Goal: Task Accomplishment & Management: Use online tool/utility

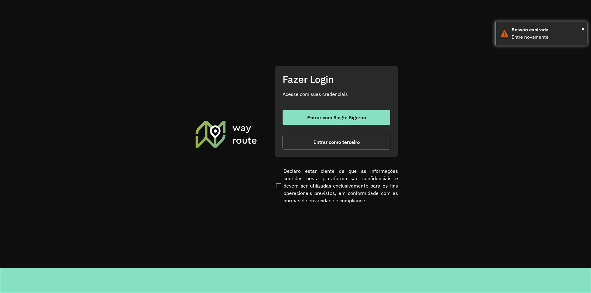
click at [304, 146] on button "Entrar como terceiro" at bounding box center [337, 142] width 108 height 15
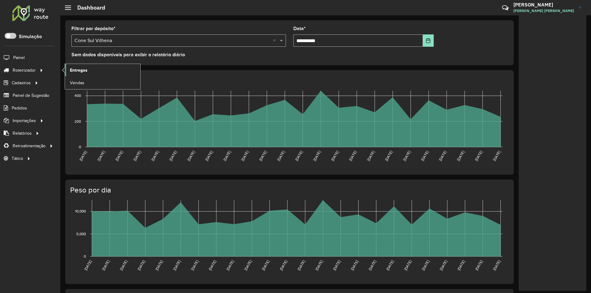
click at [74, 70] on span "Entregas" at bounding box center [79, 70] width 18 height 6
click at [70, 70] on link "Entregas" at bounding box center [102, 70] width 75 height 12
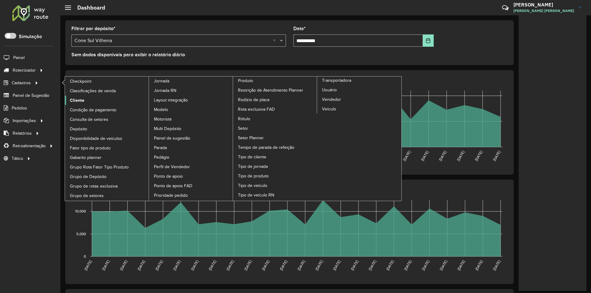
click at [80, 98] on span "Cliente" at bounding box center [77, 100] width 14 height 6
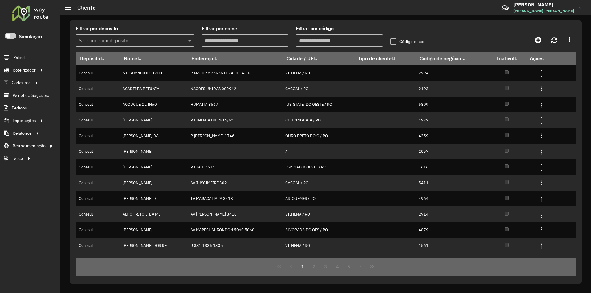
click at [309, 35] on input "Filtrar por código" at bounding box center [339, 40] width 87 height 12
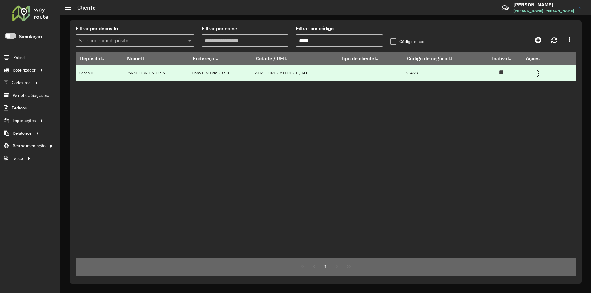
type input "*****"
click at [541, 74] on img at bounding box center [537, 73] width 7 height 7
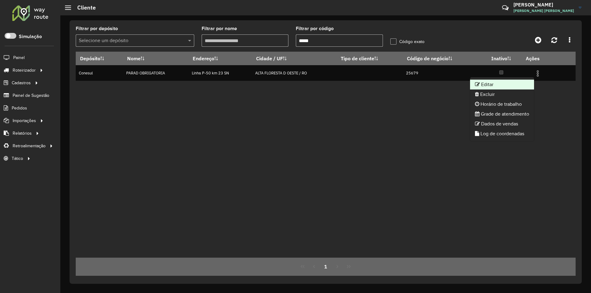
click at [478, 84] on icon at bounding box center [477, 84] width 5 height 5
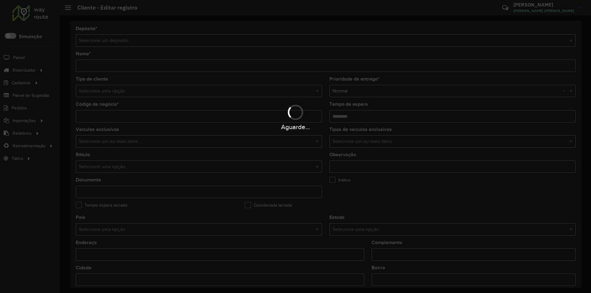
type input "**********"
type input "*****"
type input "********"
type input "**********"
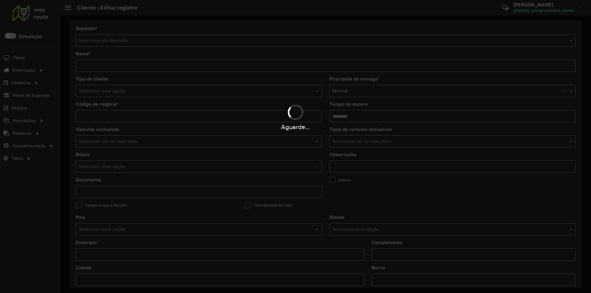
type input "**********"
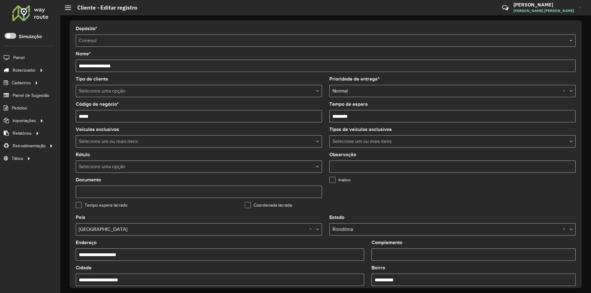
scroll to position [165, 0]
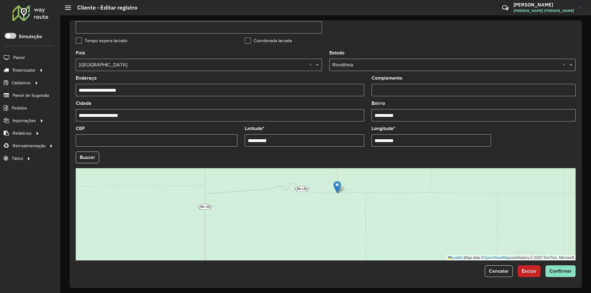
drag, startPoint x: 283, startPoint y: 138, endPoint x: 207, endPoint y: 146, distance: 76.5
click at [208, 146] on formly-group "**********" at bounding box center [325, 156] width 507 height 210
paste input "text"
drag, startPoint x: 318, startPoint y: 225, endPoint x: 318, endPoint y: 237, distance: 12.6
click at [318, 237] on div "Leaflet | Map data © OpenStreetMap contributors,© 2025 TomTom, Microsoft" at bounding box center [326, 214] width 500 height 92
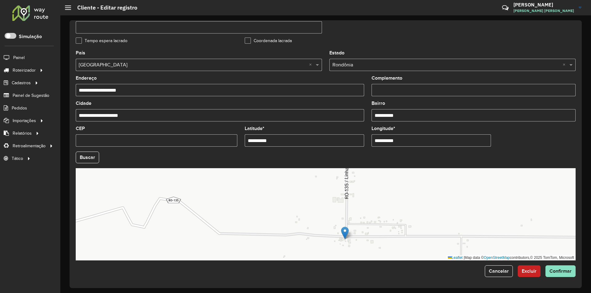
drag, startPoint x: 277, startPoint y: 141, endPoint x: 184, endPoint y: 153, distance: 93.7
click at [184, 153] on formly-group "**********" at bounding box center [325, 156] width 507 height 210
paste input "text"
type input "**********"
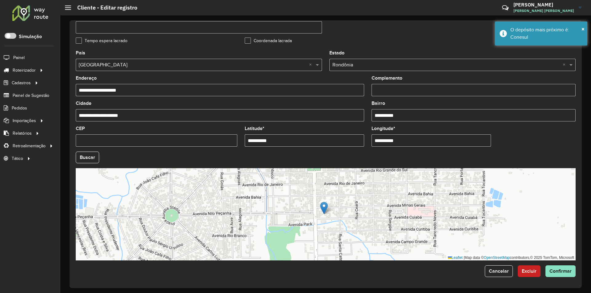
drag, startPoint x: 415, startPoint y: 146, endPoint x: 313, endPoint y: 161, distance: 102.5
click at [313, 161] on formly-group "**********" at bounding box center [325, 156] width 507 height 210
paste input "text"
type input "**********"
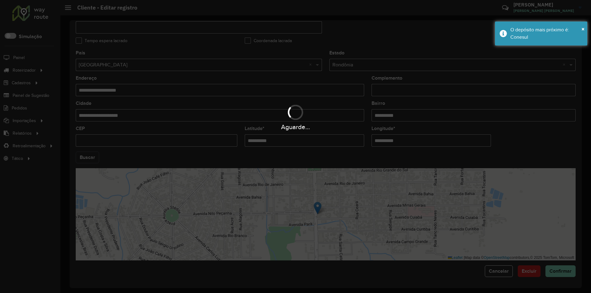
click at [82, 157] on hb-app "Aguarde... Pop-up bloqueado! Seu navegador bloqueou automáticamente a abertura …" at bounding box center [295, 146] width 591 height 293
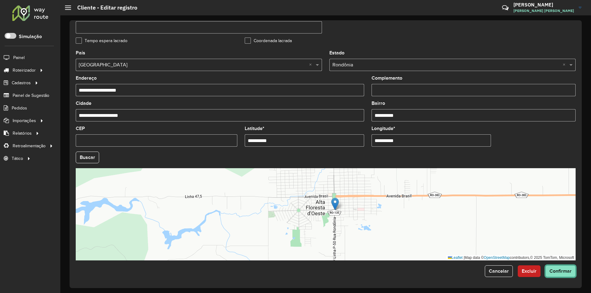
click at [565, 275] on button "Confirmar" at bounding box center [560, 272] width 30 height 12
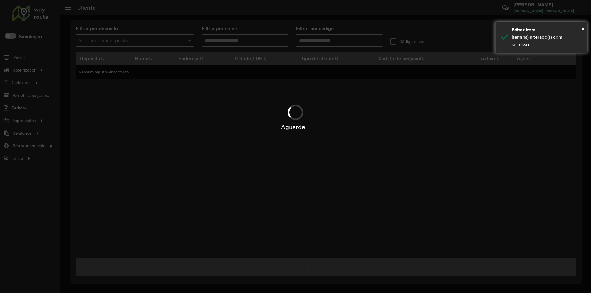
type input "*****"
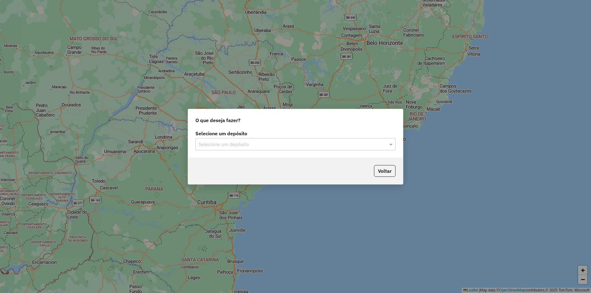
click at [229, 136] on label "Selecione um depósito" at bounding box center [295, 133] width 200 height 7
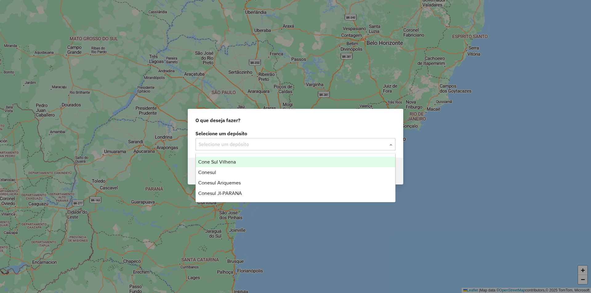
click at [226, 146] on input "text" at bounding box center [290, 144] width 182 height 7
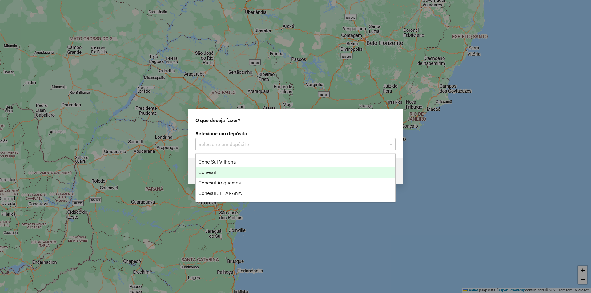
click at [223, 173] on div "Conesul" at bounding box center [295, 172] width 199 height 10
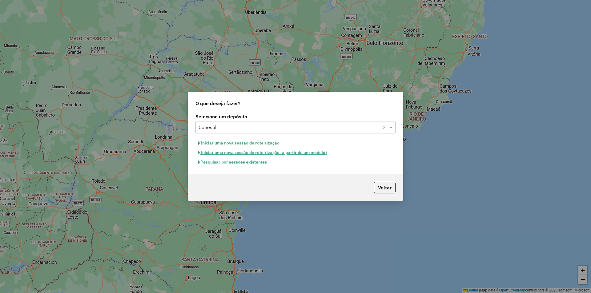
click at [227, 143] on button "Iniciar uma nova sessão de roteirização" at bounding box center [238, 144] width 87 height 10
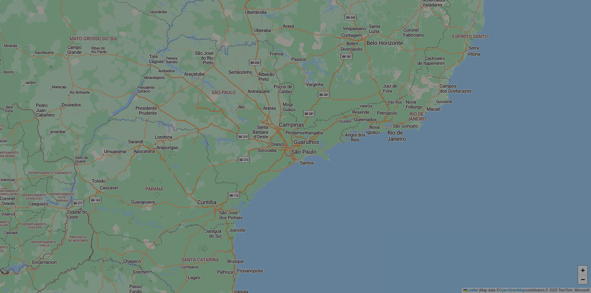
select select "*"
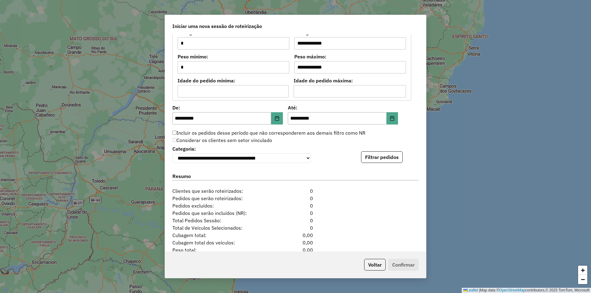
scroll to position [563, 0]
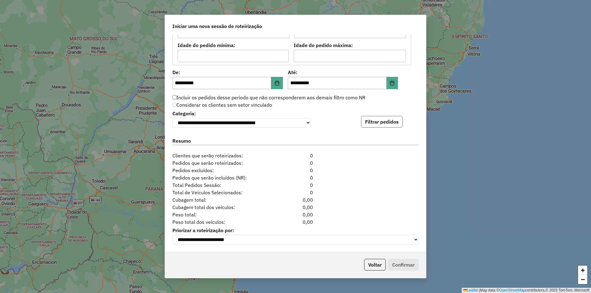
click at [372, 117] on button "Filtrar pedidos" at bounding box center [382, 122] width 42 height 12
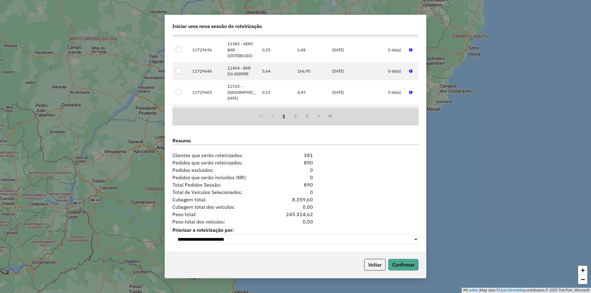
scroll to position [462, 0]
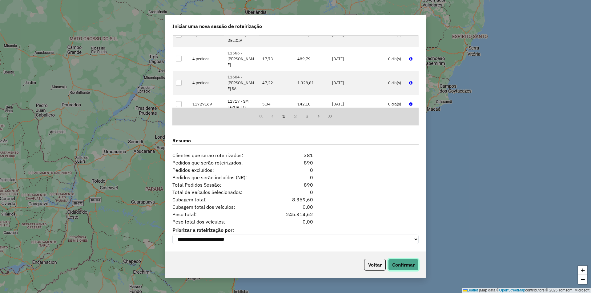
click at [401, 262] on button "Confirmar" at bounding box center [403, 265] width 30 height 12
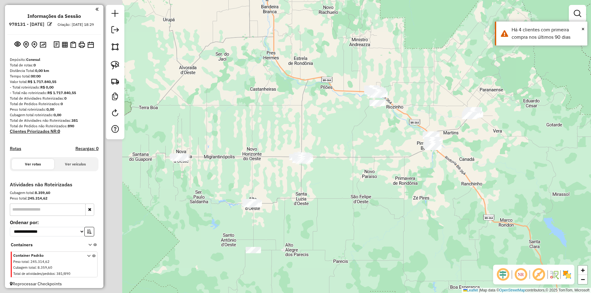
drag, startPoint x: 297, startPoint y: 217, endPoint x: 419, endPoint y: 199, distance: 123.5
click at [421, 203] on div "Janela de atendimento Grade de atendimento Capacidade Transportadoras Veículos …" at bounding box center [295, 146] width 591 height 293
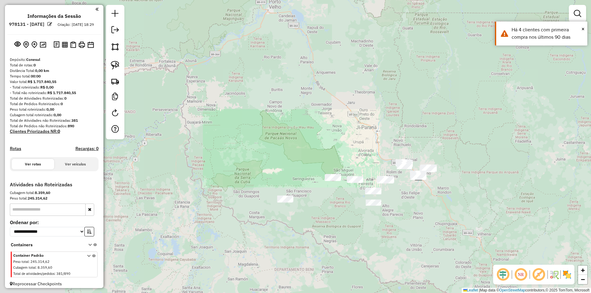
drag, startPoint x: 309, startPoint y: 221, endPoint x: 320, endPoint y: 196, distance: 27.8
click at [320, 199] on div "Janela de atendimento Grade de atendimento Capacidade Transportadoras Veículos …" at bounding box center [295, 146] width 591 height 293
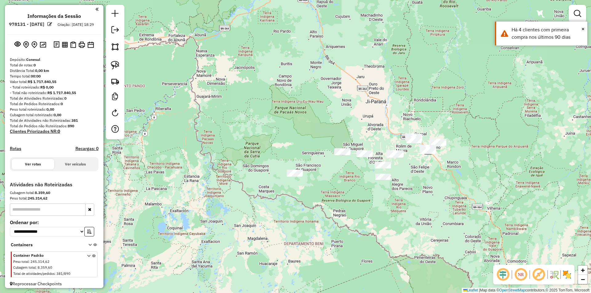
drag, startPoint x: 345, startPoint y: 194, endPoint x: 323, endPoint y: 169, distance: 32.9
click at [328, 170] on div "Janela de atendimento Grade de atendimento Capacidade Transportadoras Veículos …" at bounding box center [295, 146] width 591 height 293
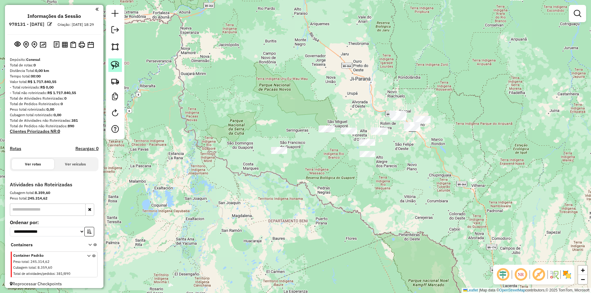
drag, startPoint x: 114, startPoint y: 66, endPoint x: 238, endPoint y: 158, distance: 155.1
click at [114, 66] on img at bounding box center [115, 65] width 9 height 9
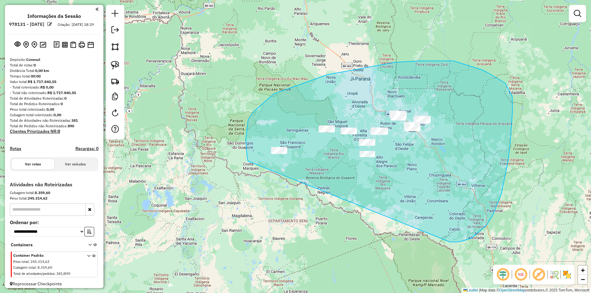
drag, startPoint x: 248, startPoint y: 120, endPoint x: 441, endPoint y: 242, distance: 228.0
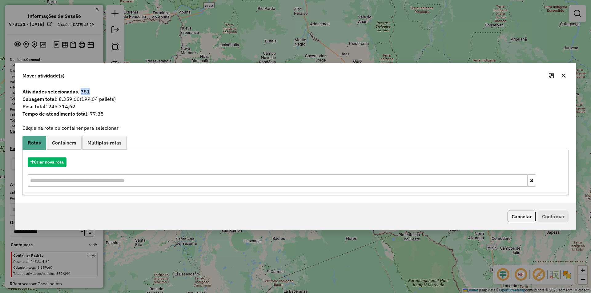
drag, startPoint x: 89, startPoint y: 93, endPoint x: 100, endPoint y: 91, distance: 10.6
click at [100, 91] on span "Atividades selecionadas : 381" at bounding box center [295, 91] width 553 height 7
drag, startPoint x: 48, startPoint y: 108, endPoint x: 107, endPoint y: 107, distance: 58.5
click at [103, 107] on span "Peso total : 245.314,62" at bounding box center [295, 106] width 553 height 7
click at [566, 77] on button "button" at bounding box center [564, 76] width 10 height 10
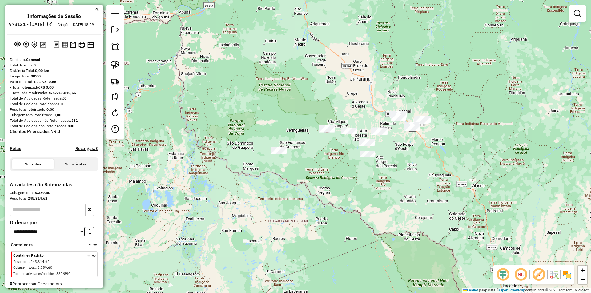
drag, startPoint x: 306, startPoint y: 210, endPoint x: 333, endPoint y: 147, distance: 68.8
click at [333, 147] on div "Janela de atendimento Grade de atendimento Capacidade Transportadoras Veículos …" at bounding box center [295, 146] width 591 height 293
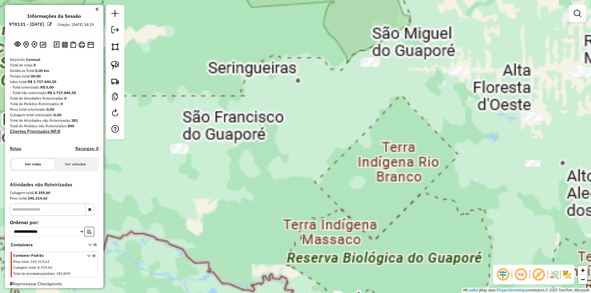
click at [335, 110] on div "Janela de atendimento Grade de atendimento Capacidade Transportadoras Veículos …" at bounding box center [295, 146] width 591 height 293
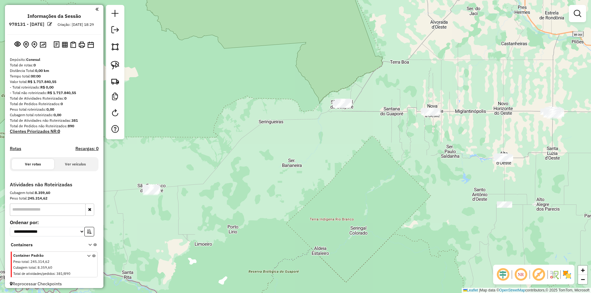
drag, startPoint x: 302, startPoint y: 148, endPoint x: 304, endPoint y: 137, distance: 11.0
click at [316, 130] on div "Janela de atendimento Grade de atendimento Capacidade Transportadoras Veículos …" at bounding box center [295, 146] width 591 height 293
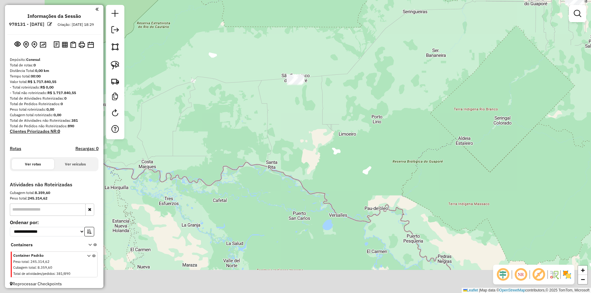
drag, startPoint x: 246, startPoint y: 153, endPoint x: 303, endPoint y: 97, distance: 79.9
click at [302, 97] on div "Janela de atendimento Grade de atendimento Capacidade Transportadoras Veículos …" at bounding box center [295, 146] width 591 height 293
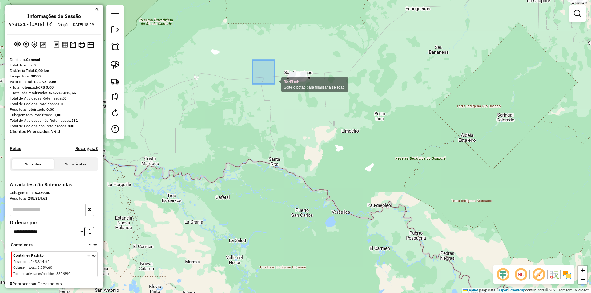
drag, startPoint x: 253, startPoint y: 60, endPoint x: 263, endPoint y: 76, distance: 18.9
click at [269, 78] on div "50.45 mi² Solte o botão para finalizar a seleção. Janela de atendimento Grade d…" at bounding box center [295, 146] width 591 height 293
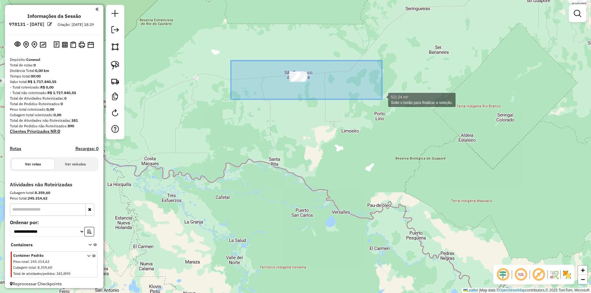
drag, startPoint x: 231, startPoint y: 61, endPoint x: 382, endPoint y: 99, distance: 156.0
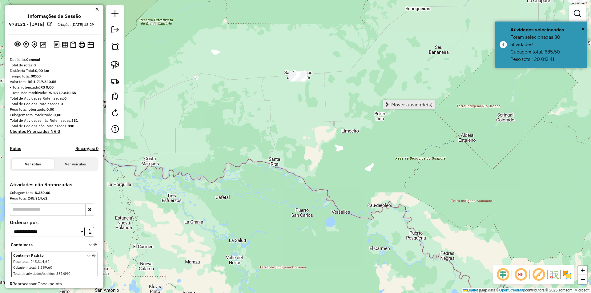
click at [405, 103] on span "Mover atividade(s)" at bounding box center [411, 104] width 41 height 5
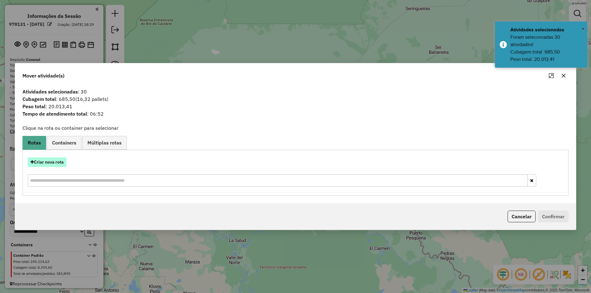
click at [47, 162] on button "Criar nova rota" at bounding box center [47, 163] width 39 height 10
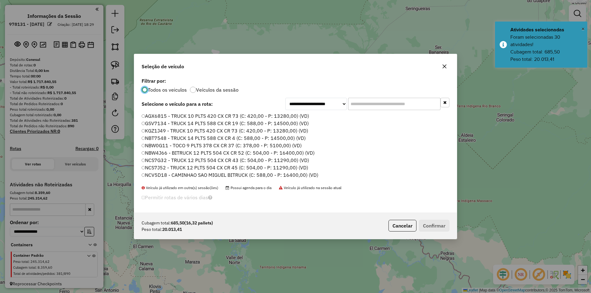
scroll to position [3, 2]
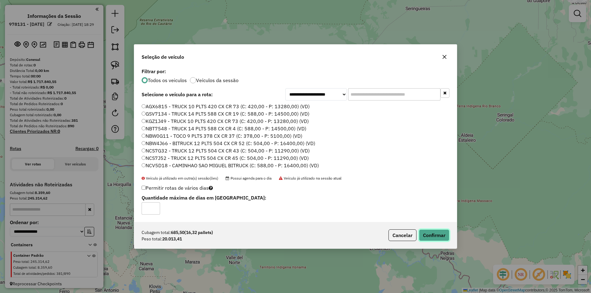
click at [424, 235] on button "Confirmar" at bounding box center [434, 236] width 30 height 12
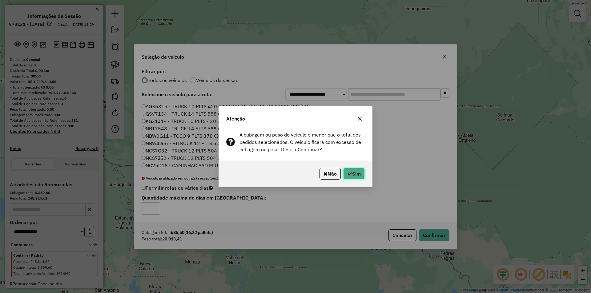
click at [355, 175] on button "Sim" at bounding box center [354, 174] width 22 height 12
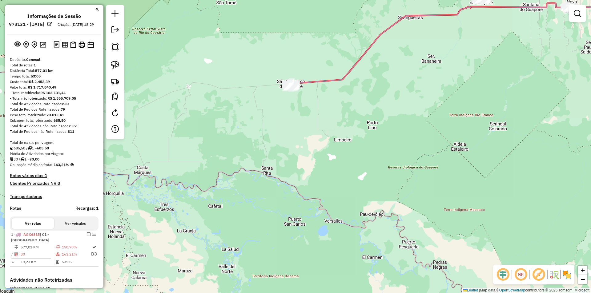
drag, startPoint x: 333, startPoint y: 104, endPoint x: 218, endPoint y: 206, distance: 154.2
click at [212, 223] on div "Janela de atendimento Grade de atendimento Capacidade Transportadoras Veículos …" at bounding box center [295, 146] width 591 height 293
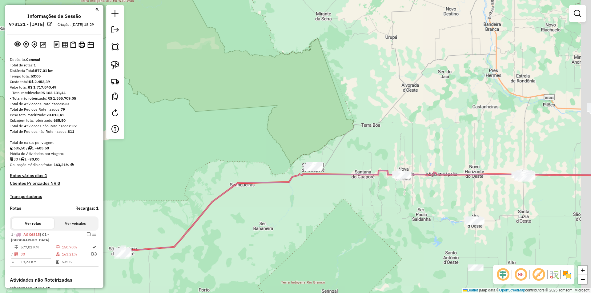
drag, startPoint x: 424, startPoint y: 171, endPoint x: 400, endPoint y: 191, distance: 31.5
click at [404, 196] on div "Janela de atendimento Grade de atendimento Capacidade Transportadoras Veículos …" at bounding box center [295, 146] width 591 height 293
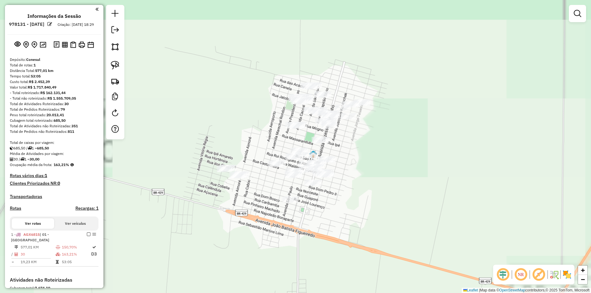
drag, startPoint x: 313, startPoint y: 178, endPoint x: 319, endPoint y: 189, distance: 12.5
click at [319, 190] on div "Janela de atendimento Grade de atendimento Capacidade Transportadoras Veículos …" at bounding box center [295, 146] width 591 height 293
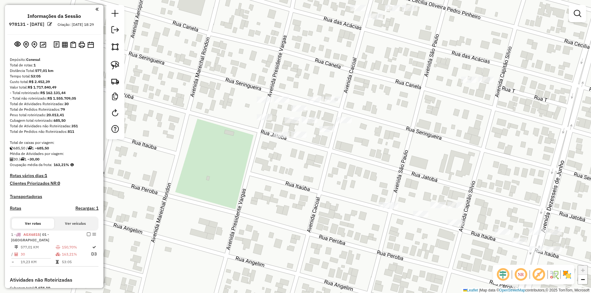
drag, startPoint x: 275, startPoint y: 155, endPoint x: 371, endPoint y: 138, distance: 97.5
click at [336, 149] on div "Janela de atendimento Grade de atendimento Capacidade Transportadoras Veículos …" at bounding box center [295, 146] width 591 height 293
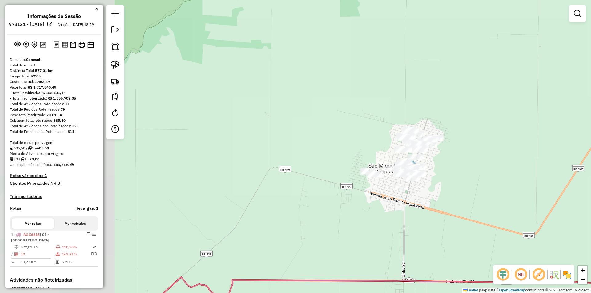
drag, startPoint x: 305, startPoint y: 147, endPoint x: 542, endPoint y: 96, distance: 242.5
click at [511, 111] on div "Janela de atendimento Grade de atendimento Capacidade Transportadoras Veículos …" at bounding box center [295, 146] width 591 height 293
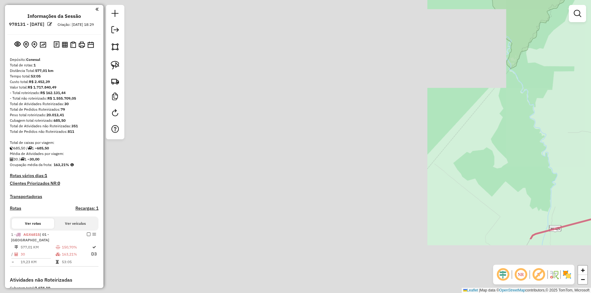
drag, startPoint x: 432, startPoint y: 118, endPoint x: 413, endPoint y: 43, distance: 77.6
click at [415, 45] on div "Janela de atendimento Grade de atendimento Capacidade Transportadoras Veículos …" at bounding box center [295, 146] width 591 height 293
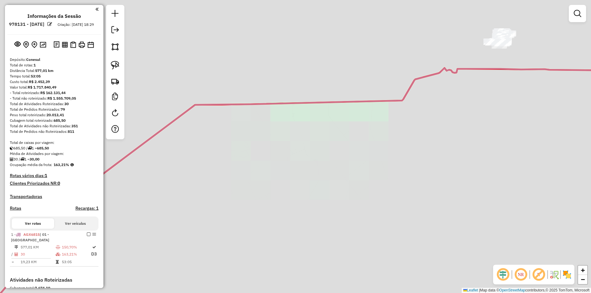
drag, startPoint x: 282, startPoint y: 134, endPoint x: 353, endPoint y: 181, distance: 85.3
click at [377, 180] on div "Janela de atendimento Grade de atendimento Capacidade Transportadoras Veículos …" at bounding box center [295, 146] width 591 height 293
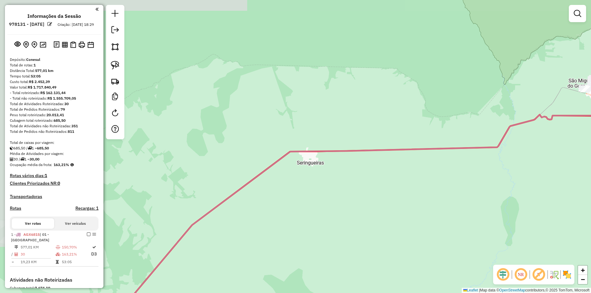
drag, startPoint x: 147, startPoint y: 126, endPoint x: 277, endPoint y: 34, distance: 159.4
click at [260, 44] on hb-router-mapa "Informações da Sessão 978131 - 12/08/2025 Criação: 11/08/2025 18:29 Depósito: C…" at bounding box center [295, 146] width 591 height 293
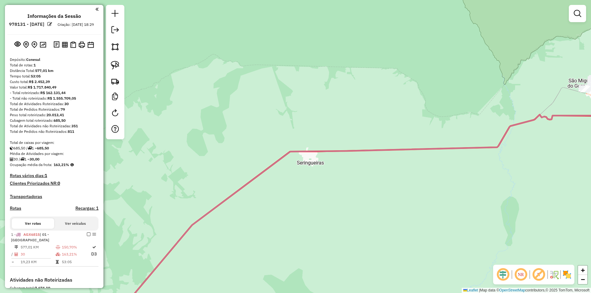
drag, startPoint x: 343, startPoint y: 123, endPoint x: 447, endPoint y: 64, distance: 120.2
click at [447, 66] on div "Janela de atendimento Grade de atendimento Capacidade Transportadoras Veículos …" at bounding box center [295, 146] width 591 height 293
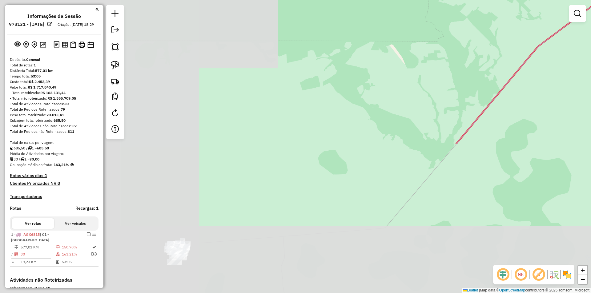
click at [391, 95] on div "Janela de atendimento Grade de atendimento Capacidade Transportadoras Veículos …" at bounding box center [295, 146] width 591 height 293
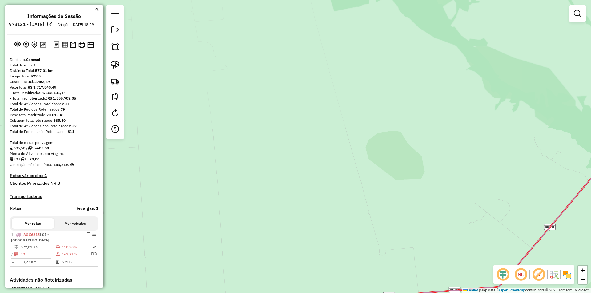
drag, startPoint x: 279, startPoint y: 167, endPoint x: 325, endPoint y: 119, distance: 66.2
click at [326, 119] on div "Janela de atendimento Grade de atendimento Capacidade Transportadoras Veículos …" at bounding box center [295, 146] width 591 height 293
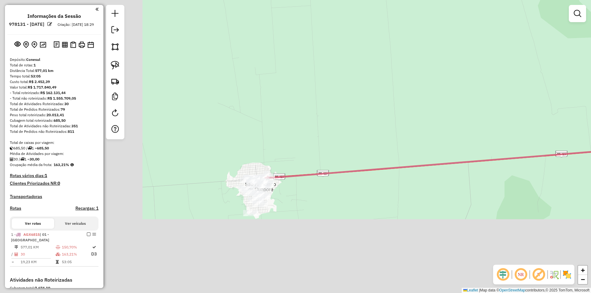
drag, startPoint x: 180, startPoint y: 176, endPoint x: 283, endPoint y: 114, distance: 121.1
click at [355, 32] on div "Janela de atendimento Grade de atendimento Capacidade Transportadoras Veículos …" at bounding box center [295, 146] width 591 height 293
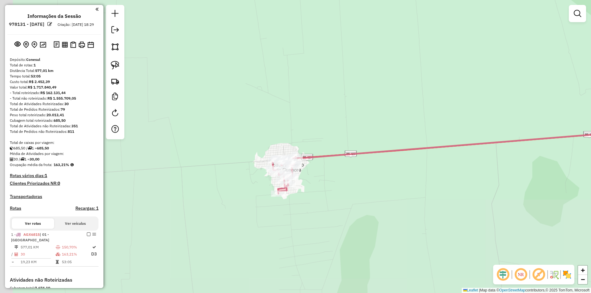
drag, startPoint x: 283, startPoint y: 138, endPoint x: 279, endPoint y: 141, distance: 5.7
click at [295, 115] on div "Janela de atendimento Grade de atendimento Capacidade Transportadoras Veículos …" at bounding box center [295, 146] width 591 height 293
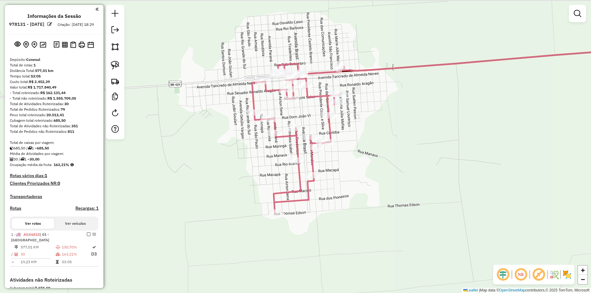
drag, startPoint x: 273, startPoint y: 123, endPoint x: 258, endPoint y: 132, distance: 18.0
click at [237, 150] on div "Janela de atendimento Grade de atendimento Capacidade Transportadoras Veículos …" at bounding box center [295, 146] width 591 height 293
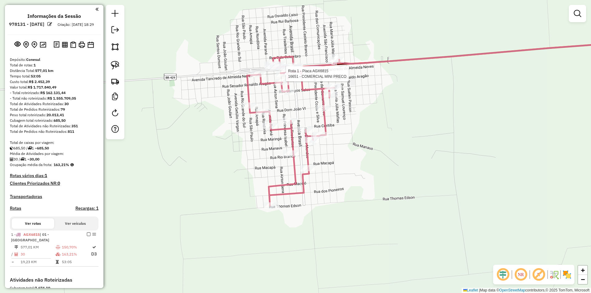
select select "**********"
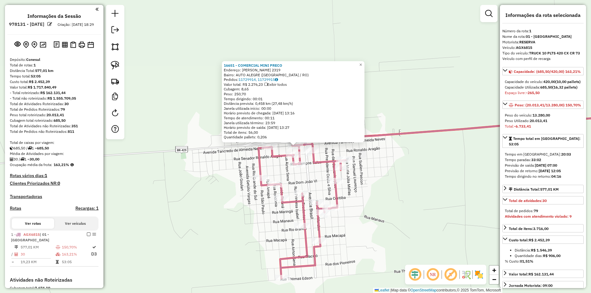
scroll to position [105, 0]
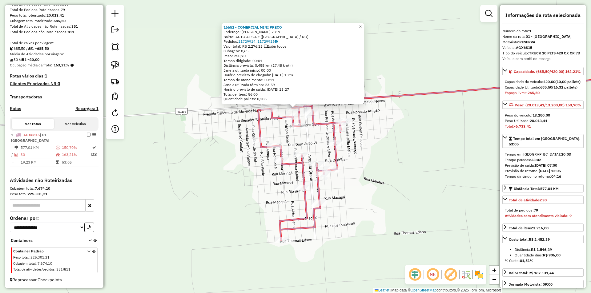
drag, startPoint x: 412, startPoint y: 170, endPoint x: 412, endPoint y: 131, distance: 38.8
click at [412, 131] on div "16651 - COMERCIAL MINI PRECO Endereço: CHICO MENDES 2319 Bairro: AUTO ALEGRE (S…" at bounding box center [295, 146] width 591 height 293
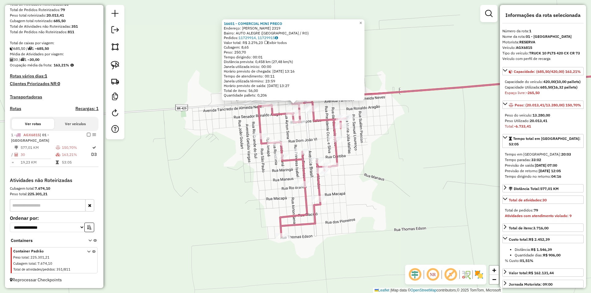
click at [432, 169] on div "16651 - COMERCIAL MINI PRECO Endereço: CHICO MENDES 2319 Bairro: AUTO ALEGRE (S…" at bounding box center [295, 146] width 591 height 293
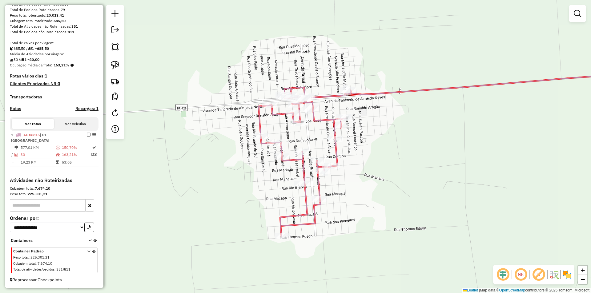
drag, startPoint x: 355, startPoint y: 165, endPoint x: 354, endPoint y: 156, distance: 9.1
click at [356, 164] on div "Janela de atendimento Grade de atendimento Capacidade Transportadoras Veículos …" at bounding box center [295, 146] width 591 height 293
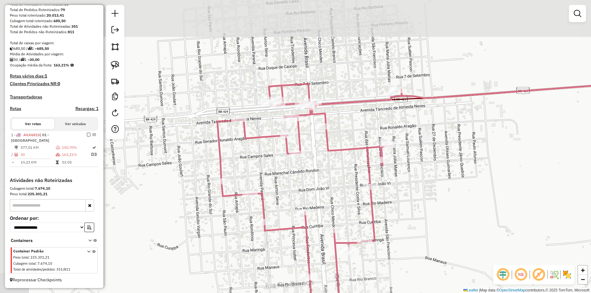
drag, startPoint x: 364, startPoint y: 136, endPoint x: 410, endPoint y: 185, distance: 67.3
click at [410, 185] on div "Janela de atendimento Grade de atendimento Capacidade Transportadoras Veículos …" at bounding box center [295, 146] width 591 height 293
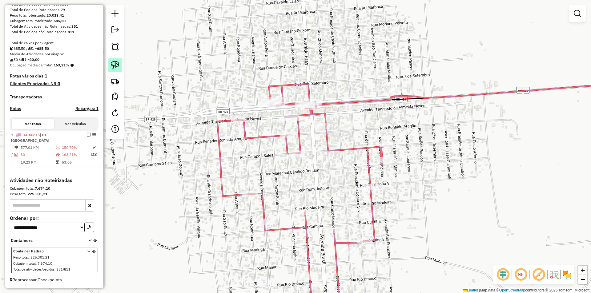
click at [113, 64] on img at bounding box center [115, 65] width 9 height 9
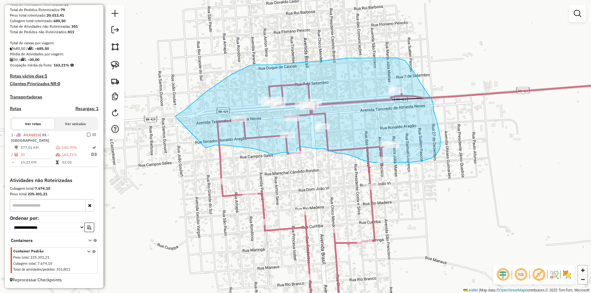
drag, startPoint x: 208, startPoint y: 90, endPoint x: 206, endPoint y: 148, distance: 57.6
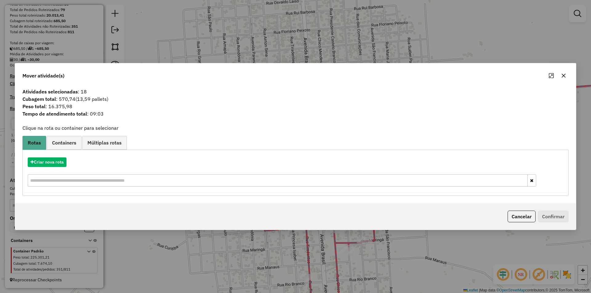
click at [564, 75] on icon "button" at bounding box center [563, 75] width 5 height 5
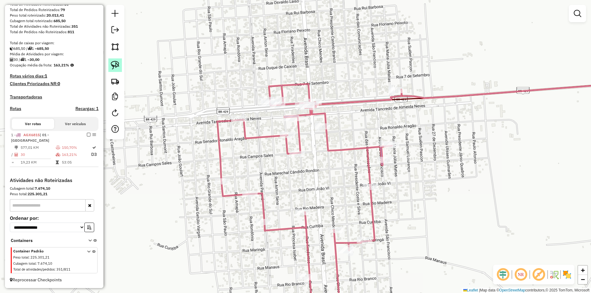
click at [117, 65] on img at bounding box center [115, 65] width 9 height 9
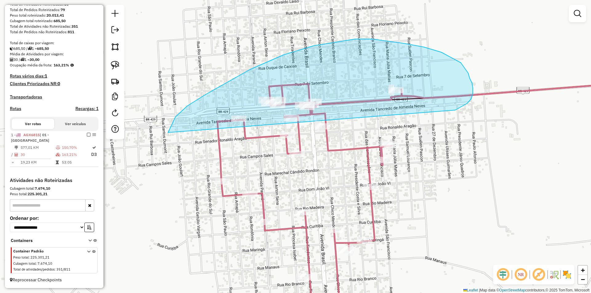
drag, startPoint x: 175, startPoint y: 117, endPoint x: 455, endPoint y: 110, distance: 279.9
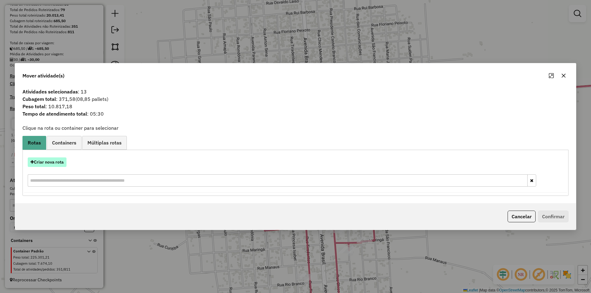
click at [46, 162] on button "Criar nova rota" at bounding box center [47, 163] width 39 height 10
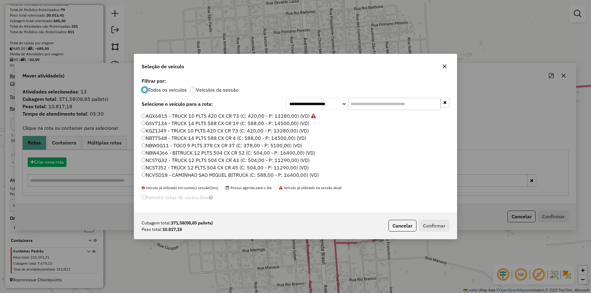
scroll to position [3, 2]
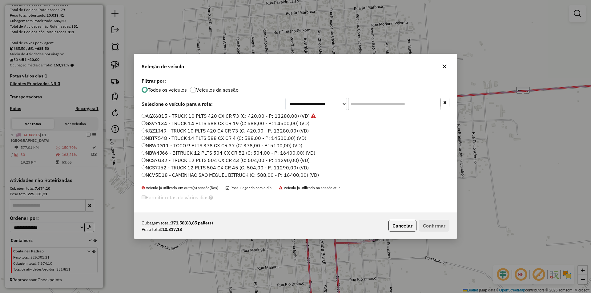
click at [356, 105] on input "text" at bounding box center [394, 104] width 92 height 12
click at [366, 101] on input "text" at bounding box center [394, 104] width 92 height 12
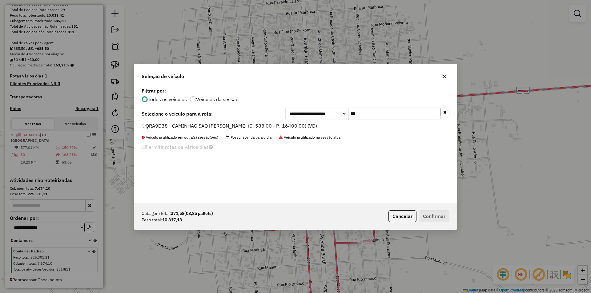
type input "***"
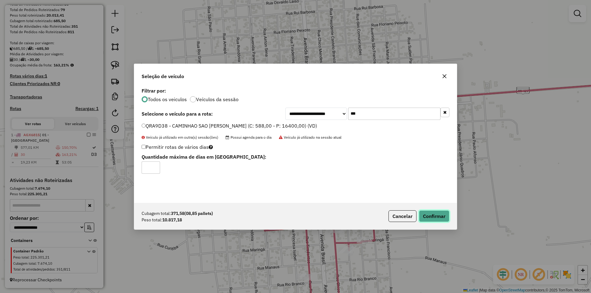
click at [440, 218] on button "Confirmar" at bounding box center [434, 217] width 30 height 12
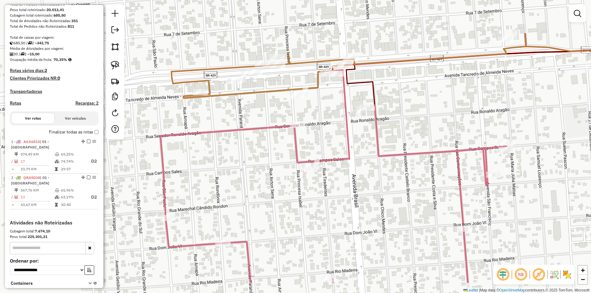
drag, startPoint x: 253, startPoint y: 145, endPoint x: 280, endPoint y: 108, distance: 45.7
click at [280, 108] on div "Janela de atendimento Grade de atendimento Capacidade Transportadoras Veículos …" at bounding box center [295, 146] width 591 height 293
select select "**********"
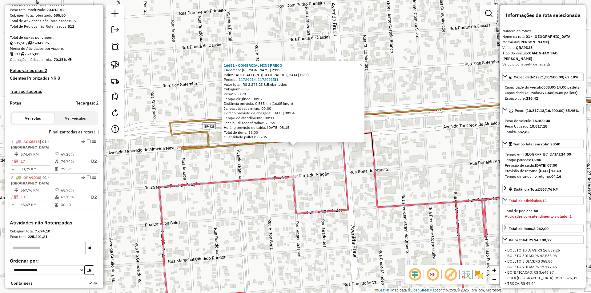
scroll to position [153, 0]
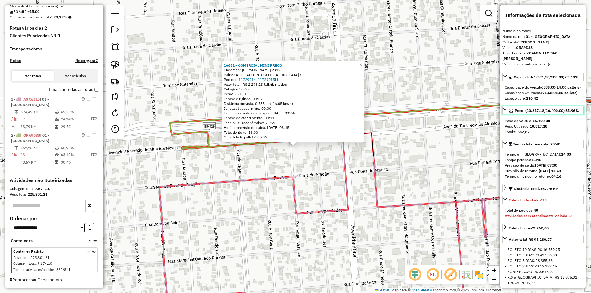
drag, startPoint x: 518, startPoint y: 114, endPoint x: 547, endPoint y: 113, distance: 28.9
click at [547, 113] on link "Peso: (10.817,18/16.400,00) 65,96%" at bounding box center [542, 110] width 81 height 8
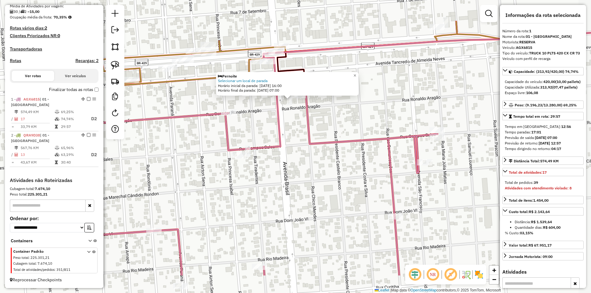
drag, startPoint x: 326, startPoint y: 169, endPoint x: 320, endPoint y: 129, distance: 40.7
click at [320, 129] on div "Pernoite Selecionar um local de parada Horário inicial da parada: 12/08/2025 16…" at bounding box center [295, 146] width 591 height 293
drag, startPoint x: 302, startPoint y: 149, endPoint x: 285, endPoint y: 173, distance: 30.1
click at [302, 150] on div "Pernoite Selecionar um local de parada Horário inicial da parada: 12/08/2025 16…" at bounding box center [295, 146] width 591 height 293
drag, startPoint x: 279, startPoint y: 182, endPoint x: 325, endPoint y: 182, distance: 46.5
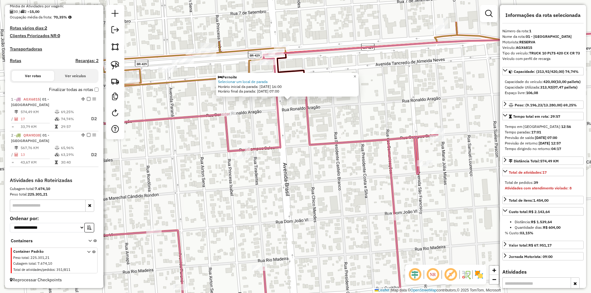
click at [325, 182] on div "Pernoite Selecionar um local de parada Horário inicial da parada: 12/08/2025 16…" at bounding box center [295, 146] width 591 height 293
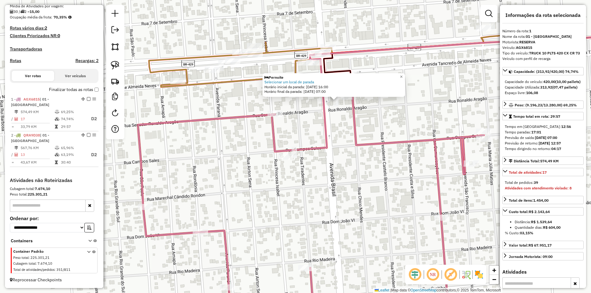
click at [325, 182] on div "Pernoite Selecionar um local de parada Horário inicial da parada: 12/08/2025 16…" at bounding box center [295, 146] width 591 height 293
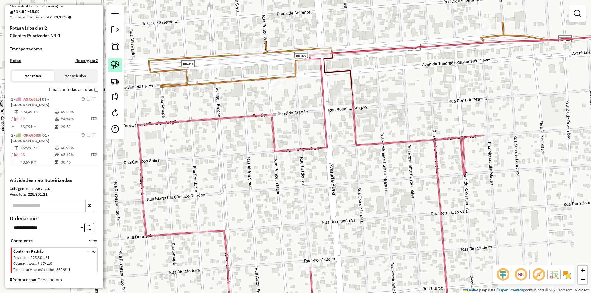
click at [115, 64] on img at bounding box center [115, 65] width 9 height 9
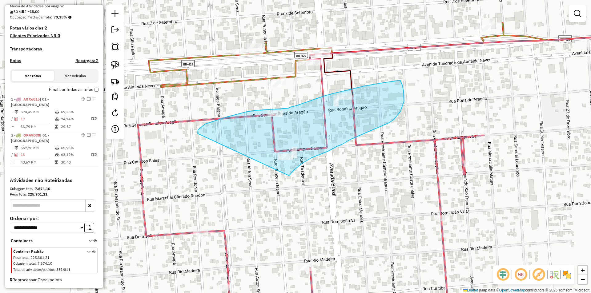
drag, startPoint x: 198, startPoint y: 130, endPoint x: 262, endPoint y: 166, distance: 73.5
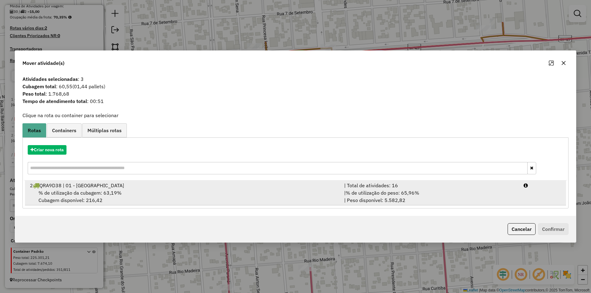
click at [68, 192] on span "% de utilização da cubagem: 63,19%" at bounding box center [79, 193] width 83 height 6
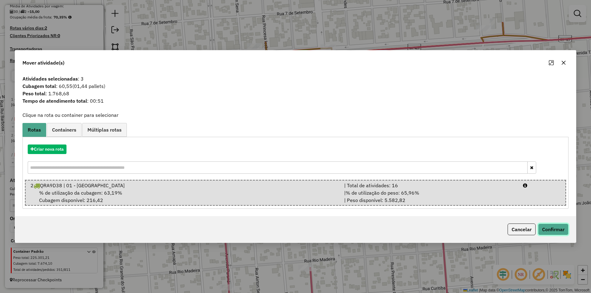
click at [562, 226] on button "Confirmar" at bounding box center [553, 230] width 30 height 12
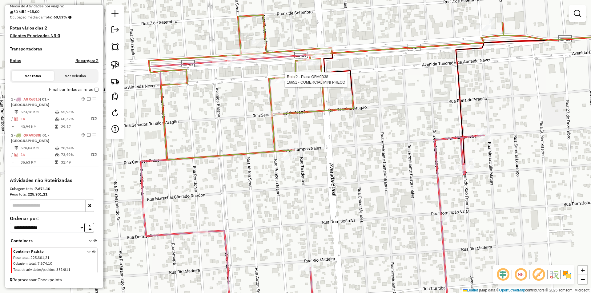
select select "**********"
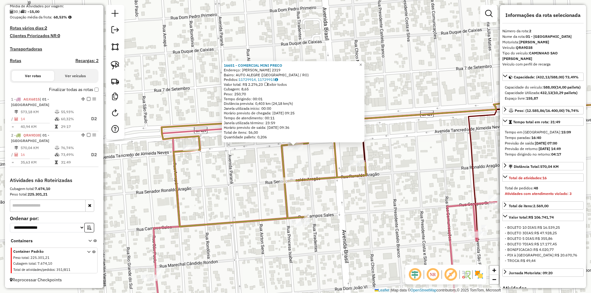
click at [418, 199] on div "16651 - COMERCIAL MINI PRECO Endereço: CHICO MENDES 2319 Bairro: AUTO ALEGRE (S…" at bounding box center [295, 146] width 591 height 293
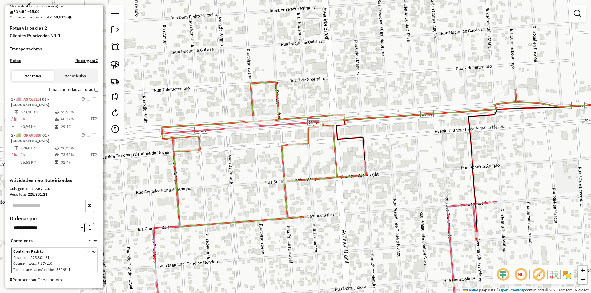
drag, startPoint x: 329, startPoint y: 227, endPoint x: 333, endPoint y: 153, distance: 74.3
click at [333, 153] on div "Janela de atendimento Grade de atendimento Capacidade Transportadoras Veículos …" at bounding box center [295, 146] width 591 height 293
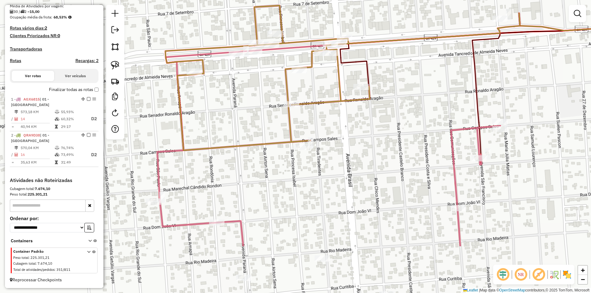
click at [333, 153] on div "Janela de atendimento Grade de atendimento Capacidade Transportadoras Veículos …" at bounding box center [295, 146] width 591 height 293
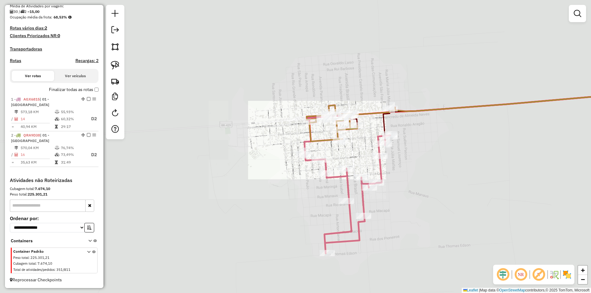
click at [358, 139] on div "Janela de atendimento Grade de atendimento Capacidade Transportadoras Veículos …" at bounding box center [295, 146] width 591 height 293
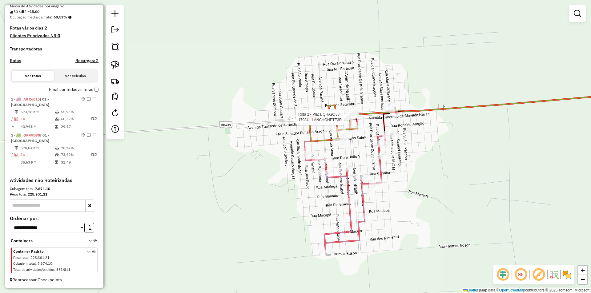
click at [352, 120] on div at bounding box center [345, 117] width 15 height 6
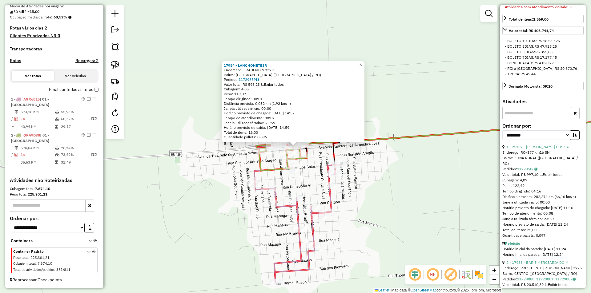
scroll to position [215, 0]
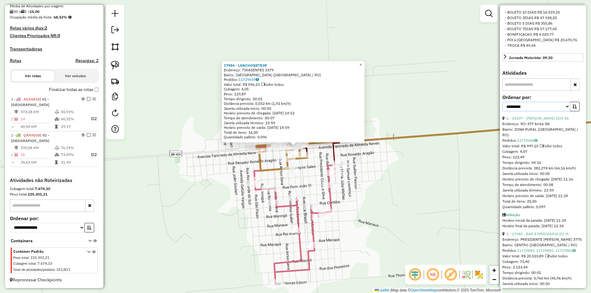
click at [527, 111] on select "**********" at bounding box center [536, 107] width 68 height 10
select select "*********"
click at [502, 107] on select "**********" at bounding box center [536, 107] width 68 height 10
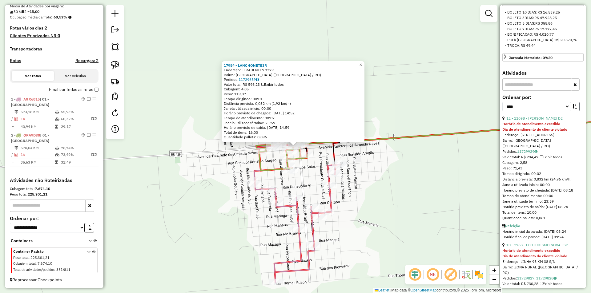
click at [573, 109] on icon "button" at bounding box center [575, 106] width 4 height 4
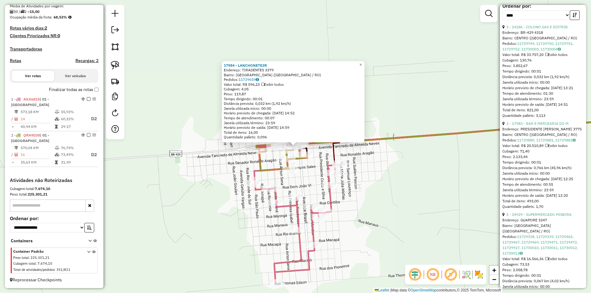
scroll to position [308, 0]
click at [528, 125] on link "2 - 17983 - BAR E MERCEARIA DO M" at bounding box center [537, 122] width 62 height 5
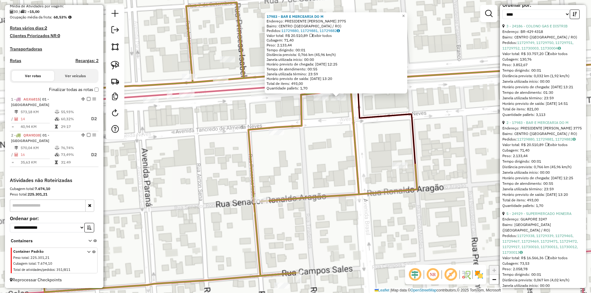
click at [324, 147] on div "17983 - BAR E MERCEARIA DO M Endereço: PRESIDENTE COSTA E SILVA 3775 Bairro: CE…" at bounding box center [295, 146] width 591 height 293
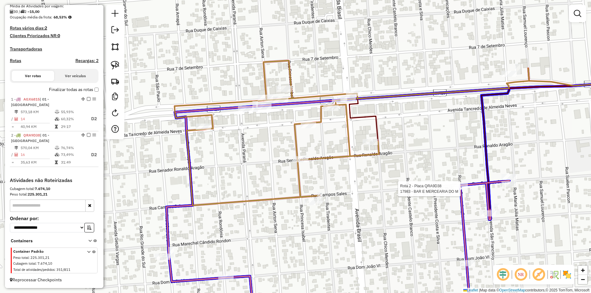
click at [464, 189] on div at bounding box center [459, 186] width 15 height 6
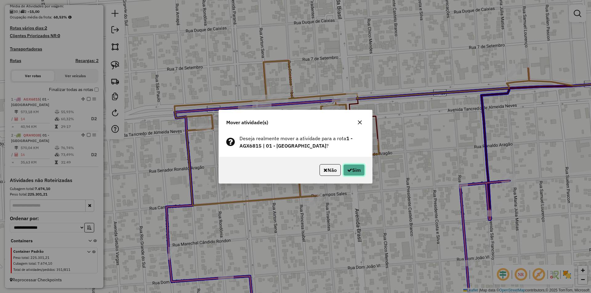
click at [360, 167] on button "Sim" at bounding box center [354, 170] width 22 height 12
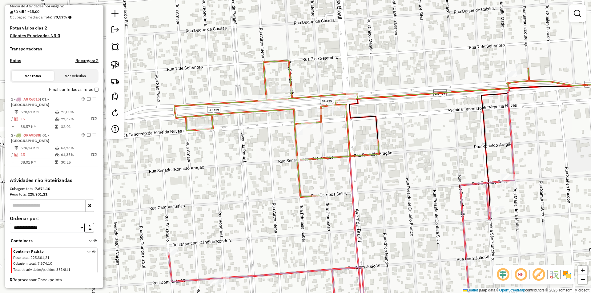
click at [231, 180] on div "Janela de atendimento Grade de atendimento Capacidade Transportadoras Veículos …" at bounding box center [295, 146] width 591 height 293
select select "*********"
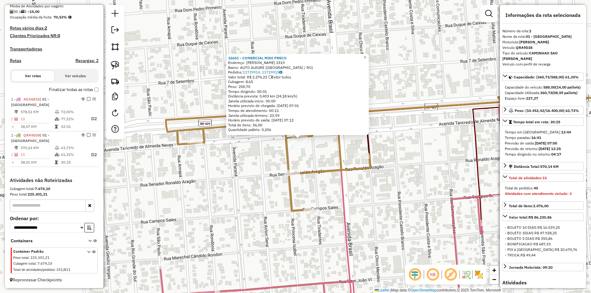
drag, startPoint x: 314, startPoint y: 207, endPoint x: 338, endPoint y: 155, distance: 57.9
click at [337, 156] on icon at bounding box center [343, 142] width 355 height 137
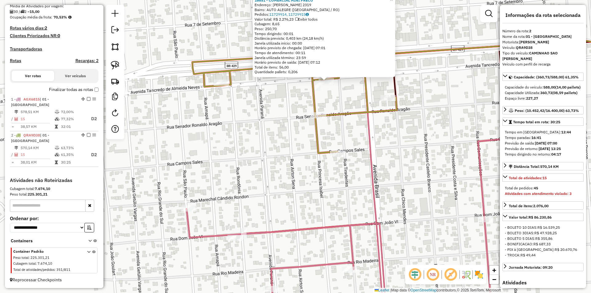
drag, startPoint x: 259, startPoint y: 156, endPoint x: 290, endPoint y: 112, distance: 54.2
click at [259, 155] on div "Rota 2 - Placa QRA9D38 11098 - IZABEL RODRIGUES DE 16651 - COMERCIAL MINI PRECO…" at bounding box center [295, 146] width 591 height 293
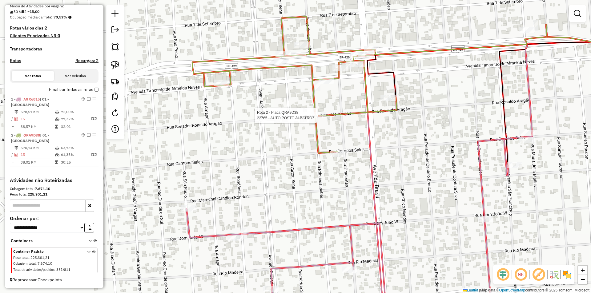
select select "*********"
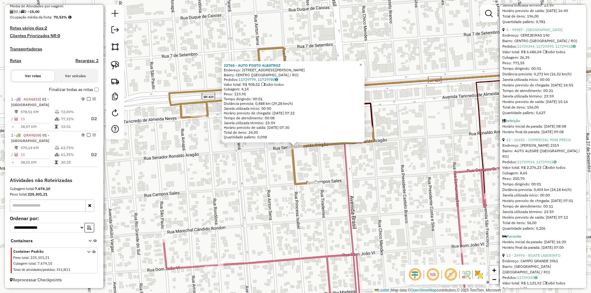
scroll to position [708, 0]
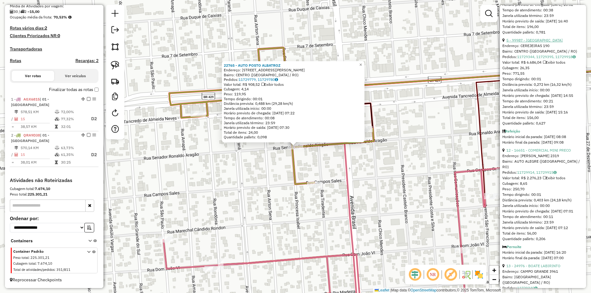
click at [531, 42] on link "5 - 99987 - BAR BEIRA RIO" at bounding box center [534, 40] width 56 height 5
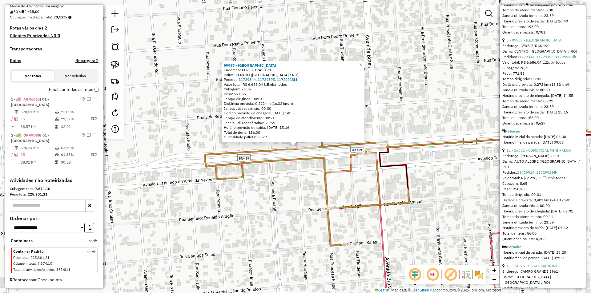
click at [265, 210] on div "99987 - BAR BEIRA RIO Endereço: CEREJEIRAS 190 Bairro: CENTRO (SAO FRANCISCO DO…" at bounding box center [295, 146] width 591 height 293
drag, startPoint x: 265, startPoint y: 209, endPoint x: 266, endPoint y: 202, distance: 7.5
click at [265, 209] on div "99987 - BAR BEIRA RIO Endereço: CEREJEIRAS 190 Bairro: CENTRO (SAO FRANCISCO DO…" at bounding box center [295, 146] width 591 height 293
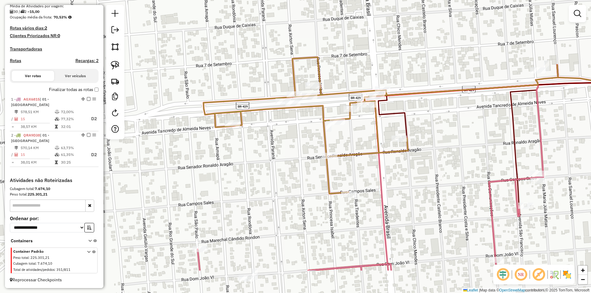
drag, startPoint x: 297, startPoint y: 139, endPoint x: 294, endPoint y: 91, distance: 48.1
click at [294, 91] on icon at bounding box center [380, 125] width 355 height 137
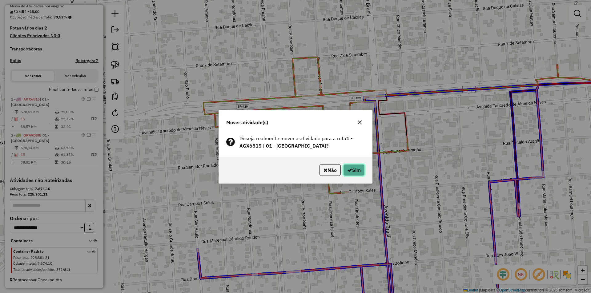
click at [356, 169] on button "Sim" at bounding box center [354, 170] width 22 height 12
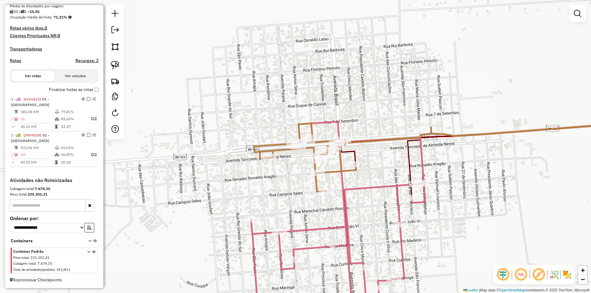
drag, startPoint x: 277, startPoint y: 179, endPoint x: 274, endPoint y: 168, distance: 11.3
click at [274, 169] on div "Janela de atendimento Grade de atendimento Capacidade Transportadoras Veículos …" at bounding box center [295, 146] width 591 height 293
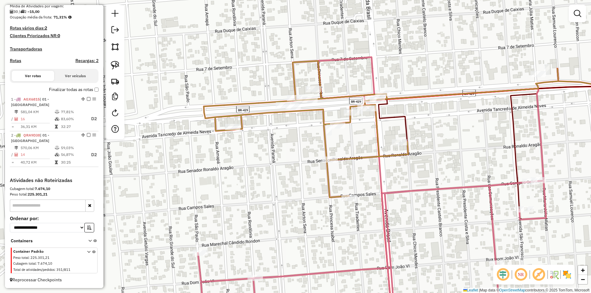
drag, startPoint x: 289, startPoint y: 152, endPoint x: 288, endPoint y: 128, distance: 23.4
click at [289, 147] on div "Janela de atendimento Grade de atendimento Capacidade Transportadoras Veículos …" at bounding box center [295, 146] width 591 height 293
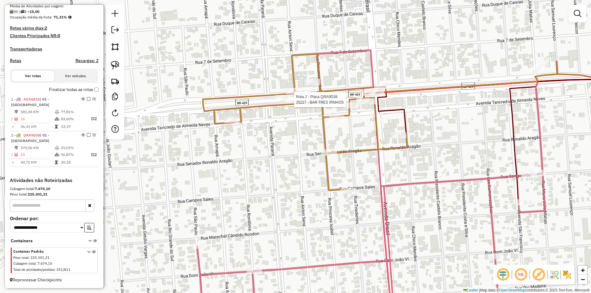
select select "*********"
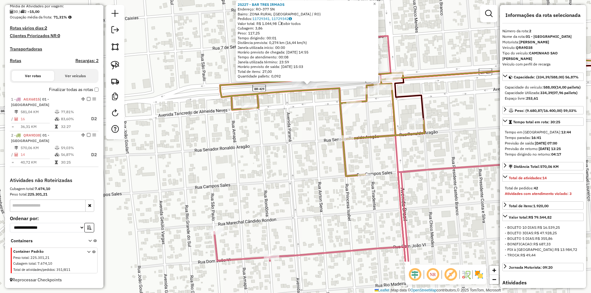
drag, startPoint x: 300, startPoint y: 225, endPoint x: 324, endPoint y: 129, distance: 99.3
click at [324, 131] on div "25227 - BAR TRES IRMAOS Endereço: RO-377 SN Bairro: ZONA RURAL (SAO FRANCISCO D…" at bounding box center [295, 146] width 591 height 293
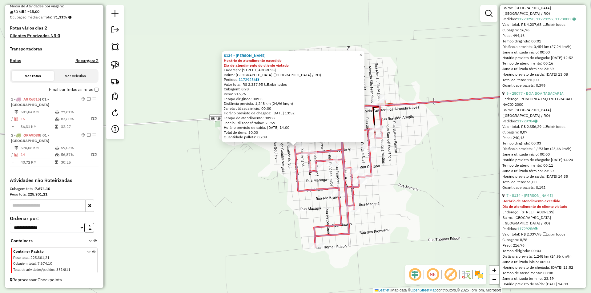
scroll to position [954, 0]
click at [529, 97] on link "9 - 25077 - BOA BOA TABACARIA" at bounding box center [534, 94] width 57 height 5
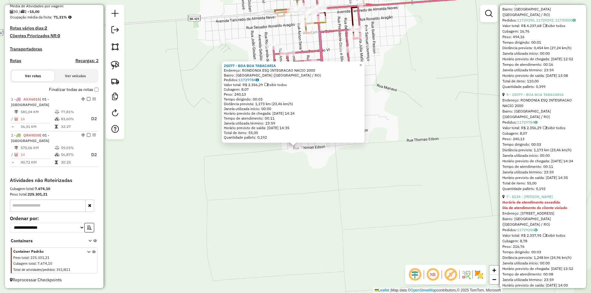
click at [239, 151] on div "25077 - BOA BOA TABACARIA Endereço: RONDONIA ESQ INTEGRACAO NACIO 2000 Bairro: …" at bounding box center [295, 146] width 591 height 293
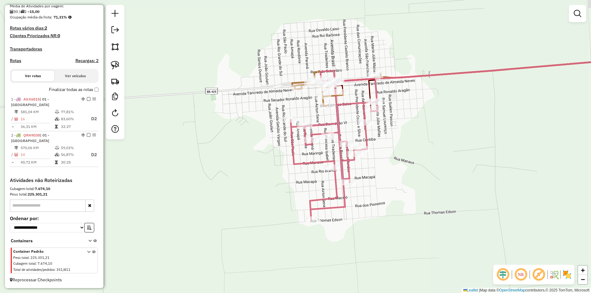
drag, startPoint x: 329, startPoint y: 184, endPoint x: 342, endPoint y: 269, distance: 86.2
click at [342, 271] on div "Janela de atendimento Grade de atendimento Capacidade Transportadoras Veículos …" at bounding box center [295, 146] width 591 height 293
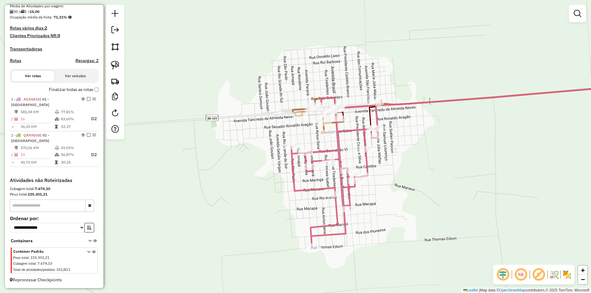
click at [359, 172] on div "Rota 1 - Placa AGX6815 24368 - MERCEARIA DO GOIANO Rota 1 - Placa AGX6815 18362…" at bounding box center [295, 146] width 591 height 293
select select "*********"
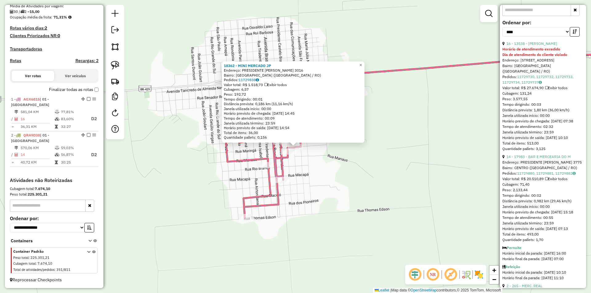
scroll to position [277, 0]
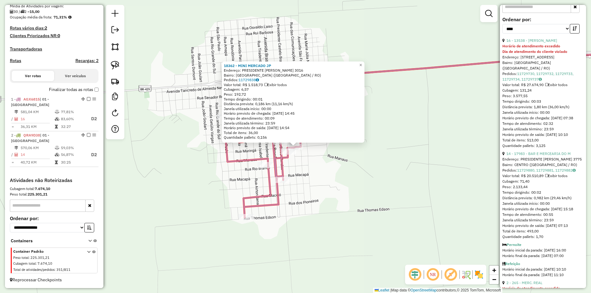
click at [332, 180] on div "18362 - MINI MERCADO JP Endereço: PRESIDENTE COSTA E SILVA 3016 Bairro: CIDADE …" at bounding box center [295, 146] width 591 height 293
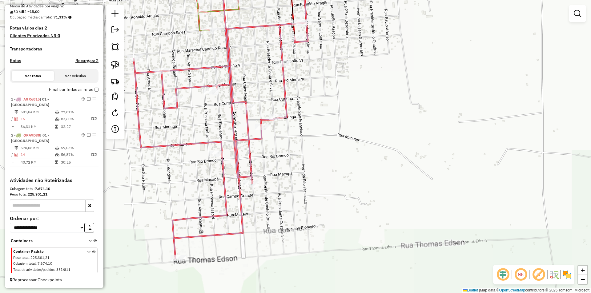
drag, startPoint x: 314, startPoint y: 163, endPoint x: 389, endPoint y: 220, distance: 94.1
click at [389, 220] on div "Janela de atendimento Grade de atendimento Capacidade Transportadoras Veículos …" at bounding box center [295, 146] width 591 height 293
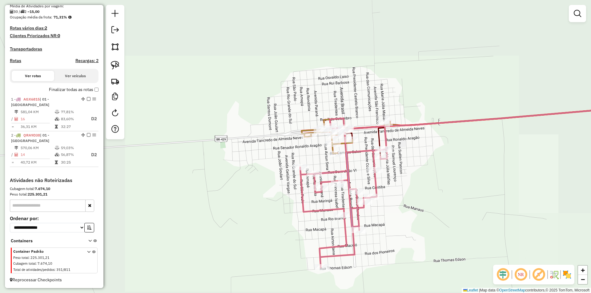
click at [399, 220] on div "Janela de atendimento Grade de atendimento Capacidade Transportadoras Veículos …" at bounding box center [295, 146] width 591 height 293
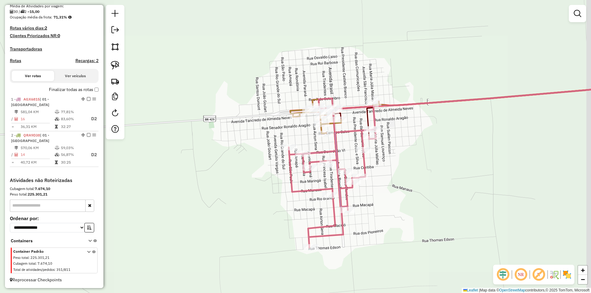
drag, startPoint x: 408, startPoint y: 147, endPoint x: 394, endPoint y: 125, distance: 26.0
click at [394, 125] on div "Janela de atendimento Grade de atendimento Capacidade Transportadoras Veículos …" at bounding box center [295, 146] width 591 height 293
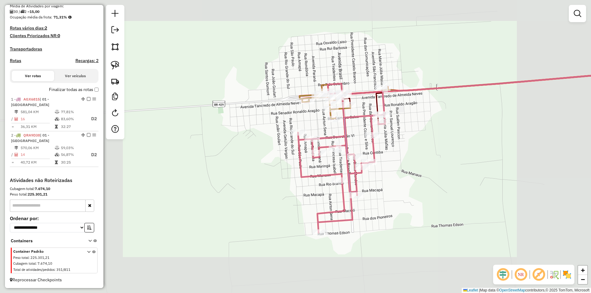
click at [360, 72] on div "Janela de atendimento Grade de atendimento Capacidade Transportadoras Veículos …" at bounding box center [295, 146] width 591 height 293
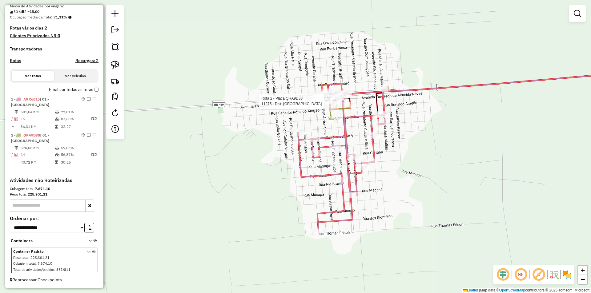
select select "*********"
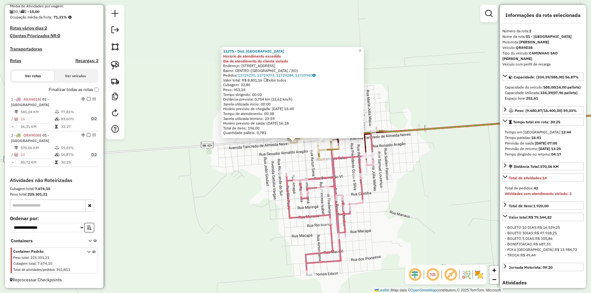
click at [425, 107] on div "11275 - Dist. Altas Horas Horário de atendimento excedido Dia de atendimento do…" at bounding box center [295, 146] width 591 height 293
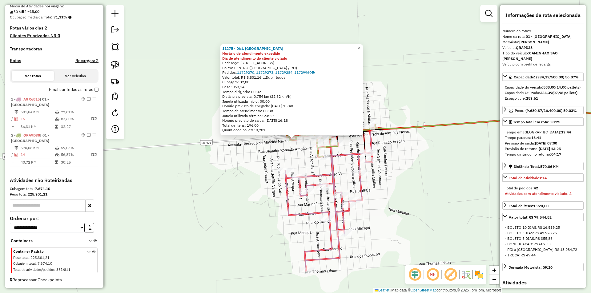
click at [464, 184] on div "11275 - Dist. Altas Horas Horário de atendimento excedido Dia de atendimento do…" at bounding box center [295, 146] width 591 height 293
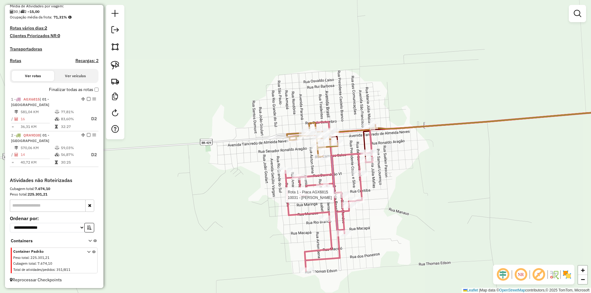
select select "*********"
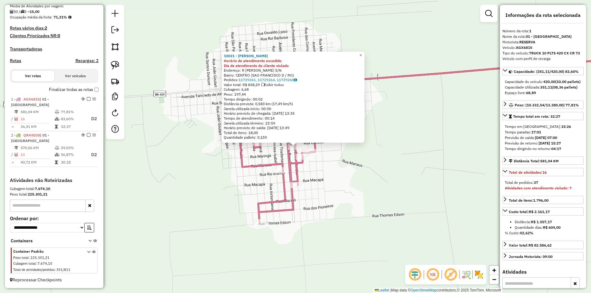
click at [449, 160] on div "10031 - IVALDO RODRIGUES Horário de atendimento excedido Dia de atendimento do …" at bounding box center [295, 146] width 591 height 293
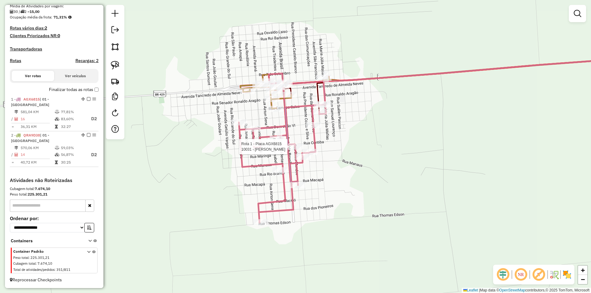
select select "*********"
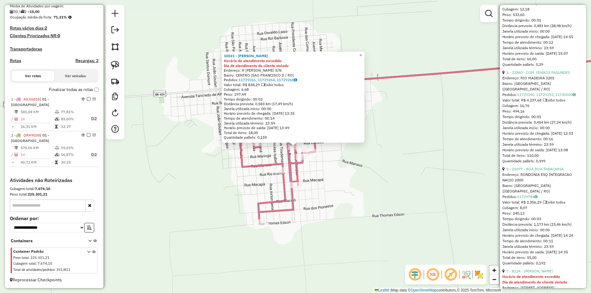
scroll to position [862, 0]
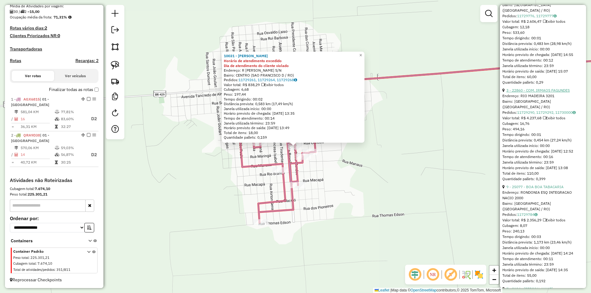
click at [536, 93] on link "3 - 22860 - COM. IRMAOS FAGUNDES" at bounding box center [537, 90] width 63 height 5
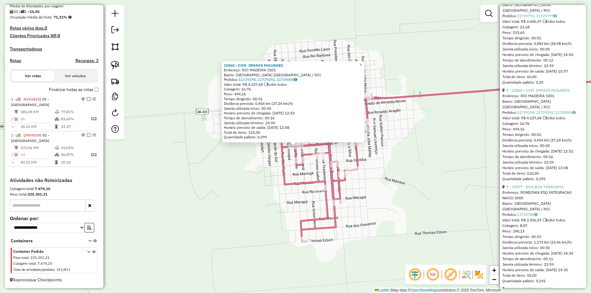
click at [267, 163] on div "Rota 1 - Placa AGX6815 8134 - BRUNO GONCALVES DE F 22860 - COM. IRMAOS FAGUNDES…" at bounding box center [295, 146] width 591 height 293
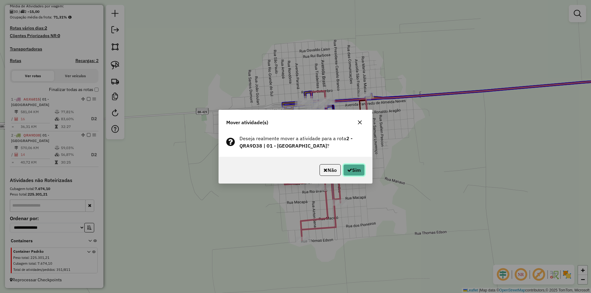
click at [352, 169] on button "Sim" at bounding box center [354, 170] width 22 height 12
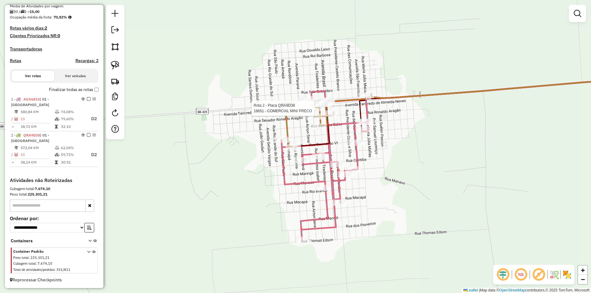
select select "*********"
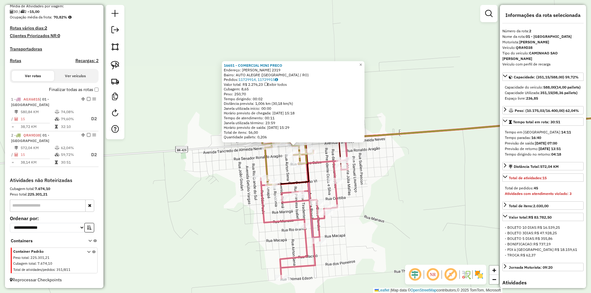
click at [380, 183] on div "16651 - COMERCIAL MINI PRECO Endereço: CHICO MENDES 2319 Bairro: AUTO ALEGRE (S…" at bounding box center [295, 146] width 591 height 293
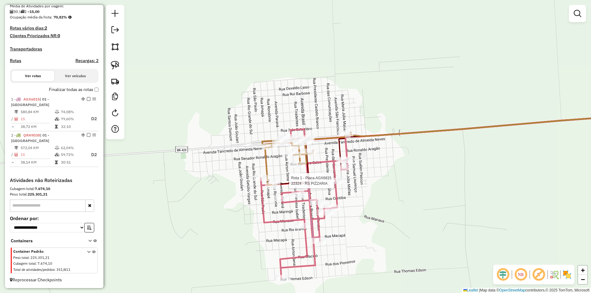
select select "*********"
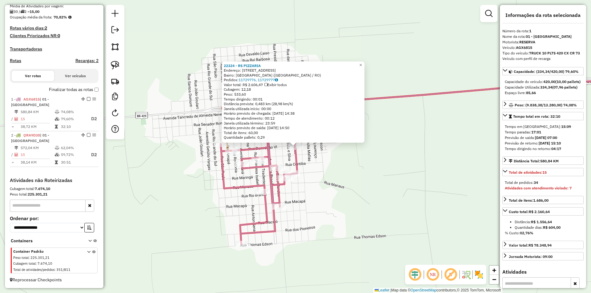
click at [422, 173] on div "22324 - RS PIZZARIA Endereço: RUA DAS COMUNICACOES 3928 Bairro: CIDADE BAIXA (S…" at bounding box center [295, 146] width 591 height 293
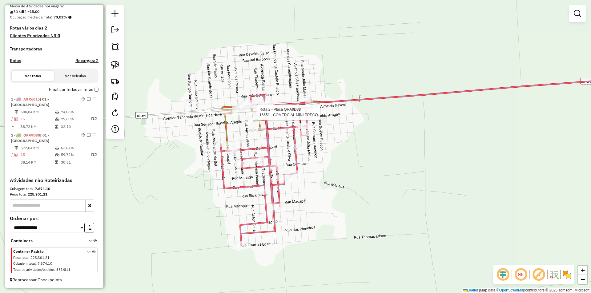
select select "*********"
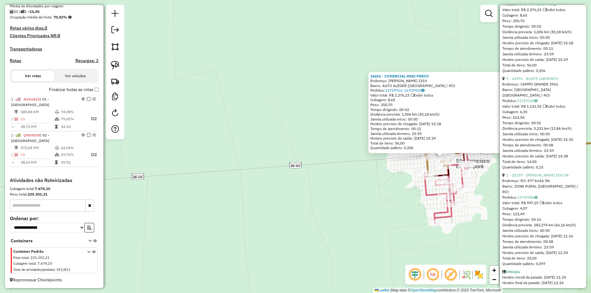
scroll to position [893, 0]
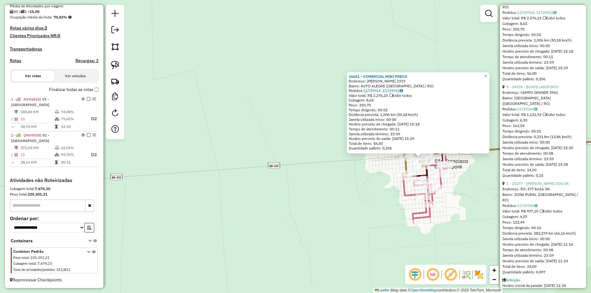
drag, startPoint x: 348, startPoint y: 186, endPoint x: 182, endPoint y: 180, distance: 166.3
click at [183, 181] on div "16651 - COMERCIAL MINI PRECO Endereço: CHICO MENDES 2319 Bairro: AUTO ALEGRE (S…" at bounding box center [295, 146] width 591 height 293
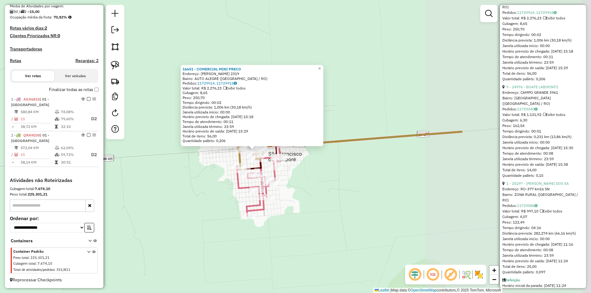
click at [182, 179] on div "16651 - COMERCIAL MINI PRECO Endereço: CHICO MENDES 2319 Bairro: AUTO ALEGRE (S…" at bounding box center [295, 146] width 591 height 293
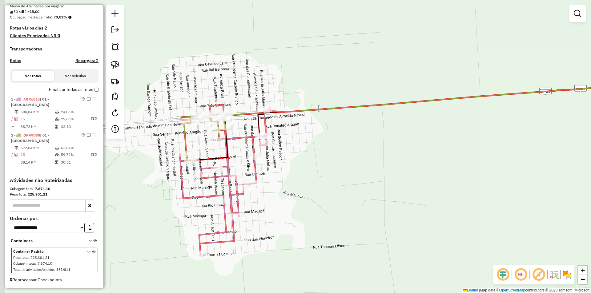
drag, startPoint x: 292, startPoint y: 179, endPoint x: 369, endPoint y: 180, distance: 77.3
click at [369, 180] on div "Janela de atendimento Grade de atendimento Capacidade Transportadoras Veículos …" at bounding box center [295, 146] width 591 height 293
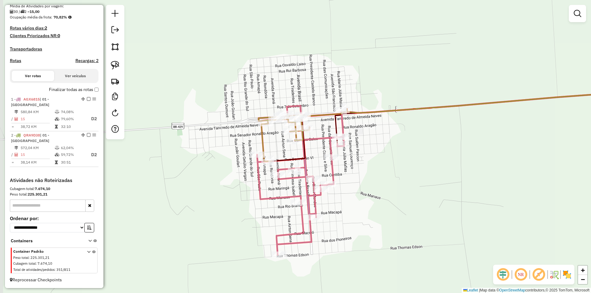
click at [369, 180] on div "Janela de atendimento Grade de atendimento Capacidade Transportadoras Veículos …" at bounding box center [295, 146] width 591 height 293
select select "*********"
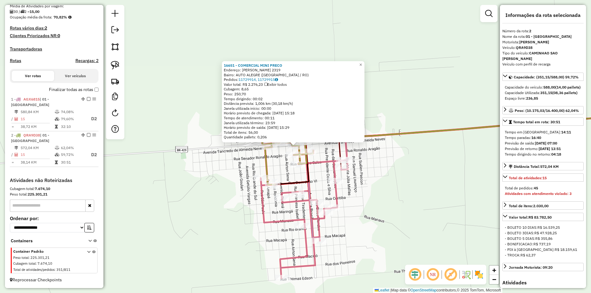
drag, startPoint x: 398, startPoint y: 190, endPoint x: 404, endPoint y: 165, distance: 25.8
click at [404, 165] on div "16651 - COMERCIAL MINI PRECO Endereço: CHICO MENDES 2319 Bairro: AUTO ALEGRE (S…" at bounding box center [295, 146] width 591 height 293
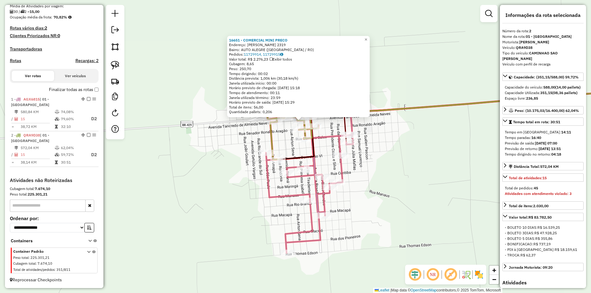
click at [404, 165] on div "16651 - COMERCIAL MINI PRECO Endereço: CHICO MENDES 2319 Bairro: AUTO ALEGRE (S…" at bounding box center [295, 146] width 591 height 293
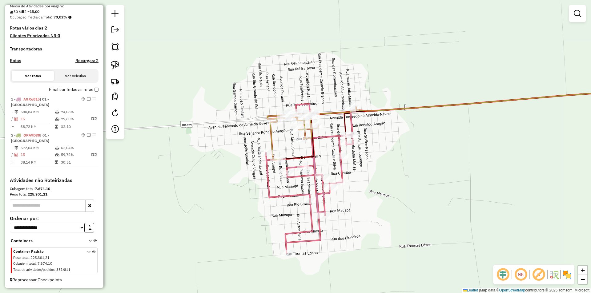
click at [378, 192] on div "16651 - COMERCIAL MINI PRECO Endereço: CHICO MENDES 2319 Bairro: AUTO ALEGRE (S…" at bounding box center [295, 146] width 591 height 293
select select "*********"
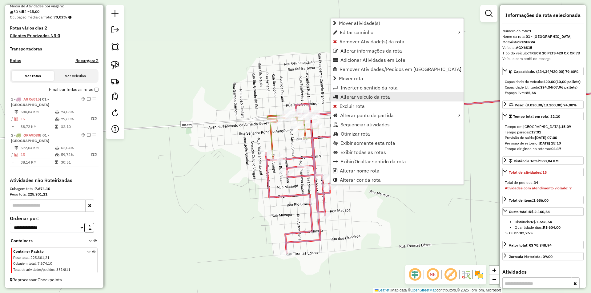
click at [354, 99] on span "Alterar veículo da rota" at bounding box center [365, 96] width 50 height 5
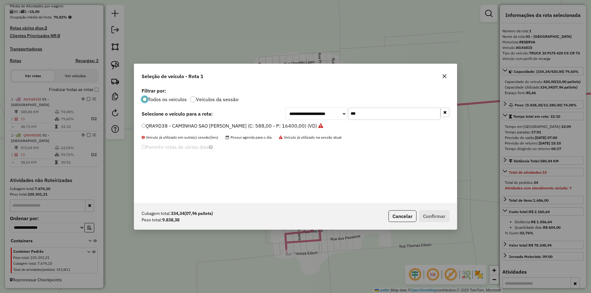
scroll to position [3, 2]
drag, startPoint x: 385, startPoint y: 111, endPoint x: 320, endPoint y: 125, distance: 67.1
click at [320, 125] on div "**********" at bounding box center [295, 144] width 323 height 117
type input "***"
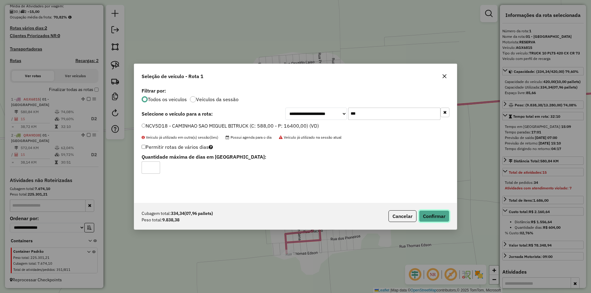
click at [436, 217] on button "Confirmar" at bounding box center [434, 217] width 30 height 12
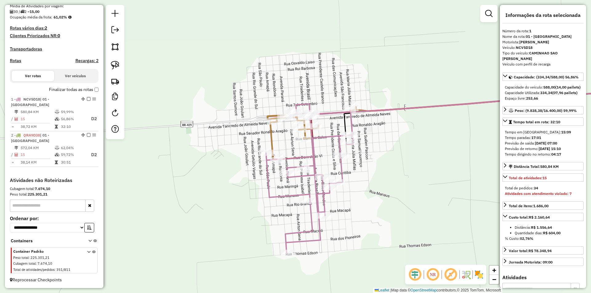
click at [199, 159] on div "Janela de atendimento Grade de atendimento Capacidade Transportadoras Veículos …" at bounding box center [295, 146] width 591 height 293
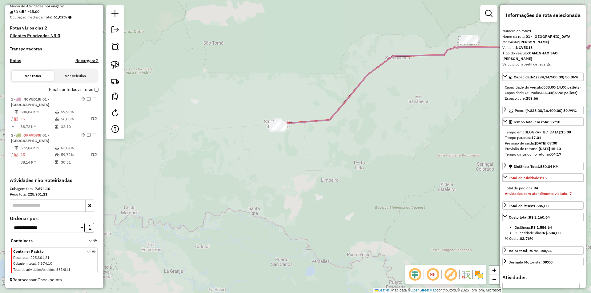
drag, startPoint x: 305, startPoint y: 131, endPoint x: 283, endPoint y: 133, distance: 21.9
click at [290, 131] on div "Janela de atendimento Grade de atendimento Capacidade Transportadoras Veículos …" at bounding box center [295, 146] width 591 height 293
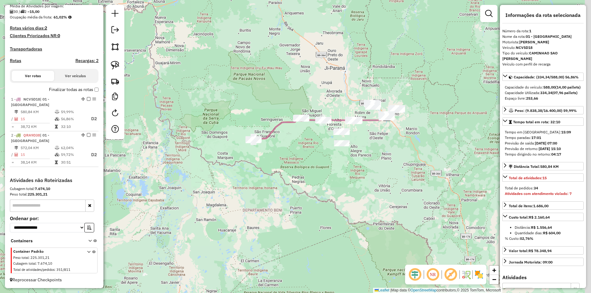
click at [312, 159] on div "Janela de atendimento Grade de atendimento Capacidade Transportadoras Veículos …" at bounding box center [295, 146] width 591 height 293
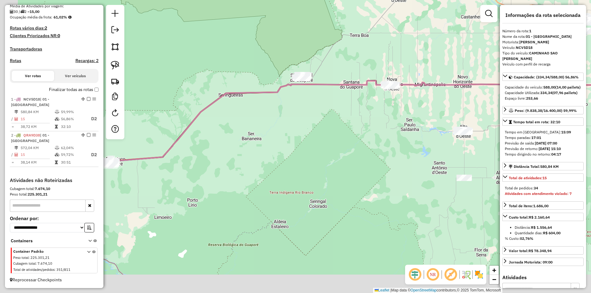
drag, startPoint x: 202, startPoint y: 169, endPoint x: 316, endPoint y: 118, distance: 124.7
click at [301, 124] on div "Janela de atendimento Grade de atendimento Capacidade Transportadoras Veículos …" at bounding box center [295, 146] width 591 height 293
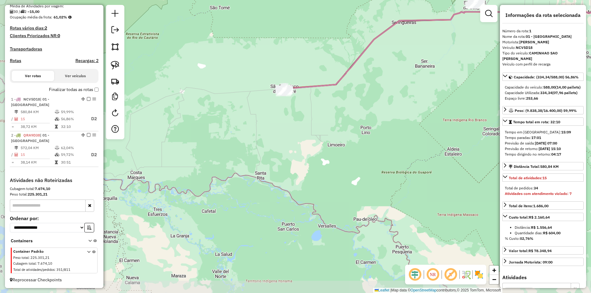
drag, startPoint x: 221, startPoint y: 144, endPoint x: 218, endPoint y: 201, distance: 56.7
click at [207, 209] on div "Janela de atendimento Grade de atendimento Capacidade Transportadoras Veículos …" at bounding box center [295, 146] width 591 height 293
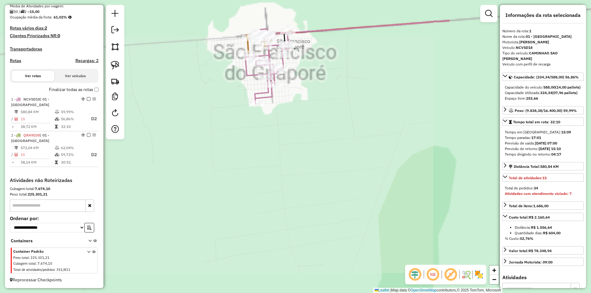
drag, startPoint x: 178, startPoint y: 155, endPoint x: 144, endPoint y: 162, distance: 34.8
click at [146, 161] on div "Janela de atendimento Grade de atendimento Capacidade Transportadoras Veículos …" at bounding box center [295, 146] width 591 height 293
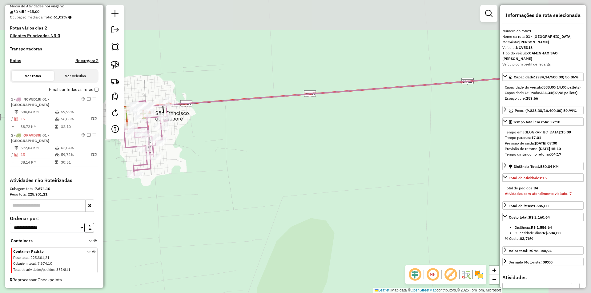
drag, startPoint x: 177, startPoint y: 239, endPoint x: 166, endPoint y: 246, distance: 13.1
click at [166, 246] on div "Janela de atendimento Grade de atendimento Capacidade Transportadoras Veículos …" at bounding box center [295, 146] width 591 height 293
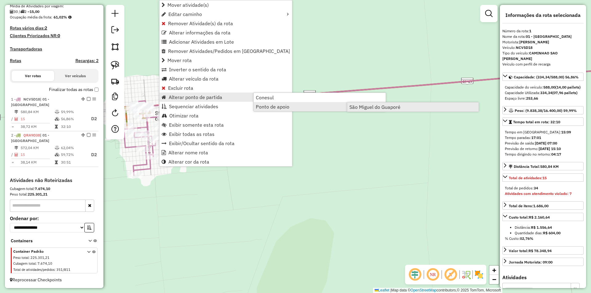
click at [364, 106] on span "São Miguel do Guaporé" at bounding box center [374, 107] width 51 height 5
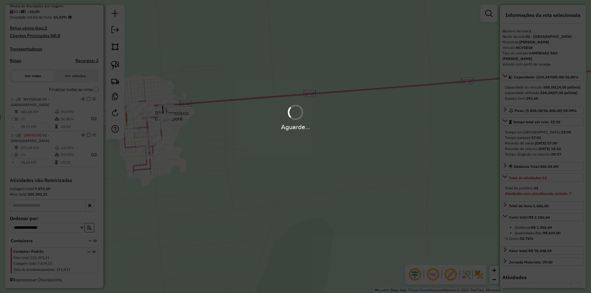
scroll to position [148, 0]
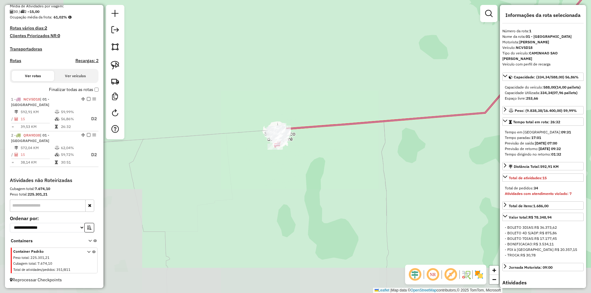
click at [343, 149] on div "Janela de atendimento Grade de atendimento Capacidade Transportadoras Veículos …" at bounding box center [295, 146] width 591 height 293
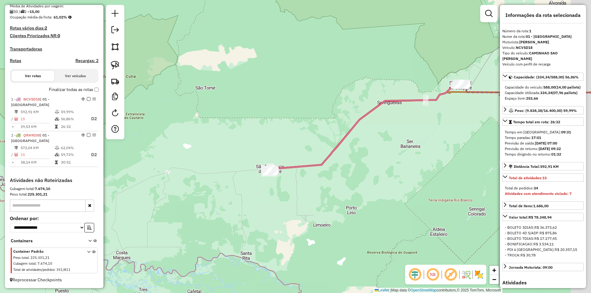
drag, startPoint x: 401, startPoint y: 146, endPoint x: 314, endPoint y: 178, distance: 92.4
click at [313, 183] on div "Janela de atendimento Grade de atendimento Capacidade Transportadoras Veículos …" at bounding box center [295, 146] width 591 height 293
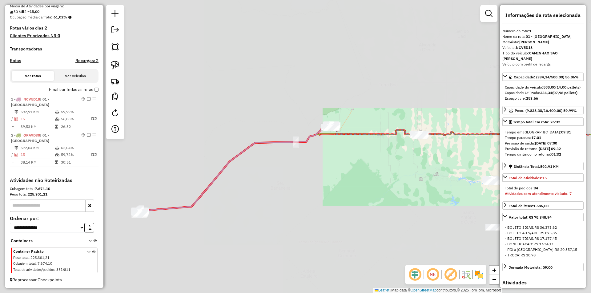
drag, startPoint x: 308, startPoint y: 208, endPoint x: 372, endPoint y: 193, distance: 65.6
click at [384, 191] on div "Janela de atendimento Grade de atendimento Capacidade Transportadoras Veículos …" at bounding box center [295, 146] width 591 height 293
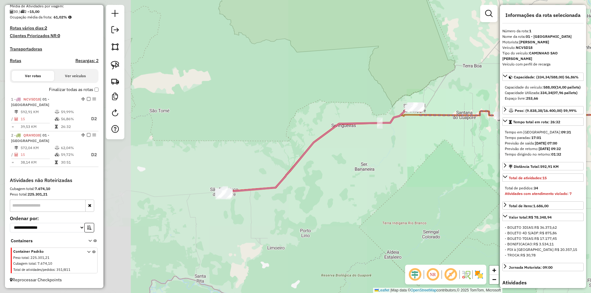
drag, startPoint x: 272, startPoint y: 222, endPoint x: 320, endPoint y: 211, distance: 49.0
click at [319, 211] on div "Janela de atendimento Grade de atendimento Capacidade Transportadoras Veículos …" at bounding box center [295, 146] width 591 height 293
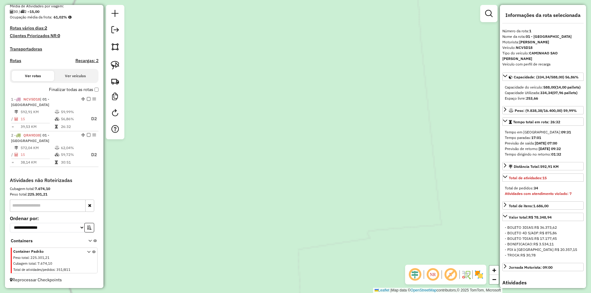
drag, startPoint x: 411, startPoint y: 145, endPoint x: 70, endPoint y: 243, distance: 354.7
click at [69, 243] on hb-router-mapa "Informações da Sessão 978131 - 12/08/2025 Criação: 11/08/2025 18:29 Depósito: C…" at bounding box center [295, 146] width 591 height 293
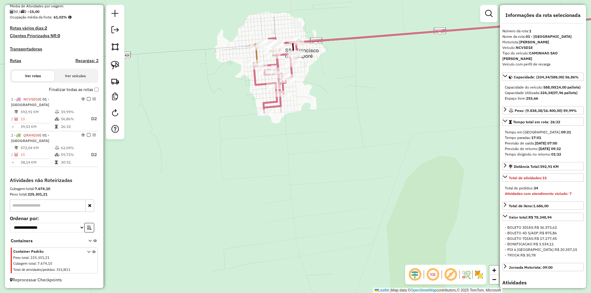
drag, startPoint x: 277, startPoint y: 179, endPoint x: 218, endPoint y: 266, distance: 105.7
click at [219, 266] on div "Janela de atendimento Grade de atendimento Capacidade Transportadoras Veículos …" at bounding box center [295, 146] width 591 height 293
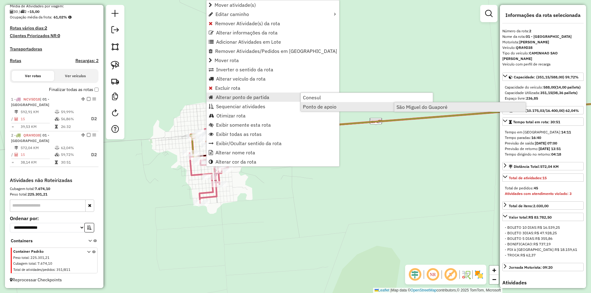
click at [413, 105] on span "São Miguel do Guaporé" at bounding box center [421, 107] width 51 height 5
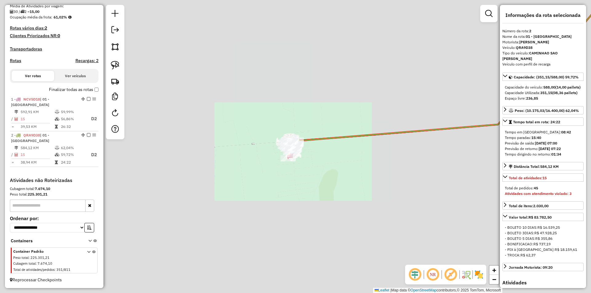
drag, startPoint x: 448, startPoint y: 146, endPoint x: 243, endPoint y: 159, distance: 205.7
click at [307, 158] on div "Janela de atendimento Grade de atendimento Capacidade Transportadoras Veículos …" at bounding box center [295, 146] width 591 height 293
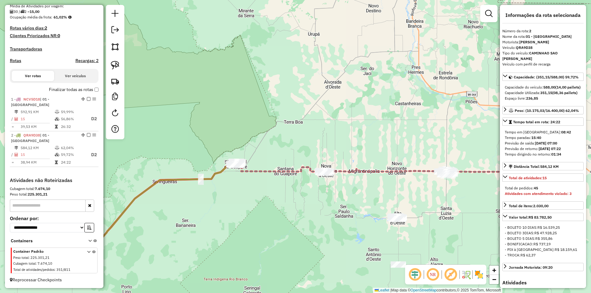
drag, startPoint x: 395, startPoint y: 199, endPoint x: 356, endPoint y: 168, distance: 49.6
click at [359, 170] on div "Janela de atendimento Grade de atendimento Capacidade Transportadoras Veículos …" at bounding box center [295, 146] width 591 height 293
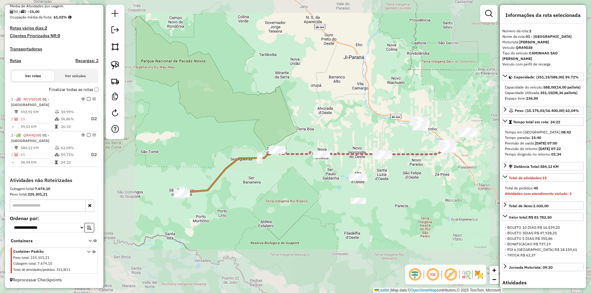
click at [260, 172] on div "Janela de atendimento Grade de atendimento Capacidade Transportadoras Veículos …" at bounding box center [295, 146] width 591 height 293
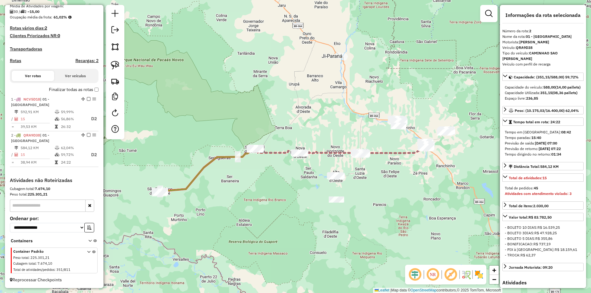
click at [240, 204] on div "Janela de atendimento Grade de atendimento Capacidade Transportadoras Veículos …" at bounding box center [295, 146] width 591 height 293
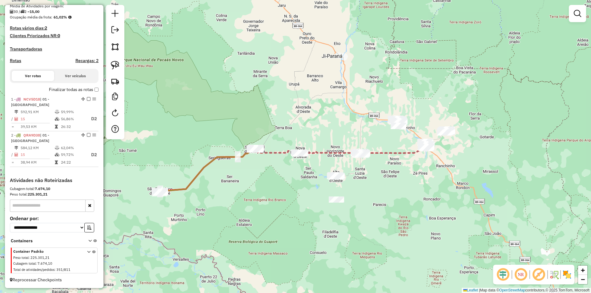
drag, startPoint x: 235, startPoint y: 174, endPoint x: 242, endPoint y: 169, distance: 7.7
click at [237, 172] on div "Janela de atendimento Grade de atendimento Capacidade Transportadoras Veículos …" at bounding box center [295, 146] width 591 height 293
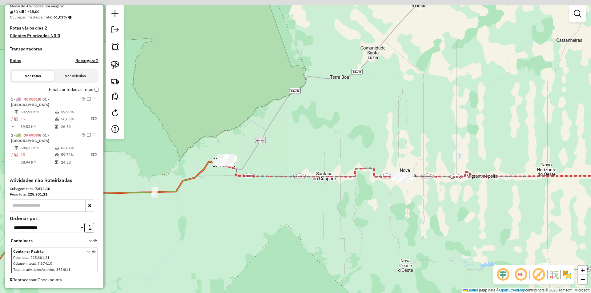
drag, startPoint x: 220, startPoint y: 185, endPoint x: 374, endPoint y: 177, distance: 153.8
click at [366, 179] on div "Janela de atendimento Grade de atendimento Capacidade Transportadoras Veículos …" at bounding box center [295, 146] width 591 height 293
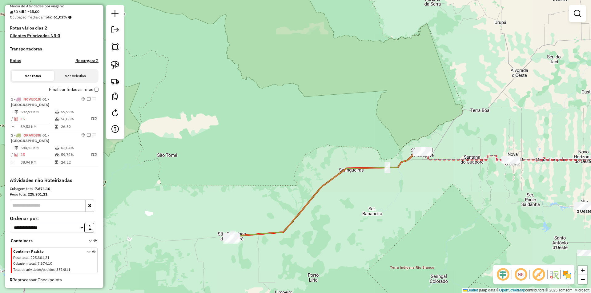
drag, startPoint x: 340, startPoint y: 219, endPoint x: 339, endPoint y: 176, distance: 42.8
click at [349, 186] on div "Janela de atendimento Grade de atendimento Capacidade Transportadoras Veículos …" at bounding box center [295, 146] width 591 height 293
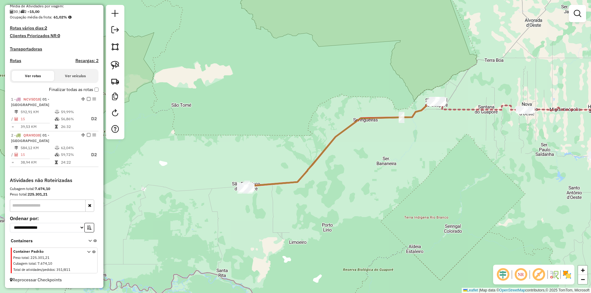
drag, startPoint x: 456, startPoint y: 135, endPoint x: 311, endPoint y: 116, distance: 146.0
click at [311, 116] on div "Janela de atendimento Grade de atendimento Capacidade Transportadoras Veículos …" at bounding box center [295, 146] width 591 height 293
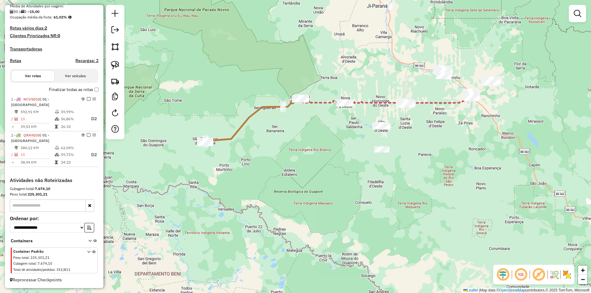
drag, startPoint x: 307, startPoint y: 131, endPoint x: 339, endPoint y: 123, distance: 33.2
click at [339, 123] on div "Janela de atendimento Grade de atendimento Capacidade Transportadoras Veículos …" at bounding box center [295, 146] width 591 height 293
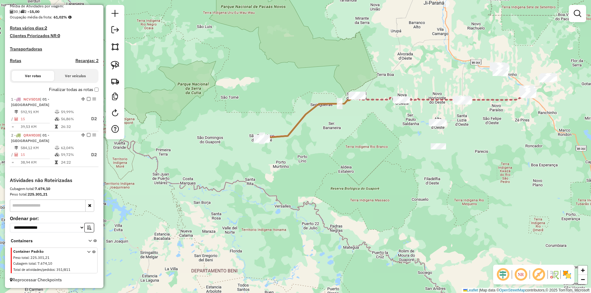
scroll to position [93, 0]
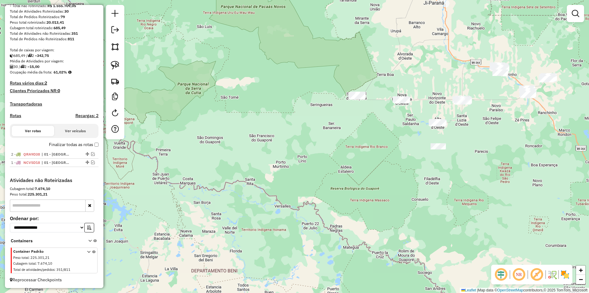
drag, startPoint x: 85, startPoint y: 162, endPoint x: 82, endPoint y: 149, distance: 13.8
drag, startPoint x: 342, startPoint y: 121, endPoint x: 311, endPoint y: 127, distance: 31.6
click at [311, 127] on div "Janela de atendimento Grade de atendimento Capacidade Transportadoras Veículos …" at bounding box center [295, 146] width 591 height 293
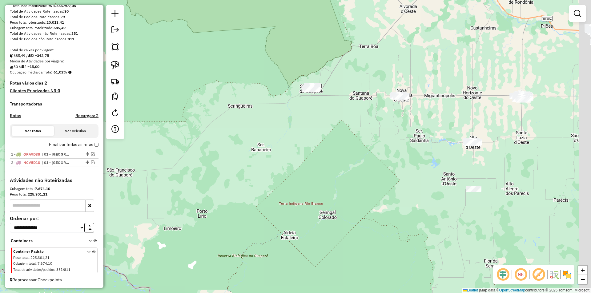
drag, startPoint x: 322, startPoint y: 122, endPoint x: 298, endPoint y: 132, distance: 25.3
click at [298, 132] on div "Janela de atendimento Grade de atendimento Capacidade Transportadoras Veículos …" at bounding box center [295, 146] width 591 height 293
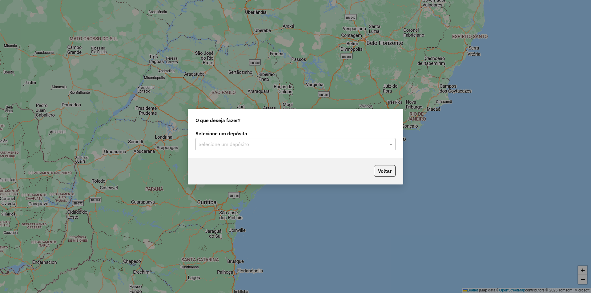
click at [203, 141] on input "text" at bounding box center [290, 144] width 182 height 7
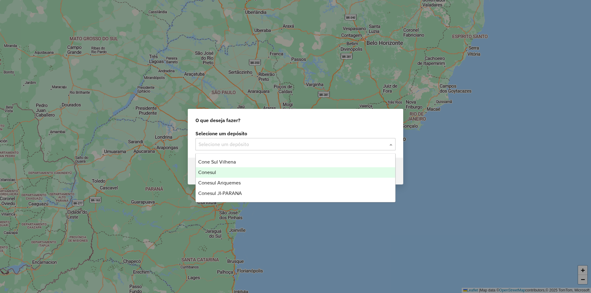
click at [212, 168] on div "Conesul" at bounding box center [295, 172] width 199 height 10
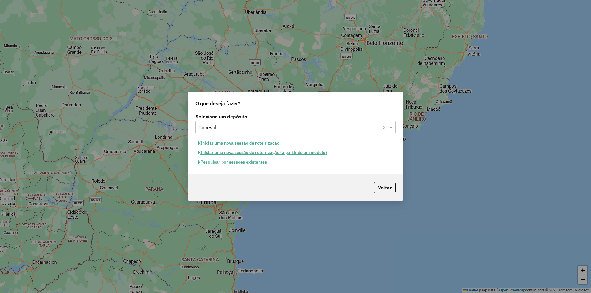
click at [237, 163] on button "Pesquisar por sessões existentes" at bounding box center [232, 163] width 74 height 10
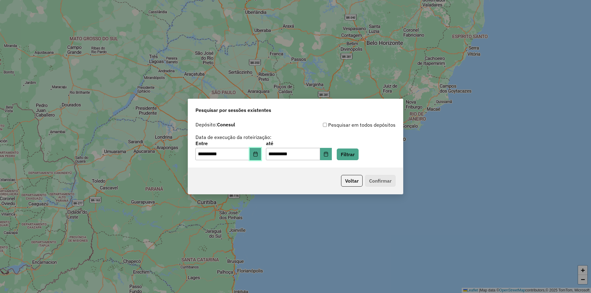
click at [257, 154] on icon "Choose Date" at bounding box center [255, 154] width 4 height 5
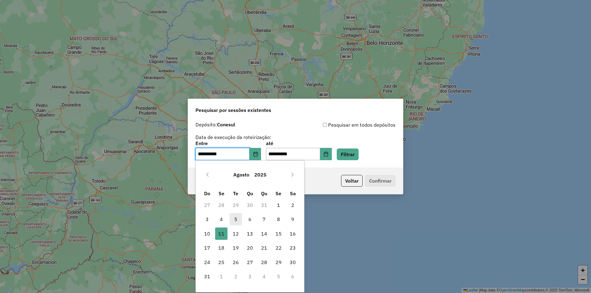
click at [238, 221] on span "5" at bounding box center [236, 219] width 12 height 12
type input "**********"
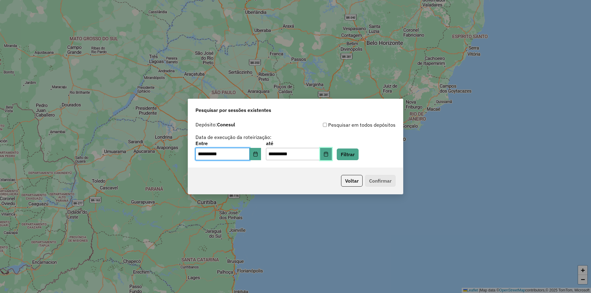
click at [332, 150] on button "Choose Date" at bounding box center [326, 154] width 12 height 12
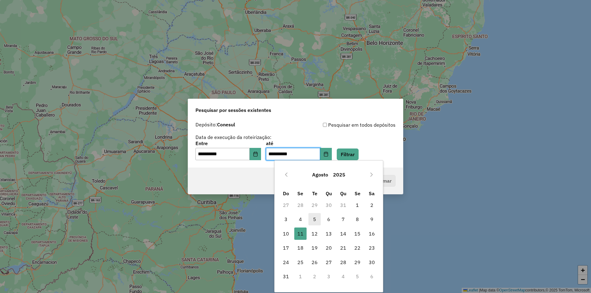
click at [315, 220] on span "5" at bounding box center [314, 219] width 12 height 12
type input "**********"
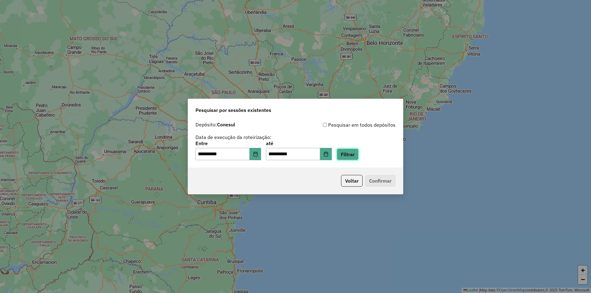
click at [359, 152] on button "Filtrar" at bounding box center [348, 155] width 22 height 12
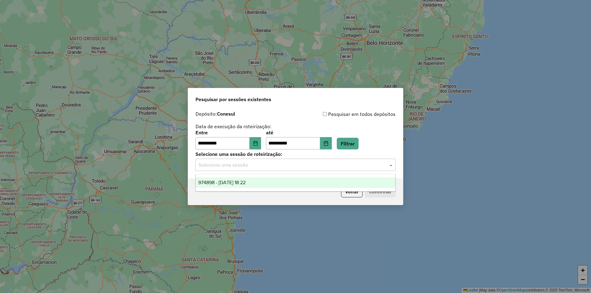
click at [213, 166] on input "text" at bounding box center [290, 165] width 182 height 7
click at [228, 180] on span "974898 - 05/08/2025 18:22" at bounding box center [221, 182] width 47 height 5
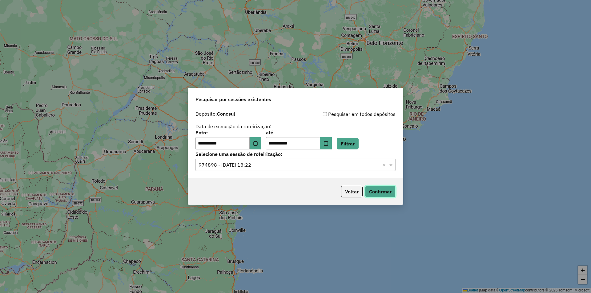
click at [374, 194] on button "Confirmar" at bounding box center [380, 192] width 30 height 12
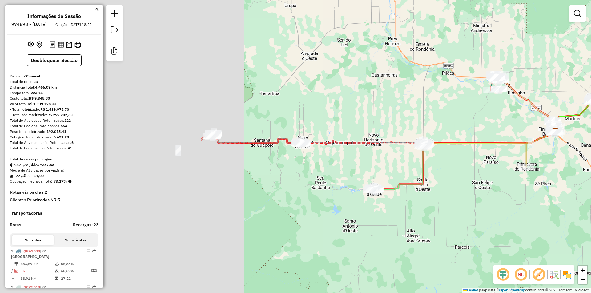
drag, startPoint x: 500, startPoint y: 126, endPoint x: 464, endPoint y: 131, distance: 35.7
click at [583, 103] on div "Janela de atendimento Grade de atendimento Capacidade Transportadoras Veículos …" at bounding box center [295, 146] width 591 height 293
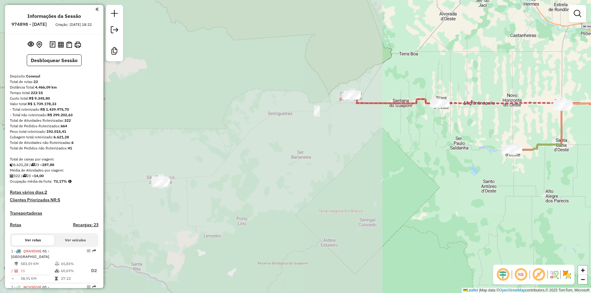
drag, startPoint x: 380, startPoint y: 143, endPoint x: 367, endPoint y: 145, distance: 12.4
click at [398, 137] on div "Rota 12 - Placa THM0E28 21836 - CLEUZA DE S ALVES WE Janela de atendimento Grad…" at bounding box center [295, 146] width 591 height 293
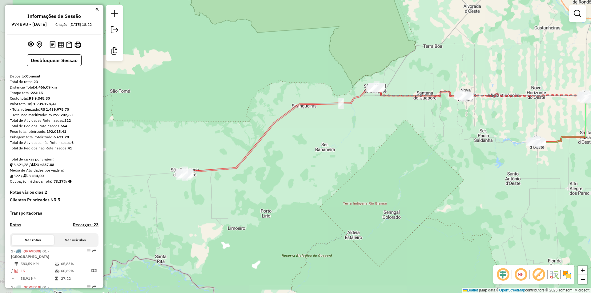
drag, startPoint x: 343, startPoint y: 141, endPoint x: 422, endPoint y: 117, distance: 82.7
click at [421, 117] on div "Rota 21 - Placa GSV7134 24455 - BAR DO IVO Rota 22 - Placa NBT7548 23561 - AREN…" at bounding box center [295, 146] width 591 height 293
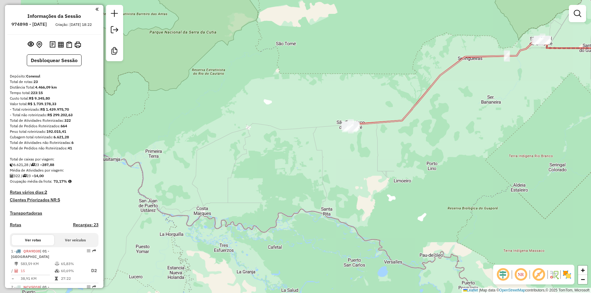
click at [383, 132] on div "Rota 21 - Placa GSV7134 24455 - BAR DO IVO Rota 22 - Placa NBT7548 23561 - AREN…" at bounding box center [295, 146] width 591 height 293
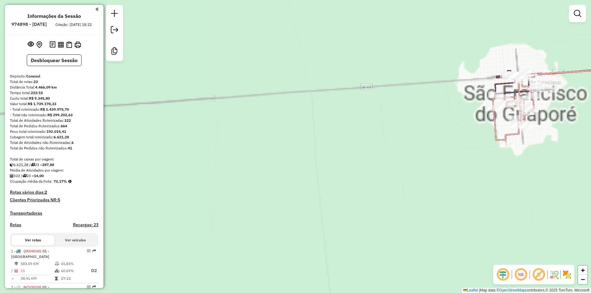
drag, startPoint x: 417, startPoint y: 128, endPoint x: 287, endPoint y: 152, distance: 132.8
click at [287, 153] on div "Janela de atendimento Grade de atendimento Capacidade Transportadoras Veículos …" at bounding box center [295, 146] width 591 height 293
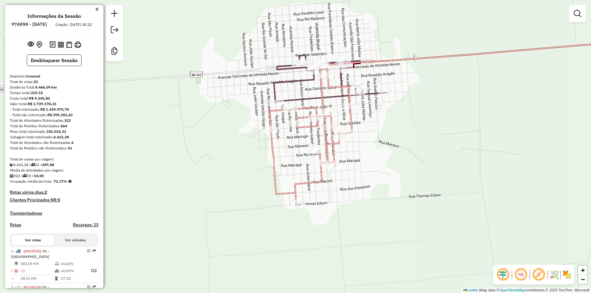
drag, startPoint x: 380, startPoint y: 126, endPoint x: 358, endPoint y: 173, distance: 52.3
click at [361, 178] on div "Janela de atendimento Grade de atendimento Capacidade Transportadoras Veículos …" at bounding box center [295, 146] width 591 height 293
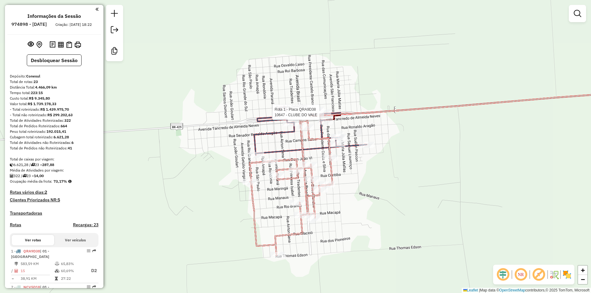
select select "**********"
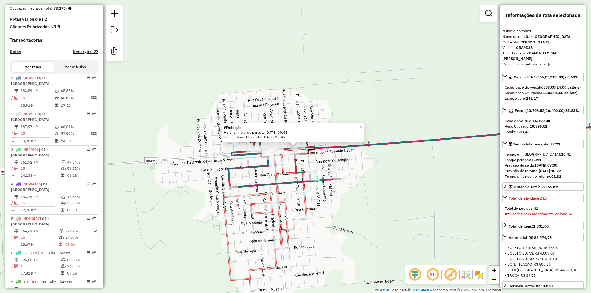
scroll to position [248, 0]
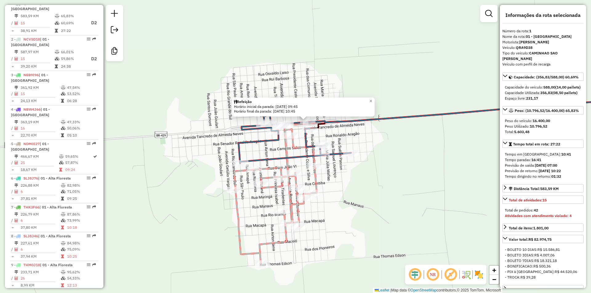
drag, startPoint x: 403, startPoint y: 147, endPoint x: 406, endPoint y: 130, distance: 17.6
click at [406, 130] on div "Refeição Horário inicial da parada: 05/08/2025 09:45 Horário final da parada: 0…" at bounding box center [295, 146] width 591 height 293
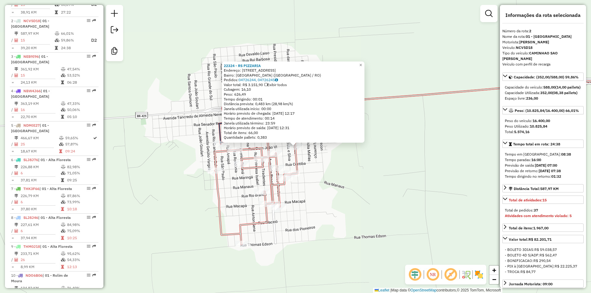
scroll to position [284, 0]
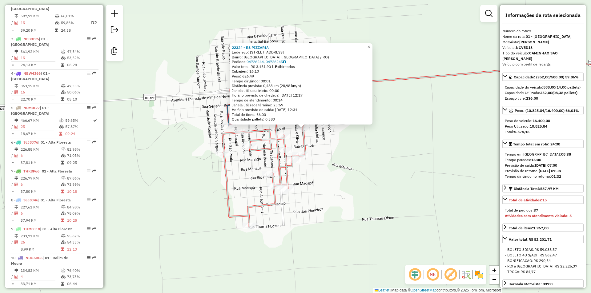
drag, startPoint x: 351, startPoint y: 191, endPoint x: 356, endPoint y: 173, distance: 17.8
click at [356, 173] on div "22324 - RS PIZZARIA Endereço: RUA DAS COMUNICACOES 3928 Bairro: CIDADE BAIXA (S…" at bounding box center [295, 146] width 591 height 293
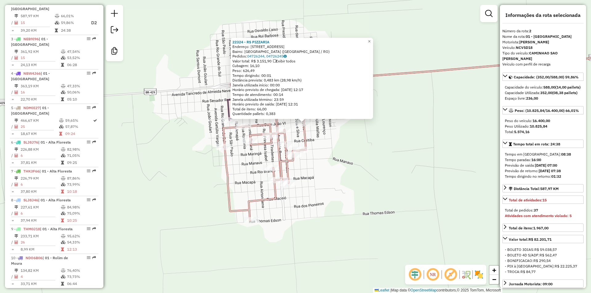
click at [356, 173] on div "22324 - RS PIZZARIA Endereço: RUA DAS COMUNICACOES 3928 Bairro: CIDADE BAIXA (S…" at bounding box center [295, 146] width 591 height 293
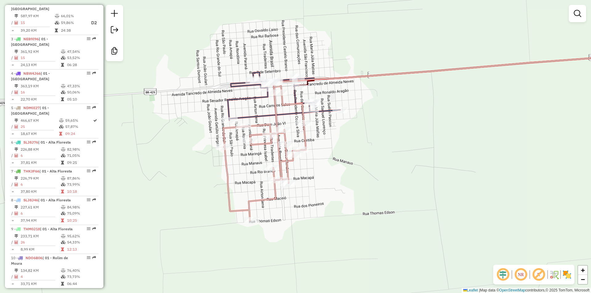
click at [337, 200] on div "22324 - RS PIZZARIA Endereço: RUA DAS COMUNICACOES 3928 Bairro: CIDADE BAIXA (S…" at bounding box center [295, 146] width 591 height 293
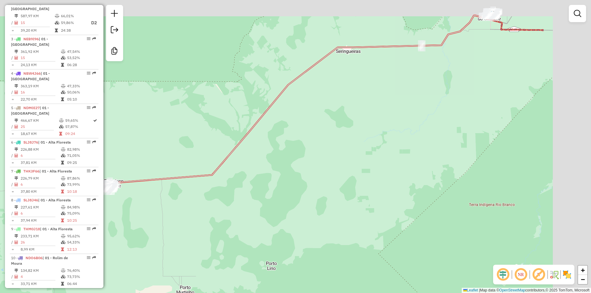
drag, startPoint x: 372, startPoint y: 149, endPoint x: 282, endPoint y: 183, distance: 96.1
click at [282, 183] on div "Janela de atendimento Grade de atendimento Capacidade Transportadoras Veículos …" at bounding box center [295, 146] width 591 height 293
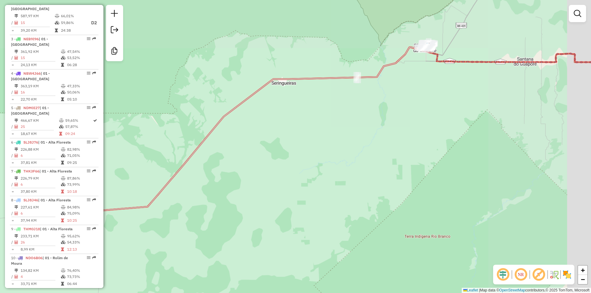
drag, startPoint x: 448, startPoint y: 151, endPoint x: 354, endPoint y: 226, distance: 119.8
click at [354, 226] on div "Janela de atendimento Grade de atendimento Capacidade Transportadoras Veículos …" at bounding box center [295, 146] width 591 height 293
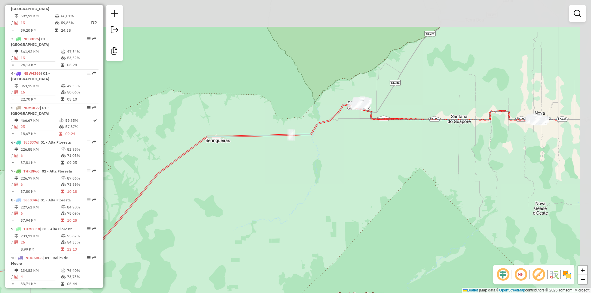
click at [311, 260] on div "Janela de atendimento Grade de atendimento Capacidade Transportadoras Veículos …" at bounding box center [295, 146] width 591 height 293
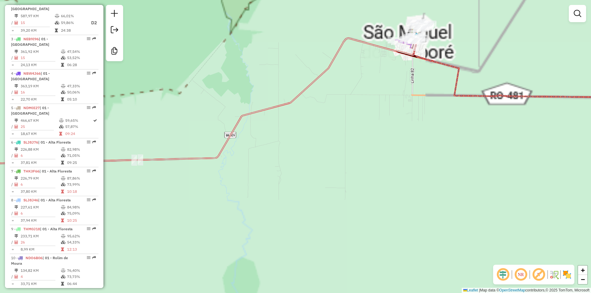
drag, startPoint x: 371, startPoint y: 141, endPoint x: 242, endPoint y: 256, distance: 173.1
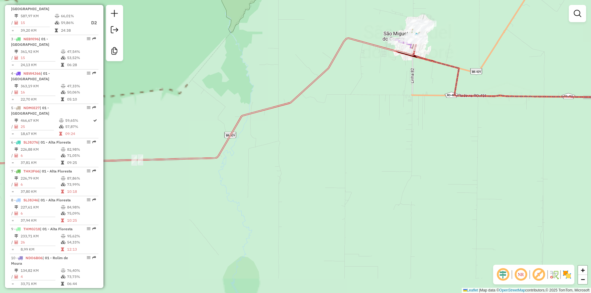
click at [243, 254] on div "Janela de atendimento Grade de atendimento Capacidade Transportadoras Veículos …" at bounding box center [295, 146] width 591 height 293
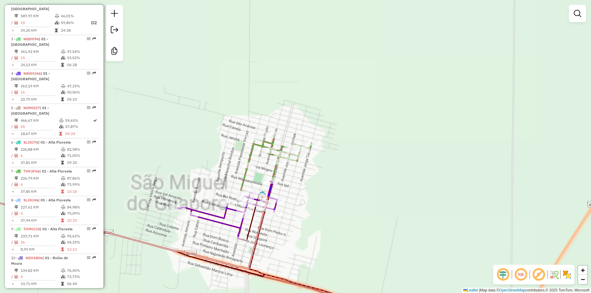
drag, startPoint x: 326, startPoint y: 207, endPoint x: 353, endPoint y: 193, distance: 30.8
click at [351, 194] on div "Janela de atendimento Grade de atendimento Capacidade Transportadoras Veículos …" at bounding box center [295, 146] width 591 height 293
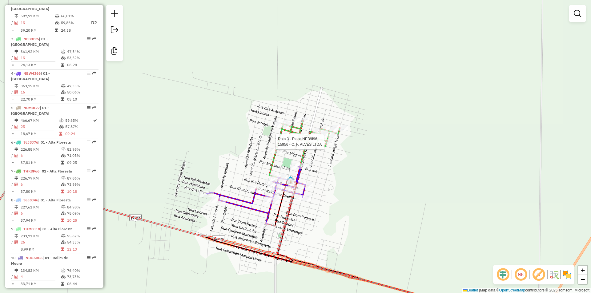
select select "**********"
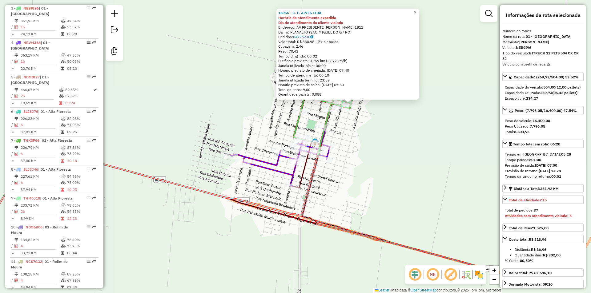
scroll to position [320, 0]
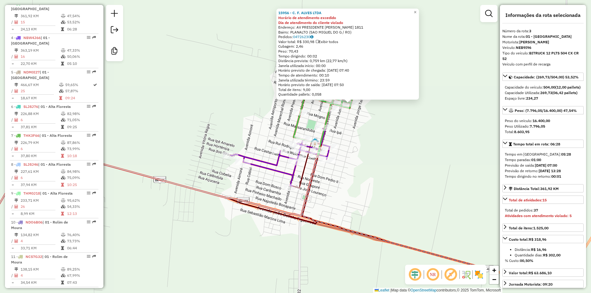
drag, startPoint x: 361, startPoint y: 195, endPoint x: 388, endPoint y: 173, distance: 34.4
click at [388, 173] on div "15956 - C. F. ALVES LTDA Horário de atendimento excedido Dia de atendimento do …" at bounding box center [295, 146] width 591 height 293
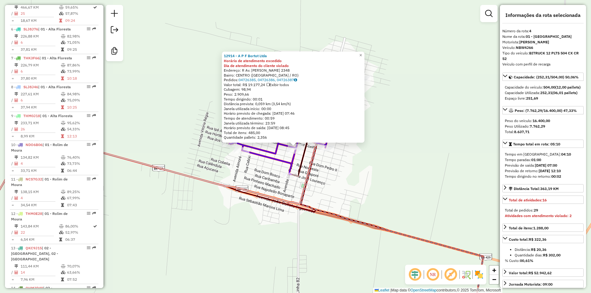
scroll to position [416, 0]
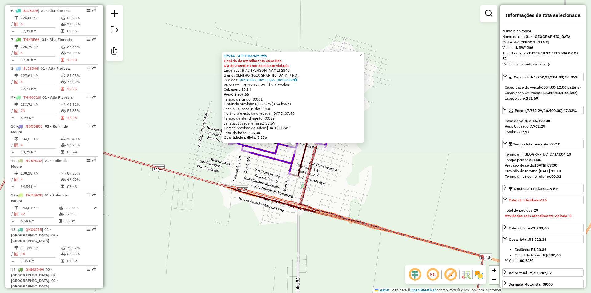
click at [308, 32] on div "Rota 4 - Placa NBW4J66 12914 - A P F Bortot Ltda 12914 - A P F Bortot Ltda Horá…" at bounding box center [295, 146] width 591 height 293
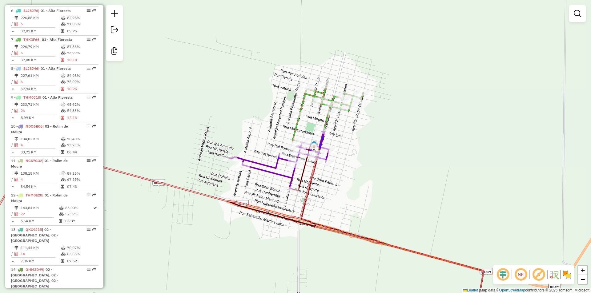
drag, startPoint x: 272, startPoint y: 110, endPoint x: 256, endPoint y: 130, distance: 25.7
click at [272, 131] on div "Janela de atendimento Grade de atendimento Capacidade Transportadoras Veículos …" at bounding box center [295, 146] width 591 height 293
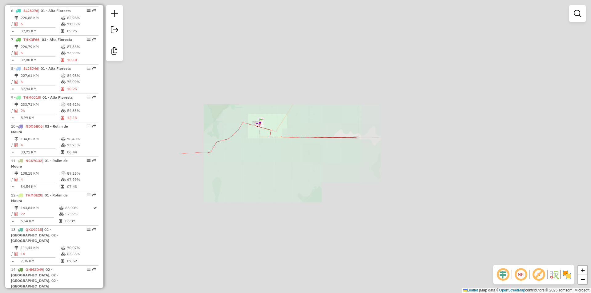
drag, startPoint x: 444, startPoint y: 133, endPoint x: 409, endPoint y: 150, distance: 38.5
click at [410, 150] on div "Janela de atendimento Grade de atendimento Capacidade Transportadoras Veículos …" at bounding box center [295, 146] width 591 height 293
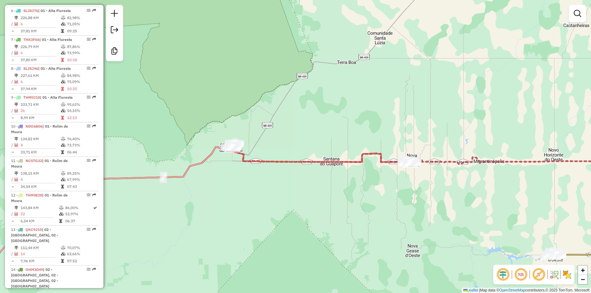
drag, startPoint x: 419, startPoint y: 135, endPoint x: 356, endPoint y: 164, distance: 69.4
click at [354, 180] on div "Janela de atendimento Grade de atendimento Capacidade Transportadoras Veículos …" at bounding box center [295, 146] width 591 height 293
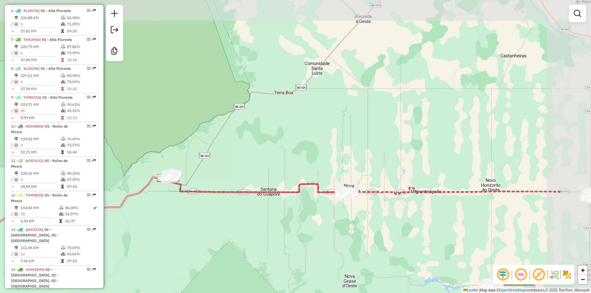
drag, startPoint x: 380, startPoint y: 146, endPoint x: 233, endPoint y: 169, distance: 148.6
click at [235, 172] on div "Janela de atendimento Grade de atendimento Capacidade Transportadoras Veículos …" at bounding box center [295, 146] width 591 height 293
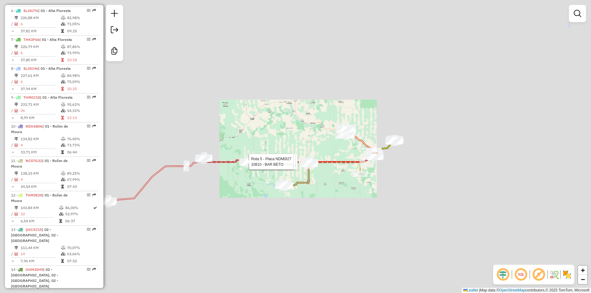
click at [317, 137] on div "Rota 5 - Placa NDM0I27 10439 - MOACIR CECCON Rota 5 - Placa NDM0I27 17569 - Esp…" at bounding box center [295, 146] width 591 height 293
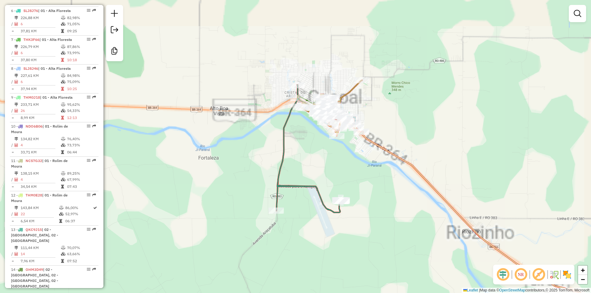
drag, startPoint x: 292, startPoint y: 111, endPoint x: 242, endPoint y: 147, distance: 61.7
click at [229, 149] on div "Rota 5 - Placa NDM0I27 10439 - MOACIR CECCON Rota 5 - Placa NDM0I27 17569 - Esp…" at bounding box center [295, 146] width 591 height 293
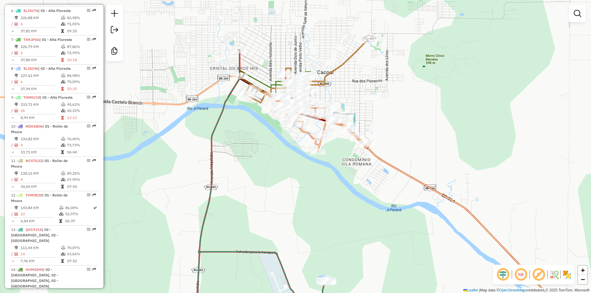
click at [277, 147] on div "Rota 5 - Placa NDM0I27 10439 - MOACIR CECCON Rota 5 - Placa NDM0I27 17569 - Esp…" at bounding box center [295, 146] width 591 height 293
drag, startPoint x: 266, startPoint y: 145, endPoint x: 164, endPoint y: 129, distance: 103.0
click at [179, 135] on div "Rota 5 - Placa NDM0I27 10439 - MOACIR CECCON Rota 5 - Placa NDM0I27 17569 - Esp…" at bounding box center [295, 146] width 591 height 293
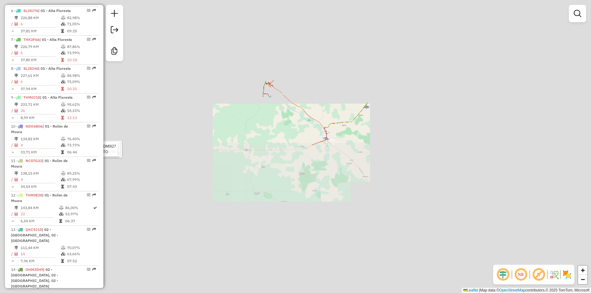
click at [354, 118] on div "Rota 5 - Placa NDM0I27 10439 - MOACIR CECCON Rota 5 - Placa NDM0I27 17569 - Esp…" at bounding box center [295, 146] width 591 height 293
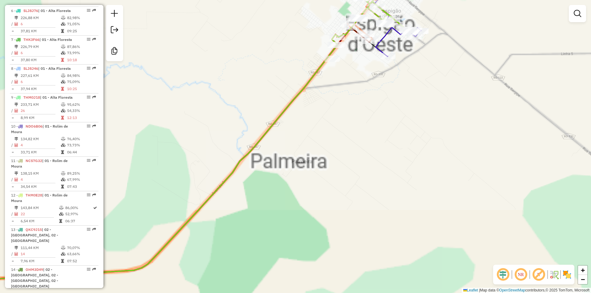
drag, startPoint x: 370, startPoint y: 90, endPoint x: 226, endPoint y: 213, distance: 188.8
click at [227, 214] on div "Janela de atendimento Grade de atendimento Capacidade Transportadoras Veículos …" at bounding box center [295, 146] width 591 height 293
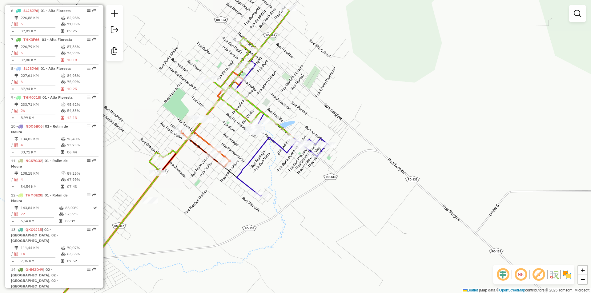
drag, startPoint x: 283, startPoint y: 183, endPoint x: 284, endPoint y: 190, distance: 6.5
click at [284, 190] on div "Janela de atendimento Grade de atendimento Capacidade Transportadoras Veículos …" at bounding box center [295, 146] width 591 height 293
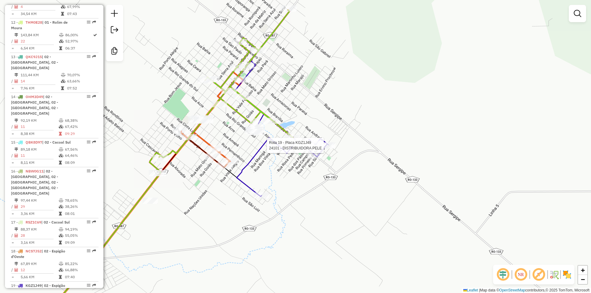
select select "**********"
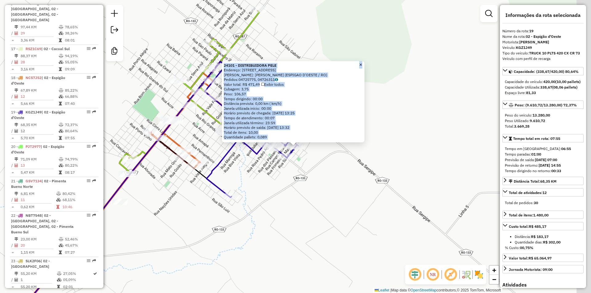
scroll to position [846, 0]
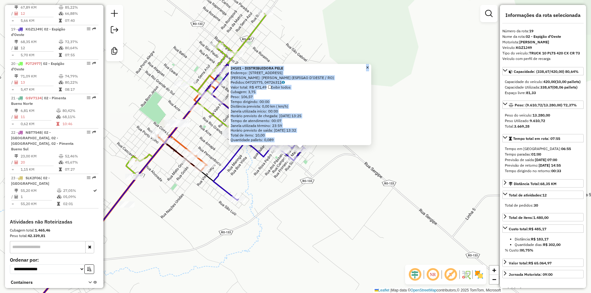
drag, startPoint x: 309, startPoint y: 192, endPoint x: 373, endPoint y: 191, distance: 63.7
click at [373, 191] on div "24101 - DISTRIBUIDORA PELE Endereço: RUA ANDRADE 4326 Bairro: JORGE TEIXEIRA DE…" at bounding box center [295, 146] width 591 height 293
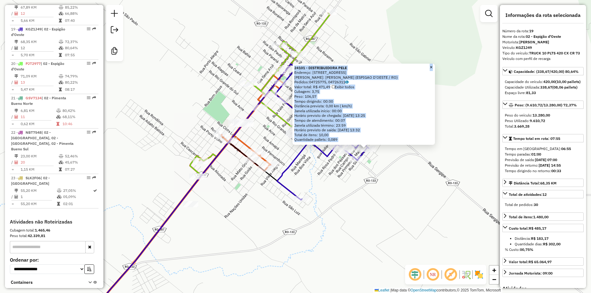
click at [347, 185] on div "24101 - DISTRIBUIDORA PELE Endereço: RUA ANDRADE 4326 Bairro: JORGE TEIXEIRA DE…" at bounding box center [295, 146] width 591 height 293
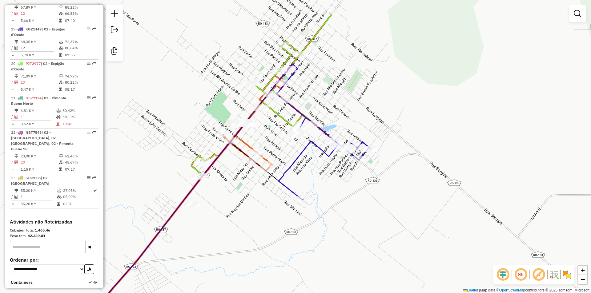
click at [370, 146] on icon at bounding box center [324, 132] width 94 height 136
select select "**********"
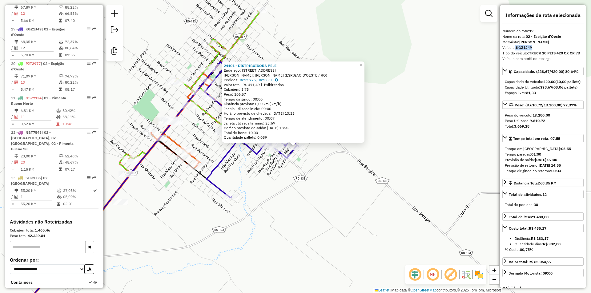
drag, startPoint x: 513, startPoint y: 55, endPoint x: 541, endPoint y: 53, distance: 28.4
click at [541, 50] on div "Veículo: KGZ1J49" at bounding box center [542, 48] width 81 height 6
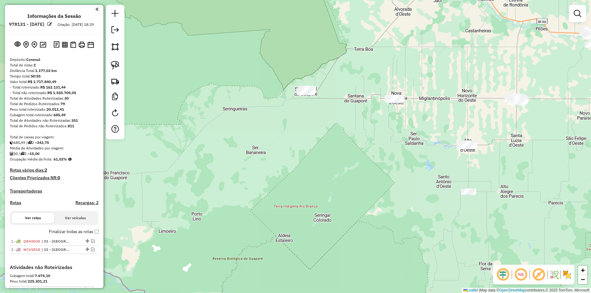
scroll to position [93, 0]
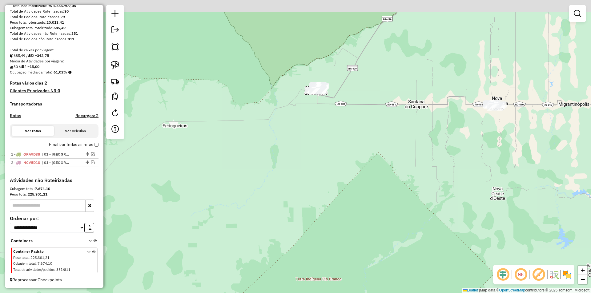
drag, startPoint x: 301, startPoint y: 106, endPoint x: 276, endPoint y: 134, distance: 37.0
click at [286, 141] on div "Janela de atendimento Grade de atendimento Capacidade Transportadoras Veículos …" at bounding box center [295, 146] width 591 height 293
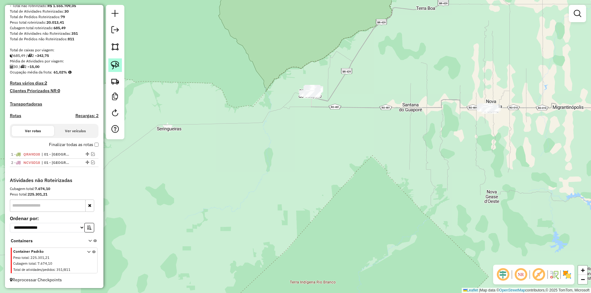
click at [116, 66] on img at bounding box center [115, 65] width 9 height 9
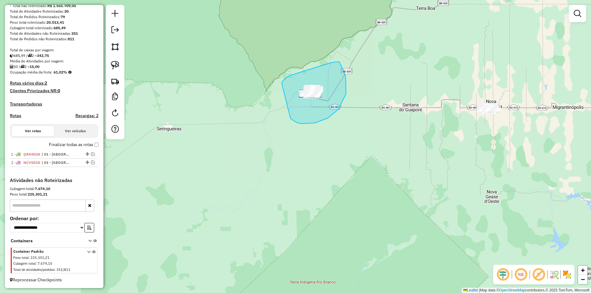
drag, startPoint x: 330, startPoint y: 63, endPoint x: 288, endPoint y: 117, distance: 68.0
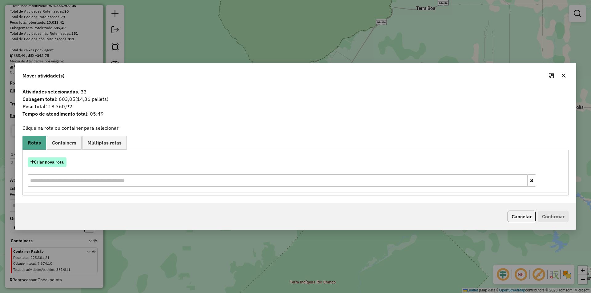
click at [55, 162] on button "Criar nova rota" at bounding box center [47, 163] width 39 height 10
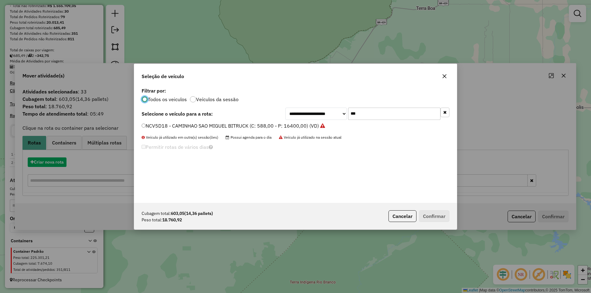
scroll to position [3, 2]
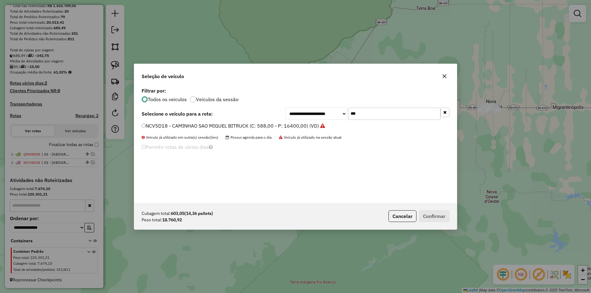
drag, startPoint x: 367, startPoint y: 112, endPoint x: 308, endPoint y: 120, distance: 59.6
click at [308, 119] on div "**********" at bounding box center [367, 114] width 164 height 12
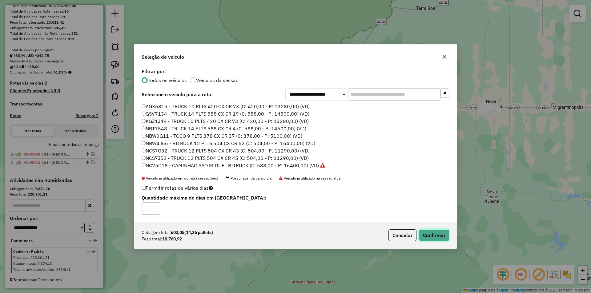
click at [430, 235] on button "Confirmar" at bounding box center [434, 236] width 30 height 12
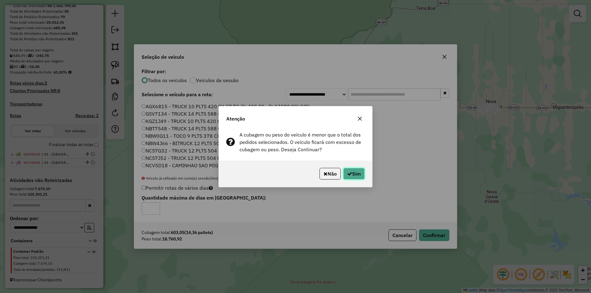
click at [358, 176] on button "Sim" at bounding box center [354, 174] width 22 height 12
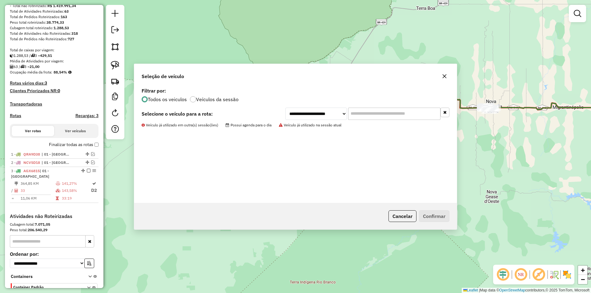
scroll to position [98, 0]
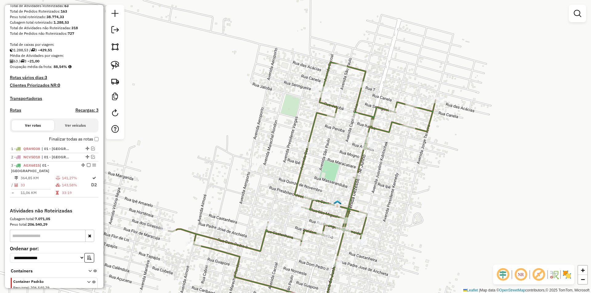
drag, startPoint x: 388, startPoint y: 139, endPoint x: 377, endPoint y: 188, distance: 50.2
click at [377, 188] on div "Janela de atendimento Grade de atendimento Capacidade Transportadoras Veículos …" at bounding box center [295, 146] width 591 height 293
click at [118, 63] on img at bounding box center [115, 65] width 9 height 9
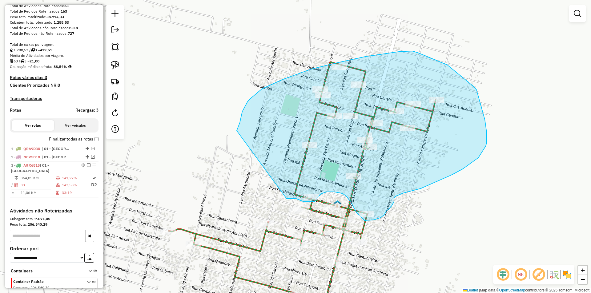
drag, startPoint x: 244, startPoint y: 108, endPoint x: 271, endPoint y: 194, distance: 89.9
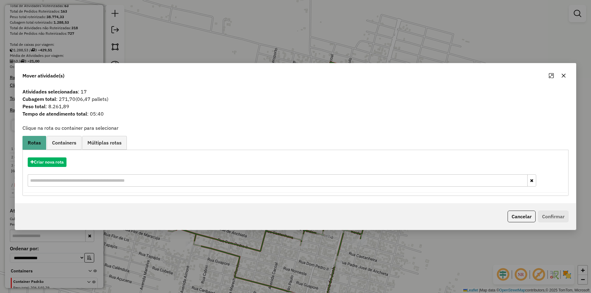
click at [564, 76] on icon "button" at bounding box center [563, 75] width 5 height 5
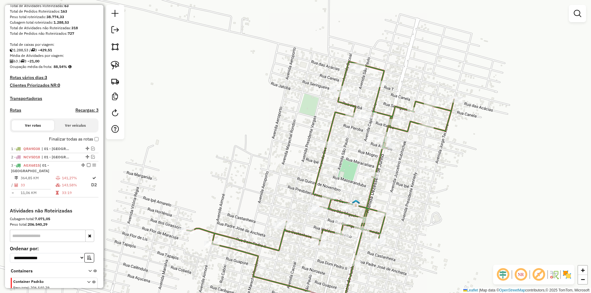
drag, startPoint x: 282, startPoint y: 138, endPoint x: 295, endPoint y: 138, distance: 12.9
click at [295, 138] on div "Janela de atendimento Grade de atendimento Capacidade Transportadoras Veículos …" at bounding box center [295, 146] width 591 height 293
click at [120, 66] on link at bounding box center [115, 65] width 14 height 14
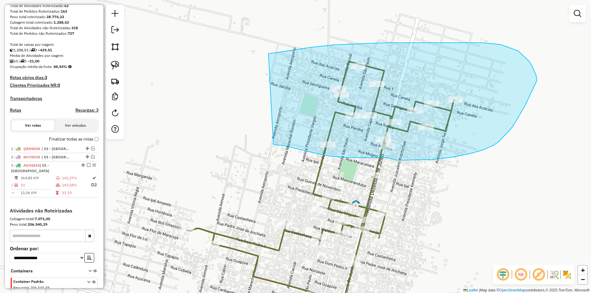
drag, startPoint x: 378, startPoint y: 43, endPoint x: 260, endPoint y: 149, distance: 157.8
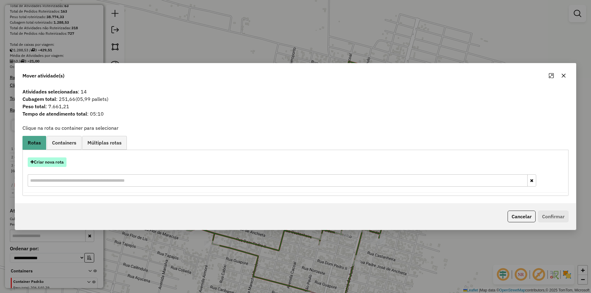
click at [48, 161] on button "Criar nova rota" at bounding box center [47, 163] width 39 height 10
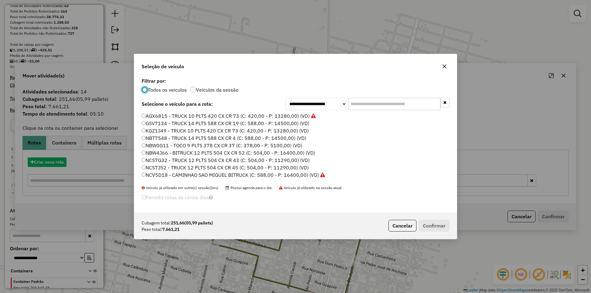
scroll to position [3, 2]
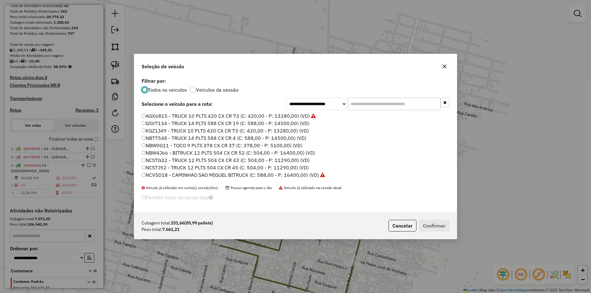
click at [359, 101] on input "text" at bounding box center [394, 104] width 92 height 12
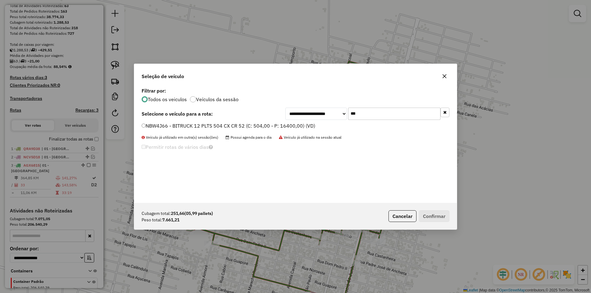
type input "***"
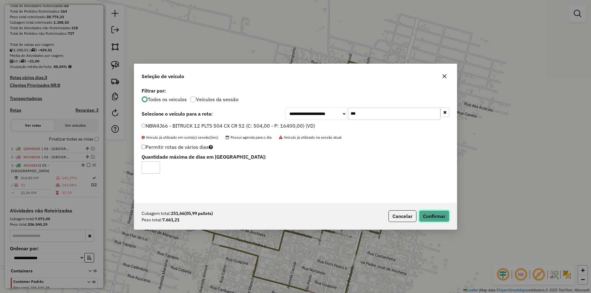
click at [442, 215] on button "Confirmar" at bounding box center [434, 217] width 30 height 12
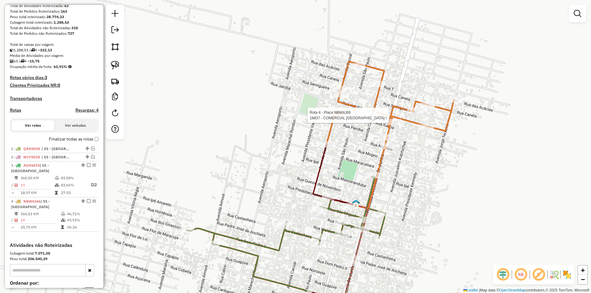
select select "*********"
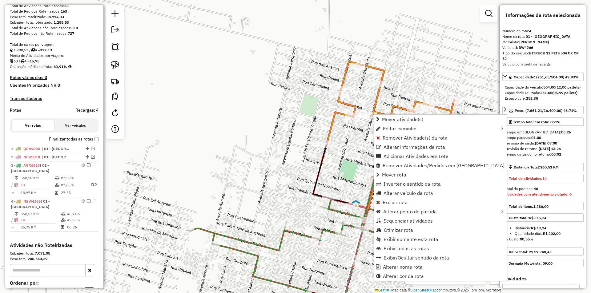
scroll to position [169, 0]
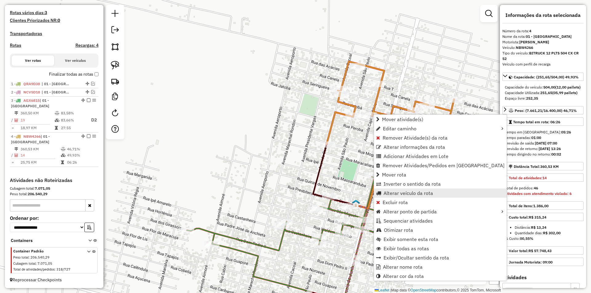
click at [395, 193] on span "Alterar veículo da rota" at bounding box center [409, 193] width 50 height 5
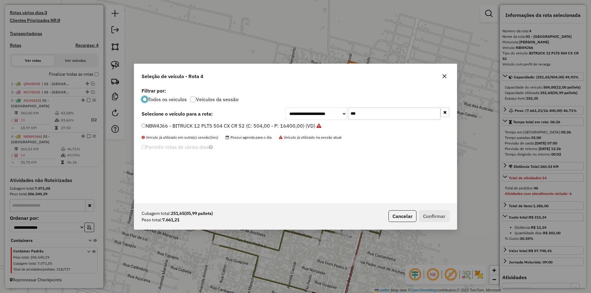
scroll to position [3, 2]
drag, startPoint x: 349, startPoint y: 115, endPoint x: 327, endPoint y: 123, distance: 24.2
click at [327, 123] on div "**********" at bounding box center [295, 144] width 323 height 117
type input "***"
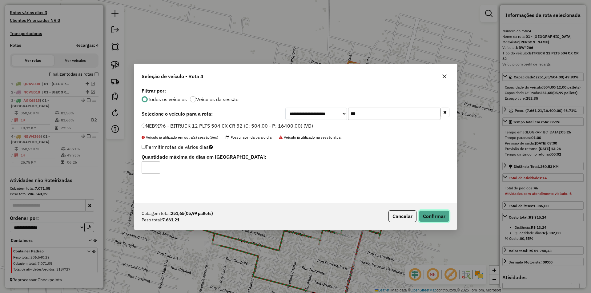
click at [441, 218] on button "Confirmar" at bounding box center [434, 217] width 30 height 12
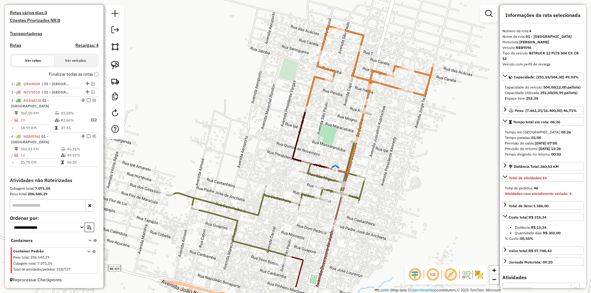
drag, startPoint x: 437, startPoint y: 127, endPoint x: 408, endPoint y: 101, distance: 38.6
click at [421, 107] on div "Janela de atendimento Grade de atendimento Capacidade Transportadoras Veículos …" at bounding box center [295, 146] width 591 height 293
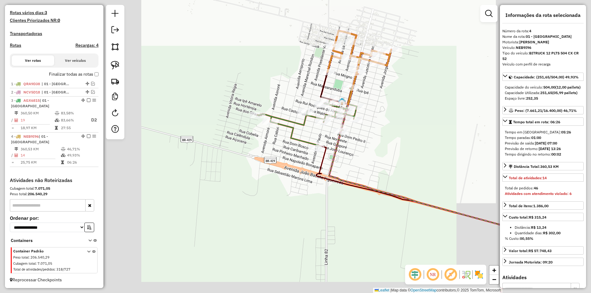
drag, startPoint x: 403, startPoint y: 104, endPoint x: 377, endPoint y: 106, distance: 25.6
click at [402, 106] on div "Janela de atendimento Grade de atendimento Capacidade Transportadoras Veículos …" at bounding box center [295, 146] width 591 height 293
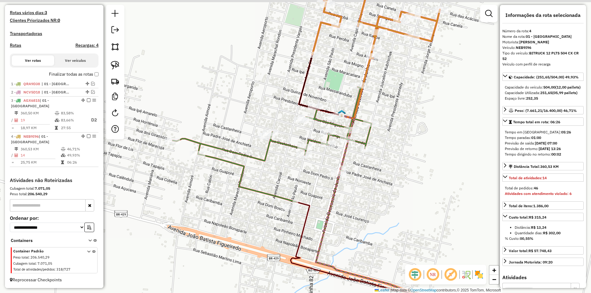
drag, startPoint x: 355, startPoint y: 94, endPoint x: 355, endPoint y: 99, distance: 4.7
click at [355, 98] on div "Rota 3 - Placa AGX6815 1342 - COMERCIAL CRISTO REI Janela de atendimento Grade …" at bounding box center [295, 146] width 591 height 293
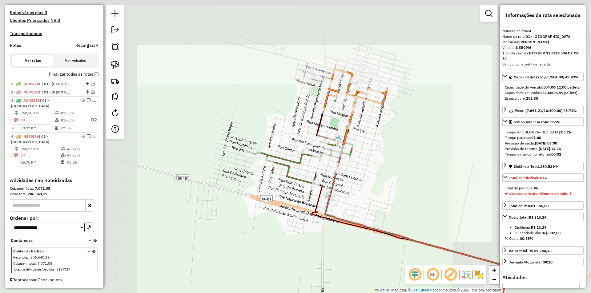
drag, startPoint x: 383, startPoint y: 130, endPoint x: 372, endPoint y: 121, distance: 14.4
click at [380, 132] on div "Janela de atendimento Grade de atendimento Capacidade Transportadoras Veículos …" at bounding box center [295, 146] width 591 height 293
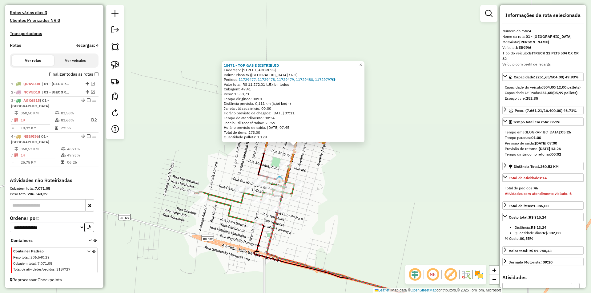
drag, startPoint x: 395, startPoint y: 152, endPoint x: 354, endPoint y: 160, distance: 42.0
click at [395, 152] on div "18471 - TOP GAS E DISTRIBUID Endereço: Rua Peroba, 832 Bairro: Planalto (São Mi…" at bounding box center [295, 146] width 591 height 293
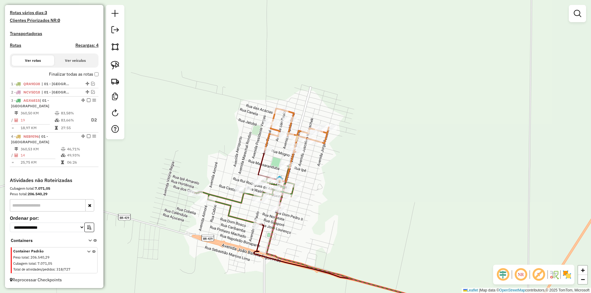
drag, startPoint x: 364, startPoint y: 154, endPoint x: 384, endPoint y: 151, distance: 19.9
click at [384, 151] on div "18471 - TOP GAS E DISTRIBUID Endereço: Rua Peroba, 832 Bairro: Planalto (São Mi…" at bounding box center [295, 146] width 591 height 293
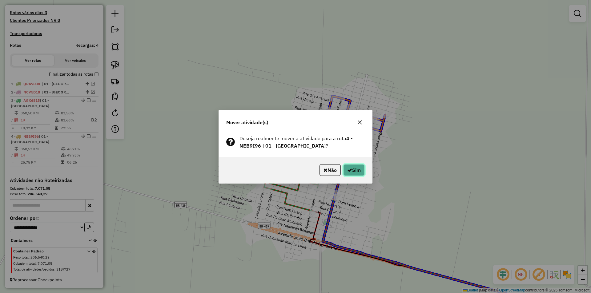
click at [357, 167] on button "Sim" at bounding box center [354, 170] width 22 height 12
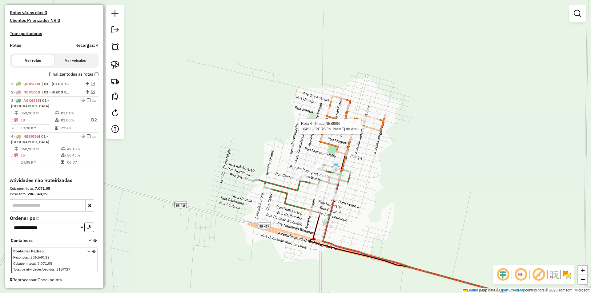
select select "*********"
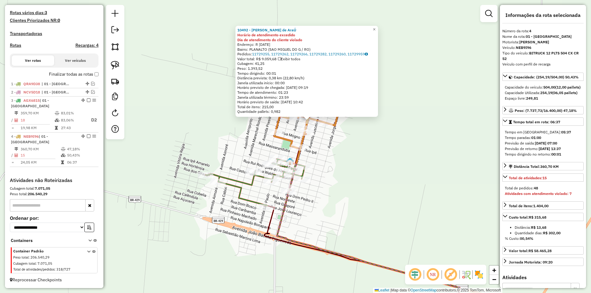
drag, startPoint x: 410, startPoint y: 191, endPoint x: 499, endPoint y: 130, distance: 107.8
click at [433, 150] on div "10492 - Eliane Nunes de AraÚ Horário de atendimento excedido Dia de atendimento…" at bounding box center [295, 146] width 591 height 293
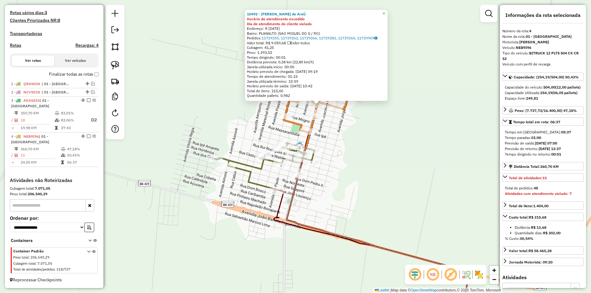
click at [380, 146] on div "10492 - Eliane Nunes de AraÚ Horário de atendimento excedido Dia de atendimento…" at bounding box center [295, 146] width 591 height 293
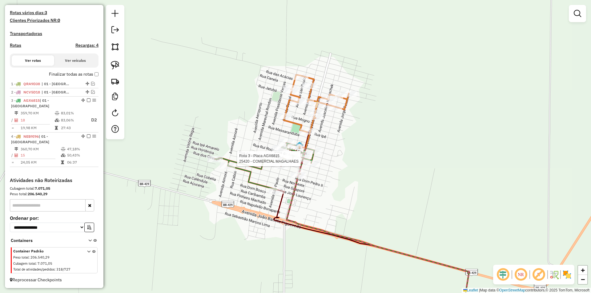
select select "*********"
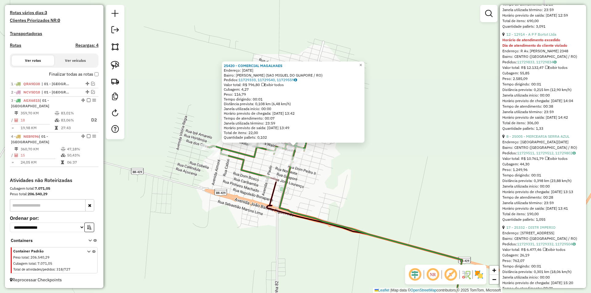
scroll to position [400, 0]
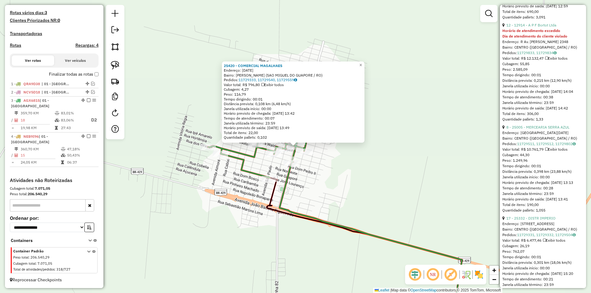
click at [534, 136] on div "Endereço: Avenida 16 de Junho SN" at bounding box center [542, 133] width 81 height 6
click at [534, 130] on link "8 - 25005 - MERCEARIA SERRA AZUL" at bounding box center [537, 127] width 63 height 5
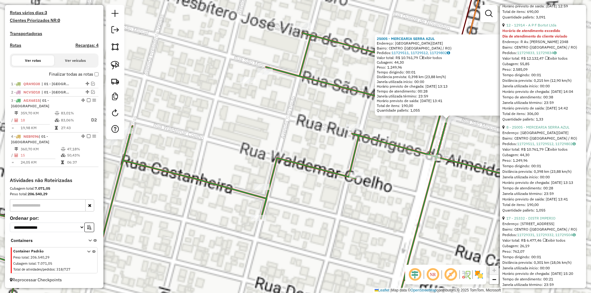
drag, startPoint x: 364, startPoint y: 179, endPoint x: 268, endPoint y: 210, distance: 100.1
click at [269, 209] on div "25005 - MERCEARIA SERRA AZUL Endereço: Avenida 16 de Junho SN Bairro: CENTRO (S…" at bounding box center [295, 146] width 591 height 293
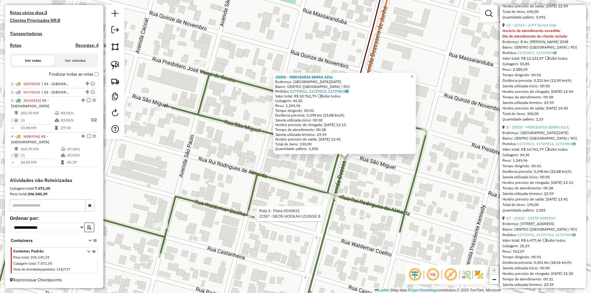
click at [371, 182] on div "Rota 3 - Placa AGX6815 25420 - COMERCIAL MAGALHAES Rota 3 - Placa AGX6815 22397…" at bounding box center [295, 146] width 591 height 293
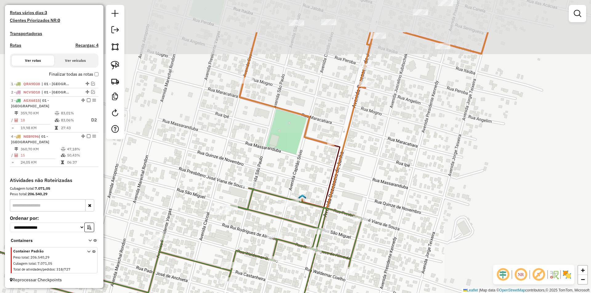
drag, startPoint x: 373, startPoint y: 177, endPoint x: 337, endPoint y: 239, distance: 71.2
click at [337, 239] on div "Janela de atendimento Grade de atendimento Capacidade Transportadoras Veículos …" at bounding box center [295, 146] width 591 height 293
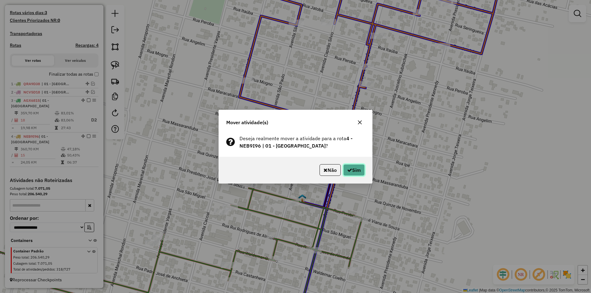
click at [364, 168] on button "Sim" at bounding box center [354, 170] width 22 height 12
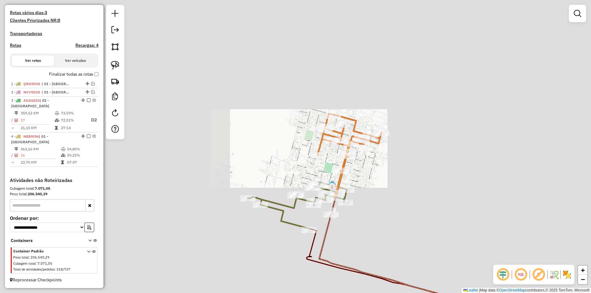
click at [395, 160] on div "Janela de atendimento Grade de atendimento Capacidade Transportadoras Veículos …" at bounding box center [295, 146] width 591 height 293
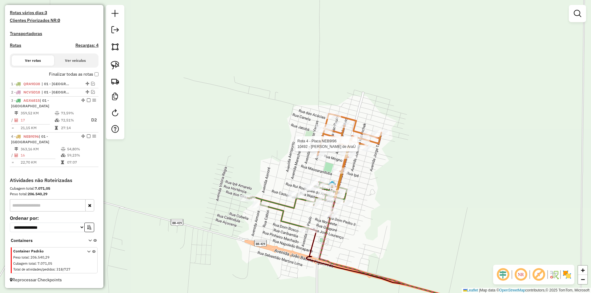
click at [350, 147] on div at bounding box center [351, 144] width 15 height 6
select select "*********"
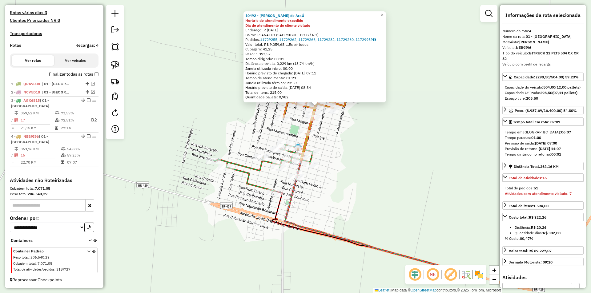
drag, startPoint x: 393, startPoint y: 169, endPoint x: 416, endPoint y: 127, distance: 48.4
click at [415, 128] on div "10492 - Eliane Nunes de AraÚ Horário de atendimento excedido Dia de atendimento…" at bounding box center [295, 146] width 591 height 293
click at [386, 169] on div "10492 - Eliane Nunes de AraÚ Horário de atendimento excedido Dia de atendimento…" at bounding box center [295, 146] width 591 height 293
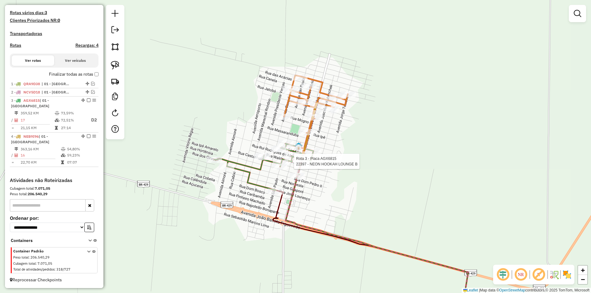
select select "*********"
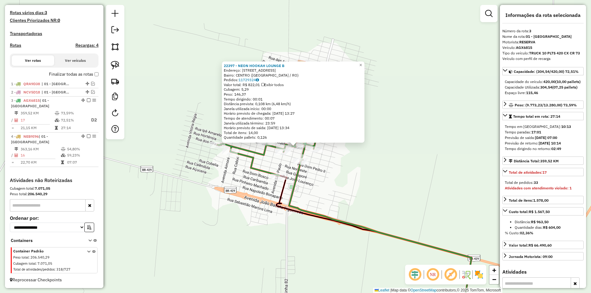
click at [344, 160] on div "22397 - NEON HOOKAH LOUNGE B Endereço: AVENIDA CAPITaO SILVIO 850 Bairro: CENTR…" at bounding box center [295, 146] width 591 height 293
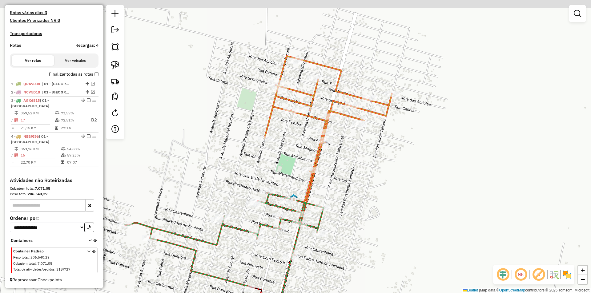
drag, startPoint x: 292, startPoint y: 109, endPoint x: 284, endPoint y: 175, distance: 66.9
click at [289, 189] on div "Janela de atendimento Grade de atendimento Capacidade Transportadoras Veículos …" at bounding box center [295, 146] width 591 height 293
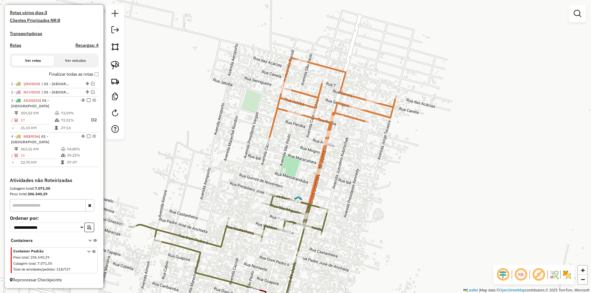
click at [400, 179] on div "Janela de atendimento Grade de atendimento Capacidade Transportadoras Veículos …" at bounding box center [295, 146] width 591 height 293
drag, startPoint x: 368, startPoint y: 203, endPoint x: 381, endPoint y: 175, distance: 30.3
click at [380, 178] on div "Janela de atendimento Grade de atendimento Capacidade Transportadoras Veículos …" at bounding box center [295, 146] width 591 height 293
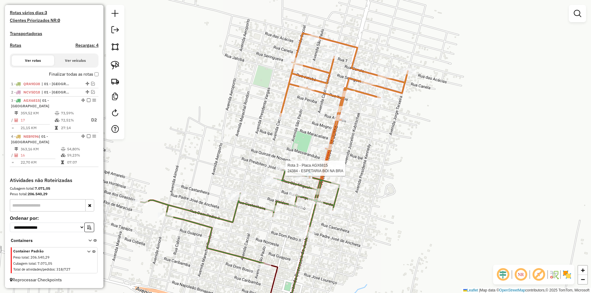
select select "*********"
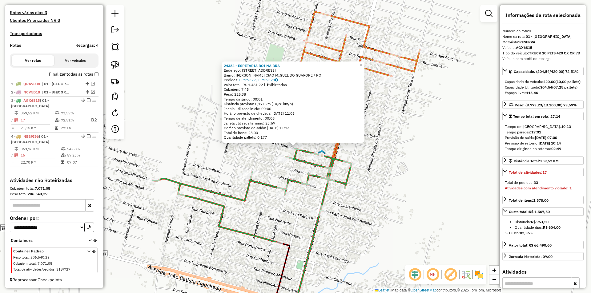
click at [250, 147] on div "24384 - ESPETARIA BOI NA BRA Endereço: AVENIDA SaO PAULO 1125 Bairro: CRISTO RE…" at bounding box center [295, 146] width 591 height 293
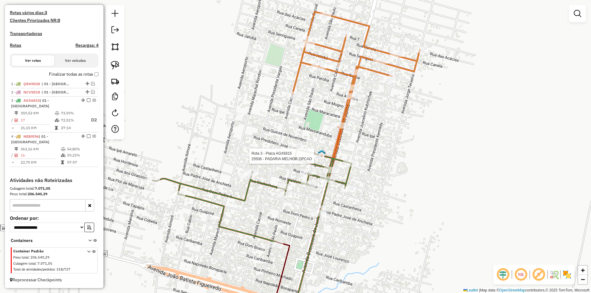
select select "*********"
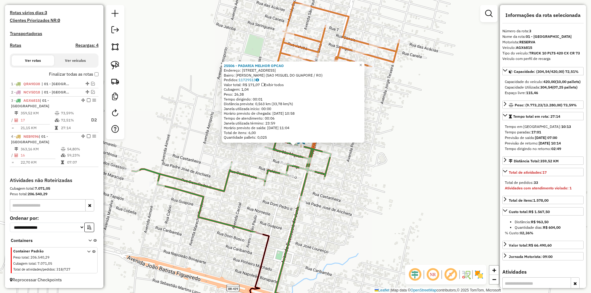
drag, startPoint x: 360, startPoint y: 182, endPoint x: 374, endPoint y: 166, distance: 21.8
click at [374, 166] on div "25506 - PADARIA MELHOR OPCAO Endereço: Avenida Capitao Silvio 1090 Bairro: CRIS…" at bounding box center [295, 146] width 591 height 293
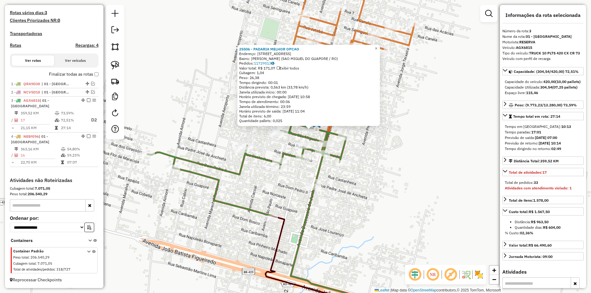
click at [374, 166] on div "25506 - PADARIA MELHOR OPCAO Endereço: Avenida Capitao Silvio 1090 Bairro: CRIS…" at bounding box center [295, 146] width 591 height 293
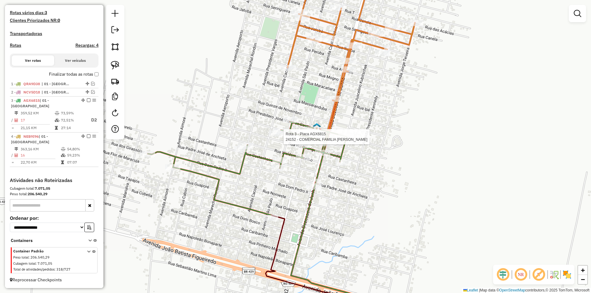
select select "*********"
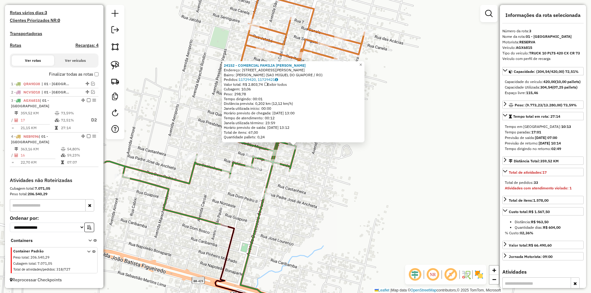
click at [349, 163] on div "24152 - COMERCIAL FAMILIA KE Endereço: AVENIDA JUSCELINO KUBITSCHEK 1091 Bairro…" at bounding box center [295, 146] width 591 height 293
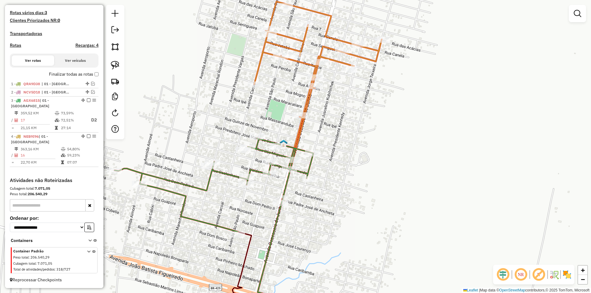
drag, startPoint x: 347, startPoint y: 186, endPoint x: 310, endPoint y: 166, distance: 42.0
click at [358, 188] on div "Janela de atendimento Grade de atendimento Capacidade Transportadoras Veículos …" at bounding box center [295, 146] width 591 height 293
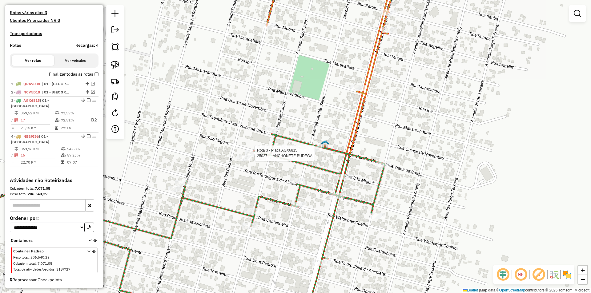
select select "*********"
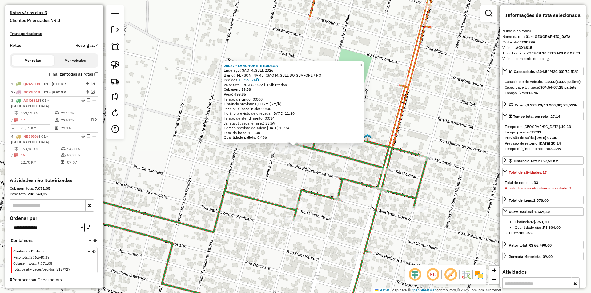
click at [290, 171] on div "25027 - LANCHONETE BUDEGA Endereço: SAO MIGUEL 2326 Bairro: CRISTO REI (SAO MIG…" at bounding box center [295, 146] width 591 height 293
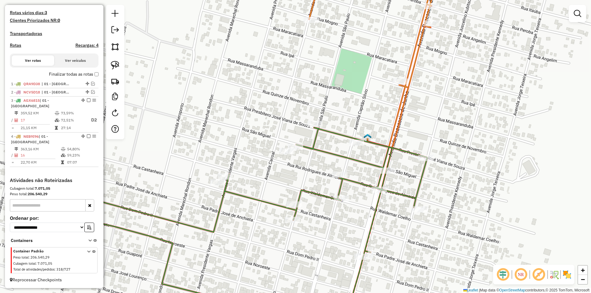
click at [291, 171] on div "Janela de atendimento Grade de atendimento Capacidade Transportadoras Veículos …" at bounding box center [295, 146] width 591 height 293
select select "*********"
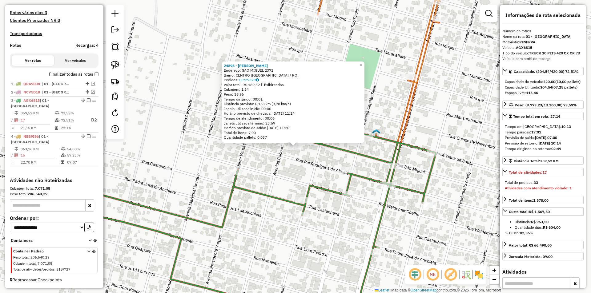
click at [290, 172] on div "24896 - SILVA BURGUER Endereço: SAO MIGUEL 2371 Bairro: CENTRO (SAO MIGUEL DO G…" at bounding box center [295, 146] width 591 height 293
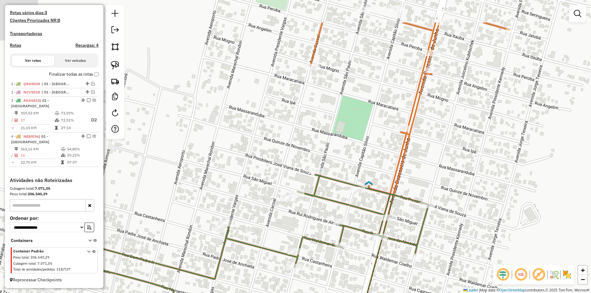
drag, startPoint x: 295, startPoint y: 206, endPoint x: 295, endPoint y: 209, distance: 3.1
click at [295, 209] on div "Janela de atendimento Grade de atendimento Capacidade Transportadoras Veículos …" at bounding box center [295, 146] width 591 height 293
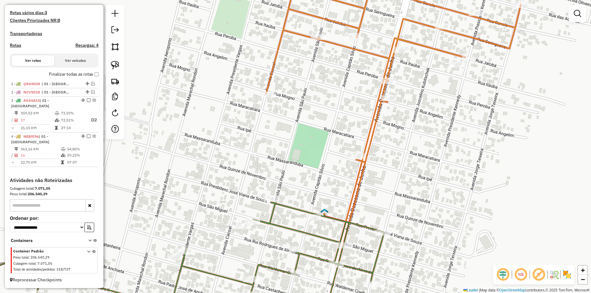
drag, startPoint x: 297, startPoint y: 191, endPoint x: 293, endPoint y: 142, distance: 48.8
click at [252, 218] on icon at bounding box center [185, 277] width 397 height 148
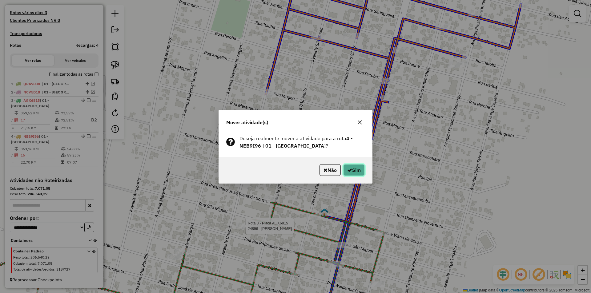
click at [353, 167] on button "Sim" at bounding box center [354, 170] width 22 height 12
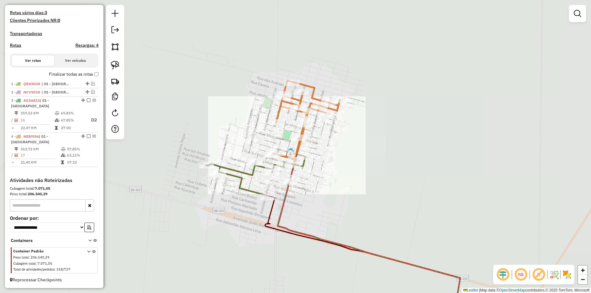
drag, startPoint x: 340, startPoint y: 155, endPoint x: 338, endPoint y: 158, distance: 3.8
click at [338, 158] on div "Janela de atendimento Grade de atendimento Capacidade Transportadoras Veículos …" at bounding box center [295, 146] width 591 height 293
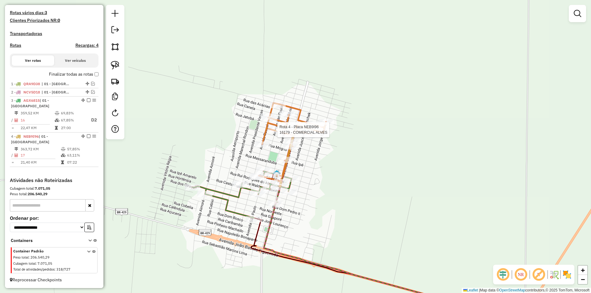
select select "*********"
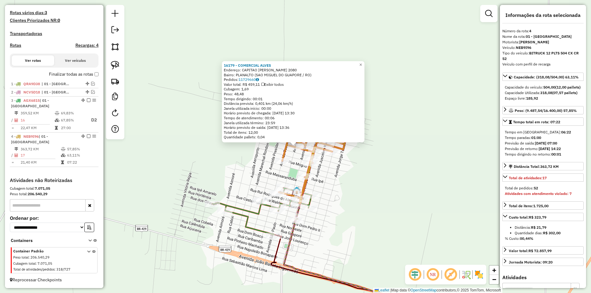
click at [341, 179] on div "16179 - COMERCIAL ALVES Endereço: CAPITAO SILVIO 2080 Bairro: PLANALTO (SAO MIG…" at bounding box center [295, 146] width 591 height 293
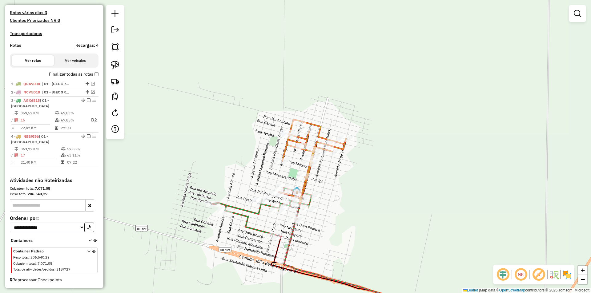
click at [278, 201] on div "Janela de atendimento Grade de atendimento Capacidade Transportadoras Veículos …" at bounding box center [295, 146] width 591 height 293
select select "*********"
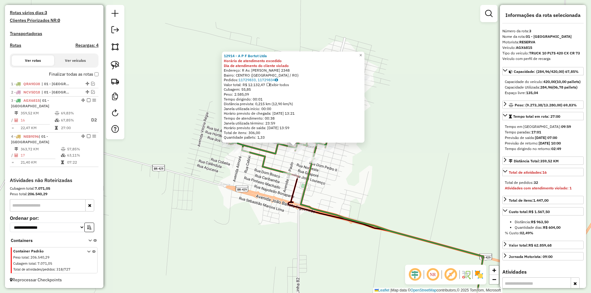
click at [334, 170] on div "Rota 3 - Placa AGX6815 24897 - SUPERMERC CURITIBA 12914 - A P F Bortot Ltda Hor…" at bounding box center [295, 146] width 591 height 293
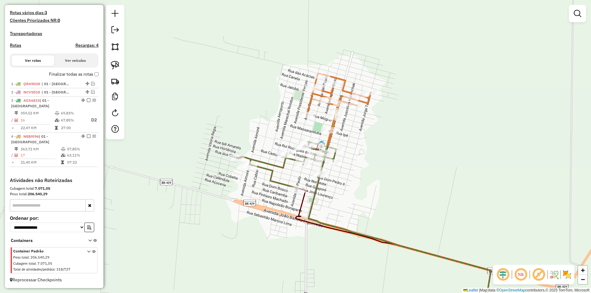
drag, startPoint x: 338, startPoint y: 167, endPoint x: 347, endPoint y: 183, distance: 18.2
click at [347, 183] on div "Janela de atendimento Grade de atendimento Capacidade Transportadoras Veículos …" at bounding box center [295, 146] width 591 height 293
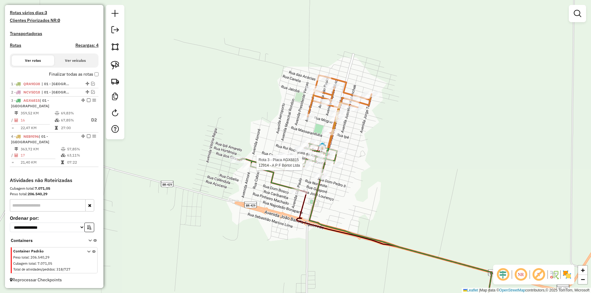
select select "*********"
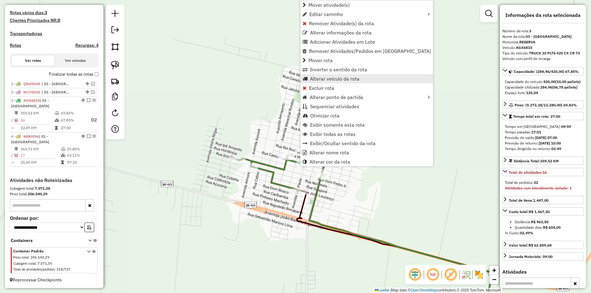
click at [324, 81] on span "Alterar veículo da rota" at bounding box center [335, 78] width 50 height 5
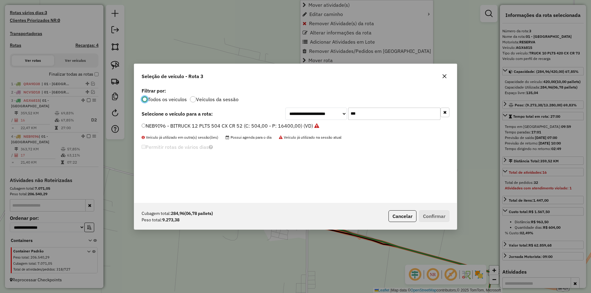
scroll to position [3, 2]
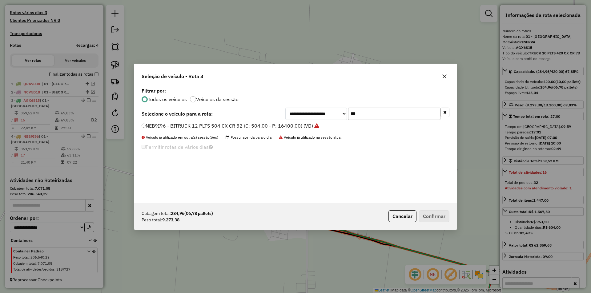
drag, startPoint x: 369, startPoint y: 108, endPoint x: 335, endPoint y: 111, distance: 34.3
click at [335, 111] on div "**********" at bounding box center [367, 114] width 164 height 12
type input "***"
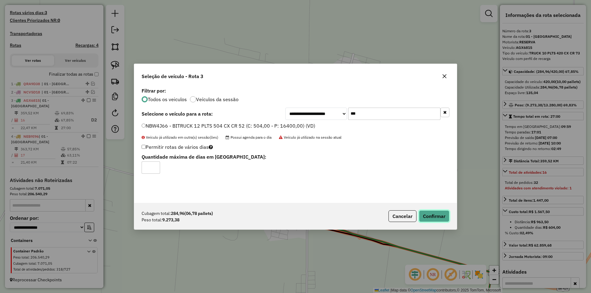
click at [429, 220] on button "Confirmar" at bounding box center [434, 217] width 30 height 12
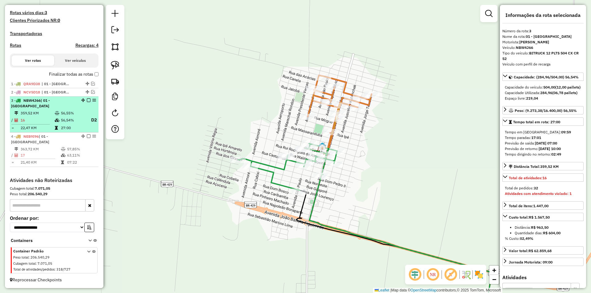
click at [87, 99] on em at bounding box center [89, 101] width 4 height 4
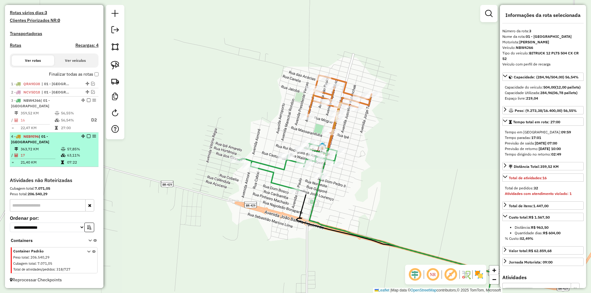
scroll to position [141, 0]
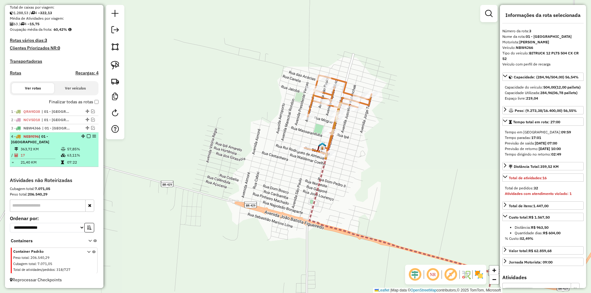
click at [87, 135] on em at bounding box center [89, 137] width 4 height 4
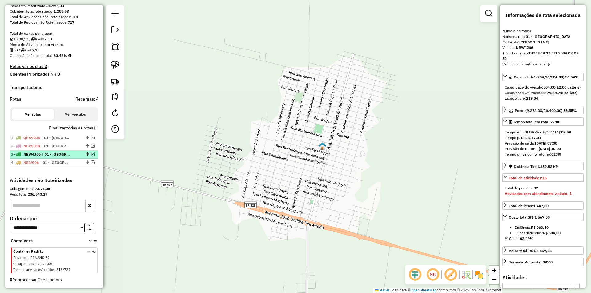
scroll to position [115, 0]
drag, startPoint x: 86, startPoint y: 161, endPoint x: 83, endPoint y: 154, distance: 8.3
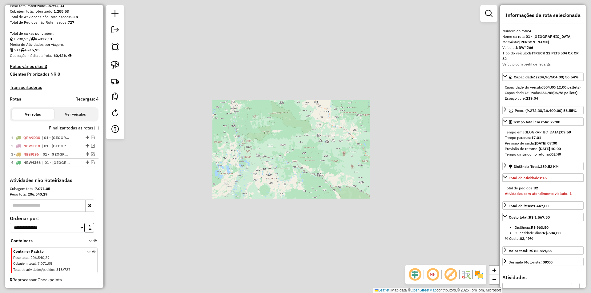
drag, startPoint x: 315, startPoint y: 139, endPoint x: 306, endPoint y: 135, distance: 10.1
click at [310, 136] on div "Janela de atendimento Grade de atendimento Capacidade Transportadoras Veículos …" at bounding box center [295, 146] width 591 height 293
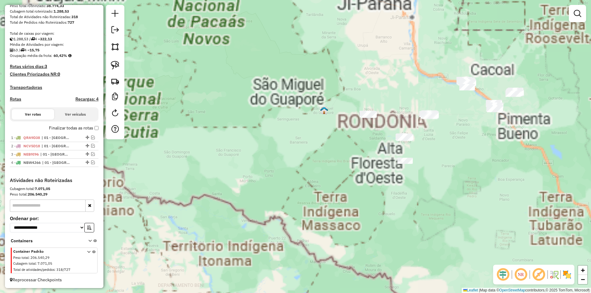
click at [383, 124] on div "Janela de atendimento Grade de atendimento Capacidade Transportadoras Veículos …" at bounding box center [295, 146] width 591 height 293
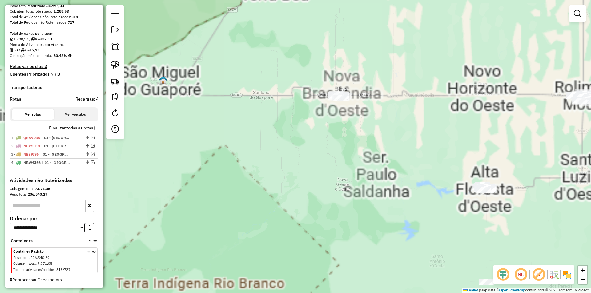
drag, startPoint x: 326, startPoint y: 149, endPoint x: 278, endPoint y: 168, distance: 51.1
click at [307, 166] on div "Janela de atendimento Grade de atendimento Capacidade Transportadoras Veículos …" at bounding box center [295, 146] width 591 height 293
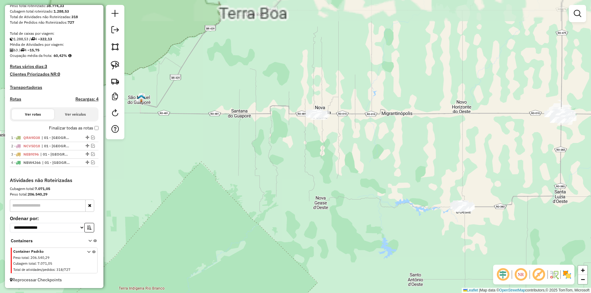
click at [277, 170] on div "Janela de atendimento Grade de atendimento Capacidade Transportadoras Veículos …" at bounding box center [295, 146] width 591 height 293
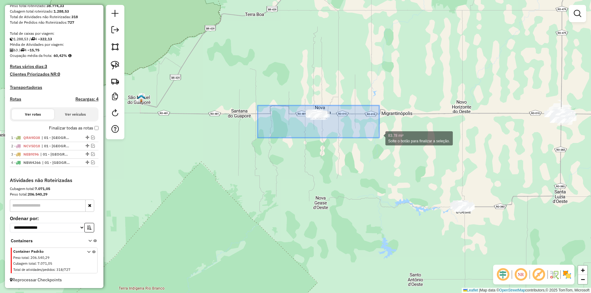
drag, startPoint x: 258, startPoint y: 106, endPoint x: 379, endPoint y: 138, distance: 125.8
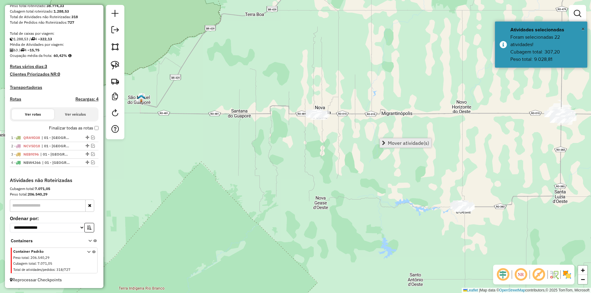
click at [403, 144] on span "Mover atividade(s)" at bounding box center [408, 143] width 41 height 5
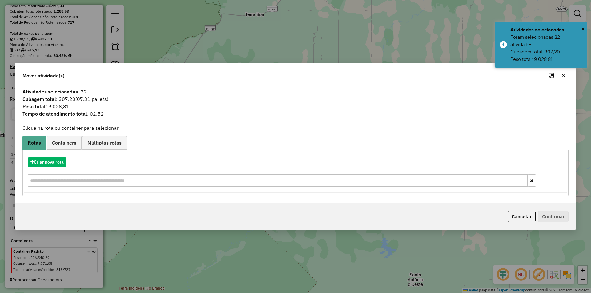
click at [53, 156] on div "Criar nova rota" at bounding box center [295, 173] width 543 height 40
click at [53, 163] on button "Criar nova rota" at bounding box center [47, 163] width 39 height 10
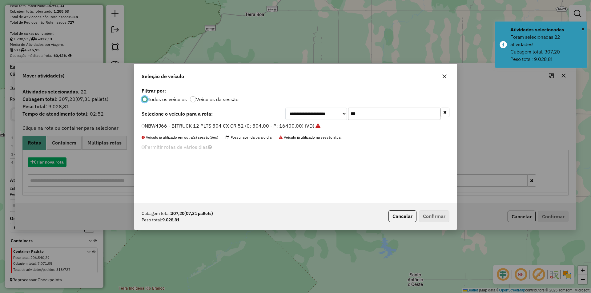
scroll to position [3, 2]
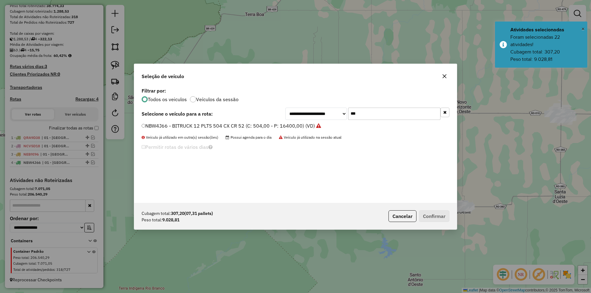
drag, startPoint x: 364, startPoint y: 113, endPoint x: 326, endPoint y: 123, distance: 39.7
click at [328, 123] on div "**********" at bounding box center [295, 144] width 323 height 117
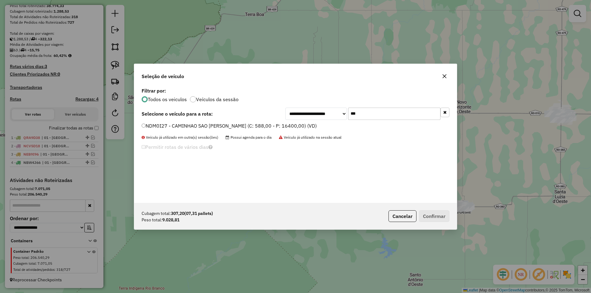
type input "***"
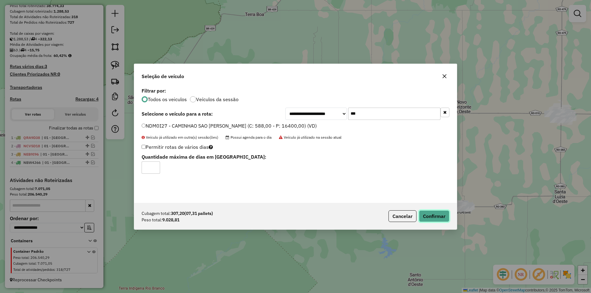
click at [429, 216] on button "Confirmar" at bounding box center [434, 217] width 30 height 12
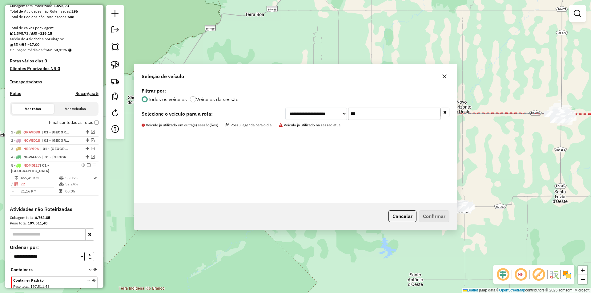
scroll to position [149, 0]
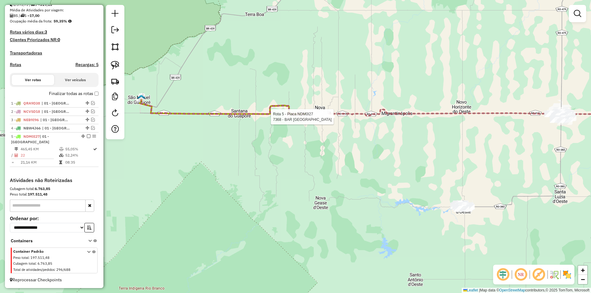
select select "*********"
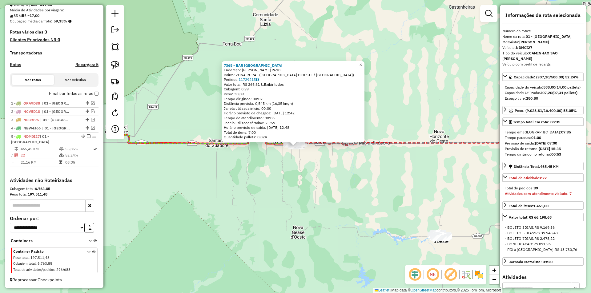
click at [287, 189] on div "7368 - BAR BELA VISTA Endereço: FLORIANO PEIXOTO 2610 Bairro: ZONA RURAL (NOVA …" at bounding box center [295, 146] width 591 height 293
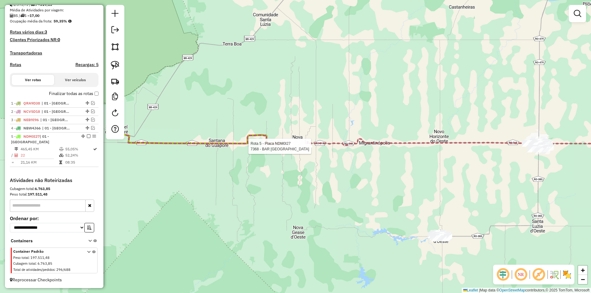
click at [292, 160] on div "Rota 5 - Placa NDM0I27 7368 - BAR BELA VISTA Janela de atendimento Grade de ate…" at bounding box center [295, 146] width 591 height 293
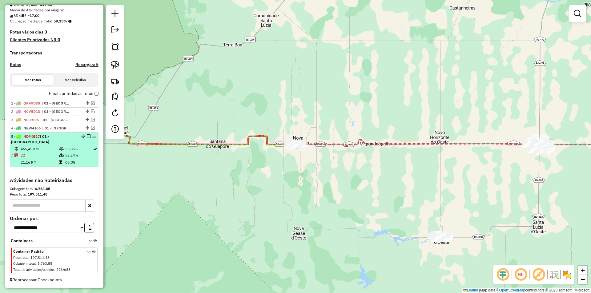
click at [87, 136] on em at bounding box center [89, 137] width 4 height 4
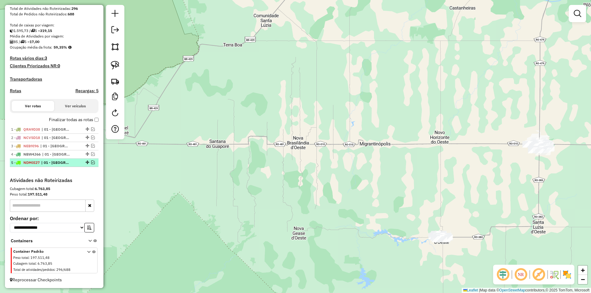
scroll to position [123, 0]
click at [91, 156] on em at bounding box center [93, 154] width 4 height 4
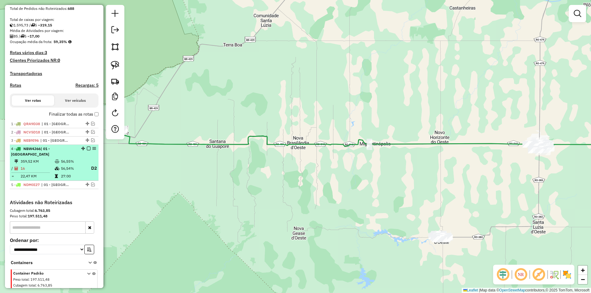
scroll to position [151, 0]
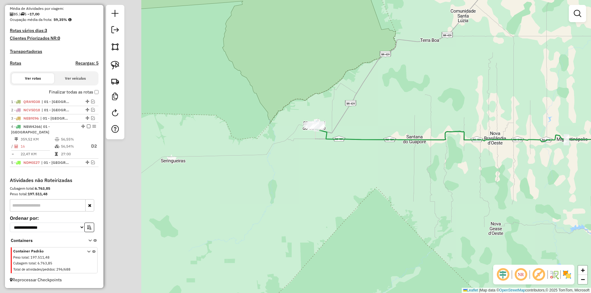
drag, startPoint x: 448, startPoint y: 149, endPoint x: 572, endPoint y: 149, distance: 123.7
click at [573, 149] on div "Janela de atendimento Grade de atendimento Capacidade Transportadoras Veículos …" at bounding box center [295, 146] width 591 height 293
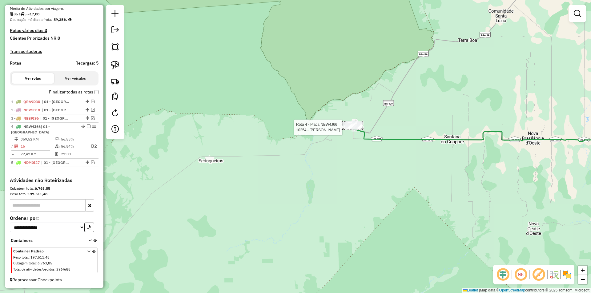
select select "*********"
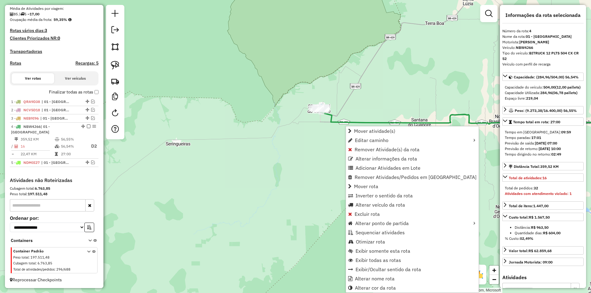
drag, startPoint x: 278, startPoint y: 155, endPoint x: 188, endPoint y: 111, distance: 99.8
click at [188, 111] on div "Janela de atendimento Grade de atendimento Capacidade Transportadoras Veículos …" at bounding box center [295, 146] width 591 height 293
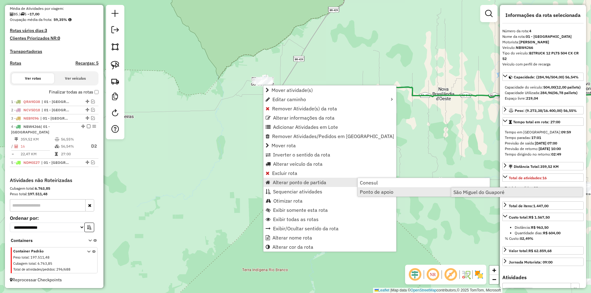
click at [461, 194] on span "São Miguel do Guaporé" at bounding box center [478, 192] width 51 height 5
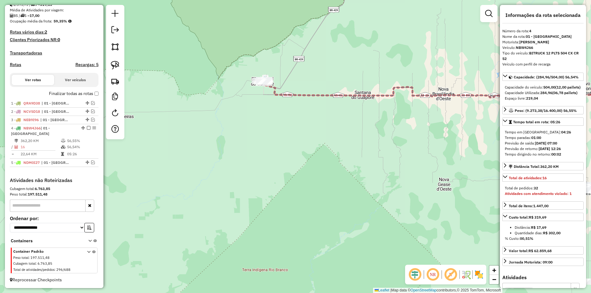
scroll to position [149, 0]
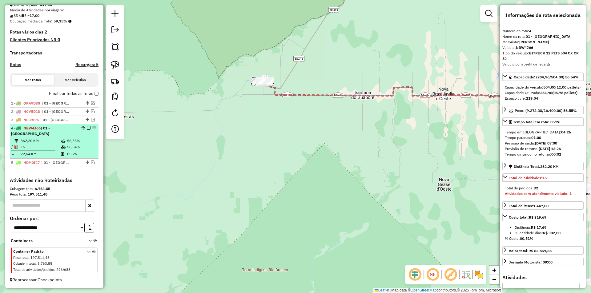
click at [87, 128] on em at bounding box center [89, 128] width 4 height 4
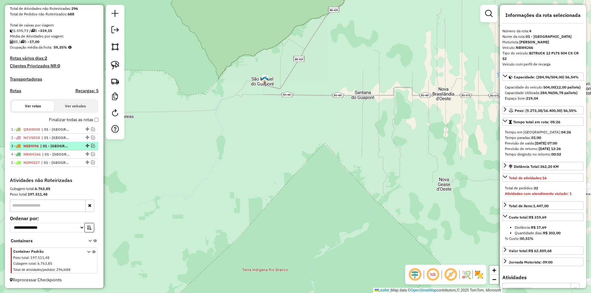
click at [91, 147] on em at bounding box center [93, 146] width 4 height 4
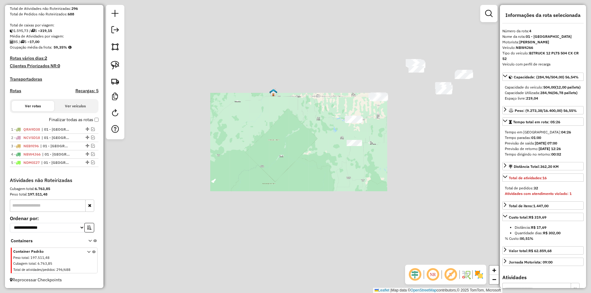
click at [312, 107] on div "Janela de atendimento Grade de atendimento Capacidade Transportadoras Veículos …" at bounding box center [295, 146] width 591 height 293
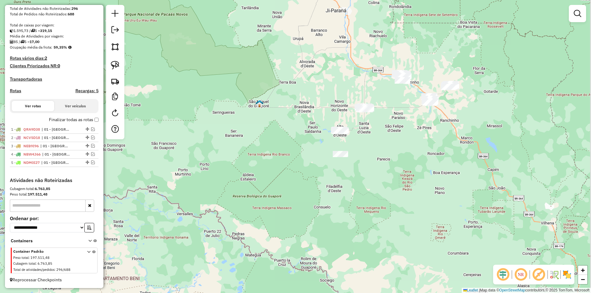
drag, startPoint x: 297, startPoint y: 131, endPoint x: 278, endPoint y: 146, distance: 24.6
click at [278, 143] on div "Janela de atendimento Grade de atendimento Capacidade Transportadoras Veículos …" at bounding box center [295, 146] width 591 height 293
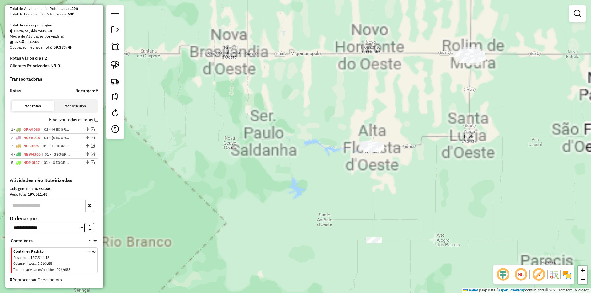
drag, startPoint x: 300, startPoint y: 145, endPoint x: 276, endPoint y: 149, distance: 23.7
click at [277, 149] on div "Janela de atendimento Grade de atendimento Capacidade Transportadoras Veículos …" at bounding box center [295, 146] width 591 height 293
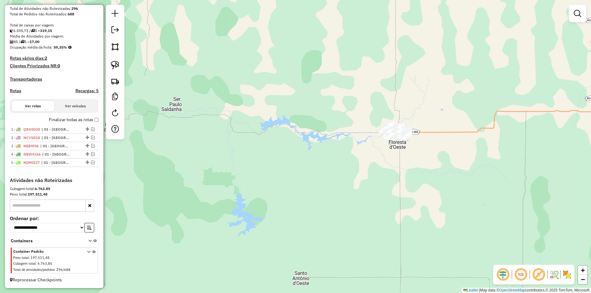
drag, startPoint x: 310, startPoint y: 171, endPoint x: 301, endPoint y: 148, distance: 24.2
click at [302, 150] on div "Janela de atendimento Grade de atendimento Capacidade Transportadoras Veículos …" at bounding box center [295, 146] width 591 height 293
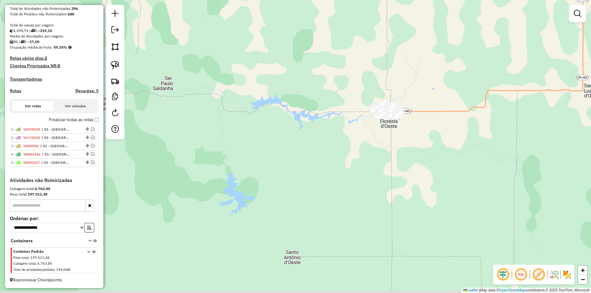
drag, startPoint x: 287, startPoint y: 111, endPoint x: 287, endPoint y: 83, distance: 28.3
click at [287, 85] on div "Janela de atendimento Grade de atendimento Capacidade Transportadoras Veículos …" at bounding box center [295, 146] width 591 height 293
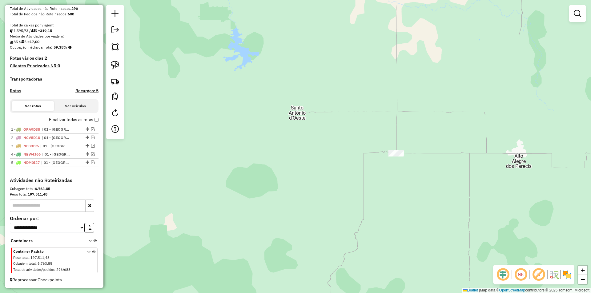
click at [394, 147] on div "Janela de atendimento Grade de atendimento Capacidade Transportadoras Veículos …" at bounding box center [295, 146] width 591 height 293
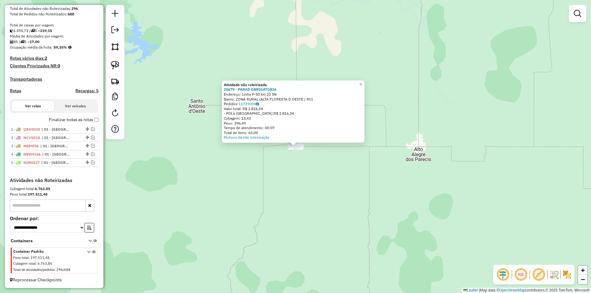
click at [308, 168] on div "Atividade não roteirizada 25679 - PARAD OBRIGATORIA Endereço: Linha P-50 km 23 …" at bounding box center [295, 146] width 591 height 293
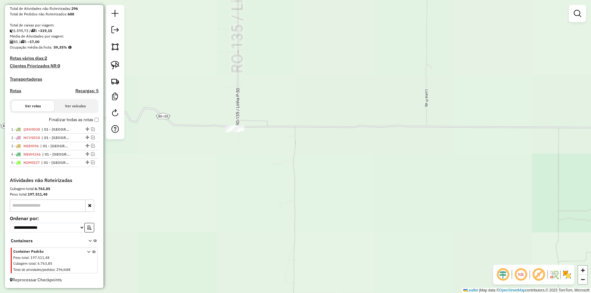
drag, startPoint x: 245, startPoint y: 140, endPoint x: 261, endPoint y: 177, distance: 40.1
click at [261, 177] on div "Janela de atendimento Grade de atendimento Capacidade Transportadoras Veículos …" at bounding box center [295, 146] width 591 height 293
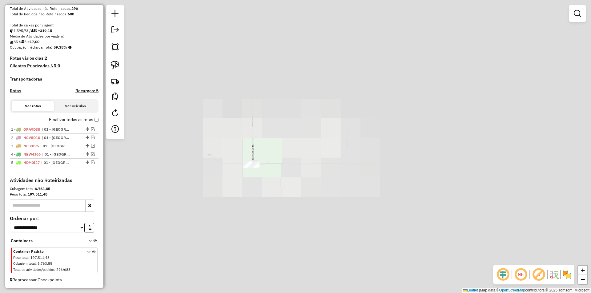
drag, startPoint x: 294, startPoint y: 129, endPoint x: 289, endPoint y: 155, distance: 26.0
click at [290, 153] on div "Janela de atendimento Grade de atendimento Capacidade Transportadoras Veículos …" at bounding box center [295, 146] width 591 height 293
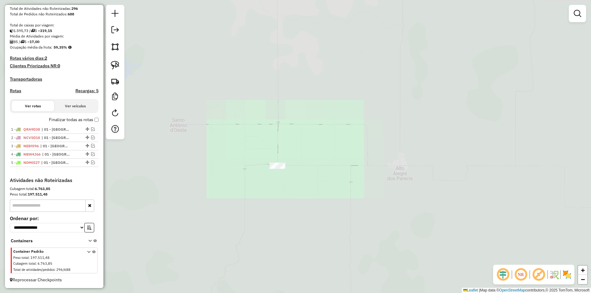
click at [336, 155] on div "Janela de atendimento Grade de atendimento Capacidade Transportadoras Veículos …" at bounding box center [295, 146] width 591 height 293
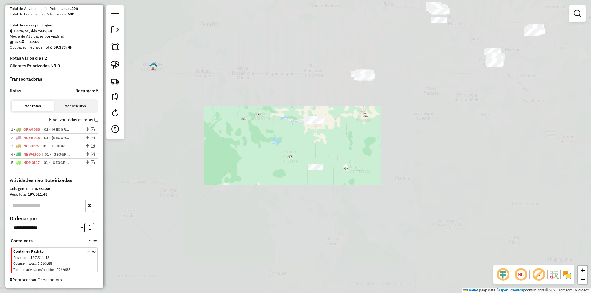
drag, startPoint x: 348, startPoint y: 117, endPoint x: 337, endPoint y: 125, distance: 13.8
click at [350, 124] on div "Janela de atendimento Grade de atendimento Capacidade Transportadoras Veículos …" at bounding box center [295, 146] width 591 height 293
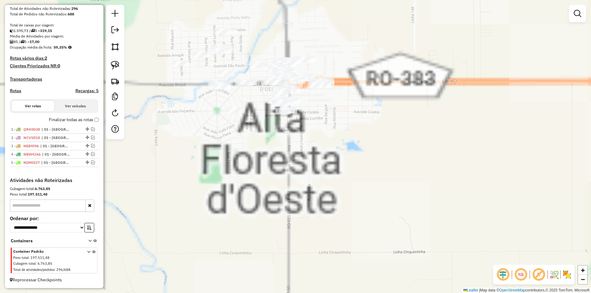
drag, startPoint x: 287, startPoint y: 178, endPoint x: 291, endPoint y: 180, distance: 4.0
click at [290, 180] on div "Janela de atendimento Grade de atendimento Capacidade Transportadoras Veículos …" at bounding box center [295, 146] width 591 height 293
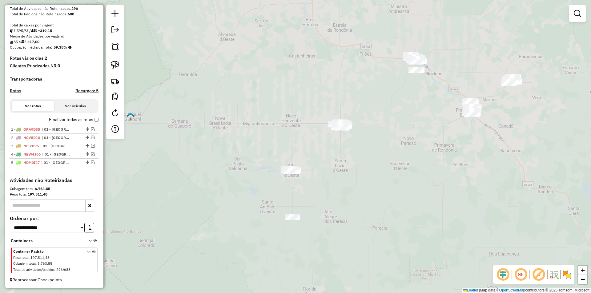
drag, startPoint x: 273, startPoint y: 188, endPoint x: 271, endPoint y: 149, distance: 38.8
click at [273, 149] on div "Janela de atendimento Grade de atendimento Capacidade Transportadoras Veículos …" at bounding box center [295, 146] width 591 height 293
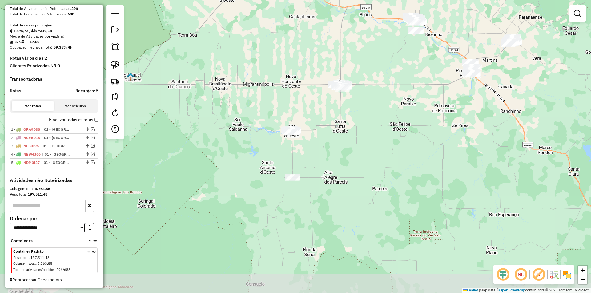
drag, startPoint x: 268, startPoint y: 158, endPoint x: 283, endPoint y: 142, distance: 21.3
click at [275, 144] on div "Janela de atendimento Grade de atendimento Capacidade Transportadoras Veículos …" at bounding box center [295, 146] width 591 height 293
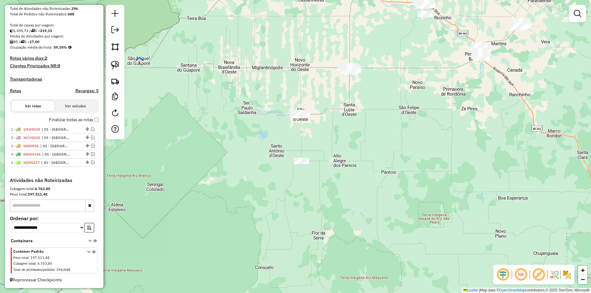
click at [253, 129] on div "Janela de atendimento Grade de atendimento Capacidade Transportadoras Veículos …" at bounding box center [295, 146] width 591 height 293
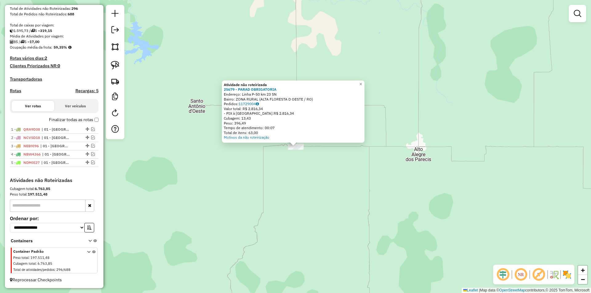
click at [225, 179] on div "Atividade não roteirizada 25679 - PARAD OBRIGATORIA Endereço: Linha P-50 km 23 …" at bounding box center [295, 146] width 591 height 293
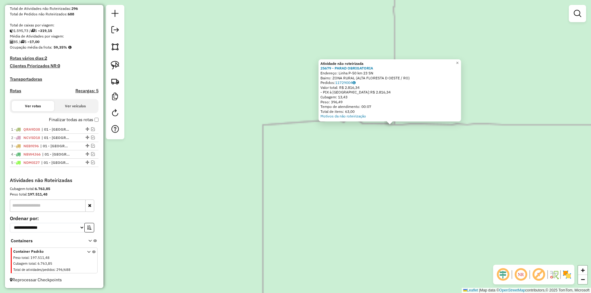
click at [266, 158] on div "Atividade não roteirizada 25679 - PARAD OBRIGATORIA Endereço: Linha P-50 km 23 …" at bounding box center [295, 146] width 591 height 293
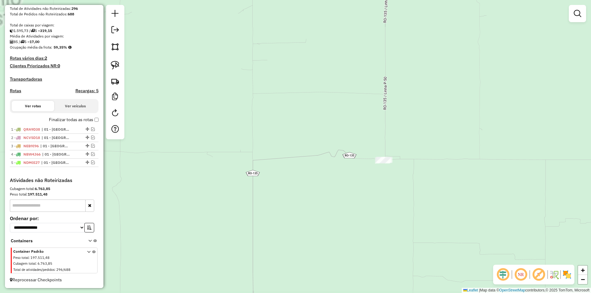
drag, startPoint x: 284, startPoint y: 163, endPoint x: 265, endPoint y: 197, distance: 38.8
click at [276, 188] on div "Janela de atendimento Grade de atendimento Capacidade Transportadoras Veículos …" at bounding box center [295, 146] width 591 height 293
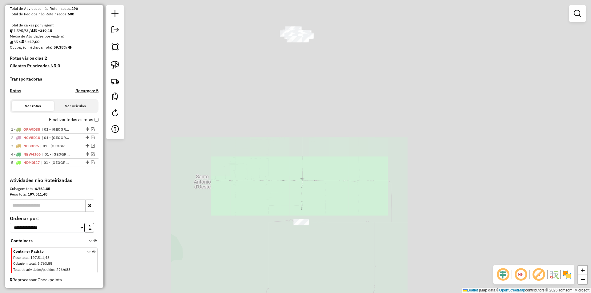
drag, startPoint x: 313, startPoint y: 121, endPoint x: 316, endPoint y: 173, distance: 52.1
click at [316, 172] on div "Janela de atendimento Grade de atendimento Capacidade Transportadoras Veículos …" at bounding box center [295, 146] width 591 height 293
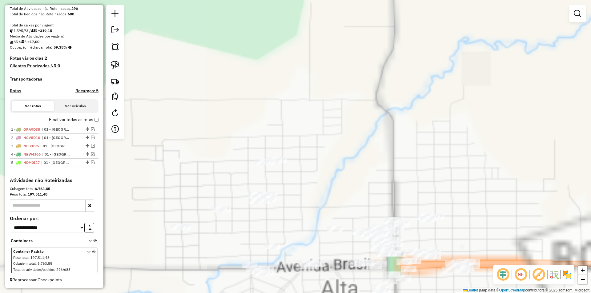
drag, startPoint x: 299, startPoint y: 203, endPoint x: 316, endPoint y: 106, distance: 98.2
click at [316, 115] on div "Janela de atendimento Grade de atendimento Capacidade Transportadoras Veículos …" at bounding box center [295, 146] width 591 height 293
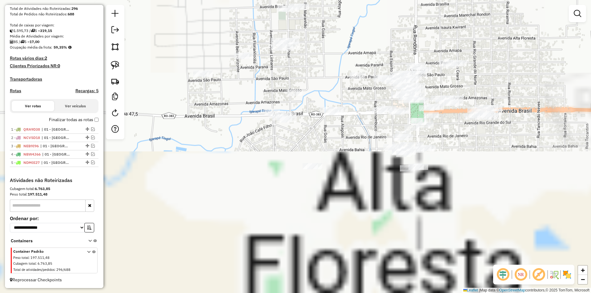
drag, startPoint x: 369, startPoint y: 143, endPoint x: 372, endPoint y: 150, distance: 7.6
click at [363, 122] on div "Janela de atendimento Grade de atendimento Capacidade Transportadoras Veículos …" at bounding box center [295, 146] width 591 height 293
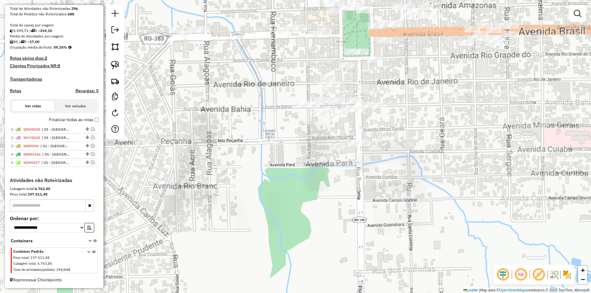
drag, startPoint x: 294, startPoint y: 156, endPoint x: 305, endPoint y: 172, distance: 19.0
click at [305, 172] on div "Janela de atendimento Grade de atendimento Capacidade Transportadoras Veículos …" at bounding box center [295, 146] width 591 height 293
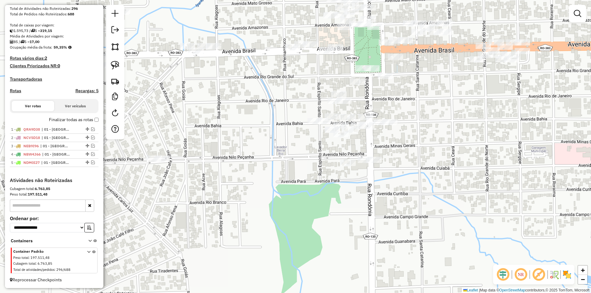
click at [399, 164] on div "Janela de atendimento Grade de atendimento Capacidade Transportadoras Veículos …" at bounding box center [295, 146] width 591 height 293
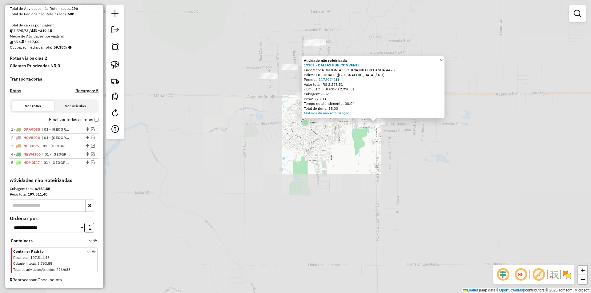
drag, startPoint x: 317, startPoint y: 147, endPoint x: 317, endPoint y: 152, distance: 4.6
click at [317, 147] on div "Atividade não roteirizada 17381 - DALLAS PUB CONVENIE Endereço: RONDONIA ESQUIN…" at bounding box center [295, 146] width 591 height 293
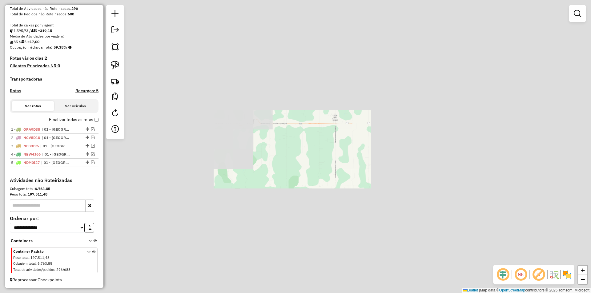
drag, startPoint x: 296, startPoint y: 217, endPoint x: 303, endPoint y: 171, distance: 45.8
click at [303, 173] on div "Janela de atendimento Grade de atendimento Capacidade Transportadoras Veículos …" at bounding box center [295, 146] width 591 height 293
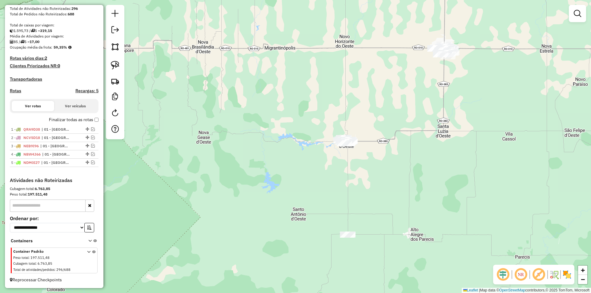
click at [181, 146] on div "Janela de atendimento Grade de atendimento Capacidade Transportadoras Veículos …" at bounding box center [295, 146] width 591 height 293
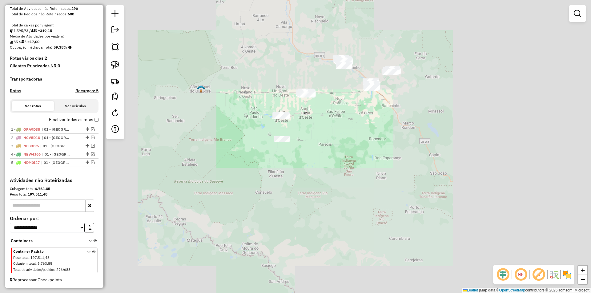
drag, startPoint x: 223, startPoint y: 134, endPoint x: 235, endPoint y: 109, distance: 27.6
click at [235, 110] on div "Janela de atendimento Grade de atendimento Capacidade Transportadoras Veículos …" at bounding box center [295, 146] width 591 height 293
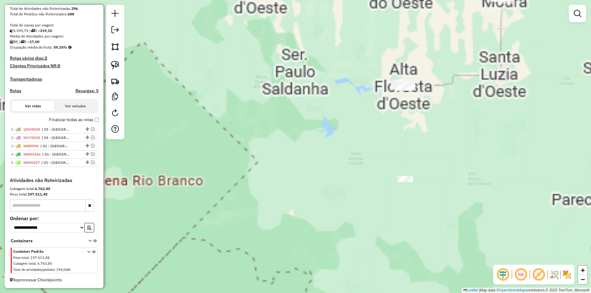
drag, startPoint x: 247, startPoint y: 110, endPoint x: 176, endPoint y: 97, distance: 72.3
click at [178, 97] on div "Janela de atendimento Grade de atendimento Capacidade Transportadoras Veículos …" at bounding box center [295, 146] width 591 height 293
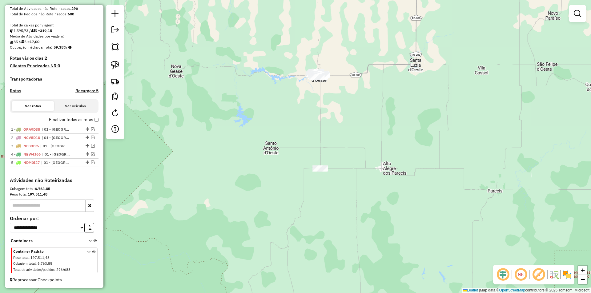
drag, startPoint x: 236, startPoint y: 102, endPoint x: 223, endPoint y: 106, distance: 13.7
click at [223, 106] on div "Janela de atendimento Grade de atendimento Capacidade Transportadoras Veículos …" at bounding box center [295, 146] width 591 height 293
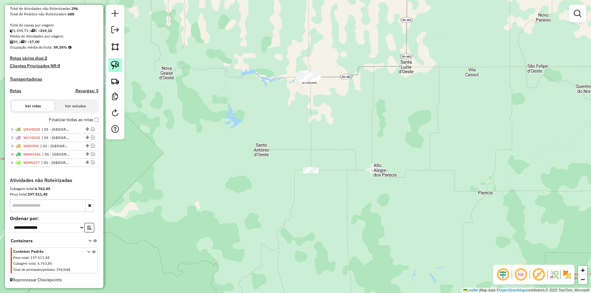
click at [112, 60] on link at bounding box center [115, 65] width 14 height 14
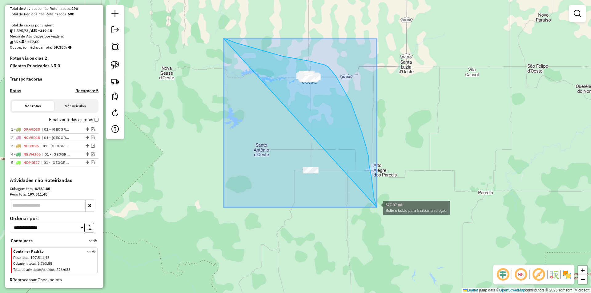
drag, startPoint x: 224, startPoint y: 39, endPoint x: 377, endPoint y: 207, distance: 227.7
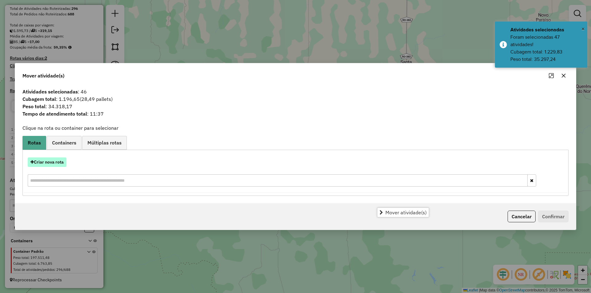
click at [50, 158] on button "Criar nova rota" at bounding box center [47, 163] width 39 height 10
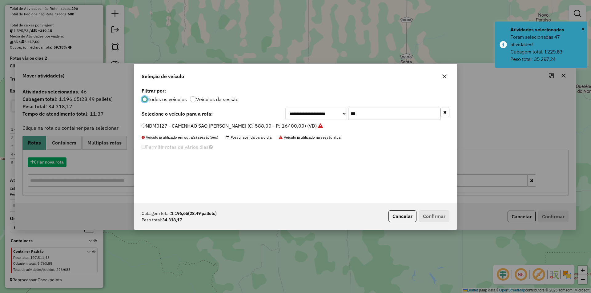
scroll to position [3, 2]
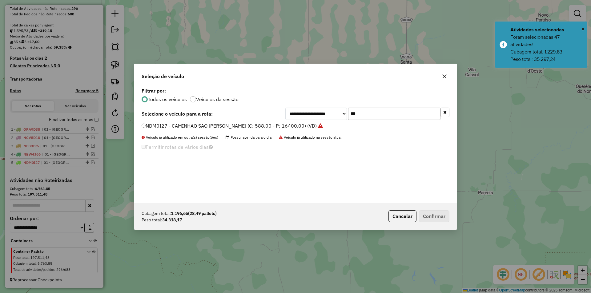
drag, startPoint x: 369, startPoint y: 111, endPoint x: 338, endPoint y: 120, distance: 32.3
click at [338, 120] on div "**********" at bounding box center [295, 144] width 323 height 117
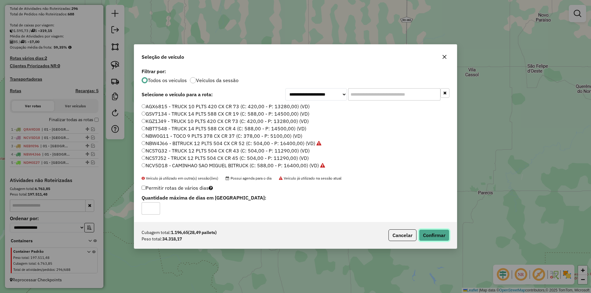
click at [440, 235] on button "Confirmar" at bounding box center [434, 236] width 30 height 12
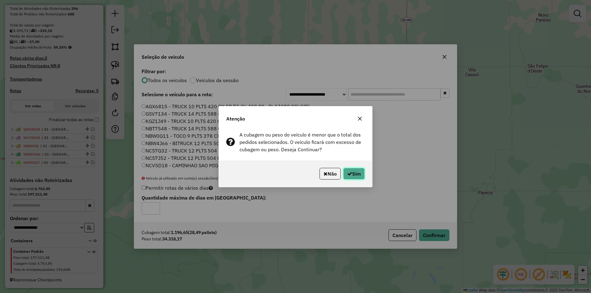
click at [351, 171] on icon "button" at bounding box center [349, 173] width 5 height 5
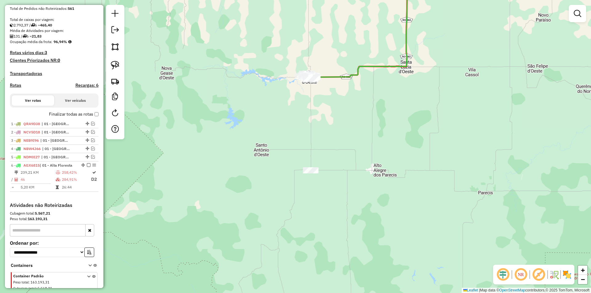
drag, startPoint x: 323, startPoint y: 97, endPoint x: 295, endPoint y: 105, distance: 29.0
click at [322, 97] on div "Rota 6 - Placa AGX6815 24822 - BAR DO CACULA Rota 6 - Placa AGX6815 17381 - DAL…" at bounding box center [295, 146] width 591 height 293
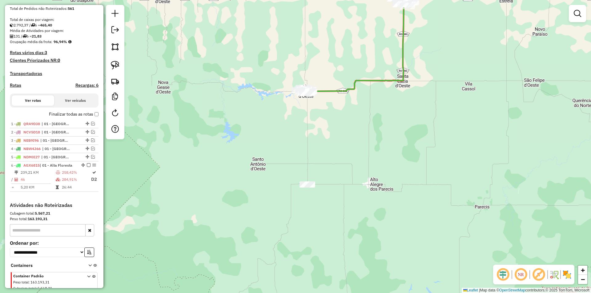
drag, startPoint x: 295, startPoint y: 105, endPoint x: 300, endPoint y: 133, distance: 28.4
click at [301, 134] on div "Janela de atendimento Grade de atendimento Capacidade Transportadoras Veículos …" at bounding box center [295, 146] width 591 height 293
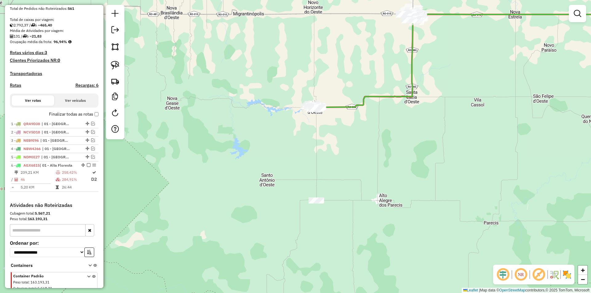
drag, startPoint x: 301, startPoint y: 180, endPoint x: 296, endPoint y: 155, distance: 24.9
click at [300, 164] on div "Janela de atendimento Grade de atendimento Capacidade Transportadoras Veículos …" at bounding box center [295, 146] width 591 height 293
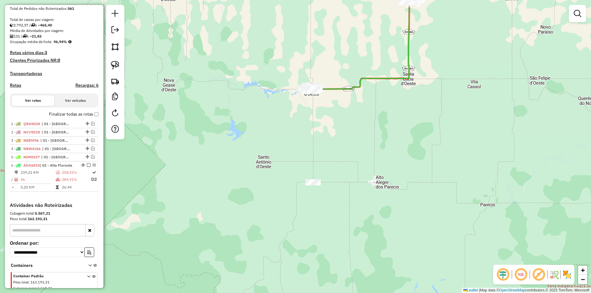
drag, startPoint x: 293, startPoint y: 140, endPoint x: 395, endPoint y: 134, distance: 102.3
click at [395, 134] on div "Janela de atendimento Grade de atendimento Capacidade Transportadoras Veículos …" at bounding box center [295, 146] width 591 height 293
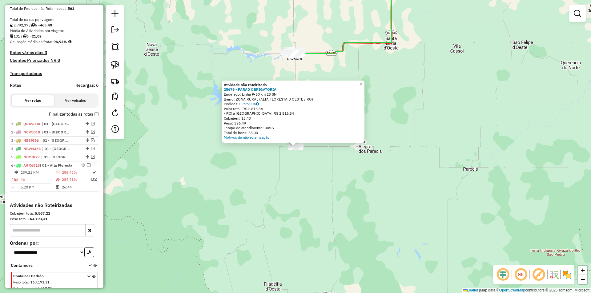
click at [238, 113] on div "- PIX à Vista: R$ 2.816,34" at bounding box center [293, 113] width 139 height 5
click at [190, 130] on div "Atividade não roteirizada 25679 - PARAD OBRIGATORIA Endereço: Linha P-50 km 23 …" at bounding box center [295, 146] width 591 height 293
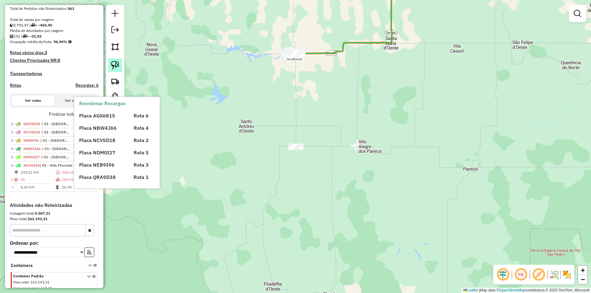
click at [113, 61] on img at bounding box center [115, 65] width 9 height 9
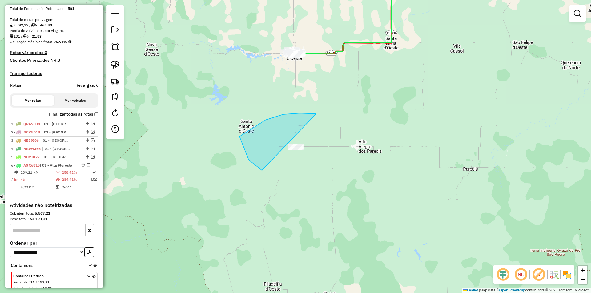
drag, startPoint x: 239, startPoint y: 137, endPoint x: 387, endPoint y: 174, distance: 151.9
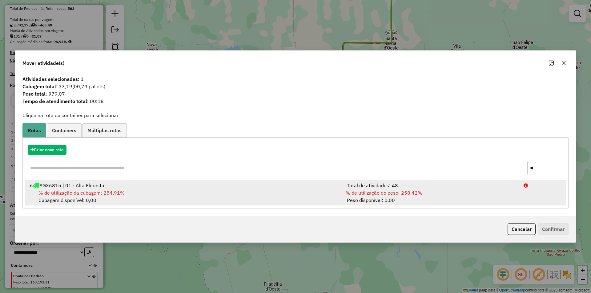
click at [81, 193] on span "% de utilização da cubagem: 284,91%" at bounding box center [81, 193] width 86 height 6
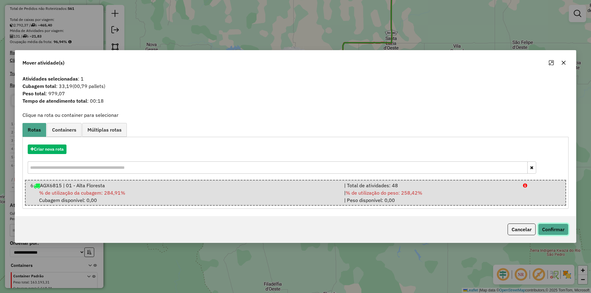
click at [554, 229] on button "Confirmar" at bounding box center [553, 230] width 30 height 12
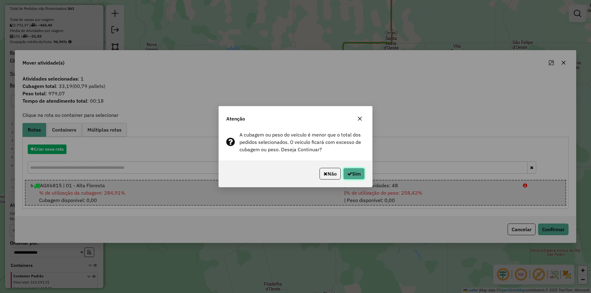
click at [359, 171] on button "Sim" at bounding box center [354, 174] width 22 height 12
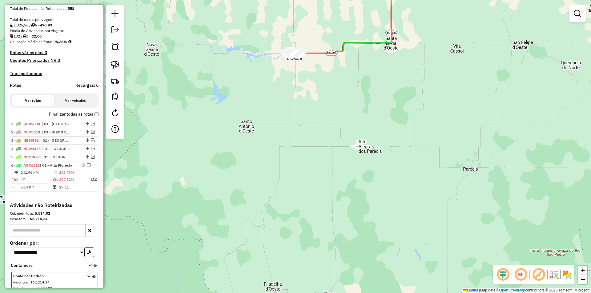
click at [296, 82] on div "Janela de atendimento Grade de atendimento Capacidade Transportadoras Veículos …" at bounding box center [295, 146] width 591 height 293
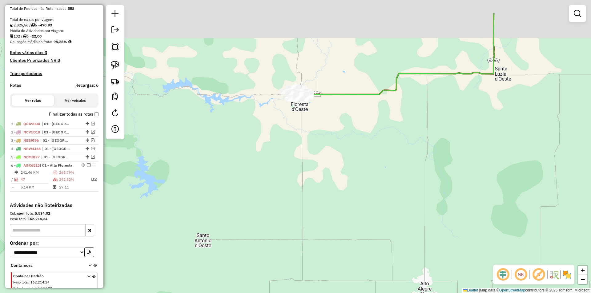
drag, startPoint x: 274, startPoint y: 91, endPoint x: 276, endPoint y: 109, distance: 17.3
click at [275, 109] on div "Janela de atendimento Grade de atendimento Capacidade Transportadoras Veículos …" at bounding box center [295, 146] width 591 height 293
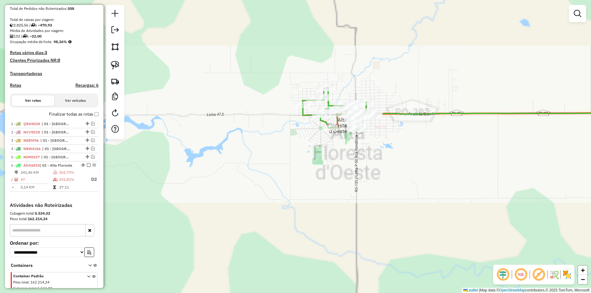
click at [289, 142] on div "Janela de atendimento Grade de atendimento Capacidade Transportadoras Veículos …" at bounding box center [295, 146] width 591 height 293
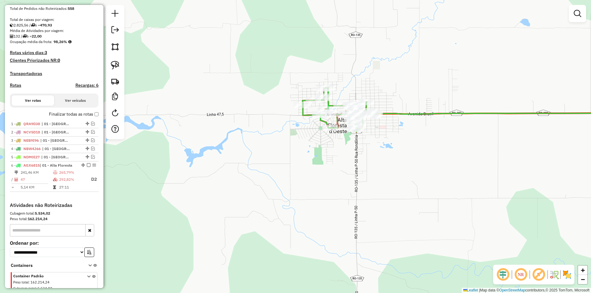
drag, startPoint x: 292, startPoint y: 157, endPoint x: 281, endPoint y: 159, distance: 11.8
click at [283, 159] on div "Janela de atendimento Grade de atendimento Capacidade Transportadoras Veículos …" at bounding box center [295, 146] width 591 height 293
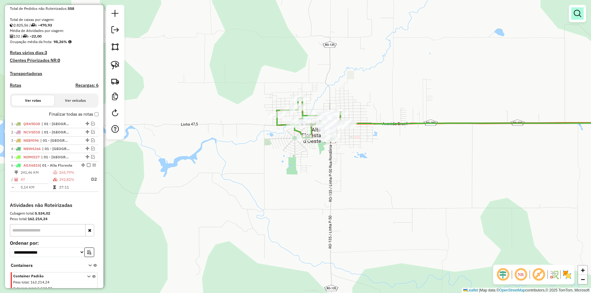
click at [575, 13] on em at bounding box center [577, 13] width 7 height 7
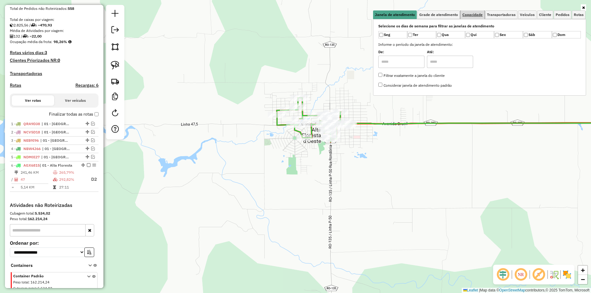
click at [473, 14] on span "Capacidade" at bounding box center [472, 15] width 20 height 4
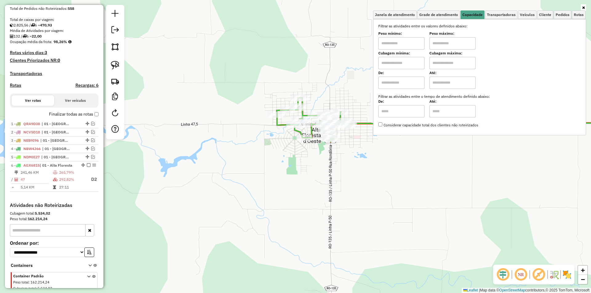
click at [412, 36] on label "Peso mínimo:" at bounding box center [401, 34] width 46 height 6
click at [400, 46] on input "text" at bounding box center [401, 43] width 46 height 12
type input "****"
click at [434, 46] on input "text" at bounding box center [452, 43] width 46 height 12
click at [247, 97] on div "Limpar filtros Janela de atendimento Grade de atendimento Capacidade Transporta…" at bounding box center [295, 146] width 591 height 293
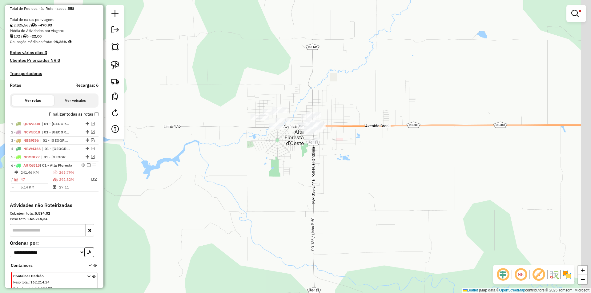
drag, startPoint x: 233, startPoint y: 103, endPoint x: 196, endPoint y: 114, distance: 38.1
click at [196, 114] on div "Limpar filtros Janela de atendimento Grade de atendimento Capacidade Transporta…" at bounding box center [295, 146] width 591 height 293
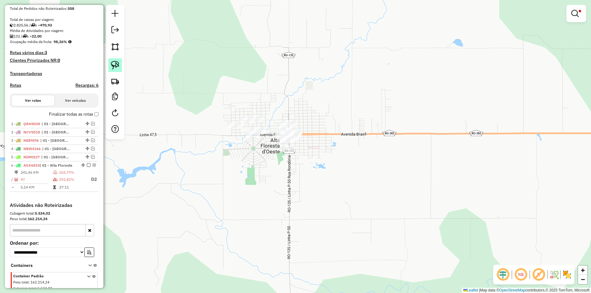
click at [117, 64] on img at bounding box center [115, 65] width 9 height 9
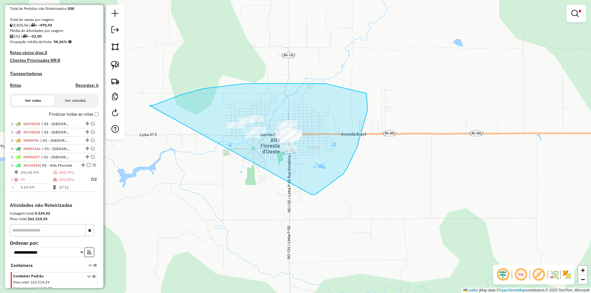
drag, startPoint x: 149, startPoint y: 106, endPoint x: 292, endPoint y: 193, distance: 166.8
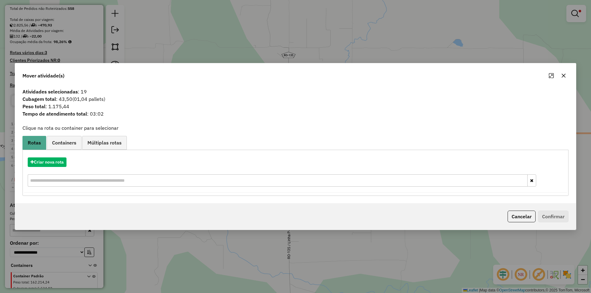
click at [565, 76] on icon "button" at bounding box center [564, 76] width 4 height 4
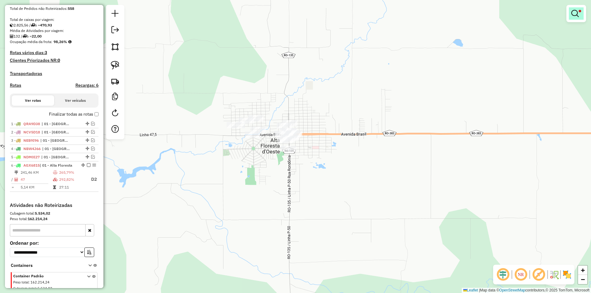
click at [572, 16] on em at bounding box center [574, 13] width 7 height 7
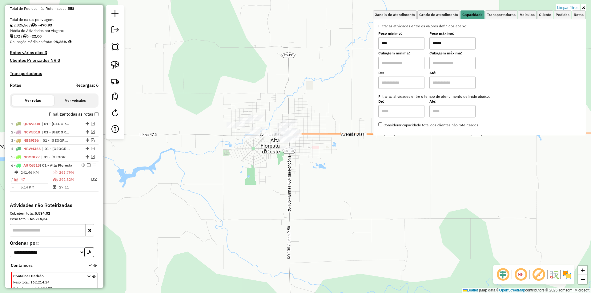
drag, startPoint x: 448, startPoint y: 44, endPoint x: 412, endPoint y: 49, distance: 36.0
click at [412, 49] on div "Peso mínimo: **** Peso máximo: ******" at bounding box center [479, 40] width 203 height 17
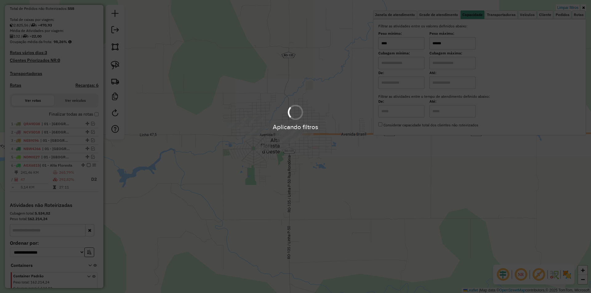
click at [235, 76] on hb-app "Aplicando filtros Pop-up bloqueado! Seu navegador bloqueou automáticamente a ab…" at bounding box center [295, 146] width 591 height 293
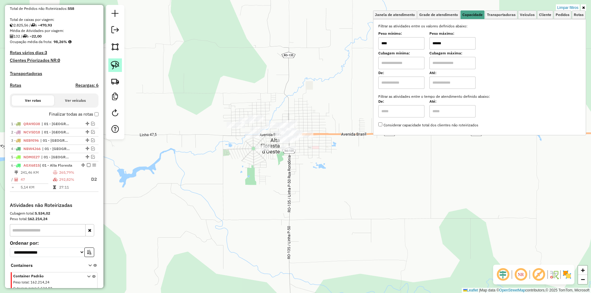
click at [119, 65] on img at bounding box center [115, 65] width 9 height 9
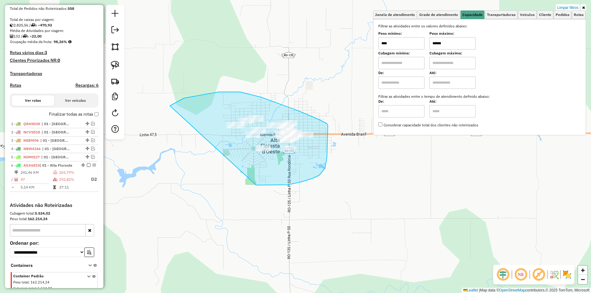
drag, startPoint x: 219, startPoint y: 92, endPoint x: 254, endPoint y: 186, distance: 100.3
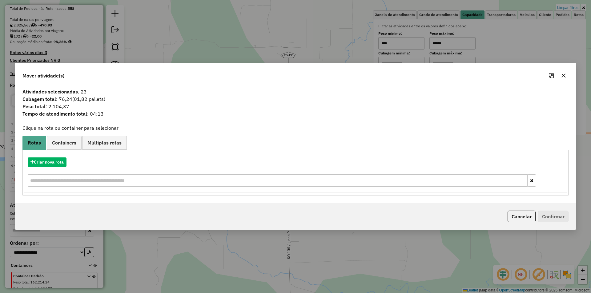
click at [562, 75] on icon "button" at bounding box center [563, 75] width 5 height 5
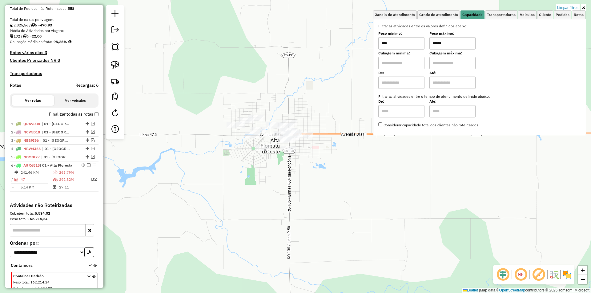
drag, startPoint x: 450, startPoint y: 46, endPoint x: 416, endPoint y: 42, distance: 33.9
click at [416, 42] on div "Peso mínimo: **** Peso máximo: ******" at bounding box center [479, 40] width 203 height 17
type input "******"
click at [215, 66] on div "Limpar filtros Janela de atendimento Grade de atendimento Capacidade Transporta…" at bounding box center [295, 146] width 591 height 293
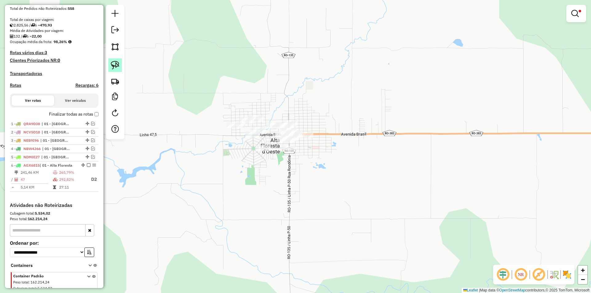
click at [111, 62] on img at bounding box center [115, 65] width 9 height 9
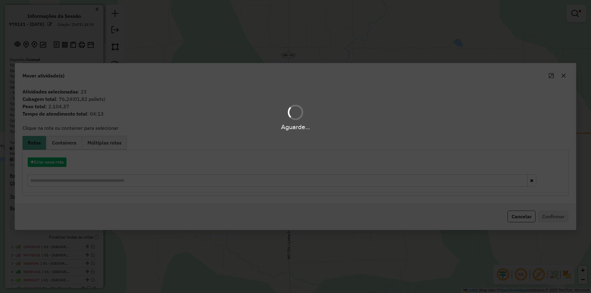
scroll to position [123, 0]
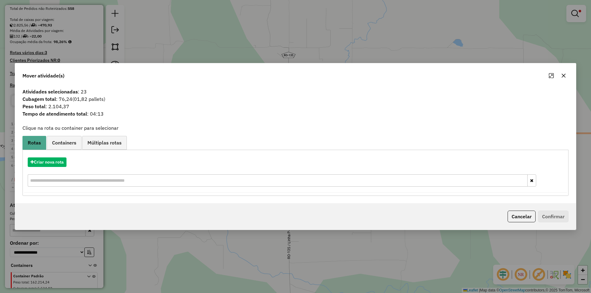
click at [563, 74] on icon "button" at bounding box center [563, 75] width 5 height 5
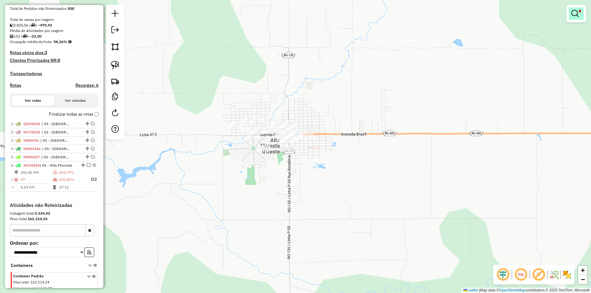
click at [579, 14] on link at bounding box center [576, 13] width 15 height 12
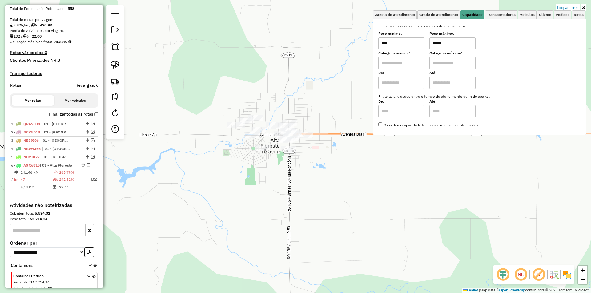
drag, startPoint x: 456, startPoint y: 42, endPoint x: 378, endPoint y: 55, distance: 78.9
click at [378, 55] on div "Selecione os dias de semana para filtrar as janelas de atendimento Seg Ter Qua …" at bounding box center [479, 77] width 213 height 116
type input "******"
click at [227, 89] on div "Limpar filtros Janela de atendimento Grade de atendimento Capacidade Transporta…" at bounding box center [295, 146] width 591 height 293
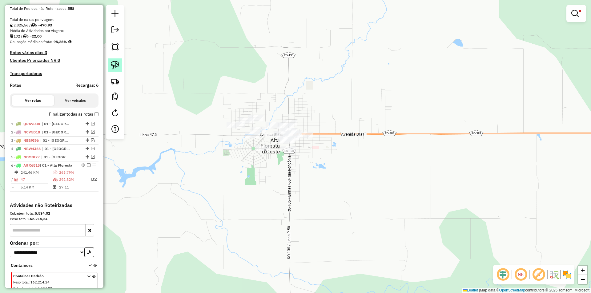
click at [116, 65] on img at bounding box center [115, 65] width 9 height 9
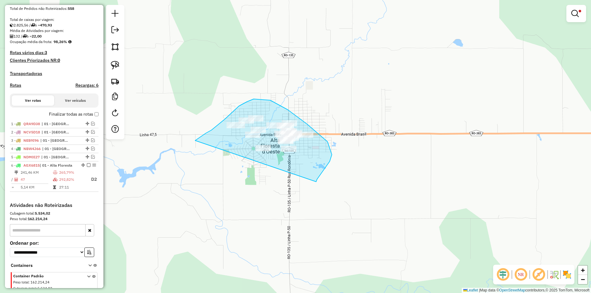
drag, startPoint x: 225, startPoint y: 119, endPoint x: 302, endPoint y: 196, distance: 108.6
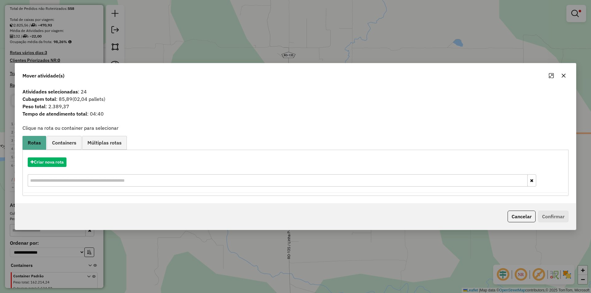
drag, startPoint x: 131, startPoint y: 156, endPoint x: 90, endPoint y: 157, distance: 41.3
click at [119, 155] on div "Criar nova rota" at bounding box center [295, 173] width 543 height 40
click at [54, 162] on button "Criar nova rota" at bounding box center [47, 163] width 39 height 10
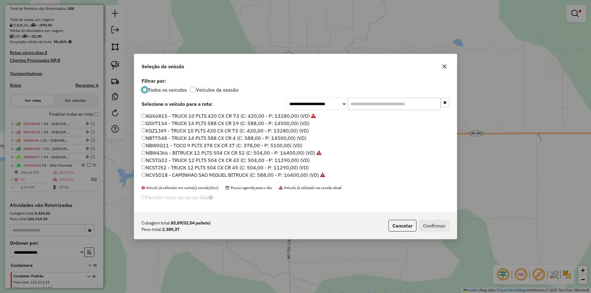
scroll to position [3, 2]
click at [364, 103] on input "text" at bounding box center [394, 104] width 92 height 12
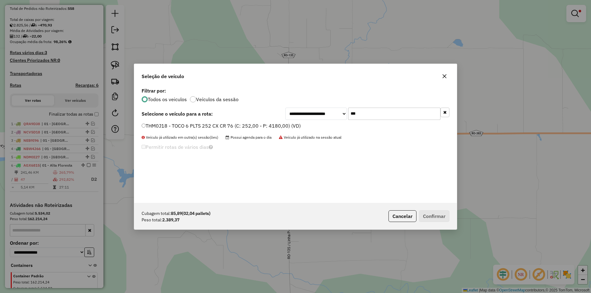
type input "***"
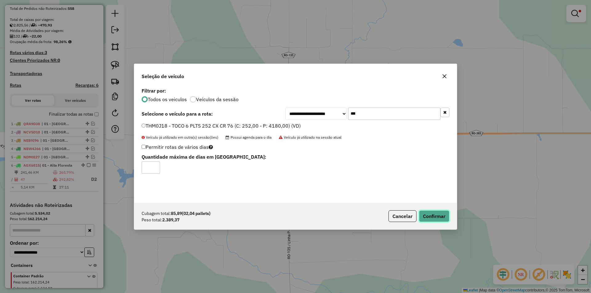
click at [434, 219] on button "Confirmar" at bounding box center [434, 217] width 30 height 12
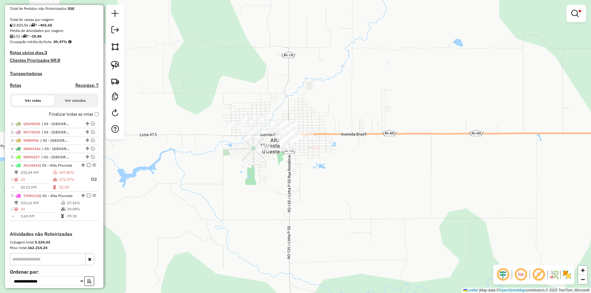
click at [573, 9] on link at bounding box center [576, 13] width 15 height 12
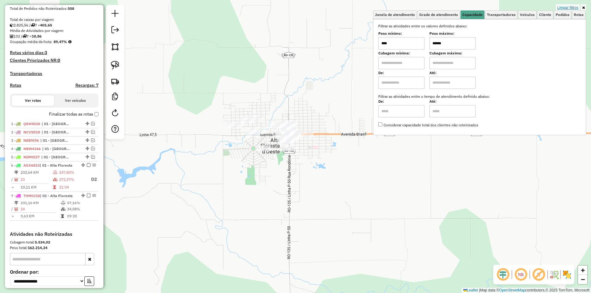
click at [572, 5] on link "Limpar filtros" at bounding box center [568, 7] width 24 height 7
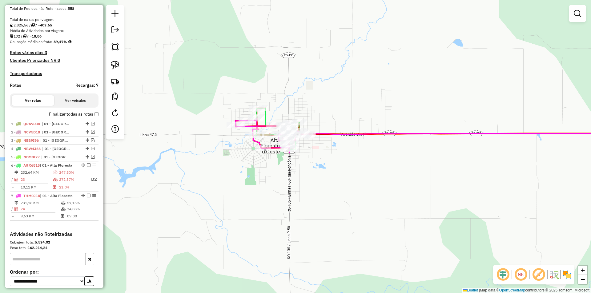
drag, startPoint x: 285, startPoint y: 190, endPoint x: 293, endPoint y: 177, distance: 15.5
click at [289, 191] on div "Janela de atendimento Grade de atendimento Capacidade Transportadoras Veículos …" at bounding box center [295, 146] width 591 height 293
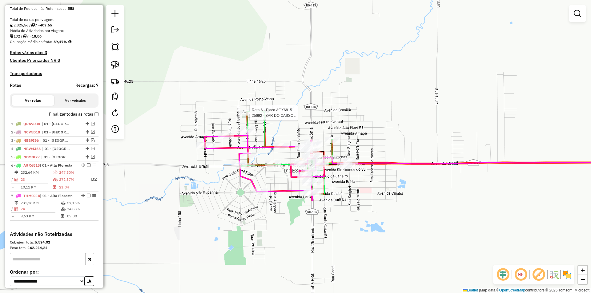
select select "*********"
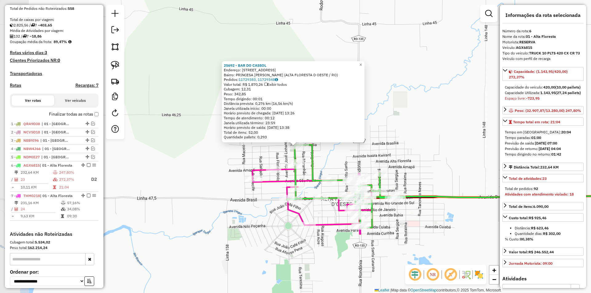
scroll to position [183, 0]
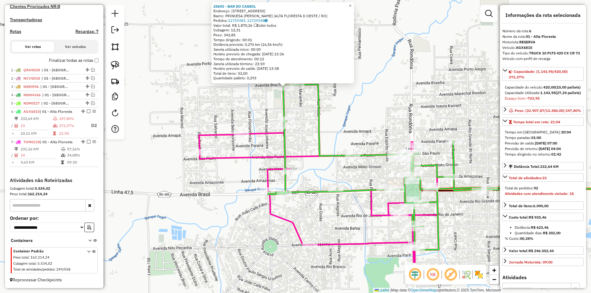
drag, startPoint x: 303, startPoint y: 215, endPoint x: 299, endPoint y: 223, distance: 8.7
click at [303, 216] on div "25692 - BAR DO CASSOL Endereço: [STREET_ADDRESS][PERSON_NAME] Pedidos: 11729383…" at bounding box center [295, 146] width 591 height 293
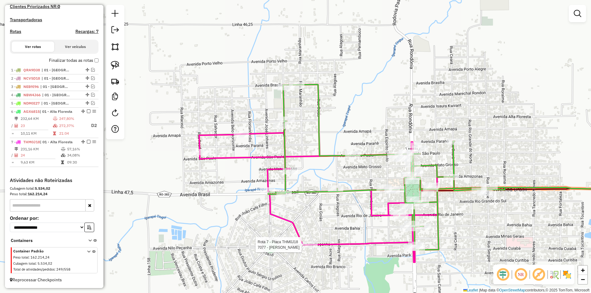
select select "*********"
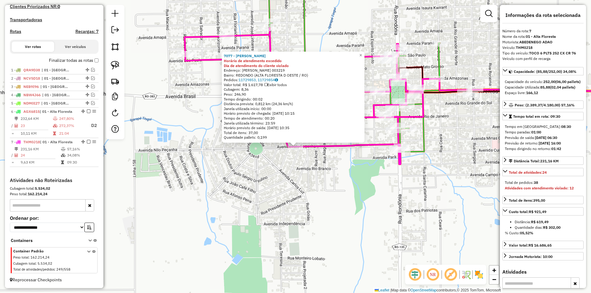
click at [257, 253] on div "7077 - MERCADO POLINSKI Horário de atendimento excedido Dia de atendimento do c…" at bounding box center [295, 146] width 591 height 293
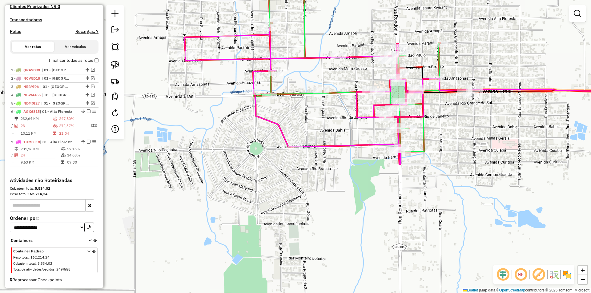
drag, startPoint x: 305, startPoint y: 228, endPoint x: 304, endPoint y: 235, distance: 6.9
click at [304, 236] on div "Janela de atendimento Grade de atendimento Capacidade Transportadoras Veículos …" at bounding box center [295, 146] width 591 height 293
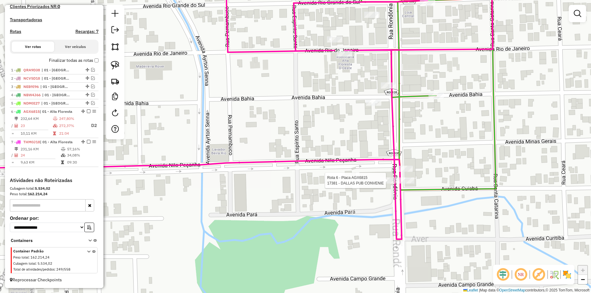
select select "*********"
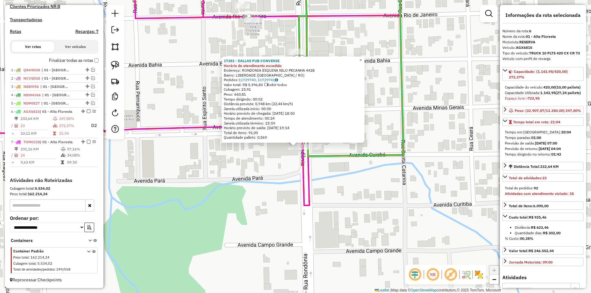
click at [308, 178] on icon at bounding box center [171, 88] width 460 height 235
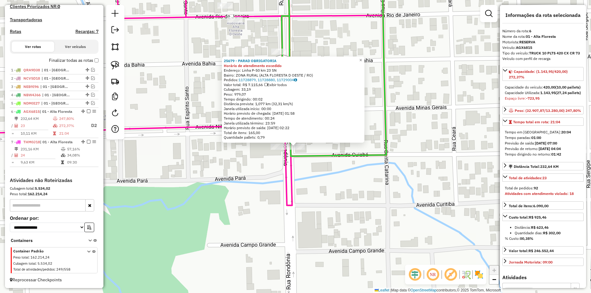
click at [274, 170] on div "25679 - PARAD OBRIGATORIA [GEOGRAPHIC_DATA] de atendimento excedido Endereço: L…" at bounding box center [295, 146] width 591 height 293
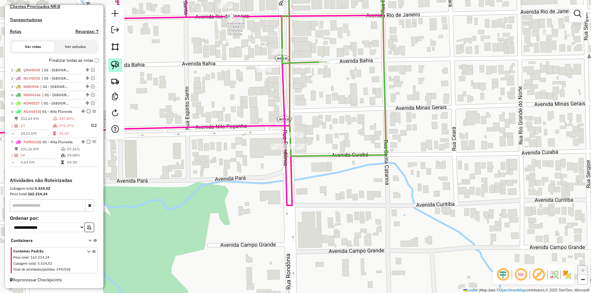
click at [114, 66] on img at bounding box center [115, 65] width 9 height 9
drag, startPoint x: 249, startPoint y: 157, endPoint x: 311, endPoint y: 152, distance: 62.0
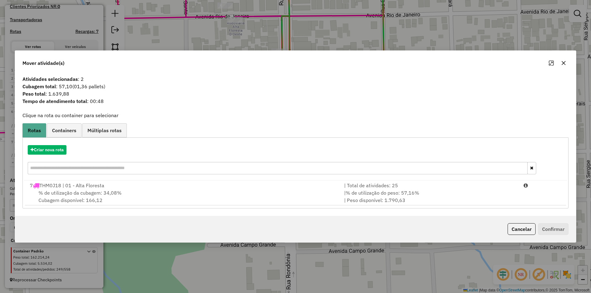
click at [561, 62] on icon "button" at bounding box center [563, 63] width 5 height 5
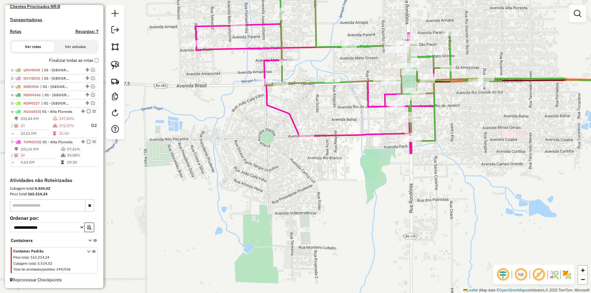
drag, startPoint x: 446, startPoint y: 121, endPoint x: 428, endPoint y: 176, distance: 58.6
click at [428, 175] on div "Janela de atendimento Grade de atendimento Capacidade Transportadoras Veículos …" at bounding box center [295, 146] width 591 height 293
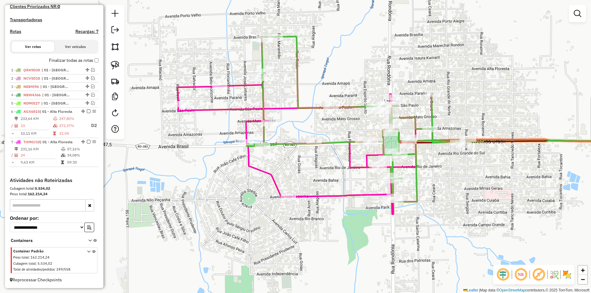
drag, startPoint x: 263, startPoint y: 202, endPoint x: 282, endPoint y: 229, distance: 32.7
click at [282, 230] on div "Rota 7 - Placa THM0J18 7077 - MERCADO POLINSKI Janela de atendimento Grade de a…" at bounding box center [295, 146] width 591 height 293
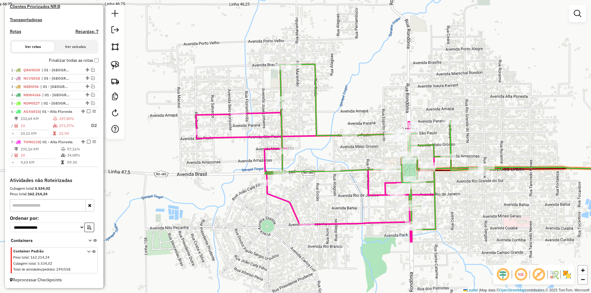
click at [267, 186] on div at bounding box center [266, 183] width 15 height 6
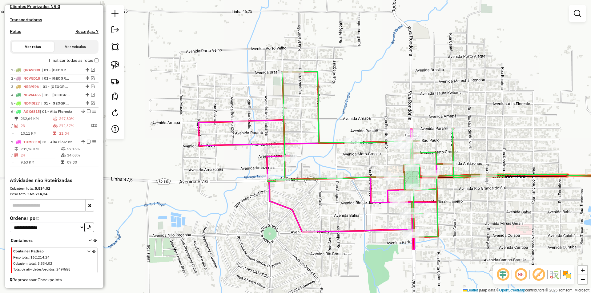
click at [460, 147] on div "Janela de atendimento Grade de atendimento Capacidade Transportadoras Veículos …" at bounding box center [295, 146] width 591 height 293
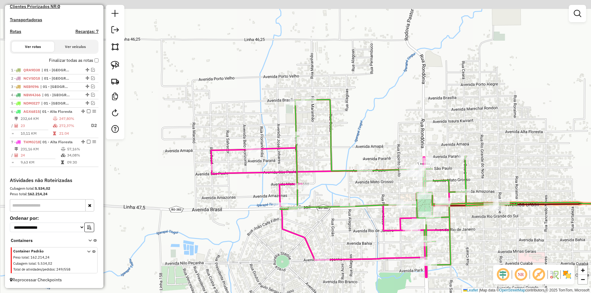
drag, startPoint x: 347, startPoint y: 208, endPoint x: 357, endPoint y: 232, distance: 25.4
click at [359, 234] on div "Janela de atendimento Grade de atendimento Capacidade Transportadoras Veículos …" at bounding box center [295, 146] width 591 height 293
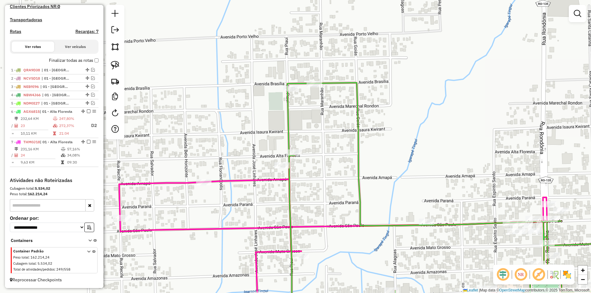
click at [305, 160] on div "Janela de atendimento Grade de atendimento Capacidade Transportadoras Veículos …" at bounding box center [295, 146] width 591 height 293
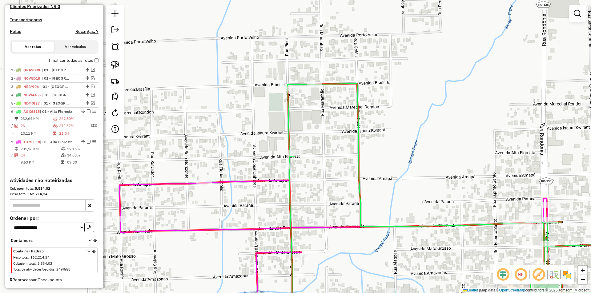
drag, startPoint x: 263, startPoint y: 134, endPoint x: 260, endPoint y: 132, distance: 3.9
click at [263, 134] on div "Janela de atendimento Grade de atendimento Capacidade Transportadoras Veículos …" at bounding box center [295, 146] width 591 height 293
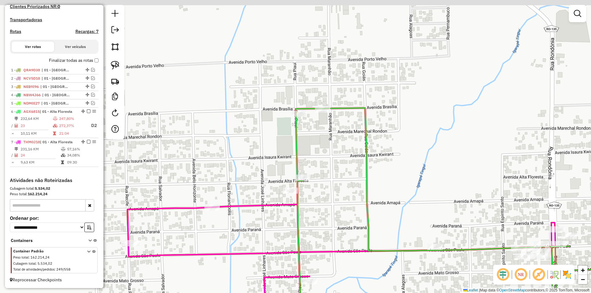
drag, startPoint x: 250, startPoint y: 144, endPoint x: 257, endPoint y: 164, distance: 21.7
click at [257, 164] on div "Janela de atendimento Grade de atendimento Capacidade Transportadoras Veículos …" at bounding box center [295, 146] width 591 height 293
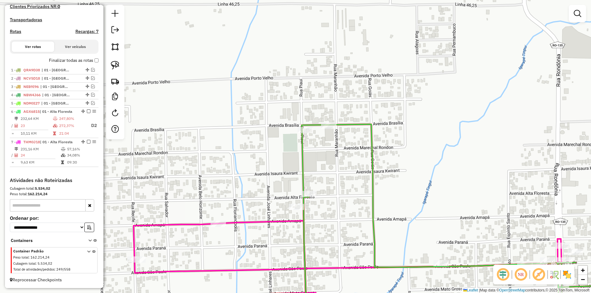
click at [267, 188] on div "Janela de atendimento Grade de atendimento Capacidade Transportadoras Veículos …" at bounding box center [295, 146] width 591 height 293
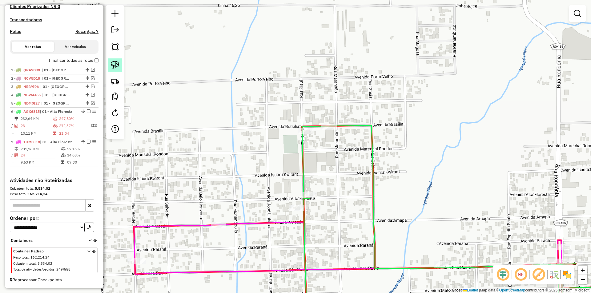
click at [119, 69] on img at bounding box center [115, 65] width 9 height 9
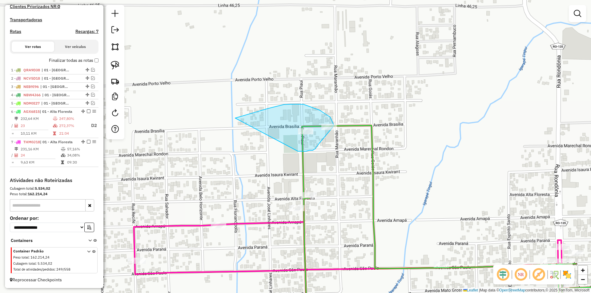
drag, startPoint x: 268, startPoint y: 109, endPoint x: 296, endPoint y: 151, distance: 51.5
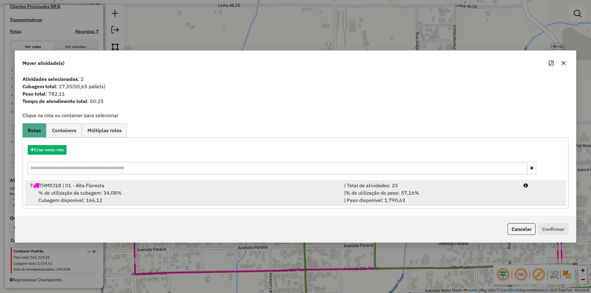
click at [86, 190] on span "% de utilização da cubagem: 34,08%" at bounding box center [79, 193] width 83 height 6
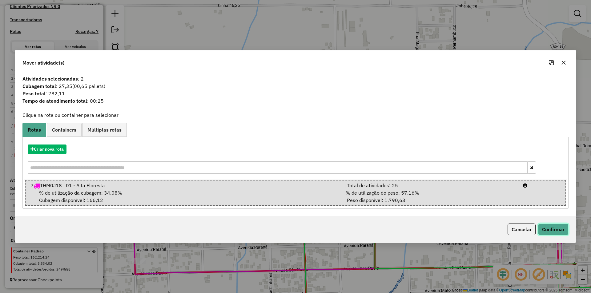
click at [547, 231] on button "Confirmar" at bounding box center [553, 230] width 30 height 12
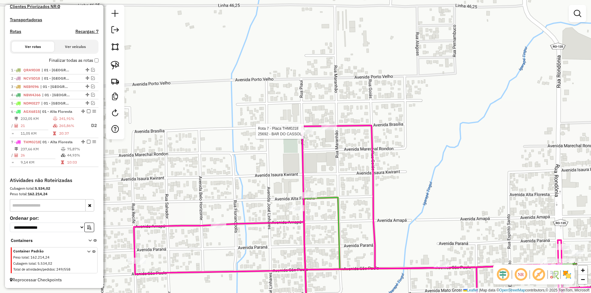
select select "*********"
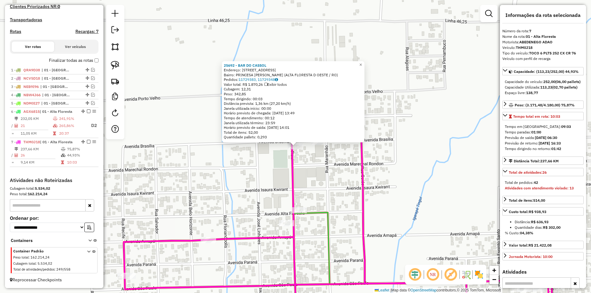
click at [341, 199] on div "25692 - BAR DO CASSOL Endereço: [STREET_ADDRESS][PERSON_NAME]) Pedidos: 1172938…" at bounding box center [295, 146] width 591 height 293
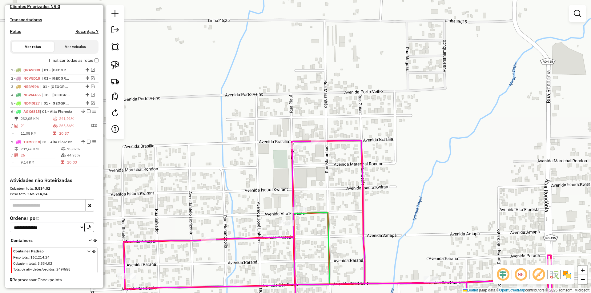
drag, startPoint x: 311, startPoint y: 197, endPoint x: 299, endPoint y: 141, distance: 57.2
click at [300, 145] on div "Janela de atendimento Grade de atendimento Capacidade Transportadoras Veículos …" at bounding box center [295, 146] width 591 height 293
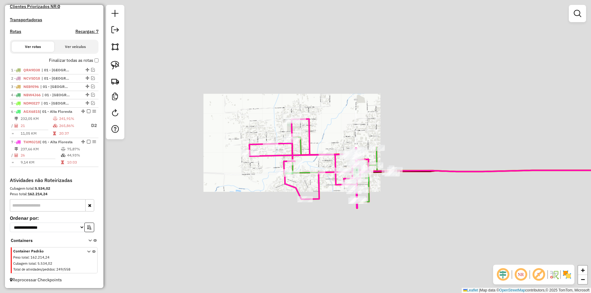
drag, startPoint x: 398, startPoint y: 111, endPoint x: 392, endPoint y: 126, distance: 16.5
click at [399, 111] on div "Janela de atendimento Grade de atendimento Capacidade Transportadoras Veículos …" at bounding box center [295, 146] width 591 height 293
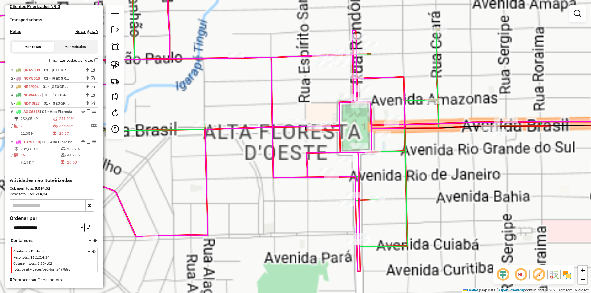
click at [408, 172] on div "Janela de atendimento Grade de atendimento Capacidade Transportadoras Veículos …" at bounding box center [295, 146] width 591 height 293
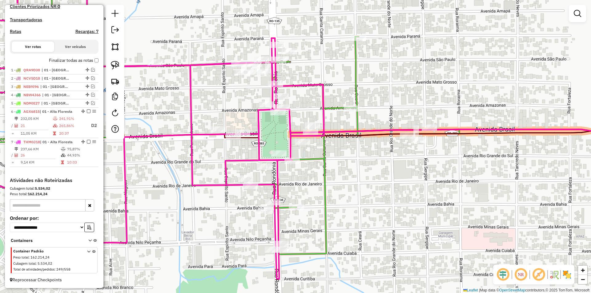
select select "*********"
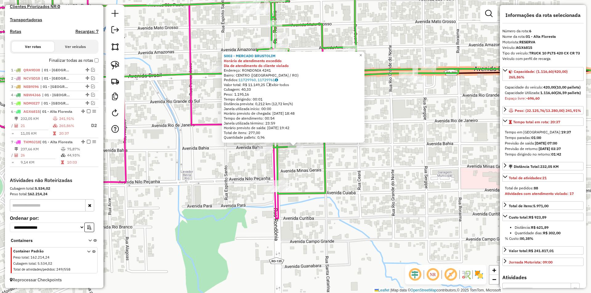
click at [328, 162] on icon at bounding box center [221, 82] width 473 height 223
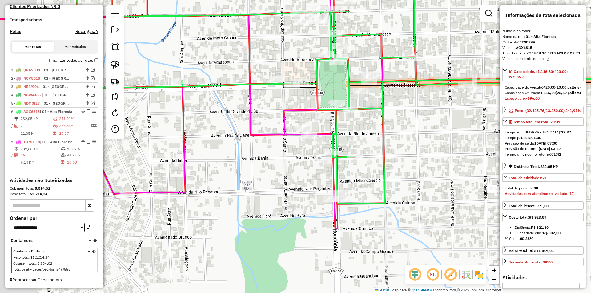
drag, startPoint x: 215, startPoint y: 178, endPoint x: 250, endPoint y: 180, distance: 35.5
click at [249, 180] on div "Janela de atendimento Grade de atendimento Capacidade Transportadoras Veículos …" at bounding box center [295, 146] width 591 height 293
drag, startPoint x: 244, startPoint y: 196, endPoint x: 225, endPoint y: 221, distance: 31.4
click at [225, 221] on div "Janela de atendimento Grade de atendimento Capacidade Transportadoras Veículos …" at bounding box center [295, 146] width 591 height 293
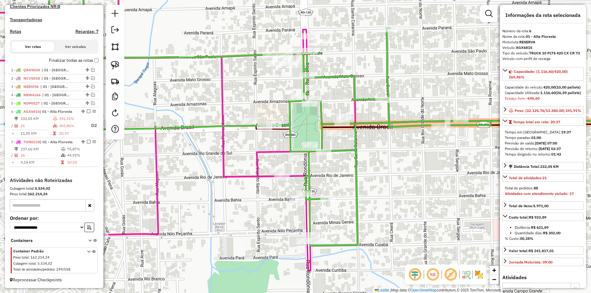
drag, startPoint x: 431, startPoint y: 151, endPoint x: 402, endPoint y: 167, distance: 32.5
click at [403, 172] on div "Janela de atendimento Grade de atendimento Capacidade Transportadoras Veículos …" at bounding box center [295, 146] width 591 height 293
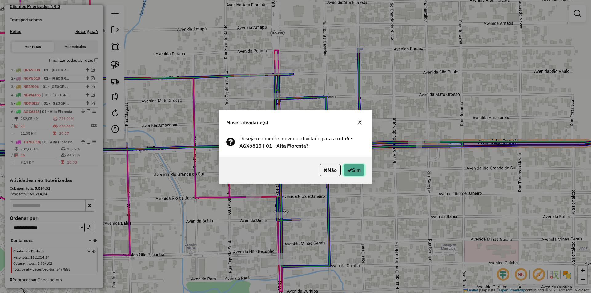
click at [350, 168] on icon "button" at bounding box center [349, 170] width 5 height 5
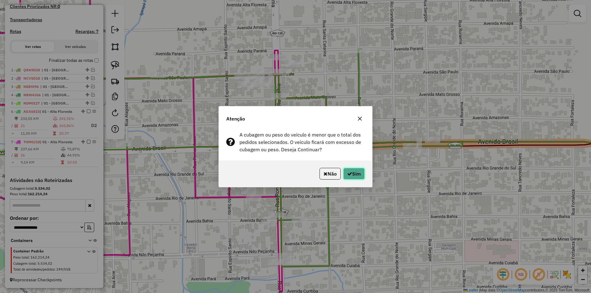
click at [352, 177] on button "Sim" at bounding box center [354, 174] width 22 height 12
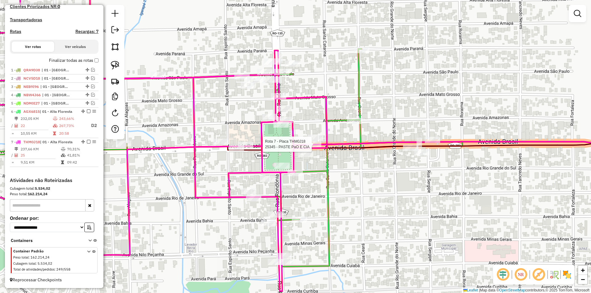
select select "*********"
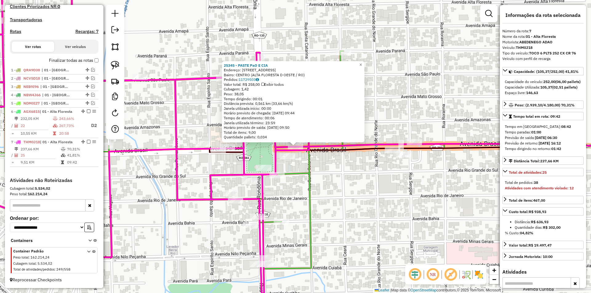
click at [336, 183] on div "25345 - PASTE PaO E CIA Endereço: [STREET_ADDRESS]: [GEOGRAPHIC_DATA] ([GEOGRAP…" at bounding box center [295, 146] width 591 height 293
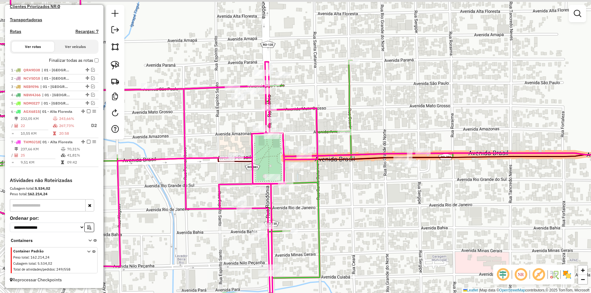
drag, startPoint x: 344, startPoint y: 204, endPoint x: 372, endPoint y: 210, distance: 28.9
click at [372, 210] on div "Janela de atendimento Grade de atendimento Capacidade Transportadoras Veículos …" at bounding box center [295, 146] width 591 height 293
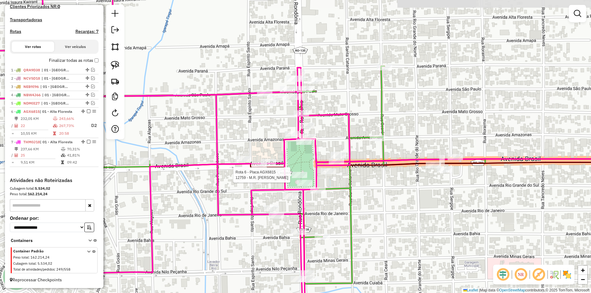
click at [307, 172] on div at bounding box center [299, 175] width 15 height 6
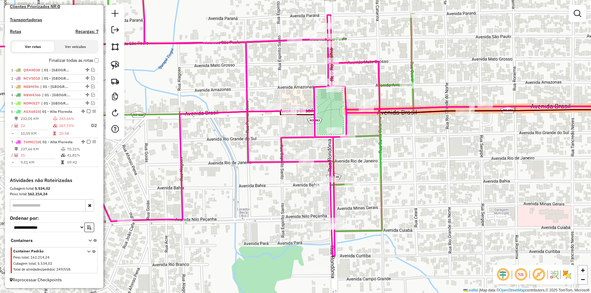
drag, startPoint x: 184, startPoint y: 199, endPoint x: 229, endPoint y: 81, distance: 126.6
click at [229, 81] on icon at bounding box center [175, 87] width 409 height 338
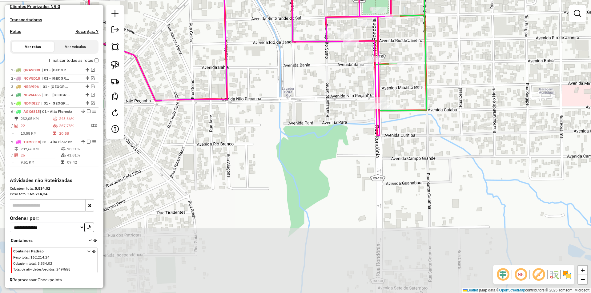
click at [259, 124] on div "Janela de atendimento Grade de atendimento Capacidade Transportadoras Veículos …" at bounding box center [295, 146] width 591 height 293
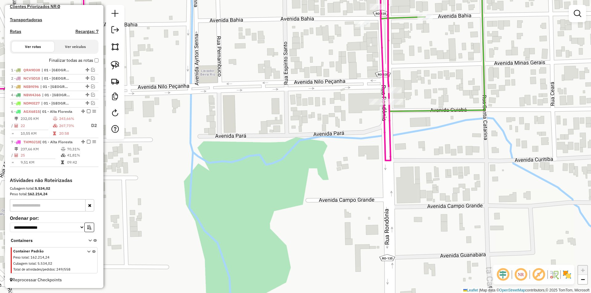
drag, startPoint x: 352, startPoint y: 106, endPoint x: 308, endPoint y: 139, distance: 55.1
click at [309, 136] on div "Rota 6 - Placa AGX6815 17381 - DALLAS PUB CONVENIE Janela de atendimento Grade …" at bounding box center [295, 146] width 591 height 293
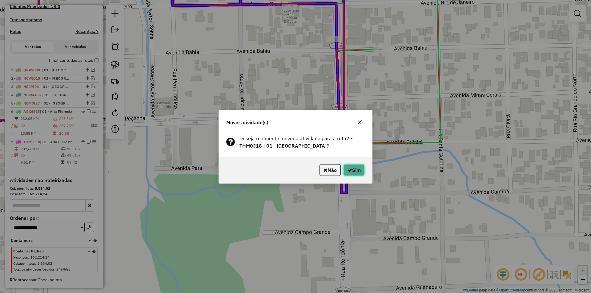
click at [354, 166] on button "Sim" at bounding box center [354, 170] width 22 height 12
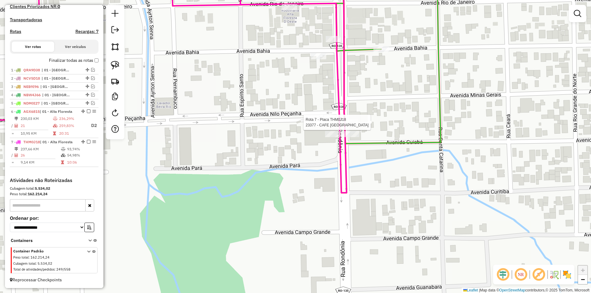
select select "*********"
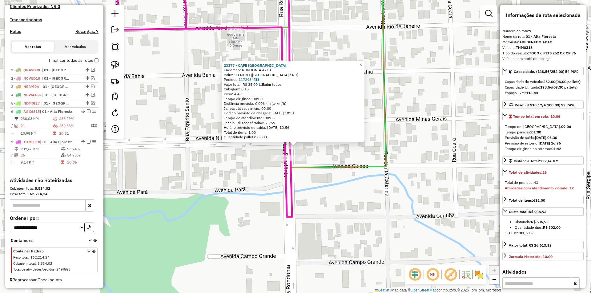
drag, startPoint x: 471, startPoint y: 129, endPoint x: 424, endPoint y: 130, distance: 46.2
click at [424, 130] on div "23377 - CAFE [GEOGRAPHIC_DATA] Endereço: RONDONIA 4213 Bairro: [GEOGRAPHIC_DATA…" at bounding box center [295, 146] width 591 height 293
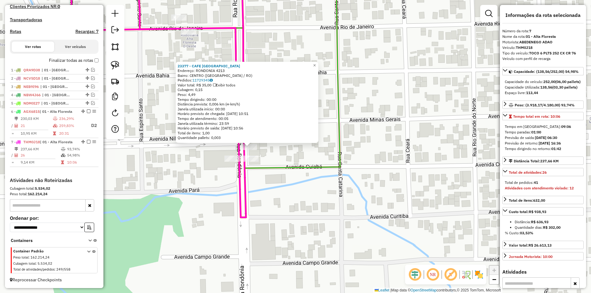
drag, startPoint x: 285, startPoint y: 240, endPoint x: 284, endPoint y: 225, distance: 15.1
click at [286, 233] on div "23377 - CAFE [GEOGRAPHIC_DATA] Endereço: RONDONIA 4213 Bairro: [GEOGRAPHIC_DATA…" at bounding box center [295, 146] width 591 height 293
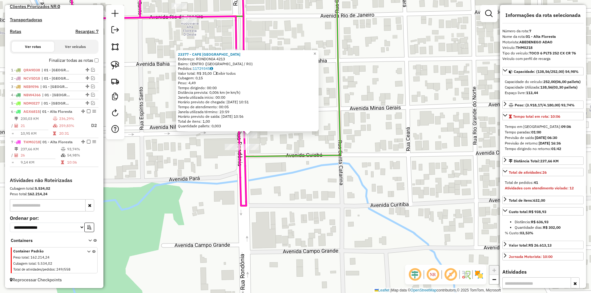
click at [216, 182] on div "23377 - CAFE [GEOGRAPHIC_DATA] Endereço: RONDONIA 4213 Bairro: [GEOGRAPHIC_DATA…" at bounding box center [295, 146] width 591 height 293
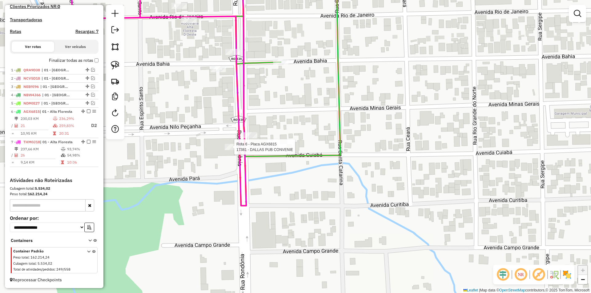
select select "*********"
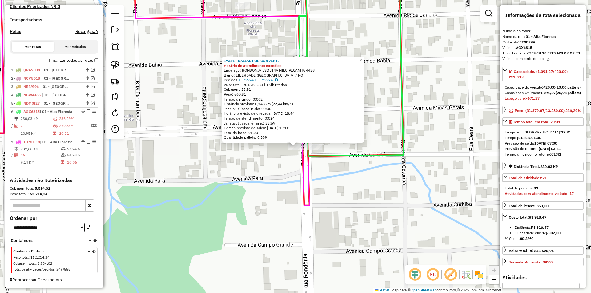
click at [323, 163] on div "17381 - DALLAS PUB CONVENIE Horário de atendimento excedido Endereço: RONDONIA …" at bounding box center [295, 146] width 591 height 293
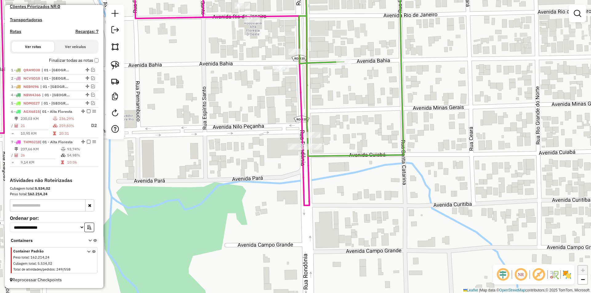
click at [219, 172] on div "Janela de atendimento Grade de atendimento Capacidade Transportadoras Veículos …" at bounding box center [295, 146] width 591 height 293
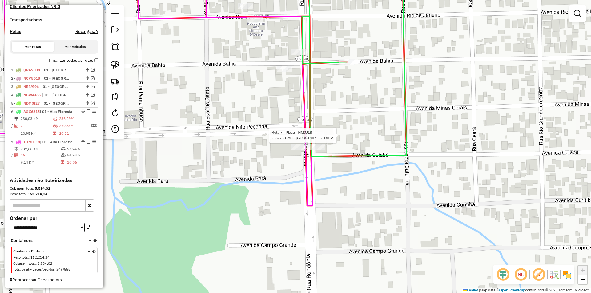
select select "*********"
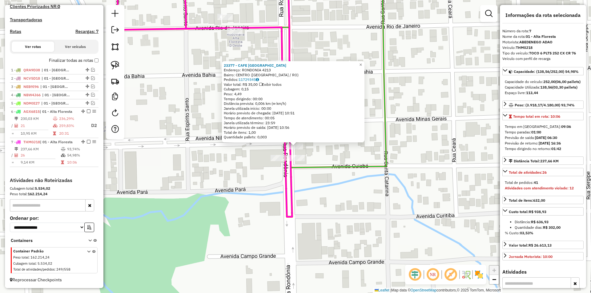
click at [384, 135] on icon at bounding box center [319, 69] width 135 height 197
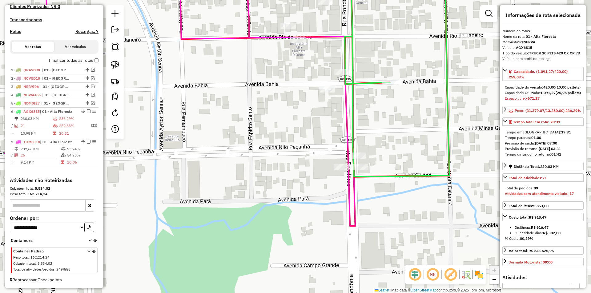
drag, startPoint x: 202, startPoint y: 177, endPoint x: 255, endPoint y: 180, distance: 53.3
click at [255, 180] on div "Janela de atendimento Grade de atendimento Capacidade Transportadoras Veículos …" at bounding box center [295, 146] width 591 height 293
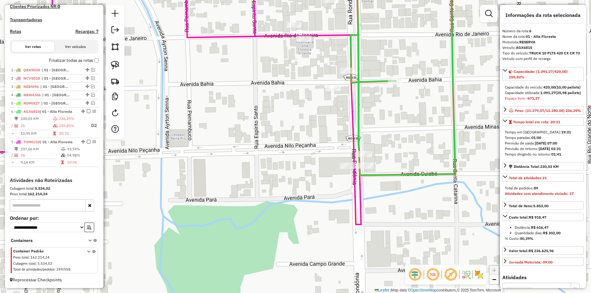
drag, startPoint x: 251, startPoint y: 178, endPoint x: 282, endPoint y: 171, distance: 31.9
click at [275, 173] on div "Janela de atendimento Grade de atendimento Capacidade Transportadoras Veículos …" at bounding box center [295, 146] width 591 height 293
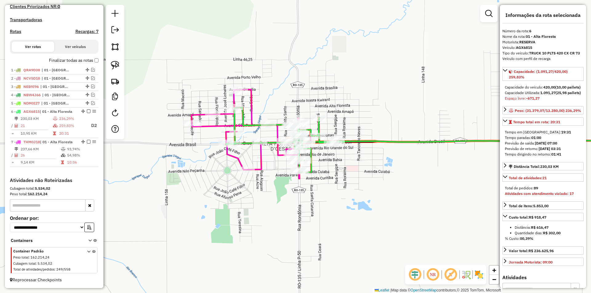
drag, startPoint x: 225, startPoint y: 190, endPoint x: 187, endPoint y: 180, distance: 38.7
click at [234, 187] on div "Janela de atendimento Grade de atendimento Capacidade Transportadoras Veículos …" at bounding box center [295, 146] width 591 height 293
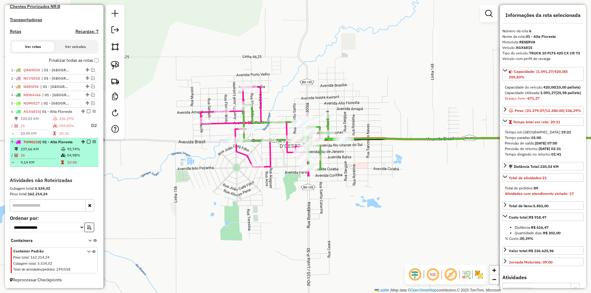
click at [88, 142] on em at bounding box center [89, 142] width 4 height 4
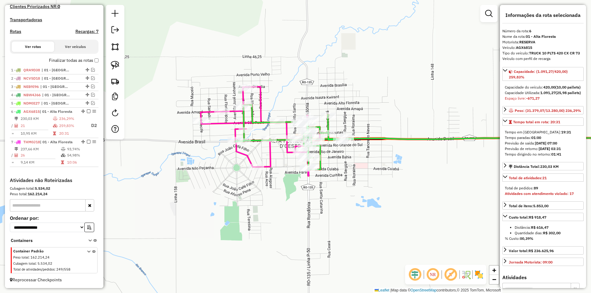
scroll to position [162, 0]
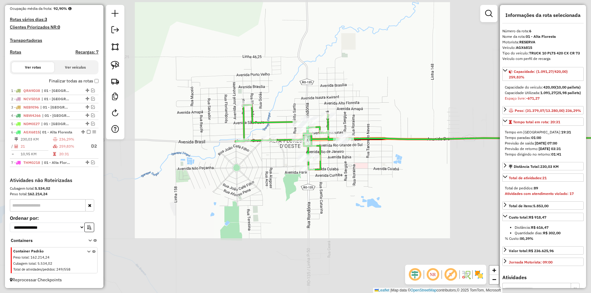
drag, startPoint x: 274, startPoint y: 178, endPoint x: 275, endPoint y: 173, distance: 5.0
click at [274, 178] on div "Janela de atendimento Grade de atendimento Capacidade Transportadoras Veículos …" at bounding box center [295, 146] width 591 height 293
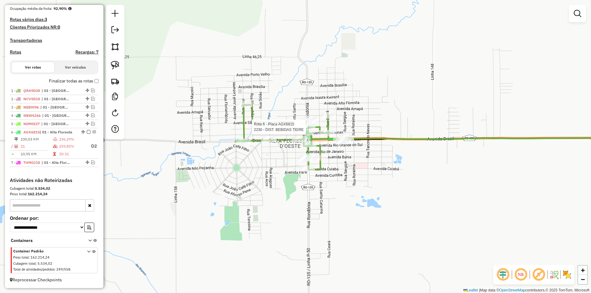
select select "*********"
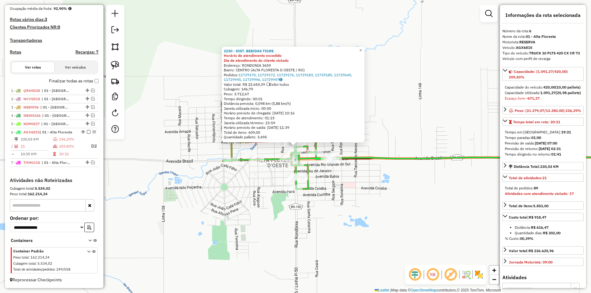
click at [326, 195] on div "2230 - DIST. BEBIDAS TIGRE Horário de atendimento excedido Dia de atendimento d…" at bounding box center [295, 146] width 591 height 293
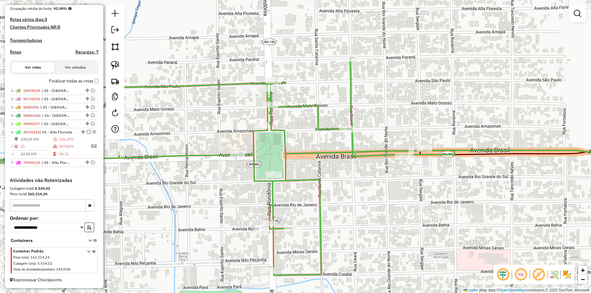
drag, startPoint x: 323, startPoint y: 188, endPoint x: 341, endPoint y: 177, distance: 21.2
click at [341, 177] on div "Janela de atendimento Grade de atendimento Capacidade Transportadoras Veículos …" at bounding box center [295, 146] width 591 height 293
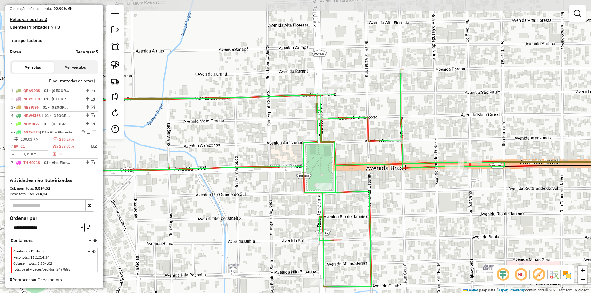
drag, startPoint x: 345, startPoint y: 179, endPoint x: 360, endPoint y: 202, distance: 26.9
click at [360, 202] on div "Janela de atendimento Grade de atendimento Capacidade Transportadoras Veículos …" at bounding box center [295, 146] width 591 height 293
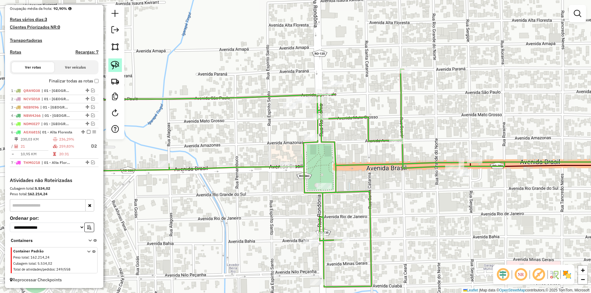
click at [119, 65] on img at bounding box center [115, 65] width 9 height 9
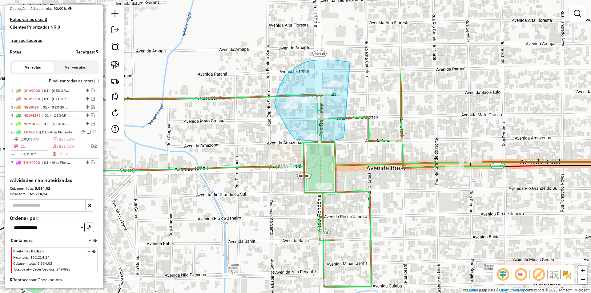
drag, startPoint x: 321, startPoint y: 60, endPoint x: 343, endPoint y: 135, distance: 77.9
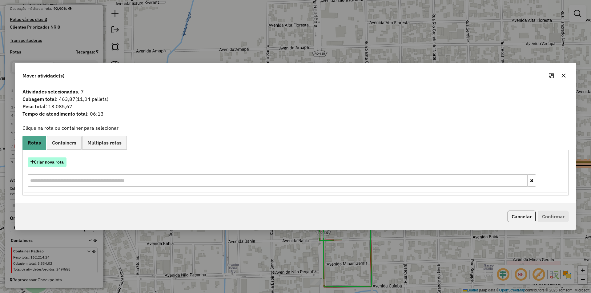
click at [45, 159] on button "Criar nova rota" at bounding box center [47, 163] width 39 height 10
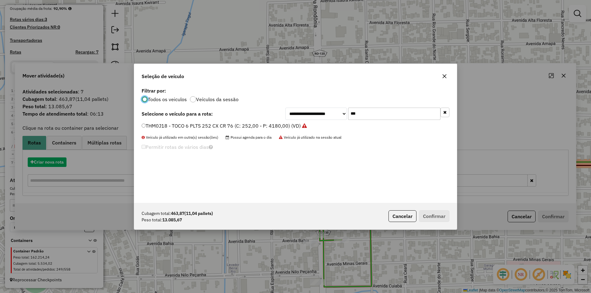
scroll to position [3, 2]
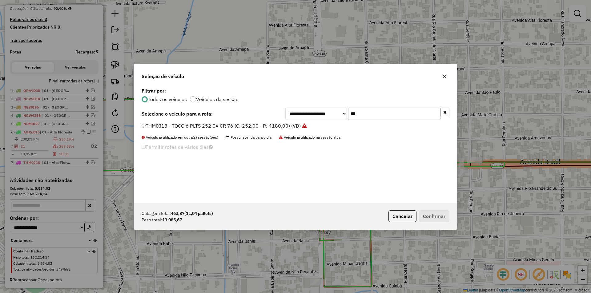
drag, startPoint x: 357, startPoint y: 114, endPoint x: 320, endPoint y: 118, distance: 37.8
click at [319, 118] on div "**********" at bounding box center [367, 114] width 164 height 12
type input "***"
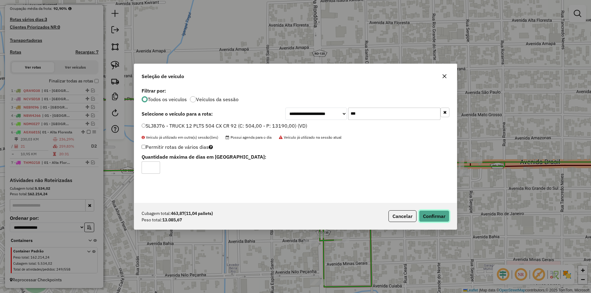
click at [434, 216] on button "Confirmar" at bounding box center [434, 217] width 30 height 12
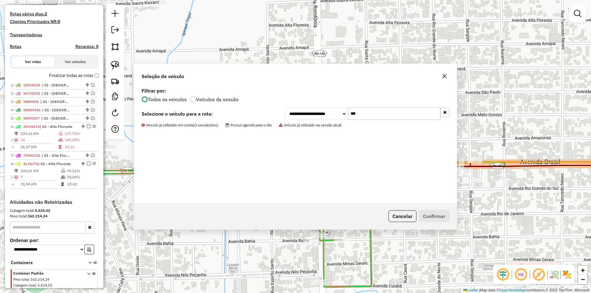
scroll to position [183, 0]
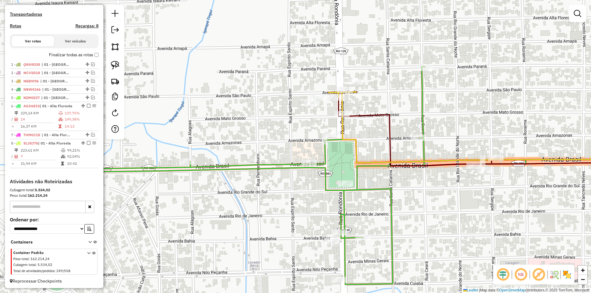
drag, startPoint x: 359, startPoint y: 147, endPoint x: 384, endPoint y: 141, distance: 26.2
click at [385, 141] on icon at bounding box center [507, 146] width 329 height 33
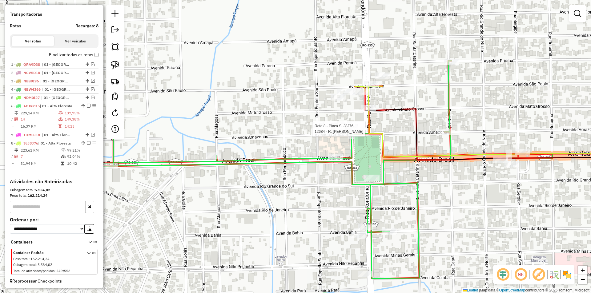
scroll to position [189, 0]
select select "*********"
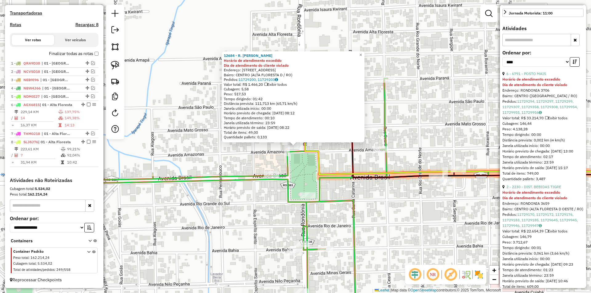
scroll to position [277, 0]
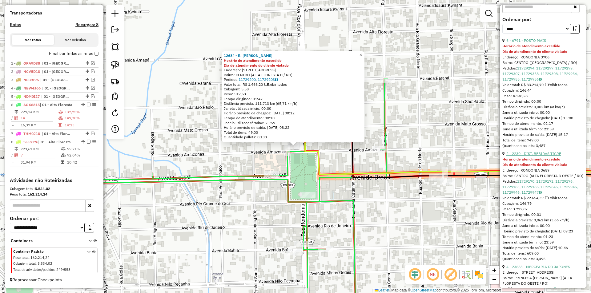
click at [541, 156] on link "2 - 2230 - DIST. BEBIDAS TIGRE" at bounding box center [533, 153] width 55 height 5
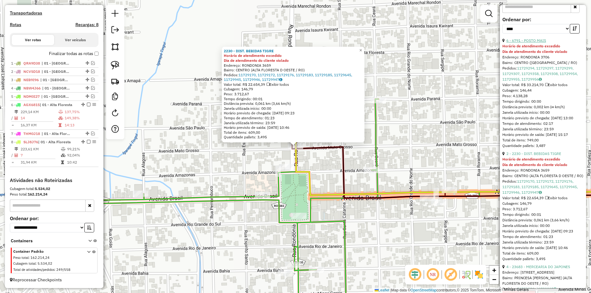
click at [527, 43] on link "6 - 6791 - POSTO MAIS" at bounding box center [526, 40] width 40 height 5
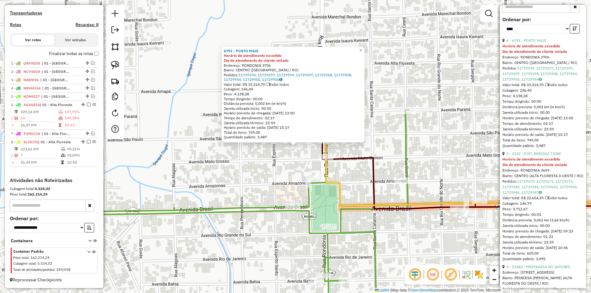
click at [284, 167] on div "6791 - POSTO MAIS Horário de atendimento excedido Dia de atendimento do cliente…" at bounding box center [295, 146] width 591 height 293
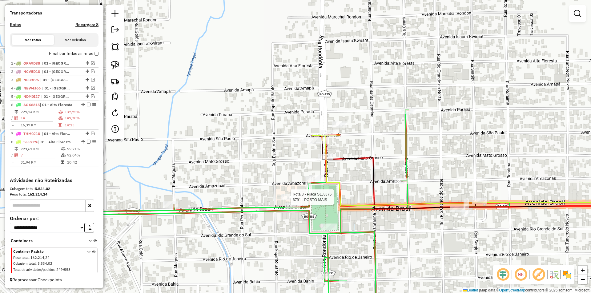
drag, startPoint x: 295, startPoint y: 151, endPoint x: 288, endPoint y: 215, distance: 64.4
click at [288, 200] on div at bounding box center [288, 197] width 15 height 6
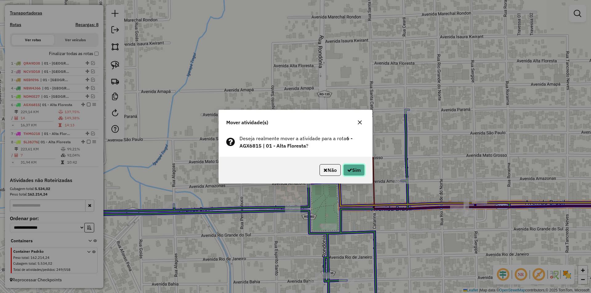
click at [348, 171] on icon "button" at bounding box center [349, 170] width 5 height 5
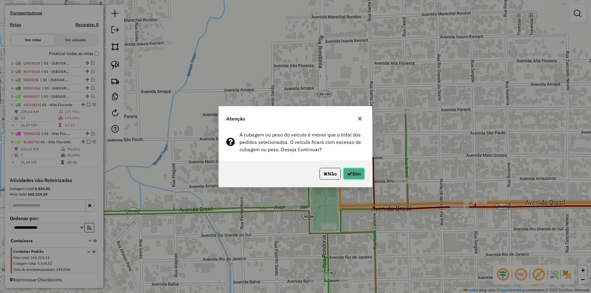
click at [352, 175] on button "Sim" at bounding box center [354, 174] width 22 height 12
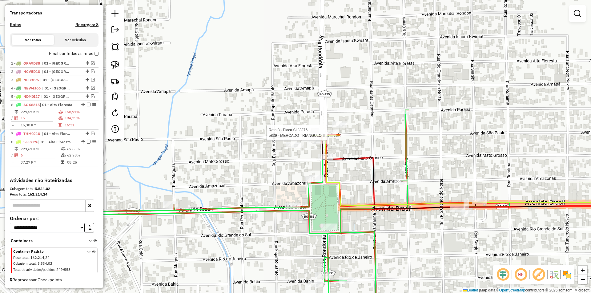
select select "*********"
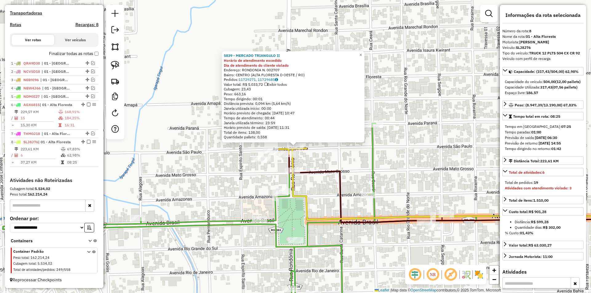
click at [298, 178] on div "5839 - MERCADO TRIANGULO II Horário de atendimento excedido Dia de atendimento …" at bounding box center [295, 146] width 591 height 293
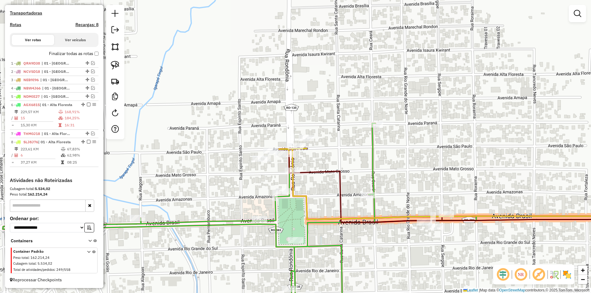
click at [208, 215] on div "Janela de atendimento Grade de atendimento Capacidade Transportadoras Veículos …" at bounding box center [295, 146] width 591 height 293
select select "*********"
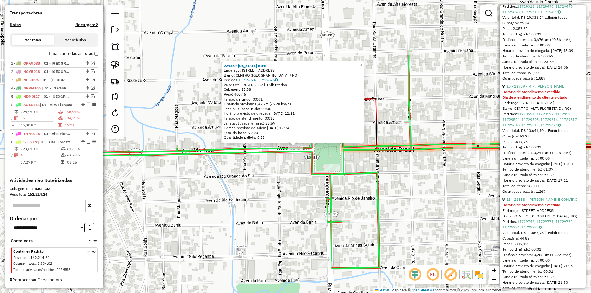
scroll to position [585, 0]
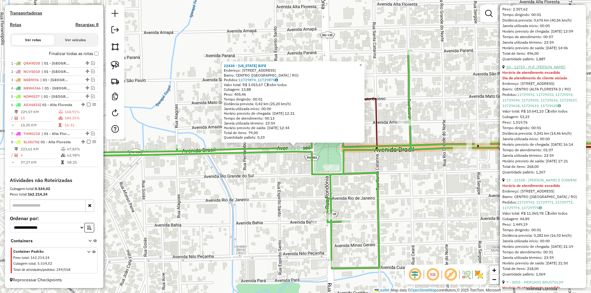
click at [542, 69] on link "10 - 12759 - M.R. [PERSON_NAME]" at bounding box center [535, 67] width 59 height 5
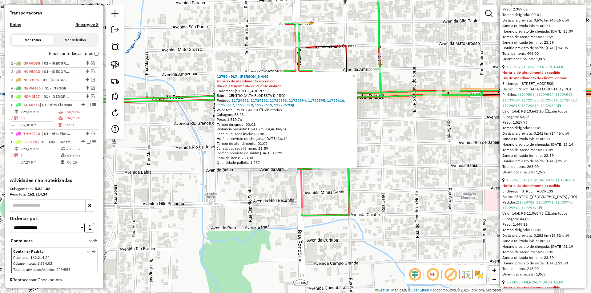
drag, startPoint x: 264, startPoint y: 198, endPoint x: 260, endPoint y: 215, distance: 17.0
click at [261, 215] on div "12759 - M.R. [PERSON_NAME] Horário de atendimento excedido Dia de atendimento d…" at bounding box center [295, 146] width 591 height 293
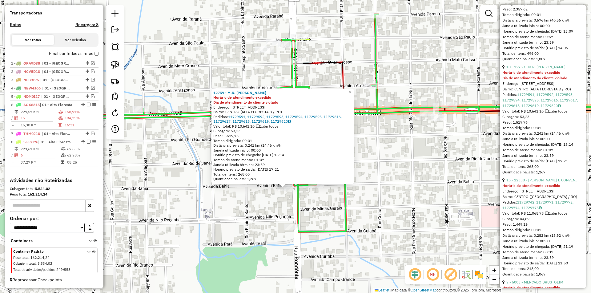
drag, startPoint x: 260, startPoint y: 215, endPoint x: 269, endPoint y: 201, distance: 16.6
click at [260, 215] on div "12759 - M.R. [PERSON_NAME] Horário de atendimento excedido Dia de atendimento d…" at bounding box center [295, 146] width 591 height 293
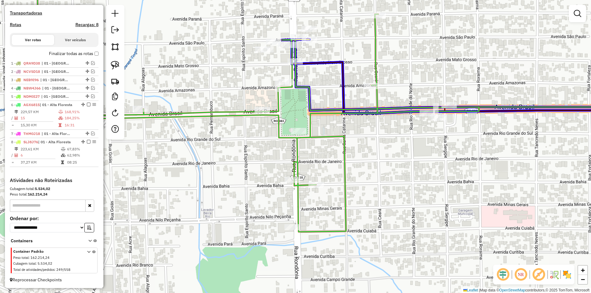
drag, startPoint x: 282, startPoint y: 192, endPoint x: 302, endPoint y: 44, distance: 148.8
click at [302, 44] on div "Janela de atendimento Grade de atendimento Capacidade Transportadoras Veículos …" at bounding box center [295, 146] width 591 height 293
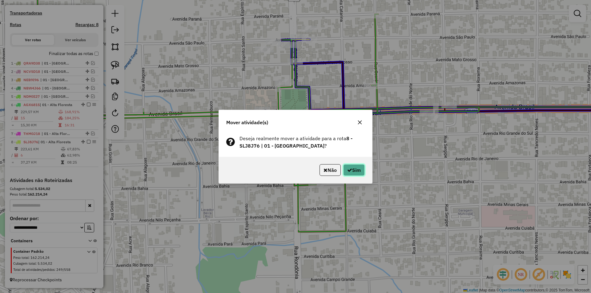
click at [348, 170] on icon "button" at bounding box center [349, 170] width 5 height 5
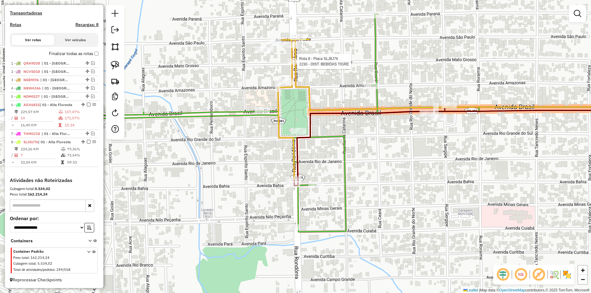
select select "*********"
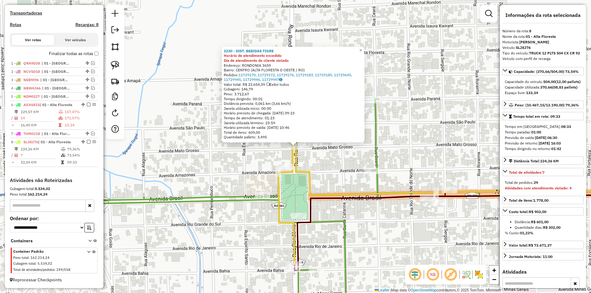
drag, startPoint x: 235, startPoint y: 225, endPoint x: 195, endPoint y: 239, distance: 43.1
click at [236, 225] on div "2230 - DIST. BEBIDAS TIGRE Horário de atendimento excedido Dia de atendimento d…" at bounding box center [295, 146] width 591 height 293
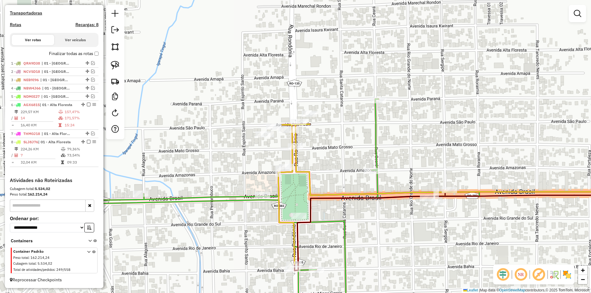
drag, startPoint x: 185, startPoint y: 247, endPoint x: 187, endPoint y: 243, distance: 4.9
click at [188, 246] on div "2230 - DIST. BEBIDAS TIGRE Horário de atendimento excedido Dia de atendimento d…" at bounding box center [295, 146] width 591 height 293
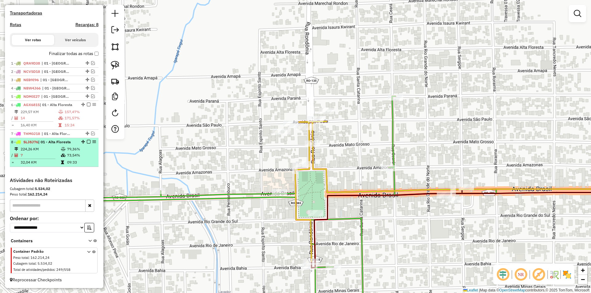
click at [87, 142] on em at bounding box center [89, 142] width 4 height 4
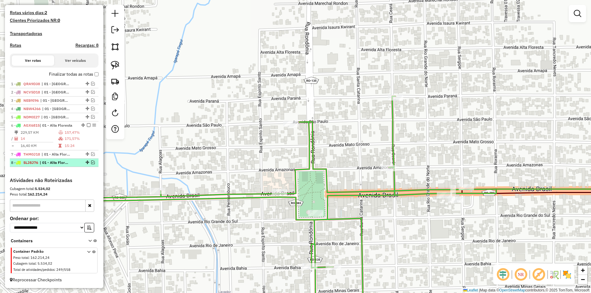
scroll to position [169, 0]
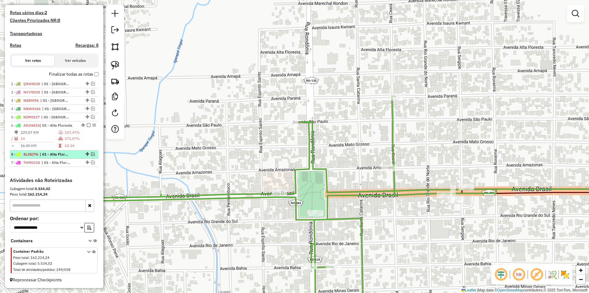
drag, startPoint x: 85, startPoint y: 163, endPoint x: 84, endPoint y: 154, distance: 9.6
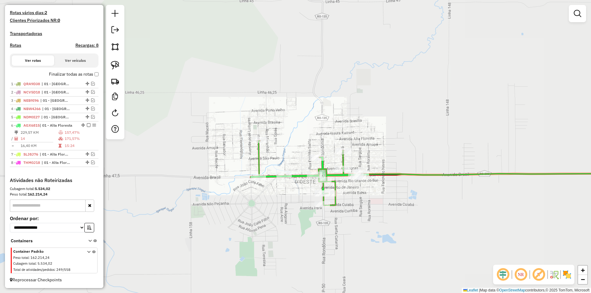
drag, startPoint x: 376, startPoint y: 228, endPoint x: 358, endPoint y: 214, distance: 23.0
click at [379, 225] on div "Janela de atendimento Grade de atendimento Capacidade Transportadoras Veículos …" at bounding box center [295, 146] width 591 height 293
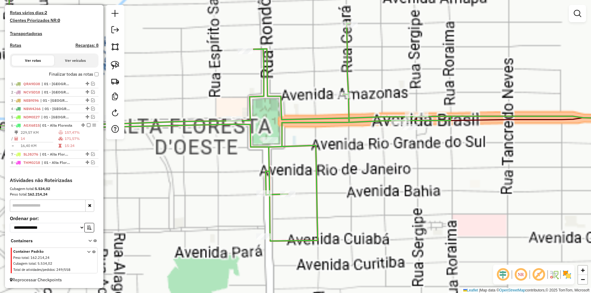
click at [387, 193] on div "Janela de atendimento Grade de atendimento Capacidade Transportadoras Veículos …" at bounding box center [295, 146] width 591 height 293
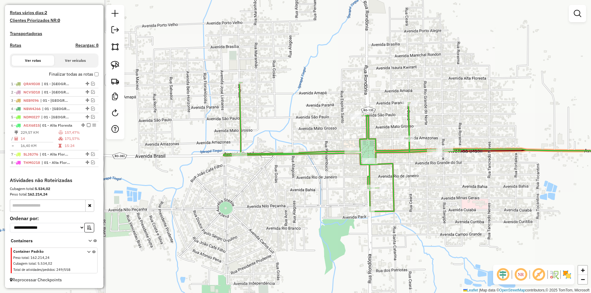
drag, startPoint x: 397, startPoint y: 208, endPoint x: 401, endPoint y: 198, distance: 11.2
click at [418, 203] on div "Janela de atendimento Grade de atendimento Capacidade Transportadoras Veículos …" at bounding box center [295, 146] width 591 height 293
click at [118, 73] on div at bounding box center [115, 72] width 18 height 135
click at [122, 66] on div at bounding box center [115, 72] width 18 height 135
click at [117, 62] on img at bounding box center [115, 65] width 9 height 9
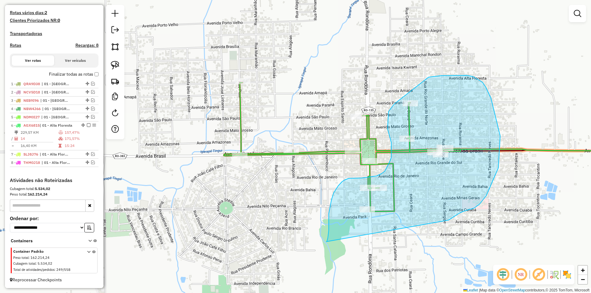
drag, startPoint x: 328, startPoint y: 238, endPoint x: 448, endPoint y: 220, distance: 122.0
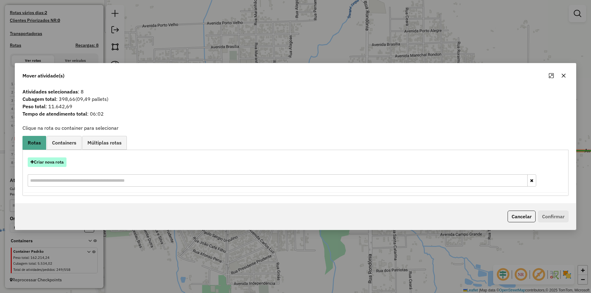
click at [49, 161] on button "Criar nova rota" at bounding box center [47, 163] width 39 height 10
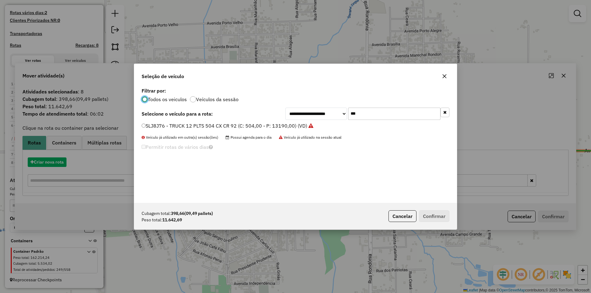
scroll to position [3, 2]
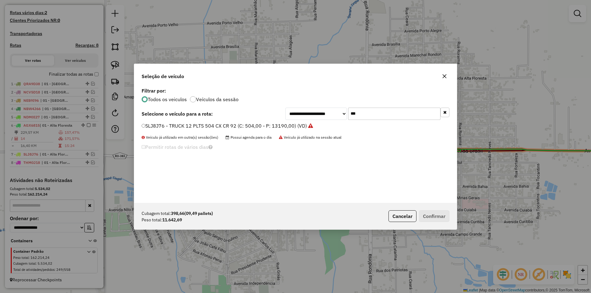
drag, startPoint x: 367, startPoint y: 114, endPoint x: 337, endPoint y: 109, distance: 30.9
click at [337, 109] on div "**********" at bounding box center [367, 114] width 164 height 12
type input "***"
click at [145, 126] on label "THK3F66 - TRUCK 12 PLTS 504 CX CR 95 (C: 504,00 - P: 12400,00) (VD)" at bounding box center [225, 125] width 167 height 7
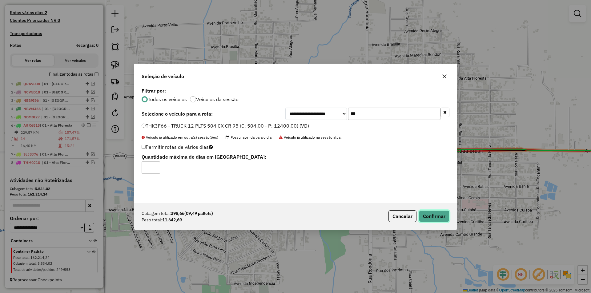
click at [442, 217] on button "Confirmar" at bounding box center [434, 217] width 30 height 12
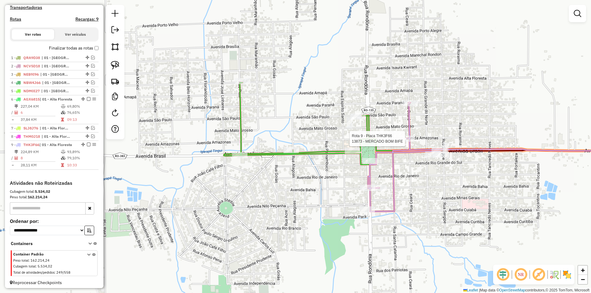
scroll to position [198, 0]
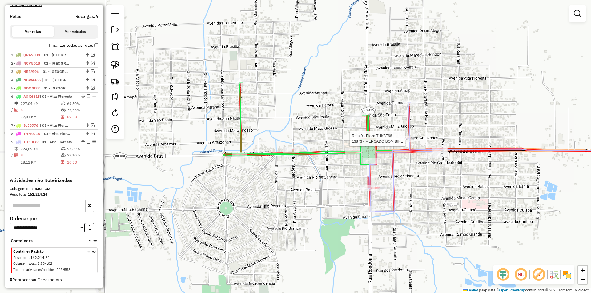
select select "*********"
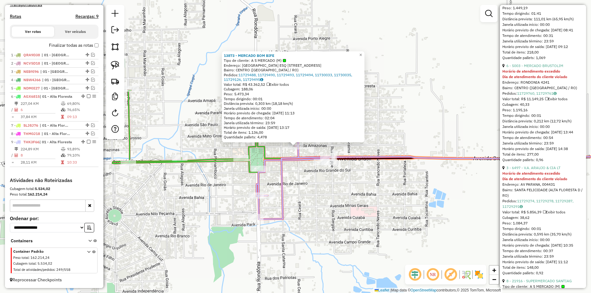
scroll to position [493, 0]
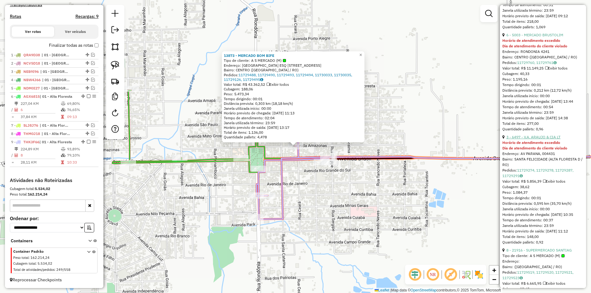
click at [534, 139] on link "3 - 6497 - V.A. ARAUJO & CIA LT" at bounding box center [533, 137] width 54 height 5
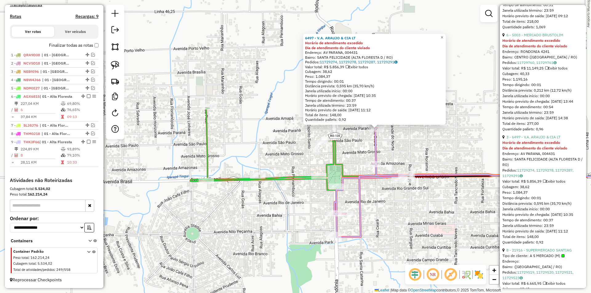
drag, startPoint x: 277, startPoint y: 160, endPoint x: 377, endPoint y: 138, distance: 102.8
click at [377, 138] on div "6497 - V.A. ARAUJO & CIA LT Horário de atendimento excedido Dia de atendimento …" at bounding box center [295, 146] width 591 height 293
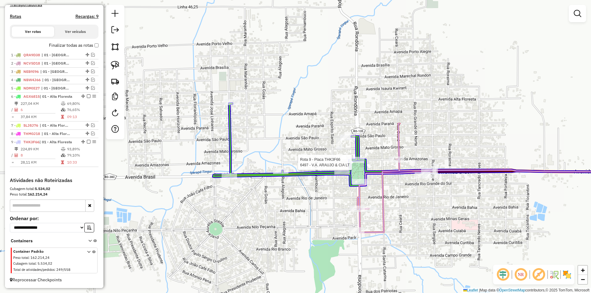
click at [353, 163] on div at bounding box center [356, 160] width 15 height 6
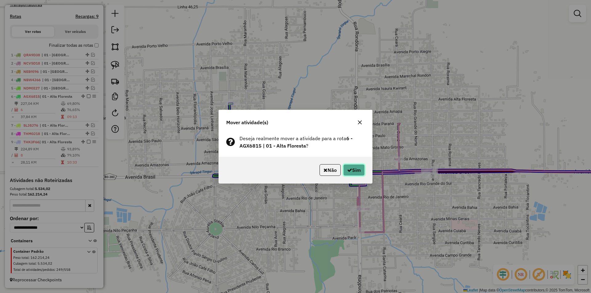
click at [353, 170] on button "Sim" at bounding box center [354, 170] width 22 height 12
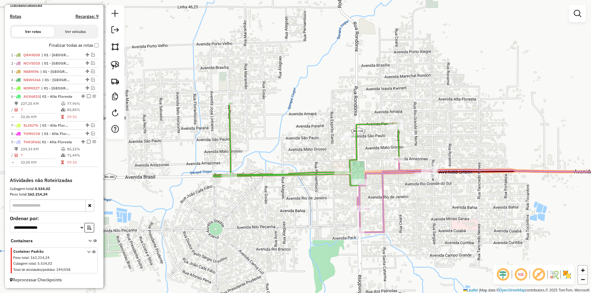
click at [461, 116] on div "Janela de atendimento Grade de atendimento Capacidade Transportadoras Veículos …" at bounding box center [295, 146] width 591 height 293
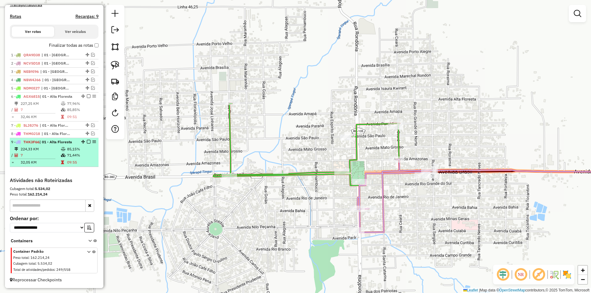
click at [87, 142] on em at bounding box center [89, 142] width 4 height 4
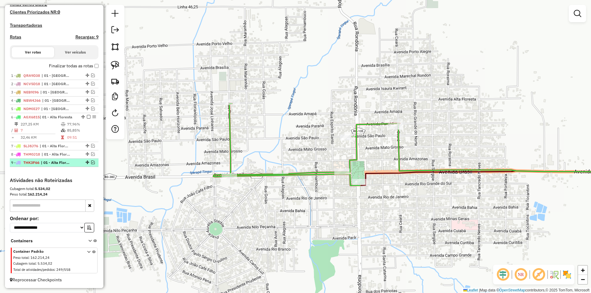
scroll to position [177, 0]
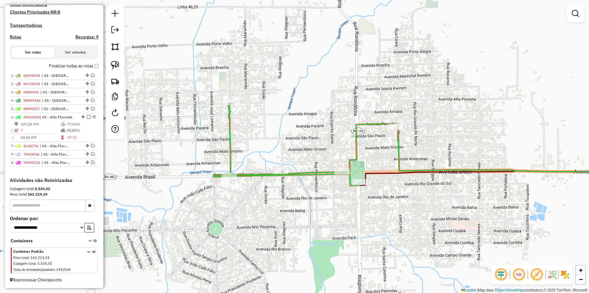
drag, startPoint x: 84, startPoint y: 162, endPoint x: 84, endPoint y: 151, distance: 10.8
select select "*********"
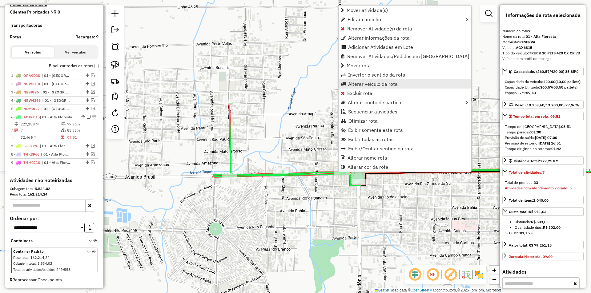
click at [357, 85] on span "Alterar veículo da rota" at bounding box center [373, 84] width 50 height 5
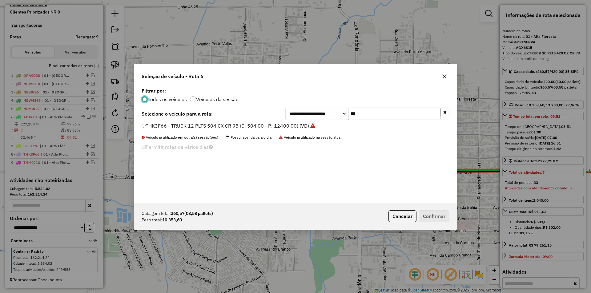
scroll to position [3, 2]
drag, startPoint x: 365, startPoint y: 113, endPoint x: 325, endPoint y: 112, distance: 39.7
click at [325, 112] on div "**********" at bounding box center [367, 114] width 164 height 12
click at [480, 114] on div "**********" at bounding box center [295, 146] width 591 height 293
click at [472, 128] on div "**********" at bounding box center [295, 146] width 591 height 293
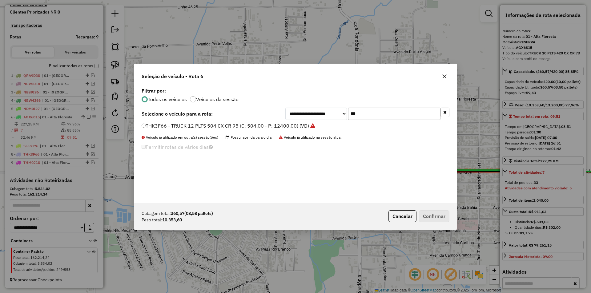
click at [447, 81] on div at bounding box center [445, 76] width 10 height 10
click at [443, 76] on icon "button" at bounding box center [444, 76] width 5 height 5
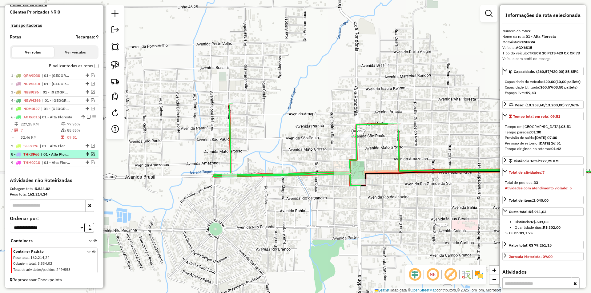
click at [91, 154] on em at bounding box center [93, 154] width 4 height 4
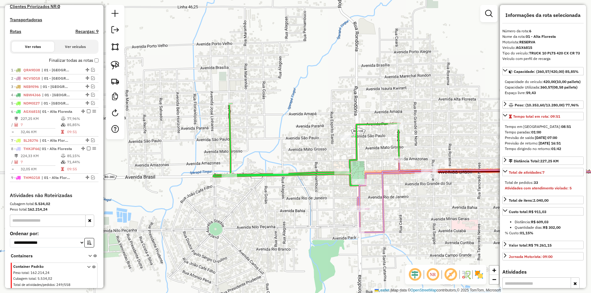
scroll to position [198, 0]
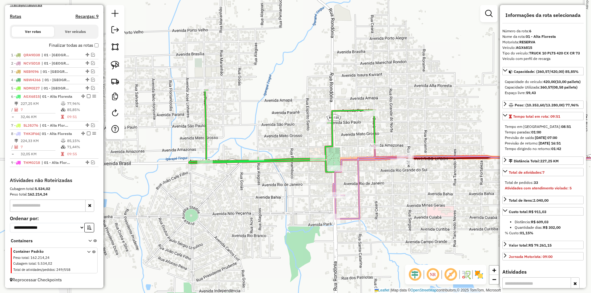
drag, startPoint x: 339, startPoint y: 199, endPoint x: 293, endPoint y: 171, distance: 53.2
click at [273, 171] on div "Janela de atendimento Grade de atendimento Capacidade Transportadoras Veículos …" at bounding box center [295, 146] width 591 height 293
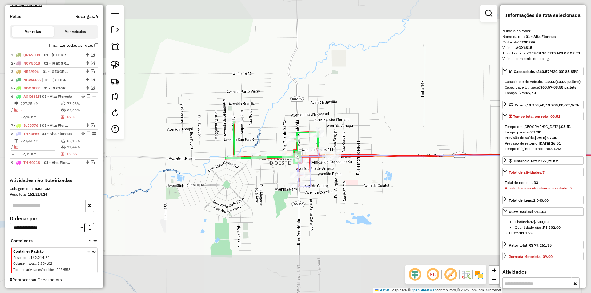
click at [358, 128] on div "Janela de atendimento Grade de atendimento Capacidade Transportadoras Veículos …" at bounding box center [295, 146] width 591 height 293
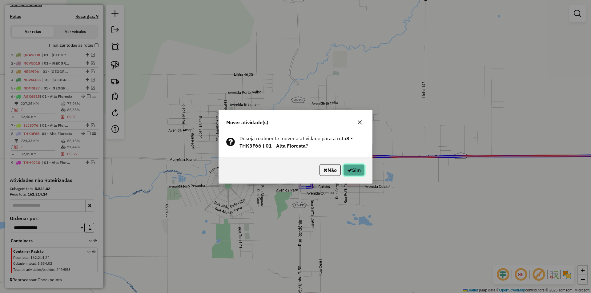
click at [347, 169] on icon "button" at bounding box center [349, 170] width 5 height 5
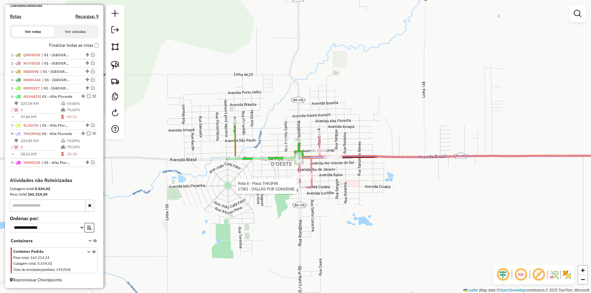
select select "*********"
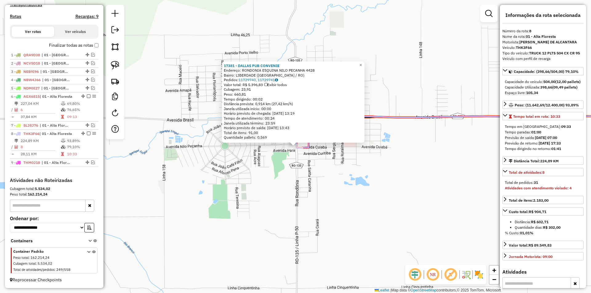
click at [466, 155] on div "17381 - DALLAS PUB CONVENIE Endereço: RONDONIA ESQUINA NILO PECANHA 4428 Bairro…" at bounding box center [295, 146] width 591 height 293
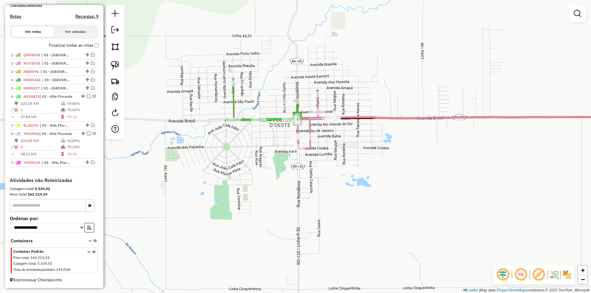
drag, startPoint x: 369, startPoint y: 185, endPoint x: 377, endPoint y: 192, distance: 10.5
click at [377, 192] on div "Janela de atendimento Grade de atendimento Capacidade Transportadoras Veículos …" at bounding box center [295, 146] width 591 height 293
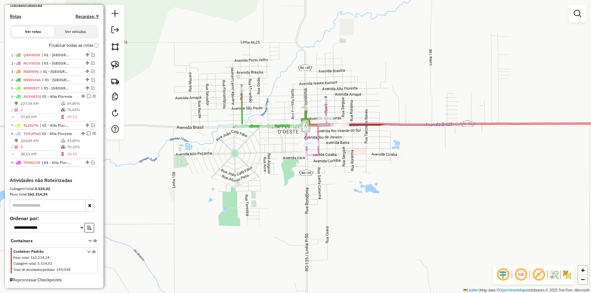
click at [323, 186] on div "Janela de atendimento Grade de atendimento Capacidade Transportadoras Veículos …" at bounding box center [295, 146] width 591 height 293
select select "*********"
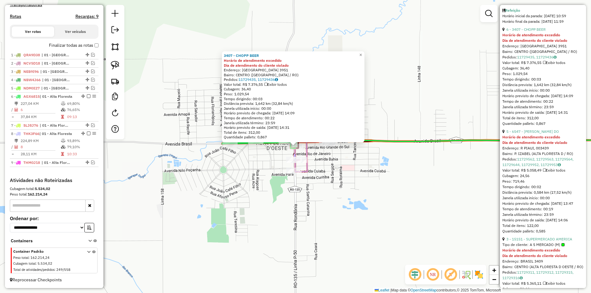
scroll to position [523, 0]
click at [416, 209] on div "3407 - CHOPP BEER Horário de atendimento excedido Dia de atendimento do cliente…" at bounding box center [295, 146] width 591 height 293
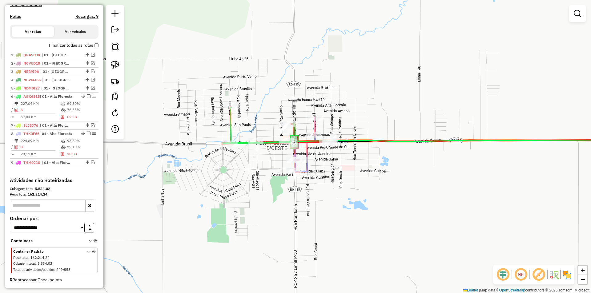
drag, startPoint x: 315, startPoint y: 193, endPoint x: 346, endPoint y: 205, distance: 33.3
click at [345, 204] on div "Janela de atendimento Grade de atendimento Capacidade Transportadoras Veículos …" at bounding box center [295, 146] width 591 height 293
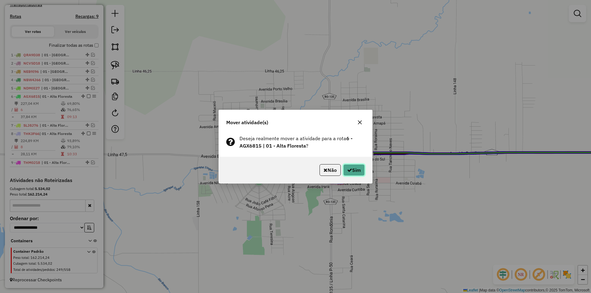
click at [355, 171] on button "Sim" at bounding box center [354, 170] width 22 height 12
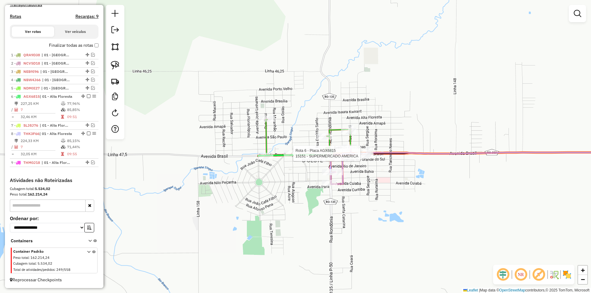
select select "*********"
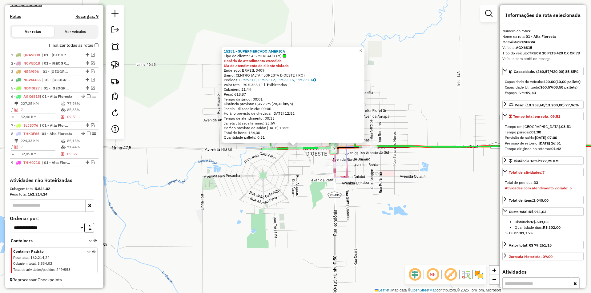
click at [456, 169] on div "15151 - SUPERMERCADO AMERICA Tipo de cliente: A S MERCADO (M) Horário de atendi…" at bounding box center [295, 146] width 591 height 293
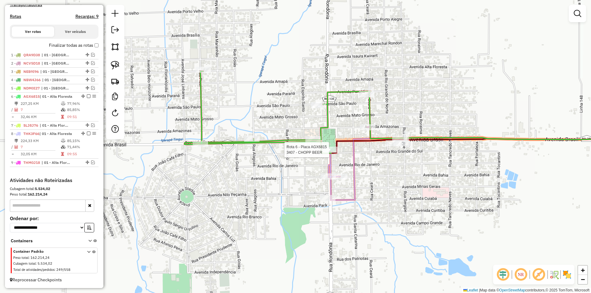
select select "*********"
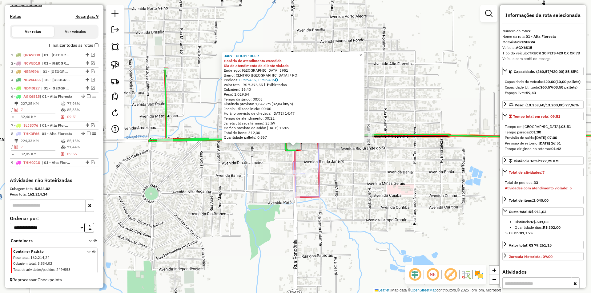
click at [271, 163] on div "3407 - CHOPP BEER Horário de atendimento excedido Dia de atendimento do cliente…" at bounding box center [295, 146] width 591 height 293
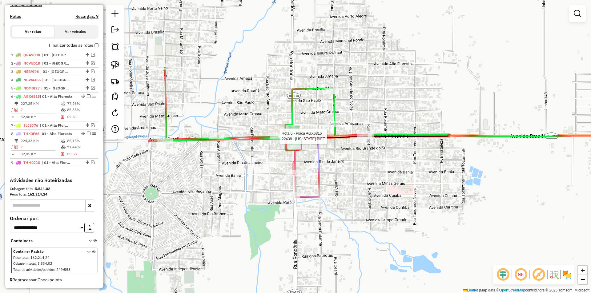
select select "*********"
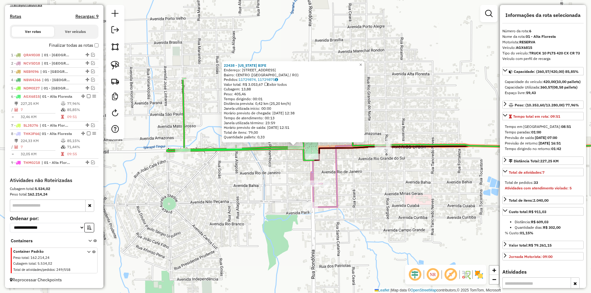
click at [279, 168] on div "22438 - [US_STATE] BIFE Endereço: [STREET_ADDRESS]: CENTRO ([GEOGRAPHIC_DATA] /…" at bounding box center [295, 146] width 591 height 293
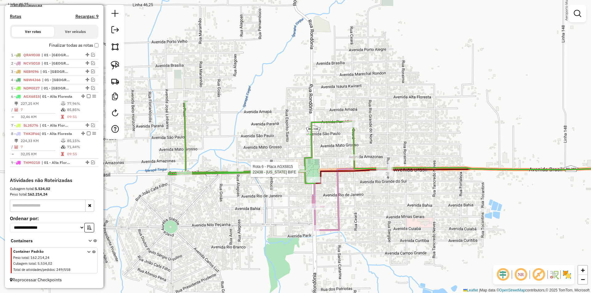
click at [303, 178] on div "Rota 6 - Placa AGX6815 22438 - [US_STATE] BIFE Janela de atendimento Grade de a…" at bounding box center [295, 146] width 591 height 293
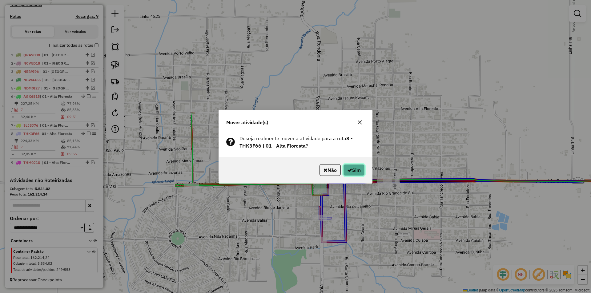
click at [355, 170] on button "Sim" at bounding box center [354, 170] width 22 height 12
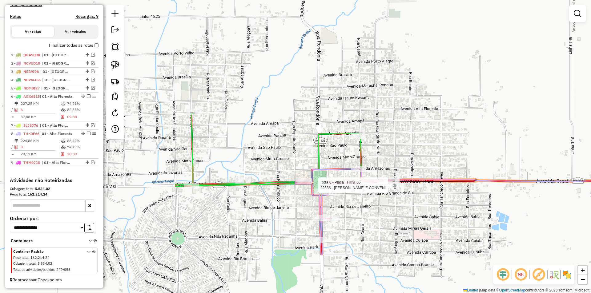
select select "*********"
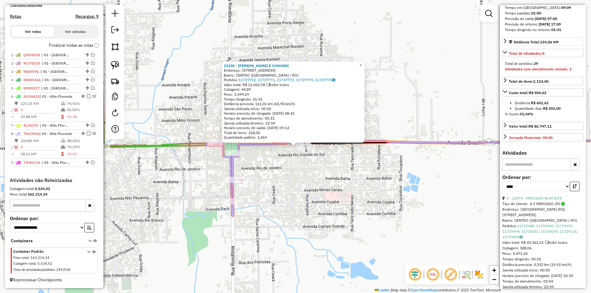
scroll to position [123, 0]
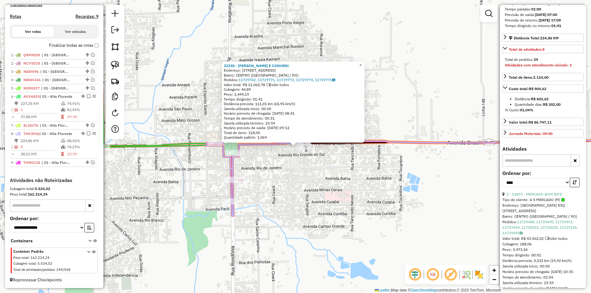
click at [455, 176] on div "22338 - LANCHONETE E CONVENI Endereço: [STREET_ADDRESS] Bairro: CENTRO ([GEOGRA…" at bounding box center [295, 146] width 591 height 293
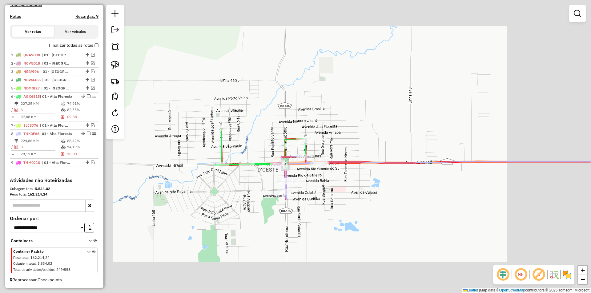
drag, startPoint x: 330, startPoint y: 186, endPoint x: 337, endPoint y: 192, distance: 9.4
click at [337, 192] on div "Janela de atendimento Grade de atendimento Capacidade Transportadoras Veículos …" at bounding box center [295, 146] width 591 height 293
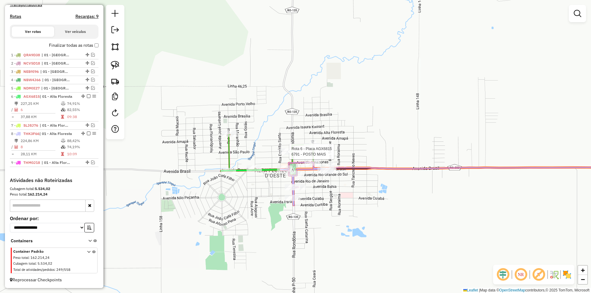
select select "*********"
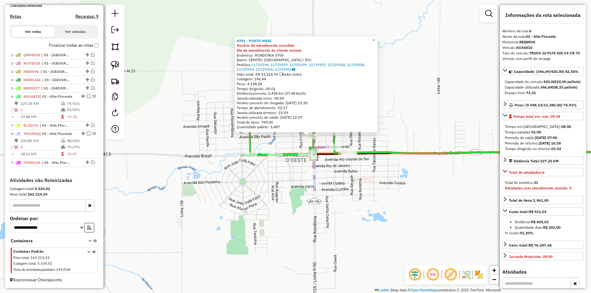
click at [446, 133] on div "6791 - POSTO MAIS Horário de atendimento excedido Dia de atendimento do cliente…" at bounding box center [295, 146] width 591 height 293
click at [313, 175] on div at bounding box center [313, 172] width 15 height 6
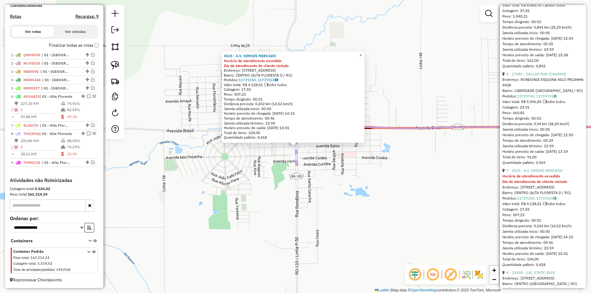
scroll to position [616, 0]
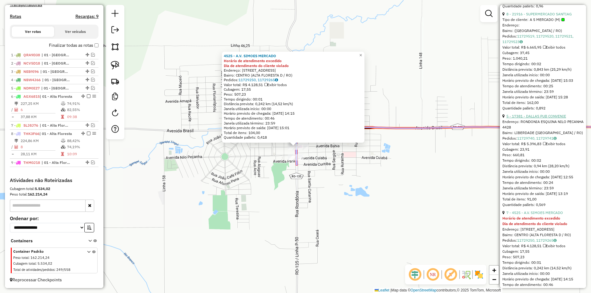
click at [532, 119] on link "5 - 17381 - DALLAS PUB CONVENIE" at bounding box center [536, 116] width 60 height 5
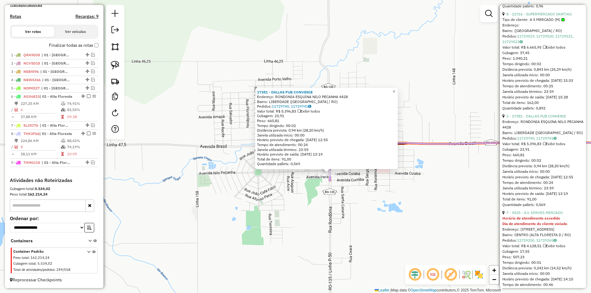
drag, startPoint x: 279, startPoint y: 157, endPoint x: 313, endPoint y: 185, distance: 44.9
click at [313, 185] on div "17381 - DALLAS PUB CONVENIE Endereço: RONDONIA ESQUINA NILO PECANHA 4428 Bairro…" at bounding box center [295, 146] width 591 height 293
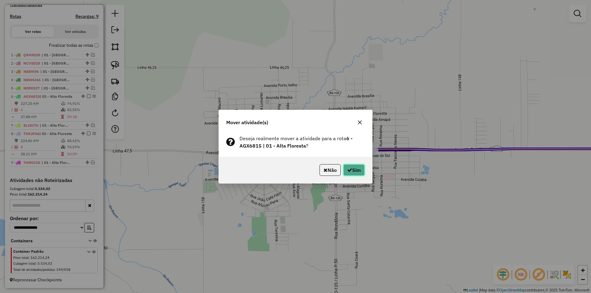
click at [356, 175] on button "Sim" at bounding box center [354, 170] width 22 height 12
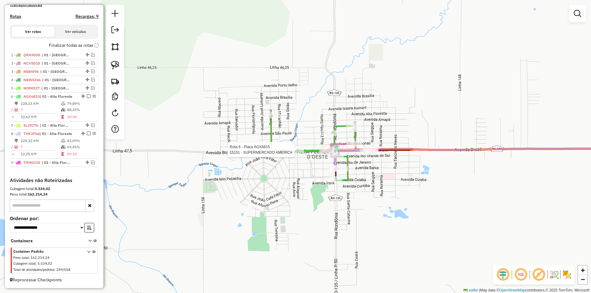
select select "*********"
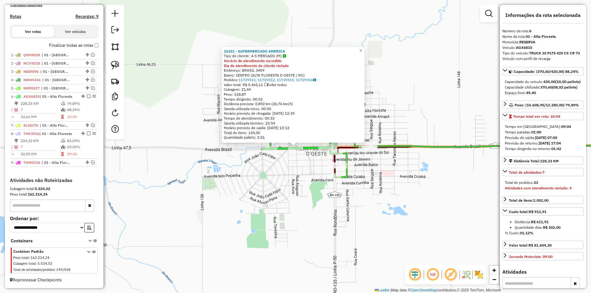
drag, startPoint x: 478, startPoint y: 139, endPoint x: 454, endPoint y: 114, distance: 35.7
click at [454, 123] on icon at bounding box center [502, 135] width 296 height 24
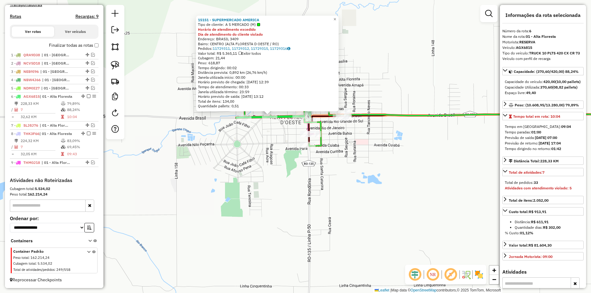
click at [463, 152] on div "15151 - SUPERMERCADO AMERICA Tipo de cliente: A S MERCADO (M) Horário de atendi…" at bounding box center [295, 146] width 591 height 293
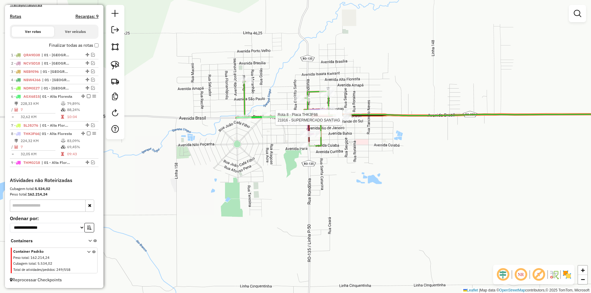
select select "*********"
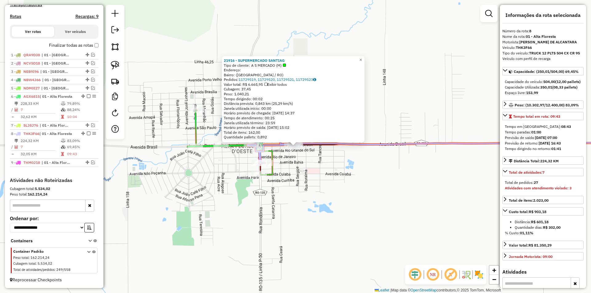
click at [394, 145] on icon at bounding box center [474, 144] width 352 height 2
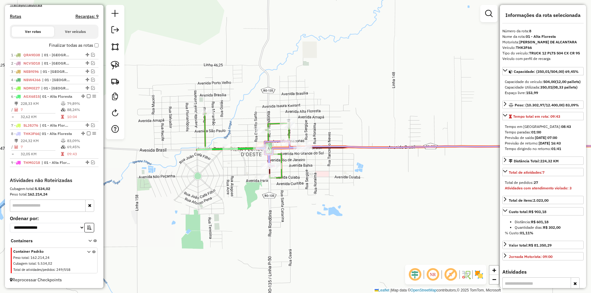
drag, startPoint x: 308, startPoint y: 188, endPoint x: 363, endPoint y: 196, distance: 55.4
click at [372, 198] on div "Janela de atendimento Grade de atendimento Capacidade Transportadoras Veículos …" at bounding box center [295, 146] width 591 height 293
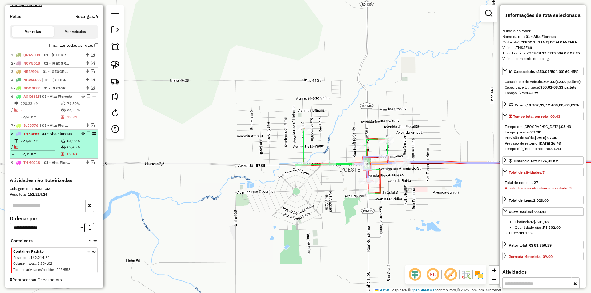
click at [87, 134] on em at bounding box center [89, 134] width 4 height 4
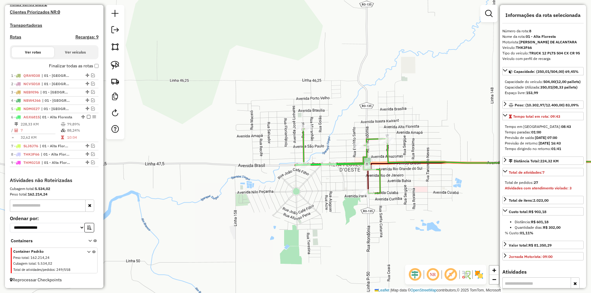
scroll to position [177, 0]
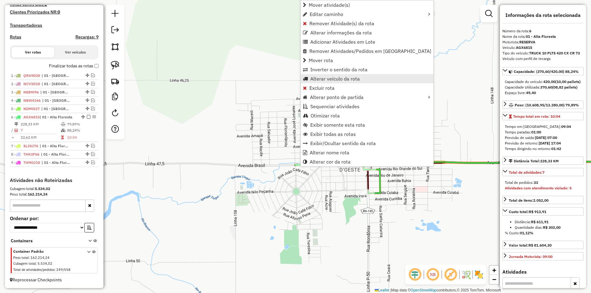
click at [324, 81] on span "Alterar veículo da rota" at bounding box center [335, 78] width 50 height 5
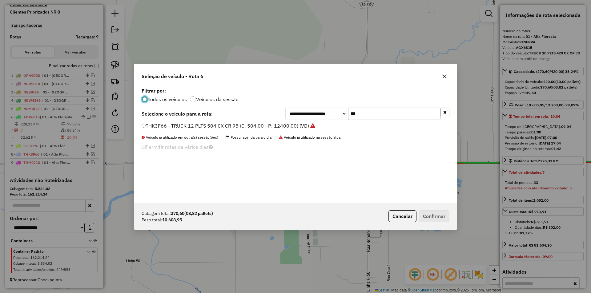
scroll to position [3, 2]
drag, startPoint x: 361, startPoint y: 116, endPoint x: 343, endPoint y: 114, distance: 18.7
click at [343, 114] on div "**********" at bounding box center [367, 114] width 164 height 12
type input "***"
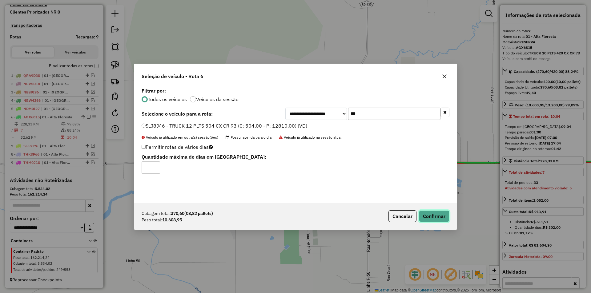
click at [432, 214] on button "Confirmar" at bounding box center [434, 217] width 30 height 12
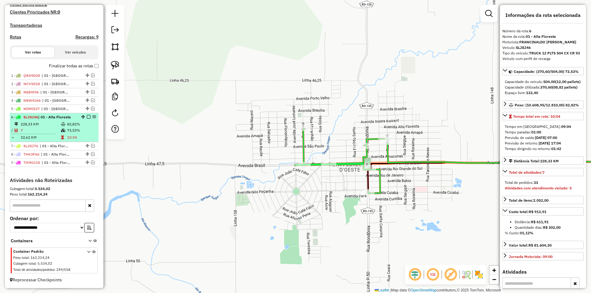
click at [87, 118] on em at bounding box center [89, 117] width 4 height 4
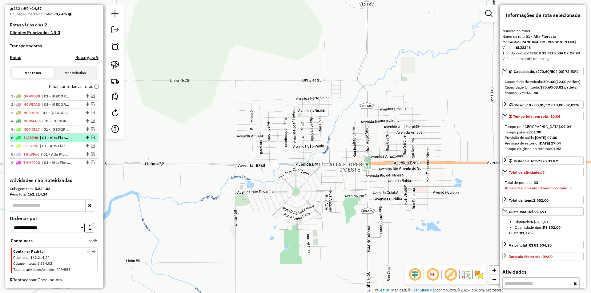
scroll to position [156, 0]
drag, startPoint x: 86, startPoint y: 155, endPoint x: 81, endPoint y: 136, distance: 19.7
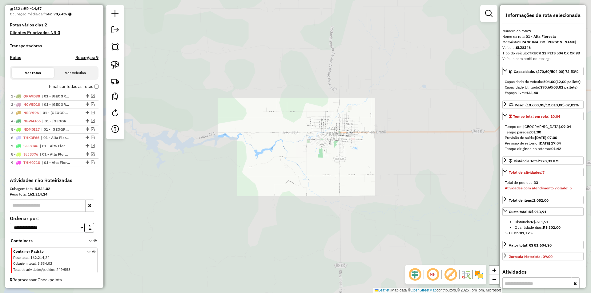
drag, startPoint x: 346, startPoint y: 117, endPoint x: 147, endPoint y: 118, distance: 199.8
click at [166, 112] on div "Janela de atendimento Grade de atendimento Capacidade Transportadoras Veículos …" at bounding box center [295, 146] width 591 height 293
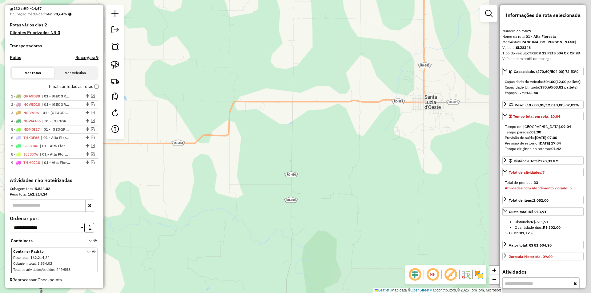
drag, startPoint x: 240, startPoint y: 113, endPoint x: 234, endPoint y: 133, distance: 21.0
click at [236, 132] on div "Janela de atendimento Grade de atendimento Capacidade Transportadoras Veículos …" at bounding box center [295, 146] width 591 height 293
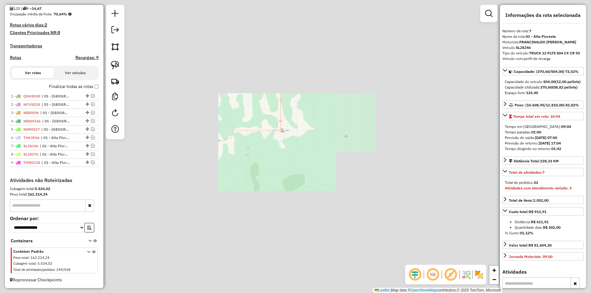
click at [305, 123] on div "Janela de atendimento Grade de atendimento Capacidade Transportadoras Veículos …" at bounding box center [295, 146] width 591 height 293
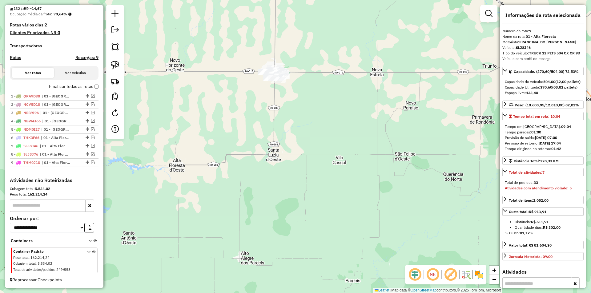
drag, startPoint x: 254, startPoint y: 110, endPoint x: 253, endPoint y: 161, distance: 51.1
click at [255, 164] on div "Janela de atendimento Grade de atendimento Capacidade Transportadoras Veículos …" at bounding box center [295, 146] width 591 height 293
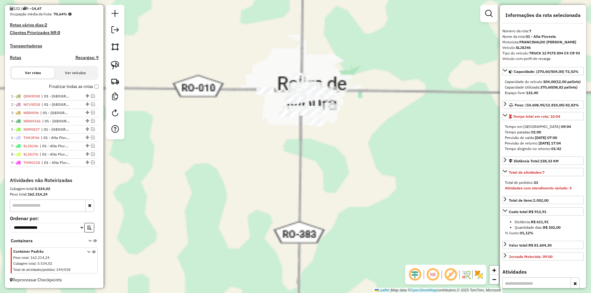
drag, startPoint x: 256, startPoint y: 142, endPoint x: 254, endPoint y: 117, distance: 24.7
click at [260, 118] on div "Janela de atendimento Grade de atendimento Capacidade Transportadoras Veículos …" at bounding box center [295, 146] width 591 height 293
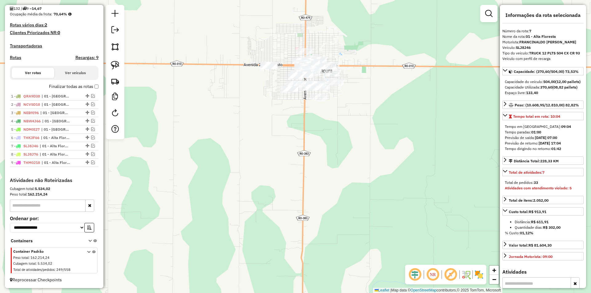
click at [491, 14] on em at bounding box center [488, 13] width 7 height 7
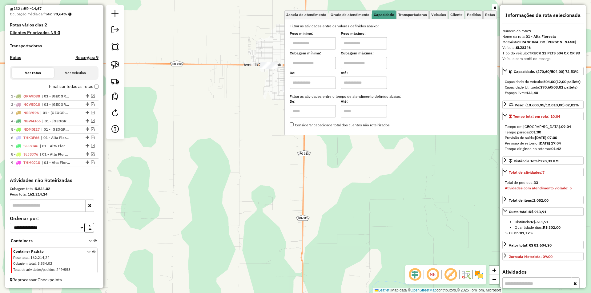
drag, startPoint x: 321, startPoint y: 44, endPoint x: 319, endPoint y: 48, distance: 4.4
click at [321, 44] on input "text" at bounding box center [313, 43] width 46 height 12
type input "****"
click at [344, 45] on input "text" at bounding box center [364, 43] width 46 height 12
click at [234, 111] on div "Limpar filtros Janela de atendimento Grade de atendimento Capacidade Transporta…" at bounding box center [295, 146] width 591 height 293
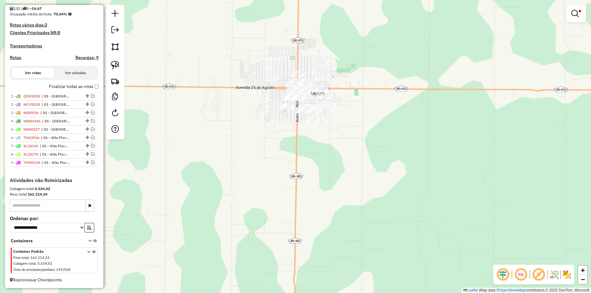
drag, startPoint x: 238, startPoint y: 127, endPoint x: 225, endPoint y: 139, distance: 17.0
click at [226, 139] on div "Limpar filtros Janela de atendimento Grade de atendimento Capacidade Transporta…" at bounding box center [295, 146] width 591 height 293
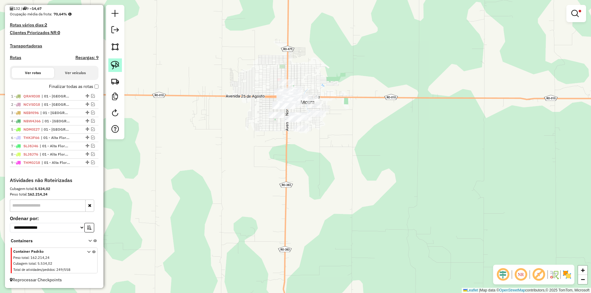
click at [113, 60] on link at bounding box center [115, 65] width 14 height 14
click at [113, 65] on img at bounding box center [115, 65] width 9 height 9
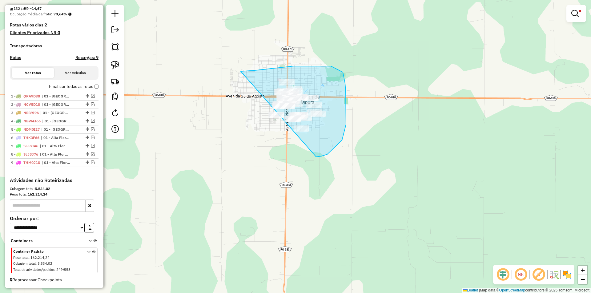
drag, startPoint x: 244, startPoint y: 71, endPoint x: 254, endPoint y: 146, distance: 75.4
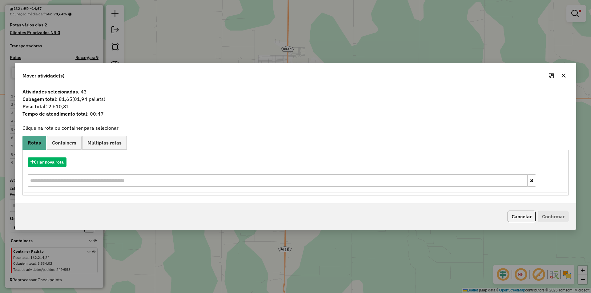
click at [562, 77] on icon "button" at bounding box center [563, 75] width 5 height 5
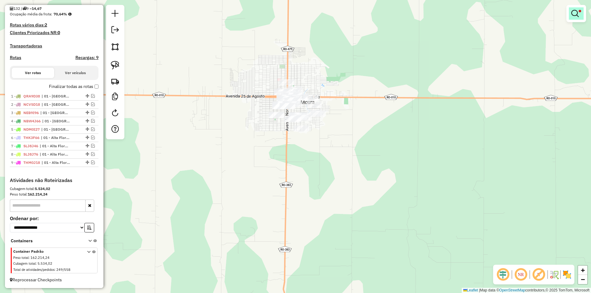
click at [579, 11] on span at bounding box center [580, 11] width 2 height 2
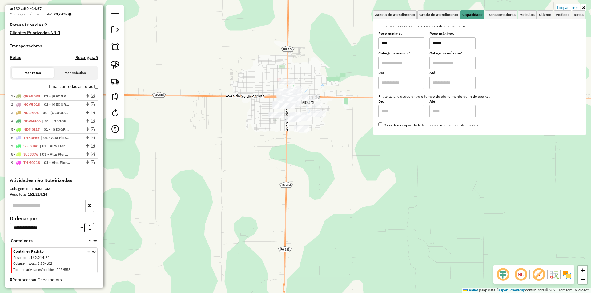
drag, startPoint x: 455, startPoint y: 43, endPoint x: 432, endPoint y: 42, distance: 22.8
click at [432, 42] on input "******" at bounding box center [452, 43] width 46 height 12
drag, startPoint x: 238, startPoint y: 77, endPoint x: 187, endPoint y: 65, distance: 52.1
click at [237, 77] on div "Limpar filtros Janela de atendimento Grade de atendimento Capacidade Transporta…" at bounding box center [295, 146] width 591 height 293
click at [120, 64] on link at bounding box center [115, 65] width 14 height 14
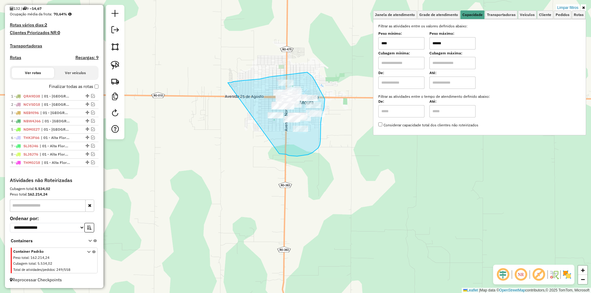
drag, startPoint x: 229, startPoint y: 83, endPoint x: 279, endPoint y: 154, distance: 86.8
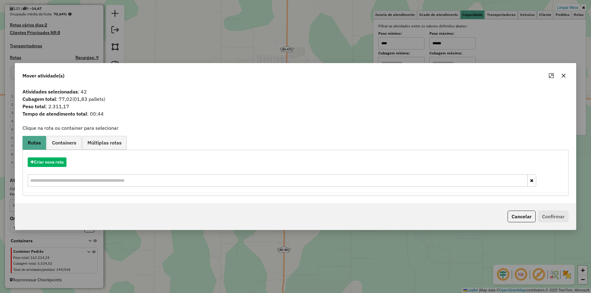
click at [564, 76] on icon "button" at bounding box center [563, 75] width 5 height 5
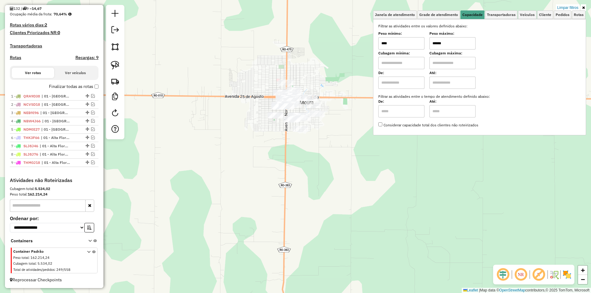
drag, startPoint x: 446, startPoint y: 42, endPoint x: 417, endPoint y: 46, distance: 29.7
click at [417, 46] on div "Peso mínimo: **** Peso máximo: ******" at bounding box center [479, 40] width 203 height 17
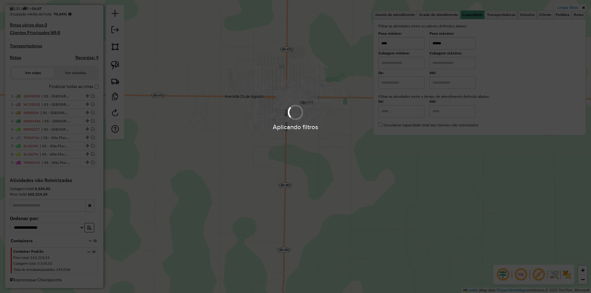
click at [245, 75] on hb-app "Aplicando filtros Pop-up bloqueado! Seu navegador bloqueou automáticamente a ab…" at bounding box center [295, 146] width 591 height 293
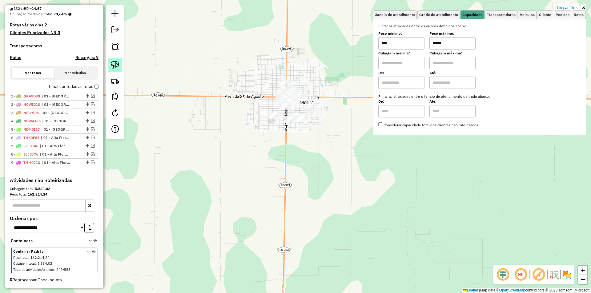
click at [111, 68] on link at bounding box center [115, 65] width 14 height 14
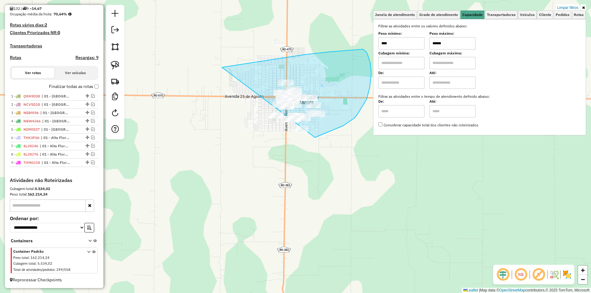
drag, startPoint x: 328, startPoint y: 52, endPoint x: 275, endPoint y: 156, distance: 116.3
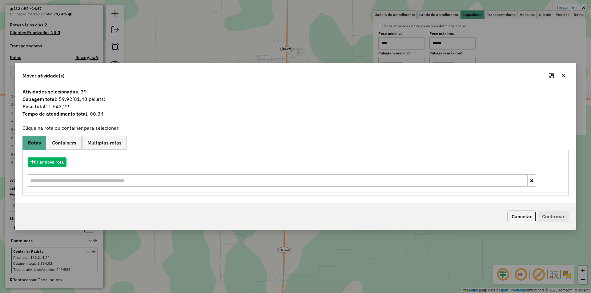
click at [564, 75] on icon "button" at bounding box center [564, 76] width 4 height 4
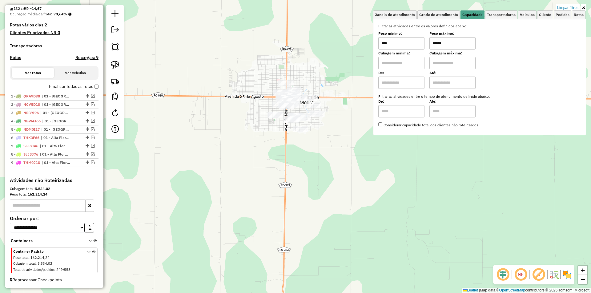
drag, startPoint x: 425, startPoint y: 46, endPoint x: 417, endPoint y: 49, distance: 8.8
click at [415, 49] on div "Peso mínimo: **** Peso máximo: ******" at bounding box center [479, 40] width 203 height 17
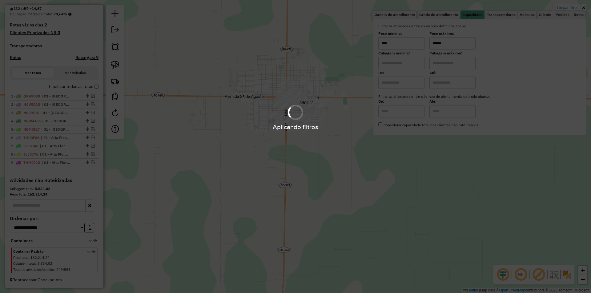
click at [227, 90] on div "Limpar filtros Janela de atendimento Grade de atendimento Capacidade Transporta…" at bounding box center [295, 146] width 591 height 293
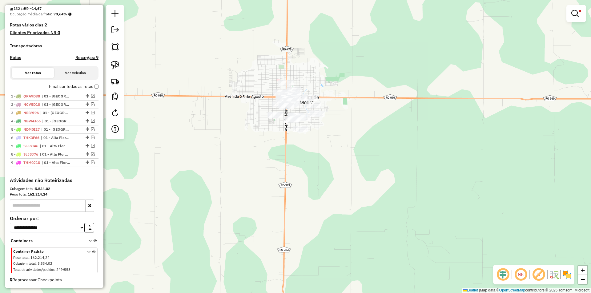
drag, startPoint x: 112, startPoint y: 65, endPoint x: 132, endPoint y: 70, distance: 20.5
click at [113, 65] on img at bounding box center [115, 65] width 9 height 9
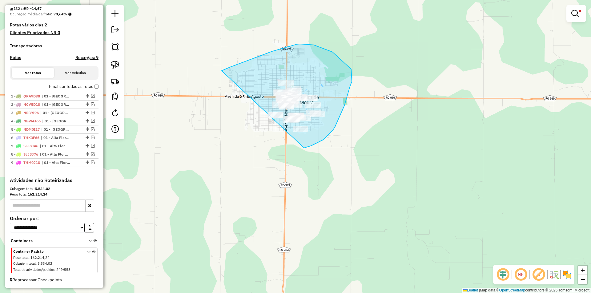
drag, startPoint x: 230, startPoint y: 67, endPoint x: 286, endPoint y: 157, distance: 105.8
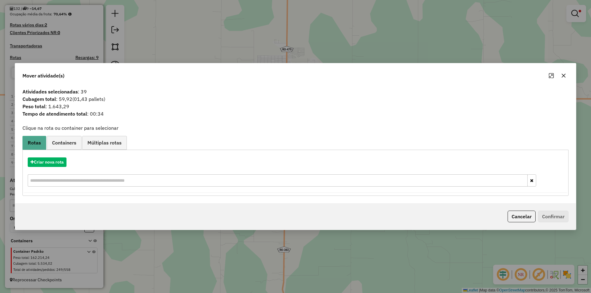
click at [562, 75] on icon "button" at bounding box center [563, 75] width 5 height 5
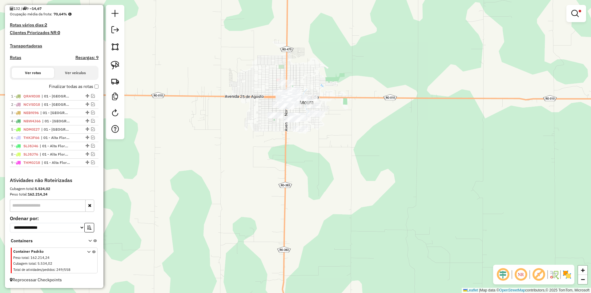
click at [575, 13] on em at bounding box center [574, 13] width 7 height 7
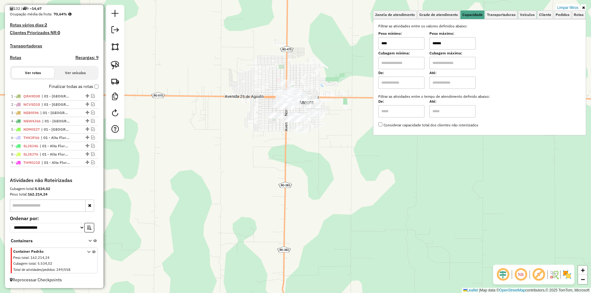
drag, startPoint x: 456, startPoint y: 42, endPoint x: 408, endPoint y: 49, distance: 48.0
click at [408, 49] on div "Peso mínimo: **** Peso máximo: ******" at bounding box center [479, 40] width 203 height 17
click at [217, 87] on div "Limpar filtros Janela de atendimento Grade de atendimento Capacidade Transporta…" at bounding box center [295, 146] width 591 height 293
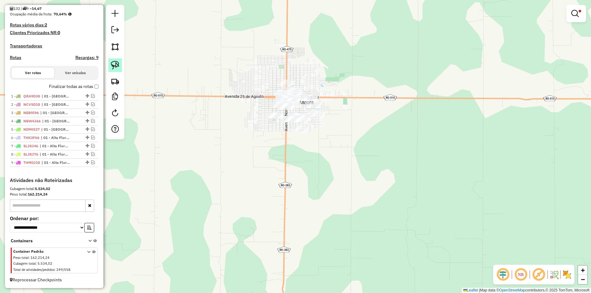
click at [119, 64] on img at bounding box center [115, 65] width 9 height 9
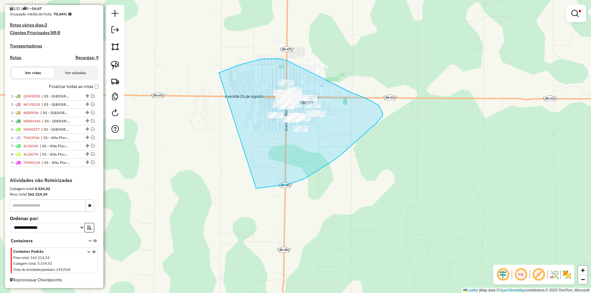
drag, startPoint x: 219, startPoint y: 73, endPoint x: 250, endPoint y: 187, distance: 118.4
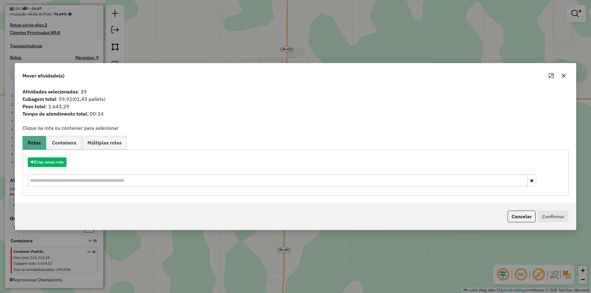
click at [567, 74] on button "button" at bounding box center [564, 76] width 10 height 10
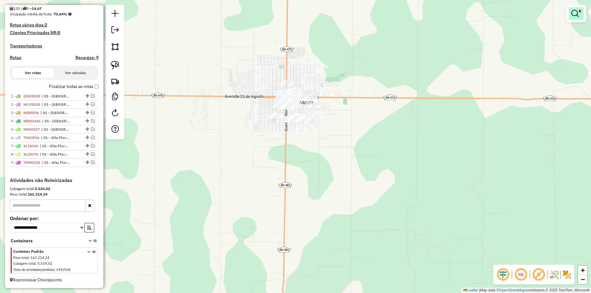
click at [582, 12] on link at bounding box center [576, 13] width 15 height 12
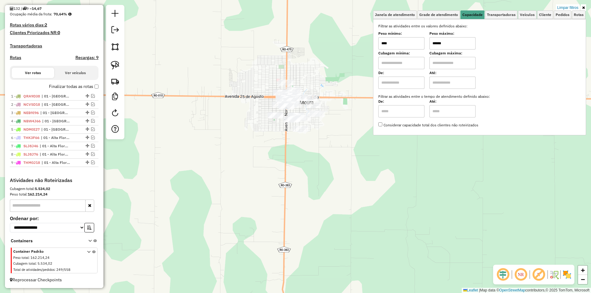
drag, startPoint x: 450, startPoint y: 44, endPoint x: 424, endPoint y: 45, distance: 26.5
click at [424, 45] on div "Peso mínimo: **** Peso máximo: ******" at bounding box center [479, 40] width 203 height 17
click at [200, 99] on div "Limpar filtros Janela de atendimento Grade de atendimento Capacidade Transporta…" at bounding box center [295, 146] width 591 height 293
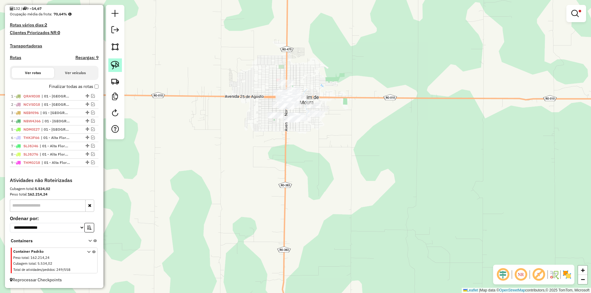
drag, startPoint x: 111, startPoint y: 66, endPoint x: 127, endPoint y: 73, distance: 18.4
click at [111, 66] on link at bounding box center [115, 65] width 14 height 14
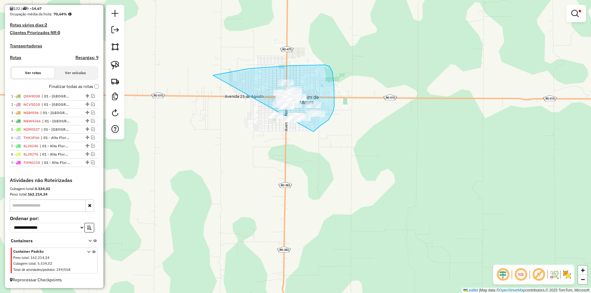
drag, startPoint x: 249, startPoint y: 69, endPoint x: 265, endPoint y: 157, distance: 89.6
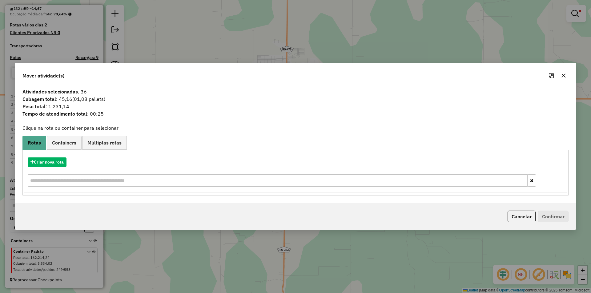
click at [562, 76] on icon "button" at bounding box center [563, 75] width 5 height 5
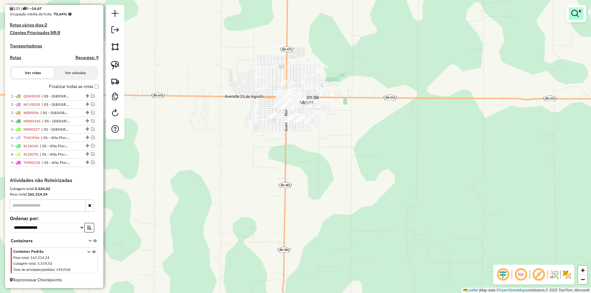
click at [577, 15] on em at bounding box center [574, 13] width 7 height 7
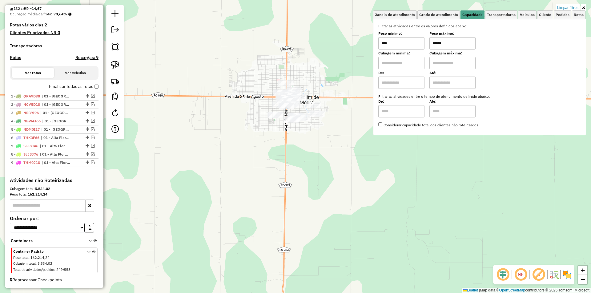
drag, startPoint x: 455, startPoint y: 44, endPoint x: 414, endPoint y: 50, distance: 40.8
click at [414, 50] on div "Filtrar as atividades entre os valores definidos abaixo: Peso mínimo: **** Peso…" at bounding box center [479, 75] width 203 height 105
type input "******"
click at [225, 62] on div "Limpar filtros Janela de atendimento Grade de atendimento Capacidade Transporta…" at bounding box center [295, 146] width 591 height 293
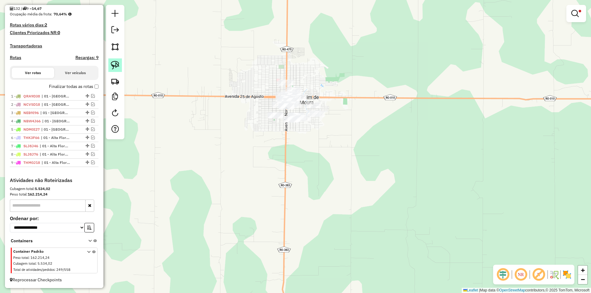
drag, startPoint x: 116, startPoint y: 61, endPoint x: 184, endPoint y: 78, distance: 70.5
click at [117, 61] on link at bounding box center [115, 65] width 14 height 14
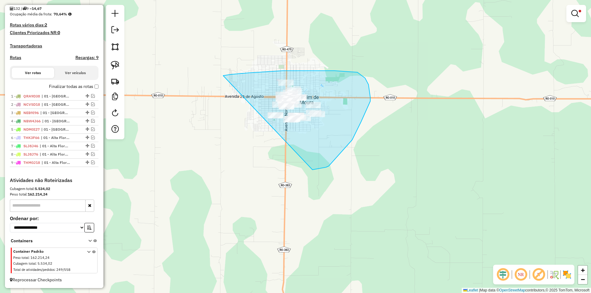
drag, startPoint x: 320, startPoint y: 71, endPoint x: 231, endPoint y: 163, distance: 128.2
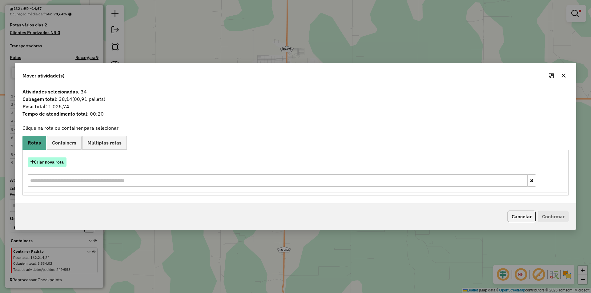
click at [49, 163] on button "Criar nova rota" at bounding box center [47, 163] width 39 height 10
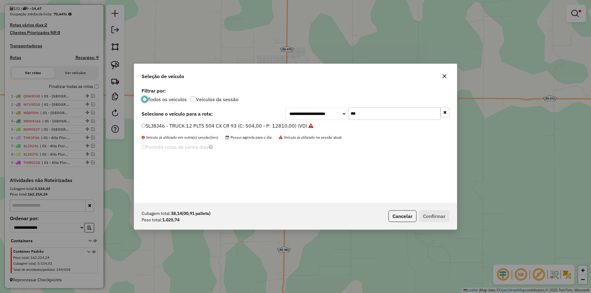
scroll to position [3, 2]
drag, startPoint x: 360, startPoint y: 117, endPoint x: 311, endPoint y: 118, distance: 49.3
click at [311, 118] on div "**********" at bounding box center [367, 114] width 164 height 12
type input "***"
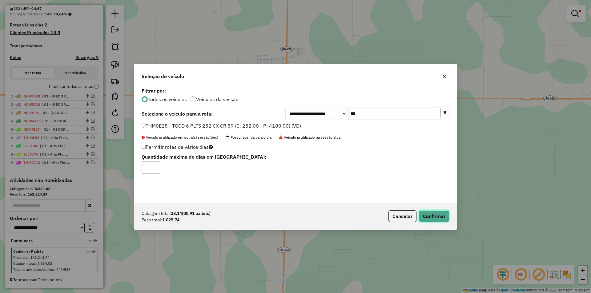
click at [429, 213] on button "Confirmar" at bounding box center [434, 217] width 30 height 12
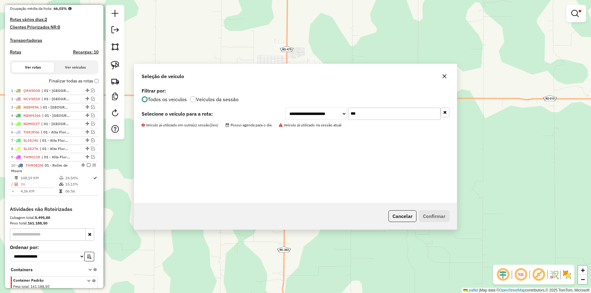
scroll to position [191, 0]
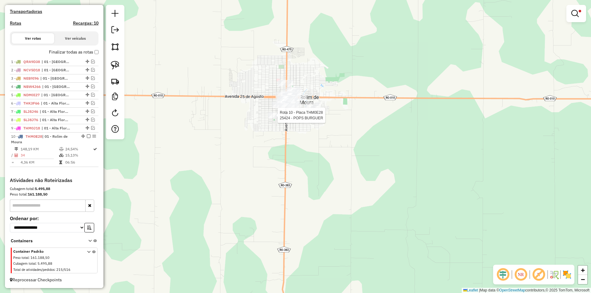
select select "*********"
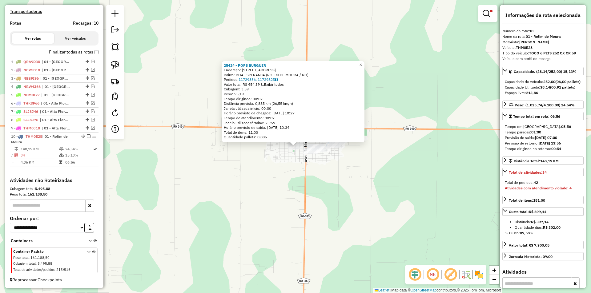
click at [379, 170] on div "25424 - POPS BURGUER Endereço: [STREET_ADDRESS] Pedidos: 11729336, 11729825 Val…" at bounding box center [295, 146] width 591 height 293
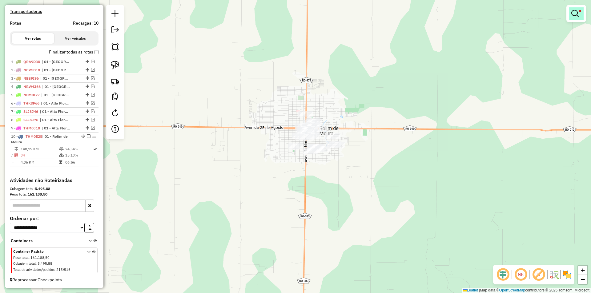
click at [572, 15] on em at bounding box center [574, 13] width 7 height 7
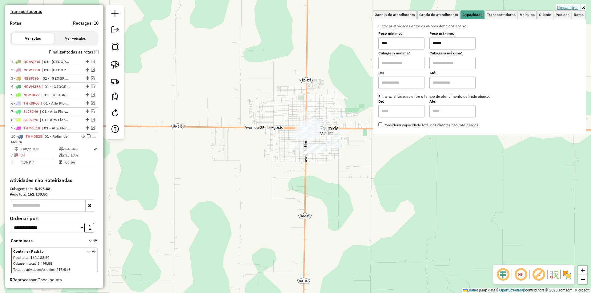
click at [573, 8] on link "Limpar filtros" at bounding box center [568, 7] width 24 height 7
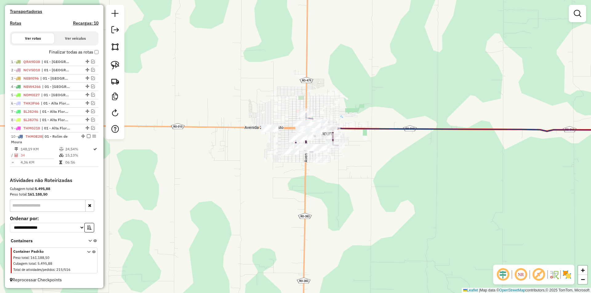
click at [191, 121] on div "Janela de atendimento Grade de atendimento Capacidade Transportadoras Veículos …" at bounding box center [295, 146] width 591 height 293
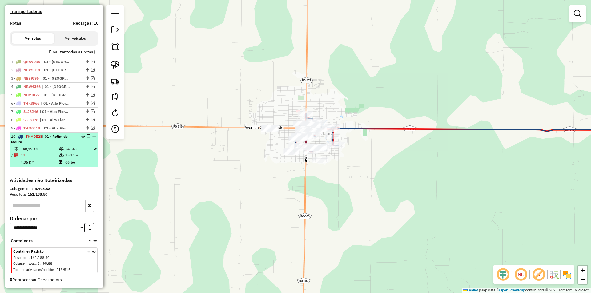
click at [89, 135] on div at bounding box center [87, 137] width 18 height 4
select select "*********"
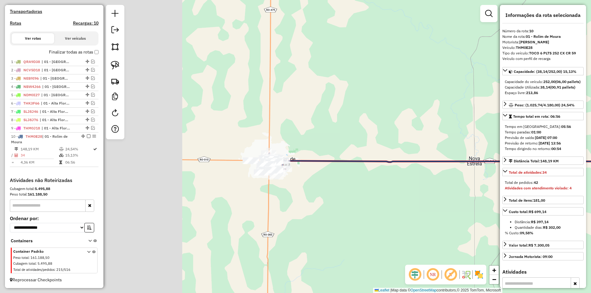
drag, startPoint x: 267, startPoint y: 198, endPoint x: 501, endPoint y: 181, distance: 234.2
click at [500, 181] on div "Janela de atendimento Grade de atendimento Capacidade Transportadoras Veículos …" at bounding box center [295, 146] width 591 height 293
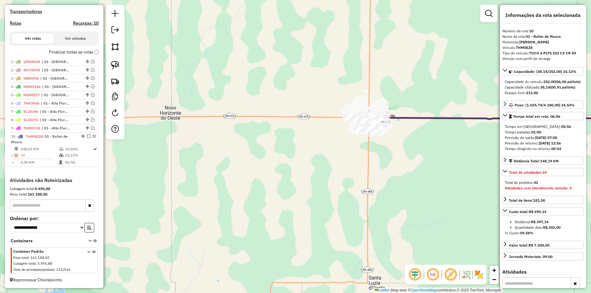
drag, startPoint x: 368, startPoint y: 166, endPoint x: 239, endPoint y: 121, distance: 136.2
click at [361, 141] on div "Janela de atendimento Grade de atendimento Capacidade Transportadoras Veículos …" at bounding box center [295, 146] width 591 height 293
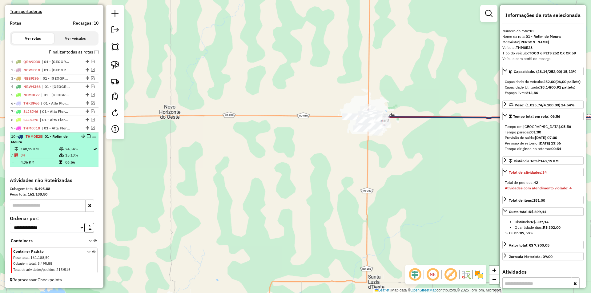
click at [87, 136] on em at bounding box center [89, 137] width 4 height 4
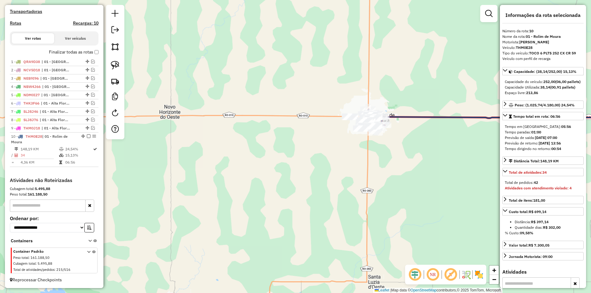
scroll to position [165, 0]
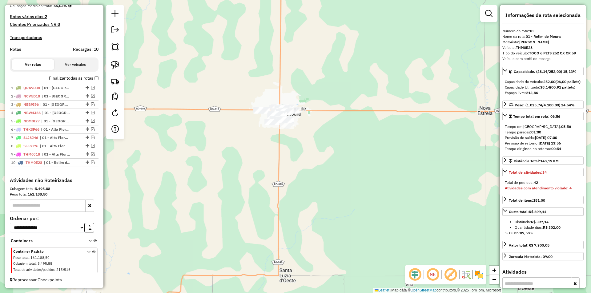
drag, startPoint x: 287, startPoint y: 155, endPoint x: 170, endPoint y: 132, distance: 119.8
click at [204, 148] on div "Janela de atendimento Grade de atendimento Capacidade Transportadoras Veículos …" at bounding box center [295, 146] width 591 height 293
click at [120, 64] on link at bounding box center [115, 65] width 14 height 14
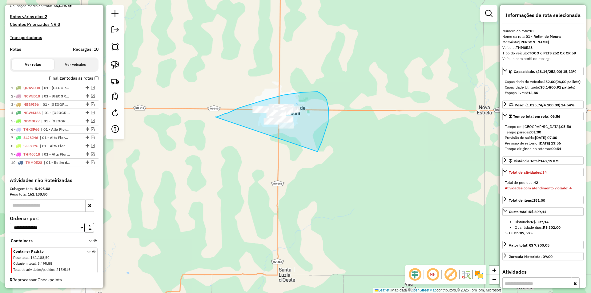
drag, startPoint x: 263, startPoint y: 100, endPoint x: 279, endPoint y: 177, distance: 78.4
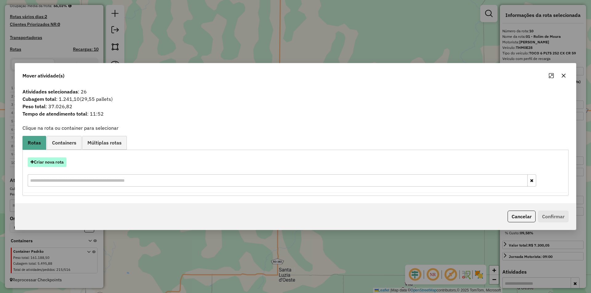
click at [57, 159] on button "Criar nova rota" at bounding box center [47, 163] width 39 height 10
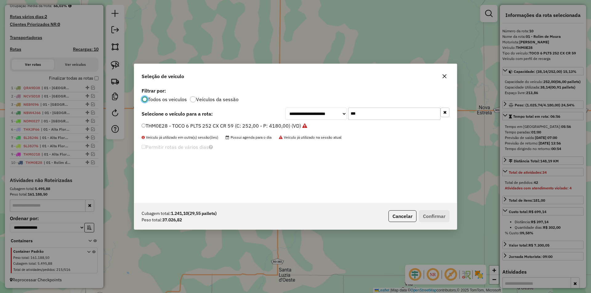
scroll to position [3, 2]
drag, startPoint x: 370, startPoint y: 112, endPoint x: 302, endPoint y: 115, distance: 68.7
click at [302, 115] on div "**********" at bounding box center [367, 114] width 164 height 12
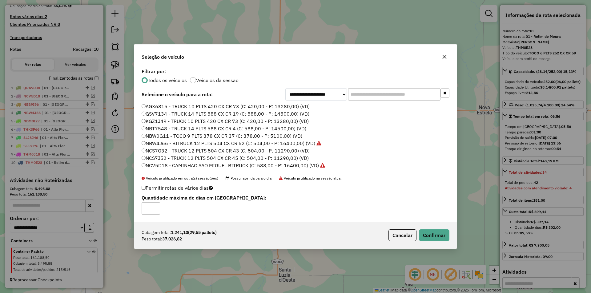
click at [424, 229] on div "Cubagem total: 1.241,10 (29,55 pallets) Peso total: 37.026,82 Cancelar Confirmar" at bounding box center [295, 235] width 323 height 26
click at [430, 237] on button "Confirmar" at bounding box center [434, 236] width 30 height 12
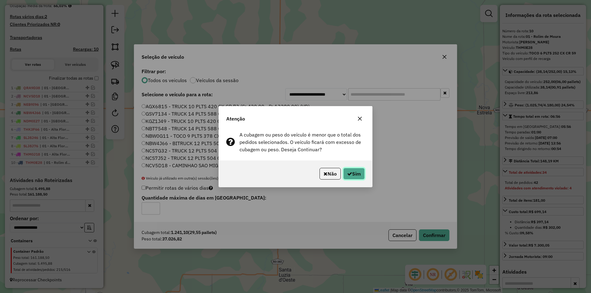
click at [356, 175] on button "Sim" at bounding box center [354, 174] width 22 height 12
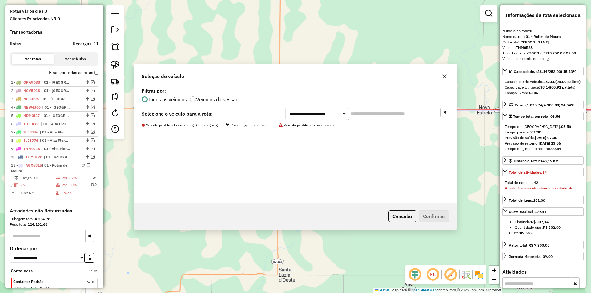
scroll to position [201, 0]
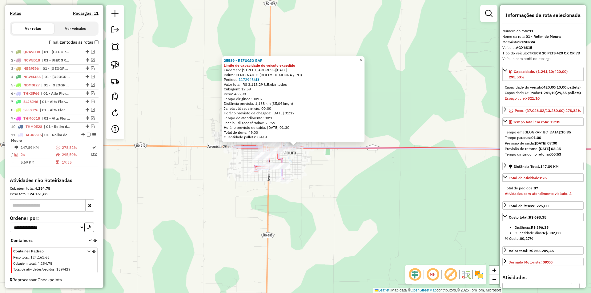
drag, startPoint x: 334, startPoint y: 191, endPoint x: 288, endPoint y: 171, distance: 50.3
click at [334, 191] on div "25589 - REFUGIO BAR Limite de capacidade do veículo excedido Endereço: Avenida …" at bounding box center [295, 146] width 591 height 293
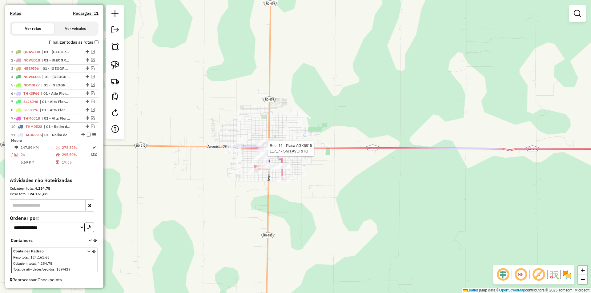
select select "*********"
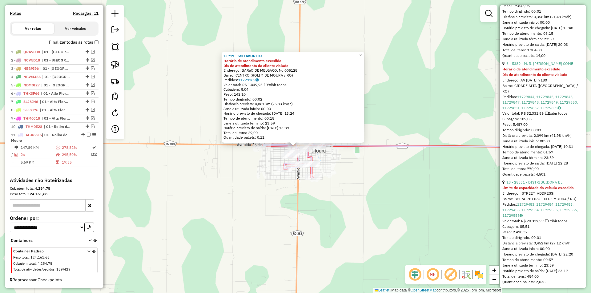
scroll to position [400, 0]
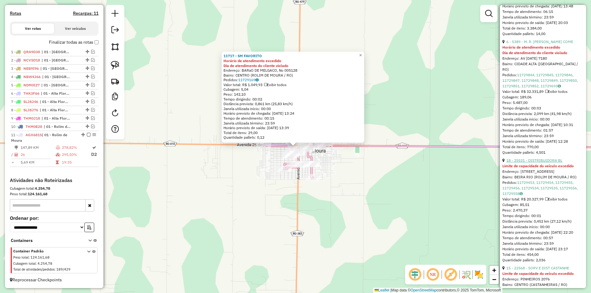
click at [534, 163] on link "18 - 25531 - DISTRIBUIDORA BL" at bounding box center [534, 160] width 56 height 5
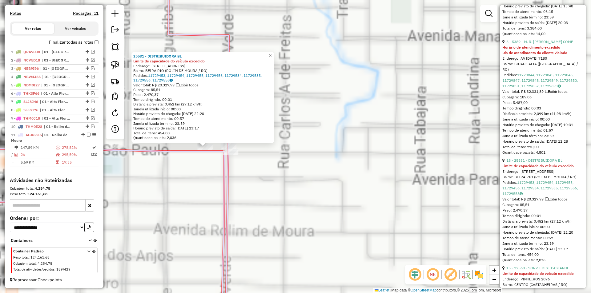
click at [200, 192] on div "25531 - DISTRIBUIDORA BL Limite de capacidade do veículo excedido Endereço: Ave…" at bounding box center [295, 146] width 591 height 293
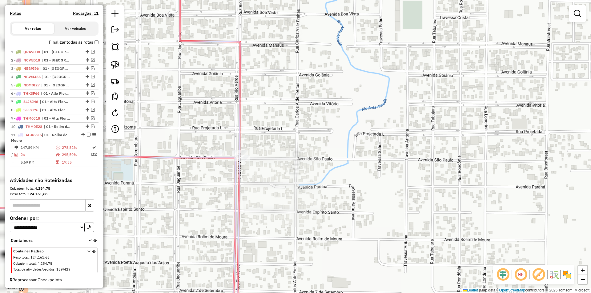
drag, startPoint x: 202, startPoint y: 200, endPoint x: 259, endPoint y: 227, distance: 62.4
click at [259, 227] on div "Janela de atendimento Grade de atendimento Capacidade Transportadoras Veículos …" at bounding box center [295, 146] width 591 height 293
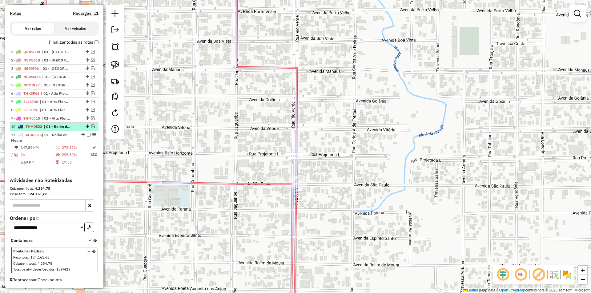
click at [91, 127] on em at bounding box center [93, 127] width 4 height 4
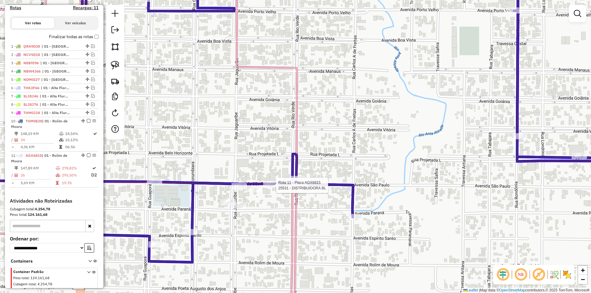
click at [271, 187] on div at bounding box center [270, 184] width 15 height 6
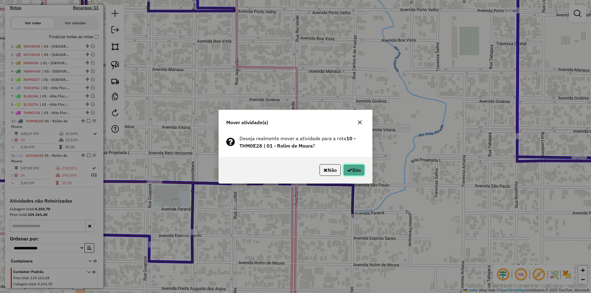
click at [359, 168] on button "Sim" at bounding box center [354, 170] width 22 height 12
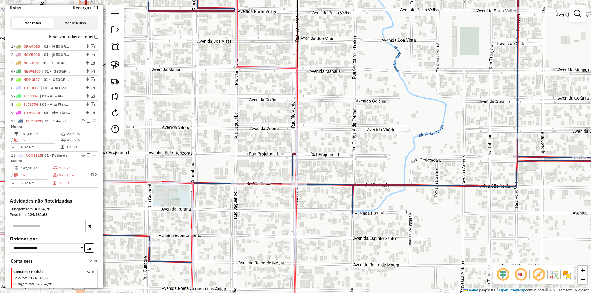
click at [283, 147] on div "Rota 10 - Placa THM0E28 25615 - BAR DA MARINA Janela de atendimento Grade de at…" at bounding box center [295, 146] width 591 height 293
select select "*********"
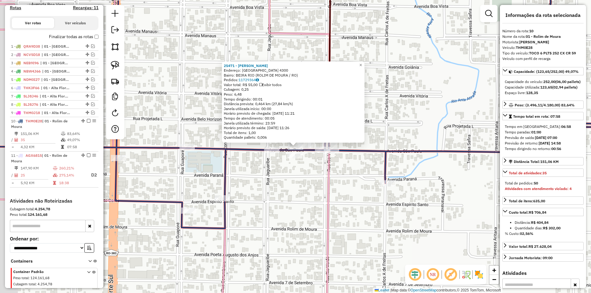
scroll to position [227, 0]
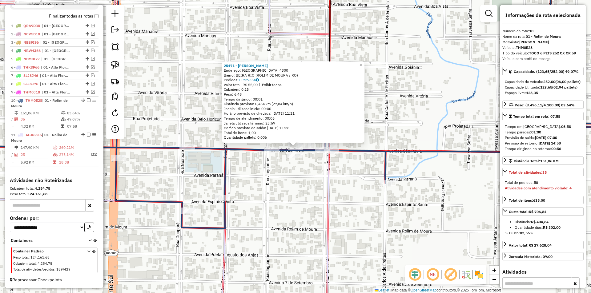
click at [337, 185] on div "Rota 10 - Placa THM0E28 9432 - EDILSON SANTANA HONO 25471 - MARY ESPETINHOS End…" at bounding box center [295, 146] width 591 height 293
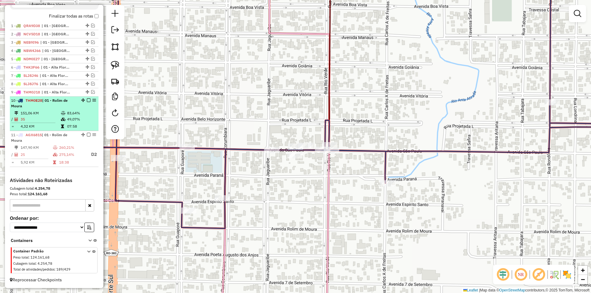
click at [87, 99] on em at bounding box center [89, 101] width 4 height 4
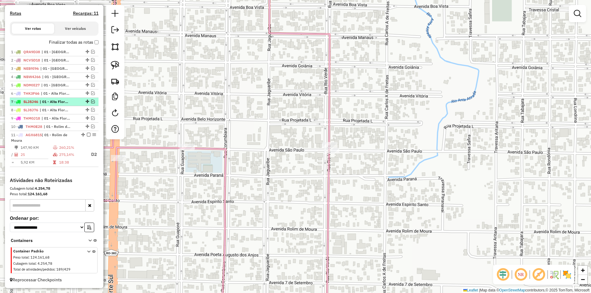
scroll to position [201, 0]
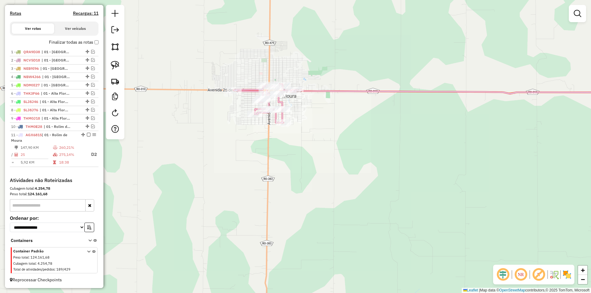
drag, startPoint x: 316, startPoint y: 111, endPoint x: 332, endPoint y: 145, distance: 37.5
click at [332, 145] on div "Janela de atendimento Grade de atendimento Capacidade Transportadoras Veículos …" at bounding box center [295, 146] width 591 height 293
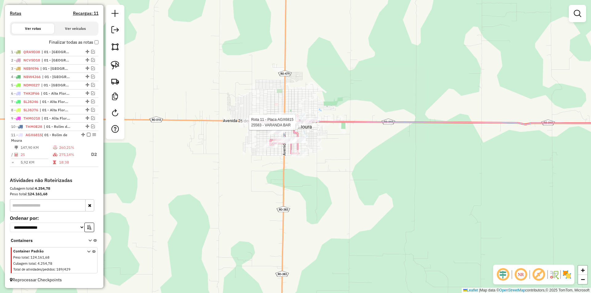
select select "*********"
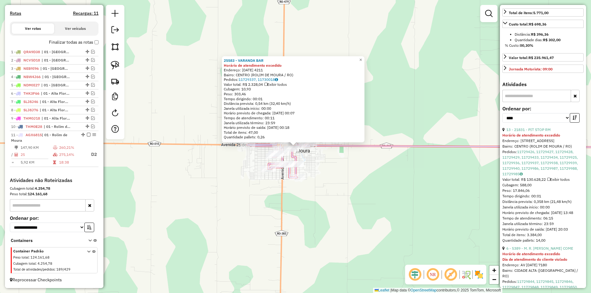
scroll to position [185, 0]
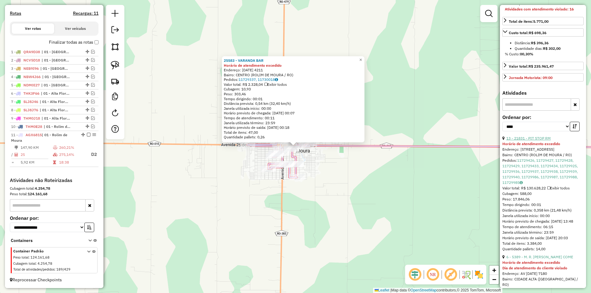
click at [533, 141] on link "13 - 21831 - PIT STOP RM" at bounding box center [528, 138] width 44 height 5
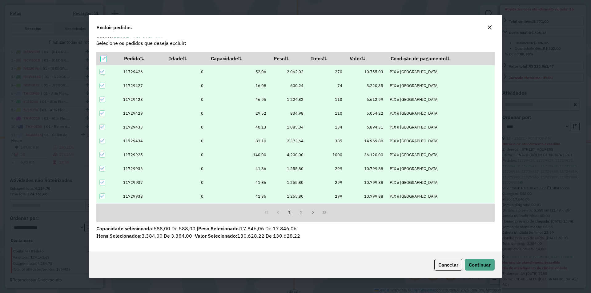
scroll to position [8, 0]
click at [483, 266] on span "Continuar" at bounding box center [480, 265] width 22 height 6
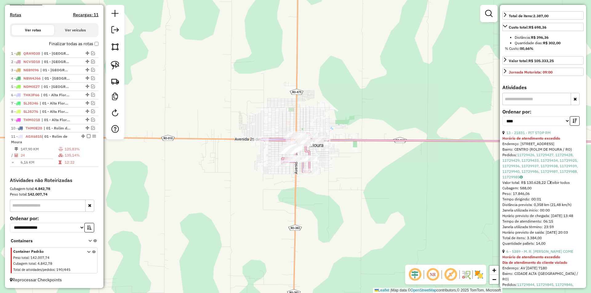
scroll to position [179, 0]
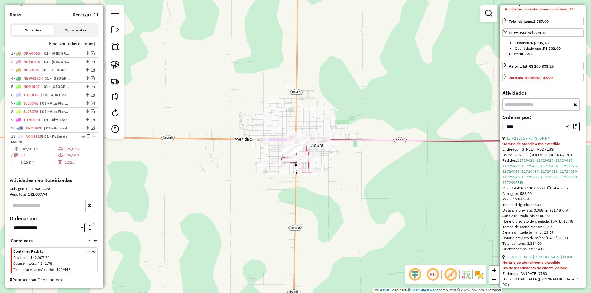
click at [281, 178] on div "Janela de atendimento Grade de atendimento Capacidade Transportadoras Veículos …" at bounding box center [295, 146] width 591 height 293
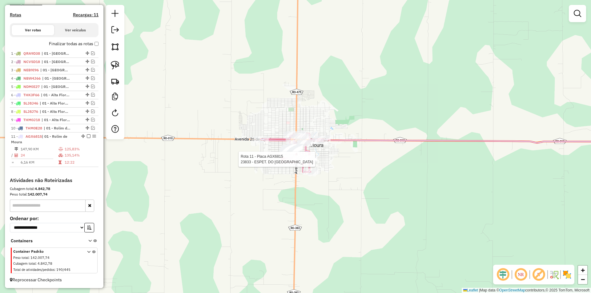
select select "*********"
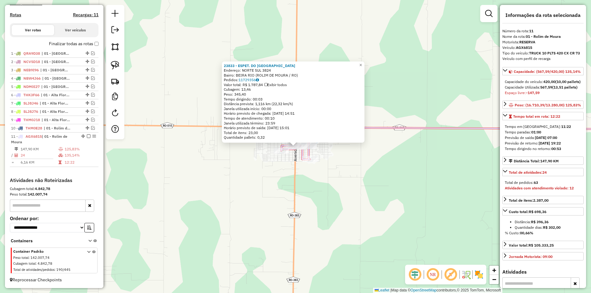
click at [326, 165] on div "23833 - ESPET. DO BAIXINHO Endereço: NORTE SUL 3824 Bairro: BEIRA RIO (ROLIM DE…" at bounding box center [295, 146] width 591 height 293
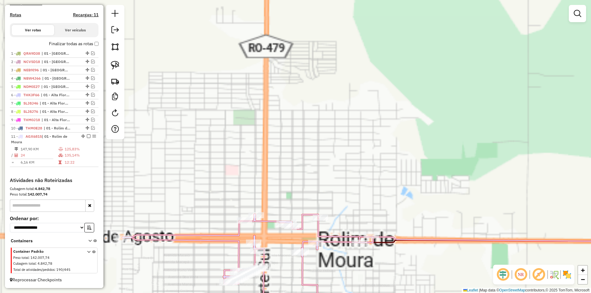
drag, startPoint x: 345, startPoint y: 85, endPoint x: 352, endPoint y: 71, distance: 15.7
click at [352, 72] on div "Janela de atendimento Grade de atendimento Capacidade Transportadoras Veículos …" at bounding box center [295, 146] width 591 height 293
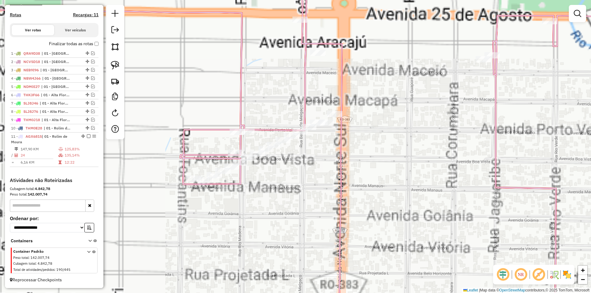
drag, startPoint x: 302, startPoint y: 186, endPoint x: 311, endPoint y: 203, distance: 19.5
click at [311, 203] on div "Janela de atendimento Grade de atendimento Capacidade Transportadoras Veículos …" at bounding box center [295, 146] width 591 height 293
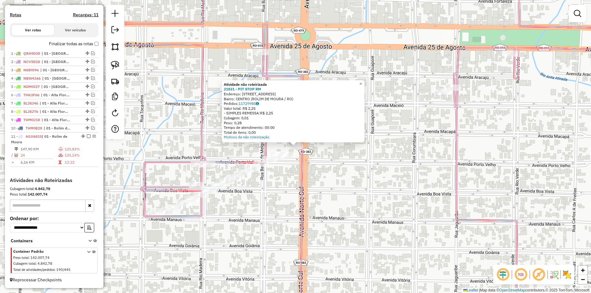
click at [296, 168] on div "Atividade não roteirizada 21831 - PIT STOP RM Endereço: AVENIDA NORTE SUL 4577 …" at bounding box center [295, 146] width 591 height 293
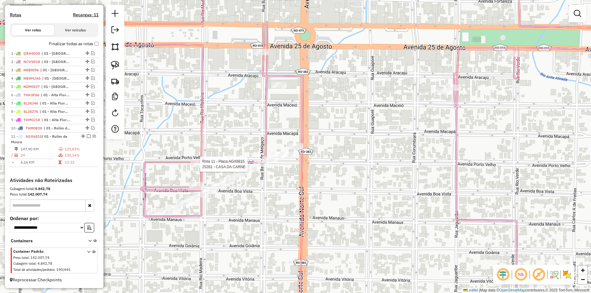
select select "*********"
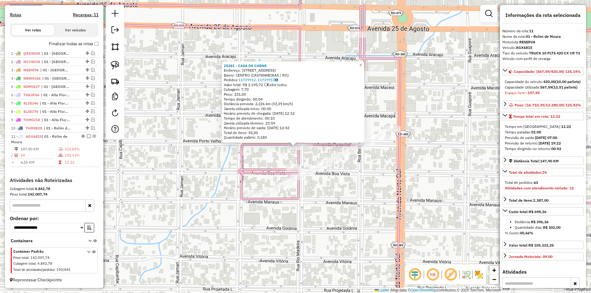
click at [361, 175] on div "25281 - CASA DA CARNE Endereço: Av. das Palmeiras 725 Bairro: CENTRO (CASTANHEI…" at bounding box center [295, 146] width 591 height 293
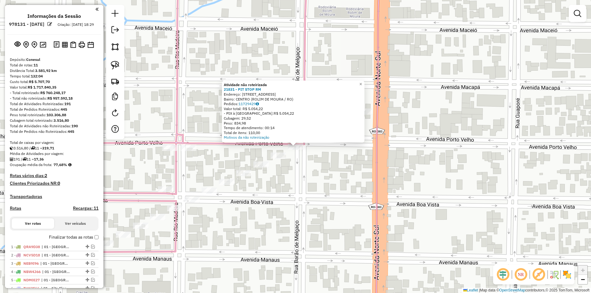
click at [287, 175] on div "Atividade não roteirizada 21831 - PIT STOP RM Endereço: [STREET_ADDRESS] Bairro…" at bounding box center [295, 146] width 591 height 293
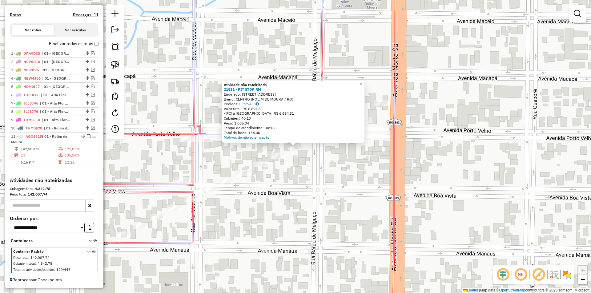
click at [271, 172] on div "Atividade não roteirizada 21831 - PIT STOP RM Endereço: AVENIDA NORTE SUL 4577 …" at bounding box center [295, 146] width 591 height 293
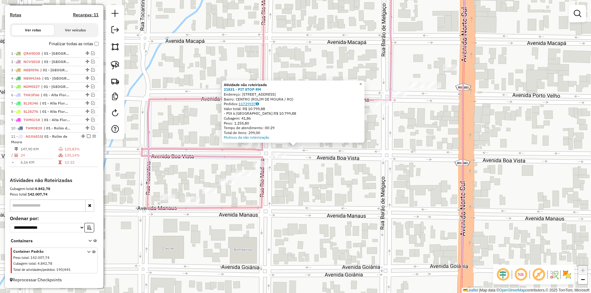
click at [247, 103] on link "11729937" at bounding box center [249, 104] width 20 height 5
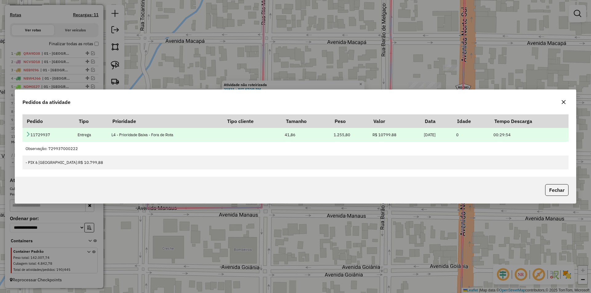
click at [25, 135] on td "11729937" at bounding box center [48, 135] width 52 height 14
click at [25, 134] on td "11729937" at bounding box center [48, 135] width 52 height 14
click at [28, 134] on icon at bounding box center [28, 134] width 5 height 5
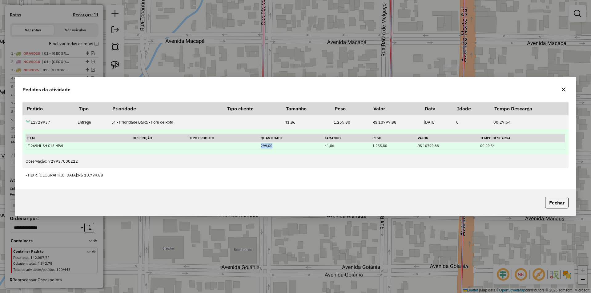
drag, startPoint x: 257, startPoint y: 145, endPoint x: 273, endPoint y: 145, distance: 16.3
click at [273, 145] on tr "LT 269ML SH C15 NPAL 299,00 41,86 1.255,80 R$ 10799.88 00:29:54" at bounding box center [295, 146] width 539 height 7
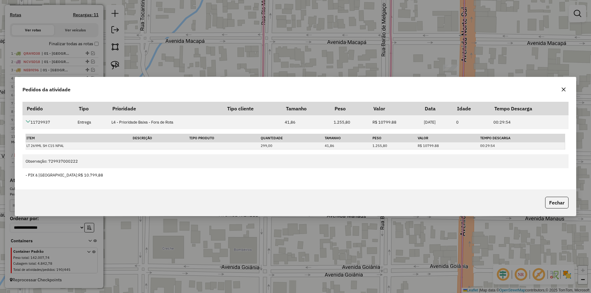
click at [562, 88] on icon "button" at bounding box center [564, 90] width 4 height 4
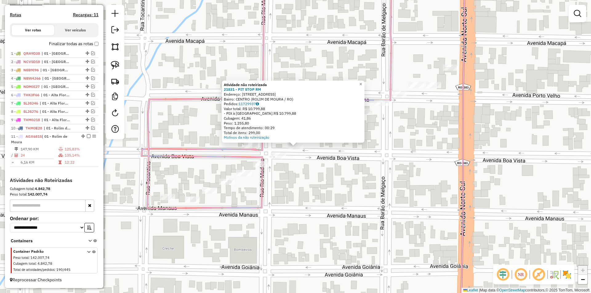
click at [288, 167] on div "Atividade não roteirizada 21831 - PIT STOP RM Endereço: AVENIDA NORTE SUL 4577 …" at bounding box center [295, 146] width 591 height 293
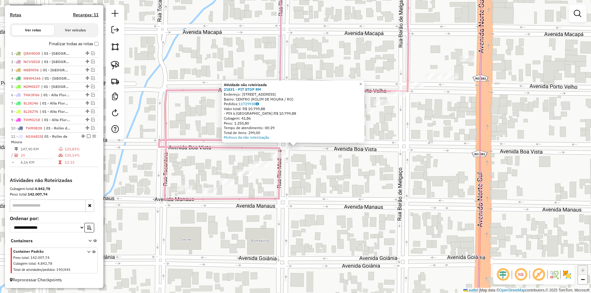
drag, startPoint x: 308, startPoint y: 176, endPoint x: 275, endPoint y: 167, distance: 34.2
click at [309, 176] on div "Atividade não roteirizada 21831 - PIT STOP RM Endereço: AVENIDA NORTE SUL 4577 …" at bounding box center [295, 146] width 591 height 293
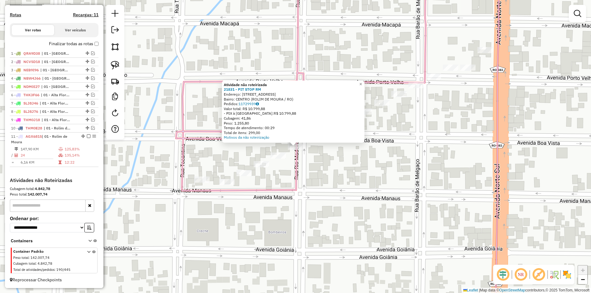
click at [318, 182] on div "Atividade não roteirizada 21831 - PIT STOP RM Endereço: AVENIDA NORTE SUL 4577 …" at bounding box center [295, 146] width 591 height 293
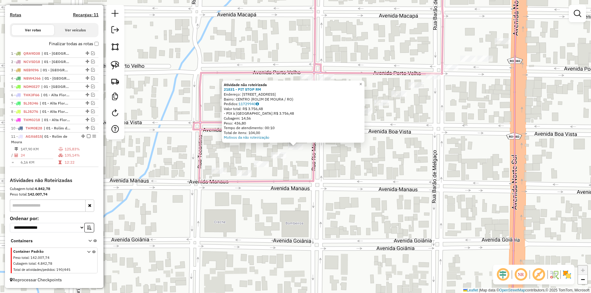
click at [320, 173] on div "Atividade não roteirizada 21831 - PIT STOP RM Endereço: AVENIDA NORTE SUL 4577 …" at bounding box center [295, 146] width 591 height 293
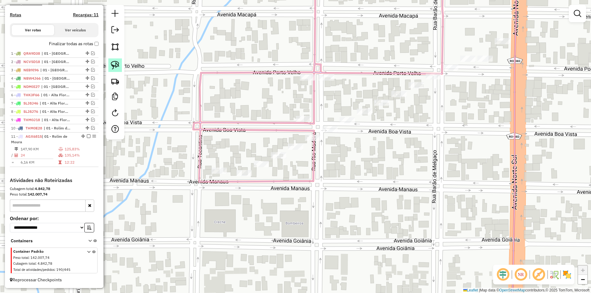
click at [120, 67] on link at bounding box center [115, 65] width 14 height 14
drag, startPoint x: 294, startPoint y: 157, endPoint x: 343, endPoint y: 141, distance: 51.5
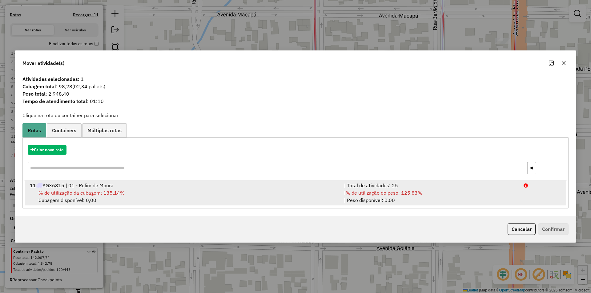
click at [59, 183] on div "11 AGX6815 | 01 - Rolim de Moura" at bounding box center [183, 185] width 314 height 7
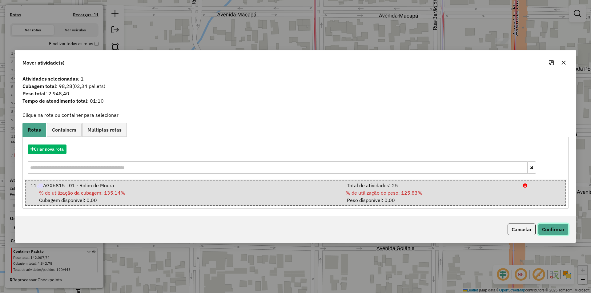
click at [547, 228] on button "Confirmar" at bounding box center [553, 230] width 30 height 12
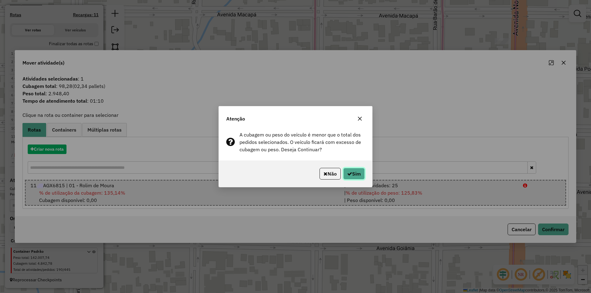
click at [355, 176] on button "Sim" at bounding box center [354, 174] width 22 height 12
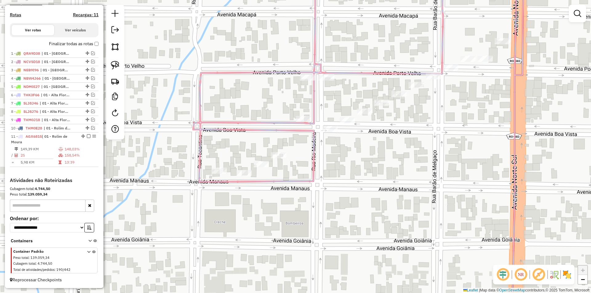
click at [349, 119] on div "Janela de atendimento Grade de atendimento Capacidade Transportadoras Veículos …" at bounding box center [295, 146] width 591 height 293
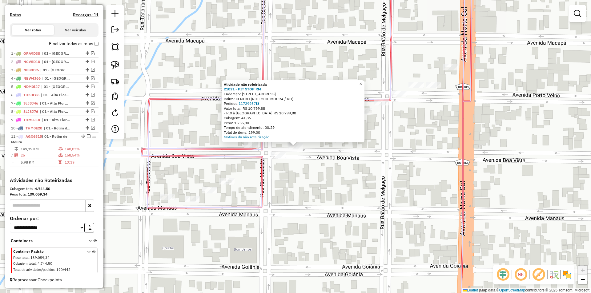
click at [331, 151] on div "Atividade não roteirizada 21831 - PIT STOP RM Endereço: AVENIDA NORTE SUL 4577 …" at bounding box center [295, 146] width 591 height 293
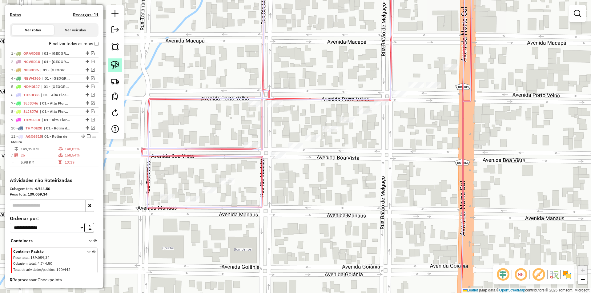
click at [112, 65] on img at bounding box center [115, 65] width 9 height 9
drag, startPoint x: 286, startPoint y: 148, endPoint x: 299, endPoint y: 158, distance: 16.4
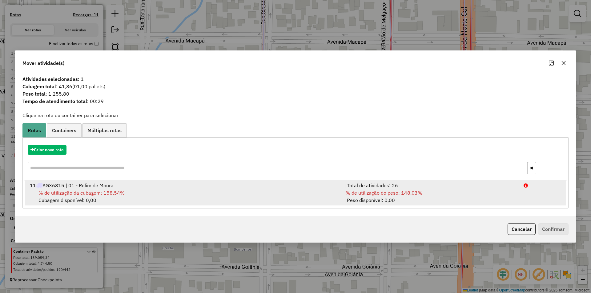
click at [92, 193] on span "% de utilização da cubagem: 158,54%" at bounding box center [81, 193] width 86 height 6
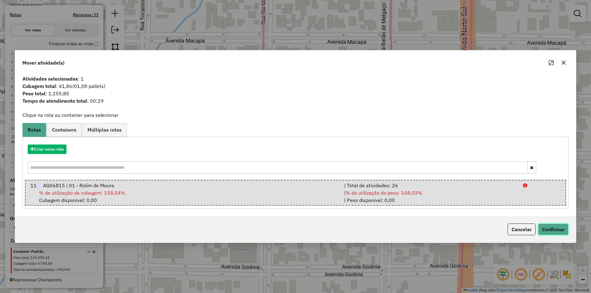
click at [553, 230] on button "Confirmar" at bounding box center [553, 230] width 30 height 12
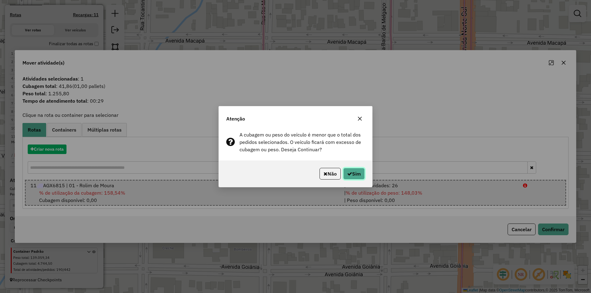
click at [351, 172] on button "Sim" at bounding box center [354, 174] width 22 height 12
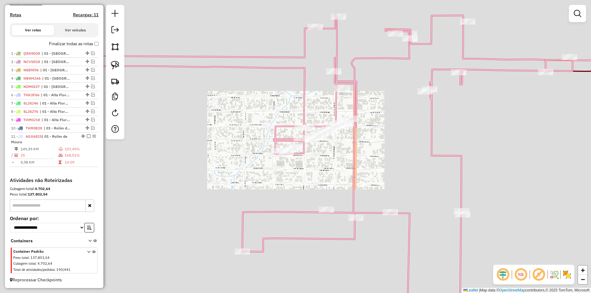
click at [348, 160] on div "Janela de atendimento Grade de atendimento Capacidade Transportadoras Veículos …" at bounding box center [295, 146] width 591 height 293
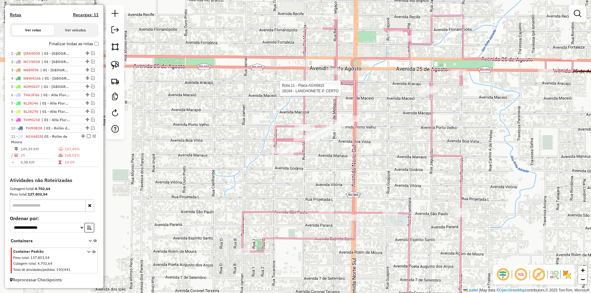
select select "*********"
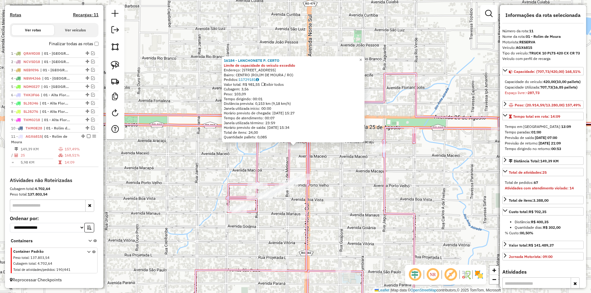
click at [363, 181] on div "16184 - LANCHONETE P. CERTO Limite de capacidade do veículo excedido Endereço: …" at bounding box center [295, 146] width 591 height 293
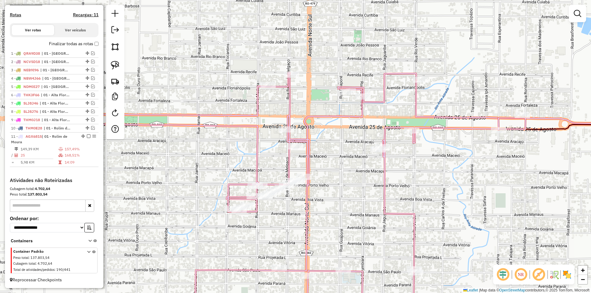
drag, startPoint x: 355, startPoint y: 190, endPoint x: 340, endPoint y: 187, distance: 16.0
click at [358, 188] on div "Janela de atendimento Grade de atendimento Capacidade Transportadoras Veículos …" at bounding box center [295, 146] width 591 height 293
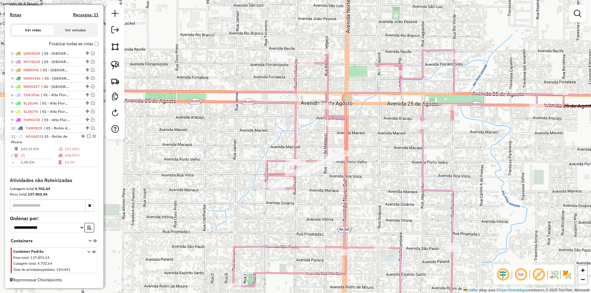
drag, startPoint x: 194, startPoint y: 183, endPoint x: 186, endPoint y: 186, distance: 9.3
click at [186, 186] on div "Janela de atendimento Grade de atendimento Capacidade Transportadoras Veículos …" at bounding box center [295, 146] width 591 height 293
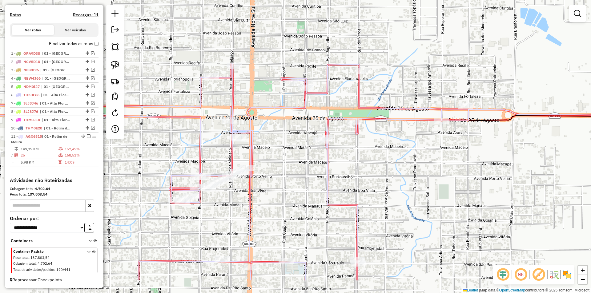
drag, startPoint x: 390, startPoint y: 238, endPoint x: 404, endPoint y: 195, distance: 44.8
click at [408, 196] on div "Janela de atendimento Grade de atendimento Capacidade Transportadoras Veículos …" at bounding box center [295, 146] width 591 height 293
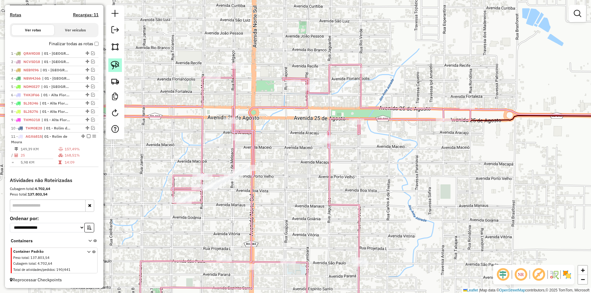
click at [119, 70] on link at bounding box center [115, 65] width 14 height 14
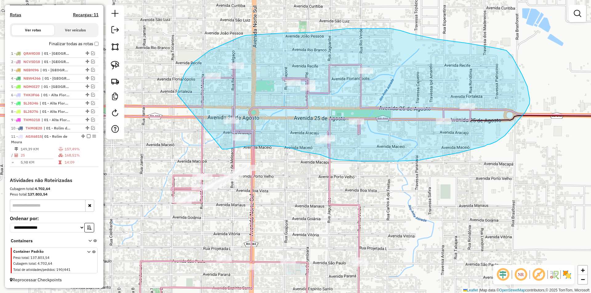
drag, startPoint x: 179, startPoint y: 87, endPoint x: 180, endPoint y: 147, distance: 59.4
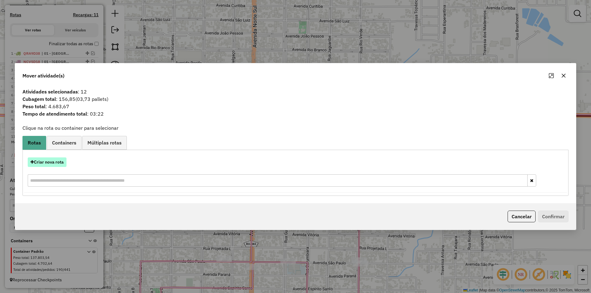
click at [53, 162] on button "Criar nova rota" at bounding box center [47, 163] width 39 height 10
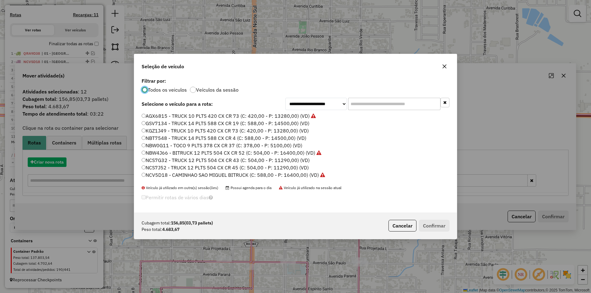
scroll to position [3, 2]
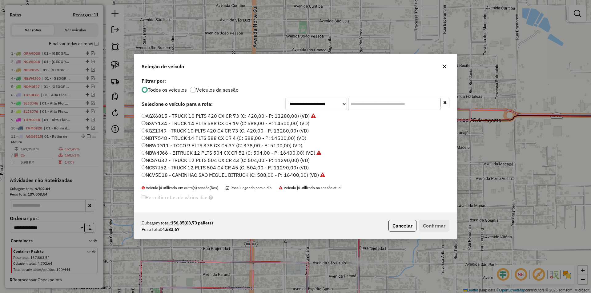
click at [372, 102] on input "text" at bounding box center [394, 104] width 92 height 12
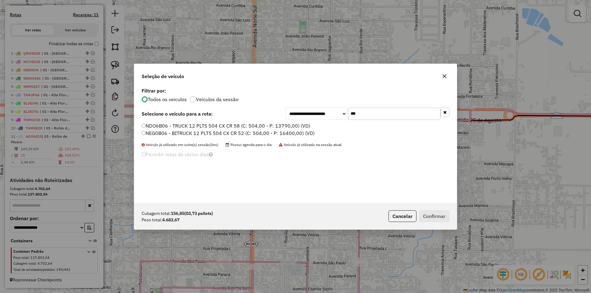
type input "***"
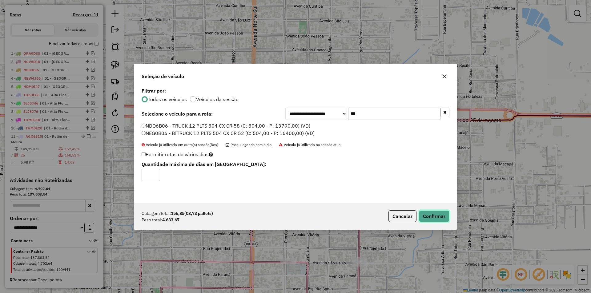
click at [439, 215] on button "Confirmar" at bounding box center [434, 217] width 30 height 12
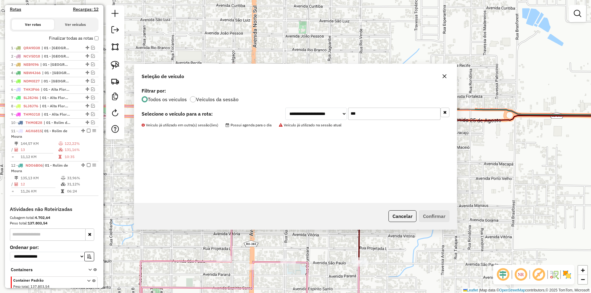
scroll to position [227, 0]
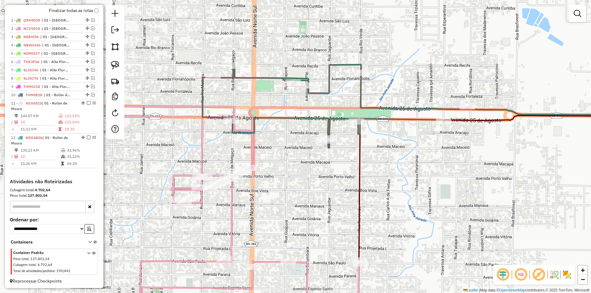
drag, startPoint x: 426, startPoint y: 217, endPoint x: 438, endPoint y: 198, distance: 22.7
click at [432, 209] on div "Janela de atendimento Grade de atendimento Capacidade Transportadoras Veículos …" at bounding box center [295, 146] width 591 height 293
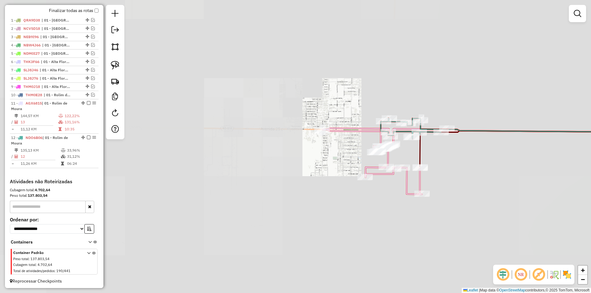
drag, startPoint x: 412, startPoint y: 177, endPoint x: 394, endPoint y: 139, distance: 42.1
click at [394, 139] on div "Janela de atendimento Grade de atendimento Capacidade Transportadoras Veículos …" at bounding box center [295, 146] width 591 height 293
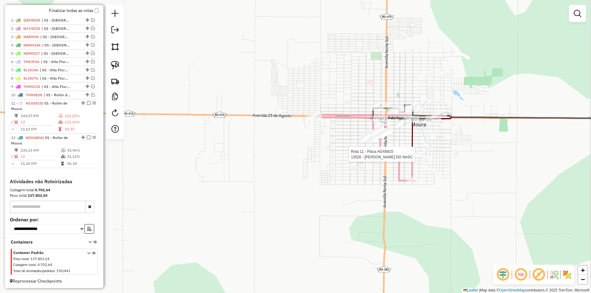
select select "*********"
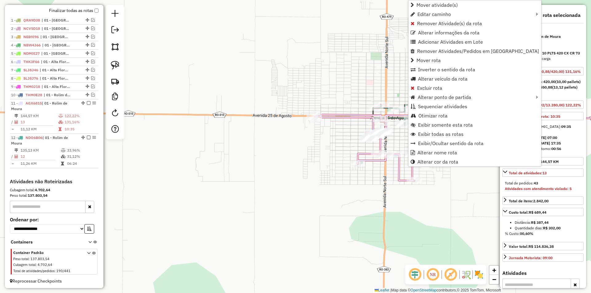
scroll to position [234, 0]
click at [426, 81] on span "Alterar veículo da rota" at bounding box center [443, 78] width 50 height 5
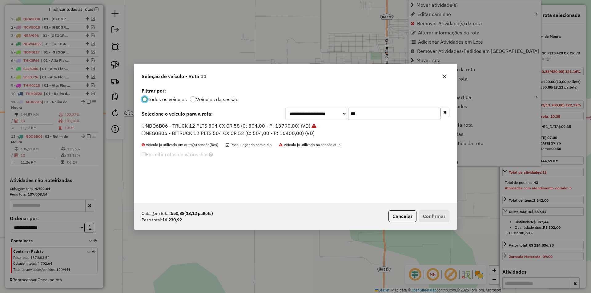
scroll to position [3, 2]
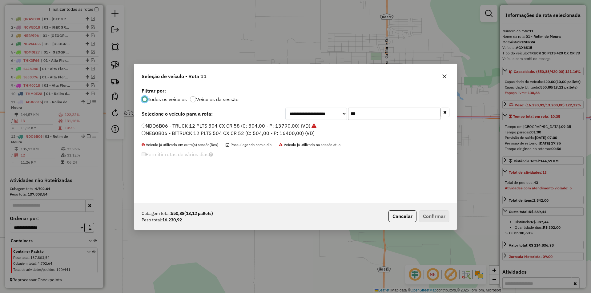
drag, startPoint x: 362, startPoint y: 116, endPoint x: 323, endPoint y: 124, distance: 39.2
click at [323, 124] on div "**********" at bounding box center [295, 144] width 323 height 117
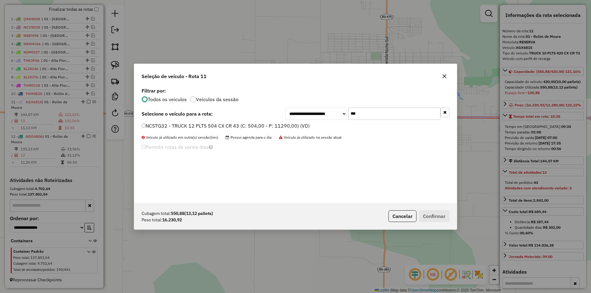
type input "***"
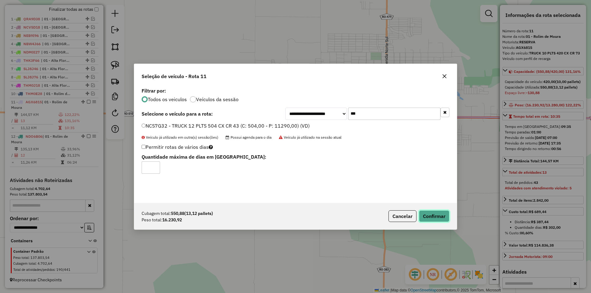
click at [432, 215] on button "Confirmar" at bounding box center [434, 217] width 30 height 12
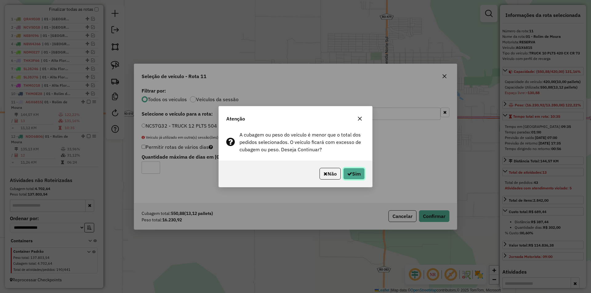
click at [356, 173] on button "Sim" at bounding box center [354, 174] width 22 height 12
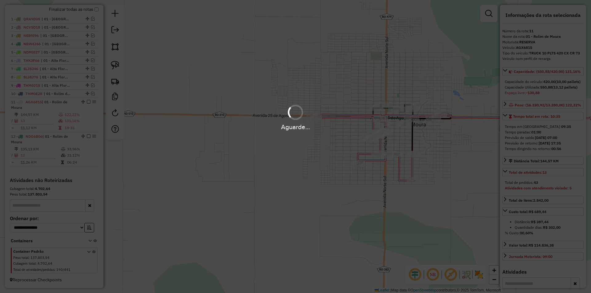
drag, startPoint x: 339, startPoint y: 174, endPoint x: 300, endPoint y: 195, distance: 44.5
click at [300, 195] on div "Aguarde..." at bounding box center [295, 146] width 591 height 293
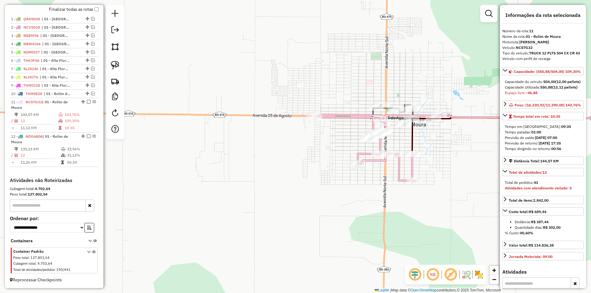
drag, startPoint x: 318, startPoint y: 159, endPoint x: 293, endPoint y: 178, distance: 31.6
click at [293, 178] on div "Janela de atendimento Grade de atendimento Capacidade Transportadoras Veículos …" at bounding box center [295, 146] width 591 height 293
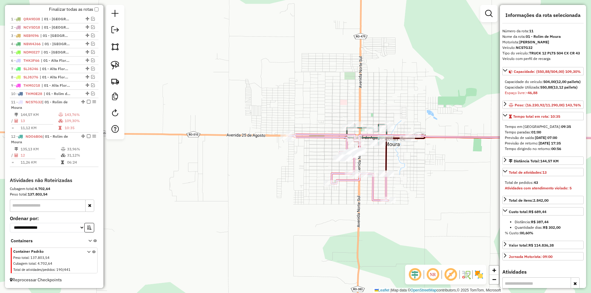
click at [301, 172] on div "Janela de atendimento Grade de atendimento Capacidade Transportadoras Veículos …" at bounding box center [295, 146] width 591 height 293
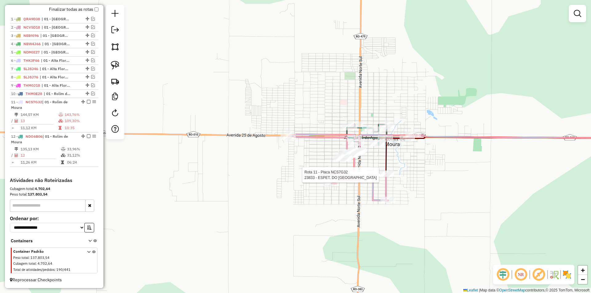
select select "*********"
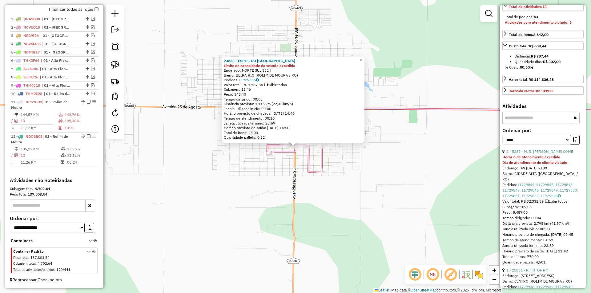
scroll to position [185, 0]
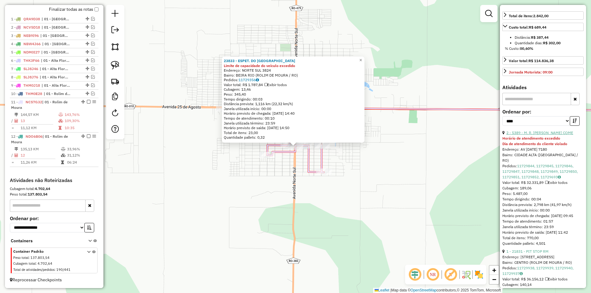
click at [534, 135] on link "2 - 5389 - M. R. GONÇALVES COME" at bounding box center [539, 133] width 67 height 5
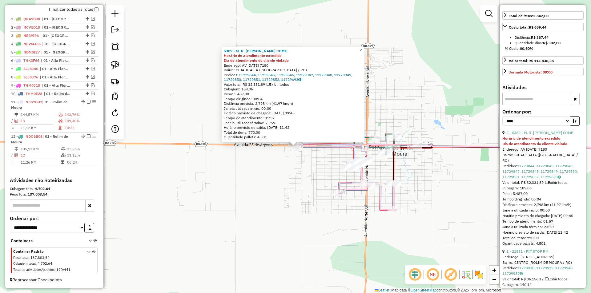
click at [277, 172] on div "5389 - M. R. GONÇALVES COME Horário de atendimento excedido Dia de atendimento …" at bounding box center [295, 146] width 591 height 293
click at [288, 161] on div "5389 - M. R. GONÇALVES COME Horário de atendimento excedido Dia de atendimento …" at bounding box center [295, 146] width 591 height 293
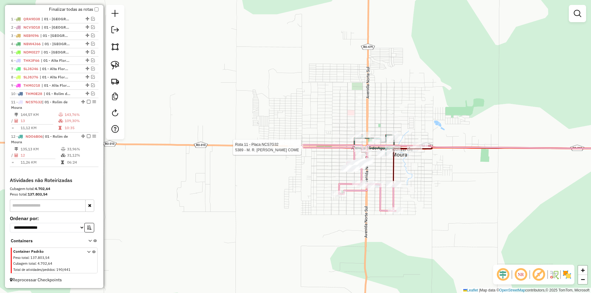
select select "*********"
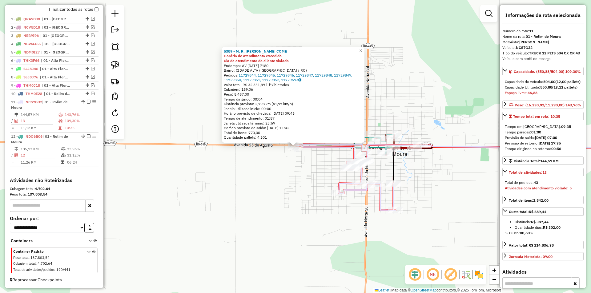
click at [292, 164] on div "5389 - M. R. GONÇALVES COME Horário de atendimento excedido Dia de atendimento …" at bounding box center [295, 146] width 591 height 293
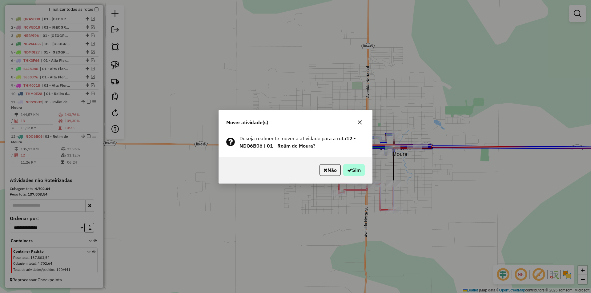
drag, startPoint x: 355, startPoint y: 162, endPoint x: 355, endPoint y: 168, distance: 5.8
click at [355, 167] on div "Não Sim" at bounding box center [295, 170] width 153 height 26
click at [355, 168] on button "Sim" at bounding box center [354, 170] width 22 height 12
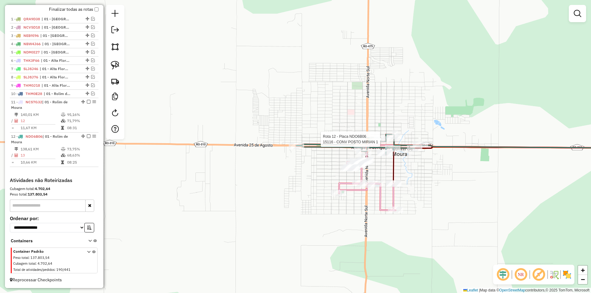
select select "*********"
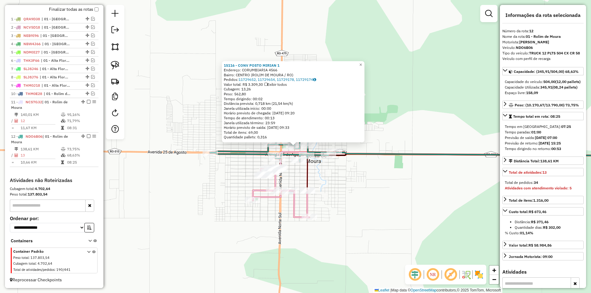
click at [316, 207] on div "15116 - CONV POSTO MIRIAN 1 Endereço: CORUMBIARIA 4566 Bairro: CENTRO (ROLIM DE…" at bounding box center [295, 146] width 591 height 293
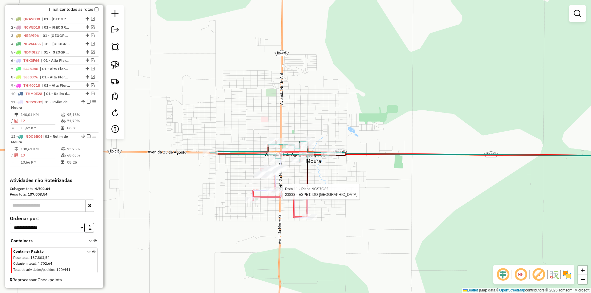
select select "*********"
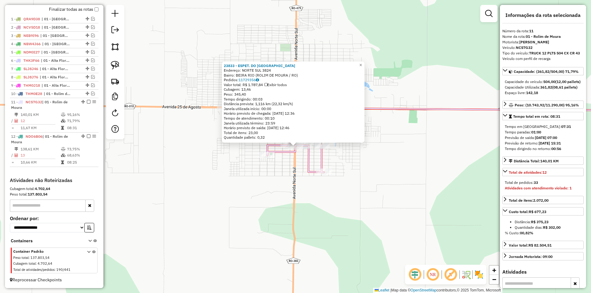
click at [338, 202] on div "23833 - ESPET. DO BAIXINHO Endereço: NORTE SUL 3824 Bairro: BEIRA RIO (ROLIM DE…" at bounding box center [295, 146] width 591 height 293
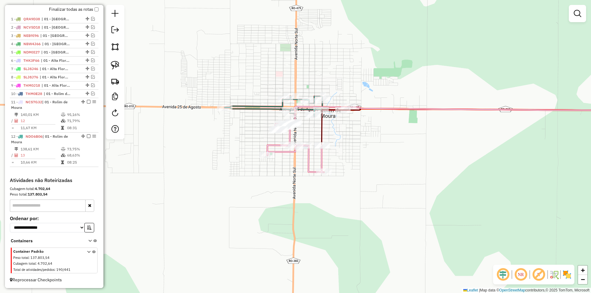
drag, startPoint x: 271, startPoint y: 191, endPoint x: 272, endPoint y: 198, distance: 6.3
click at [272, 198] on div "Janela de atendimento Grade de atendimento Capacidade Transportadoras Veículos …" at bounding box center [295, 146] width 591 height 293
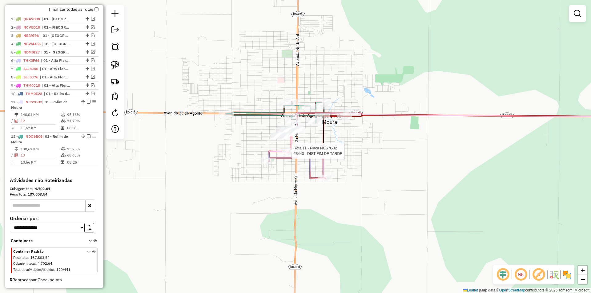
select select "*********"
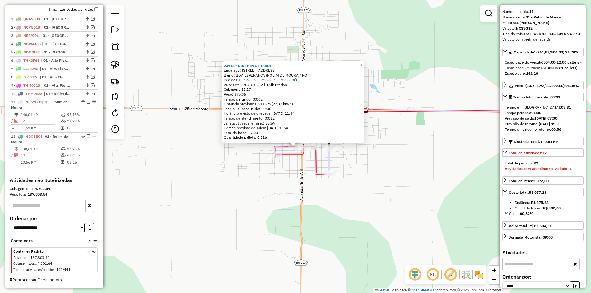
scroll to position [154, 0]
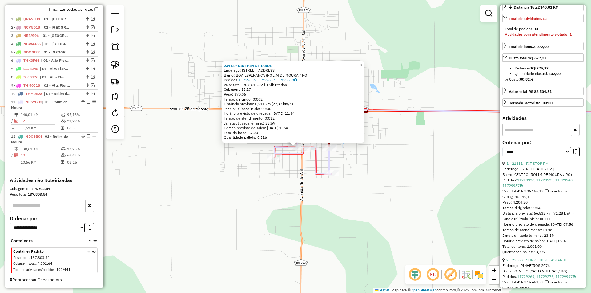
click at [297, 179] on div "Rota 11 - Placa NCS7G32 23443 - DIST FIM DE TARDE 23443 - DIST FIM DE TARDE End…" at bounding box center [295, 146] width 591 height 293
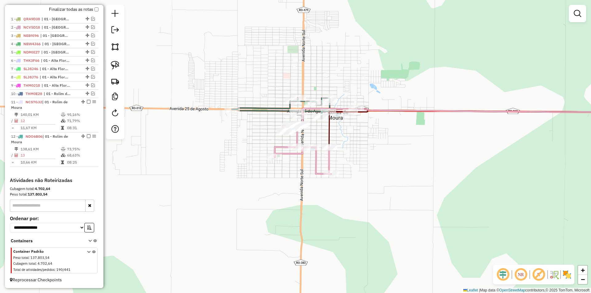
click at [254, 174] on div "23443 - DIST FIM DE TARDE Endereço: AVENIDA SaO PAULO 5206 Bairro: BOA ESPERANC…" at bounding box center [295, 146] width 591 height 293
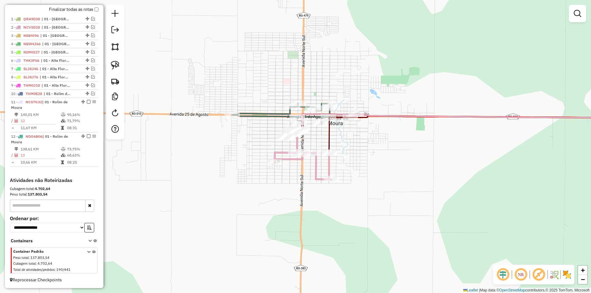
click at [275, 159] on icon at bounding box center [303, 155] width 57 height 50
select select "*********"
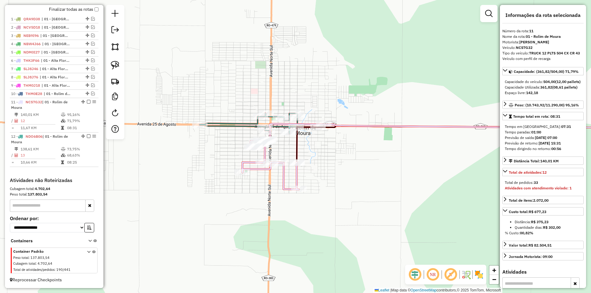
drag, startPoint x: 417, startPoint y: 160, endPoint x: 384, endPoint y: 170, distance: 33.8
click at [384, 170] on div "Janela de atendimento Grade de atendimento Capacidade Transportadoras Veículos …" at bounding box center [295, 146] width 591 height 293
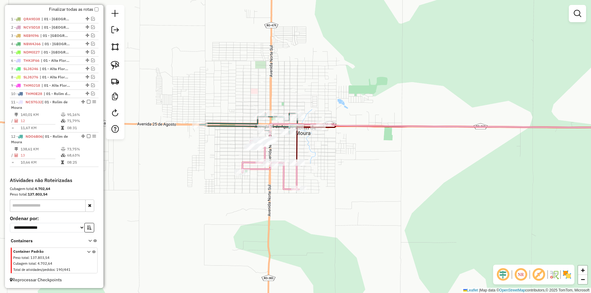
drag, startPoint x: 349, startPoint y: 197, endPoint x: 353, endPoint y: 197, distance: 4.0
click at [353, 197] on div "Janela de atendimento Grade de atendimento Capacidade Transportadoras Veículos …" at bounding box center [295, 146] width 591 height 293
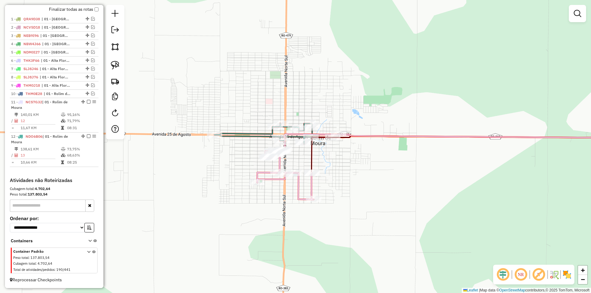
click at [208, 210] on div "Janela de atendimento Grade de atendimento Capacidade Transportadoras Veículos …" at bounding box center [295, 146] width 591 height 293
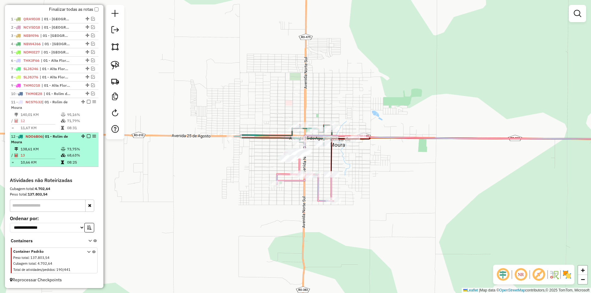
click at [88, 135] on em at bounding box center [89, 137] width 4 height 4
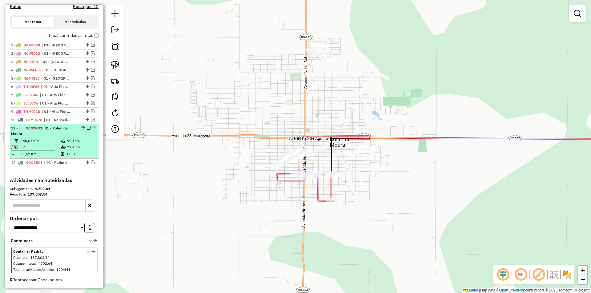
scroll to position [207, 0]
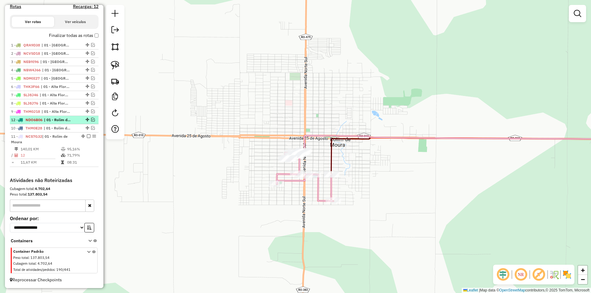
drag, startPoint x: 85, startPoint y: 163, endPoint x: 75, endPoint y: 131, distance: 32.6
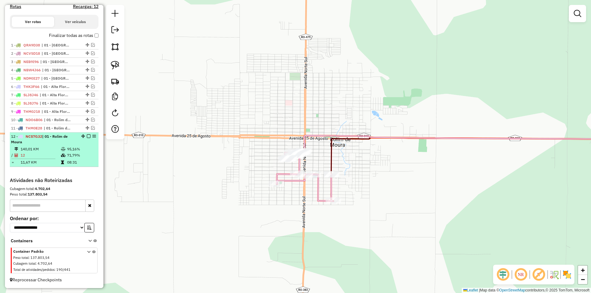
click at [85, 139] on div "12 - NCS7G32 | 01 - Rolim de Moura" at bounding box center [54, 139] width 86 height 11
select select "*********"
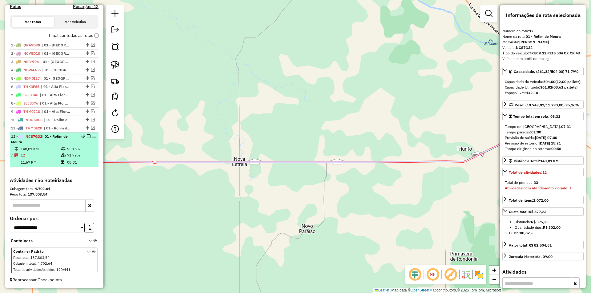
click at [87, 136] on em at bounding box center [89, 137] width 4 height 4
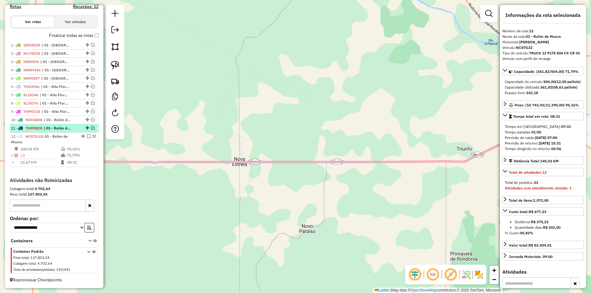
scroll to position [181, 0]
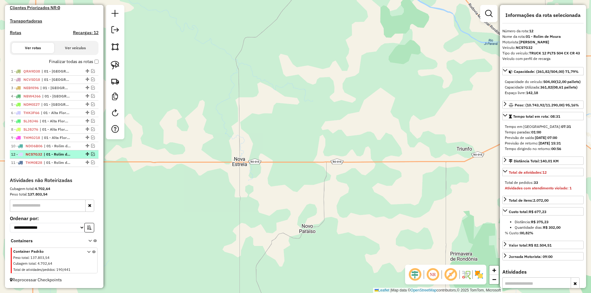
drag, startPoint x: 86, startPoint y: 161, endPoint x: 82, endPoint y: 154, distance: 8.4
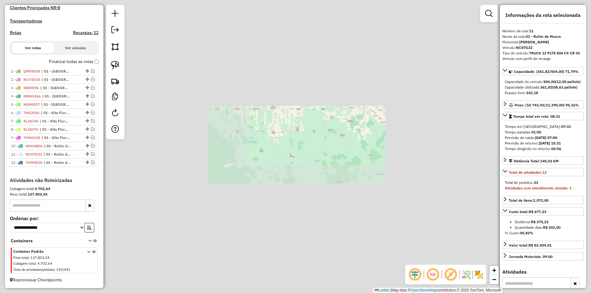
click at [320, 116] on div "Janela de atendimento Grade de atendimento Capacidade Transportadoras Veículos …" at bounding box center [295, 146] width 591 height 293
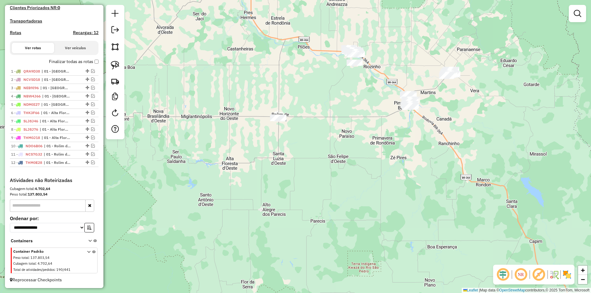
click at [317, 101] on div "Janela de atendimento Grade de atendimento Capacidade Transportadoras Veículos …" at bounding box center [295, 146] width 591 height 293
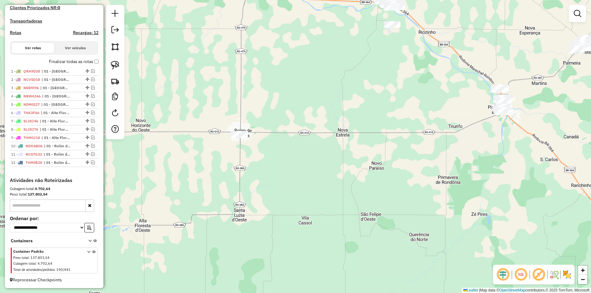
click at [263, 138] on div "Janela de atendimento Grade de atendimento Capacidade Transportadoras Veículos …" at bounding box center [295, 146] width 591 height 293
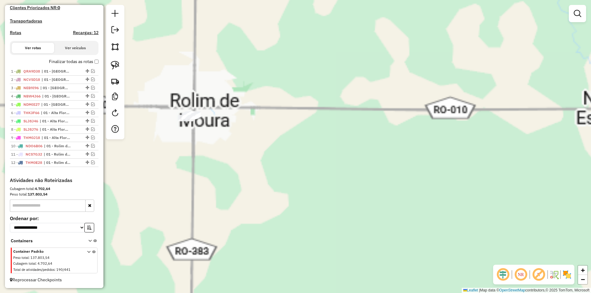
drag, startPoint x: 175, startPoint y: 138, endPoint x: 226, endPoint y: 157, distance: 55.0
click at [226, 158] on div "Janela de atendimento Grade de atendimento Capacidade Transportadoras Veículos …" at bounding box center [295, 146] width 591 height 293
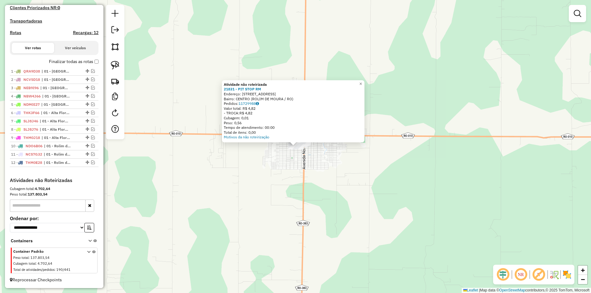
click at [399, 191] on div "Atividade não roteirizada 21831 - PIT STOP RM Endereço: AVENIDA NORTE SUL 4577 …" at bounding box center [295, 146] width 591 height 293
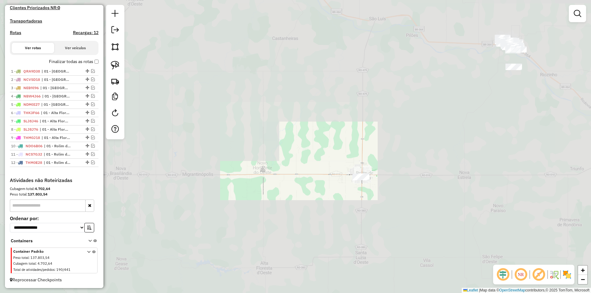
drag, startPoint x: 415, startPoint y: 137, endPoint x: 276, endPoint y: 184, distance: 146.1
click at [280, 184] on div "Janela de atendimento Grade de atendimento Capacidade Transportadoras Veículos …" at bounding box center [295, 146] width 591 height 293
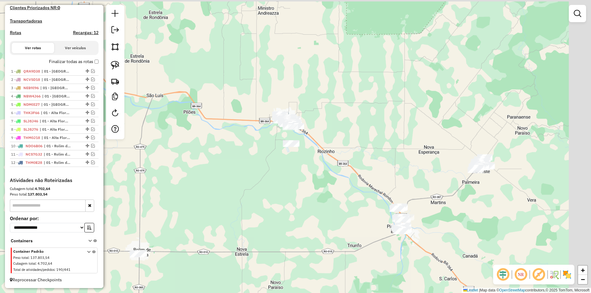
drag, startPoint x: 302, startPoint y: 175, endPoint x: 273, endPoint y: 195, distance: 35.0
click at [273, 195] on div "Janela de atendimento Grade de atendimento Capacidade Transportadoras Veículos …" at bounding box center [295, 146] width 591 height 293
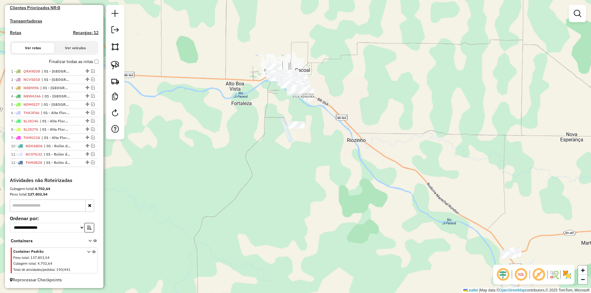
drag, startPoint x: 258, startPoint y: 175, endPoint x: 289, endPoint y: 180, distance: 30.8
click at [289, 180] on div "Janela de atendimento Grade de atendimento Capacidade Transportadoras Veículos …" at bounding box center [295, 146] width 591 height 293
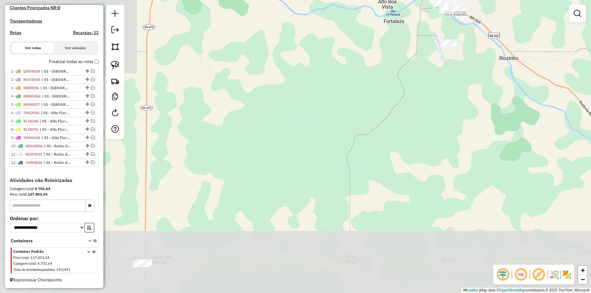
drag, startPoint x: 179, startPoint y: 223, endPoint x: 284, endPoint y: 139, distance: 135.2
click at [308, 126] on div "Janela de atendimento Grade de atendimento Capacidade Transportadoras Veículos …" at bounding box center [295, 146] width 591 height 293
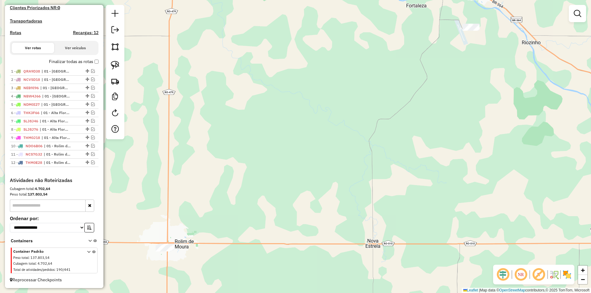
drag, startPoint x: 151, startPoint y: 226, endPoint x: 186, endPoint y: 207, distance: 39.0
click at [186, 207] on div "Janela de atendimento Grade de atendimento Capacidade Transportadoras Veículos …" at bounding box center [295, 146] width 591 height 293
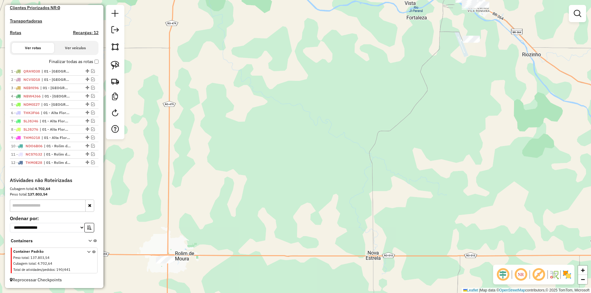
drag, startPoint x: 315, startPoint y: 198, endPoint x: 223, endPoint y: 239, distance: 101.4
click at [243, 231] on div "Janela de atendimento Grade de atendimento Capacidade Transportadoras Veículos …" at bounding box center [295, 146] width 591 height 293
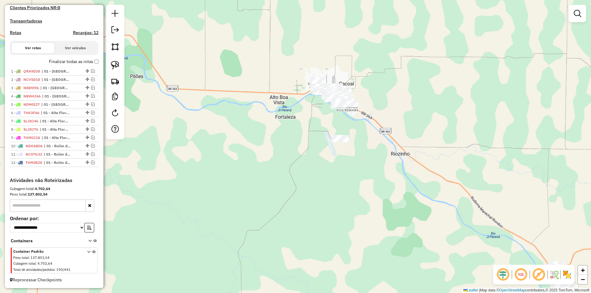
drag, startPoint x: 320, startPoint y: 169, endPoint x: 322, endPoint y: 232, distance: 63.1
click at [320, 238] on div "Janela de atendimento Grade de atendimento Capacidade Transportadoras Veículos …" at bounding box center [295, 146] width 591 height 293
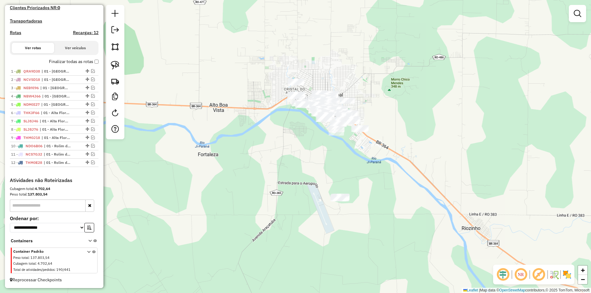
drag, startPoint x: 294, startPoint y: 127, endPoint x: 300, endPoint y: 127, distance: 5.2
click at [299, 127] on div "Janela de atendimento Grade de atendimento Capacidade Transportadoras Veículos …" at bounding box center [295, 146] width 591 height 293
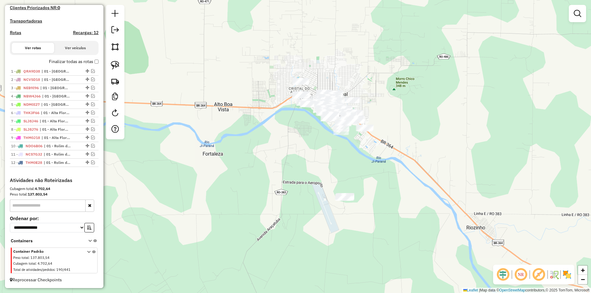
click at [299, 147] on div "Janela de atendimento Grade de atendimento Capacidade Transportadoras Veículos …" at bounding box center [295, 146] width 591 height 293
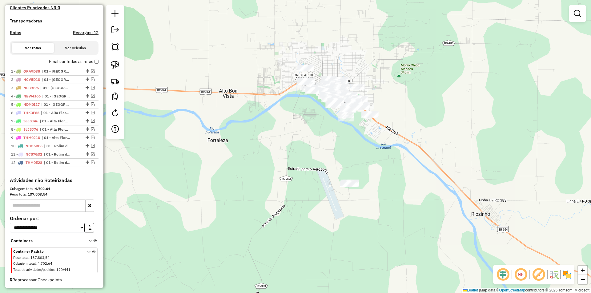
drag, startPoint x: 297, startPoint y: 135, endPoint x: 293, endPoint y: 127, distance: 8.7
click at [297, 127] on div "Janela de atendimento Grade de atendimento Capacidade Transportadoras Veículos …" at bounding box center [295, 146] width 591 height 293
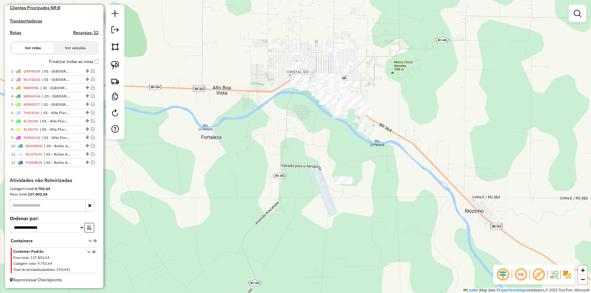
drag, startPoint x: 116, startPoint y: 66, endPoint x: 142, endPoint y: 69, distance: 25.5
click at [116, 65] on img at bounding box center [115, 65] width 9 height 9
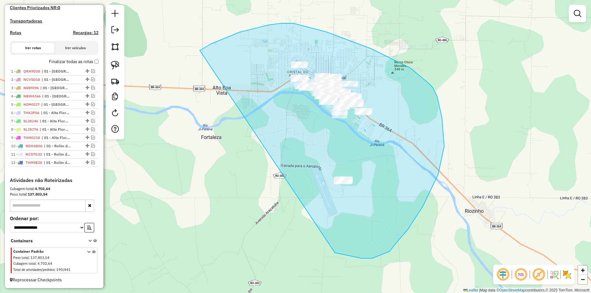
drag, startPoint x: 207, startPoint y: 46, endPoint x: 335, endPoint y: 253, distance: 243.3
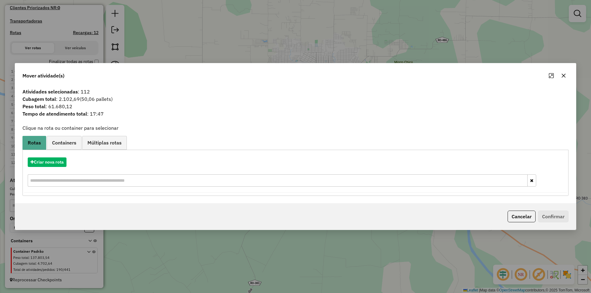
drag, startPoint x: 566, startPoint y: 74, endPoint x: 508, endPoint y: 86, distance: 59.5
click at [565, 75] on button "button" at bounding box center [564, 76] width 10 height 10
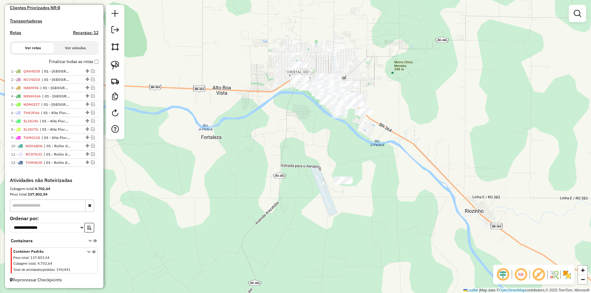
drag, startPoint x: 578, startPoint y: 10, endPoint x: 565, endPoint y: 11, distance: 13.1
click at [577, 10] on em at bounding box center [577, 13] width 7 height 7
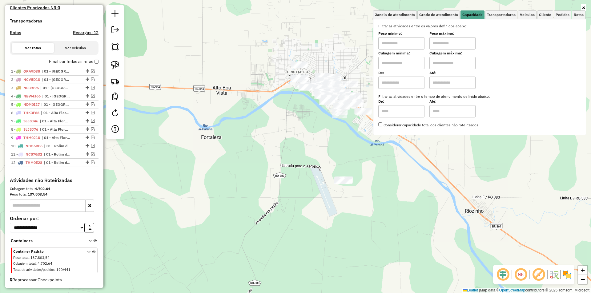
click at [387, 46] on input "text" at bounding box center [401, 43] width 46 height 12
type input "****"
click at [438, 48] on input "text" at bounding box center [452, 43] width 46 height 12
type input "******"
click at [271, 123] on div "Limpar filtros Janela de atendimento Grade de atendimento Capacidade Transporta…" at bounding box center [295, 146] width 591 height 293
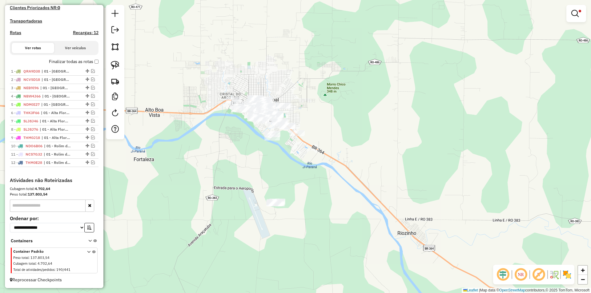
drag, startPoint x: 241, startPoint y: 136, endPoint x: 147, endPoint y: 105, distance: 98.9
click at [203, 143] on div "Limpar filtros Janela de atendimento Grade de atendimento Capacidade Transporta…" at bounding box center [295, 146] width 591 height 293
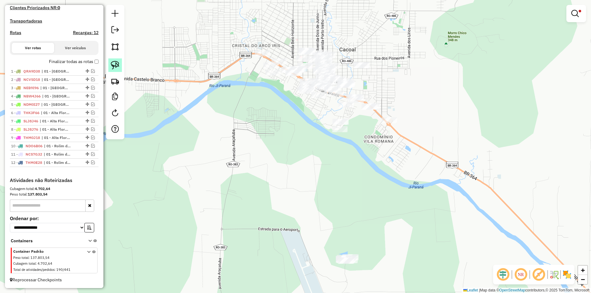
click at [116, 61] on img at bounding box center [115, 65] width 9 height 9
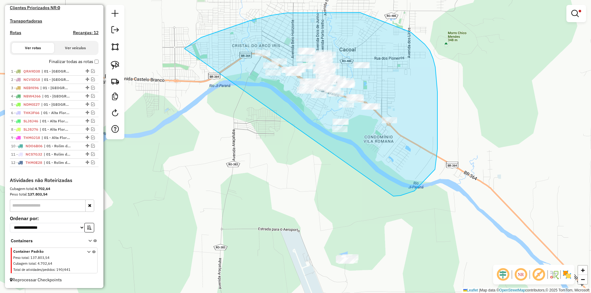
drag, startPoint x: 287, startPoint y: 13, endPoint x: 345, endPoint y: 195, distance: 191.3
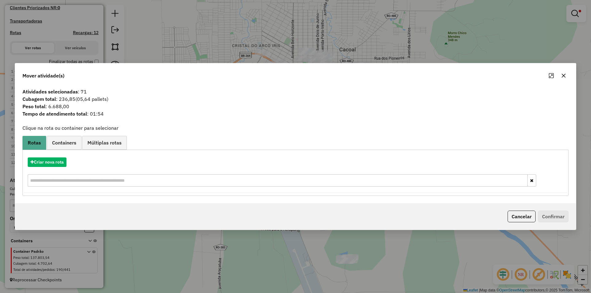
click at [565, 73] on button "button" at bounding box center [564, 76] width 10 height 10
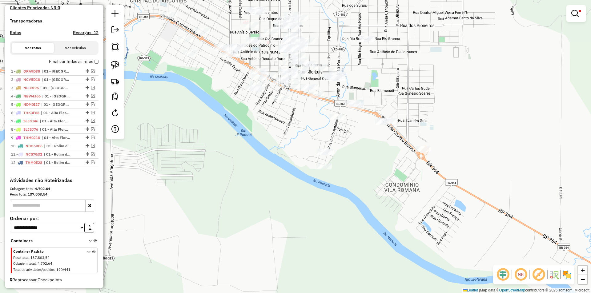
drag, startPoint x: 264, startPoint y: 146, endPoint x: 272, endPoint y: 176, distance: 31.5
click at [272, 176] on div "Limpar filtros Janela de atendimento Grade de atendimento Capacidade Transporta…" at bounding box center [295, 146] width 591 height 293
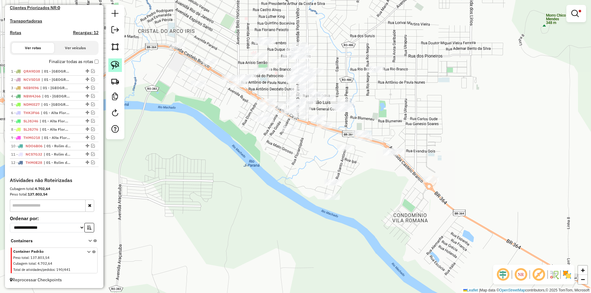
click at [112, 59] on div at bounding box center [115, 72] width 18 height 135
click at [112, 59] on link at bounding box center [115, 65] width 14 height 14
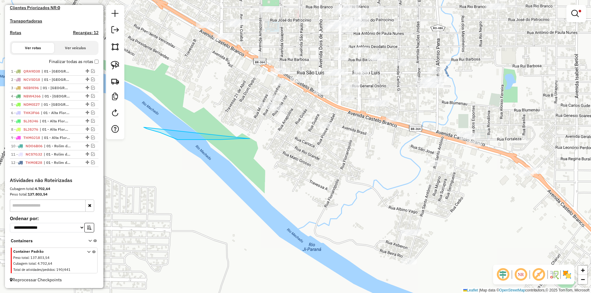
drag, startPoint x: 250, startPoint y: 139, endPoint x: 144, endPoint y: 127, distance: 106.5
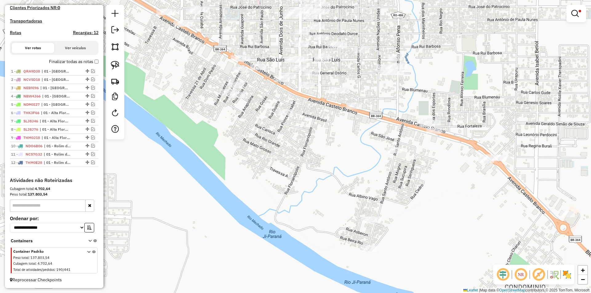
drag, startPoint x: 294, startPoint y: 164, endPoint x: 254, endPoint y: 151, distance: 41.8
click at [254, 151] on div "Limpar filtros Janela de atendimento Grade de atendimento Capacidade Transporta…" at bounding box center [295, 146] width 591 height 293
drag, startPoint x: 116, startPoint y: 65, endPoint x: 171, endPoint y: 103, distance: 66.5
click at [116, 65] on img at bounding box center [115, 65] width 9 height 9
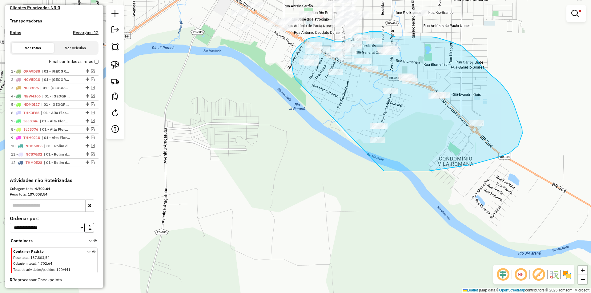
drag, startPoint x: 201, startPoint y: 116, endPoint x: 384, endPoint y: 171, distance: 190.9
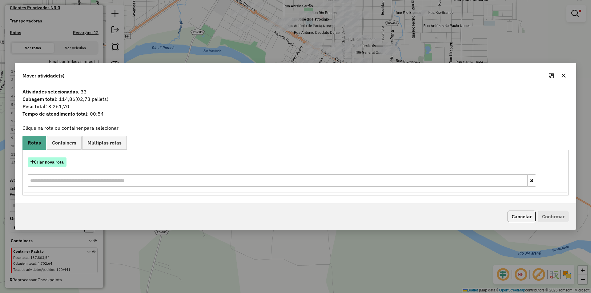
click at [43, 161] on button "Criar nova rota" at bounding box center [47, 163] width 39 height 10
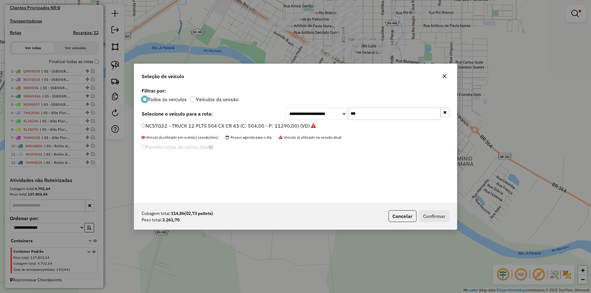
scroll to position [3, 2]
drag, startPoint x: 361, startPoint y: 111, endPoint x: 312, endPoint y: 121, distance: 49.7
click at [312, 121] on div "**********" at bounding box center [295, 144] width 323 height 117
type input "***"
click at [145, 122] on div "**********" at bounding box center [295, 144] width 323 height 117
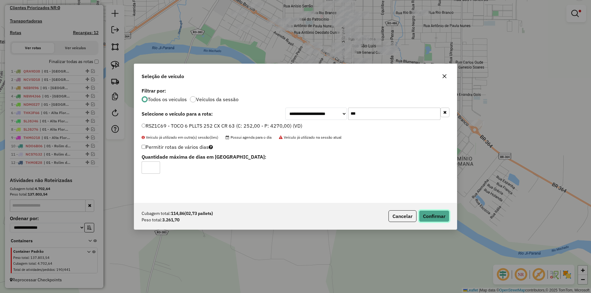
click at [429, 213] on button "Confirmar" at bounding box center [434, 217] width 30 height 12
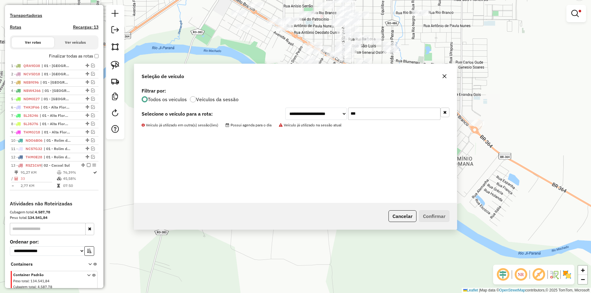
scroll to position [210, 0]
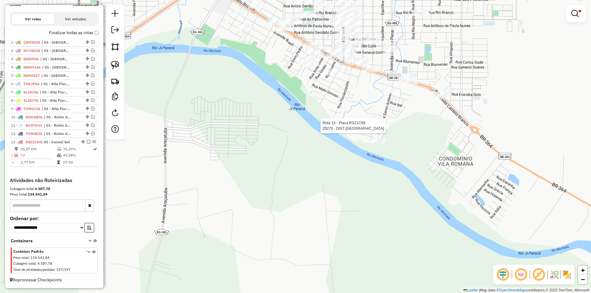
click at [376, 129] on div at bounding box center [379, 126] width 15 height 6
select select "*********"
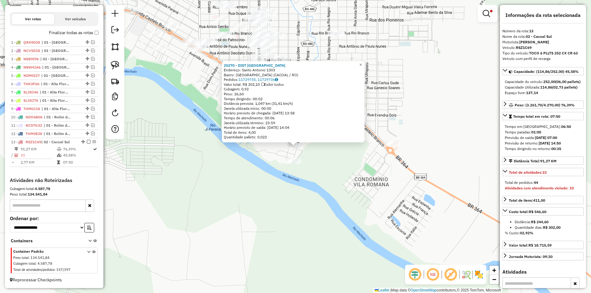
drag, startPoint x: 284, startPoint y: 208, endPoint x: 212, endPoint y: 209, distance: 71.7
click at [284, 209] on div "25270 - DIST SANTO ANTONIO Endereço: Santo Antonio 1303 Bairro: SANTO ANTONIO (…" at bounding box center [295, 146] width 591 height 293
drag, startPoint x: 190, startPoint y: 217, endPoint x: 332, endPoint y: 266, distance: 149.8
click at [331, 266] on div "25270 - DIST SANTO ANTONIO Endereço: Santo Antonio 1303 Bairro: SANTO ANTONIO (…" at bounding box center [295, 146] width 591 height 293
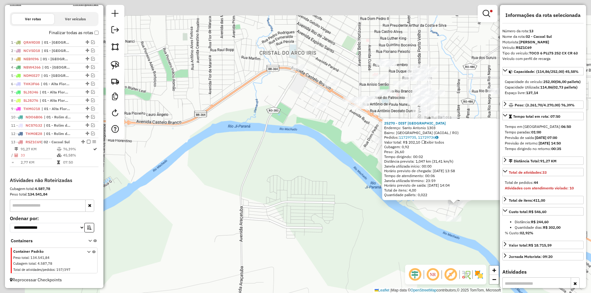
click at [320, 256] on div "25270 - DIST SANTO ANTONIO Endereço: Santo Antonio 1303 Bairro: SANTO ANTONIO (…" at bounding box center [295, 146] width 591 height 293
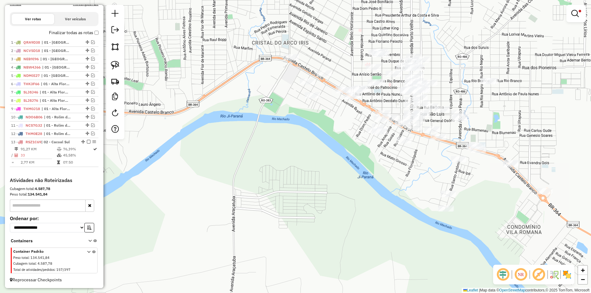
drag, startPoint x: 277, startPoint y: 239, endPoint x: 265, endPoint y: 234, distance: 13.7
click at [267, 235] on div "Limpar filtros Janela de atendimento Grade de atendimento Capacidade Transporta…" at bounding box center [295, 146] width 591 height 293
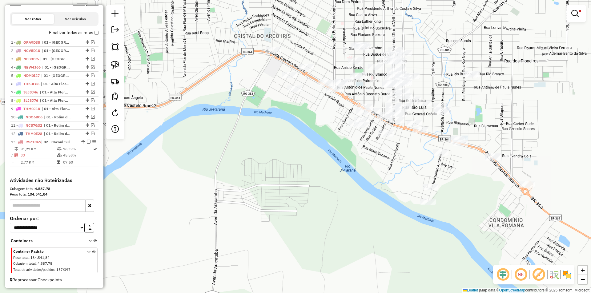
drag, startPoint x: 265, startPoint y: 234, endPoint x: 273, endPoint y: 245, distance: 14.0
click at [274, 247] on div "Limpar filtros Janela de atendimento Grade de atendimento Capacidade Transporta…" at bounding box center [295, 146] width 591 height 293
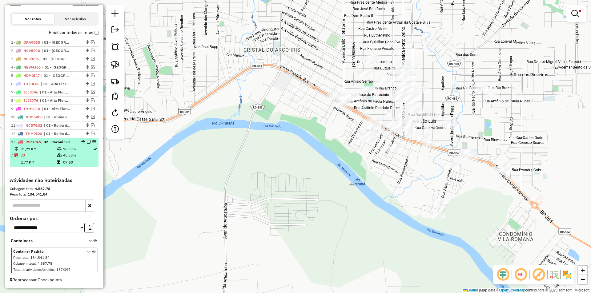
click at [87, 141] on em at bounding box center [89, 142] width 4 height 4
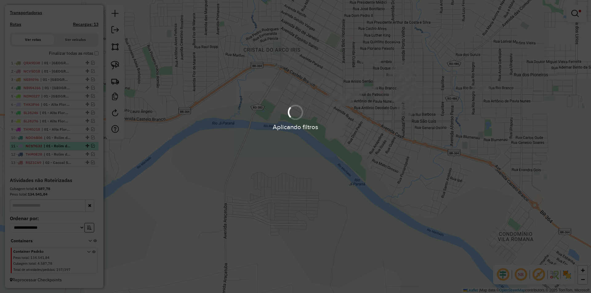
scroll to position [190, 0]
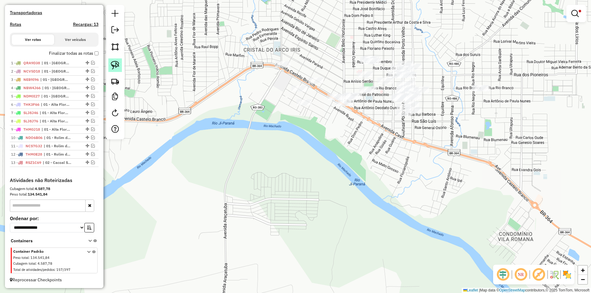
click at [115, 65] on img at bounding box center [115, 65] width 9 height 9
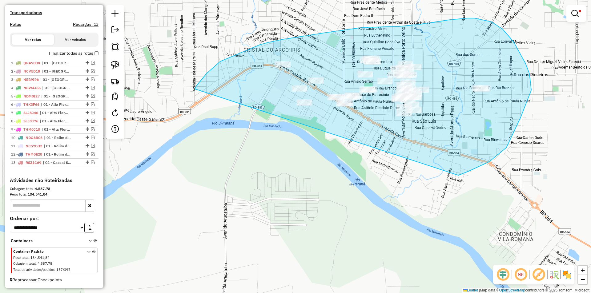
drag, startPoint x: 260, startPoint y: 45, endPoint x: 412, endPoint y: 163, distance: 192.7
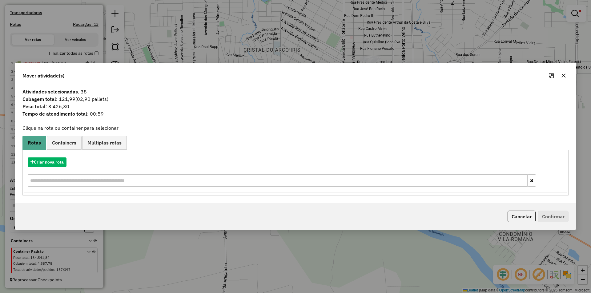
click at [47, 169] on div "Criar nova rota" at bounding box center [295, 173] width 543 height 40
click at [54, 162] on button "Criar nova rota" at bounding box center [47, 163] width 39 height 10
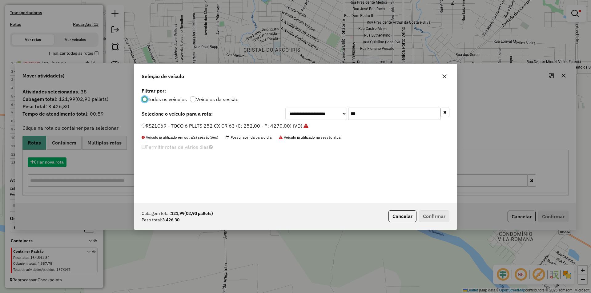
scroll to position [3, 2]
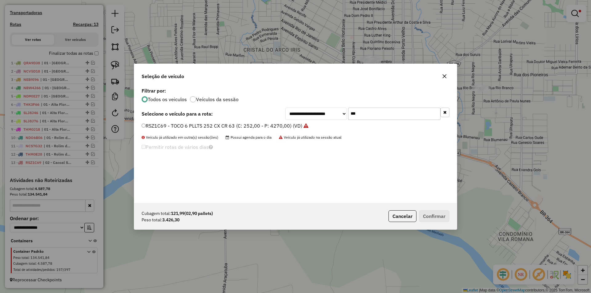
drag, startPoint x: 365, startPoint y: 118, endPoint x: 319, endPoint y: 131, distance: 47.4
click at [323, 128] on div "**********" at bounding box center [295, 144] width 323 height 117
type input "***"
click at [142, 123] on label "NBW0G11 - TOCO 9 PLTS 378 CX CR 37 (C: 378,00 - P: 5100,00) (VD)" at bounding box center [222, 125] width 161 height 7
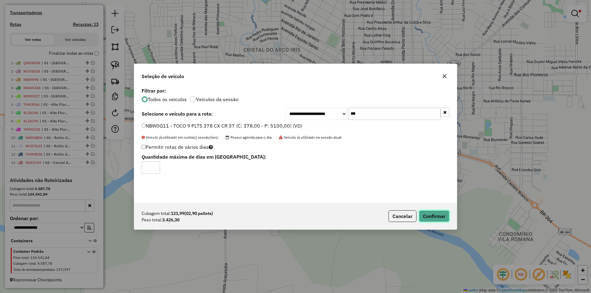
click at [428, 219] on button "Confirmar" at bounding box center [434, 217] width 30 height 12
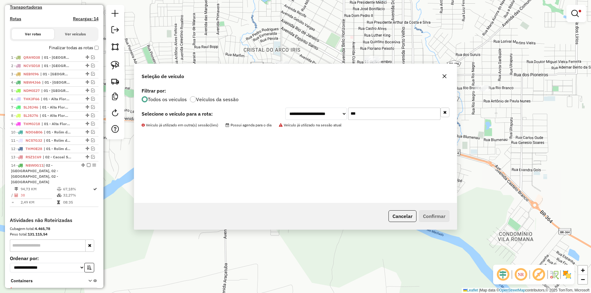
scroll to position [230, 0]
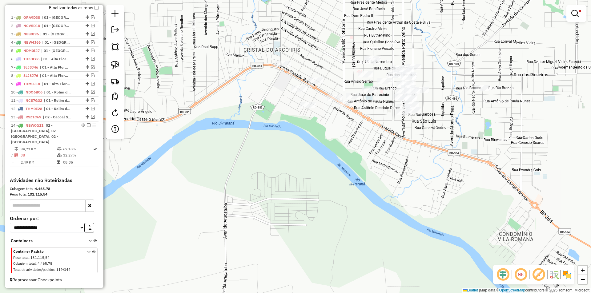
click at [349, 154] on div "Limpar filtros Janela de atendimento Grade de atendimento Capacidade Transporta…" at bounding box center [295, 146] width 591 height 293
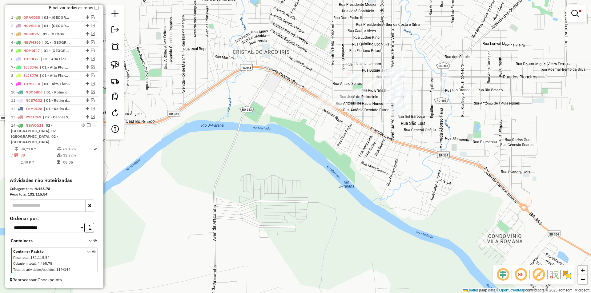
click at [325, 159] on div "Limpar filtros Janela de atendimento Grade de atendimento Capacidade Transporta…" at bounding box center [295, 146] width 591 height 293
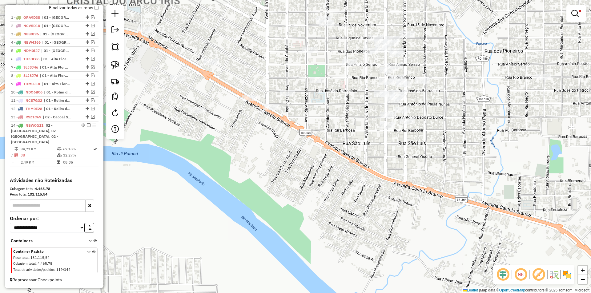
drag, startPoint x: 346, startPoint y: 144, endPoint x: 328, endPoint y: 119, distance: 31.1
click at [329, 121] on div "Limpar filtros Janela de atendimento Grade de atendimento Capacidade Transporta…" at bounding box center [295, 146] width 591 height 293
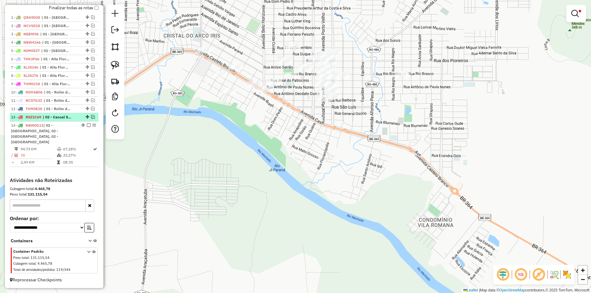
click at [91, 119] on em at bounding box center [93, 117] width 4 height 4
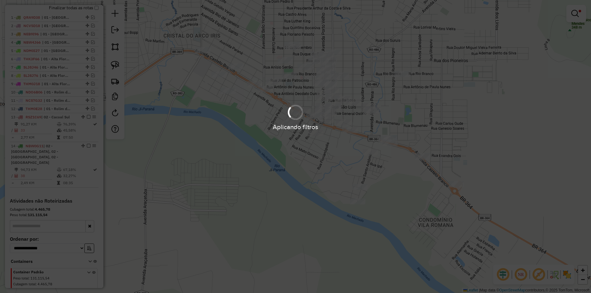
scroll to position [234, 0]
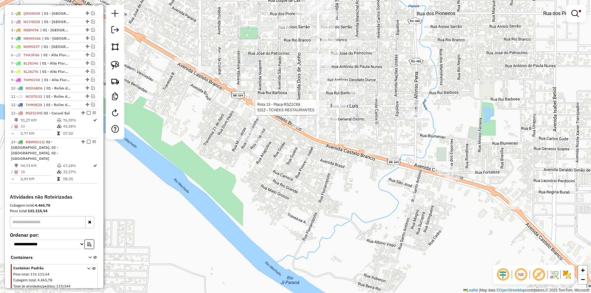
select select "*********"
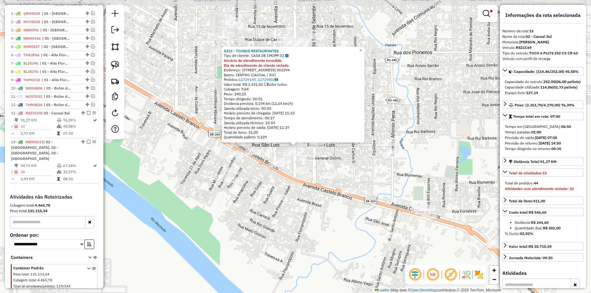
scroll to position [250, 0]
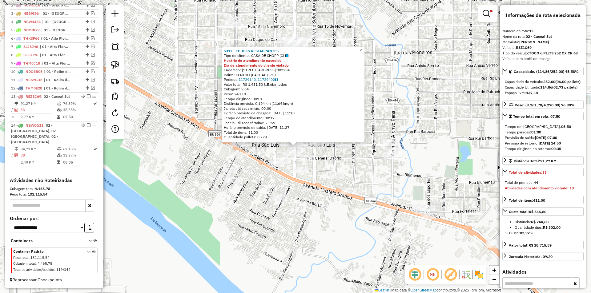
click at [456, 140] on div "5312 - TCHEKS RESTAURANTES Tipo de cliente: CASA DE CHOPP (C) Horário de atendi…" at bounding box center [295, 146] width 591 height 293
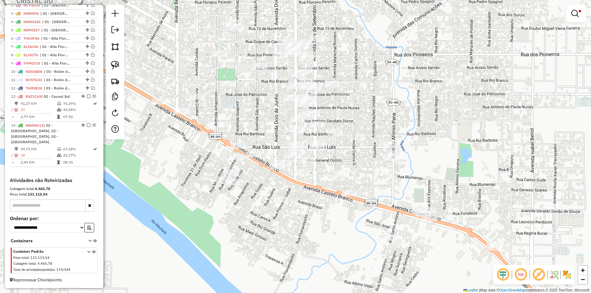
drag, startPoint x: 449, startPoint y: 146, endPoint x: 456, endPoint y: 158, distance: 14.4
click at [456, 158] on div "Limpar filtros Janela de atendimento Grade de atendimento Capacidade Transporta…" at bounding box center [295, 146] width 591 height 293
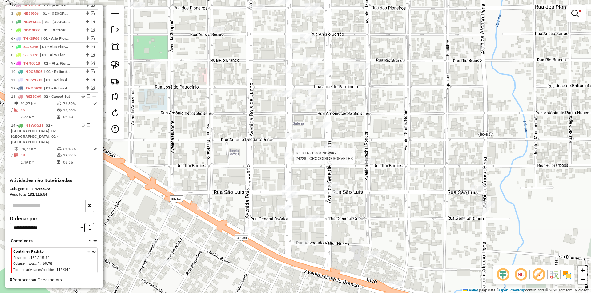
select select "*********"
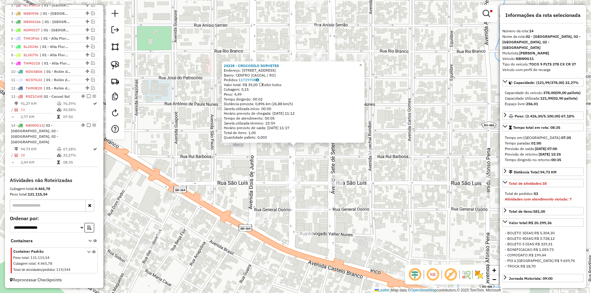
click at [310, 151] on div "24228 - CROCODILO SORVETES Endereço: AVENIDA PORTO VELHO 2416 Bairro: CENTRO (C…" at bounding box center [295, 146] width 591 height 293
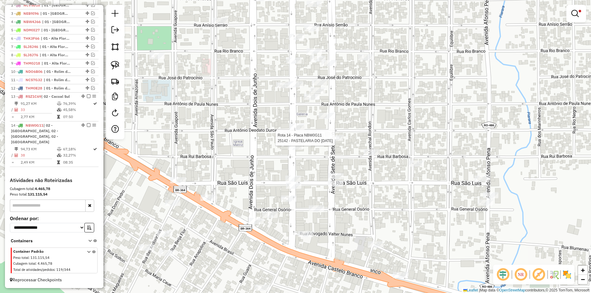
select select "*********"
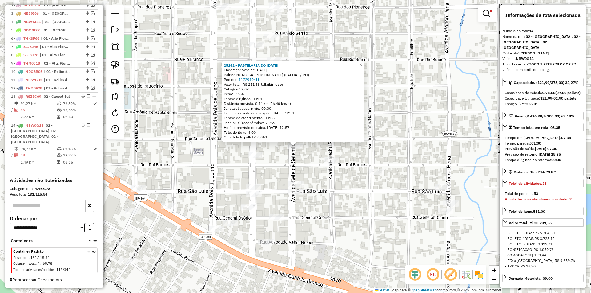
click at [285, 163] on div "25142 - PASTELARIA DO NOEL Endereço: Sete de Setembro 2480 Bairro: PRINCESA ISA…" at bounding box center [295, 146] width 591 height 293
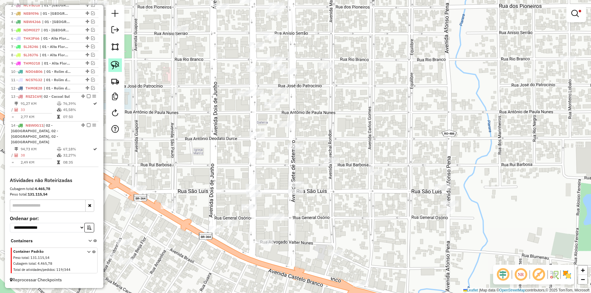
click at [118, 67] on img at bounding box center [115, 65] width 9 height 9
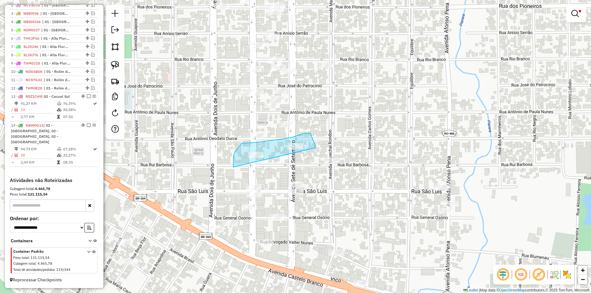
drag, startPoint x: 233, startPoint y: 166, endPoint x: 316, endPoint y: 151, distance: 83.9
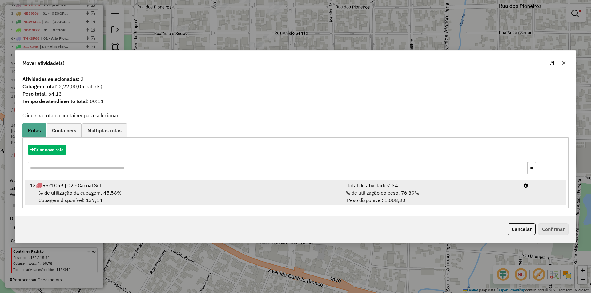
drag, startPoint x: 70, startPoint y: 193, endPoint x: 149, endPoint y: 190, distance: 78.5
click at [70, 193] on span "% de utilização da cubagem: 45,58%" at bounding box center [79, 193] width 83 height 6
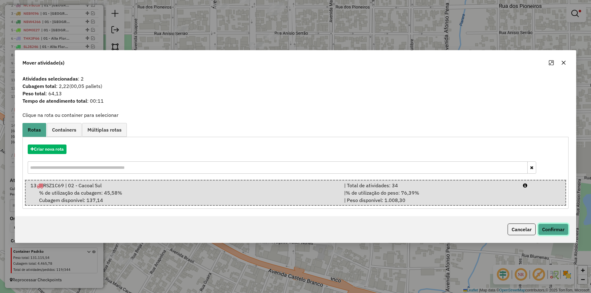
click at [550, 231] on button "Confirmar" at bounding box center [553, 230] width 30 height 12
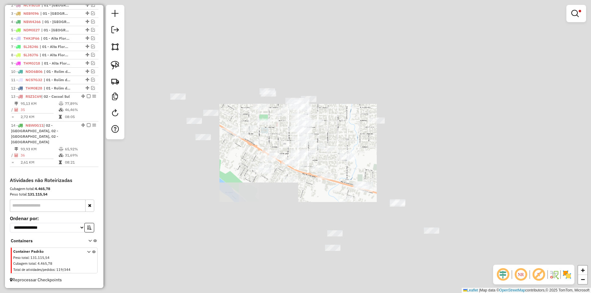
click at [344, 132] on div "Limpar filtros Janela de atendimento Grade de atendimento Capacidade Transporta…" at bounding box center [295, 146] width 591 height 293
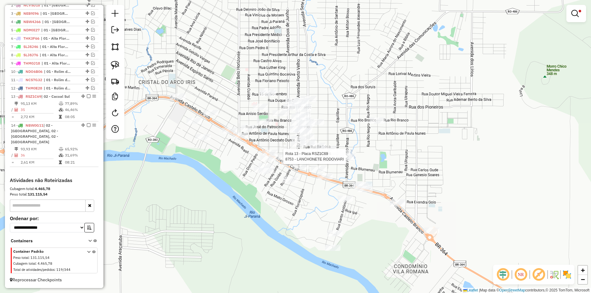
select select "*********"
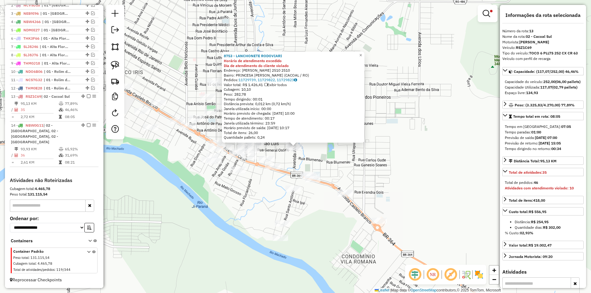
click at [352, 162] on div "8753 - LANCHONETE RODOVIARI Horário de atendimento excedido Dia de atendimento …" at bounding box center [295, 146] width 591 height 293
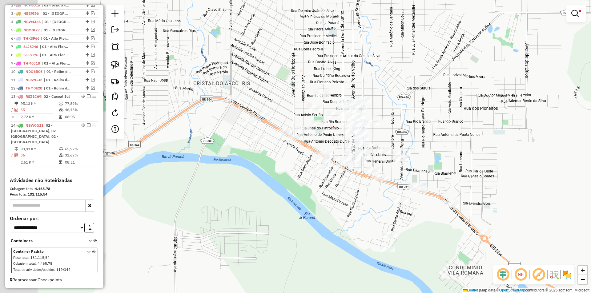
drag, startPoint x: 439, startPoint y: 173, endPoint x: 452, endPoint y: 173, distance: 12.6
click at [452, 173] on div "Limpar filtros Janela de atendimento Grade de atendimento Capacidade Transporta…" at bounding box center [295, 146] width 591 height 293
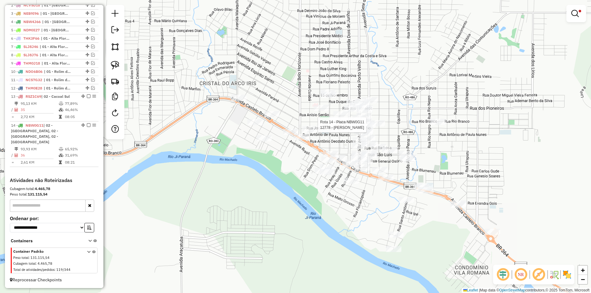
select select "*********"
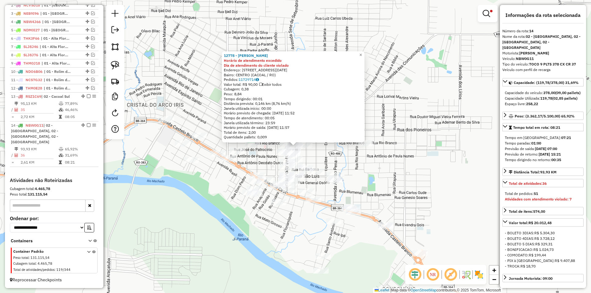
click at [436, 180] on div "12778 - Regiane Muniz Horário de atendimento excedido Dia de atendimento do cli…" at bounding box center [295, 146] width 591 height 293
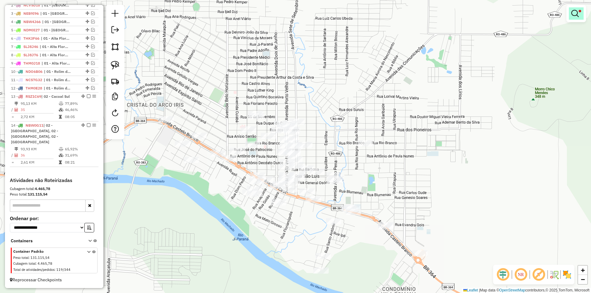
click at [575, 12] on em at bounding box center [574, 13] width 7 height 7
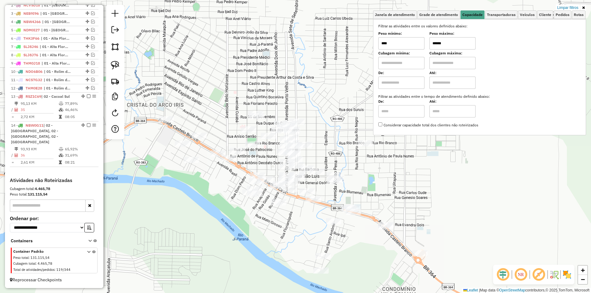
drag, startPoint x: 452, startPoint y: 46, endPoint x: 429, endPoint y: 47, distance: 23.4
click at [429, 47] on div "Peso mínimo: **** Peso máximo: ******" at bounding box center [479, 40] width 203 height 17
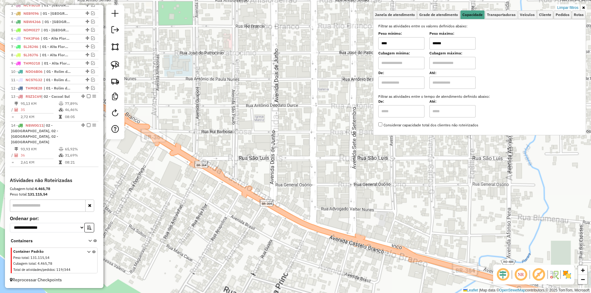
type input "******"
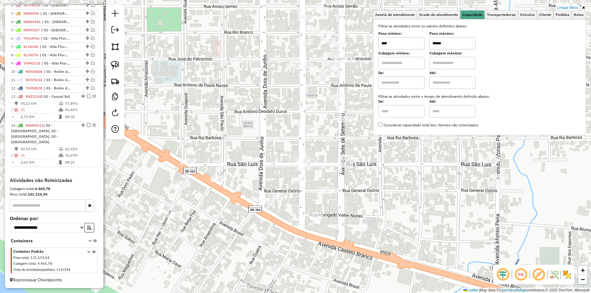
drag, startPoint x: 261, startPoint y: 141, endPoint x: 194, endPoint y: 164, distance: 71.1
click at [194, 164] on div "Limpar filtros Janela de atendimento Grade de atendimento Capacidade Transporta…" at bounding box center [295, 146] width 591 height 293
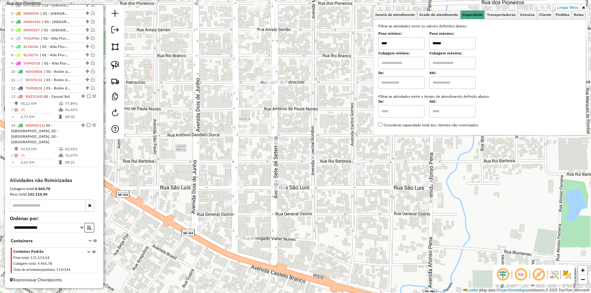
click at [194, 164] on div "Limpar filtros Janela de atendimento Grade de atendimento Capacidade Transporta…" at bounding box center [295, 146] width 591 height 293
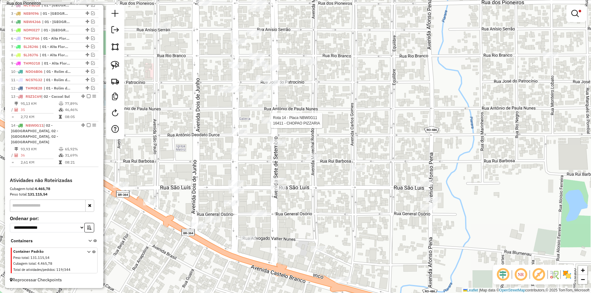
select select "*********"
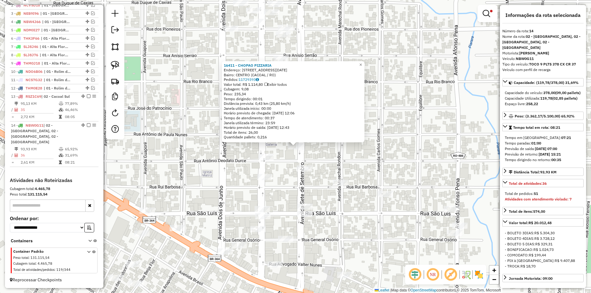
click at [214, 167] on div "16411 - CHOPAO PIZZARIA Endereço: Av 7 De Setembro 2571 Bairro: CENTRO (CACOAL …" at bounding box center [295, 146] width 591 height 293
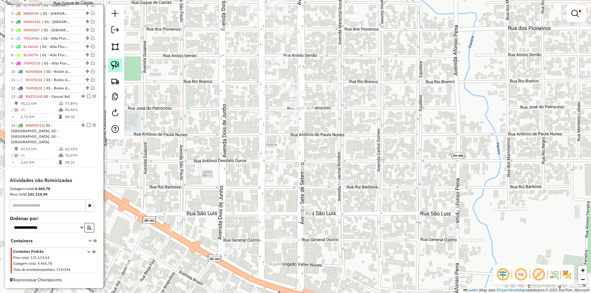
click at [110, 67] on link at bounding box center [115, 65] width 14 height 14
drag, startPoint x: 332, startPoint y: 144, endPoint x: 288, endPoint y: 150, distance: 44.5
click at [288, 150] on div "Limpar filtros Janela de atendimento Grade de atendimento Capacidade Transporta…" at bounding box center [295, 146] width 591 height 293
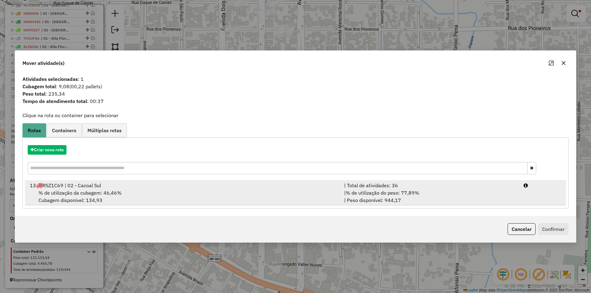
click at [77, 195] on span "% de utilização da cubagem: 46,46%" at bounding box center [79, 193] width 83 height 6
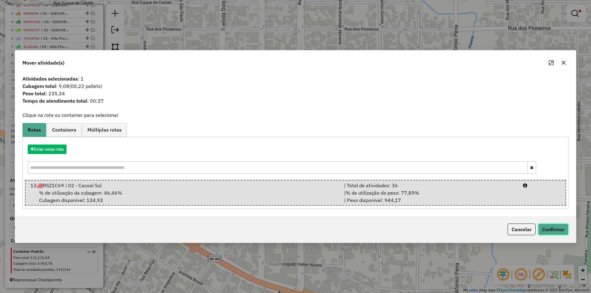
click at [551, 228] on button "Confirmar" at bounding box center [553, 230] width 30 height 12
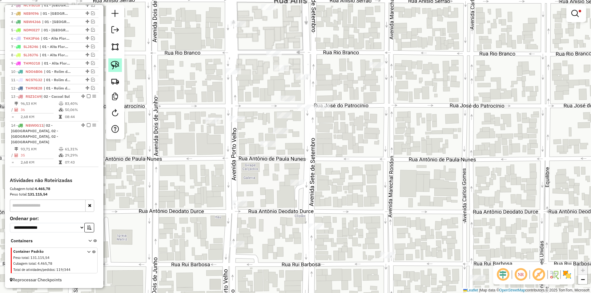
click at [116, 62] on img at bounding box center [115, 65] width 9 height 9
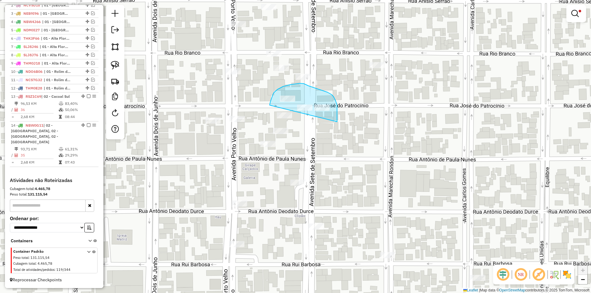
drag, startPoint x: 273, startPoint y: 94, endPoint x: 337, endPoint y: 122, distance: 69.8
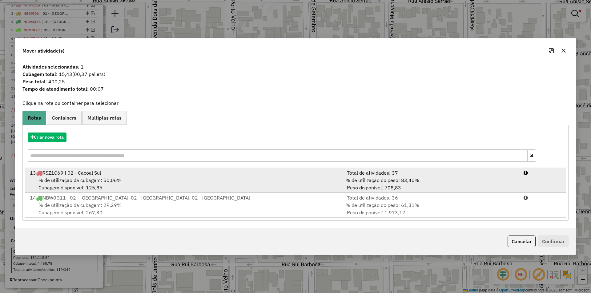
click at [66, 185] on div "% de utilização da cubagem: 50,06% Cubagem disponível: 125,85" at bounding box center [183, 184] width 314 height 15
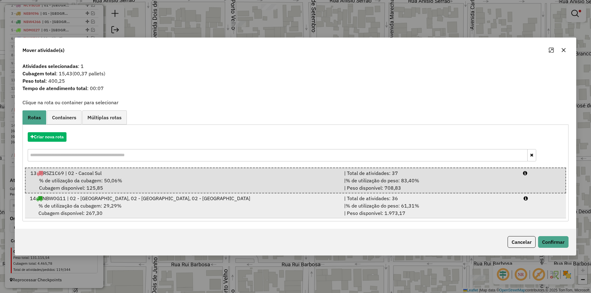
drag, startPoint x: 69, startPoint y: 208, endPoint x: 89, endPoint y: 204, distance: 20.3
click at [70, 208] on span "% de utilização da cubagem: 29,29%" at bounding box center [79, 206] width 83 height 6
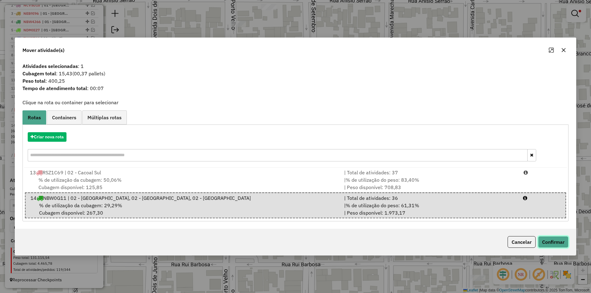
click at [563, 247] on button "Confirmar" at bounding box center [553, 242] width 30 height 12
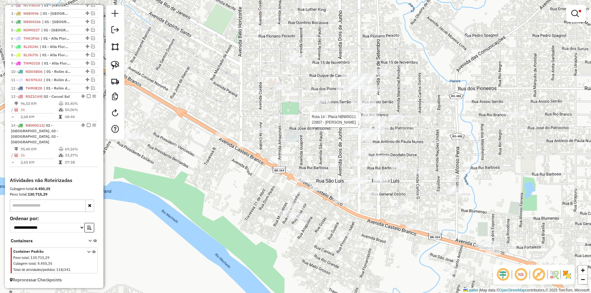
select select "*********"
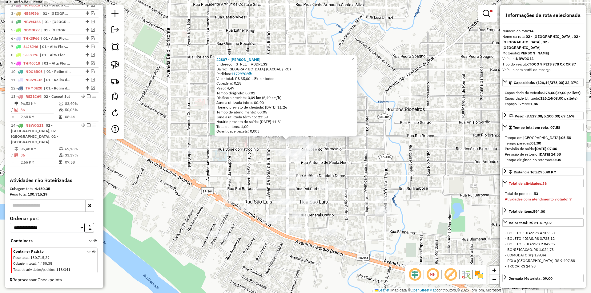
drag, startPoint x: 427, startPoint y: 127, endPoint x: 413, endPoint y: 109, distance: 23.0
click at [396, 108] on div "22807 - EDGAR LANCHE Endereço: AVENIDA PORTO VELHO 2740 Bairro: JARDIM CLODOALD…" at bounding box center [295, 146] width 591 height 293
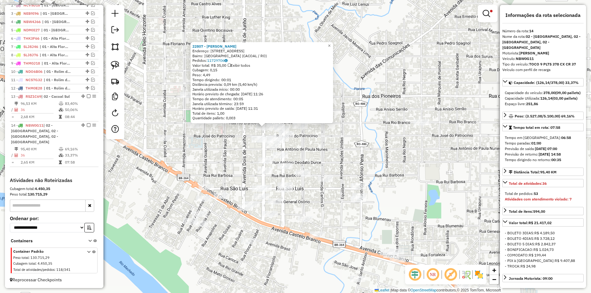
click at [332, 159] on div "Rota 13 - Placa RSZ1C69 24982 - REST BRASILEIRO Rota 13 - Placa RSZ1C69 25635 -…" at bounding box center [295, 146] width 591 height 293
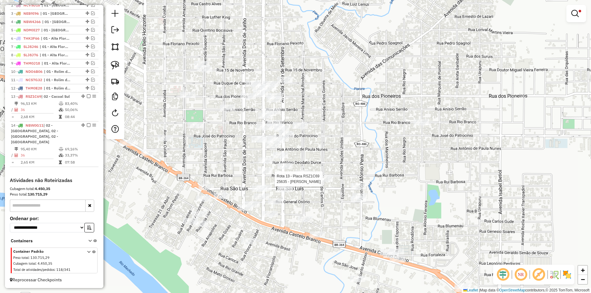
select select "*********"
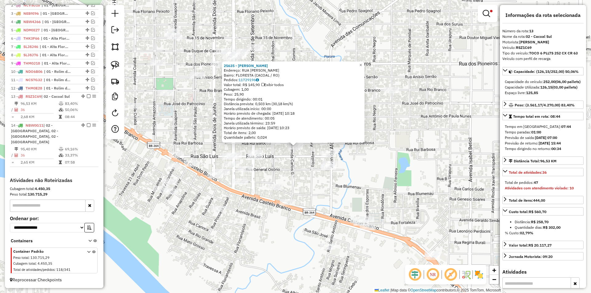
click at [392, 186] on div "25635 - NATANAELI SILVA Endereço: RUA RUI BARBOSA Bairro: FLORESTA (CACOAL / RO…" at bounding box center [295, 146] width 591 height 293
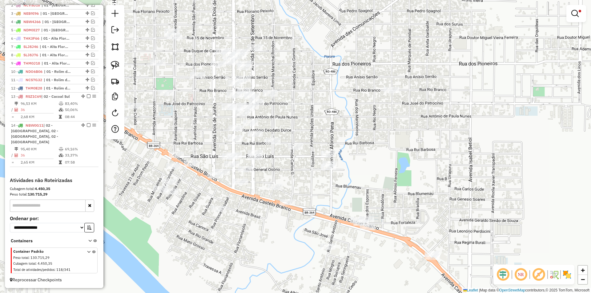
click at [369, 188] on div "25635 - NATANAELI SILVA Endereço: RUA RUI BARBOSA Bairro: FLORESTA (CACOAL / RO…" at bounding box center [295, 146] width 591 height 293
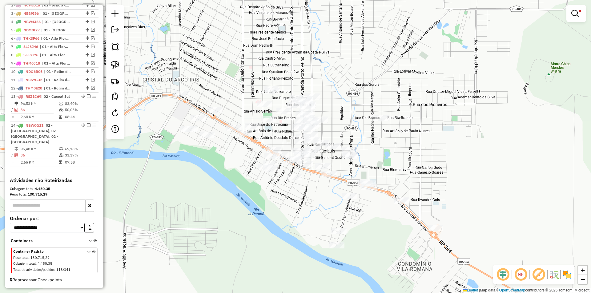
drag, startPoint x: 369, startPoint y: 156, endPoint x: 372, endPoint y: 153, distance: 4.6
click at [372, 153] on div "Limpar filtros Janela de atendimento Grade de atendimento Capacidade Transporta…" at bounding box center [295, 146] width 591 height 293
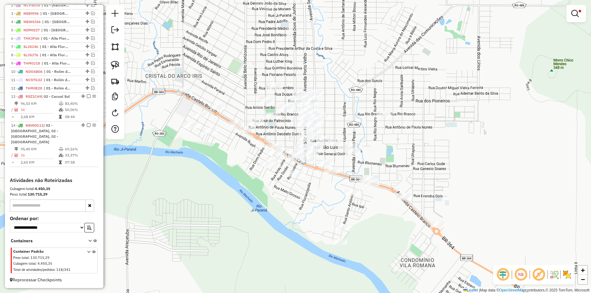
click at [240, 162] on div "Limpar filtros Janela de atendimento Grade de atendimento Capacidade Transporta…" at bounding box center [295, 146] width 591 height 293
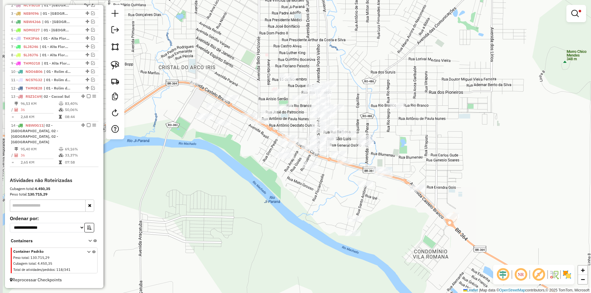
drag, startPoint x: 212, startPoint y: 175, endPoint x: 222, endPoint y: 169, distance: 12.0
click at [222, 169] on div "Limpar filtros Janela de atendimento Grade de atendimento Capacidade Transporta…" at bounding box center [295, 146] width 591 height 293
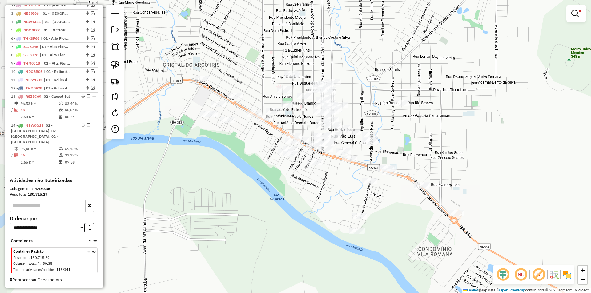
click at [221, 171] on div "Limpar filtros Janela de atendimento Grade de atendimento Capacidade Transporta…" at bounding box center [295, 146] width 591 height 293
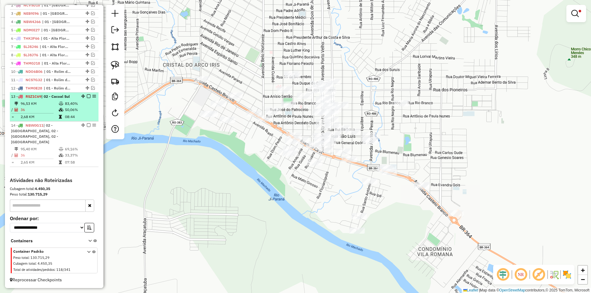
click at [87, 98] on em at bounding box center [89, 96] width 4 height 4
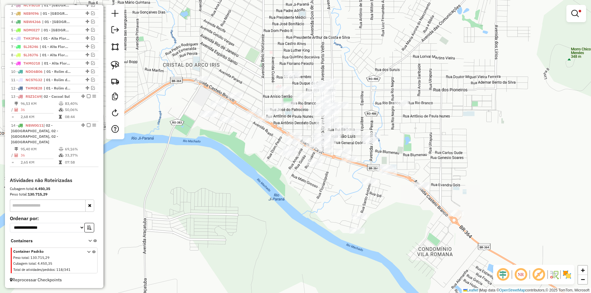
scroll to position [230, 0]
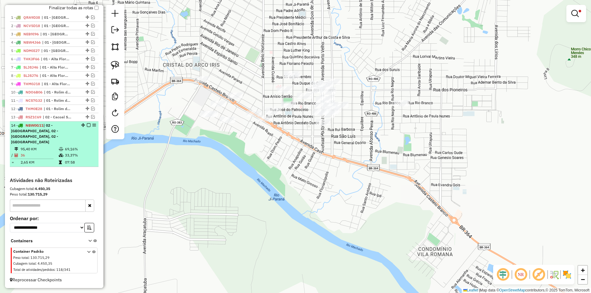
click at [85, 127] on div at bounding box center [87, 125] width 18 height 4
select select "*********"
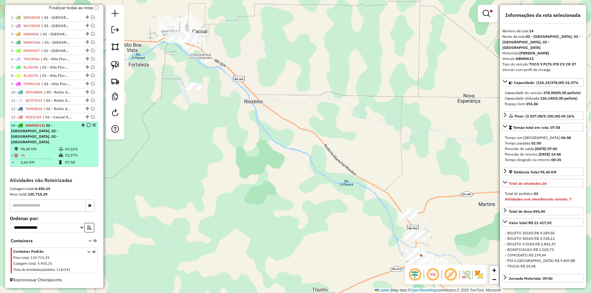
click at [87, 127] on em at bounding box center [89, 125] width 4 height 4
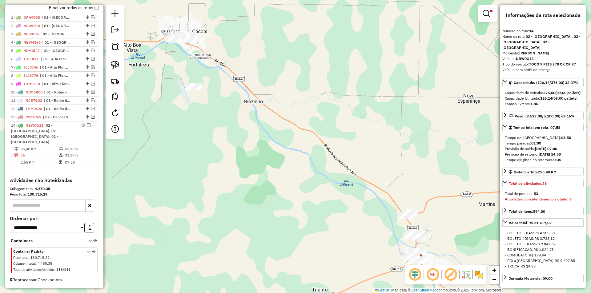
scroll to position [198, 0]
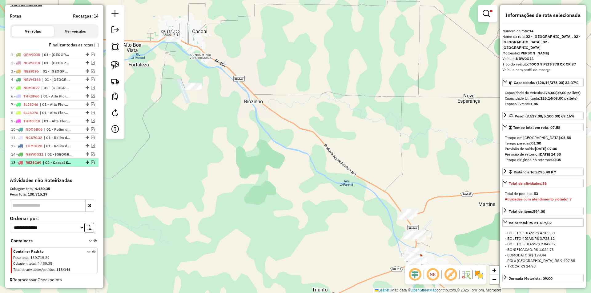
drag, startPoint x: 85, startPoint y: 163, endPoint x: 85, endPoint y: 154, distance: 8.6
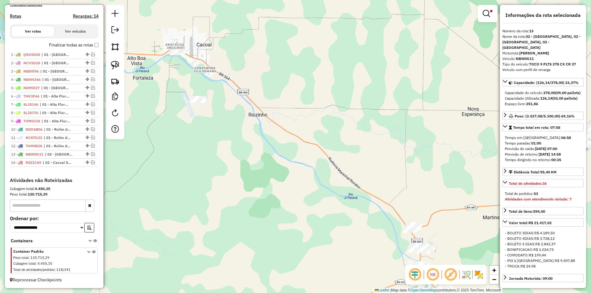
drag, startPoint x: 291, startPoint y: 141, endPoint x: 319, endPoint y: 144, distance: 27.9
click at [311, 155] on div "Limpar filtros Janela de atendimento Grade de atendimento Capacidade Transporta…" at bounding box center [295, 146] width 591 height 293
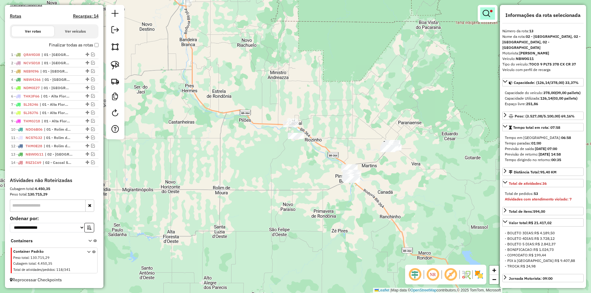
click at [485, 19] on div at bounding box center [488, 13] width 20 height 17
click at [485, 13] on em at bounding box center [486, 13] width 7 height 7
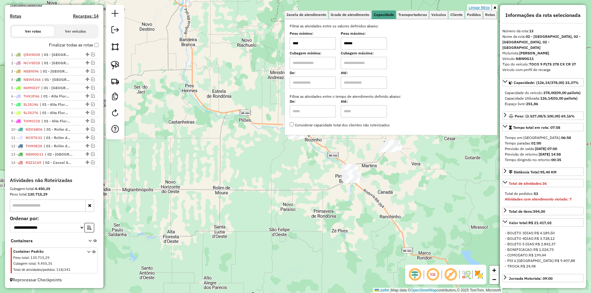
click at [485, 10] on link "Limpar filtros" at bounding box center [479, 7] width 24 height 7
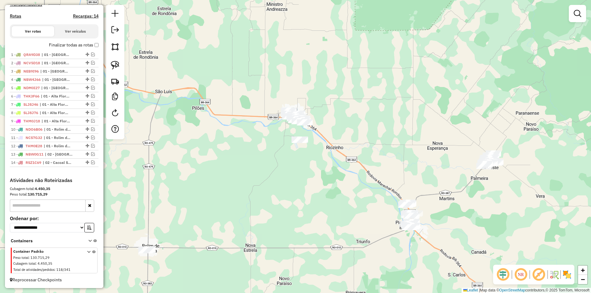
click at [262, 163] on div "Janela de atendimento Grade de atendimento Capacidade Transportadoras Veículos …" at bounding box center [295, 146] width 591 height 293
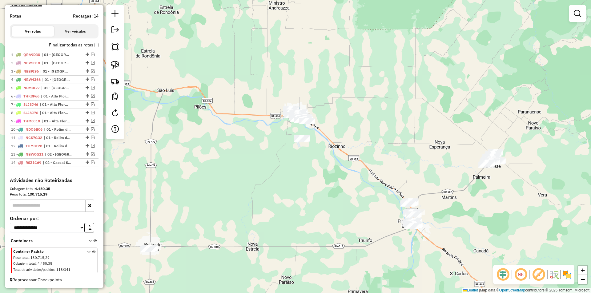
click at [261, 166] on div "Janela de atendimento Grade de atendimento Capacidade Transportadoras Veículos …" at bounding box center [295, 146] width 591 height 293
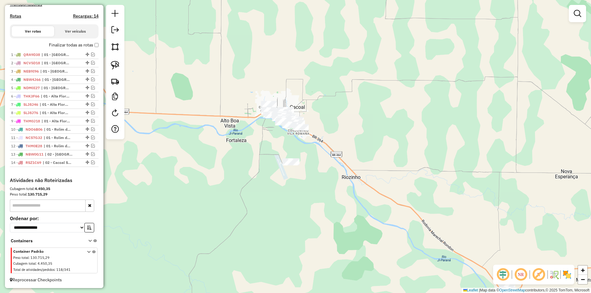
drag, startPoint x: 259, startPoint y: 120, endPoint x: 254, endPoint y: 141, distance: 22.2
click at [254, 141] on div "Janela de atendimento Grade de atendimento Capacidade Transportadoras Veículos …" at bounding box center [295, 146] width 591 height 293
click at [122, 64] on link at bounding box center [115, 65] width 14 height 14
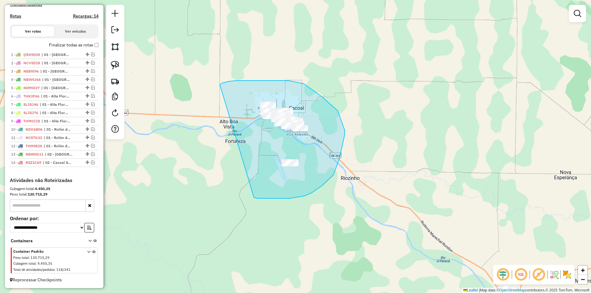
drag, startPoint x: 256, startPoint y: 81, endPoint x: 254, endPoint y: 198, distance: 117.0
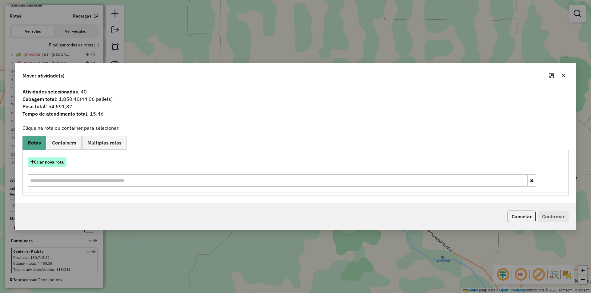
click at [46, 164] on button "Criar nova rota" at bounding box center [47, 163] width 39 height 10
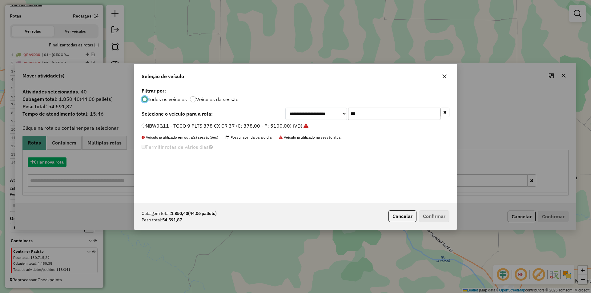
scroll to position [3, 2]
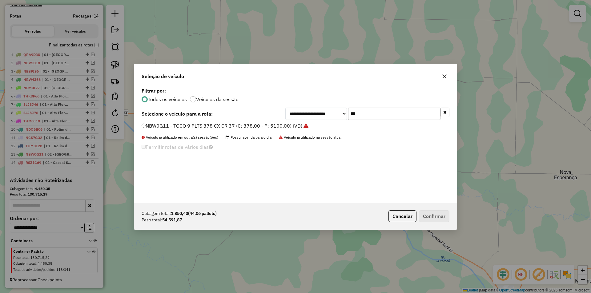
drag, startPoint x: 361, startPoint y: 111, endPoint x: 345, endPoint y: 114, distance: 15.8
click at [345, 114] on div "**********" at bounding box center [367, 114] width 164 height 12
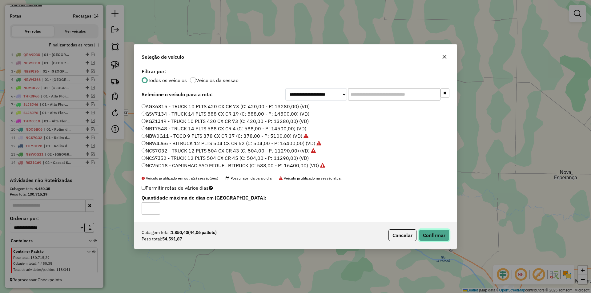
click at [442, 240] on button "Confirmar" at bounding box center [434, 236] width 30 height 12
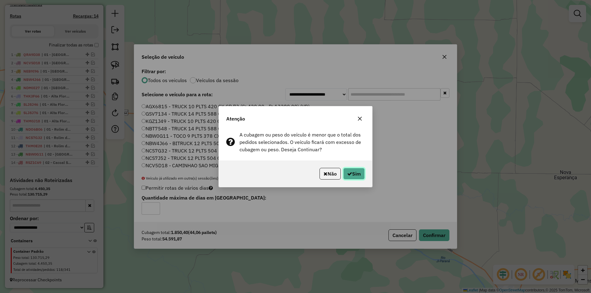
click at [351, 170] on button "Sim" at bounding box center [354, 174] width 22 height 12
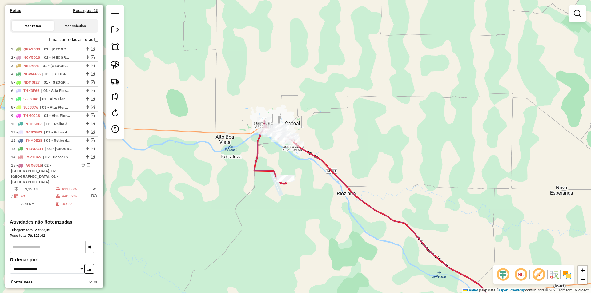
drag, startPoint x: 259, startPoint y: 180, endPoint x: 271, endPoint y: 199, distance: 22.0
click at [270, 199] on div "Janela de atendimento Grade de atendimento Capacidade Transportadoras Veículos …" at bounding box center [295, 146] width 591 height 293
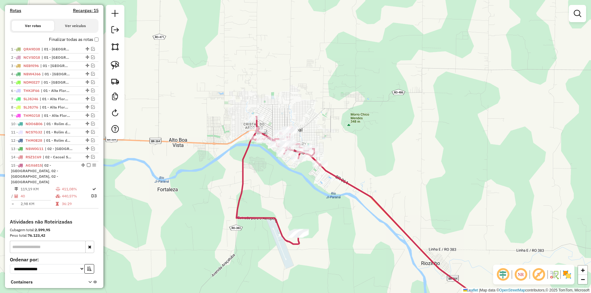
drag, startPoint x: 270, startPoint y: 176, endPoint x: 271, endPoint y: 173, distance: 3.3
click at [271, 173] on div "Janela de atendimento Grade de atendimento Capacidade Transportadoras Veículos …" at bounding box center [295, 146] width 591 height 293
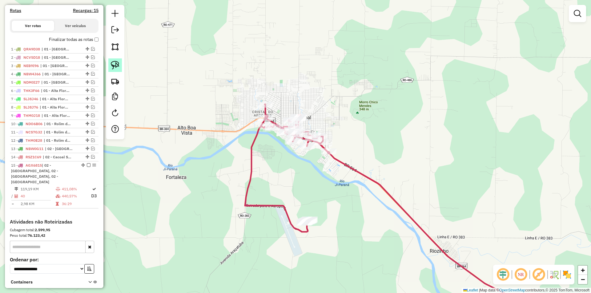
click at [113, 62] on img at bounding box center [115, 65] width 9 height 9
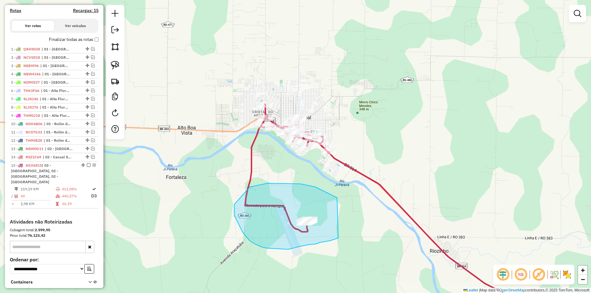
drag, startPoint x: 335, startPoint y: 196, endPoint x: 339, endPoint y: 238, distance: 42.1
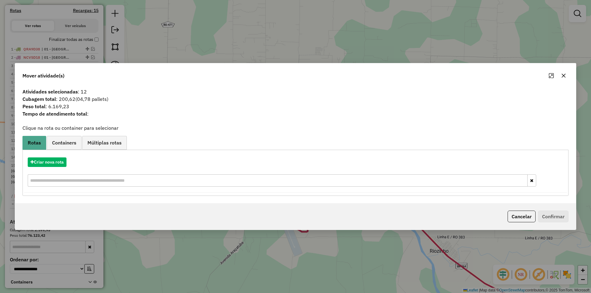
click at [561, 76] on icon "button" at bounding box center [563, 75] width 5 height 5
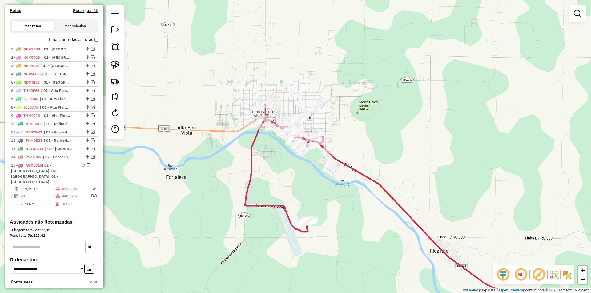
click at [205, 99] on div "Janela de atendimento Grade de atendimento Capacidade Transportadoras Veículos …" at bounding box center [295, 146] width 591 height 293
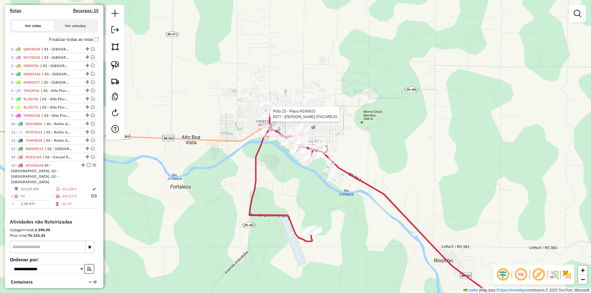
scroll to position [239, 0]
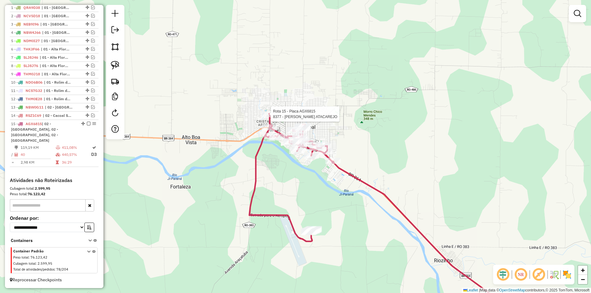
select select "*********"
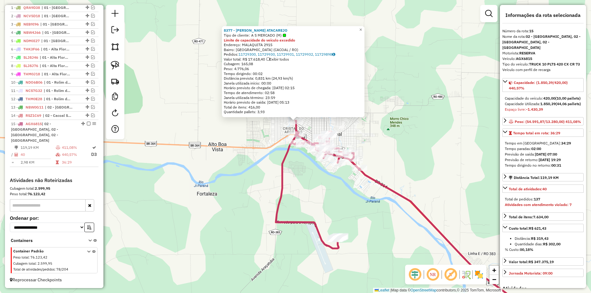
drag, startPoint x: 255, startPoint y: 153, endPoint x: 255, endPoint y: 128, distance: 25.2
click at [255, 128] on div "8377 - PIEMON ATACAREJO Tipo de cliente: A S MERCADO (M) Limite de capacidade d…" at bounding box center [295, 146] width 591 height 293
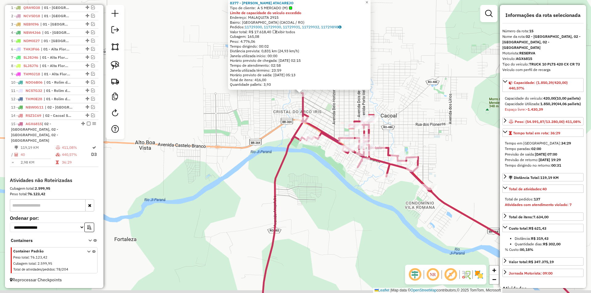
drag, startPoint x: 285, startPoint y: 139, endPoint x: 281, endPoint y: 101, distance: 38.4
click at [282, 104] on div "8377 - PIEMON ATACAREJO Tipo de cliente: A S MERCADO (M) Limite de capacidade d…" at bounding box center [295, 146] width 591 height 293
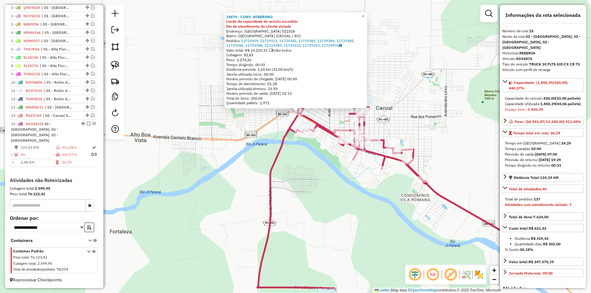
drag, startPoint x: 245, startPoint y: 170, endPoint x: 252, endPoint y: 102, distance: 68.1
click at [252, 102] on div "14674 - CONV. SOBERANO Limite de capacidade do veículo excedido Dia de atendime…" at bounding box center [295, 146] width 591 height 293
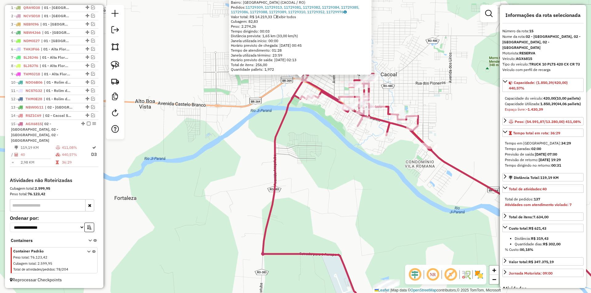
click at [252, 102] on div "14674 - CONV. SOBERANO Limite de capacidade do veículo excedido Dia de atendime…" at bounding box center [295, 146] width 591 height 293
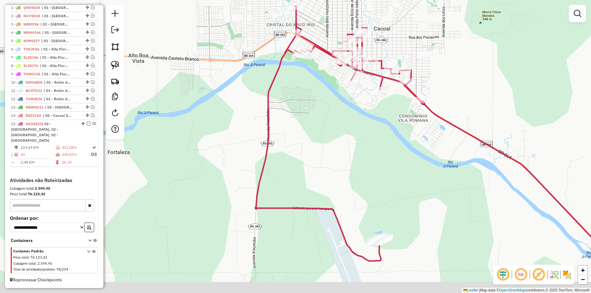
drag, startPoint x: 246, startPoint y: 145, endPoint x: 239, endPoint y: 114, distance: 32.4
click at [239, 114] on div "Janela de atendimento Grade de atendimento Capacidade Transportadoras Veículos …" at bounding box center [295, 146] width 591 height 293
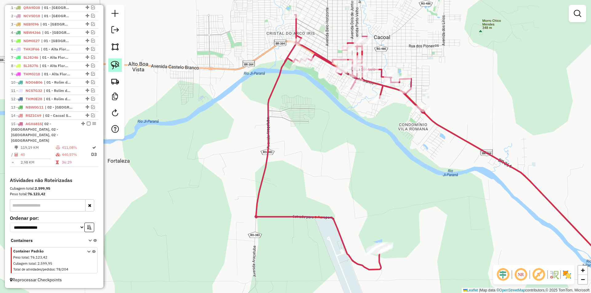
click at [119, 70] on link at bounding box center [115, 65] width 14 height 14
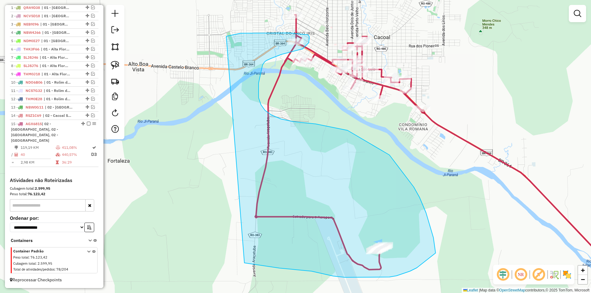
drag, startPoint x: 228, startPoint y: 36, endPoint x: 244, endPoint y: 245, distance: 209.6
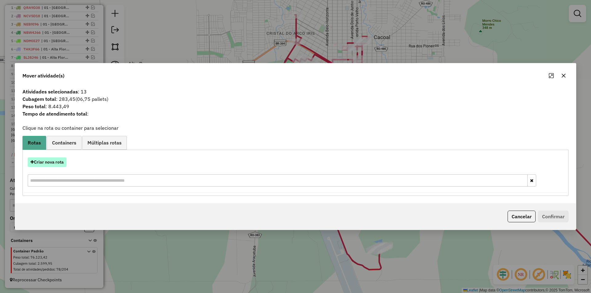
click at [48, 159] on button "Criar nova rota" at bounding box center [47, 163] width 39 height 10
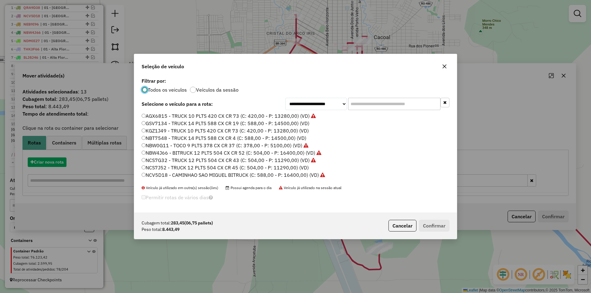
scroll to position [3, 2]
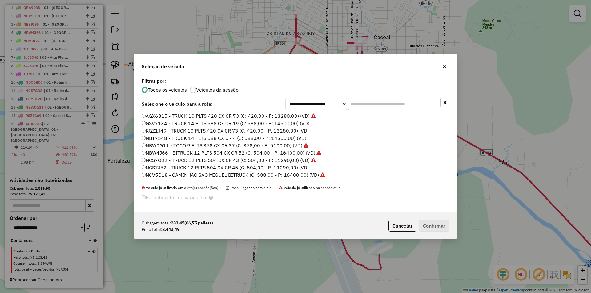
click at [386, 104] on input "text" at bounding box center [394, 104] width 92 height 12
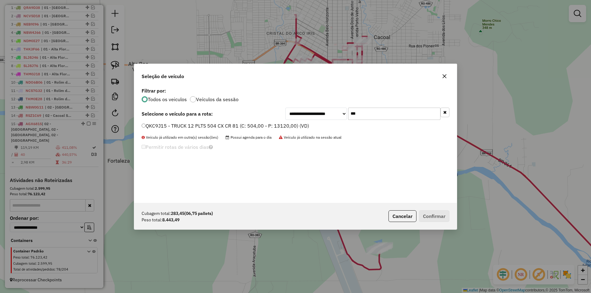
type input "***"
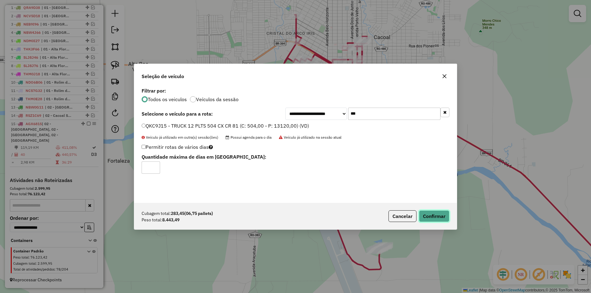
click at [436, 215] on button "Confirmar" at bounding box center [434, 217] width 30 height 12
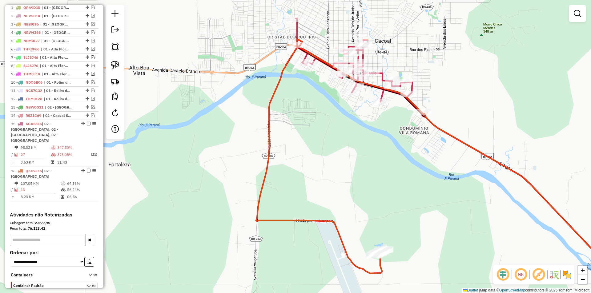
drag, startPoint x: 216, startPoint y: 114, endPoint x: 221, endPoint y: 117, distance: 5.5
click at [221, 117] on div "Janela de atendimento Grade de atendimento Capacidade Transportadoras Veículos …" at bounding box center [295, 146] width 591 height 293
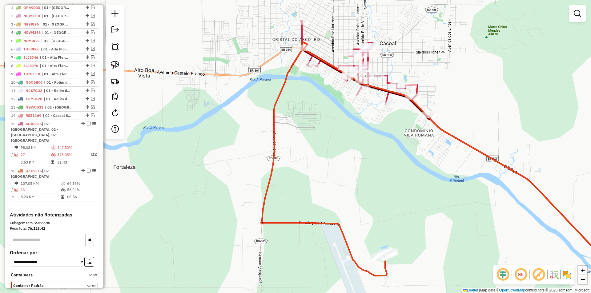
drag, startPoint x: 218, startPoint y: 125, endPoint x: 195, endPoint y: 128, distance: 23.3
click at [217, 127] on div "Janela de atendimento Grade de atendimento Capacidade Transportadoras Veículos …" at bounding box center [295, 146] width 591 height 293
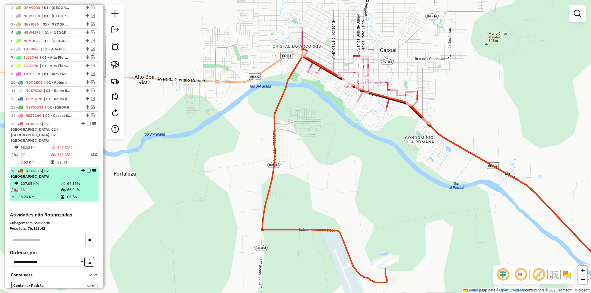
click at [87, 171] on em at bounding box center [89, 171] width 4 height 4
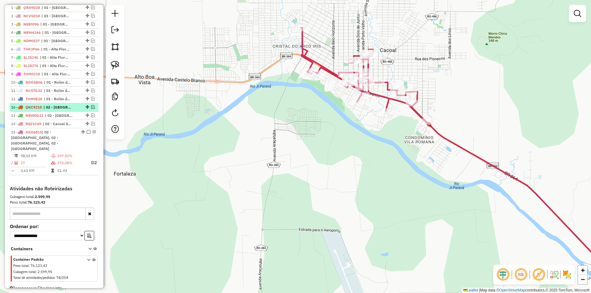
drag, startPoint x: 86, startPoint y: 171, endPoint x: 76, endPoint y: 111, distance: 60.1
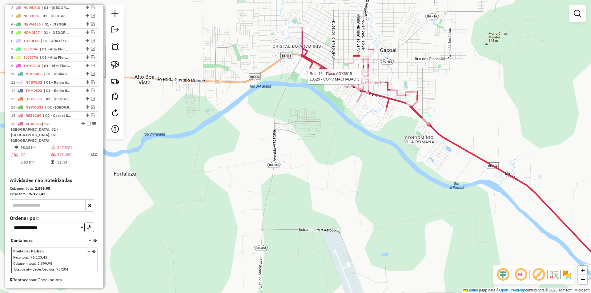
select select "*********"
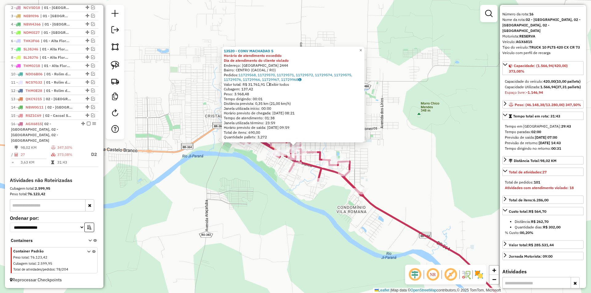
scroll to position [31, 0]
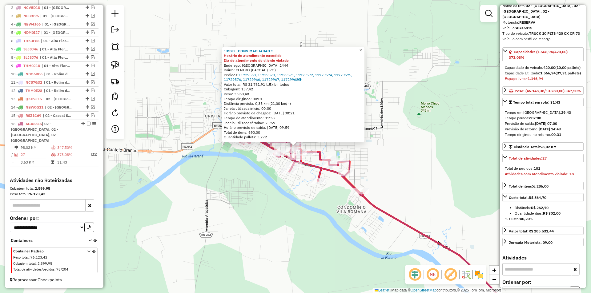
click at [304, 188] on div "13520 - CONV MACHADAO 5 Horário de atendimento excedido Dia de atendimento do c…" at bounding box center [295, 146] width 591 height 293
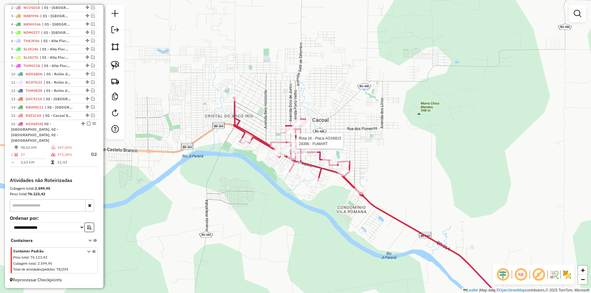
select select "*********"
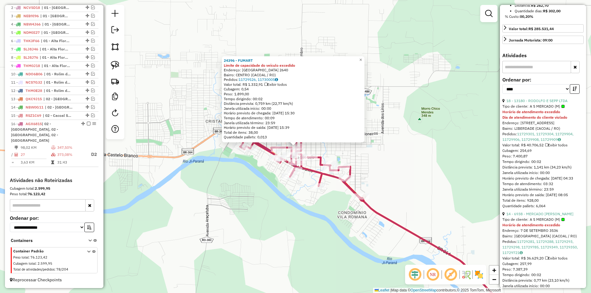
scroll to position [246, 0]
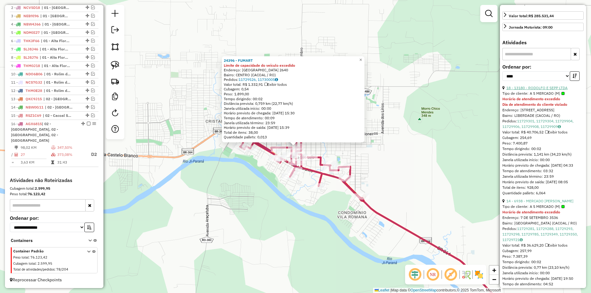
click at [534, 90] on link "18 - 13180 - RODOLFO E SEPP LTDA" at bounding box center [536, 88] width 61 height 5
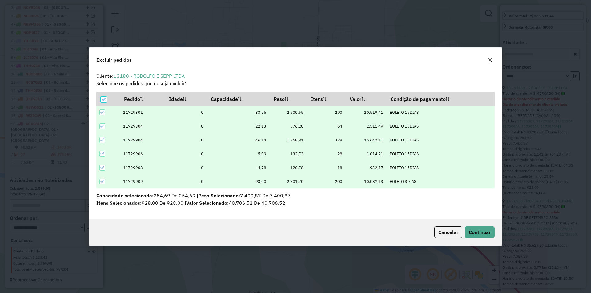
scroll to position [0, 0]
click at [485, 234] on span "Continuar" at bounding box center [480, 232] width 22 height 6
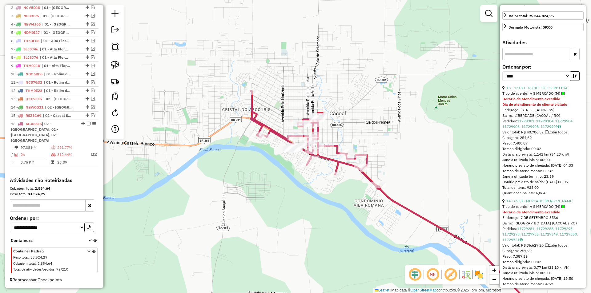
click at [263, 186] on div "Janela de atendimento Grade de atendimento Capacidade Transportadoras Veículos …" at bounding box center [295, 146] width 591 height 293
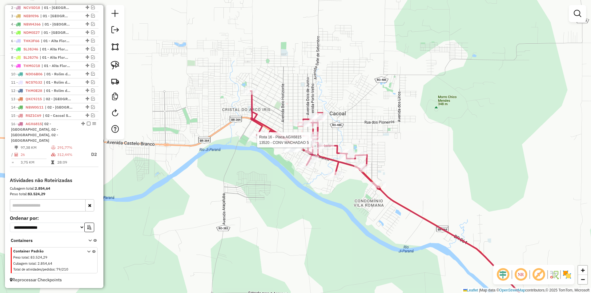
select select "*********"
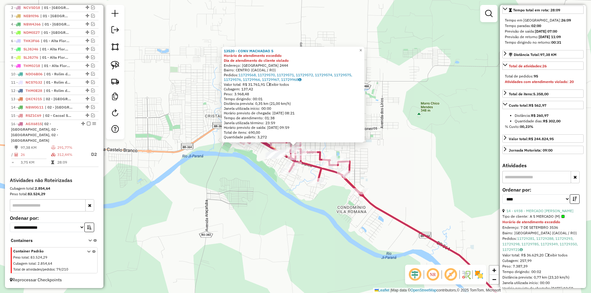
scroll to position [185, 0]
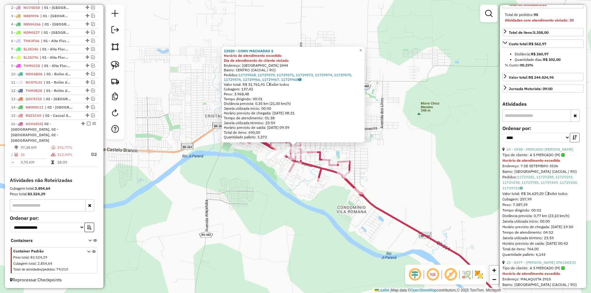
click at [578, 143] on button "button" at bounding box center [575, 138] width 10 height 10
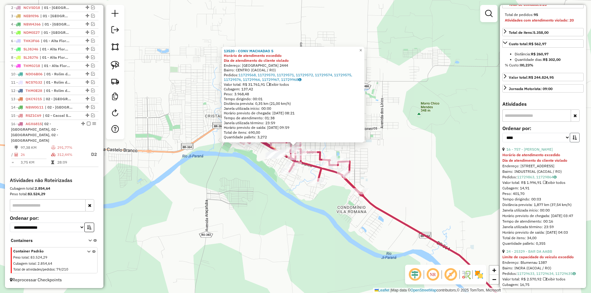
click at [574, 140] on icon "button" at bounding box center [575, 137] width 4 height 4
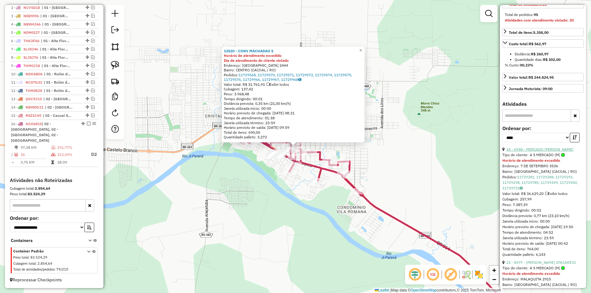
click at [549, 152] on link "14 - 6938 - MERCADO BARATO AKI" at bounding box center [539, 149] width 67 height 5
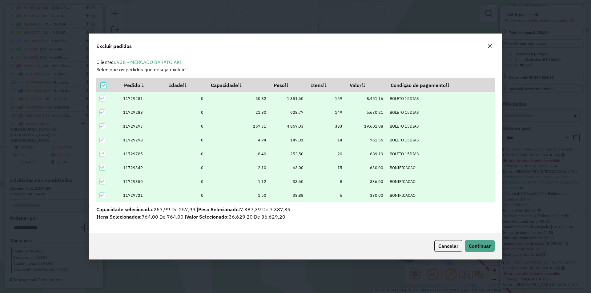
scroll to position [0, 0]
click at [478, 247] on span "Continuar" at bounding box center [480, 246] width 22 height 6
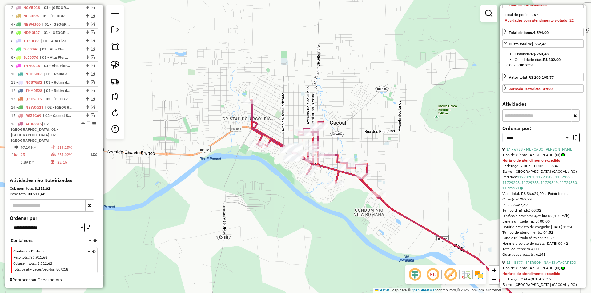
click at [316, 199] on div "Janela de atendimento Grade de atendimento Capacidade Transportadoras Veículos …" at bounding box center [295, 146] width 591 height 293
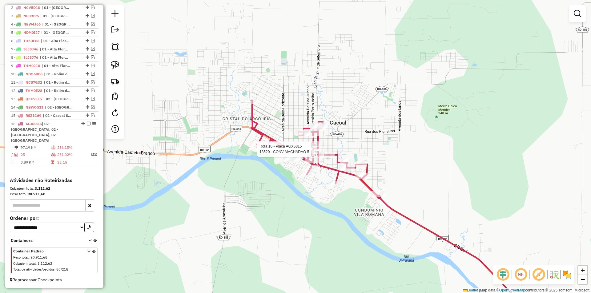
select select "*********"
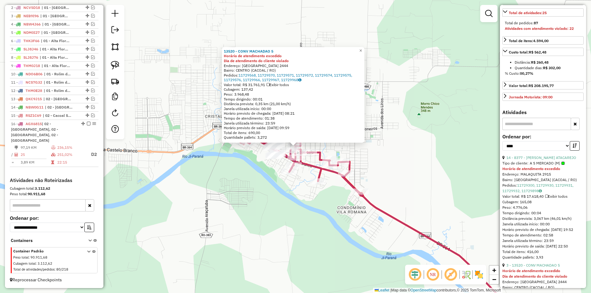
scroll to position [185, 0]
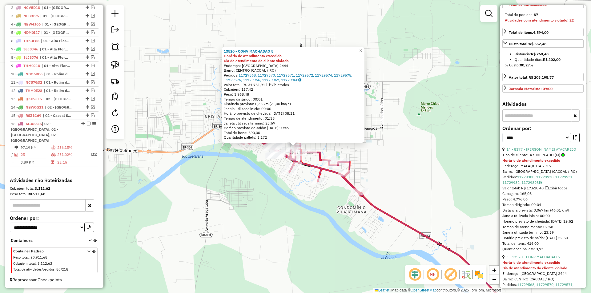
click at [534, 152] on link "14 - 8377 - PIEMON ATACAREJO" at bounding box center [541, 149] width 70 height 5
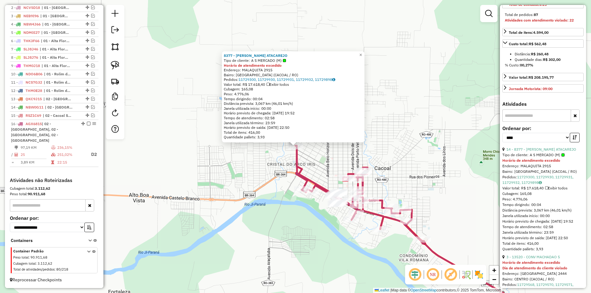
click at [303, 155] on div "8377 - PIEMON ATACAREJO Tipo de cliente: A S MERCADO (M) Horário de atendimento…" at bounding box center [295, 146] width 591 height 293
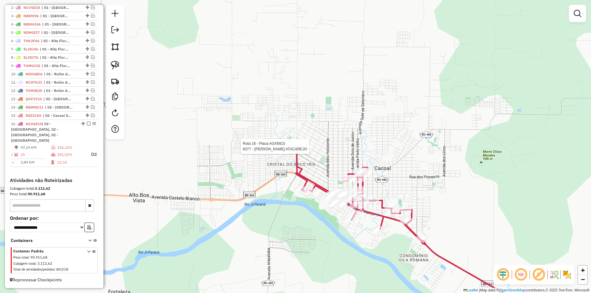
select select "*********"
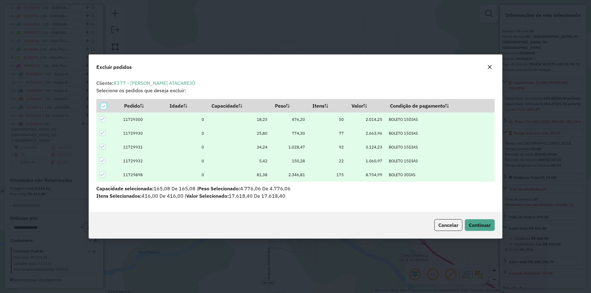
scroll to position [0, 0]
click at [484, 223] on span "Continuar" at bounding box center [480, 225] width 22 height 6
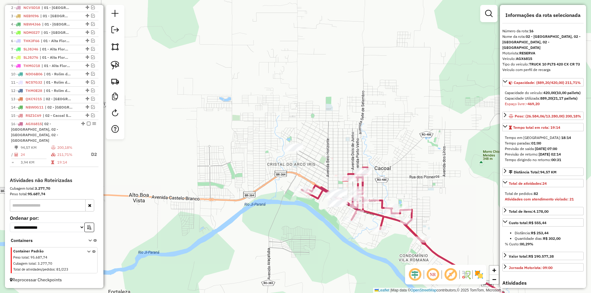
click at [399, 189] on div "Janela de atendimento Grade de atendimento Capacidade Transportadoras Veículos …" at bounding box center [295, 146] width 591 height 293
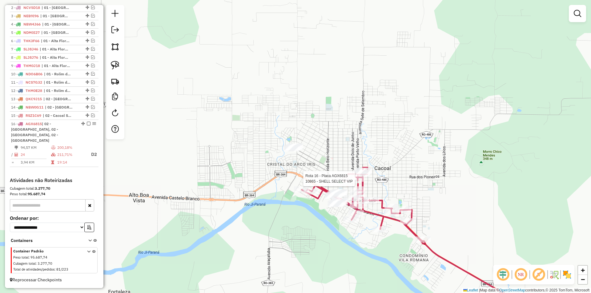
select select "*********"
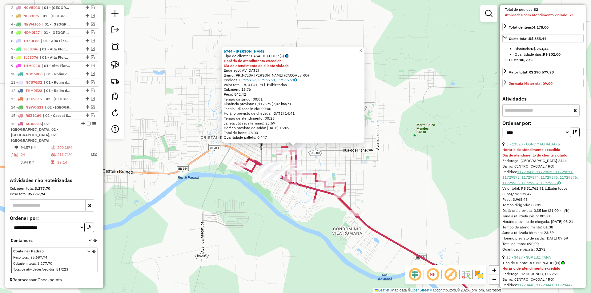
scroll to position [185, 0]
click at [538, 146] on link "3 - 13520 - CONV MACHADAO 5" at bounding box center [533, 144] width 54 height 5
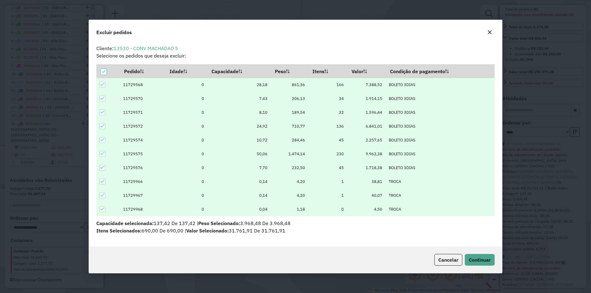
scroll to position [3, 2]
click at [480, 259] on span "Continuar" at bounding box center [480, 260] width 22 height 6
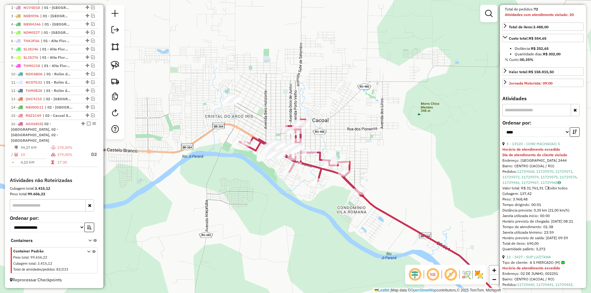
click at [328, 211] on div "Janela de atendimento Grade de atendimento Capacidade Transportadoras Veículos …" at bounding box center [295, 146] width 591 height 293
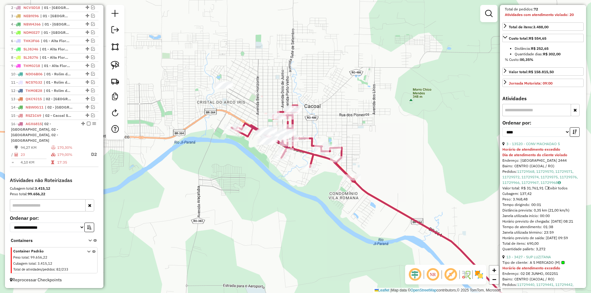
click at [289, 172] on div "Janela de atendimento Grade de atendimento Capacidade Transportadoras Veículos …" at bounding box center [295, 146] width 591 height 293
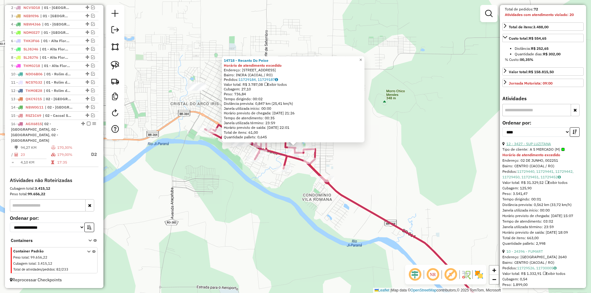
click at [543, 146] on link "12 - 3427 - SUP LUZITANA" at bounding box center [528, 144] width 45 height 5
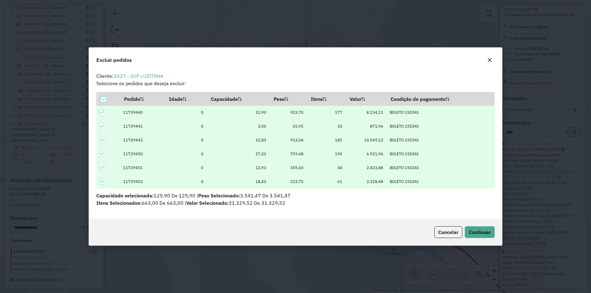
scroll to position [0, 0]
click at [489, 231] on span "Continuar" at bounding box center [480, 232] width 22 height 6
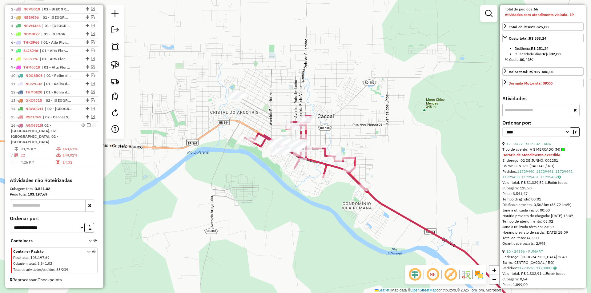
scroll to position [246, 0]
click at [199, 177] on div "Janela de atendimento Grade de atendimento Capacidade Transportadoras Veículos …" at bounding box center [295, 146] width 591 height 293
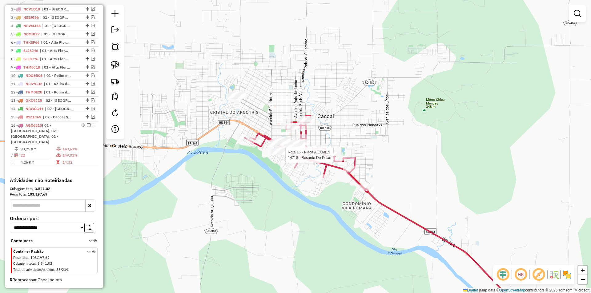
select select "*********"
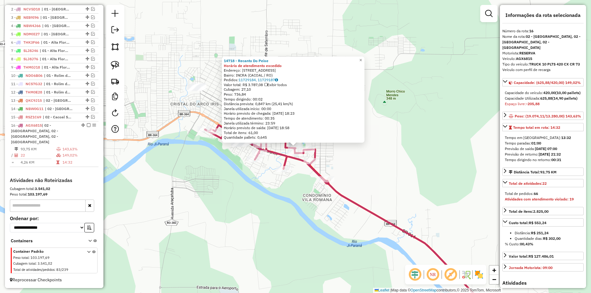
click at [280, 177] on div "Rota 16 - Placa AGX6815 24700 - HORA EXTRA DISTRIBUI 14718 - Recanto Do Peixe H…" at bounding box center [295, 146] width 591 height 293
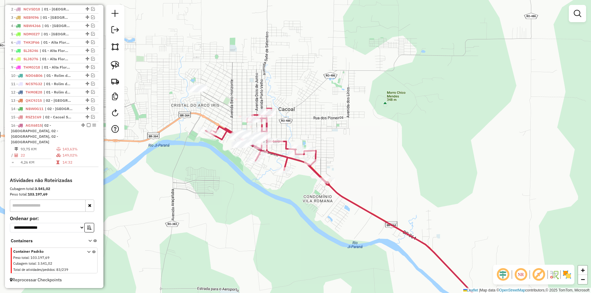
drag, startPoint x: 222, startPoint y: 175, endPoint x: 261, endPoint y: 193, distance: 42.7
click at [260, 194] on div "Janela de atendimento Grade de atendimento Capacidade Transportadoras Veículos …" at bounding box center [295, 146] width 591 height 293
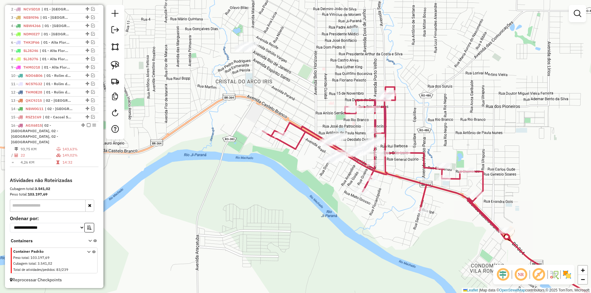
click at [240, 174] on div "Janela de atendimento Grade de atendimento Capacidade Transportadoras Veículos …" at bounding box center [295, 146] width 591 height 293
select select "*********"
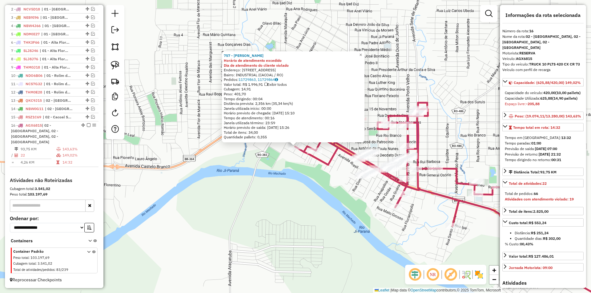
click at [285, 181] on div "757 - ANGELA MARIA DOS SAN Horário de atendimento excedido Dia de atendimento d…" at bounding box center [295, 146] width 591 height 293
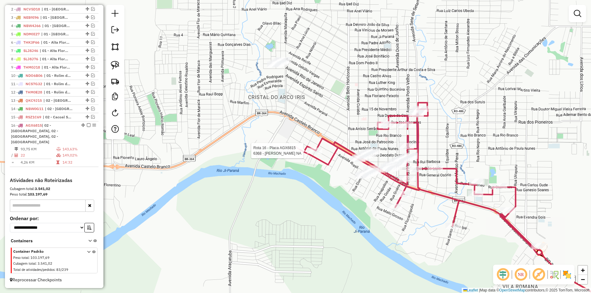
select select "*********"
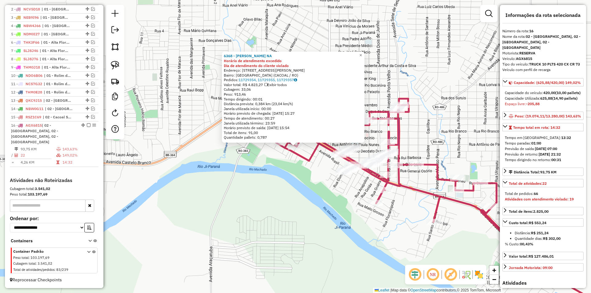
click at [300, 196] on div "6368 - JANDIRA MAGALHAES NA Horário de atendimento excedido Dia de atendimento …" at bounding box center [295, 146] width 591 height 293
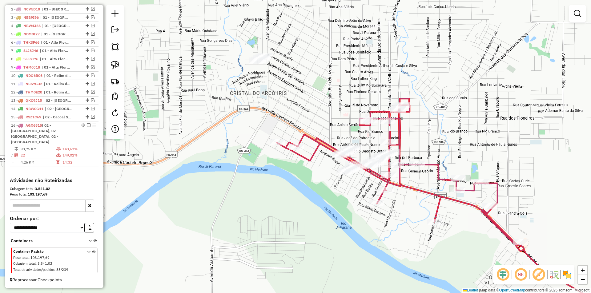
drag, startPoint x: 335, startPoint y: 231, endPoint x: 281, endPoint y: 177, distance: 76.2
click at [281, 177] on div "Janela de atendimento Grade de atendimento Capacidade Transportadoras Veículos …" at bounding box center [295, 146] width 591 height 293
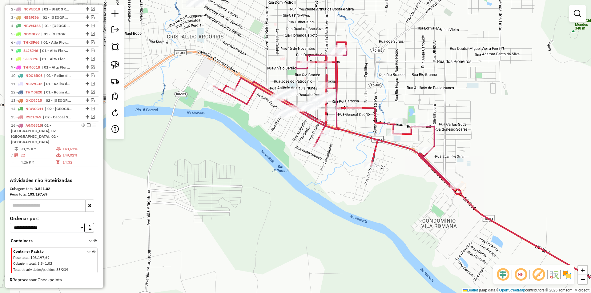
drag, startPoint x: 311, startPoint y: 189, endPoint x: 262, endPoint y: 167, distance: 53.4
click at [298, 185] on div "Janela de atendimento Grade de atendimento Capacidade Transportadoras Veículos …" at bounding box center [295, 146] width 591 height 293
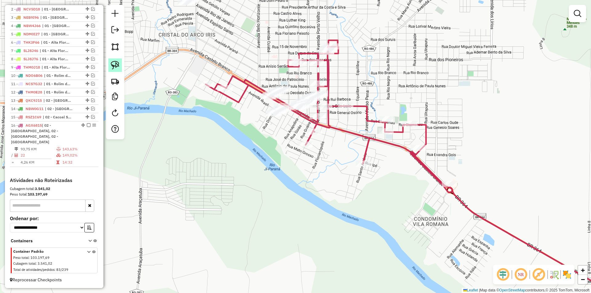
drag, startPoint x: 116, startPoint y: 61, endPoint x: 174, endPoint y: 97, distance: 68.0
click at [116, 62] on img at bounding box center [115, 65] width 9 height 9
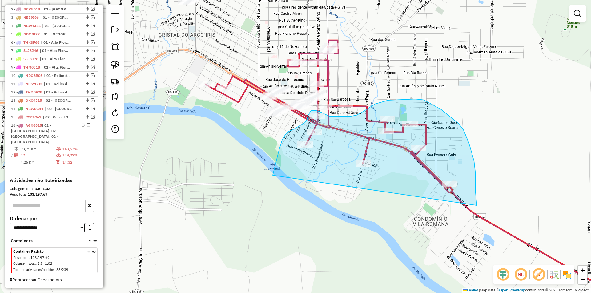
drag, startPoint x: 273, startPoint y: 175, endPoint x: 474, endPoint y: 218, distance: 205.7
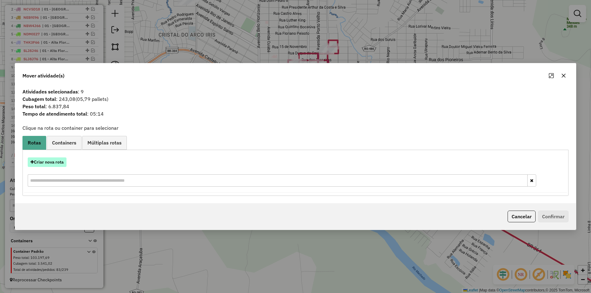
click at [46, 159] on button "Criar nova rota" at bounding box center [47, 163] width 39 height 10
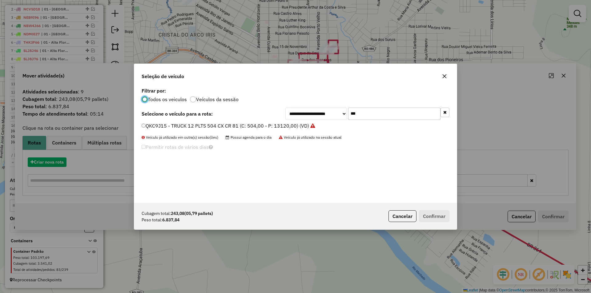
scroll to position [3, 2]
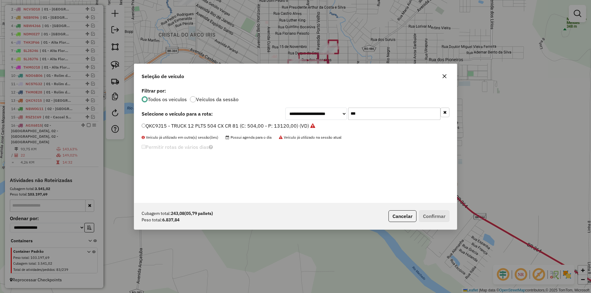
drag, startPoint x: 365, startPoint y: 116, endPoint x: 329, endPoint y: 122, distance: 36.3
click at [329, 122] on div "**********" at bounding box center [295, 144] width 323 height 117
type input "***"
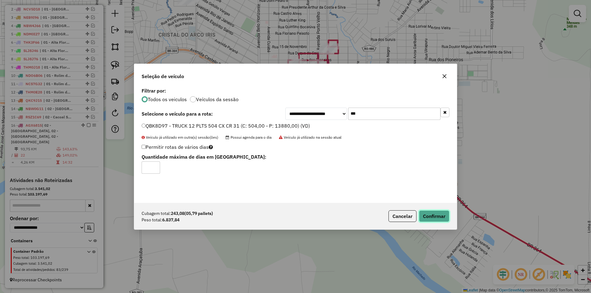
click at [431, 212] on button "Confirmar" at bounding box center [434, 217] width 30 height 12
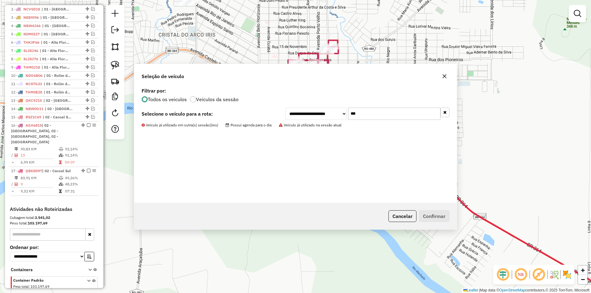
scroll to position [248, 0]
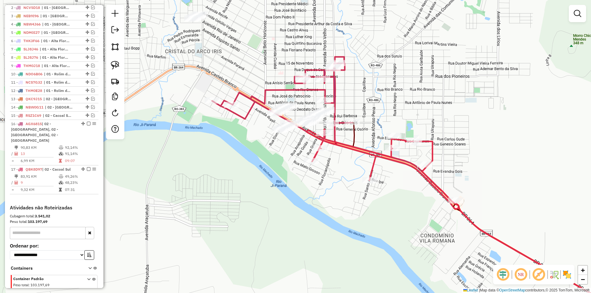
drag, startPoint x: 276, startPoint y: 156, endPoint x: 281, endPoint y: 167, distance: 12.7
click at [281, 167] on div "Janela de atendimento Grade de atendimento Capacidade Transportadoras Veículos …" at bounding box center [295, 146] width 591 height 293
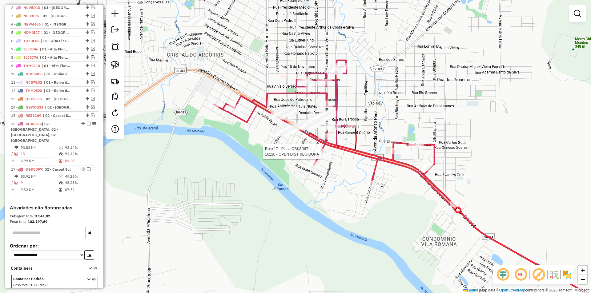
select select "*********"
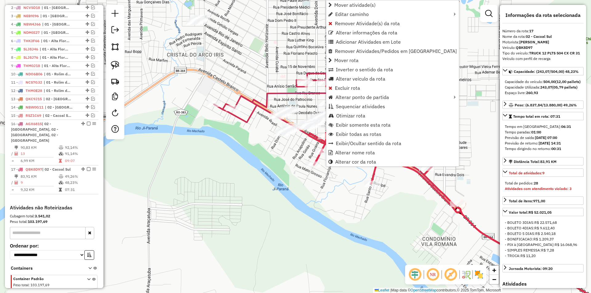
scroll to position [275, 0]
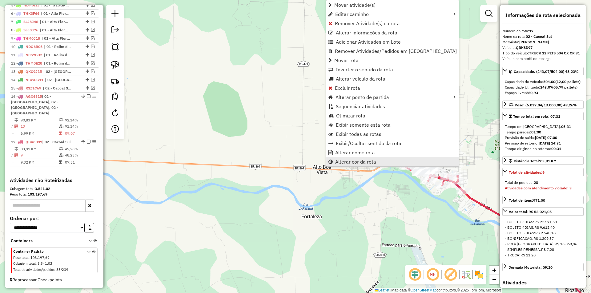
click at [350, 160] on span "Alterar cor da rota" at bounding box center [355, 161] width 41 height 5
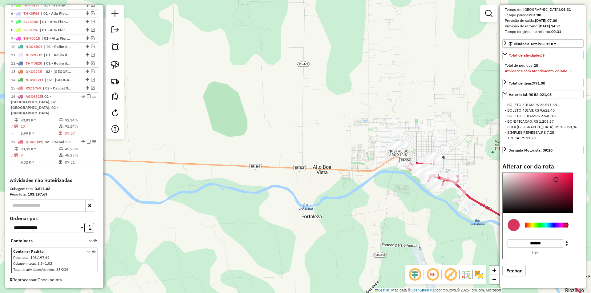
scroll to position [123, 0]
type input "*******"
drag, startPoint x: 503, startPoint y: 211, endPoint x: 510, endPoint y: 211, distance: 7.4
click at [510, 211] on div at bounding box center [538, 193] width 70 height 40
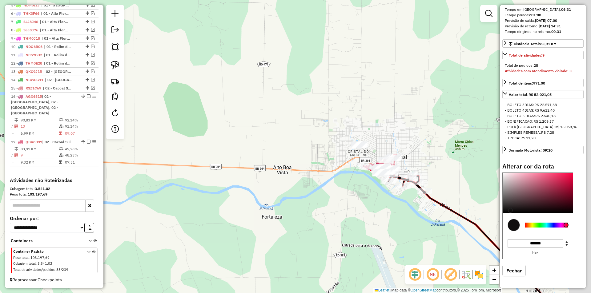
drag, startPoint x: 422, startPoint y: 198, endPoint x: 326, endPoint y: 199, distance: 96.0
click at [326, 199] on div "Janela de atendimento Grade de atendimento Capacidade Transportadoras Veículos …" at bounding box center [295, 146] width 591 height 293
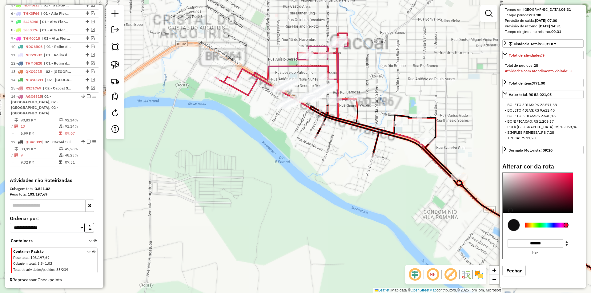
drag, startPoint x: 301, startPoint y: 171, endPoint x: 264, endPoint y: 211, distance: 54.9
click at [264, 211] on div "Janela de atendimento Grade de atendimento Capacidade Transportadoras Veículos …" at bounding box center [295, 146] width 591 height 293
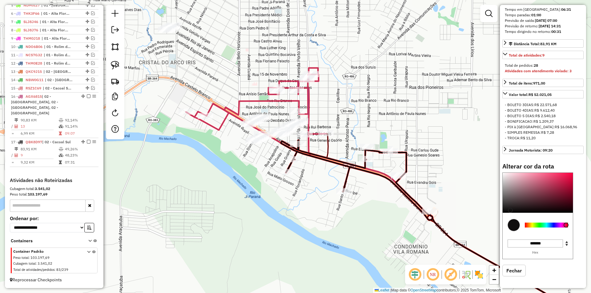
click at [264, 211] on div "Janela de atendimento Grade de atendimento Capacidade Transportadoras Veículos …" at bounding box center [295, 146] width 591 height 293
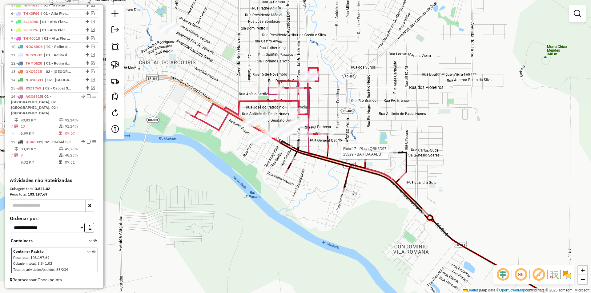
select select "*********"
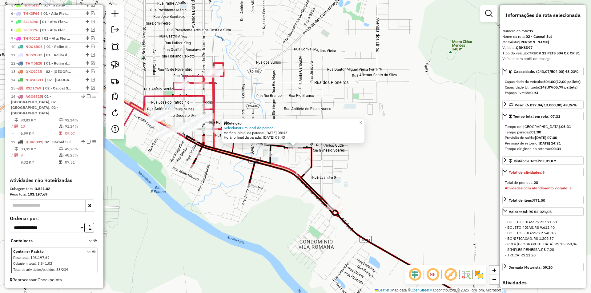
click at [224, 203] on div "Refeição Selecionar um local de parada Horário inicial da parada: 12/08/2025 08…" at bounding box center [295, 146] width 591 height 293
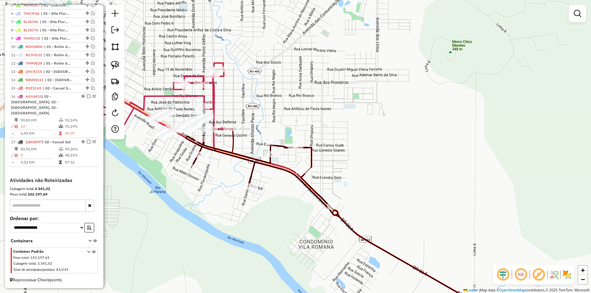
drag, startPoint x: 195, startPoint y: 185, endPoint x: 208, endPoint y: 198, distance: 18.5
click at [208, 198] on div "Janela de atendimento Grade de atendimento Capacidade Transportadoras Veículos …" at bounding box center [295, 146] width 591 height 293
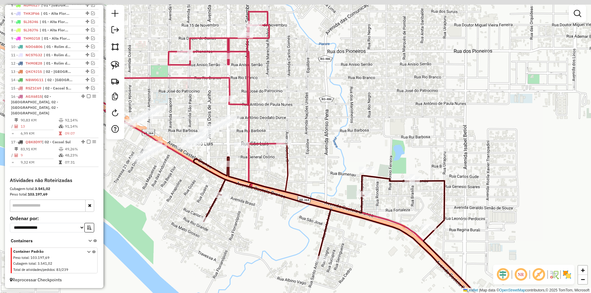
drag, startPoint x: 248, startPoint y: 147, endPoint x: 260, endPoint y: 164, distance: 21.6
click at [269, 170] on div "Janela de atendimento Grade de atendimento Capacidade Transportadoras Veículos …" at bounding box center [295, 146] width 591 height 293
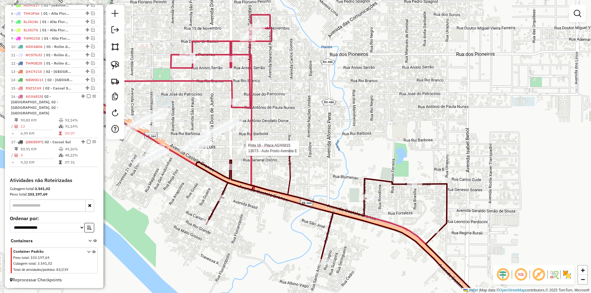
select select "*********"
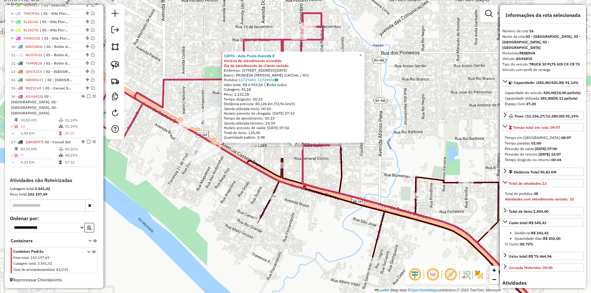
click at [229, 202] on div "13073 - Auto Posto Avenida E Horário de atendimento excedido Dia de atendimento…" at bounding box center [295, 146] width 591 height 293
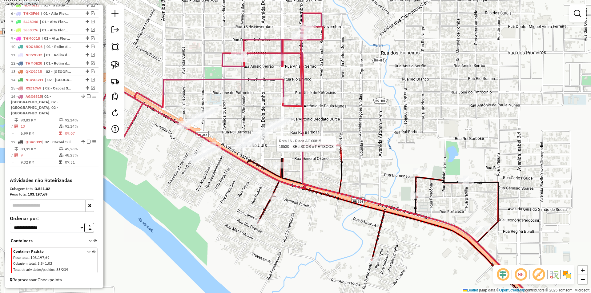
select select "*********"
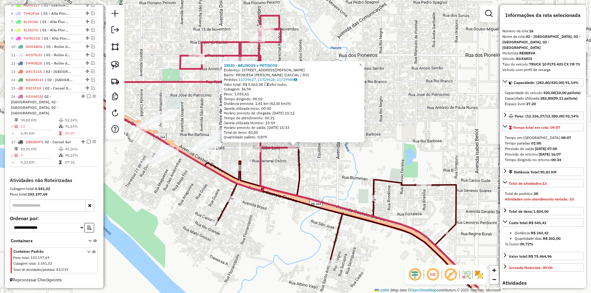
click at [302, 177] on icon at bounding box center [385, 235] width 247 height 175
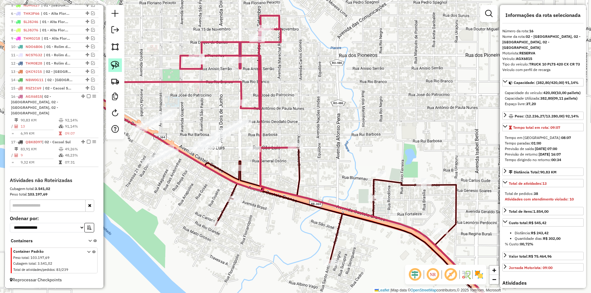
click at [110, 66] on link at bounding box center [115, 65] width 14 height 14
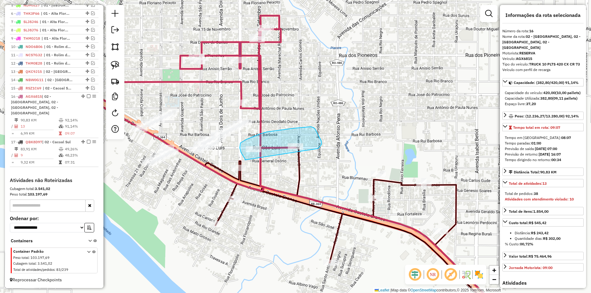
drag, startPoint x: 240, startPoint y: 148, endPoint x: 317, endPoint y: 151, distance: 77.3
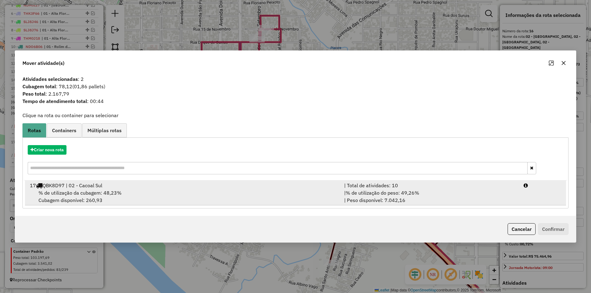
drag, startPoint x: 63, startPoint y: 189, endPoint x: 69, endPoint y: 189, distance: 5.5
click at [65, 190] on div "% de utilização da cubagem: 48,23% Cubagem disponível: 260,93" at bounding box center [183, 196] width 314 height 15
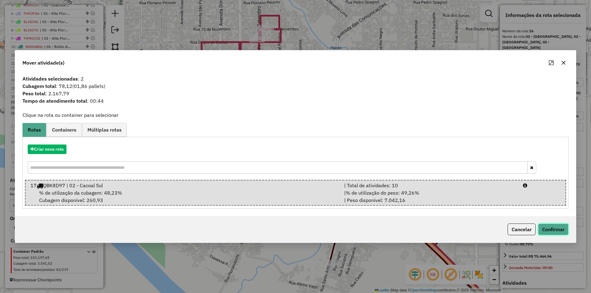
click at [553, 230] on button "Confirmar" at bounding box center [553, 230] width 30 height 12
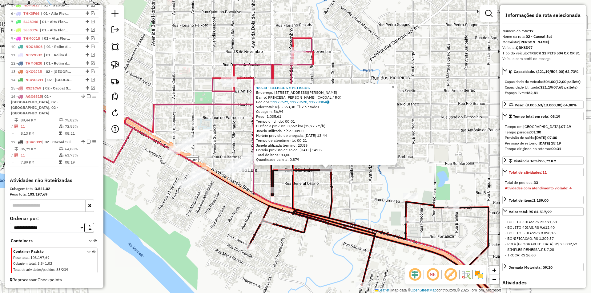
drag, startPoint x: 312, startPoint y: 185, endPoint x: 372, endPoint y: 214, distance: 66.2
click at [372, 217] on div "18530 - BELISCOS e PETISCOS Endereço: AVENIDA CARLOS GOMES 2317 Bairro: PRINCES…" at bounding box center [295, 146] width 591 height 293
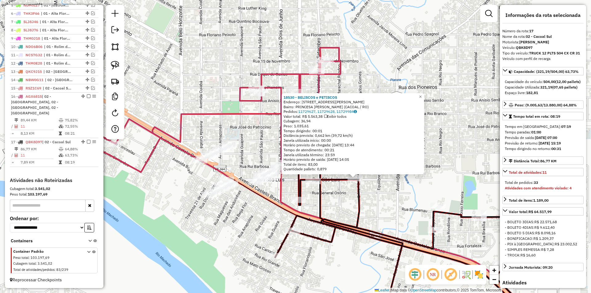
drag, startPoint x: 372, startPoint y: 214, endPoint x: 320, endPoint y: 147, distance: 84.7
click at [372, 214] on div "18530 - BELISCOS e PETISCOS Endereço: AVENIDA CARLOS GOMES 2317 Bairro: PRINCES…" at bounding box center [295, 146] width 591 height 293
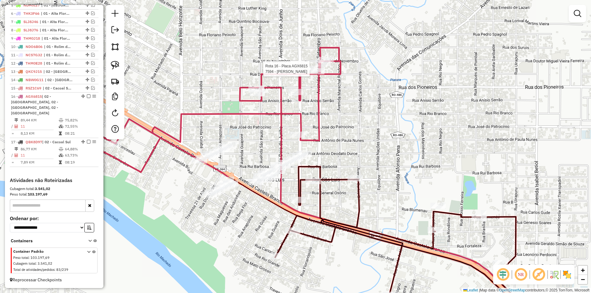
select select "*********"
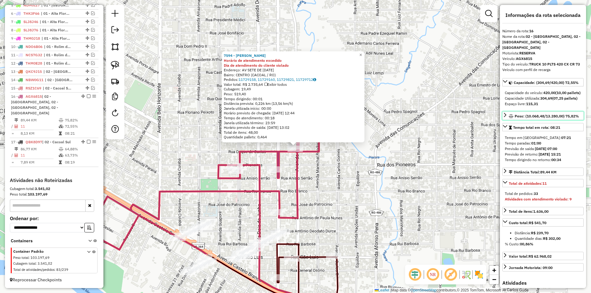
click at [524, 120] on link "Peso: (10.068,48/13.280,00) 75,82%" at bounding box center [542, 116] width 81 height 8
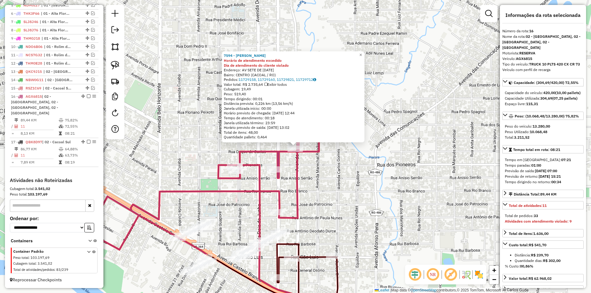
drag, startPoint x: 321, startPoint y: 216, endPoint x: 333, endPoint y: 179, distance: 39.1
click at [333, 179] on div "7594 - LEOMAR GUARNIER Horário de atendimento excedido Dia de atendimento do cl…" at bounding box center [295, 146] width 591 height 293
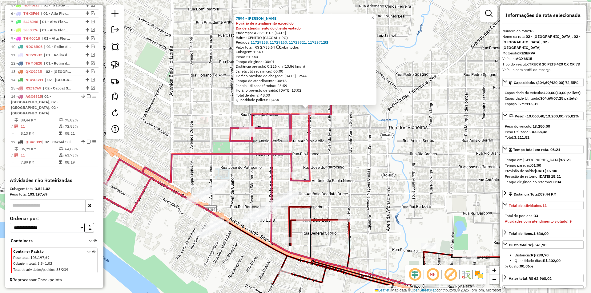
click at [334, 179] on div "7594 - LEOMAR GUARNIER Horário de atendimento excedido Dia de atendimento do cl…" at bounding box center [295, 146] width 591 height 293
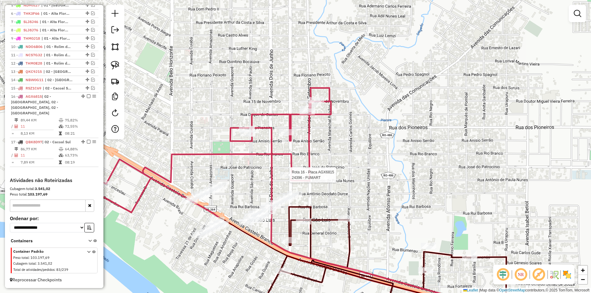
select select "*********"
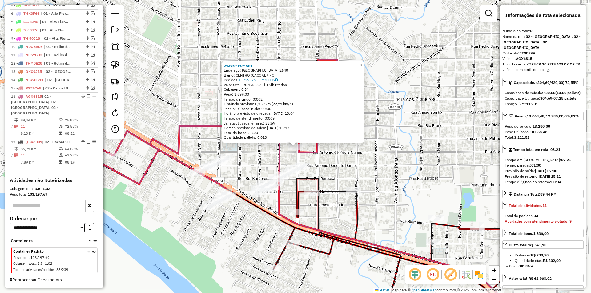
click at [345, 161] on div "24396 - FUMART Endereço: PORTO VELHO 2640 Bairro: CENTRO (CACOAL / RO) Pedidos:…" at bounding box center [295, 146] width 591 height 293
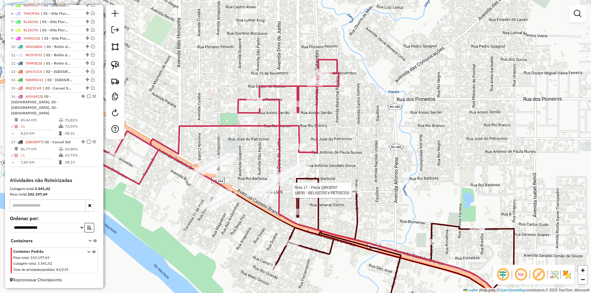
click at [352, 194] on div at bounding box center [353, 190] width 15 height 6
select select "*********"
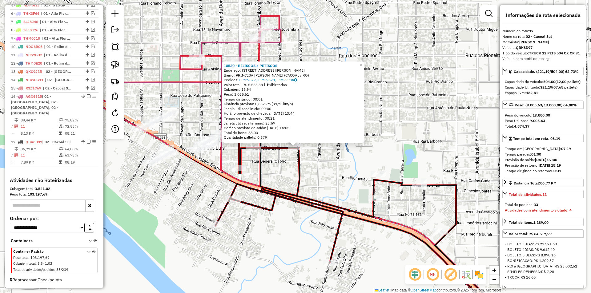
click at [334, 164] on div "18530 - BELISCOS e PETISCOS Endereço: AVENIDA CARLOS GOMES 2317 Bairro: PRINCES…" at bounding box center [295, 146] width 591 height 293
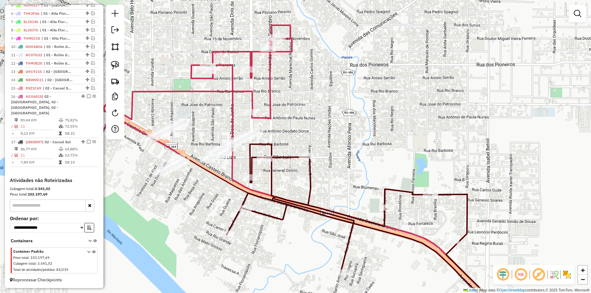
drag, startPoint x: 325, startPoint y: 183, endPoint x: 343, endPoint y: 186, distance: 18.0
click at [350, 196] on div "Janela de atendimento Grade de atendimento Capacidade Transportadoras Veículos …" at bounding box center [295, 146] width 591 height 293
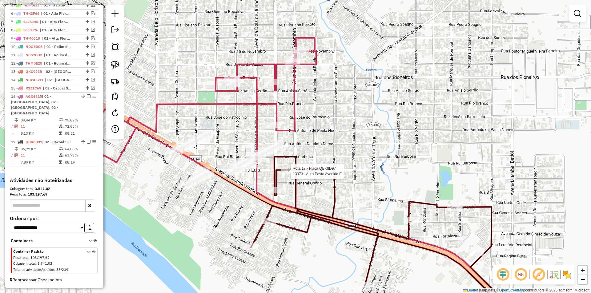
select select "*********"
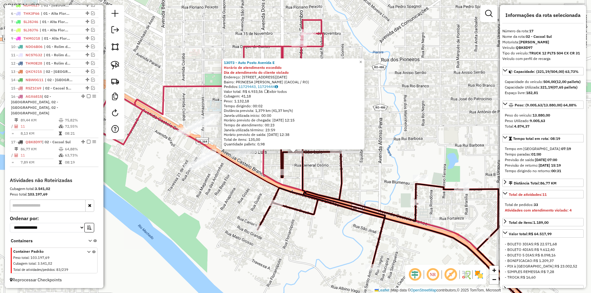
drag, startPoint x: 248, startPoint y: 190, endPoint x: 248, endPoint y: 216, distance: 26.5
click at [248, 216] on div "13073 - Auto Posto Avenida E Horário de atendimento excedido Dia de atendimento…" at bounding box center [295, 146] width 591 height 293
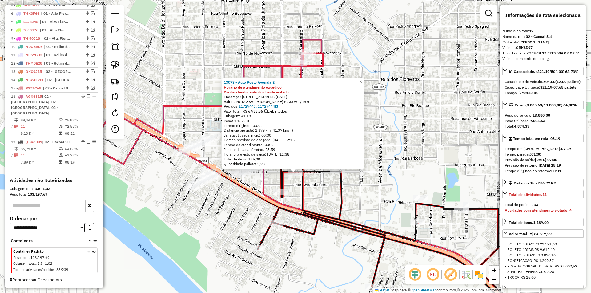
click at [248, 216] on div "13073 - Auto Posto Avenida E Horário de atendimento excedido Dia de atendimento…" at bounding box center [295, 146] width 591 height 293
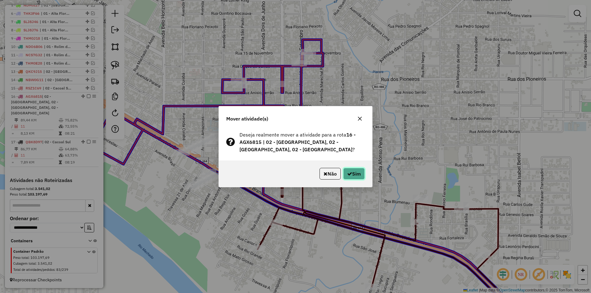
click at [346, 170] on button "Sim" at bounding box center [354, 174] width 22 height 12
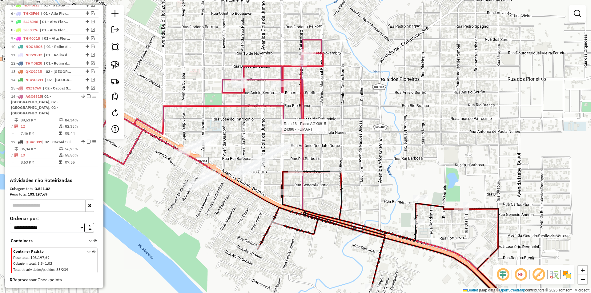
select select "*********"
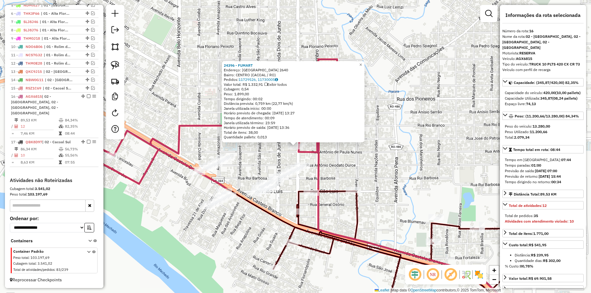
click at [256, 153] on div "24396 - FUMART Endereço: PORTO VELHO 2640 Bairro: CENTRO (CACOAL / RO) Pedidos:…" at bounding box center [295, 146] width 591 height 293
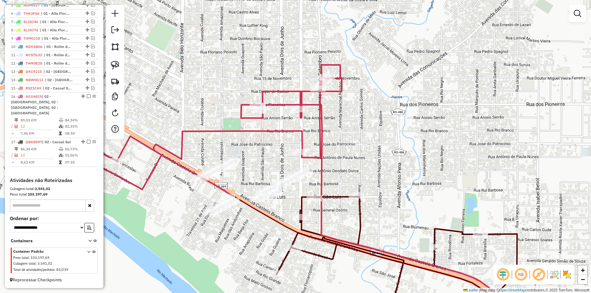
drag, startPoint x: 291, startPoint y: 145, endPoint x: 293, endPoint y: 148, distance: 3.9
click at [293, 148] on div "Janela de atendimento Grade de atendimento Capacidade Transportadoras Veículos …" at bounding box center [295, 146] width 591 height 293
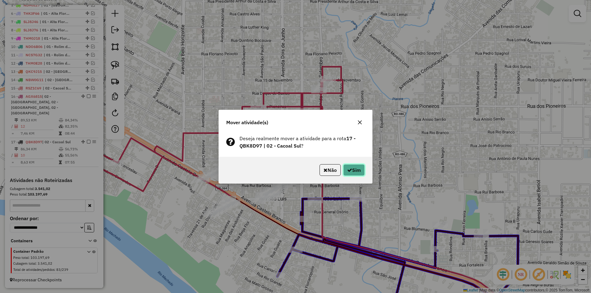
click at [354, 172] on button "Sim" at bounding box center [354, 170] width 22 height 12
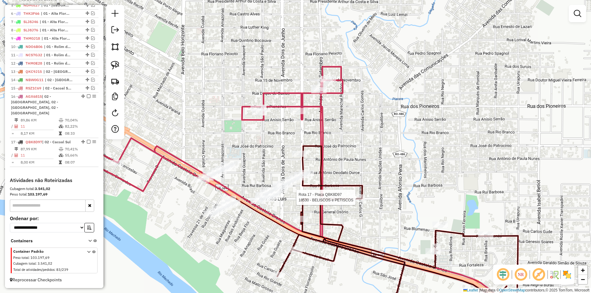
select select "*********"
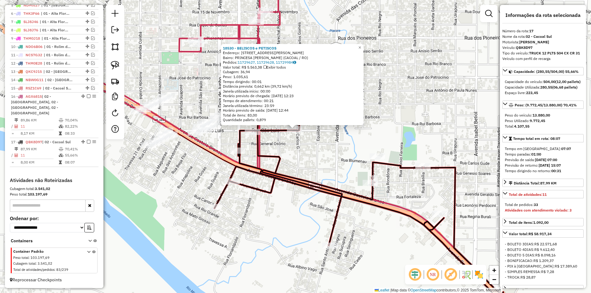
drag, startPoint x: 450, startPoint y: 154, endPoint x: 449, endPoint y: 137, distance: 17.6
click at [449, 137] on div "18530 - BELISCOS e PETISCOS Endereço: AVENIDA CARLOS GOMES 2317 Bairro: PRINCES…" at bounding box center [295, 146] width 591 height 293
click at [446, 120] on div "18530 - BELISCOS e PETISCOS Endereço: AVENIDA CARLOS GOMES 2317 Bairro: PRINCES…" at bounding box center [295, 146] width 591 height 293
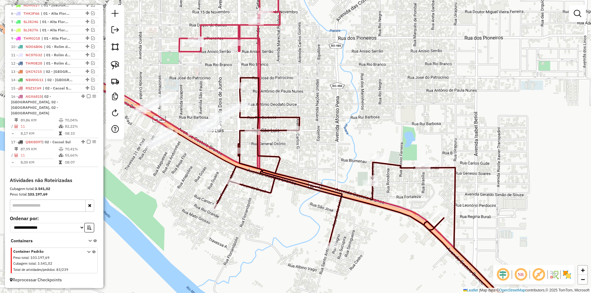
click at [489, 176] on div "18530 - BELISCOS e PETISCOS Endereço: AVENIDA CARLOS GOMES 2317 Bairro: PRINCES…" at bounding box center [295, 146] width 591 height 293
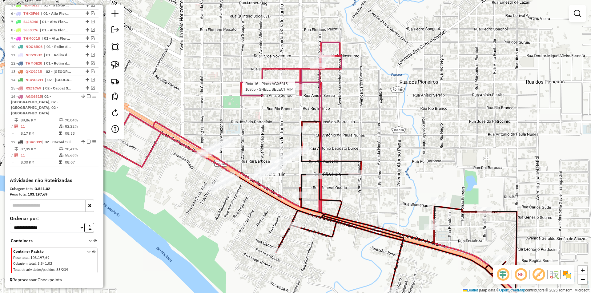
select select "*********"
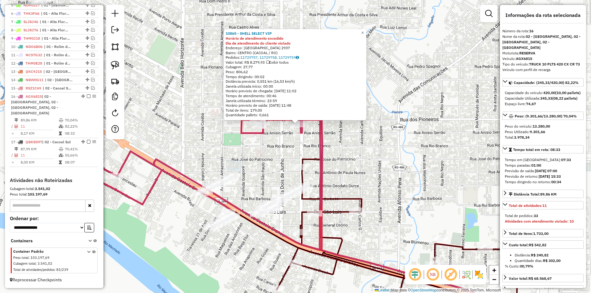
drag, startPoint x: 400, startPoint y: 156, endPoint x: 402, endPoint y: 134, distance: 22.2
click at [402, 134] on div "10865 - SHELL SELECT VIP Horário de atendimento excedido Dia de atendimento do …" at bounding box center [295, 146] width 591 height 293
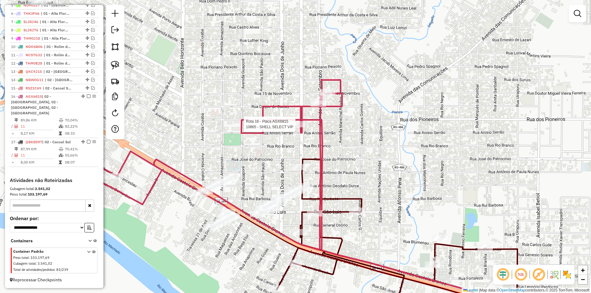
select select "*********"
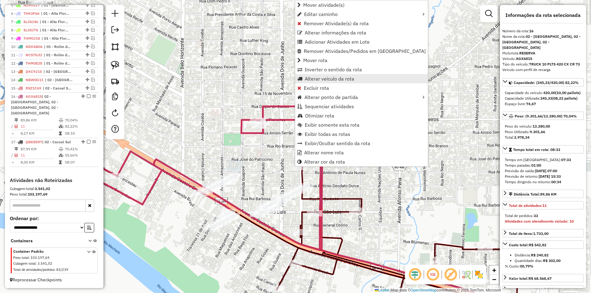
click at [316, 78] on span "Alterar veículo da rota" at bounding box center [330, 78] width 50 height 5
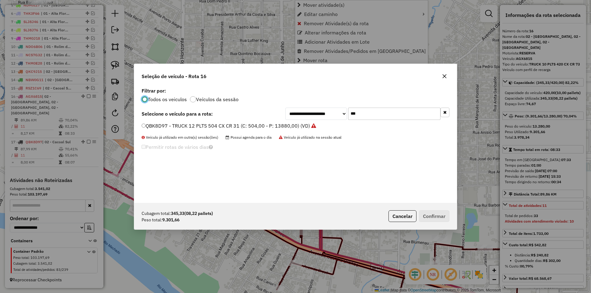
scroll to position [3, 2]
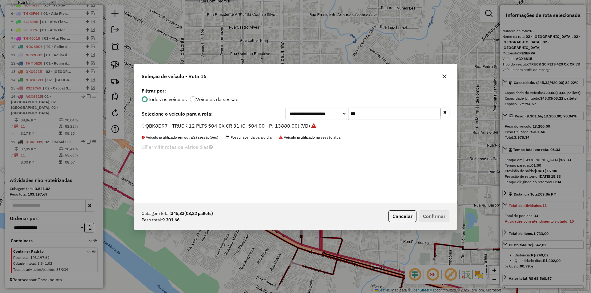
drag, startPoint x: 366, startPoint y: 115, endPoint x: 320, endPoint y: 122, distance: 46.8
click at [320, 122] on div "**********" at bounding box center [295, 144] width 323 height 117
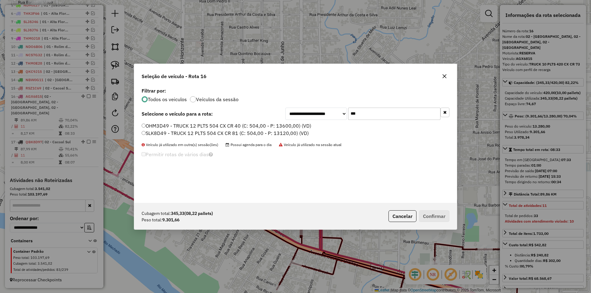
type input "***"
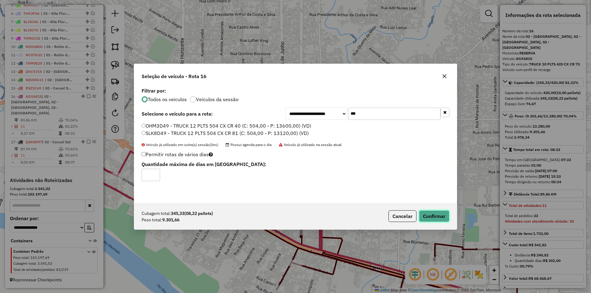
click at [428, 213] on button "Confirmar" at bounding box center [434, 217] width 30 height 12
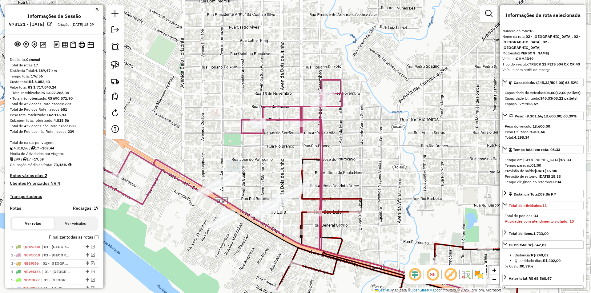
select select "*********"
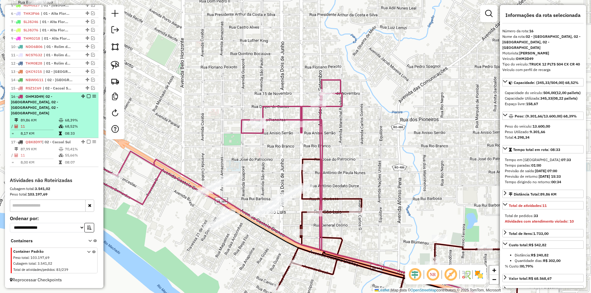
click at [88, 98] on em at bounding box center [89, 96] width 4 height 4
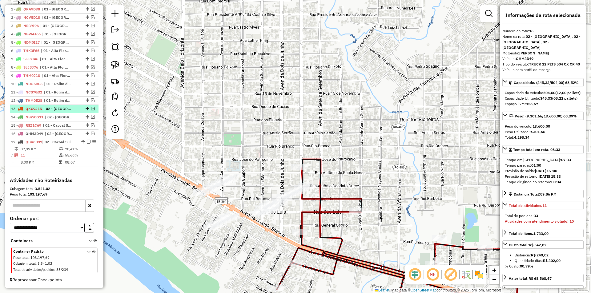
scroll to position [243, 0]
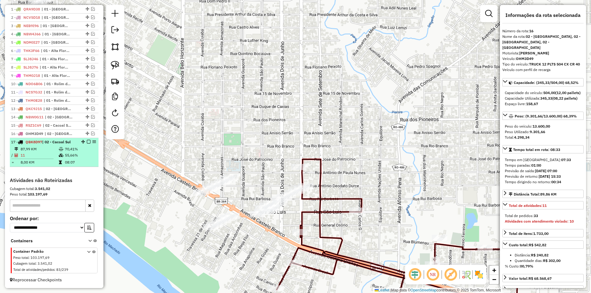
click at [87, 144] on em at bounding box center [89, 142] width 4 height 4
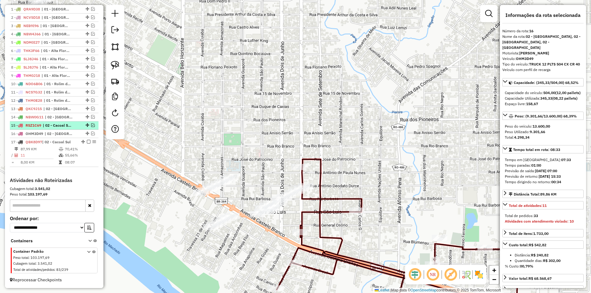
scroll to position [223, 0]
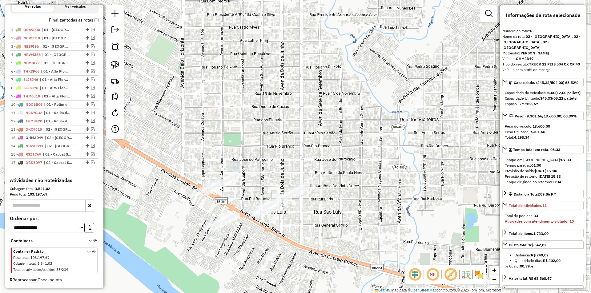
drag, startPoint x: 85, startPoint y: 156, endPoint x: 75, endPoint y: 147, distance: 13.1
drag, startPoint x: 84, startPoint y: 163, endPoint x: 79, endPoint y: 145, distance: 18.6
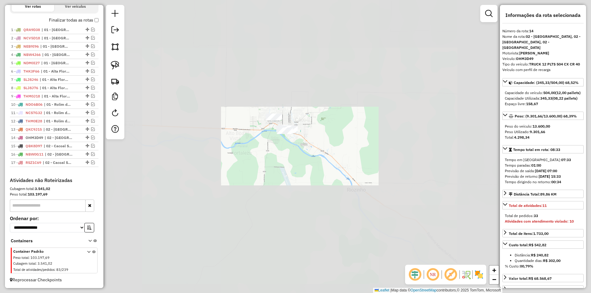
click at [292, 140] on div "Janela de atendimento Grade de atendimento Capacidade Transportadoras Veículos …" at bounding box center [295, 146] width 591 height 293
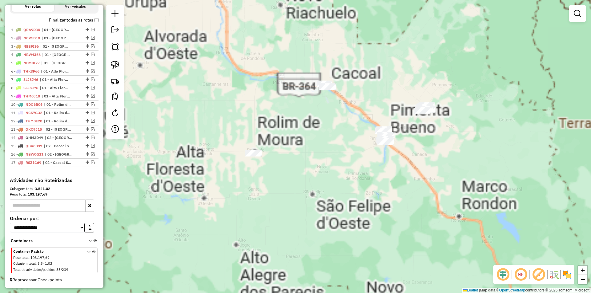
drag, startPoint x: 287, startPoint y: 163, endPoint x: 297, endPoint y: 147, distance: 18.5
click at [297, 147] on div "Janela de atendimento Grade de atendimento Capacidade Transportadoras Veículos …" at bounding box center [295, 146] width 591 height 293
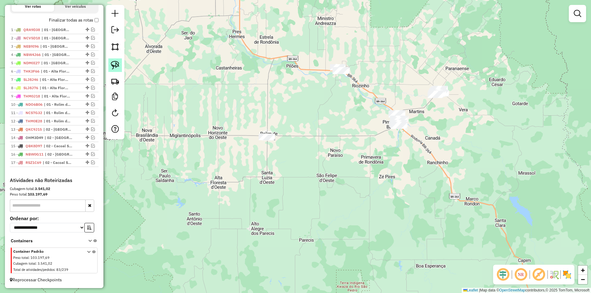
click at [119, 66] on img at bounding box center [115, 65] width 9 height 9
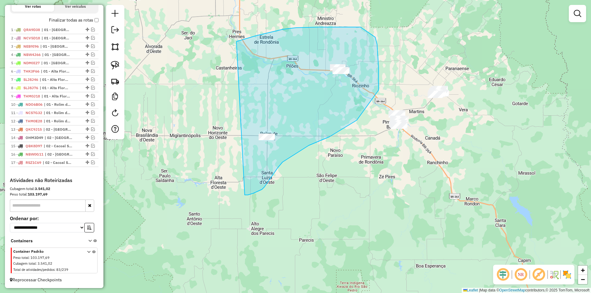
drag, startPoint x: 241, startPoint y: 40, endPoint x: 211, endPoint y: 182, distance: 144.3
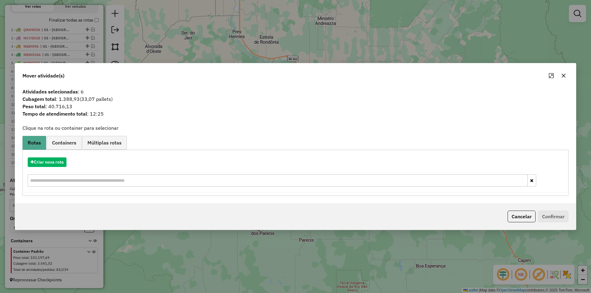
click at [563, 73] on icon "button" at bounding box center [563, 75] width 5 height 5
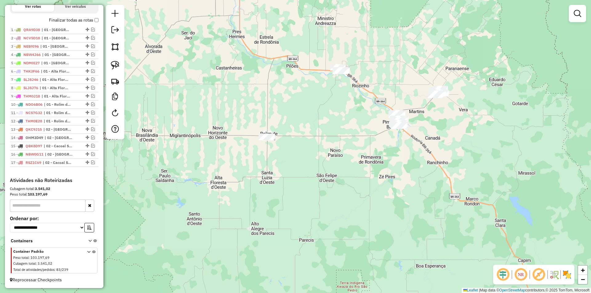
drag, startPoint x: 313, startPoint y: 148, endPoint x: 296, endPoint y: 156, distance: 18.6
click at [295, 155] on div "Janela de atendimento Grade de atendimento Capacidade Transportadoras Veículos …" at bounding box center [295, 146] width 591 height 293
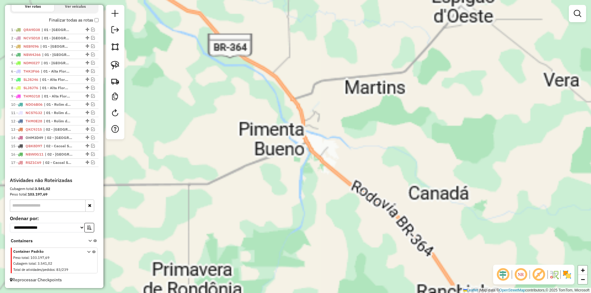
drag, startPoint x: 385, startPoint y: 123, endPoint x: 371, endPoint y: 143, distance: 24.2
click at [371, 143] on div "Janela de atendimento Grade de atendimento Capacidade Transportadoras Veículos …" at bounding box center [295, 146] width 591 height 293
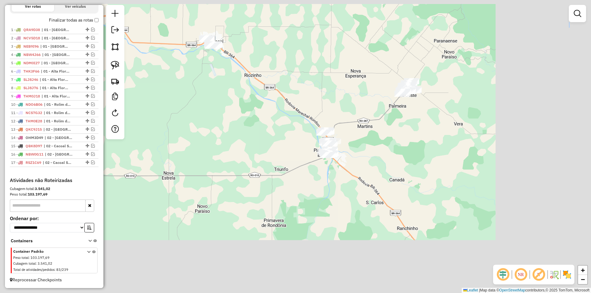
drag, startPoint x: 385, startPoint y: 134, endPoint x: 377, endPoint y: 163, distance: 30.0
click at [375, 166] on div "Janela de atendimento Grade de atendimento Capacidade Transportadoras Veículos …" at bounding box center [295, 146] width 591 height 293
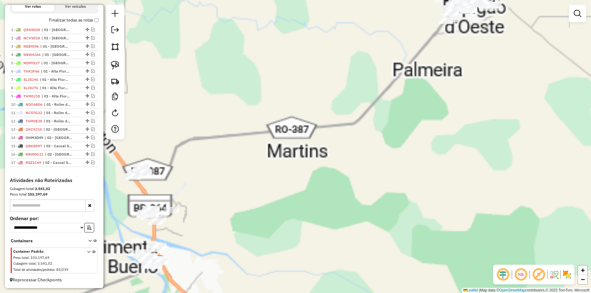
drag, startPoint x: 385, startPoint y: 129, endPoint x: 367, endPoint y: 167, distance: 42.8
click at [367, 167] on div "Janela de atendimento Grade de atendimento Capacidade Transportadoras Veículos …" at bounding box center [295, 146] width 591 height 293
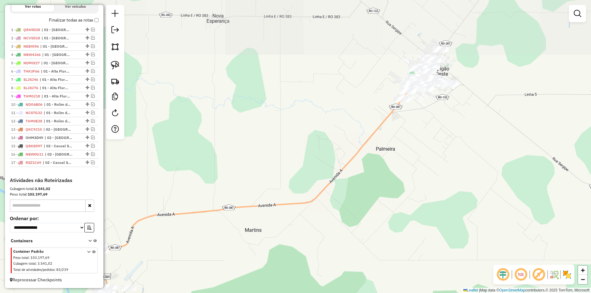
drag, startPoint x: 358, startPoint y: 177, endPoint x: 350, endPoint y: 188, distance: 13.7
click at [350, 188] on div "Janela de atendimento Grade de atendimento Capacidade Transportadoras Veículos …" at bounding box center [295, 146] width 591 height 293
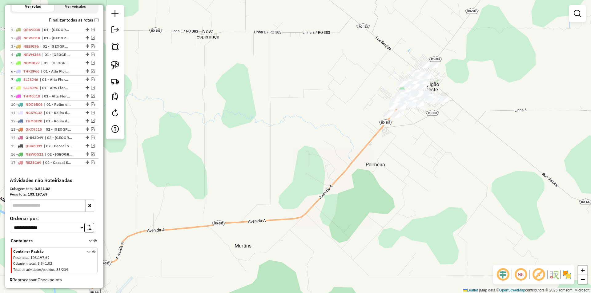
drag, startPoint x: 373, startPoint y: 154, endPoint x: 355, endPoint y: 201, distance: 50.3
click at [355, 201] on div "Janela de atendimento Grade de atendimento Capacidade Transportadoras Veículos …" at bounding box center [295, 146] width 591 height 293
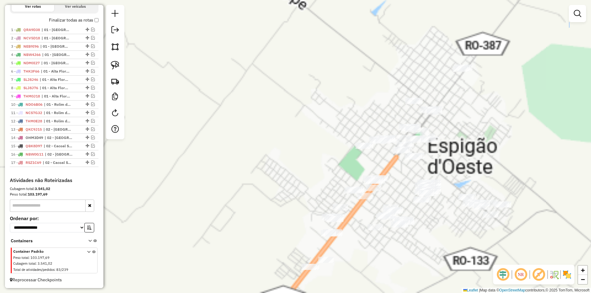
drag, startPoint x: 354, startPoint y: 165, endPoint x: 294, endPoint y: 146, distance: 62.8
click at [294, 147] on div "Janela de atendimento Grade de atendimento Capacidade Transportadoras Veículos …" at bounding box center [295, 146] width 591 height 293
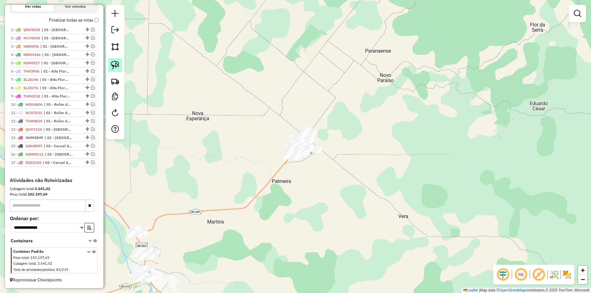
click at [118, 68] on img at bounding box center [115, 65] width 9 height 9
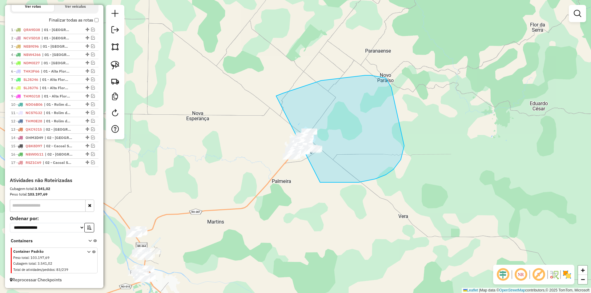
drag, startPoint x: 365, startPoint y: 75, endPoint x: 228, endPoint y: 172, distance: 167.8
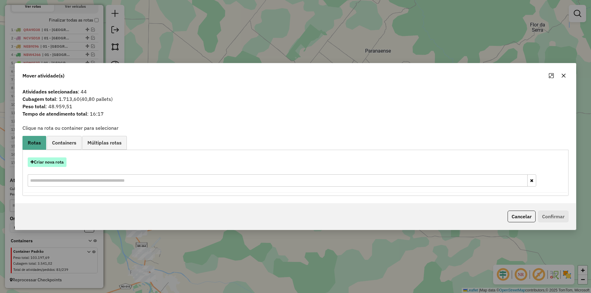
click at [53, 158] on button "Criar nova rota" at bounding box center [47, 163] width 39 height 10
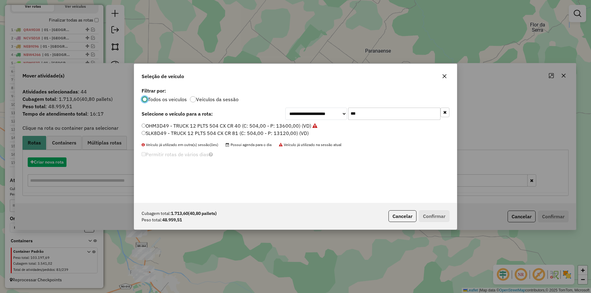
scroll to position [3, 2]
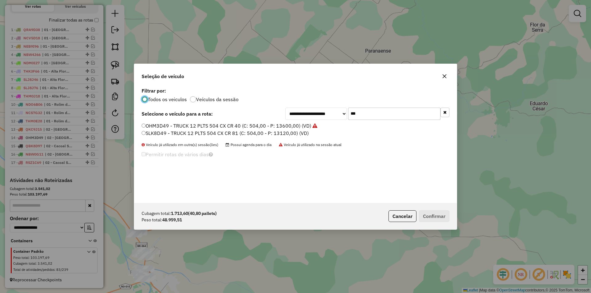
drag, startPoint x: 357, startPoint y: 117, endPoint x: 334, endPoint y: 127, distance: 25.4
click at [335, 127] on div "**********" at bounding box center [295, 144] width 323 height 117
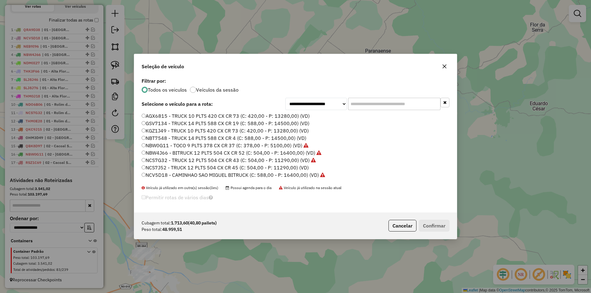
click at [142, 116] on div "AGX6815 - TRUCK 10 PLTS 420 CX CR 73 (C: 420,00 - P: 13280,00) (VD) GSV7134 - T…" at bounding box center [295, 149] width 315 height 73
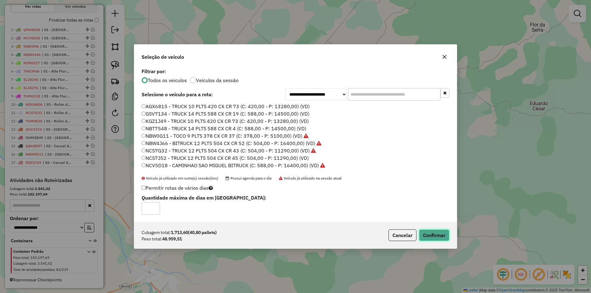
click at [431, 232] on button "Confirmar" at bounding box center [434, 236] width 30 height 12
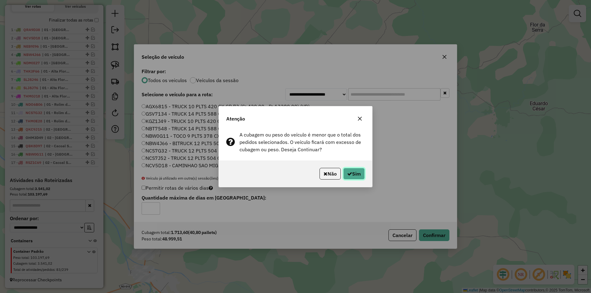
click at [353, 169] on button "Sim" at bounding box center [354, 174] width 22 height 12
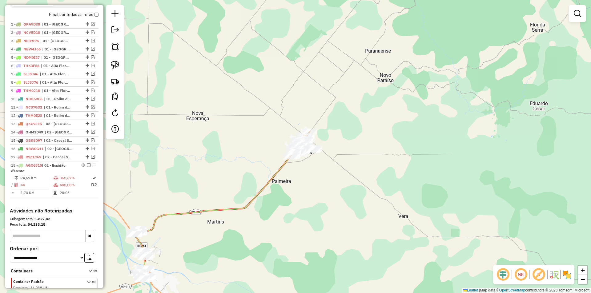
drag, startPoint x: 331, startPoint y: 147, endPoint x: 307, endPoint y: 160, distance: 28.3
click at [331, 147] on div "Janela de atendimento Grade de atendimento Capacidade Transportadoras Veículos …" at bounding box center [295, 146] width 591 height 293
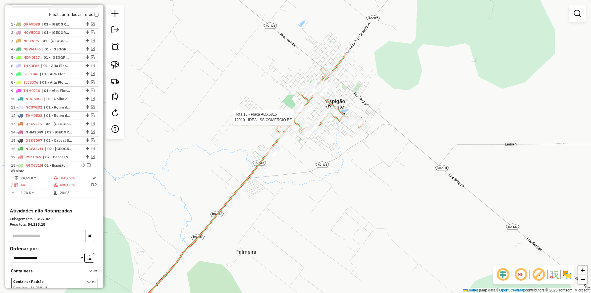
select select "*********"
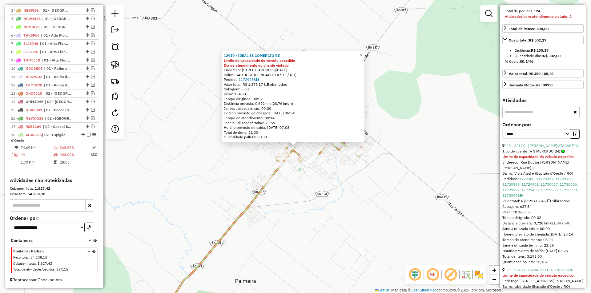
scroll to position [215, 0]
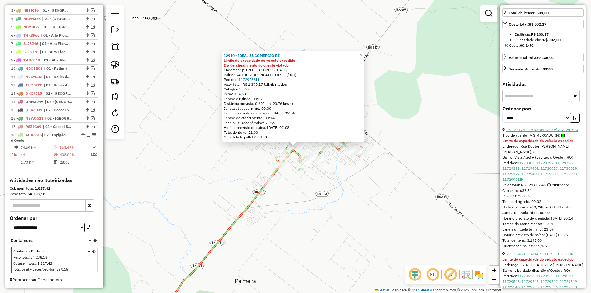
click at [533, 132] on link "28 - 22174 - [PERSON_NAME] ATACAREJO" at bounding box center [542, 129] width 72 height 5
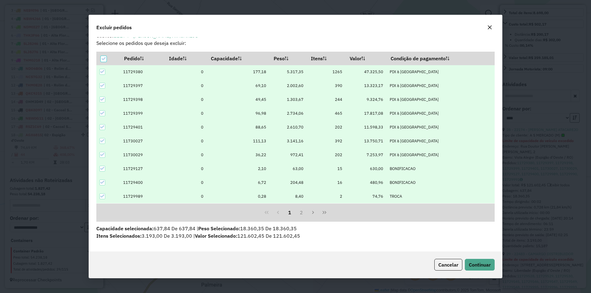
scroll to position [8, 0]
click at [481, 264] on span "Continuar" at bounding box center [480, 265] width 22 height 6
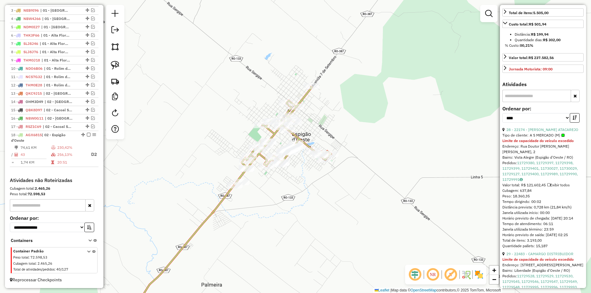
click at [403, 139] on div "Janela de atendimento Grade de atendimento Capacidade Transportadoras Veículos …" at bounding box center [295, 146] width 591 height 293
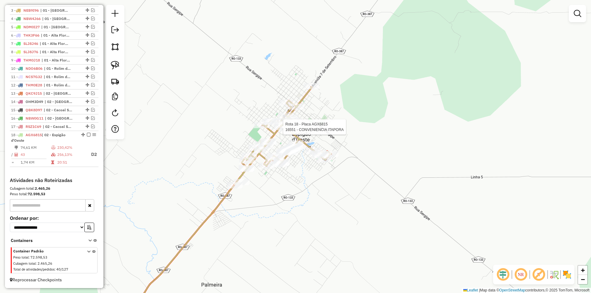
select select "*********"
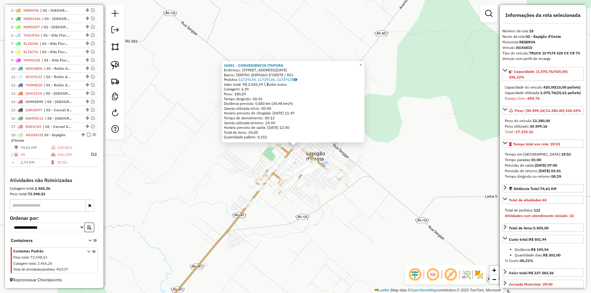
click at [388, 131] on div "16551 - CONVENIENCIA ITAPORA Endereço: [STREET_ADDRESS][DATE] ([GEOGRAPHIC_DATA…" at bounding box center [295, 146] width 591 height 293
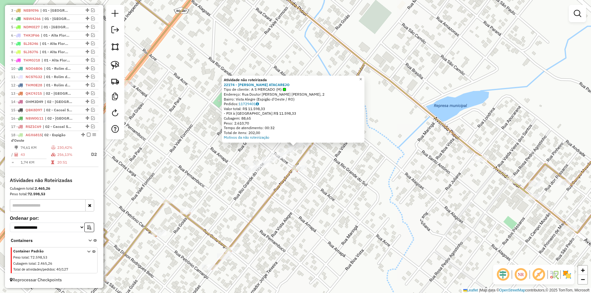
drag, startPoint x: 362, startPoint y: 219, endPoint x: 332, endPoint y: 213, distance: 30.5
click at [362, 219] on div "Atividade não roteirizada 22174 - [PERSON_NAME] ATACAREJO Tipo de cliente: A S …" at bounding box center [295, 146] width 591 height 293
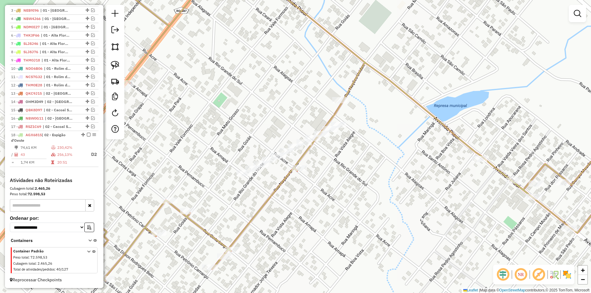
click at [319, 211] on div "Atividade não roteirizada 22174 - [PERSON_NAME] ATACAREJO Tipo de cliente: A S …" at bounding box center [295, 146] width 591 height 293
select select "*********"
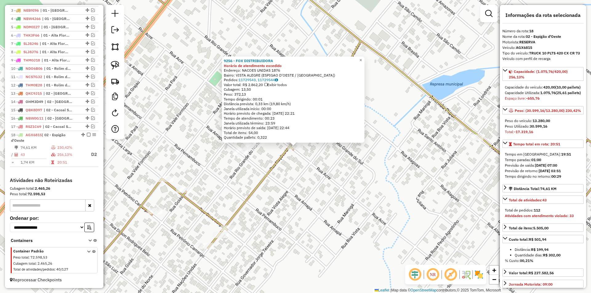
drag, startPoint x: 388, startPoint y: 209, endPoint x: 338, endPoint y: 187, distance: 54.6
click at [388, 208] on div "9256 - FOX DISTRIBUIDORA Horário de atendimento excedido Endereço: NACOES UNIDA…" at bounding box center [295, 146] width 591 height 293
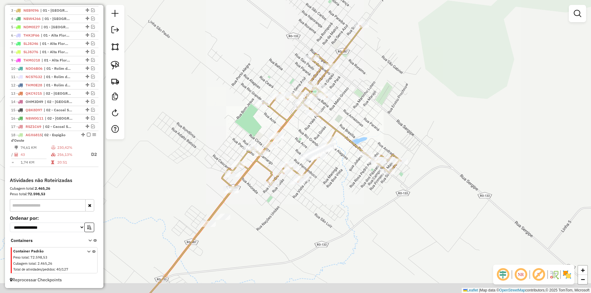
drag, startPoint x: 352, startPoint y: 223, endPoint x: 335, endPoint y: 175, distance: 50.4
click at [338, 183] on div "Janela de atendimento Grade de atendimento Capacidade Transportadoras Veículos …" at bounding box center [295, 146] width 591 height 293
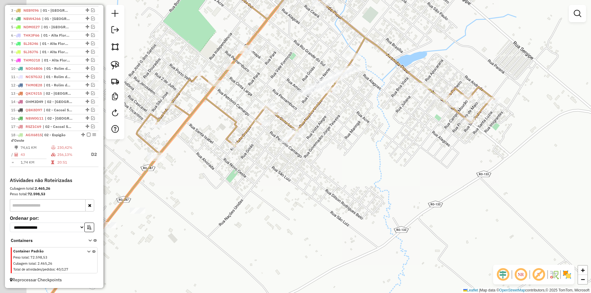
drag, startPoint x: 302, startPoint y: 131, endPoint x: 353, endPoint y: 141, distance: 52.2
click at [353, 141] on div "Janela de atendimento Grade de atendimento Capacidade Transportadoras Veículos …" at bounding box center [295, 146] width 591 height 293
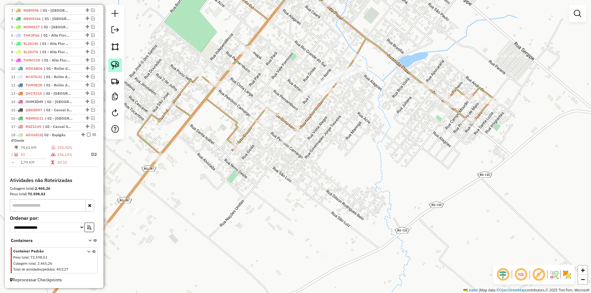
click at [112, 65] on img at bounding box center [115, 65] width 9 height 9
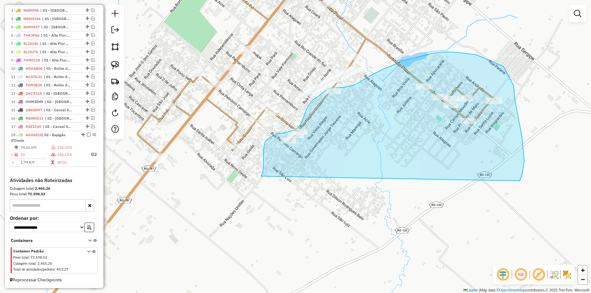
drag, startPoint x: 263, startPoint y: 162, endPoint x: 470, endPoint y: 195, distance: 209.2
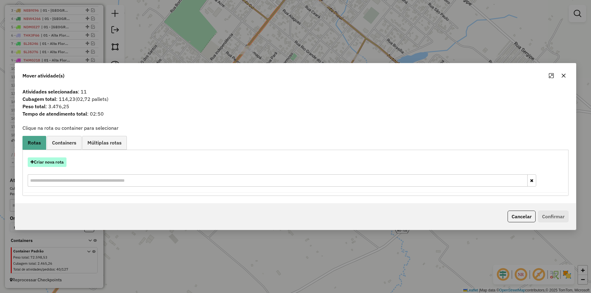
click at [54, 162] on button "Criar nova rota" at bounding box center [47, 163] width 39 height 10
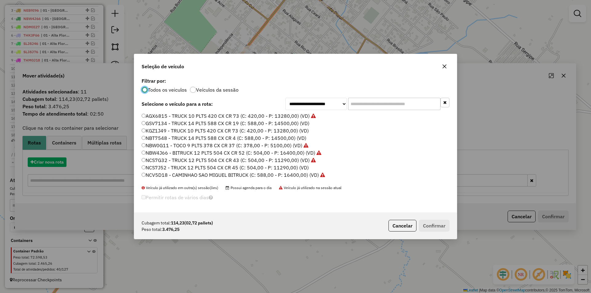
scroll to position [3, 2]
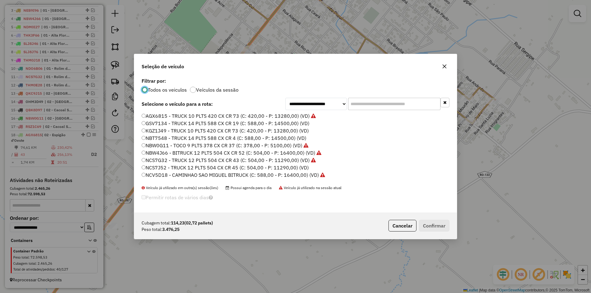
click at [363, 101] on input "text" at bounding box center [394, 104] width 92 height 12
click at [354, 102] on input "text" at bounding box center [394, 104] width 92 height 12
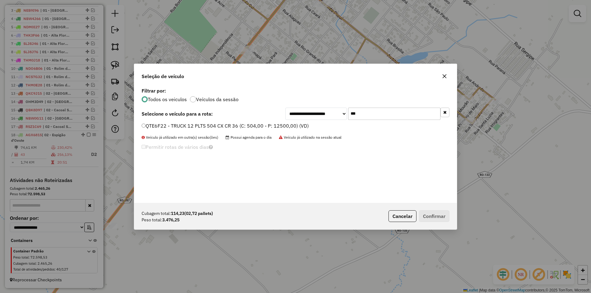
type input "***"
click at [144, 128] on label "QTE6F22 - TRUCK 12 PLTS 504 CX CR 36 (C: 504,00 - P: 12500,00) (VD)" at bounding box center [225, 125] width 167 height 7
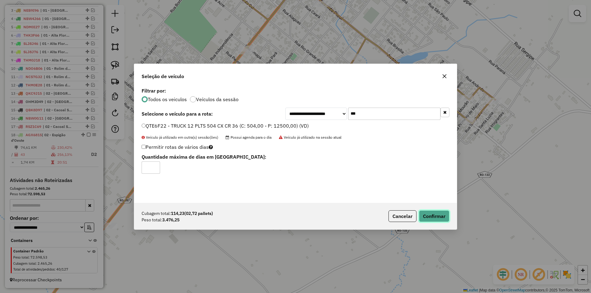
click at [427, 218] on button "Confirmar" at bounding box center [434, 217] width 30 height 12
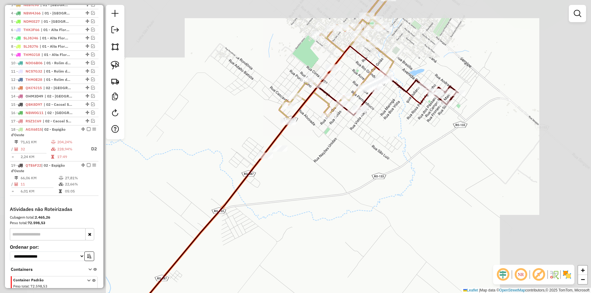
drag, startPoint x: 401, startPoint y: 127, endPoint x: 403, endPoint y: 120, distance: 6.8
click at [402, 127] on div "Janela de atendimento Grade de atendimento Capacidade Transportadoras Veículos …" at bounding box center [295, 146] width 591 height 293
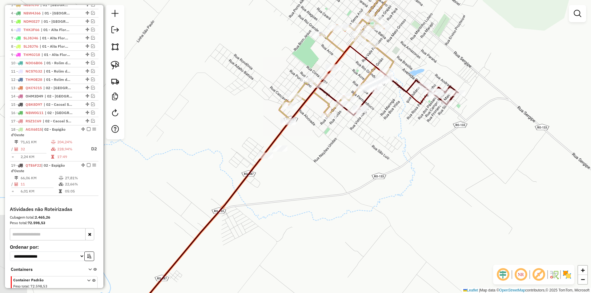
click at [404, 112] on div "Janela de atendimento Grade de atendimento Capacidade Transportadoras Veículos …" at bounding box center [295, 146] width 591 height 293
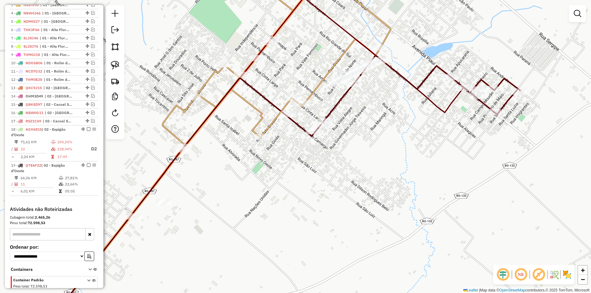
drag, startPoint x: 380, startPoint y: 101, endPoint x: 380, endPoint y: 115, distance: 14.2
click at [380, 115] on div "Janela de atendimento Grade de atendimento Capacidade Transportadoras Veículos …" at bounding box center [295, 146] width 591 height 293
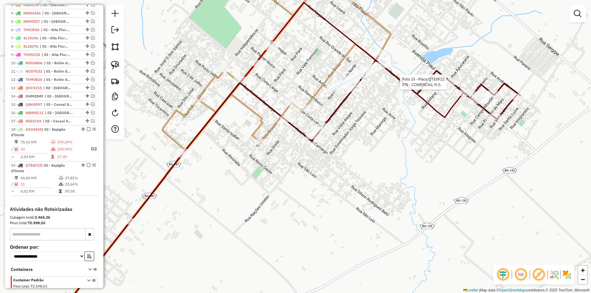
scroll to position [293, 0]
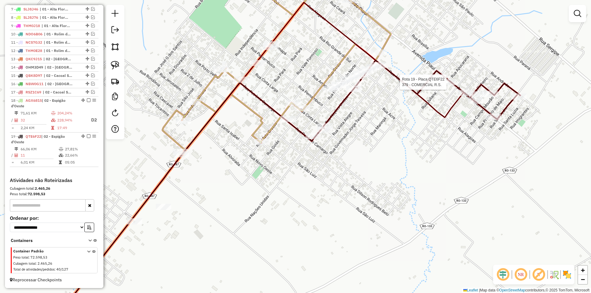
select select "*********"
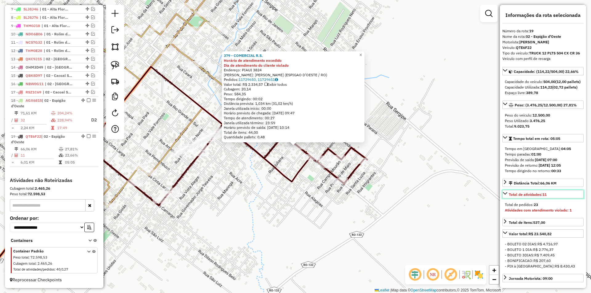
click at [541, 197] on span "Total de atividades: 11" at bounding box center [528, 194] width 38 height 5
drag, startPoint x: 159, startPoint y: 168, endPoint x: 174, endPoint y: 187, distance: 23.9
click at [174, 187] on div "379 - COMERCIAL R.S. Horário de atendimento excedido Dia de atendimento do clie…" at bounding box center [295, 146] width 591 height 293
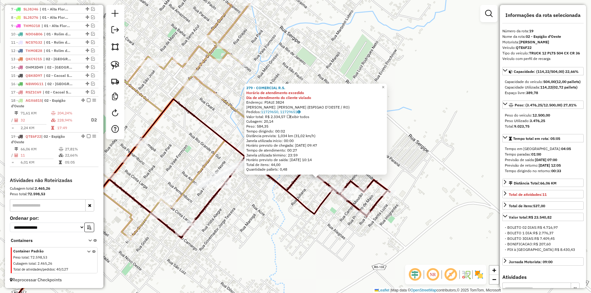
click at [252, 203] on div "Rota 19 - Placa QTE6F22 9256 - FOX DISTRIBUIDORA 379 - COMERCIAL R.S. Horário d…" at bounding box center [295, 146] width 591 height 293
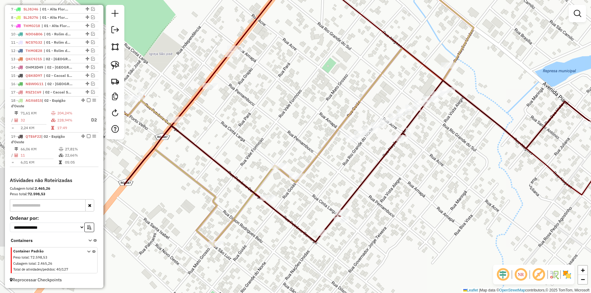
drag, startPoint x: 253, startPoint y: 207, endPoint x: 430, endPoint y: 147, distance: 186.9
click at [433, 146] on div "Janela de atendimento Grade de atendimento Capacidade Transportadoras Veículos …" at bounding box center [295, 146] width 591 height 293
click at [117, 61] on img at bounding box center [115, 65] width 9 height 9
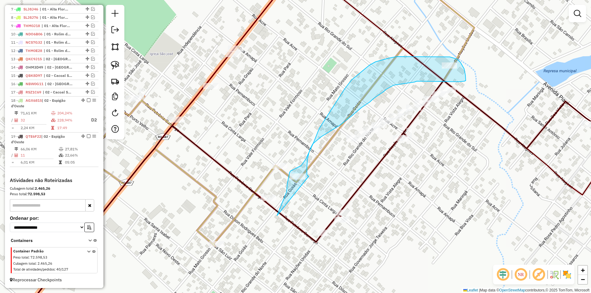
drag, startPoint x: 277, startPoint y: 215, endPoint x: 310, endPoint y: 177, distance: 50.2
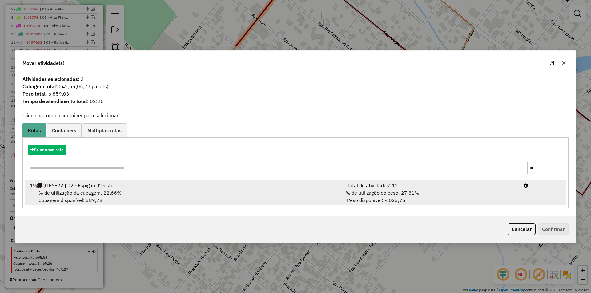
click at [66, 193] on span "% de utilização da cubagem: 22,66%" at bounding box center [79, 193] width 83 height 6
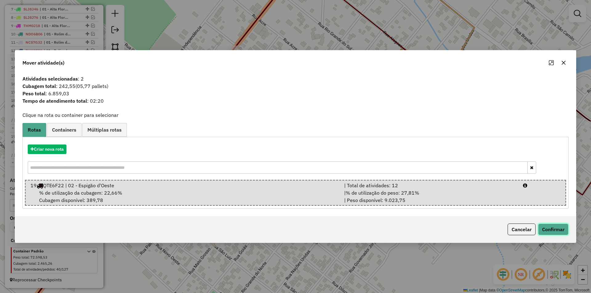
click at [543, 230] on button "Confirmar" at bounding box center [553, 230] width 30 height 12
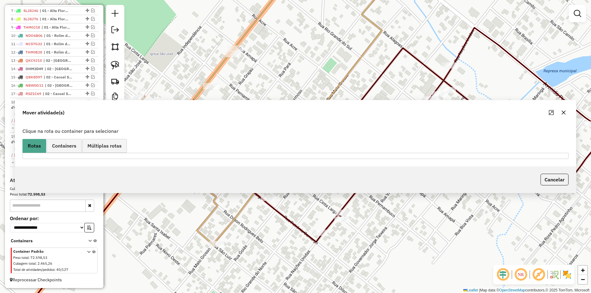
scroll to position [292, 0]
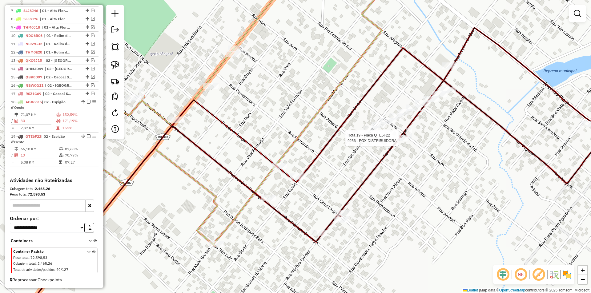
select select "*********"
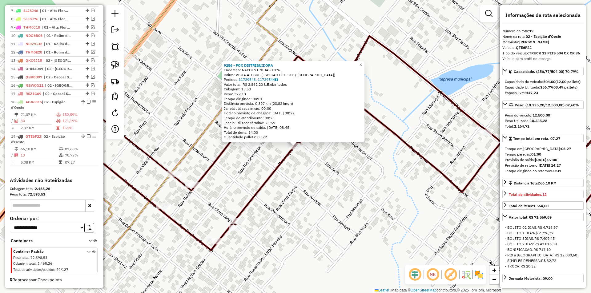
click at [345, 194] on div "9256 - FOX DISTRIBUIDORA Endereço: NACOES UNIDAS 1876 Bairro: VISTA ALEGRE (ESP…" at bounding box center [295, 146] width 591 height 293
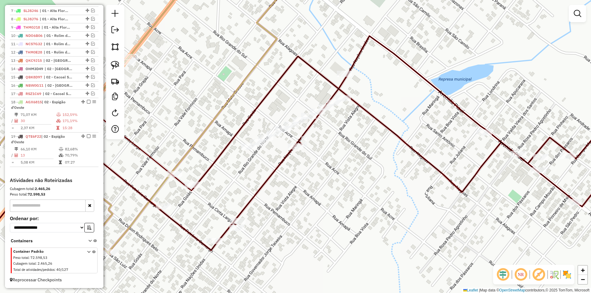
click at [388, 211] on icon at bounding box center [411, 139] width 433 height 207
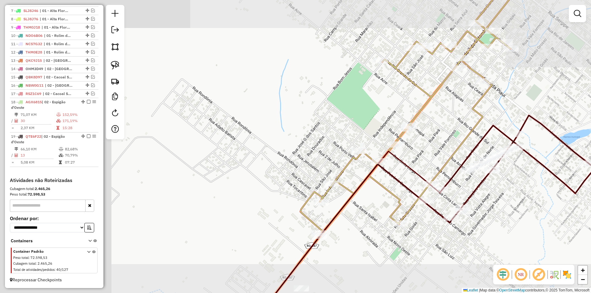
drag, startPoint x: 325, startPoint y: 189, endPoint x: 283, endPoint y: 196, distance: 43.1
click at [283, 196] on icon at bounding box center [400, 136] width 261 height 329
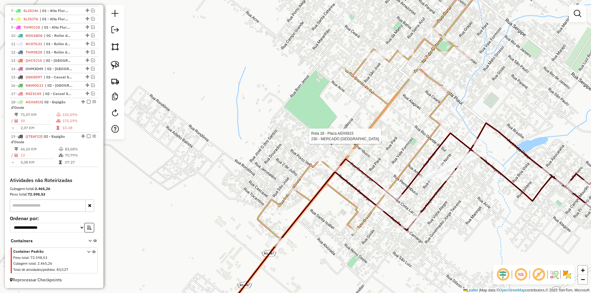
select select "*********"
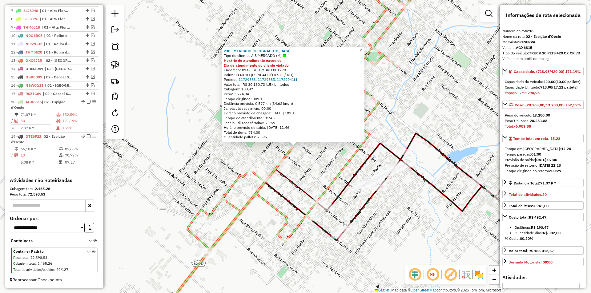
click at [326, 167] on div "230 - MERCADO SAO PAULO Tipo de cliente: A S MERCADO (M) Horário de atendimento…" at bounding box center [295, 146] width 591 height 293
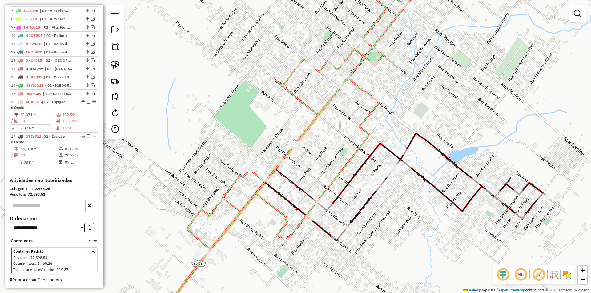
click at [293, 172] on div "230 - MERCADO SAO PAULO Tipo de cliente: A S MERCADO (M) Horário de atendimento…" at bounding box center [295, 146] width 591 height 293
select select "*********"
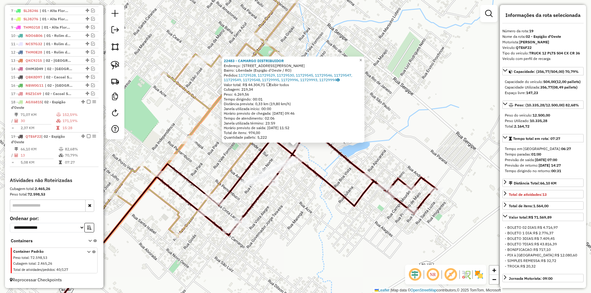
click at [446, 140] on div "22483 - CAMARGO DISTRIBUIDOR Endereço: [STREET_ADDRESS][PERSON_NAME] Bairro: Li…" at bounding box center [295, 146] width 591 height 293
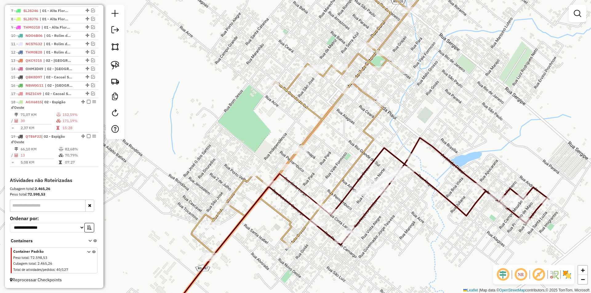
drag, startPoint x: 449, startPoint y: 159, endPoint x: 487, endPoint y: 159, distance: 37.9
click at [487, 159] on div "Janela de atendimento Grade de atendimento Capacidade Transportadoras Veículos …" at bounding box center [295, 146] width 591 height 293
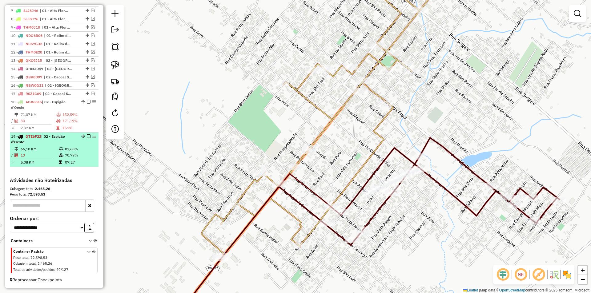
click at [88, 136] on em at bounding box center [89, 137] width 4 height 4
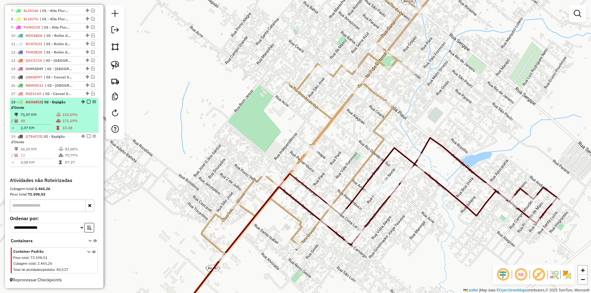
scroll to position [266, 0]
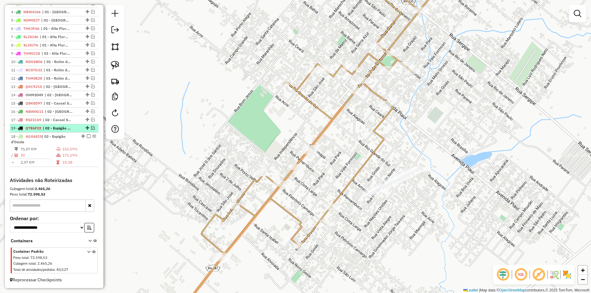
drag, startPoint x: 86, startPoint y: 163, endPoint x: 71, endPoint y: 130, distance: 35.8
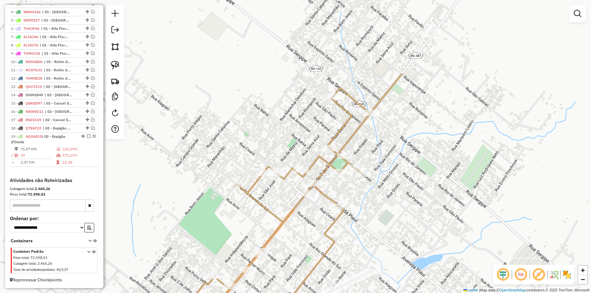
drag, startPoint x: 345, startPoint y: 162, endPoint x: 316, endPoint y: 226, distance: 70.7
click at [300, 247] on div "Janela de atendimento Grade de atendimento Capacidade Transportadoras Veículos …" at bounding box center [295, 146] width 591 height 293
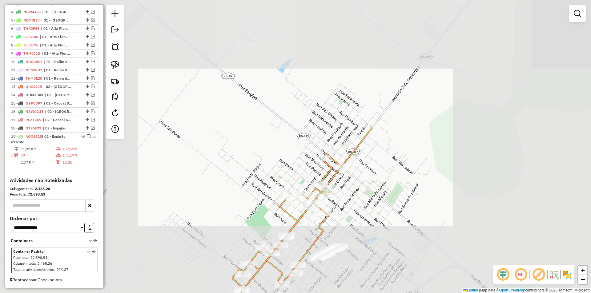
drag, startPoint x: 416, startPoint y: 219, endPoint x: 428, endPoint y: 183, distance: 38.6
click at [428, 183] on div "Janela de atendimento Grade de atendimento Capacidade Transportadoras Veículos …" at bounding box center [295, 146] width 591 height 293
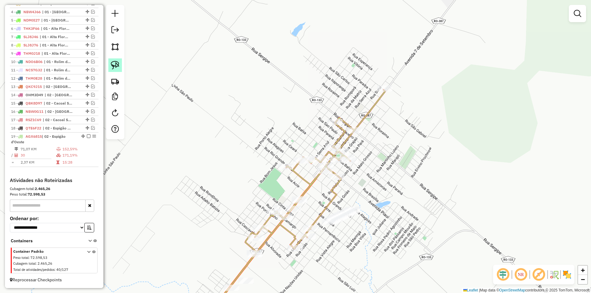
click at [118, 63] on img at bounding box center [115, 65] width 9 height 9
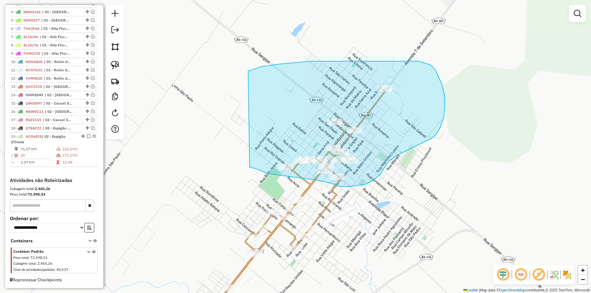
drag, startPoint x: 280, startPoint y: 64, endPoint x: 248, endPoint y: 159, distance: 100.8
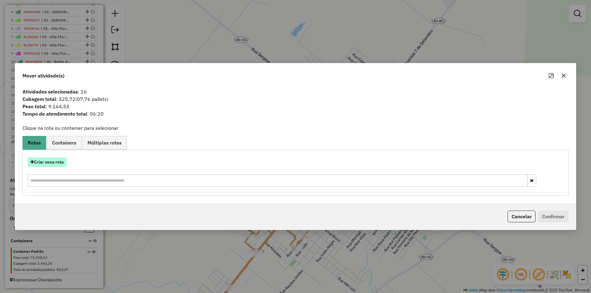
click at [51, 163] on button "Criar nova rota" at bounding box center [47, 163] width 39 height 10
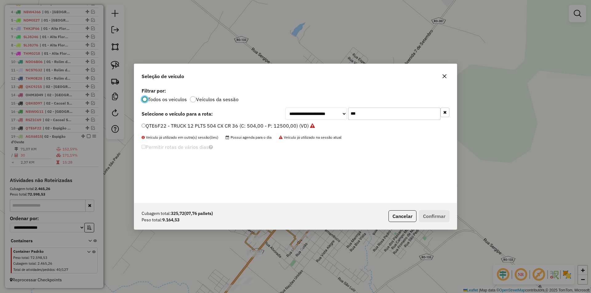
scroll to position [3, 2]
drag, startPoint x: 358, startPoint y: 115, endPoint x: 344, endPoint y: 118, distance: 14.4
click at [344, 118] on div "**********" at bounding box center [367, 114] width 164 height 12
type input "****"
click at [142, 123] on label "PJT2977 - TRUCK 10 PLTS 420 CX CR 30 (C: 420,00 - P: 12800,00) (VD)" at bounding box center [225, 125] width 167 height 7
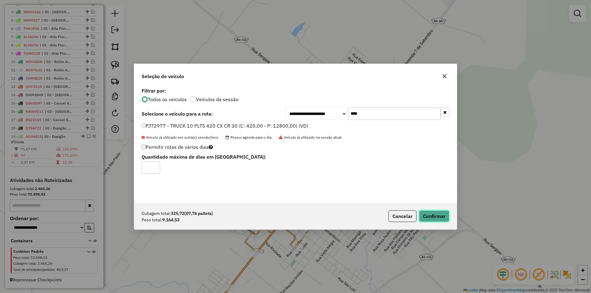
click at [438, 216] on button "Confirmar" at bounding box center [434, 217] width 30 height 12
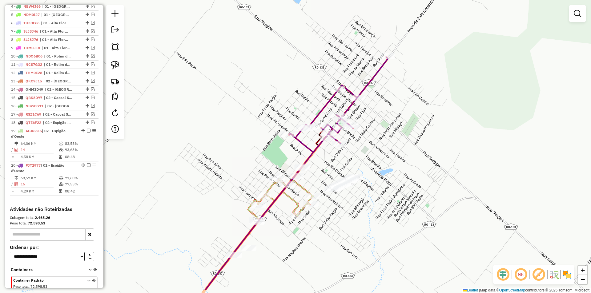
drag, startPoint x: 387, startPoint y: 186, endPoint x: 399, endPoint y: 147, distance: 40.6
click at [399, 147] on div "Janela de atendimento Grade de atendimento Capacidade Transportadoras Veículos …" at bounding box center [295, 146] width 591 height 293
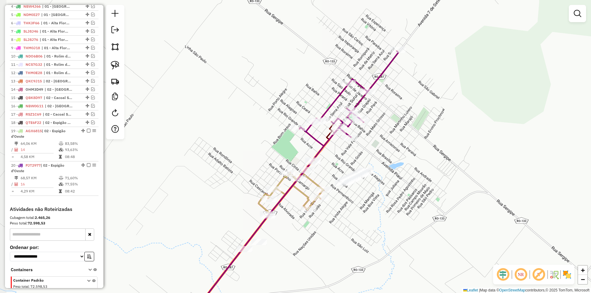
click at [400, 147] on div "Janela de atendimento Grade de atendimento Capacidade Transportadoras Veículos …" at bounding box center [295, 146] width 591 height 293
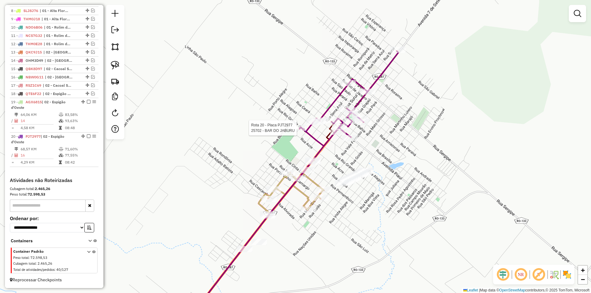
select select "*********"
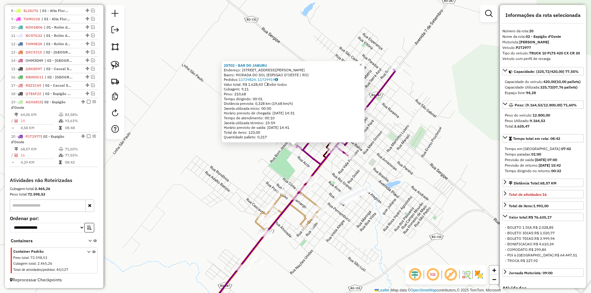
click at [279, 175] on div "25702 - BAR DO JABURU Endereço: [STREET_ADDRESS][PERSON_NAME] Bairro: MORADA DO…" at bounding box center [295, 146] width 591 height 293
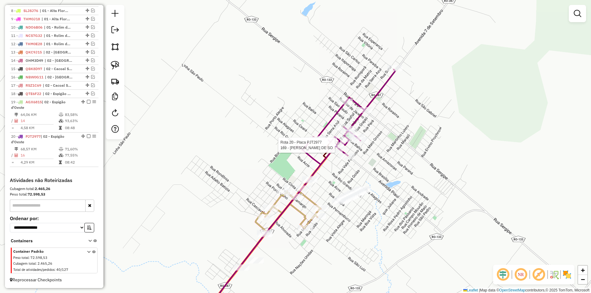
select select "*********"
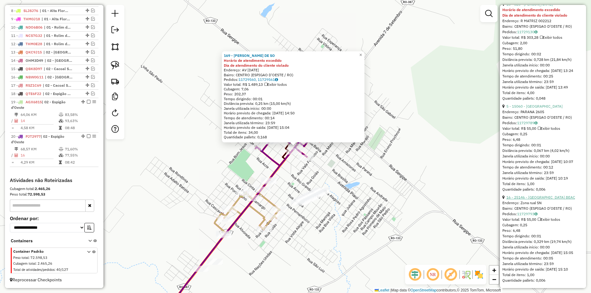
scroll to position [1716, 0]
click at [534, 195] on link "16 - 25146 - [GEOGRAPHIC_DATA] BEAC" at bounding box center [540, 197] width 69 height 5
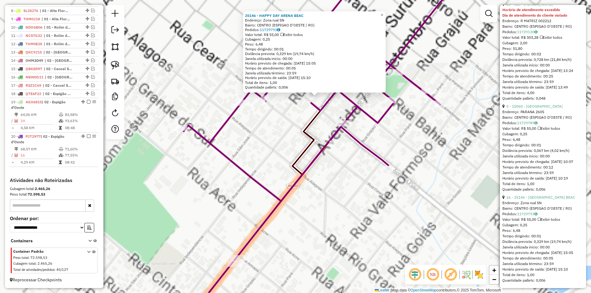
drag, startPoint x: 278, startPoint y: 161, endPoint x: 290, endPoint y: 150, distance: 16.3
click at [290, 150] on div "25146 - [GEOGRAPHIC_DATA] BEAC Endereço: Zona rual SN Bairro: CENTRO (ESPIGAO D…" at bounding box center [295, 146] width 591 height 293
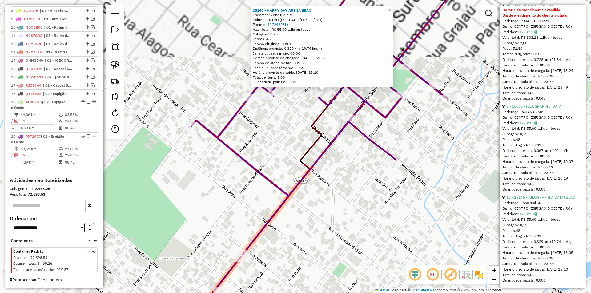
click at [290, 150] on div "25146 - [GEOGRAPHIC_DATA] BEAC Endereço: Zona rual SN Bairro: CENTRO (ESPIGAO D…" at bounding box center [295, 146] width 591 height 293
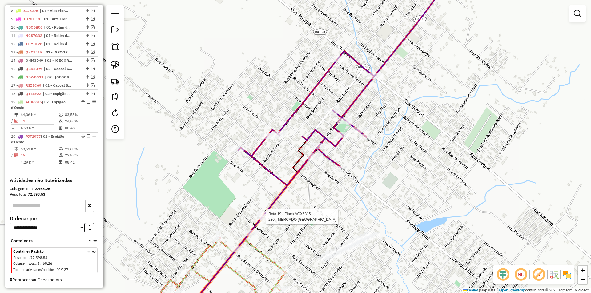
drag, startPoint x: 321, startPoint y: 96, endPoint x: 262, endPoint y: 221, distance: 138.7
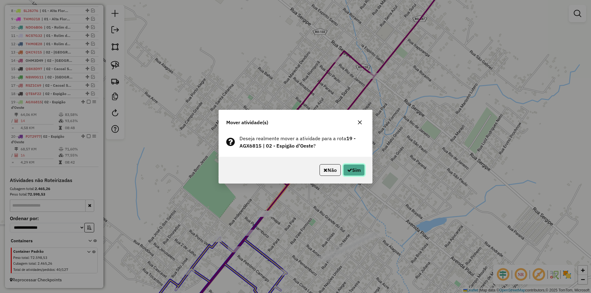
drag, startPoint x: 353, startPoint y: 169, endPoint x: 353, endPoint y: 173, distance: 3.4
click at [353, 171] on button "Sim" at bounding box center [354, 170] width 22 height 12
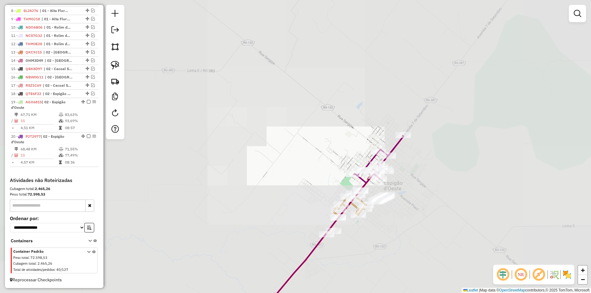
drag, startPoint x: 395, startPoint y: 186, endPoint x: 389, endPoint y: 177, distance: 10.9
click at [396, 186] on div "Janela de atendimento Grade de atendimento Capacidade Transportadoras Veículos …" at bounding box center [295, 146] width 591 height 293
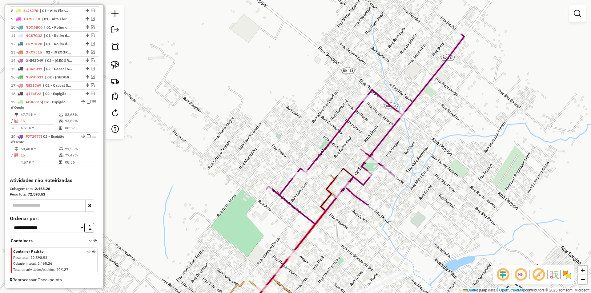
click at [403, 120] on icon at bounding box center [365, 129] width 198 height 190
select select "*********"
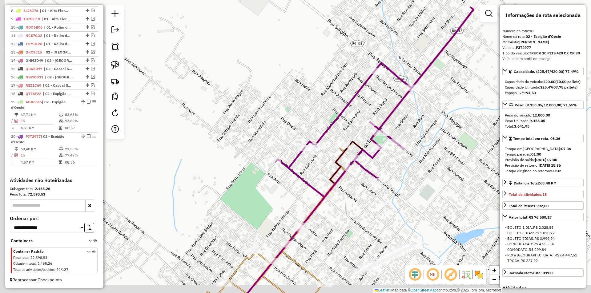
drag, startPoint x: 465, startPoint y: 136, endPoint x: 467, endPoint y: 132, distance: 4.1
click at [467, 132] on div "Janela de atendimento Grade de atendimento Capacidade Transportadoras Veículos …" at bounding box center [295, 146] width 591 height 293
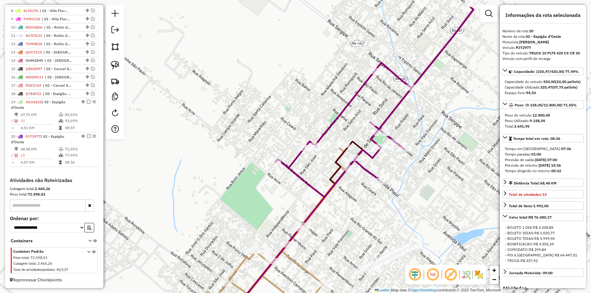
click at [468, 132] on div "Janela de atendimento Grade de atendimento Capacidade Transportadoras Veículos …" at bounding box center [295, 146] width 591 height 293
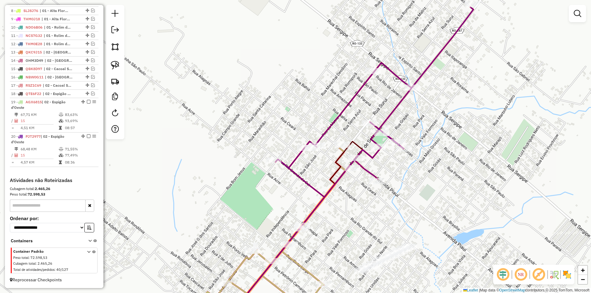
drag, startPoint x: 371, startPoint y: 196, endPoint x: 405, endPoint y: 156, distance: 52.4
click at [405, 156] on div "Janela de atendimento Grade de atendimento Capacidade Transportadoras Veículos …" at bounding box center [295, 146] width 591 height 293
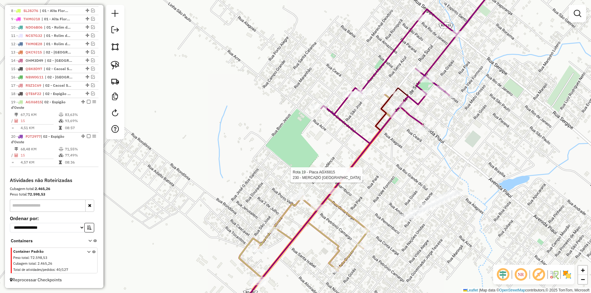
select select "*********"
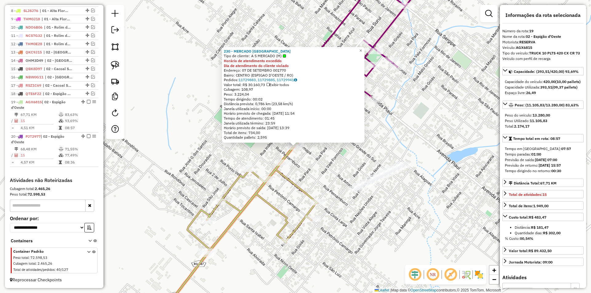
click at [452, 141] on div "230 - MERCADO SAO PAULO Tipo de cliente: A S MERCADO (M) Horário de atendimento…" at bounding box center [295, 146] width 591 height 293
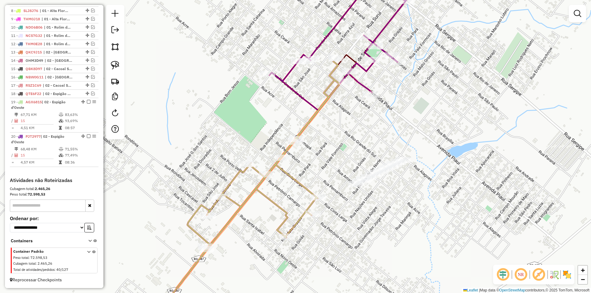
drag, startPoint x: 322, startPoint y: 183, endPoint x: 333, endPoint y: 163, distance: 22.5
click at [332, 164] on div "Janela de atendimento Grade de atendimento Capacidade Transportadoras Veículos …" at bounding box center [295, 146] width 591 height 293
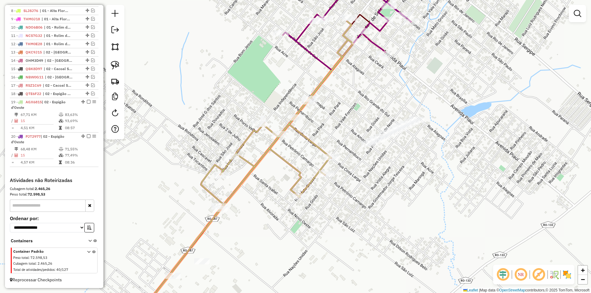
drag, startPoint x: 340, startPoint y: 142, endPoint x: 340, endPoint y: 131, distance: 11.1
click at [340, 131] on div "Janela de atendimento Grade de atendimento Capacidade Transportadoras Veículos …" at bounding box center [295, 146] width 591 height 293
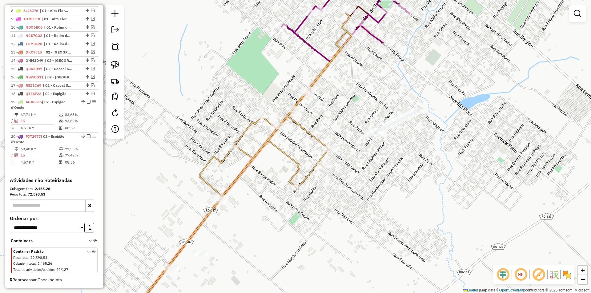
drag, startPoint x: 335, startPoint y: 140, endPoint x: 332, endPoint y: 132, distance: 9.0
click at [333, 132] on div "Janela de atendimento Grade de atendimento Capacidade Transportadoras Veículos …" at bounding box center [295, 146] width 591 height 293
click at [91, 93] on em at bounding box center [93, 94] width 4 height 4
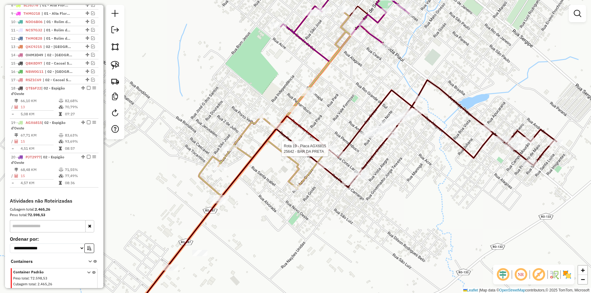
select select "*********"
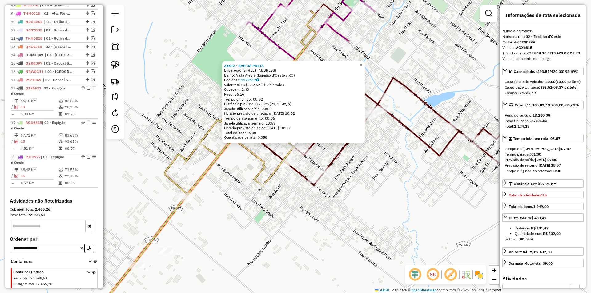
scroll to position [326, 0]
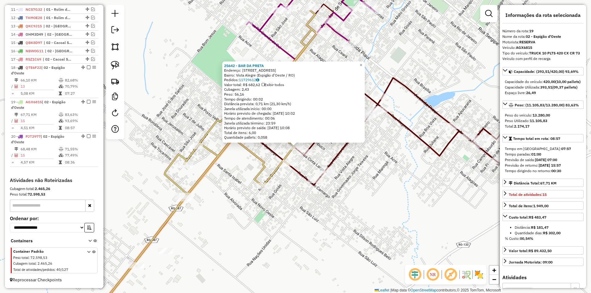
drag, startPoint x: 241, startPoint y: 171, endPoint x: 250, endPoint y: 167, distance: 9.3
click at [242, 171] on div "25642 - BAR DA PRETA Endereço: [STREET_ADDRESS] (Espigão d'Oeste / RO) Pedidos:…" at bounding box center [295, 146] width 591 height 293
click at [287, 185] on div "Rota 19 - Placa AGX6815 5209 - DIST. PARANA 25642 - BAR DA PRETA Endereço: [STR…" at bounding box center [295, 146] width 591 height 293
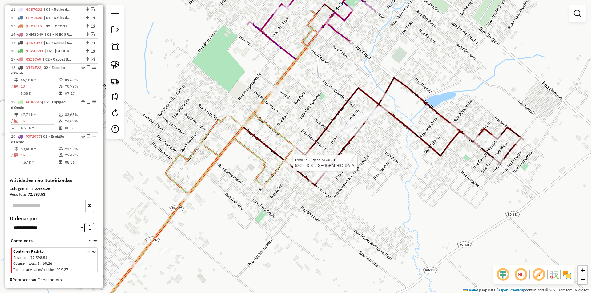
select select "*********"
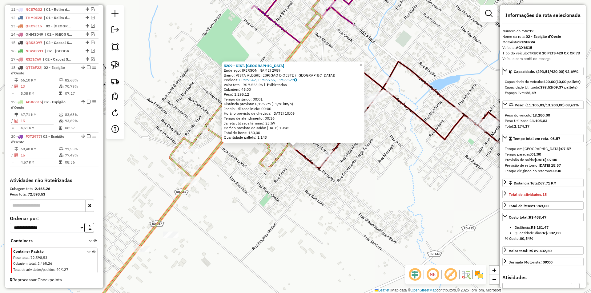
click at [280, 184] on div "5209 - DIST. PARANA Endereço: [PERSON_NAME] 2959 Bairro: [GEOGRAPHIC_DATA] (ESP…" at bounding box center [295, 146] width 591 height 293
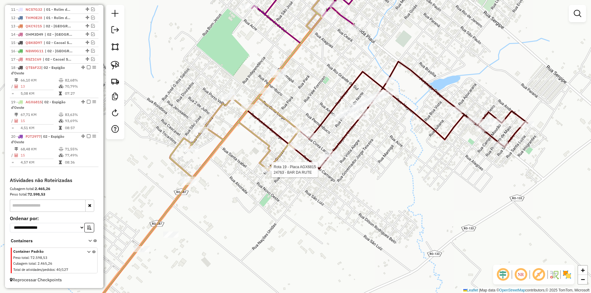
select select "*********"
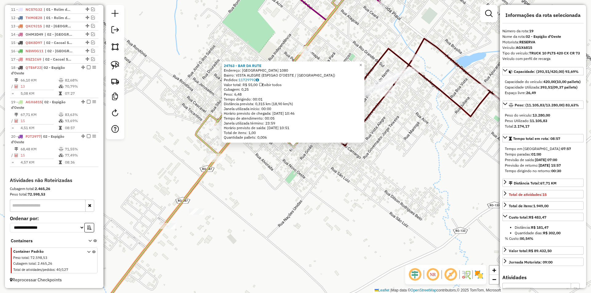
click at [300, 169] on div "24763 - BAR DA RUTE Endereço: [GEOGRAPHIC_DATA] 1080 Bairro: [GEOGRAPHIC_DATA] …" at bounding box center [295, 146] width 591 height 293
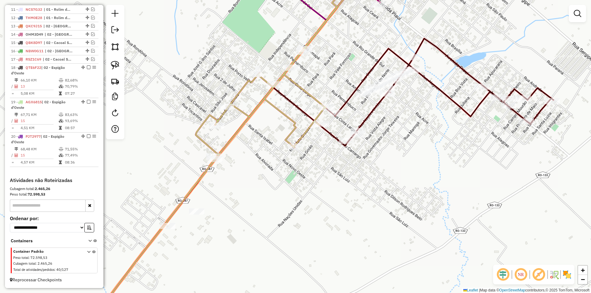
click at [296, 238] on div "24763 - BAR DA RUTE Endereço: [GEOGRAPHIC_DATA] 1080 Bairro: [GEOGRAPHIC_DATA] …" at bounding box center [295, 146] width 591 height 293
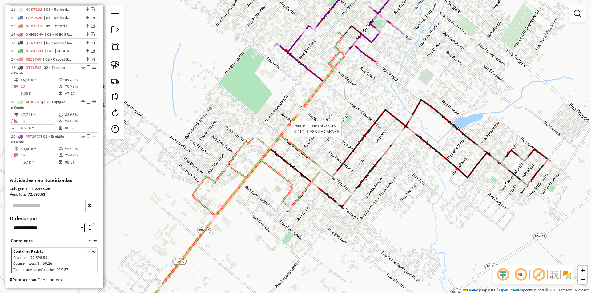
select select "*********"
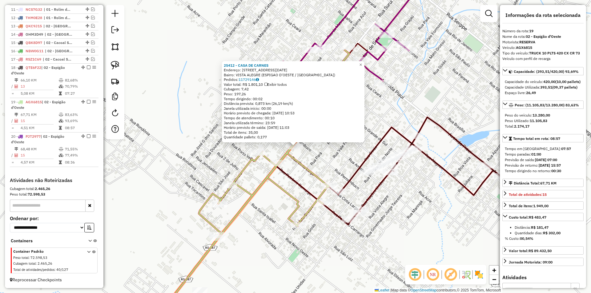
click at [278, 205] on div "25412 - CASA DE CARNES Endereço: [STREET_ADDRESS][DATE] ([GEOGRAPHIC_DATA] / [G…" at bounding box center [295, 146] width 591 height 293
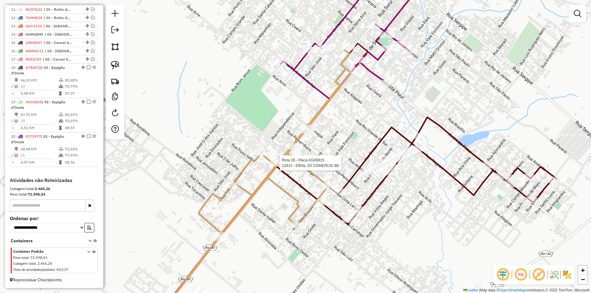
select select "*********"
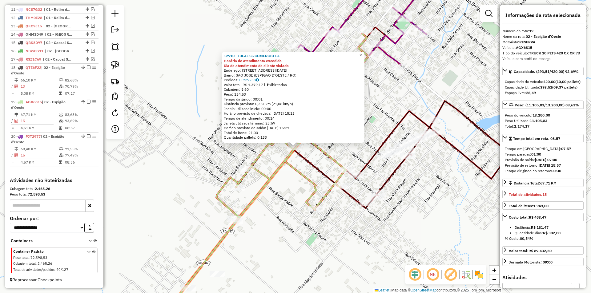
click at [280, 187] on div "12910 - IDEAL SS COMERCIO BE Horário de atendimento excedido Dia de atendimento…" at bounding box center [295, 146] width 591 height 293
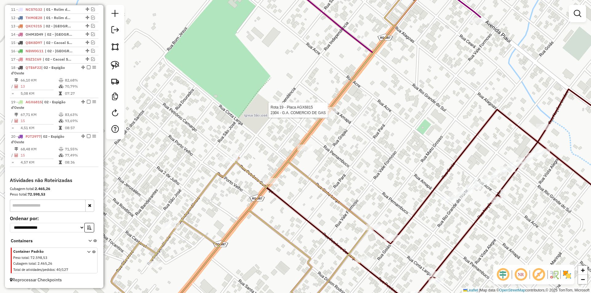
select select "*********"
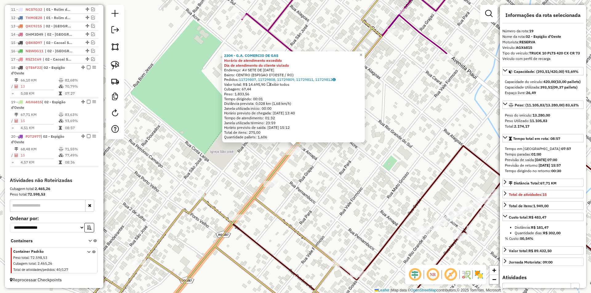
click at [262, 147] on div "2304 - G.A. COMERCIO DE GAS Horário de atendimento excedido Dia de atendimento …" at bounding box center [295, 146] width 591 height 293
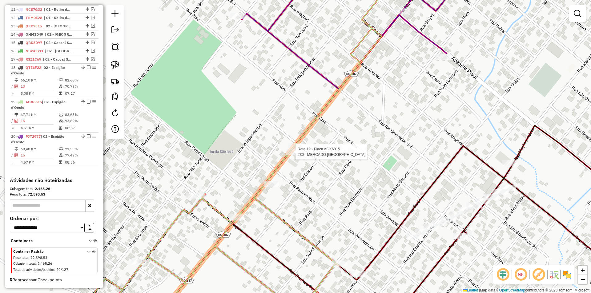
select select "*********"
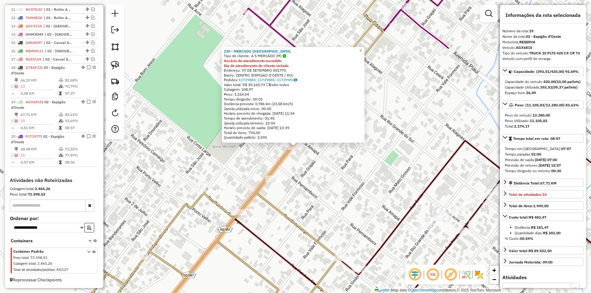
drag, startPoint x: 298, startPoint y: 162, endPoint x: 301, endPoint y: 171, distance: 9.1
click at [298, 163] on div "230 - MERCADO SAO PAULO Tipo de cliente: A S MERCADO (M) Horário de atendimento…" at bounding box center [295, 146] width 591 height 293
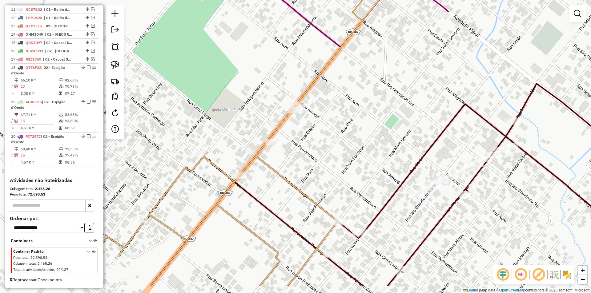
drag, startPoint x: 312, startPoint y: 211, endPoint x: 308, endPoint y: 148, distance: 62.9
click at [308, 148] on div "Janela de atendimento Grade de atendimento Capacidade Transportadoras Veículos …" at bounding box center [295, 146] width 591 height 293
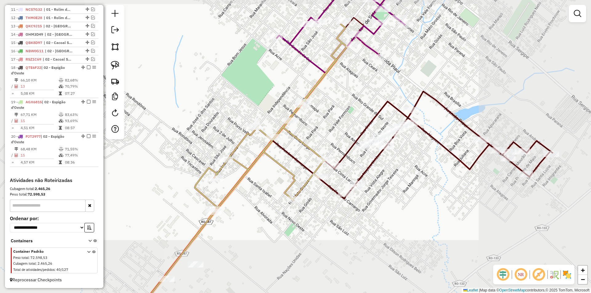
drag, startPoint x: 267, startPoint y: 176, endPoint x: 274, endPoint y: 154, distance: 22.7
click at [273, 165] on div "Janela de atendimento Grade de atendimento Capacidade Transportadoras Veículos …" at bounding box center [295, 146] width 591 height 293
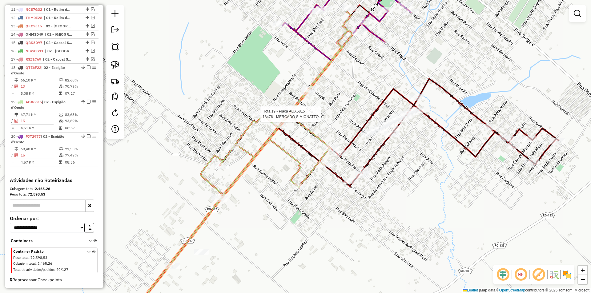
select select "*********"
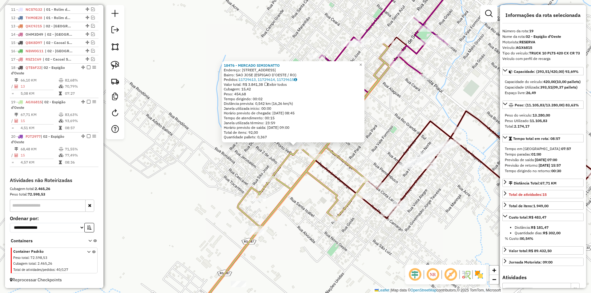
click at [287, 186] on icon at bounding box center [298, 170] width 183 height 253
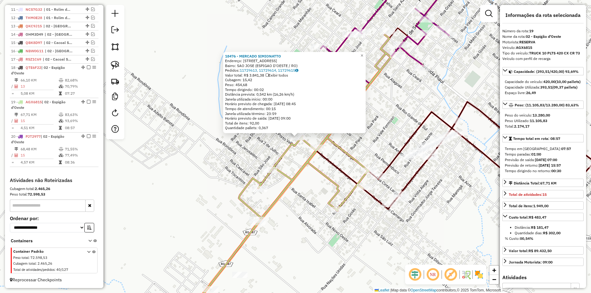
drag, startPoint x: 287, startPoint y: 186, endPoint x: 287, endPoint y: 158, distance: 28.3
click at [287, 186] on icon at bounding box center [299, 161] width 183 height 253
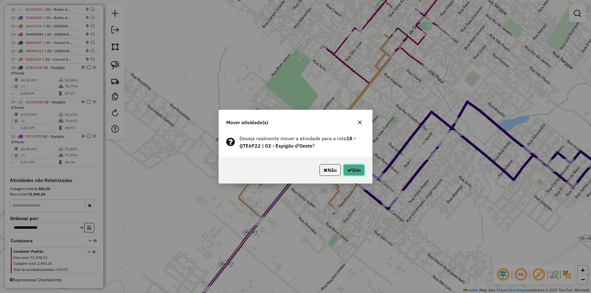
click at [363, 169] on button "Sim" at bounding box center [354, 170] width 22 height 12
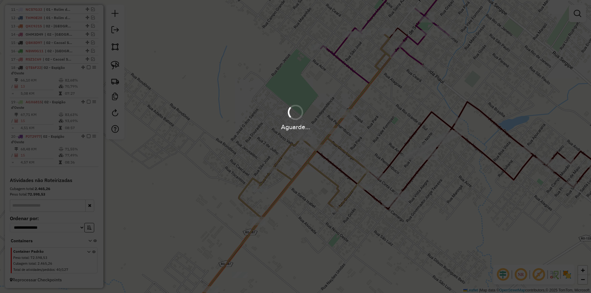
drag, startPoint x: 380, startPoint y: 174, endPoint x: 364, endPoint y: 194, distance: 25.6
click at [368, 197] on div "Aguarde..." at bounding box center [295, 146] width 591 height 293
drag, startPoint x: 375, startPoint y: 118, endPoint x: 345, endPoint y: 198, distance: 84.9
click at [346, 200] on div "Aguarde..." at bounding box center [295, 146] width 591 height 293
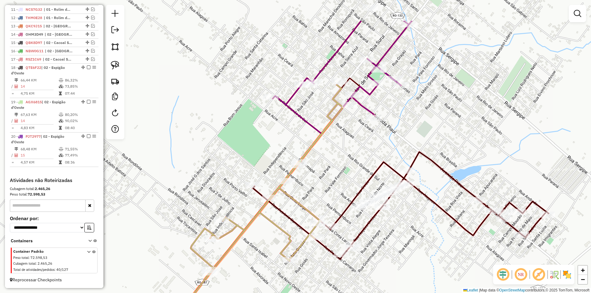
drag, startPoint x: 384, startPoint y: 117, endPoint x: 336, endPoint y: 167, distance: 69.4
click at [336, 167] on div "Janela de atendimento Grade de atendimento Capacidade Transportadoras Veículos …" at bounding box center [295, 146] width 591 height 293
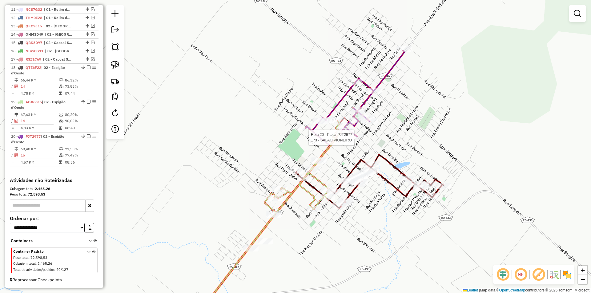
select select "*********"
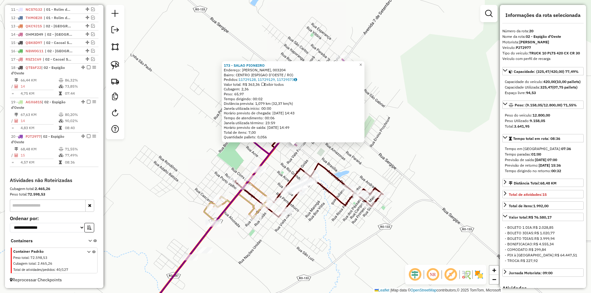
drag, startPoint x: 449, startPoint y: 147, endPoint x: 420, endPoint y: 150, distance: 29.2
click at [449, 146] on div "173 - SALAO PIONEIRO Endereço: PIAUI - [PERSON_NAME], 003204 Bairro: [GEOGRAPHI…" at bounding box center [295, 146] width 591 height 293
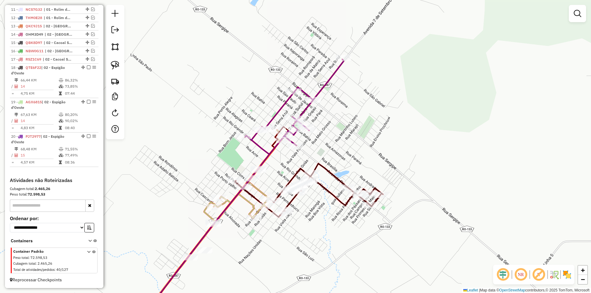
click at [384, 147] on div "Janela de atendimento Grade de atendimento Capacidade Transportadoras Veículos …" at bounding box center [295, 146] width 591 height 293
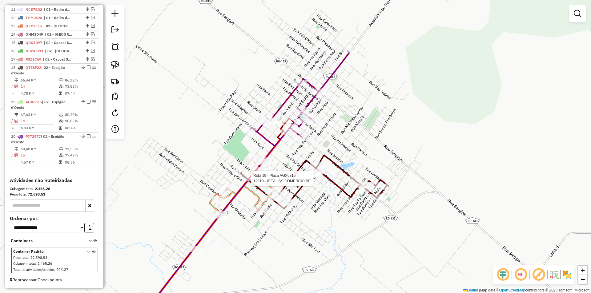
click at [251, 182] on div at bounding box center [249, 178] width 15 height 6
select select "*********"
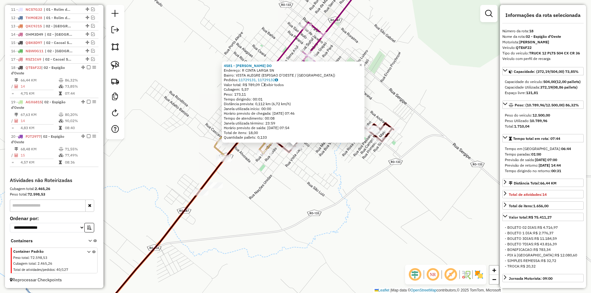
click at [282, 207] on div "4581 - [PERSON_NAME] DO Endereço: R CINTA LARGA SN Bairro: [GEOGRAPHIC_DATA] (E…" at bounding box center [295, 146] width 591 height 293
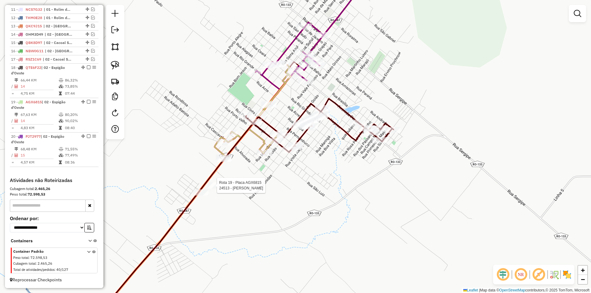
select select "*********"
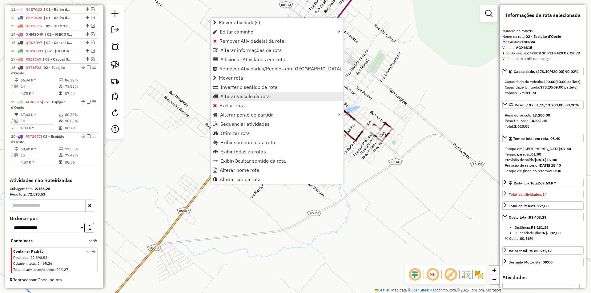
click at [255, 96] on span "Alterar veículo da rota" at bounding box center [245, 96] width 50 height 5
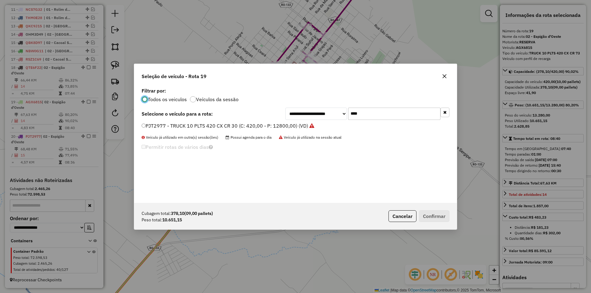
scroll to position [3, 2]
drag, startPoint x: 380, startPoint y: 119, endPoint x: 318, endPoint y: 122, distance: 62.0
click at [318, 122] on div "**********" at bounding box center [295, 144] width 323 height 117
type input "***"
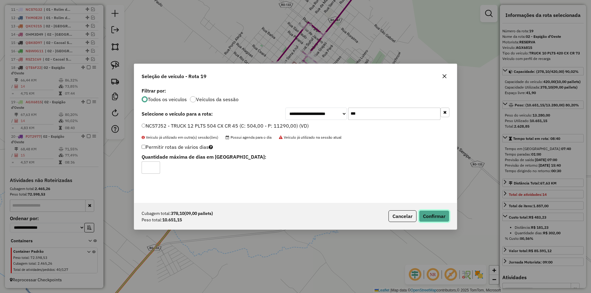
click at [432, 213] on button "Confirmar" at bounding box center [434, 217] width 30 height 12
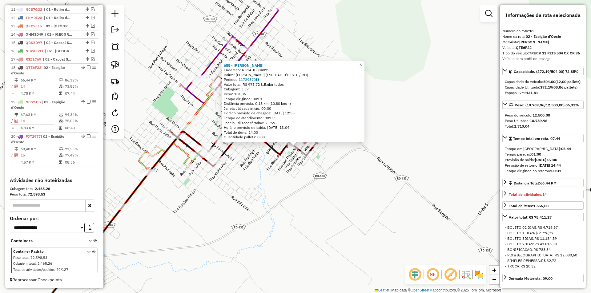
click at [350, 226] on div "655 - [PERSON_NAME]: R PIAUI 004075 Bairro: [PERSON_NAME] (ESPIGAO D'OESTE / RO…" at bounding box center [295, 146] width 591 height 293
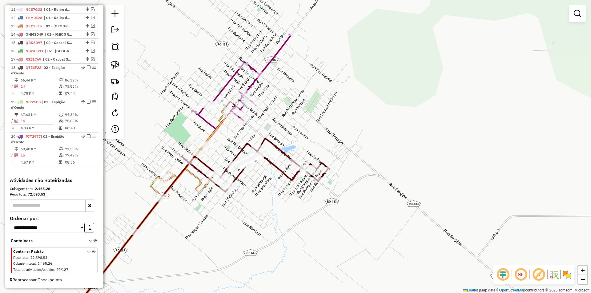
drag, startPoint x: 292, startPoint y: 223, endPoint x: 307, endPoint y: 254, distance: 34.0
click at [307, 254] on div "Janela de atendimento Grade de atendimento Capacidade Transportadoras Veículos …" at bounding box center [295, 146] width 591 height 293
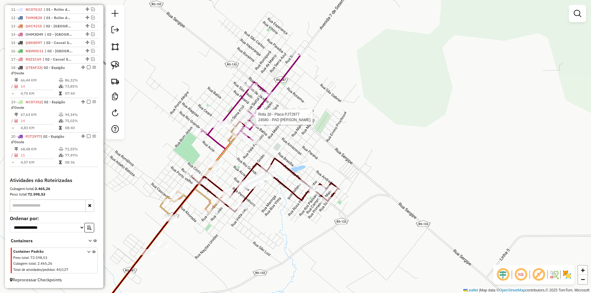
select select "*********"
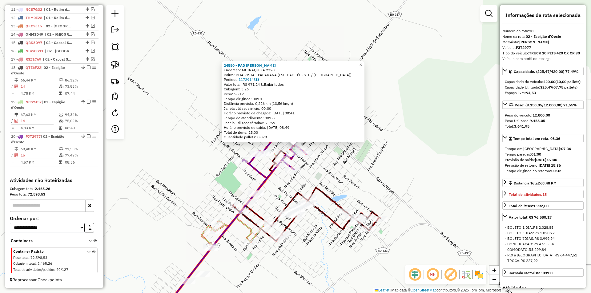
click at [368, 170] on div "24580 - PAD MERC [PERSON_NAME]: MUIRAQUITA 2320 Bairro: BOA VISTA - [GEOGRAPHIC…" at bounding box center [295, 146] width 591 height 293
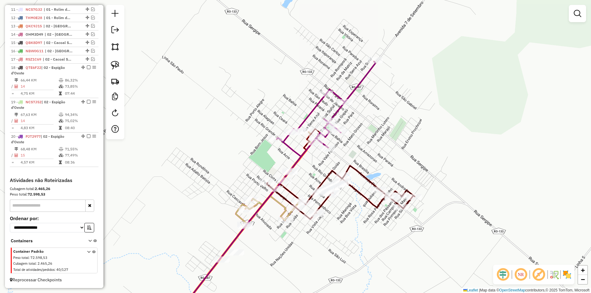
drag, startPoint x: 369, startPoint y: 151, endPoint x: 370, endPoint y: 147, distance: 3.9
click at [375, 146] on div "Janela de atendimento Grade de atendimento Capacidade Transportadoras Veículos …" at bounding box center [295, 146] width 591 height 293
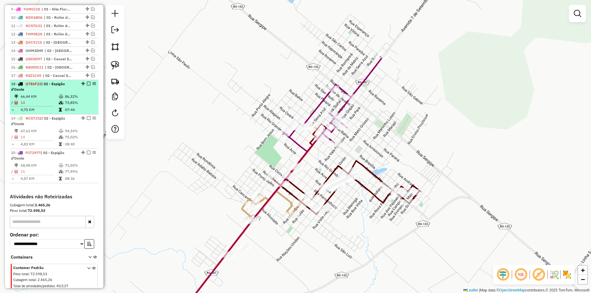
scroll to position [296, 0]
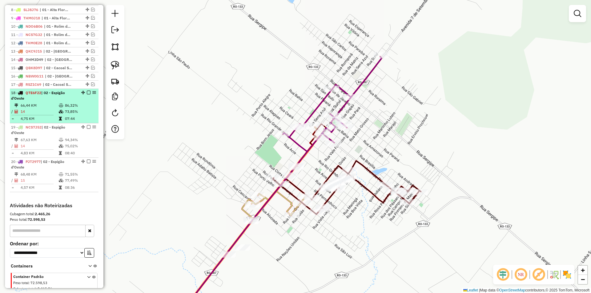
click at [87, 94] on em at bounding box center [89, 93] width 4 height 4
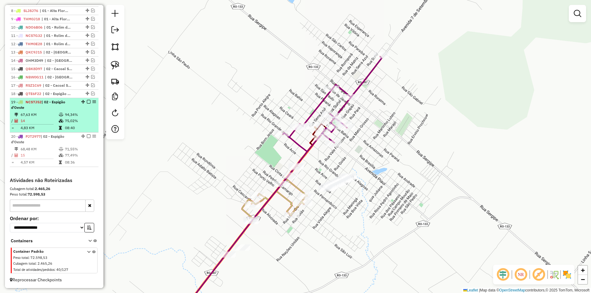
click at [87, 104] on em at bounding box center [89, 102] width 4 height 4
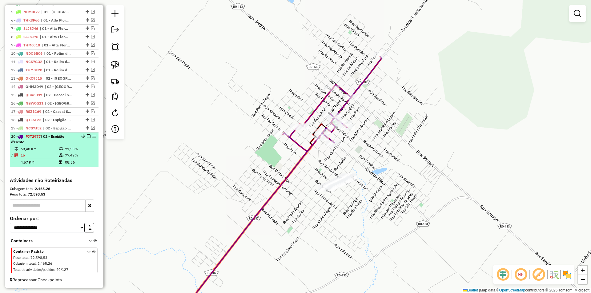
click at [87, 135] on em at bounding box center [89, 137] width 4 height 4
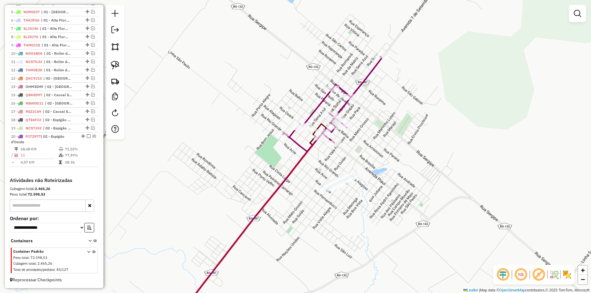
scroll to position [248, 0]
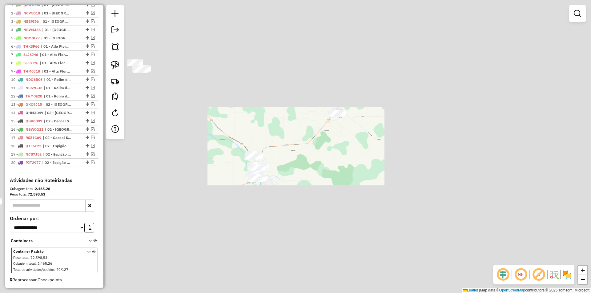
click at [344, 138] on div "Janela de atendimento Grade de atendimento Capacidade Transportadoras Veículos …" at bounding box center [295, 146] width 591 height 293
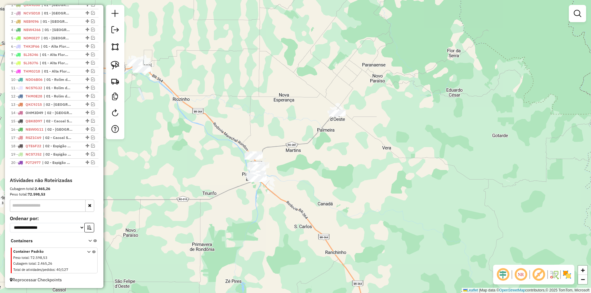
click at [334, 107] on div "Janela de atendimento Grade de atendimento Capacidade Transportadoras Veículos …" at bounding box center [295, 146] width 591 height 293
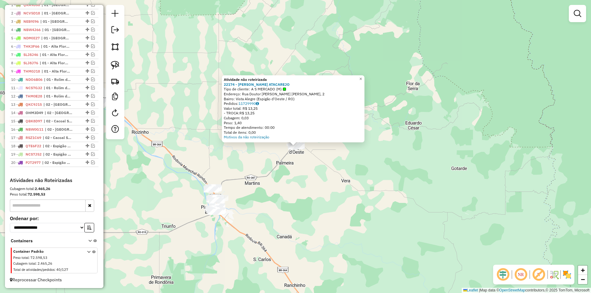
click at [473, 191] on div "Atividade não roteirizada 22174 - [PERSON_NAME] ATACAREJO Tipo de cliente: A S …" at bounding box center [295, 146] width 591 height 293
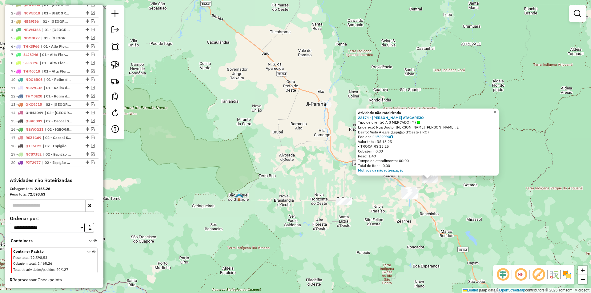
click at [459, 207] on div "Atividade não roteirizada 22174 - [PERSON_NAME] ATACAREJO Tipo de cliente: A S …" at bounding box center [295, 146] width 591 height 293
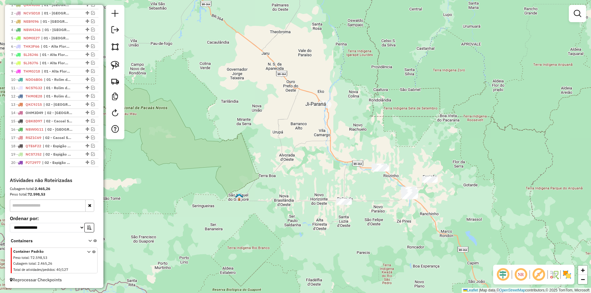
drag, startPoint x: 120, startPoint y: 68, endPoint x: 177, endPoint y: 90, distance: 61.1
click at [121, 68] on link at bounding box center [115, 65] width 14 height 14
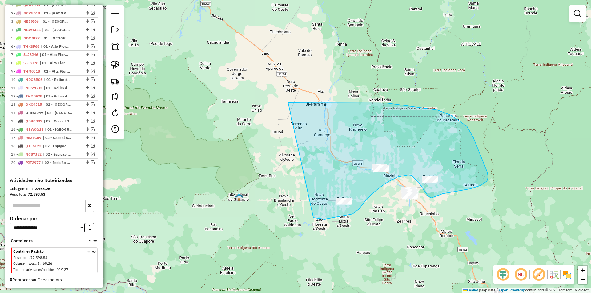
drag, startPoint x: 387, startPoint y: 103, endPoint x: 316, endPoint y: 218, distance: 134.8
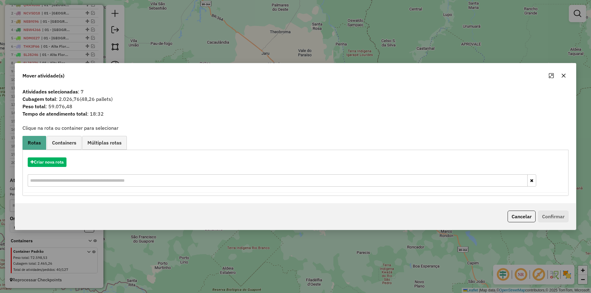
click at [562, 76] on icon "button" at bounding box center [563, 75] width 5 height 5
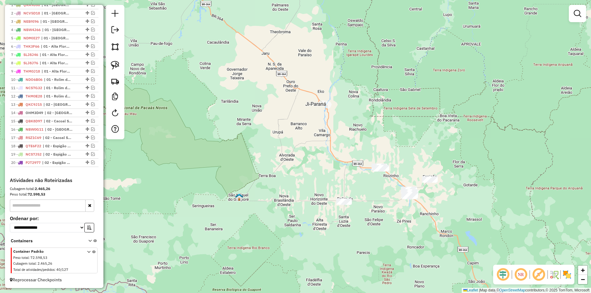
click at [440, 131] on div "Janela de atendimento Grade de atendimento Capacidade Transportadoras Veículos …" at bounding box center [295, 146] width 591 height 293
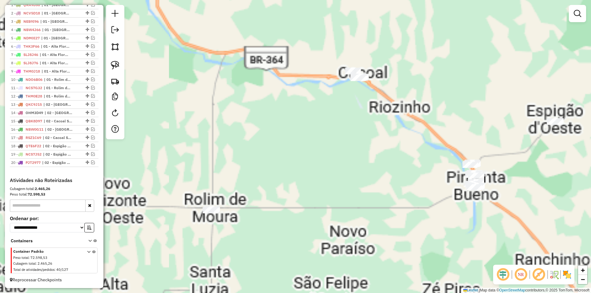
drag, startPoint x: 406, startPoint y: 203, endPoint x: 312, endPoint y: 147, distance: 109.4
click at [313, 147] on div "Janela de atendimento Grade de atendimento Capacidade Transportadoras Veículos …" at bounding box center [295, 146] width 591 height 293
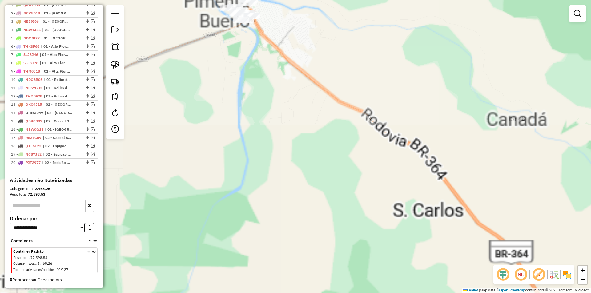
drag, startPoint x: 307, startPoint y: 92, endPoint x: 343, endPoint y: 167, distance: 83.9
click at [343, 167] on div "Janela de atendimento Grade de atendimento Capacidade Transportadoras Veículos …" at bounding box center [295, 146] width 591 height 293
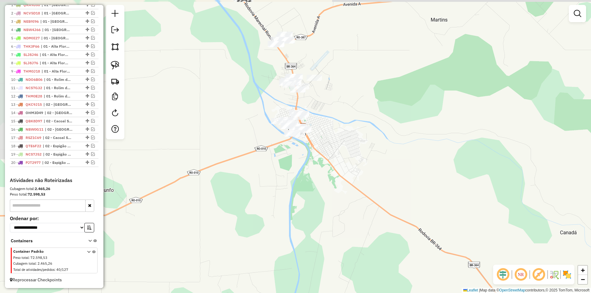
drag, startPoint x: 227, startPoint y: 124, endPoint x: 251, endPoint y: 176, distance: 56.6
click at [251, 175] on div "Janela de atendimento Grade de atendimento Capacidade Transportadoras Veículos …" at bounding box center [295, 146] width 591 height 293
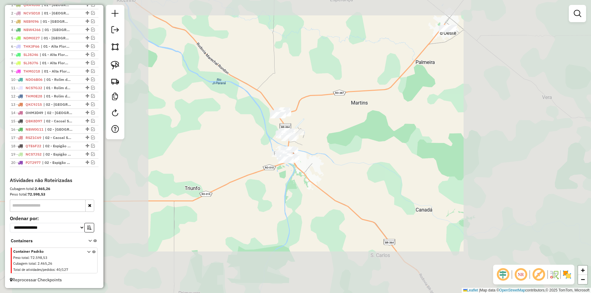
drag, startPoint x: 228, startPoint y: 135, endPoint x: 176, endPoint y: 112, distance: 56.6
click at [230, 136] on div "Janela de atendimento Grade de atendimento Capacidade Transportadoras Veículos …" at bounding box center [295, 146] width 591 height 293
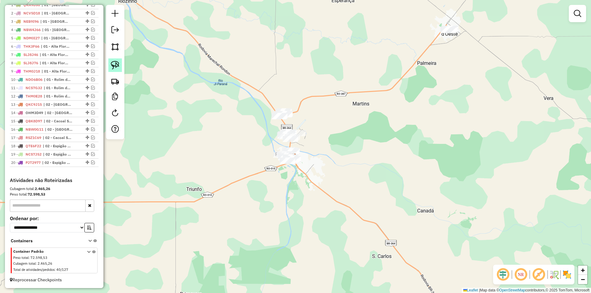
click at [113, 64] on img at bounding box center [115, 65] width 9 height 9
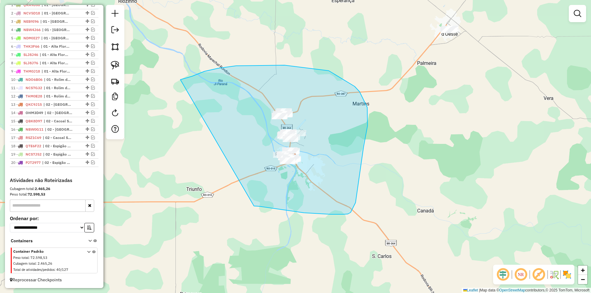
drag, startPoint x: 218, startPoint y: 68, endPoint x: 254, endPoint y: 206, distance: 142.4
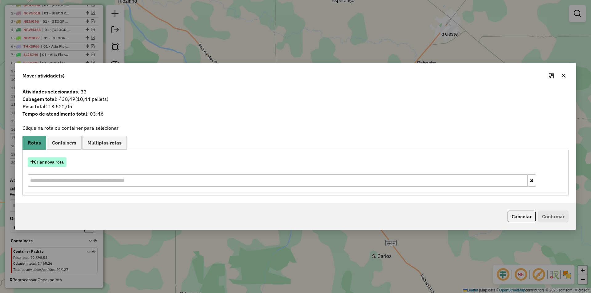
click at [43, 165] on button "Criar nova rota" at bounding box center [47, 163] width 39 height 10
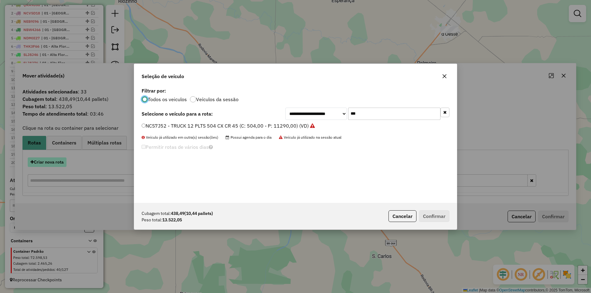
scroll to position [3, 2]
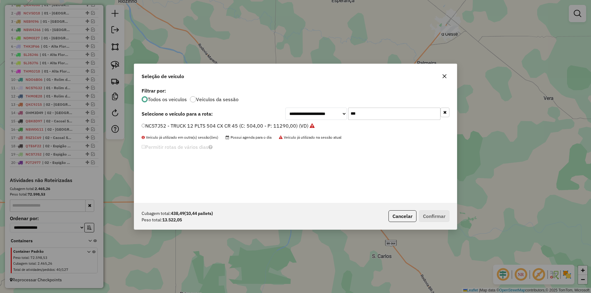
click at [377, 109] on input "***" at bounding box center [394, 114] width 92 height 12
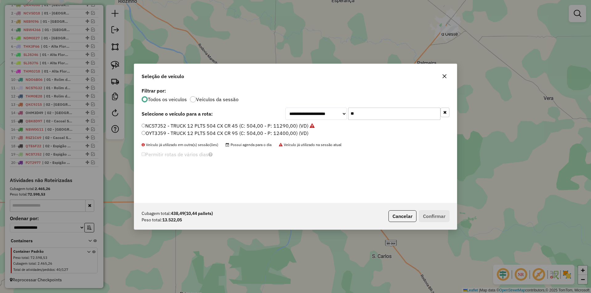
type input "*"
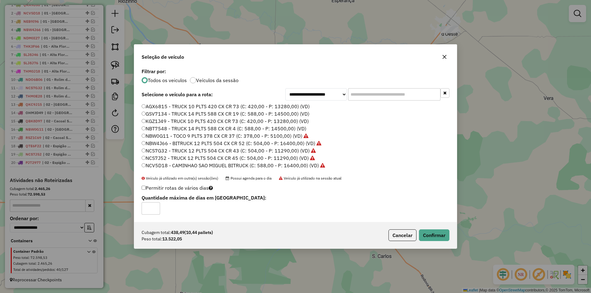
click at [436, 247] on div "Cubagem total: 438,49 (10,44 pallets) Peso total: 13.522,05 Cancelar Confirmar" at bounding box center [295, 235] width 323 height 26
click at [428, 227] on div "Cubagem total: 438,49 (10,44 pallets) Peso total: 13.522,05 Cancelar Confirmar" at bounding box center [295, 235] width 323 height 26
click at [428, 232] on button "Confirmar" at bounding box center [434, 236] width 30 height 12
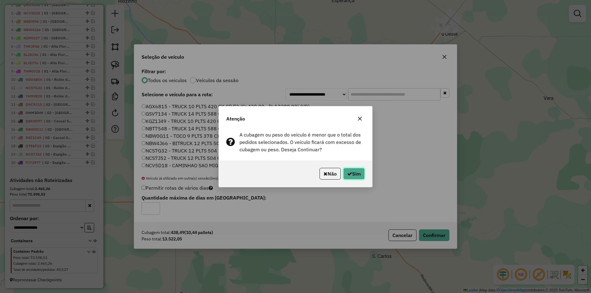
click at [364, 174] on button "Sim" at bounding box center [354, 174] width 22 height 12
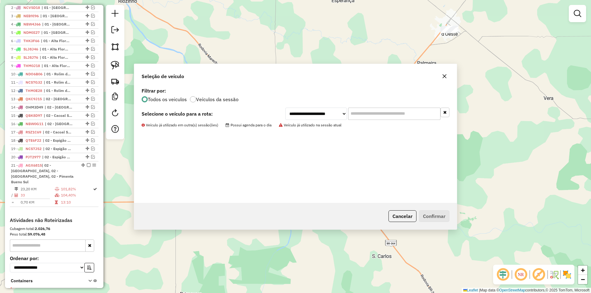
scroll to position [288, 0]
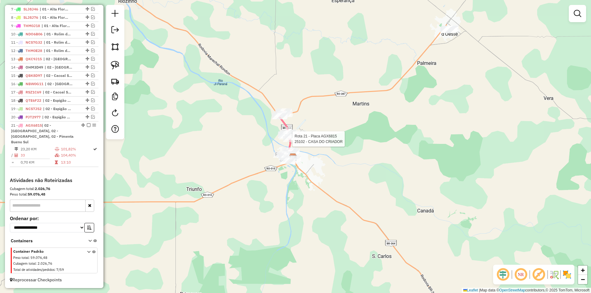
select select "*********"
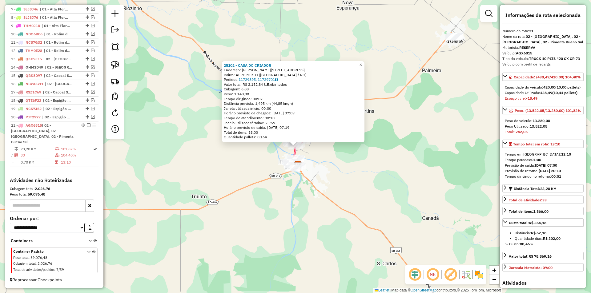
drag, startPoint x: 348, startPoint y: 178, endPoint x: 321, endPoint y: 171, distance: 28.2
click at [348, 178] on div "25102 - CASA DO CRIADOR Endereço: Estrada [PERSON_NAME] 75 Bairro: AEROPORTO ([…" at bounding box center [295, 146] width 591 height 293
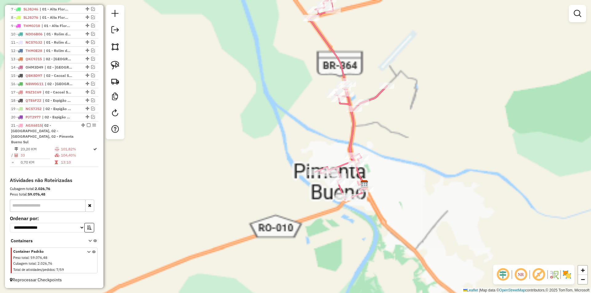
click at [278, 157] on div "Janela de atendimento Grade de atendimento Capacidade Transportadoras Veículos …" at bounding box center [295, 146] width 591 height 293
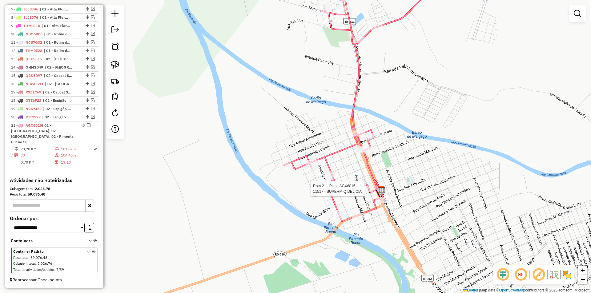
select select "*********"
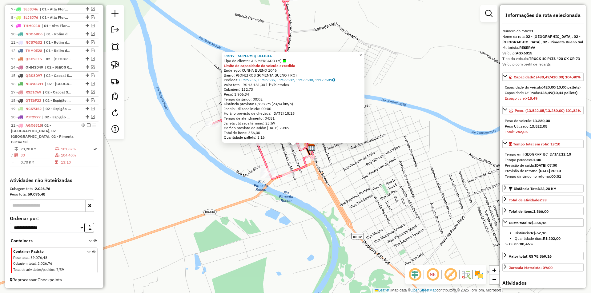
click at [361, 178] on div "11517 - SUPERM Q DELICIA Tipo de cliente: A S MERCADO (M) Limite de capacidade …" at bounding box center [295, 146] width 591 height 293
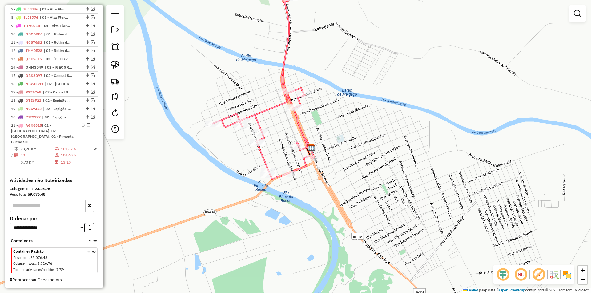
click at [343, 178] on div "Janela de atendimento Grade de atendimento Capacidade Transportadoras Veículos …" at bounding box center [295, 146] width 591 height 293
select select "*********"
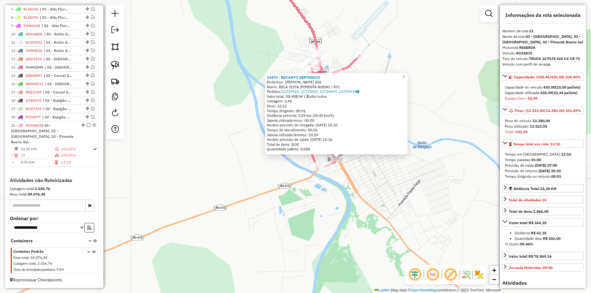
click at [403, 179] on div "14473 - RECANTO SERTANEJO Endereço: [PERSON_NAME] 556 Bairro: BELA VISTA (PIMEN…" at bounding box center [295, 146] width 591 height 293
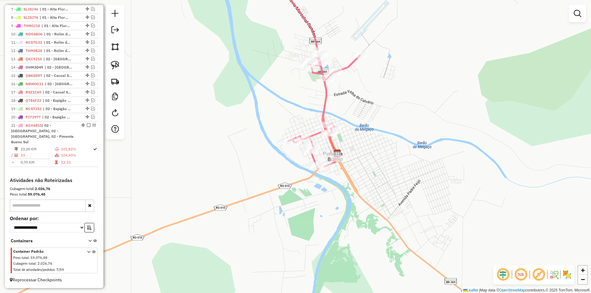
click at [392, 178] on div "Janela de atendimento Grade de atendimento Capacidade Transportadoras Veículos …" at bounding box center [295, 146] width 591 height 293
click at [376, 164] on div "Janela de atendimento Grade de atendimento Capacidade Transportadoras Veículos …" at bounding box center [295, 146] width 591 height 293
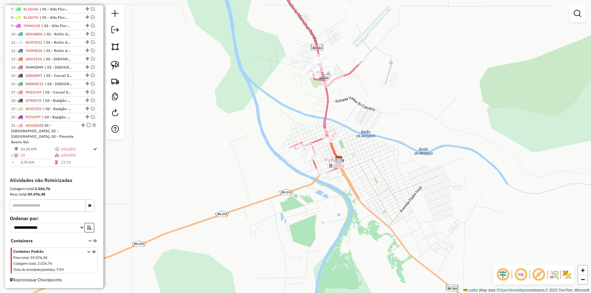
drag, startPoint x: 371, startPoint y: 164, endPoint x: 372, endPoint y: 170, distance: 6.6
click at [372, 170] on div "Janela de atendimento Grade de atendimento Capacidade Transportadoras Veículos …" at bounding box center [295, 146] width 591 height 293
click at [356, 139] on div "Janela de atendimento Grade de atendimento Capacidade Transportadoras Veículos …" at bounding box center [295, 146] width 591 height 293
click at [344, 154] on div "Janela de atendimento Grade de atendimento Capacidade Transportadoras Veículos …" at bounding box center [295, 146] width 591 height 293
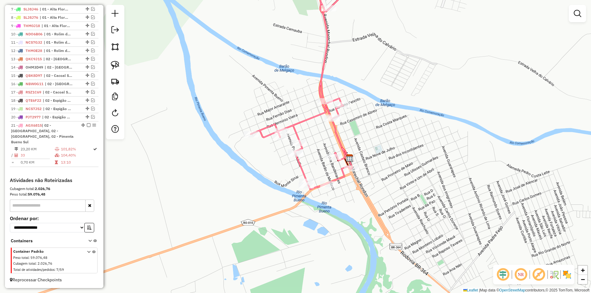
click at [345, 140] on div "Janela de atendimento Grade de atendimento Capacidade Transportadoras Veículos …" at bounding box center [295, 146] width 591 height 293
select select "*********"
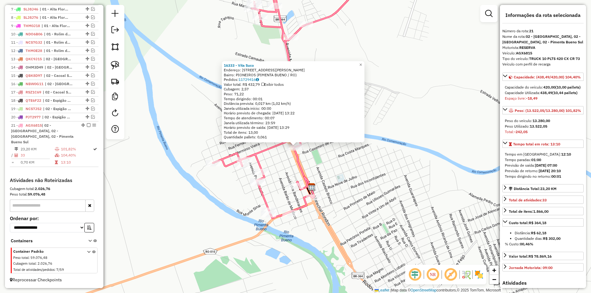
click at [381, 195] on div "16333 - Vita [PERSON_NAME]: [STREET_ADDRESS][PERSON_NAME] (PIMENTA BUENO / RO) …" at bounding box center [295, 146] width 591 height 293
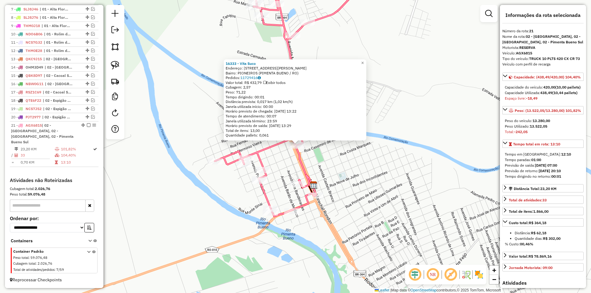
click at [364, 184] on div "16333 - Vita [PERSON_NAME]: [STREET_ADDRESS][PERSON_NAME] (PIMENTA BUENO / RO) …" at bounding box center [295, 146] width 591 height 293
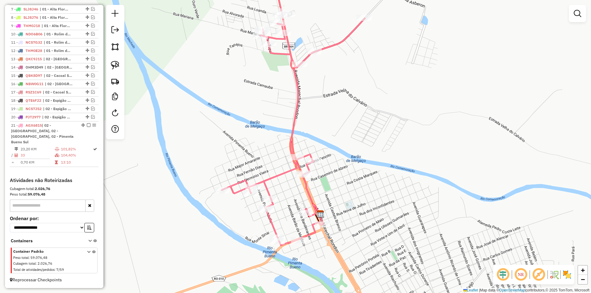
drag, startPoint x: 332, startPoint y: 172, endPoint x: 339, endPoint y: 206, distance: 34.9
click at [339, 206] on div "Janela de atendimento Grade de atendimento Capacidade Transportadoras Veículos …" at bounding box center [295, 146] width 591 height 293
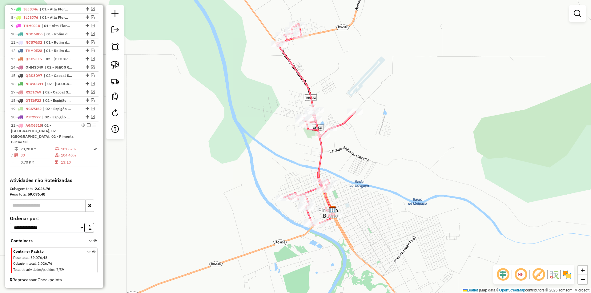
click at [365, 215] on div "Janela de atendimento Grade de atendimento Capacidade Transportadoras Veículos …" at bounding box center [295, 146] width 591 height 293
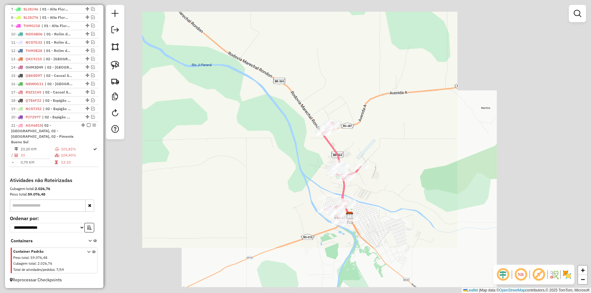
click at [370, 197] on div "Janela de atendimento Grade de atendimento Capacidade Transportadoras Veículos …" at bounding box center [295, 146] width 591 height 293
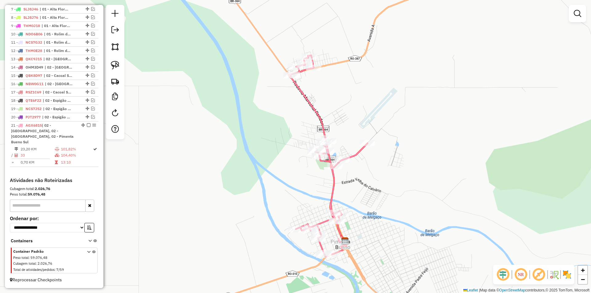
click at [356, 191] on div "Janela de atendimento Grade de atendimento Capacidade Transportadoras Veículos …" at bounding box center [295, 146] width 591 height 293
drag, startPoint x: 357, startPoint y: 189, endPoint x: 355, endPoint y: 183, distance: 6.3
click at [355, 183] on div "Janela de atendimento Grade de atendimento Capacidade Transportadoras Veículos …" at bounding box center [295, 146] width 591 height 293
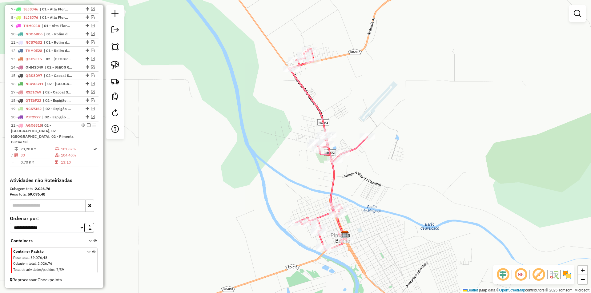
drag, startPoint x: 284, startPoint y: 117, endPoint x: 291, endPoint y: 119, distance: 6.9
click at [287, 119] on div "Janela de atendimento Grade de atendimento Capacidade Transportadoras Veículos …" at bounding box center [295, 146] width 591 height 293
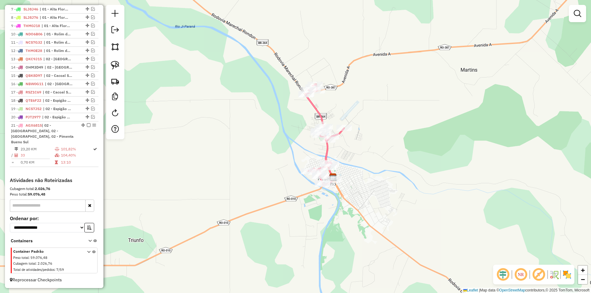
drag, startPoint x: 260, startPoint y: 136, endPoint x: 263, endPoint y: 135, distance: 3.6
click at [263, 135] on div "Janela de atendimento Grade de atendimento Capacidade Transportadoras Veículos …" at bounding box center [295, 146] width 591 height 293
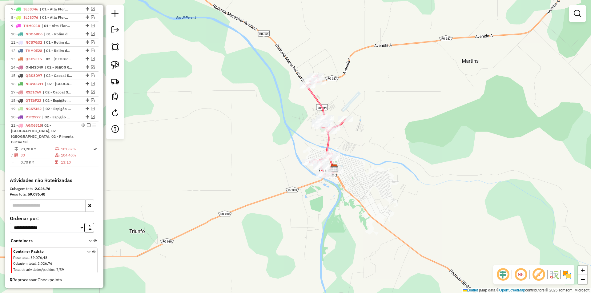
drag, startPoint x: 235, startPoint y: 153, endPoint x: 239, endPoint y: 140, distance: 13.1
click at [239, 141] on div "Janela de atendimento Grade de atendimento Capacidade Transportadoras Veículos …" at bounding box center [295, 146] width 591 height 293
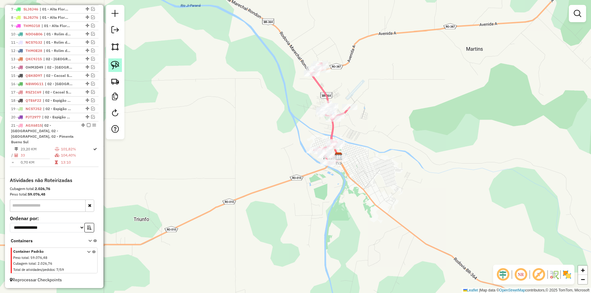
click at [120, 61] on link at bounding box center [115, 65] width 14 height 14
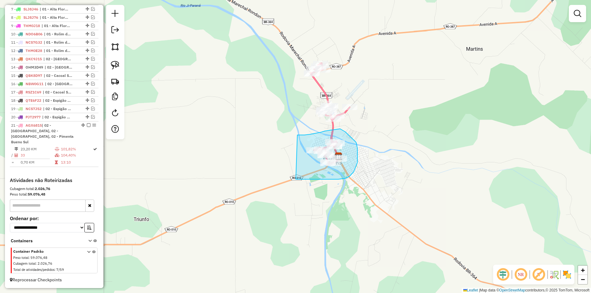
drag, startPoint x: 304, startPoint y: 135, endPoint x: 296, endPoint y: 179, distance: 45.2
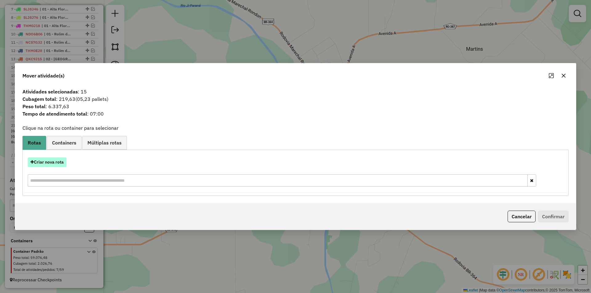
click at [48, 162] on button "Criar nova rota" at bounding box center [47, 163] width 39 height 10
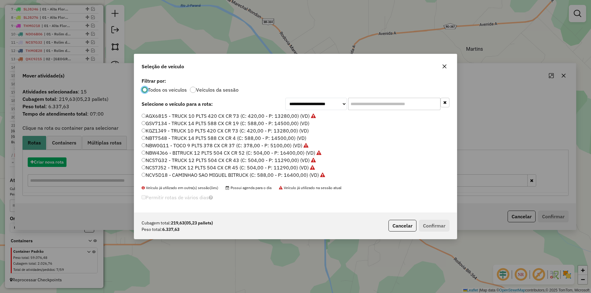
scroll to position [3, 2]
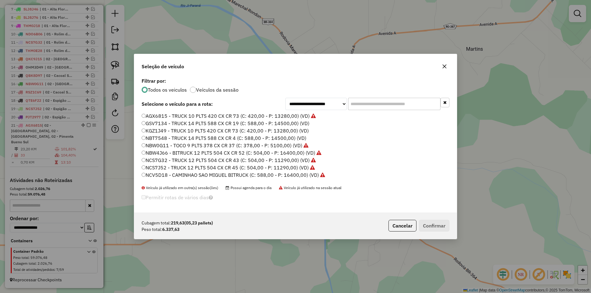
click at [351, 101] on input "text" at bounding box center [394, 104] width 92 height 12
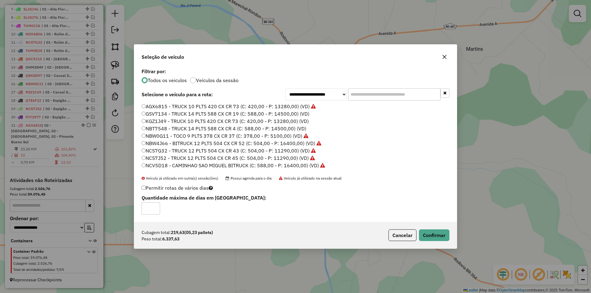
click at [368, 95] on input "text" at bounding box center [394, 94] width 92 height 12
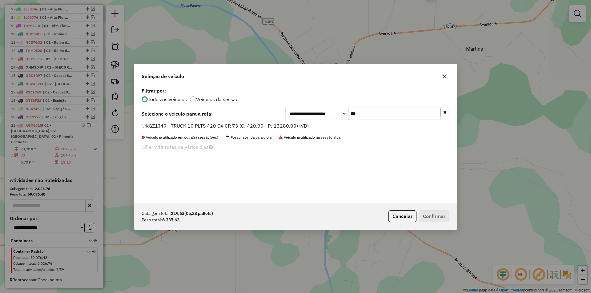
type input "***"
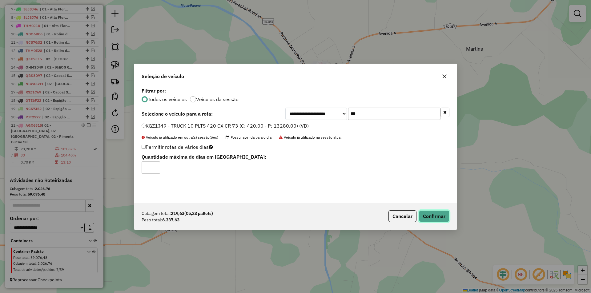
click at [432, 217] on button "Confirmar" at bounding box center [434, 217] width 30 height 12
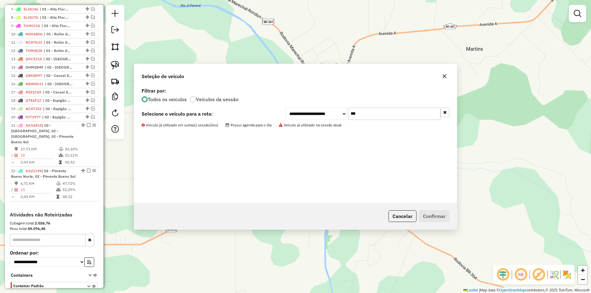
scroll to position [296, 0]
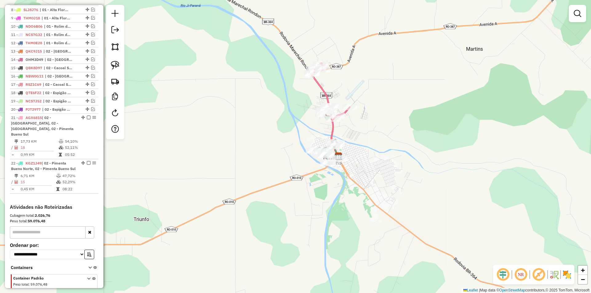
drag, startPoint x: 282, startPoint y: 131, endPoint x: 286, endPoint y: 134, distance: 4.6
click at [283, 132] on div "Rota 21 - Placa AGX6815 13412 - MERCADO GOIABINHA Janela de atendimento Grade d…" at bounding box center [295, 146] width 591 height 293
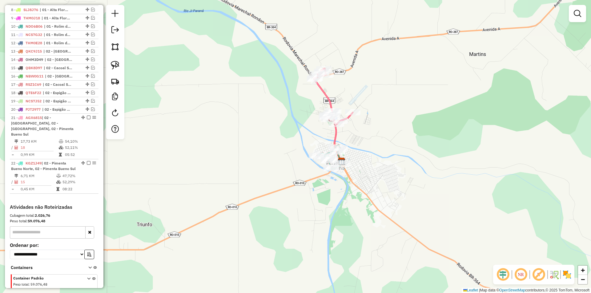
drag, startPoint x: 309, startPoint y: 143, endPoint x: 296, endPoint y: 151, distance: 15.2
click at [296, 151] on div "Janela de atendimento Grade de atendimento Capacidade Transportadoras Veículos …" at bounding box center [295, 146] width 591 height 293
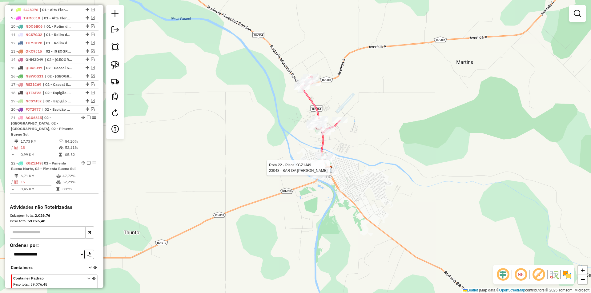
select select "*********"
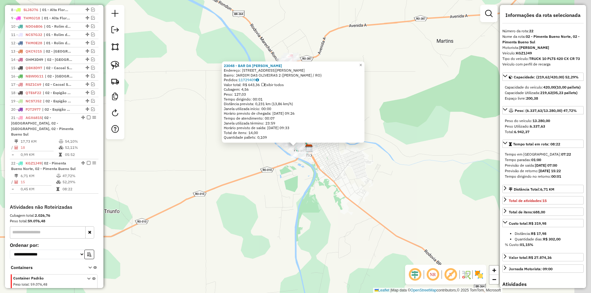
scroll to position [328, 0]
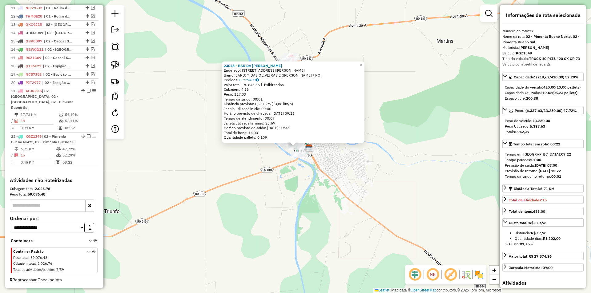
click at [369, 167] on div "23048 - BAR DA [PERSON_NAME]: [STREET_ADDRESS][PERSON_NAME] Bairro: [GEOGRAPHIC…" at bounding box center [295, 146] width 591 height 293
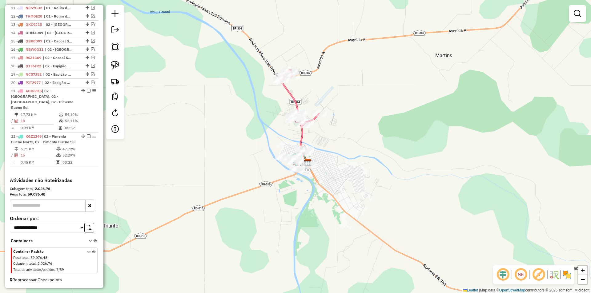
click at [359, 169] on div "Janela de atendimento Grade de atendimento Capacidade Transportadoras Veículos …" at bounding box center [295, 146] width 591 height 293
select select "*********"
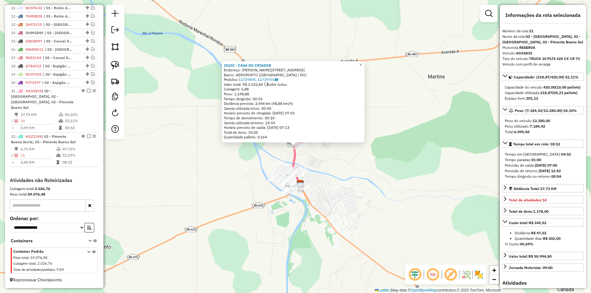
click at [400, 162] on div "25102 - CASA DO CRIADOR Endereço: Estrada [PERSON_NAME] 75 Bairro: AEROPORTO ([…" at bounding box center [295, 146] width 591 height 293
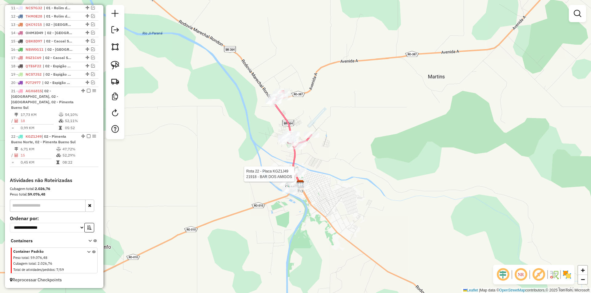
select select "*********"
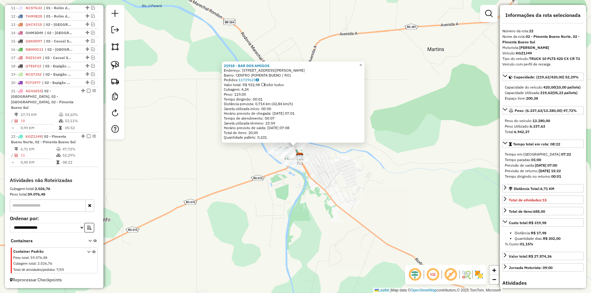
click at [383, 159] on div "21918 - BAR DOS AMIGOS Endereço: RUA [PERSON_NAME] 27 Bairro: CENTRO (PIMENTA B…" at bounding box center [295, 146] width 591 height 293
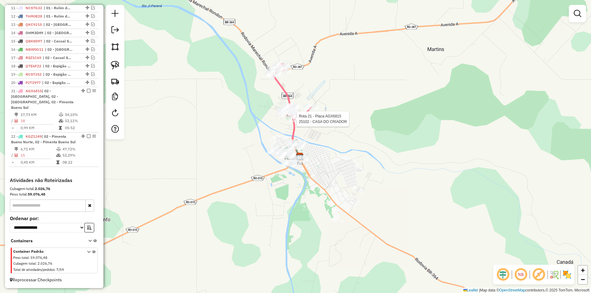
select select "*********"
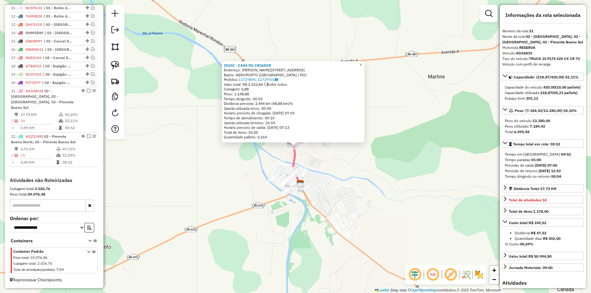
click at [441, 145] on div "25102 - CASA DO CRIADOR Endereço: Estrada [PERSON_NAME] 75 Bairro: AEROPORTO ([…" at bounding box center [295, 146] width 591 height 293
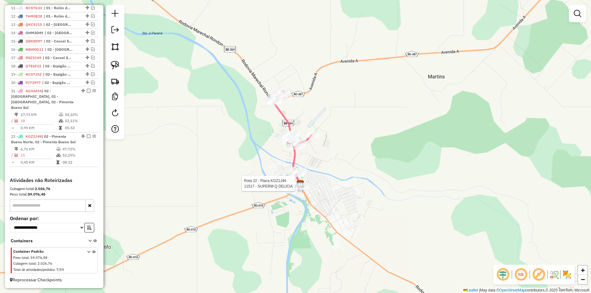
select select "*********"
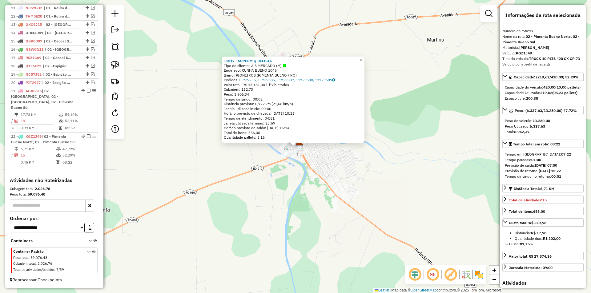
click at [361, 161] on div "11517 - SUPERM Q DELICIA Tipo de cliente: A S MERCADO (M) Endereço: CUNHA BUENO…" at bounding box center [295, 146] width 591 height 293
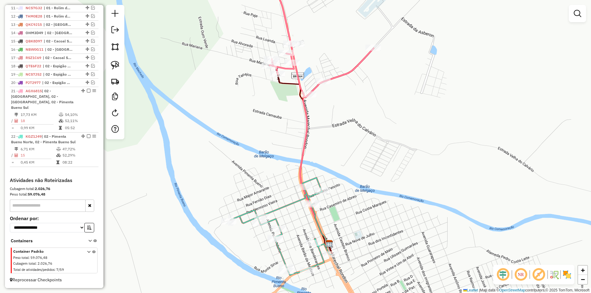
click at [294, 114] on div "Janela de atendimento Grade de atendimento Capacidade Transportadoras Veículos …" at bounding box center [295, 146] width 591 height 293
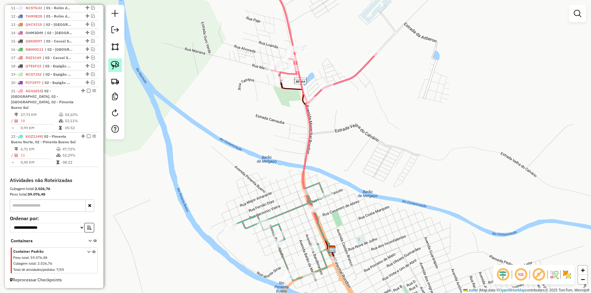
click at [116, 64] on img at bounding box center [115, 65] width 9 height 9
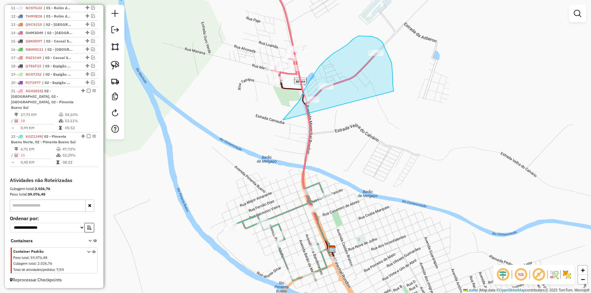
drag, startPoint x: 300, startPoint y: 99, endPoint x: 394, endPoint y: 97, distance: 93.3
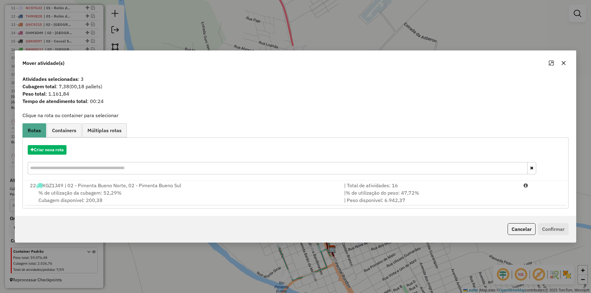
drag, startPoint x: 568, startPoint y: 66, endPoint x: 556, endPoint y: 63, distance: 12.2
click at [567, 65] on div at bounding box center [557, 63] width 22 height 10
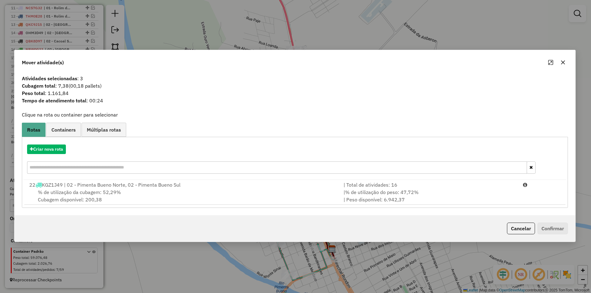
click at [565, 59] on button "button" at bounding box center [563, 63] width 10 height 10
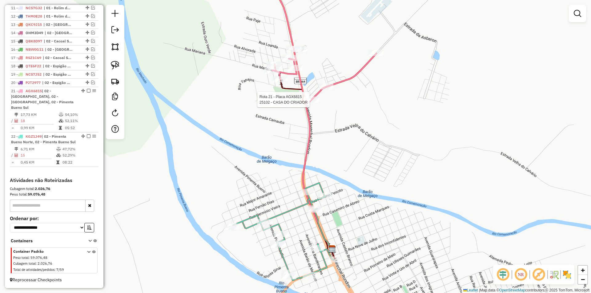
select select "*********"
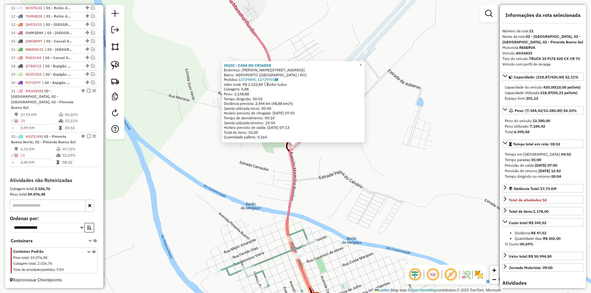
click at [251, 158] on div "25102 - CASA DO CRIADOR Endereço: Estrada [PERSON_NAME] 75 Bairro: AEROPORTO ([…" at bounding box center [295, 146] width 591 height 293
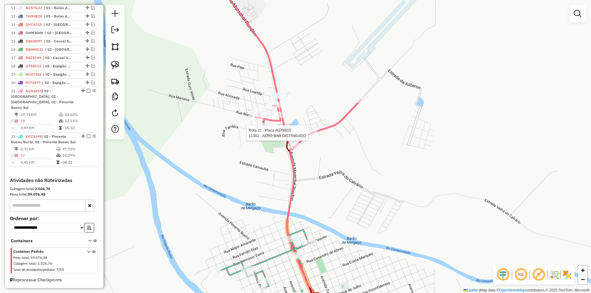
select select "*********"
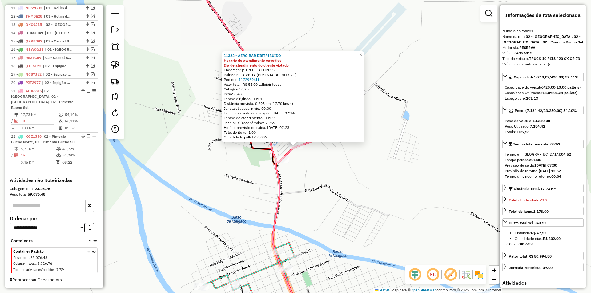
click at [327, 160] on div "11382 - AERO BAR DISTRIBUIDO Horário de atendimento excedido Dia de atendimento…" at bounding box center [295, 146] width 591 height 293
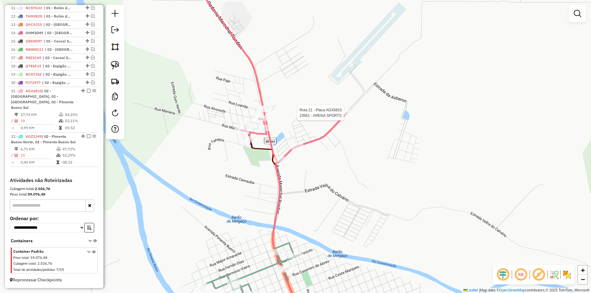
select select "*********"
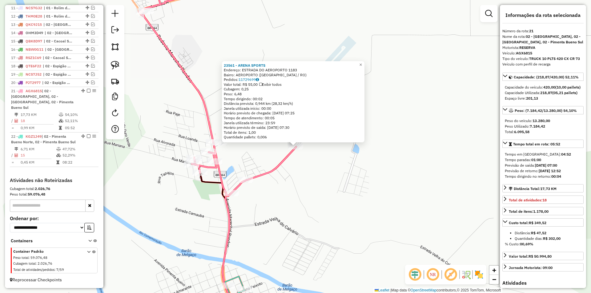
click at [298, 183] on div "23561 - ARENA SPORTS Endereço: ESTRADA DO AEROPORTO 1183 Bairro: AEROPORTO ([GE…" at bounding box center [295, 146] width 591 height 293
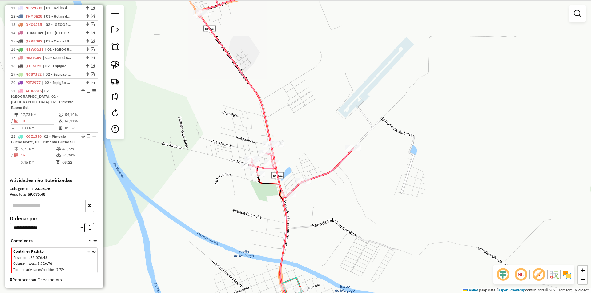
drag, startPoint x: 279, startPoint y: 184, endPoint x: 380, endPoint y: 185, distance: 100.0
click at [363, 185] on div "Janela de atendimento Grade de atendimento Capacidade Transportadoras Veículos …" at bounding box center [295, 146] width 591 height 293
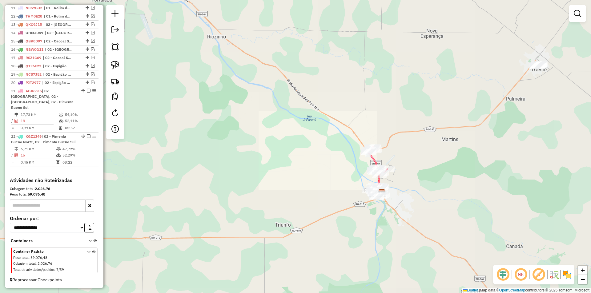
drag, startPoint x: 302, startPoint y: 137, endPoint x: 304, endPoint y: 142, distance: 5.1
click at [304, 142] on div "Janela de atendimento Grade de atendimento Capacidade Transportadoras Veículos …" at bounding box center [295, 146] width 591 height 293
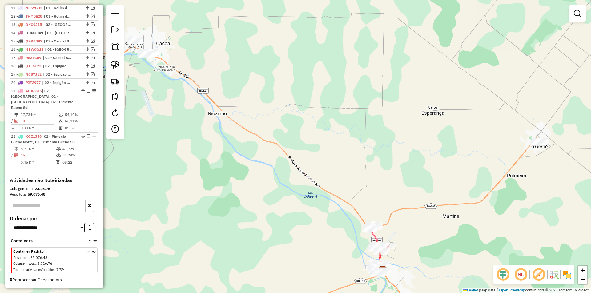
drag, startPoint x: 295, startPoint y: 115, endPoint x: 395, endPoint y: 167, distance: 112.6
click at [391, 168] on div "Janela de atendimento Grade de atendimento Capacidade Transportadoras Veículos …" at bounding box center [295, 146] width 591 height 293
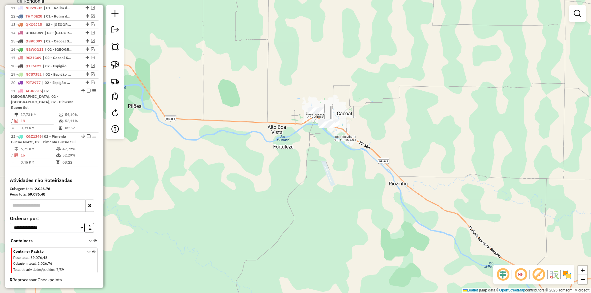
drag, startPoint x: 285, startPoint y: 139, endPoint x: 285, endPoint y: 157, distance: 18.5
click at [285, 157] on div "Janela de atendimento Grade de atendimento Capacidade Transportadoras Veículos …" at bounding box center [295, 146] width 591 height 293
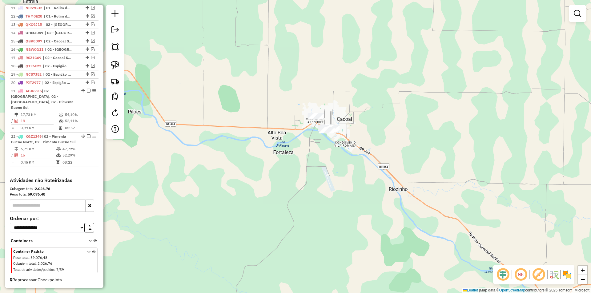
click at [284, 149] on div "Janela de atendimento Grade de atendimento Capacidade Transportadoras Veículos …" at bounding box center [295, 146] width 591 height 293
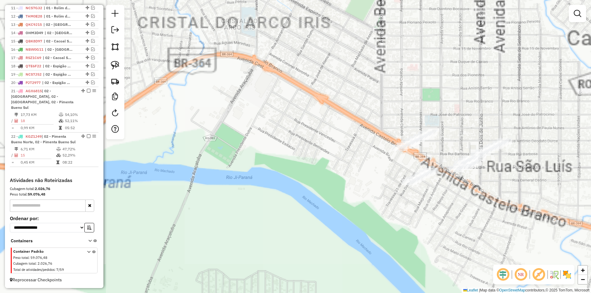
drag, startPoint x: 333, startPoint y: 150, endPoint x: 254, endPoint y: 151, distance: 78.8
click at [254, 151] on div "Janela de atendimento Grade de atendimento Capacidade Transportadoras Veículos …" at bounding box center [295, 146] width 591 height 293
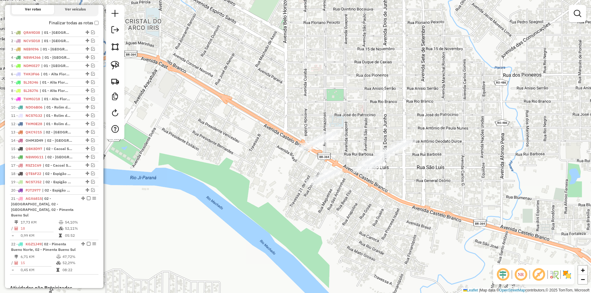
scroll to position [205, 0]
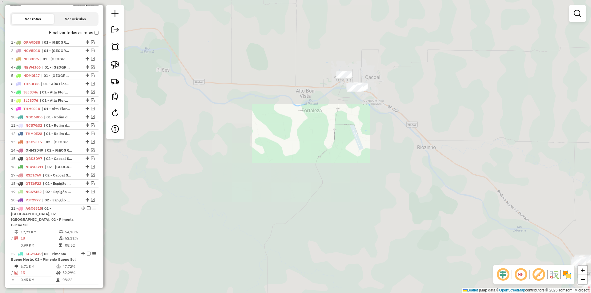
click at [397, 127] on div "Janela de atendimento Grade de atendimento Capacidade Transportadoras Veículos …" at bounding box center [295, 146] width 591 height 293
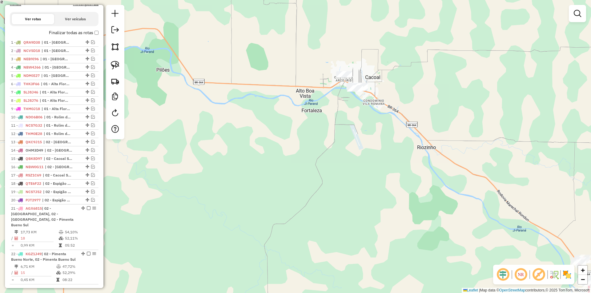
drag, startPoint x: 367, startPoint y: 136, endPoint x: 238, endPoint y: 104, distance: 132.8
click at [241, 106] on div "Janela de atendimento Grade de atendimento Capacidade Transportadoras Veículos …" at bounding box center [295, 146] width 591 height 293
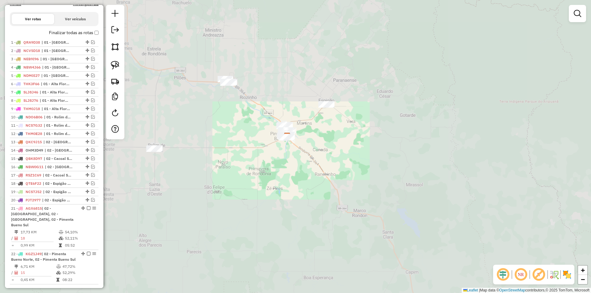
click at [266, 99] on div "Janela de atendimento Grade de atendimento Capacidade Transportadoras Veículos …" at bounding box center [295, 146] width 591 height 293
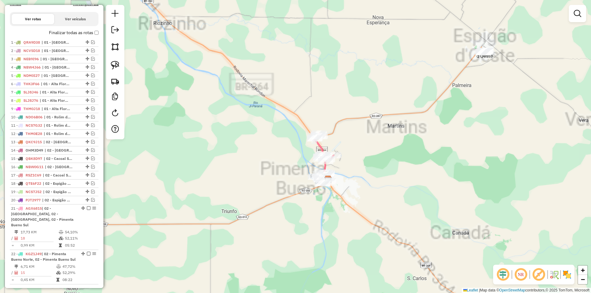
click at [298, 149] on div "Janela de atendimento Grade de atendimento Capacidade Transportadoras Veículos …" at bounding box center [295, 146] width 591 height 293
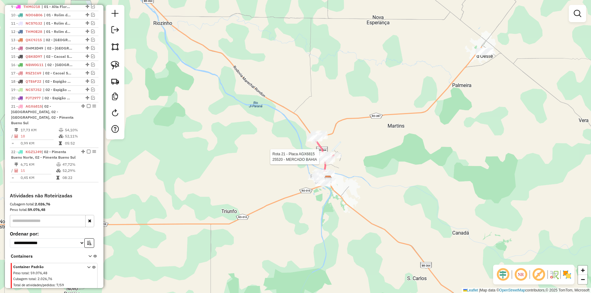
select select "*********"
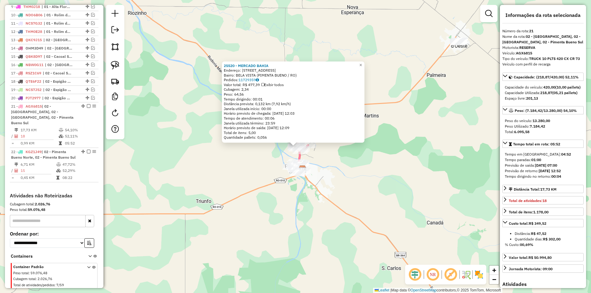
scroll to position [328, 0]
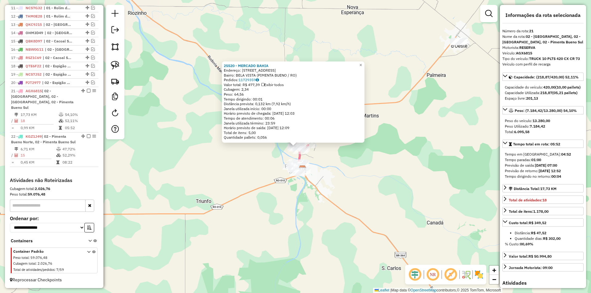
click at [401, 181] on div "25520 - MERCADO [GEOGRAPHIC_DATA] Endereço: [STREET_ADDRESS] (PIMENTA BUENO / R…" at bounding box center [295, 146] width 591 height 293
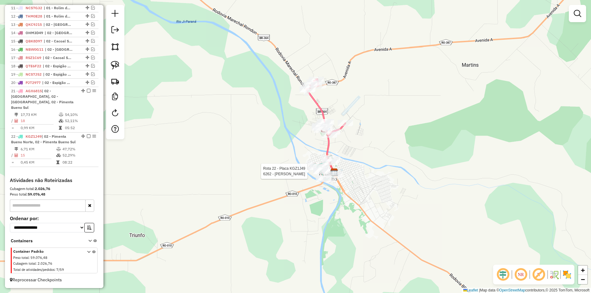
select select "*********"
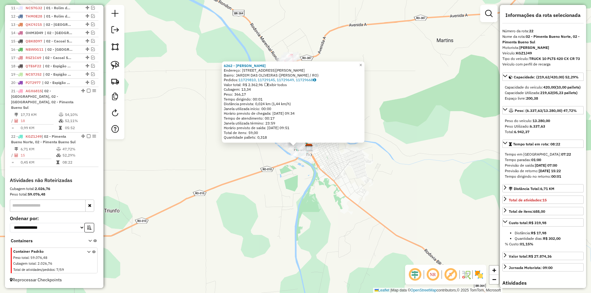
click at [455, 128] on div "6262 - [PERSON_NAME]: [STREET_ADDRESS][PERSON_NAME] Bairro: JARDIM DAS OLIVEIRA…" at bounding box center [295, 146] width 591 height 293
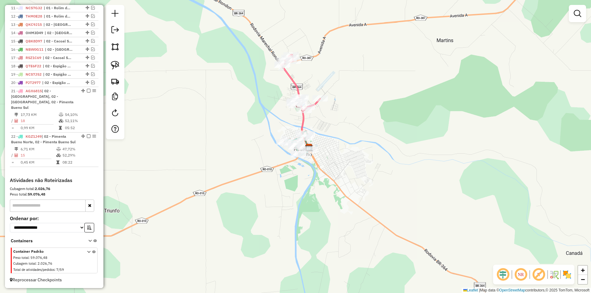
click at [394, 153] on div "6262 - [PERSON_NAME]: [STREET_ADDRESS][PERSON_NAME] Bairro: JARDIM DAS OLIVEIRA…" at bounding box center [295, 146] width 591 height 293
select select "*********"
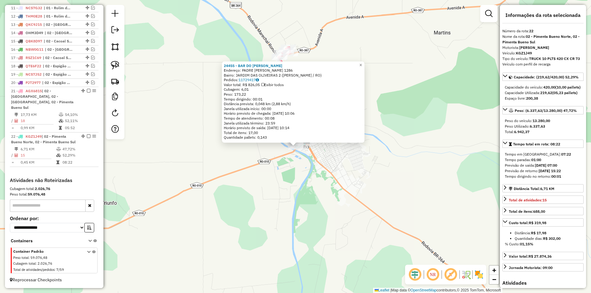
click at [364, 170] on div "24455 - BAR DO [PERSON_NAME]: PADRE [PERSON_NAME] 1286 Bairro: JARDIM DAS OLIVE…" at bounding box center [295, 146] width 591 height 293
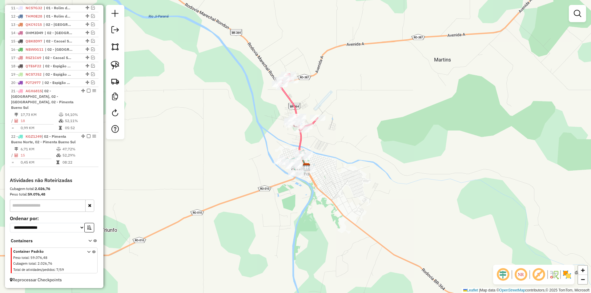
drag, startPoint x: 319, startPoint y: 177, endPoint x: 319, endPoint y: 181, distance: 4.3
click at [319, 181] on div "Janela de atendimento Grade de atendimento Capacidade Transportadoras Veículos …" at bounding box center [295, 146] width 591 height 293
select select "*********"
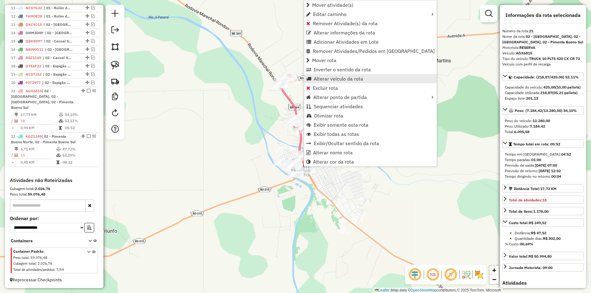
click at [328, 80] on span "Alterar veículo da rota" at bounding box center [339, 78] width 50 height 5
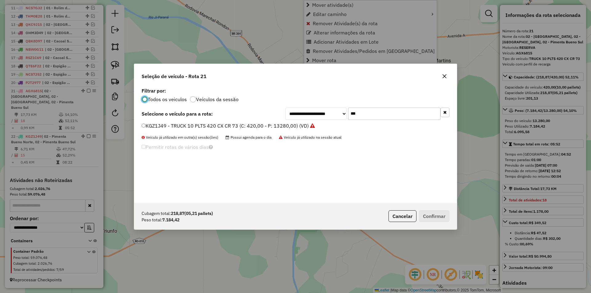
scroll to position [3, 2]
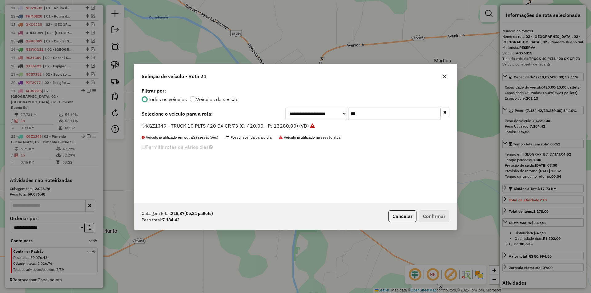
drag, startPoint x: 366, startPoint y: 116, endPoint x: 332, endPoint y: 119, distance: 34.9
click at [332, 119] on div "**********" at bounding box center [367, 114] width 164 height 12
click at [444, 77] on icon "button" at bounding box center [444, 76] width 5 height 5
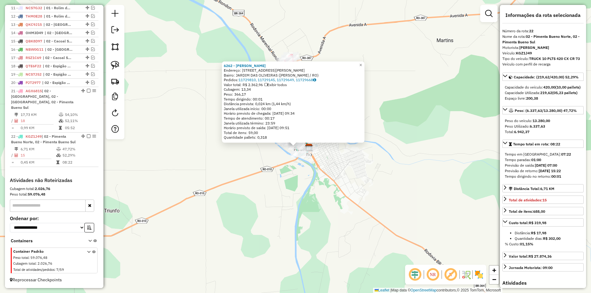
click at [413, 144] on div "6262 - [PERSON_NAME]: [STREET_ADDRESS][PERSON_NAME] Bairro: JARDIM DAS OLIVEIRA…" at bounding box center [295, 146] width 591 height 293
click at [128, 203] on div "6262 - [PERSON_NAME]: [STREET_ADDRESS][PERSON_NAME] Bairro: JARDIM DAS OLIVEIRA…" at bounding box center [295, 146] width 591 height 293
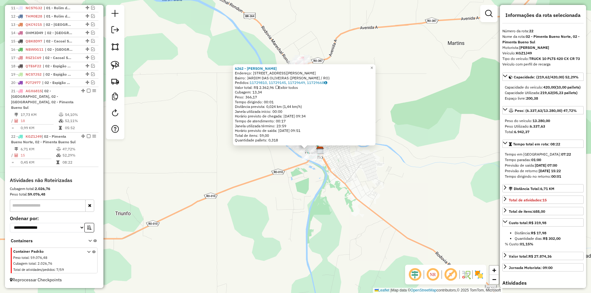
click at [174, 192] on div "6262 - [PERSON_NAME]: [STREET_ADDRESS][PERSON_NAME] Bairro: JARDIM DAS OLIVEIRA…" at bounding box center [295, 146] width 591 height 293
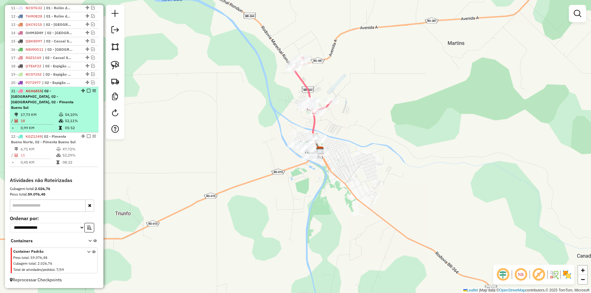
click at [87, 135] on em at bounding box center [89, 137] width 4 height 4
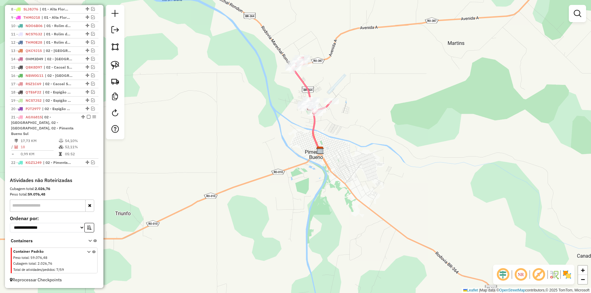
scroll to position [296, 0]
drag, startPoint x: 238, startPoint y: 115, endPoint x: 238, endPoint y: 132, distance: 17.2
click at [238, 132] on div "Janela de atendimento Grade de atendimento Capacidade Transportadoras Veículos …" at bounding box center [295, 146] width 591 height 293
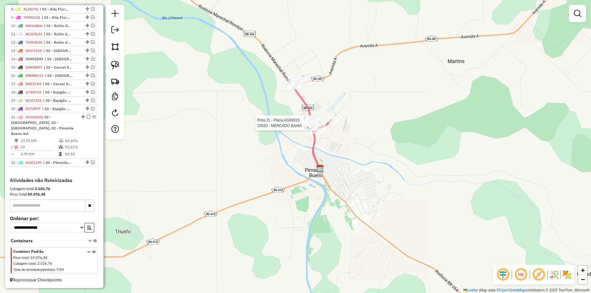
select select "*********"
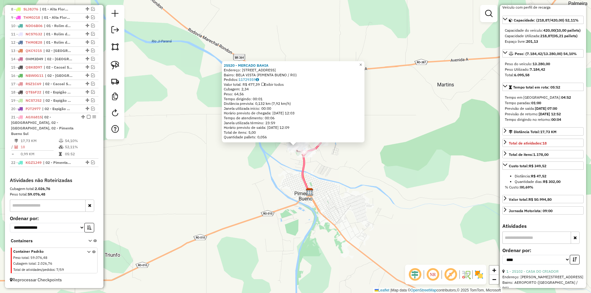
scroll to position [154, 0]
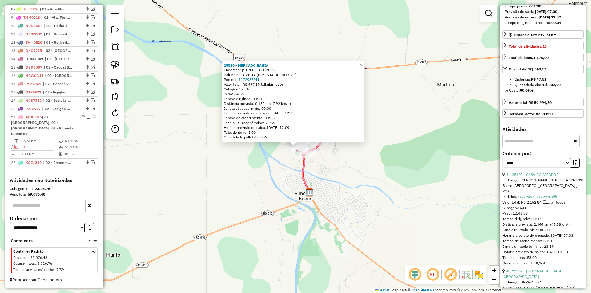
click at [437, 162] on div "25520 - MERCADO [GEOGRAPHIC_DATA] Endereço: [STREET_ADDRESS] (PIMENTA BUENO / R…" at bounding box center [295, 146] width 591 height 293
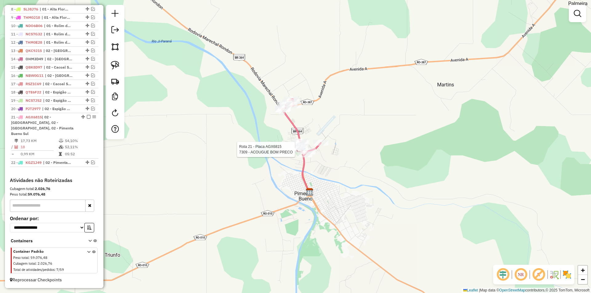
click at [293, 153] on div at bounding box center [296, 150] width 15 height 6
select select "*********"
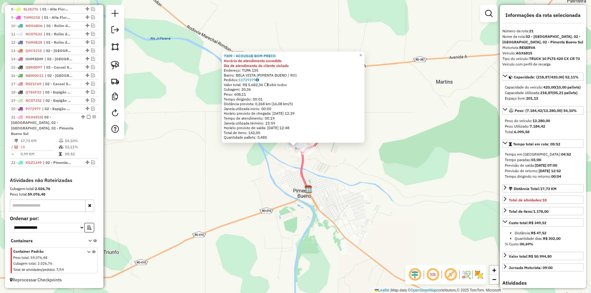
click at [353, 152] on div "7309 - ACOUGUE BOM PRECO Horário de atendimento excedido Dia de atendimento do …" at bounding box center [295, 146] width 591 height 293
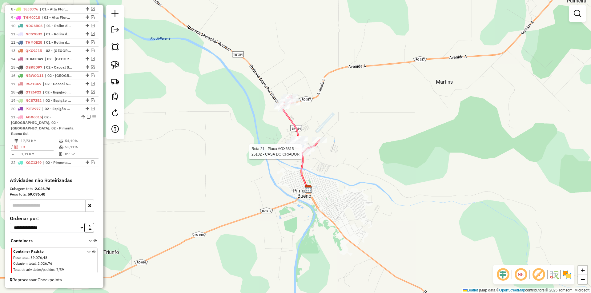
select select "*********"
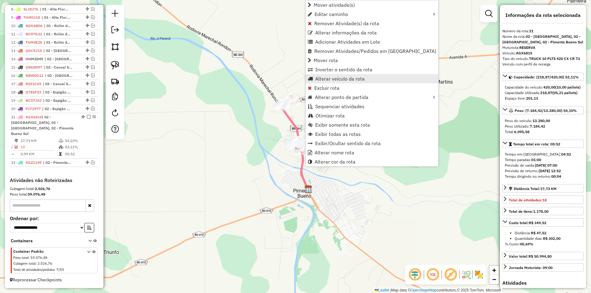
click at [328, 81] on span "Alterar veículo da rota" at bounding box center [340, 78] width 50 height 5
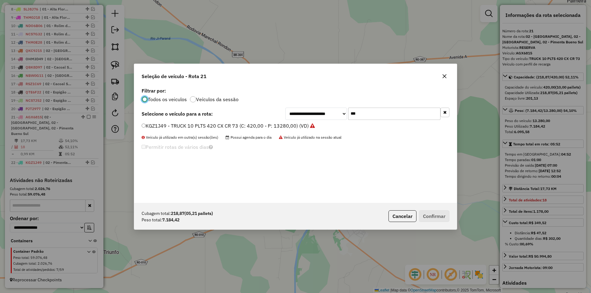
scroll to position [3, 2]
drag, startPoint x: 364, startPoint y: 110, endPoint x: 328, endPoint y: 125, distance: 39.4
click at [328, 125] on div "**********" at bounding box center [295, 144] width 323 height 117
type input "****"
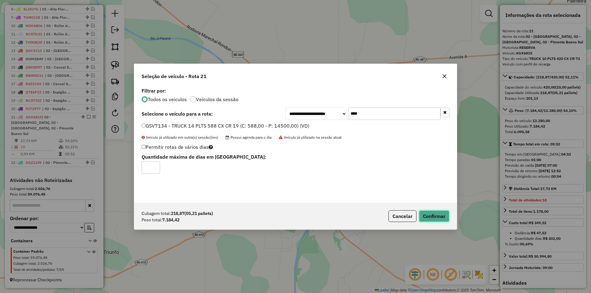
click at [436, 217] on button "Confirmar" at bounding box center [434, 217] width 30 height 12
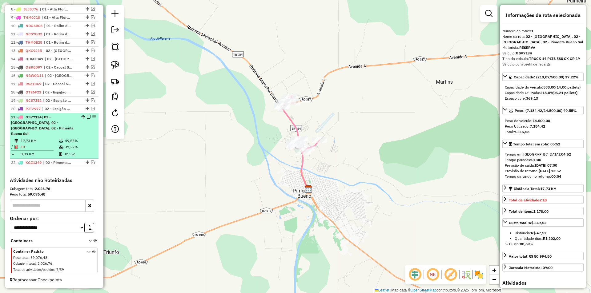
click at [87, 119] on em at bounding box center [89, 117] width 4 height 4
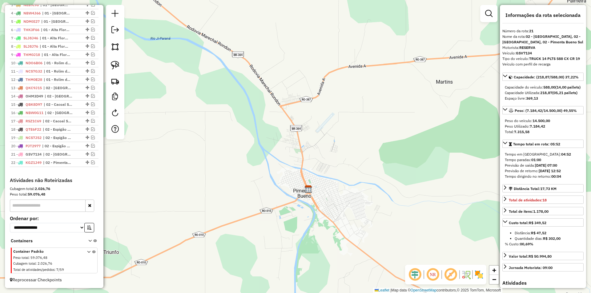
drag, startPoint x: 304, startPoint y: 171, endPoint x: 243, endPoint y: 149, distance: 64.5
click at [244, 151] on div "Janela de atendimento Grade de atendimento Capacidade Transportadoras Veículos …" at bounding box center [295, 146] width 591 height 293
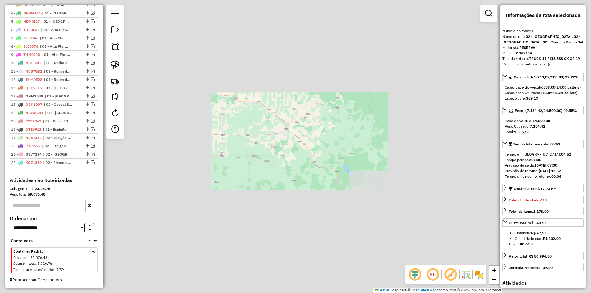
drag, startPoint x: 312, startPoint y: 129, endPoint x: 303, endPoint y: 134, distance: 11.0
click at [313, 130] on div "Janela de atendimento Grade de atendimento Capacidade Transportadoras Veículos …" at bounding box center [295, 146] width 591 height 293
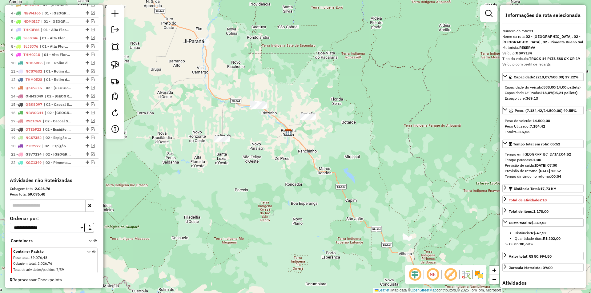
click at [286, 138] on div "Janela de atendimento Grade de atendimento Capacidade Transportadoras Veículos …" at bounding box center [295, 146] width 591 height 293
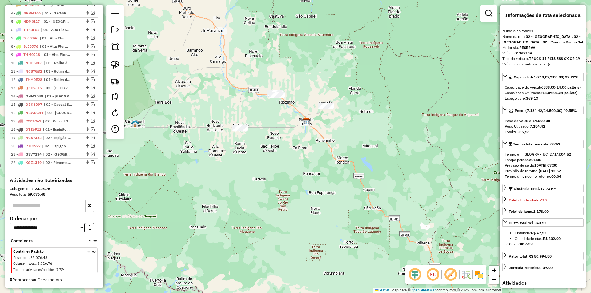
drag, startPoint x: 282, startPoint y: 137, endPoint x: 264, endPoint y: 148, distance: 21.0
click at [283, 135] on div "Janela de atendimento Grade de atendimento Capacidade Transportadoras Veículos …" at bounding box center [295, 146] width 591 height 293
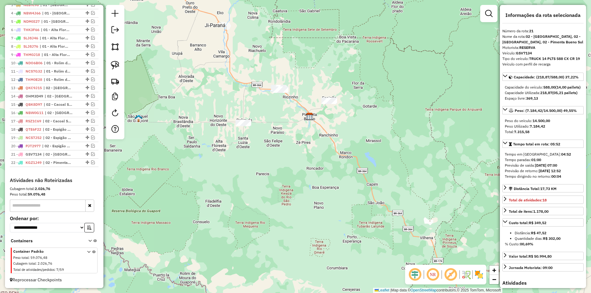
drag, startPoint x: 264, startPoint y: 148, endPoint x: 294, endPoint y: 124, distance: 38.7
click at [279, 132] on div "Janela de atendimento Grade de atendimento Capacidade Transportadoras Veículos …" at bounding box center [295, 146] width 591 height 293
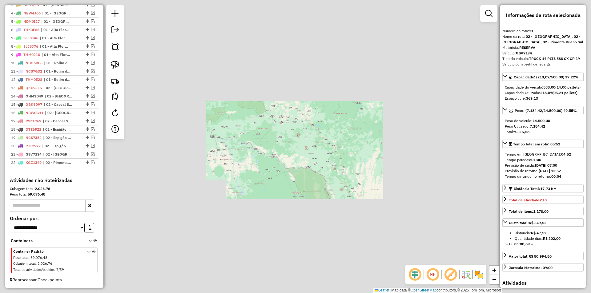
click at [288, 145] on div "Janela de atendimento Grade de atendimento Capacidade Transportadoras Veículos …" at bounding box center [295, 146] width 591 height 293
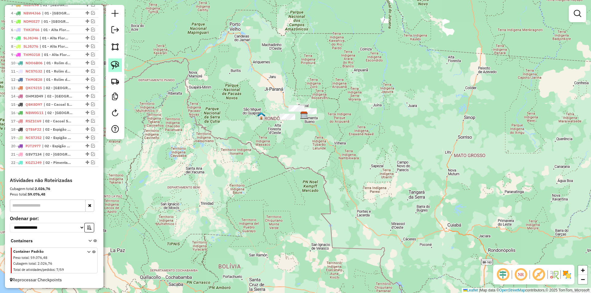
click at [118, 66] on img at bounding box center [115, 65] width 9 height 9
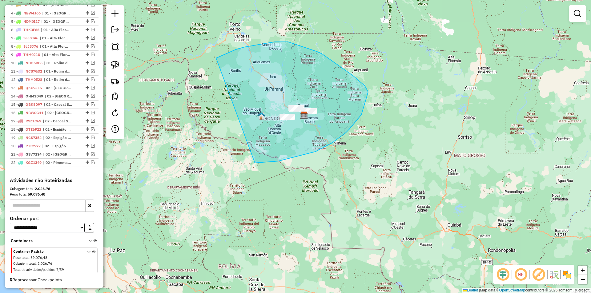
drag, startPoint x: 288, startPoint y: 42, endPoint x: 247, endPoint y: 161, distance: 126.4
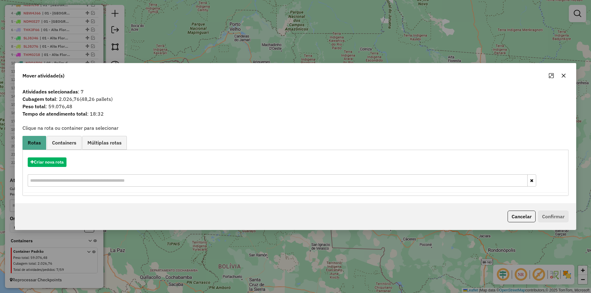
click at [564, 72] on button "button" at bounding box center [564, 76] width 10 height 10
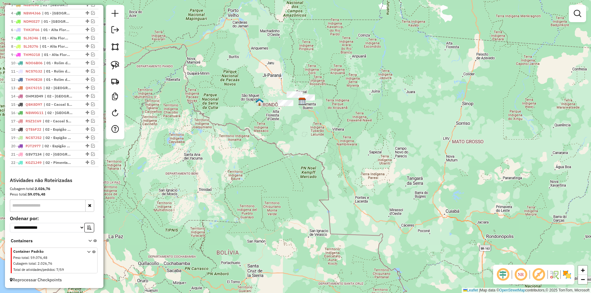
drag, startPoint x: 494, startPoint y: 148, endPoint x: 491, endPoint y: 139, distance: 10.0
click at [493, 141] on div "Janela de atendimento Grade de atendimento Capacidade Transportadoras Veículos …" at bounding box center [295, 146] width 591 height 293
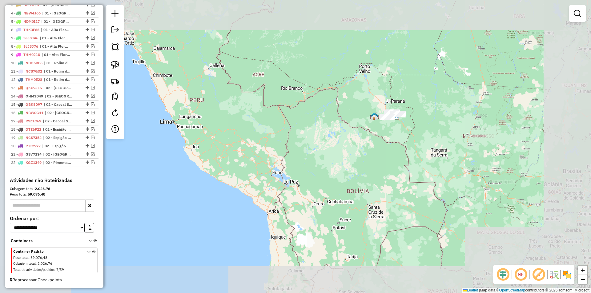
drag, startPoint x: 444, startPoint y: 144, endPoint x: 371, endPoint y: 138, distance: 73.5
click at [372, 139] on div "Janela de atendimento Grade de atendimento Capacidade Transportadoras Veículos …" at bounding box center [295, 146] width 591 height 293
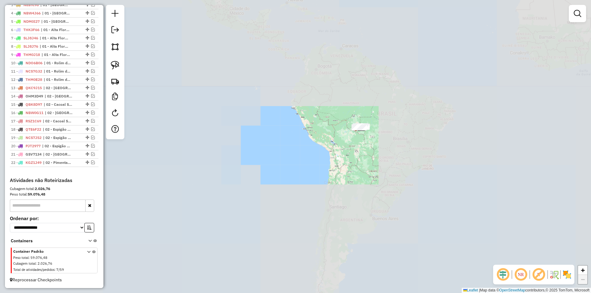
click at [363, 151] on div "Janela de atendimento Grade de atendimento Capacidade Transportadoras Veículos …" at bounding box center [295, 146] width 591 height 293
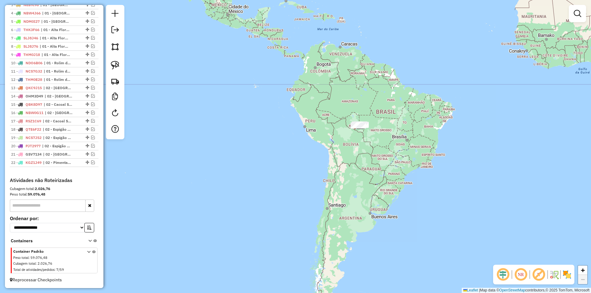
drag, startPoint x: 365, startPoint y: 158, endPoint x: 355, endPoint y: 128, distance: 31.3
click at [355, 128] on div "Janela de atendimento Grade de atendimento Capacidade Transportadoras Veículos …" at bounding box center [295, 146] width 591 height 293
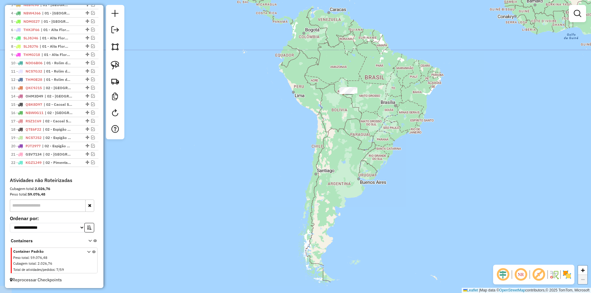
drag, startPoint x: 328, startPoint y: 135, endPoint x: 325, endPoint y: 127, distance: 9.0
click at [327, 127] on div "Janela de atendimento Grade de atendimento Capacidade Transportadoras Veículos …" at bounding box center [295, 146] width 591 height 293
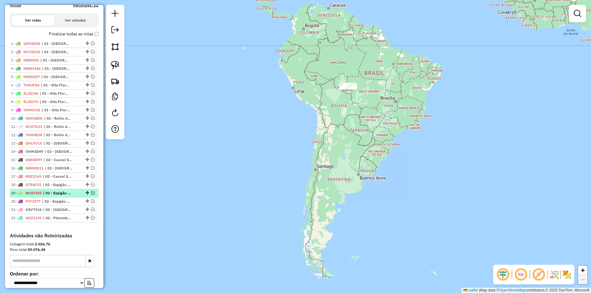
scroll to position [203, 0]
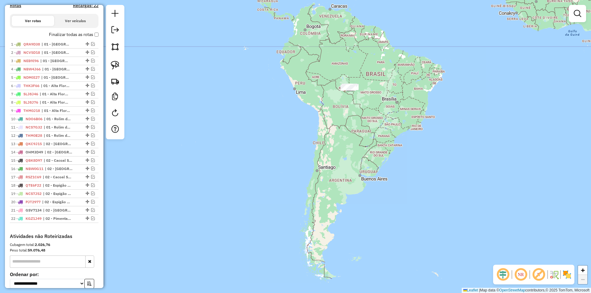
drag, startPoint x: 290, startPoint y: 115, endPoint x: 289, endPoint y: 119, distance: 3.1
click at [290, 116] on div "Janela de atendimento Grade de atendimento Capacidade Transportadoras Veículos …" at bounding box center [295, 146] width 591 height 293
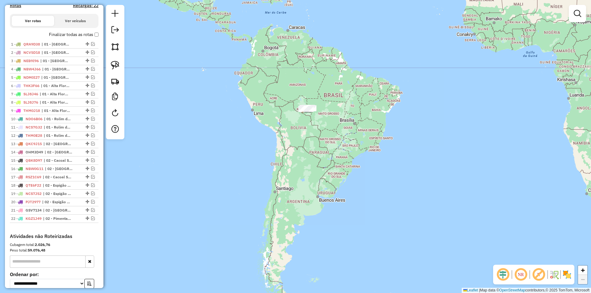
drag, startPoint x: 324, startPoint y: 140, endPoint x: 288, endPoint y: 140, distance: 35.7
click at [293, 145] on div "Janela de atendimento Grade de atendimento Capacidade Transportadoras Veículos …" at bounding box center [295, 146] width 591 height 293
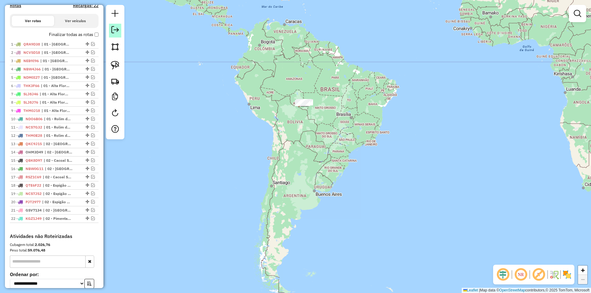
click at [116, 30] on em at bounding box center [114, 29] width 7 height 7
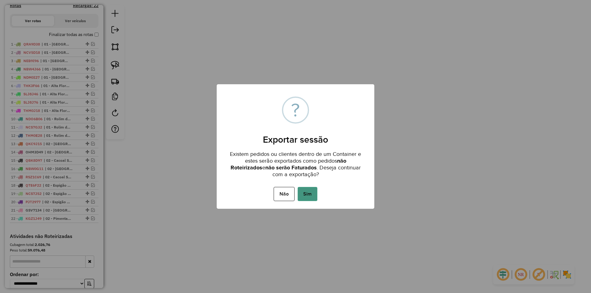
click at [304, 193] on button "Sim" at bounding box center [308, 194] width 20 height 14
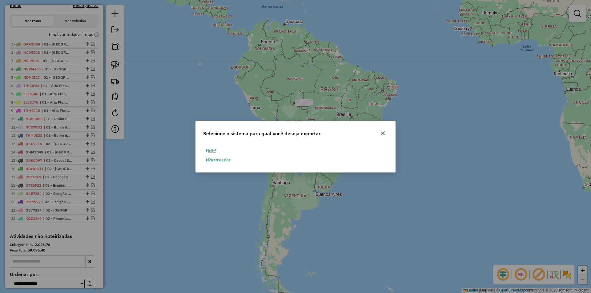
click at [214, 153] on button "ERP" at bounding box center [211, 151] width 16 height 10
select select "**"
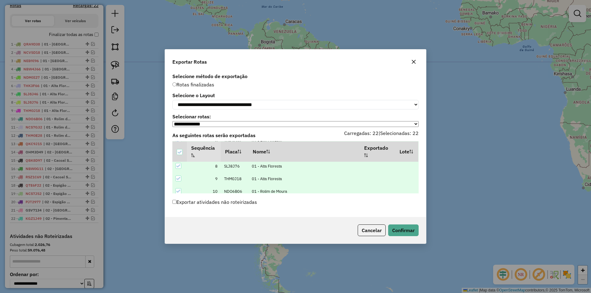
scroll to position [252, 0]
click at [404, 232] on button "Confirmar" at bounding box center [403, 231] width 30 height 12
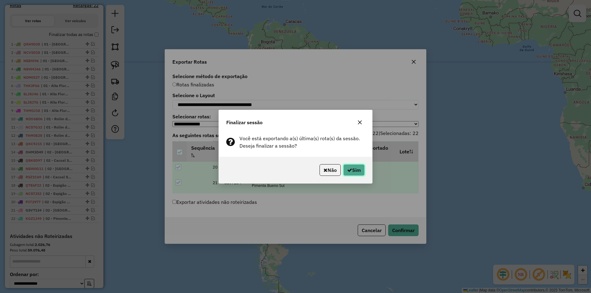
click at [353, 173] on button "Sim" at bounding box center [354, 170] width 22 height 12
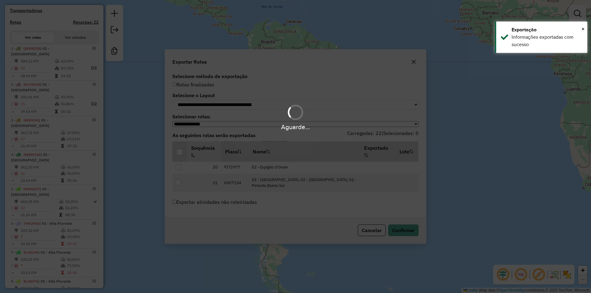
scroll to position [219, 0]
